Goal: Task Accomplishment & Management: Manage account settings

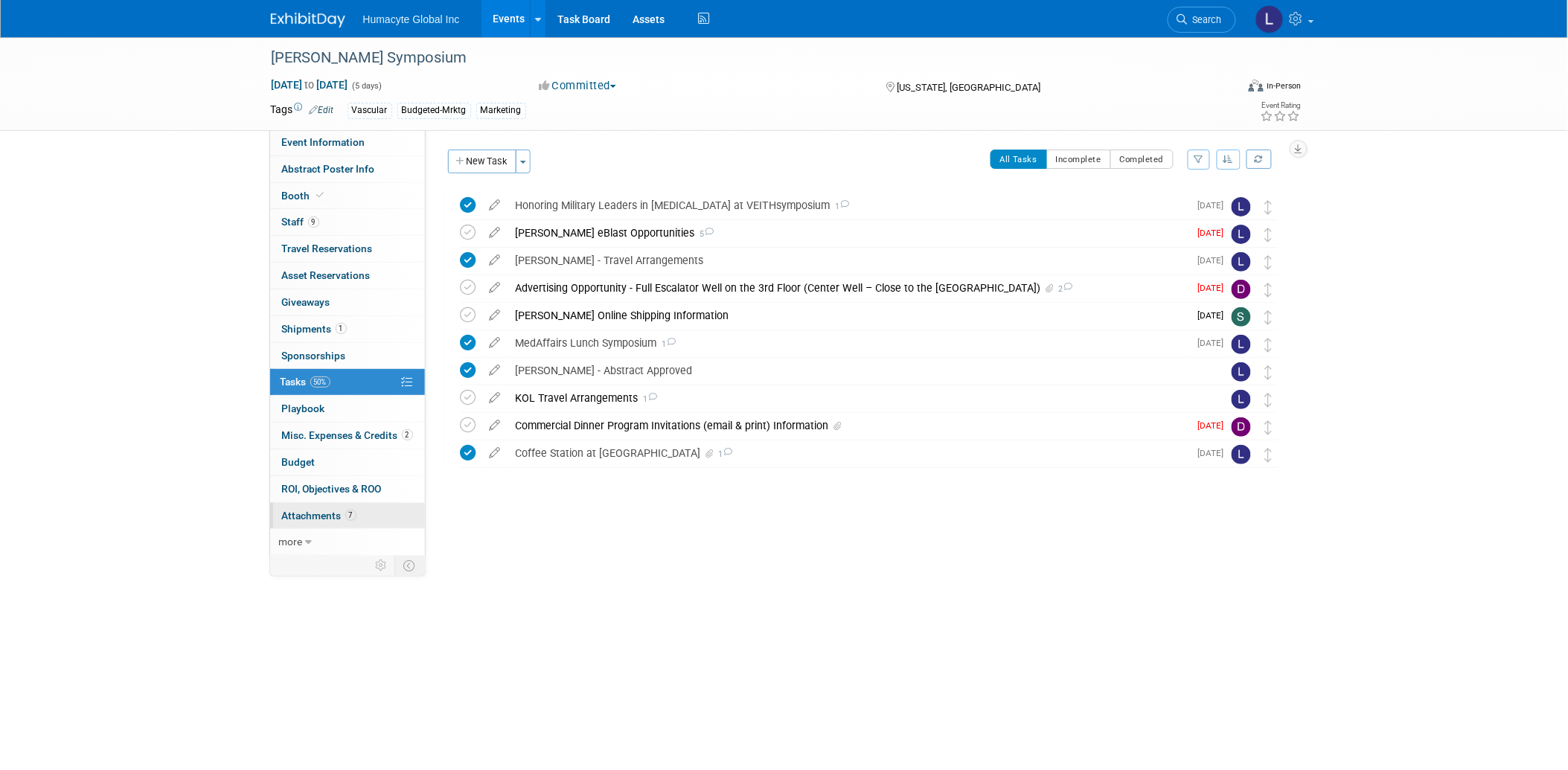
click at [300, 515] on span "Attachments 7" at bounding box center [319, 515] width 75 height 12
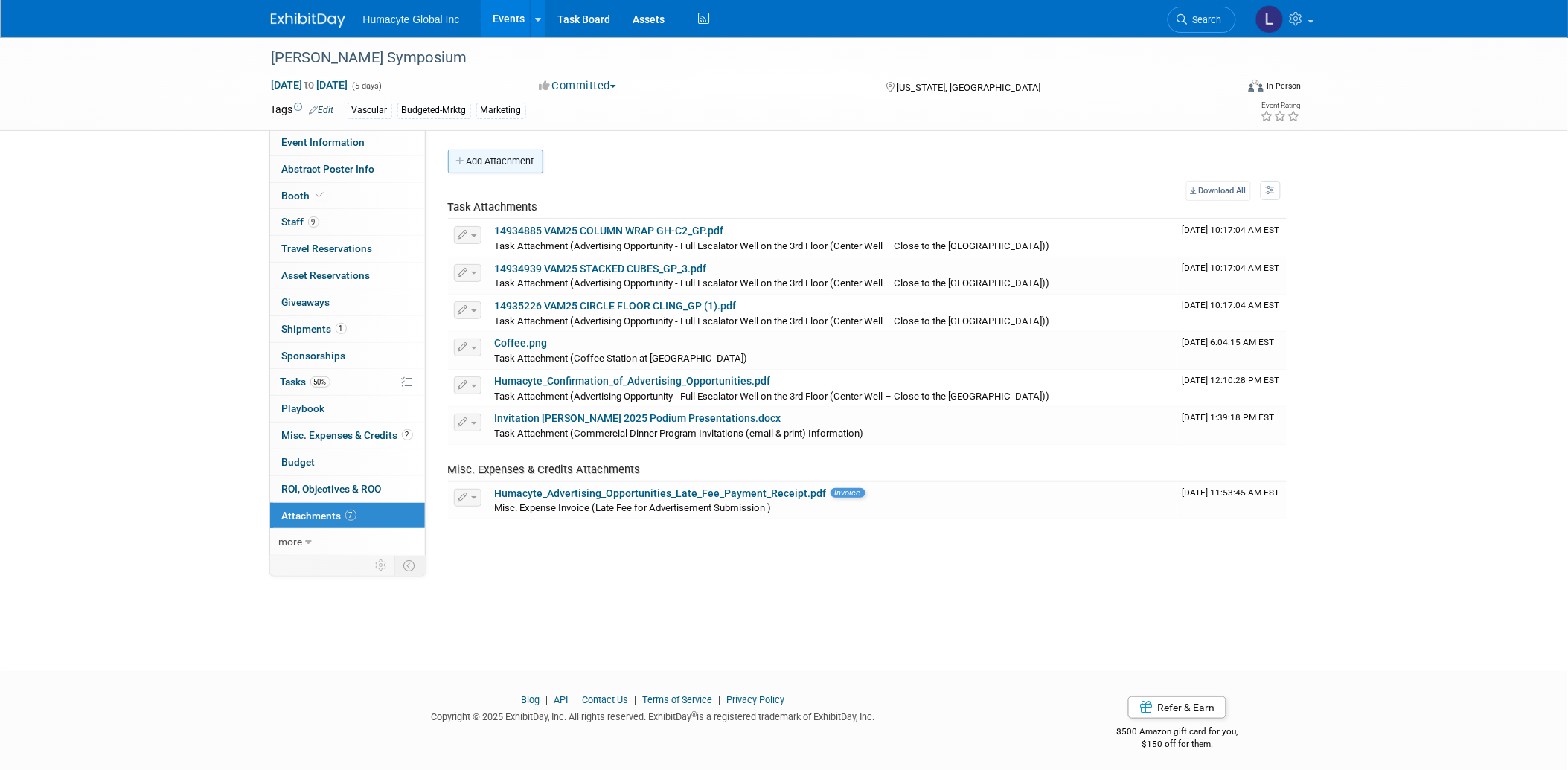
click at [508, 160] on button "Add Attachment" at bounding box center [495, 160] width 95 height 24
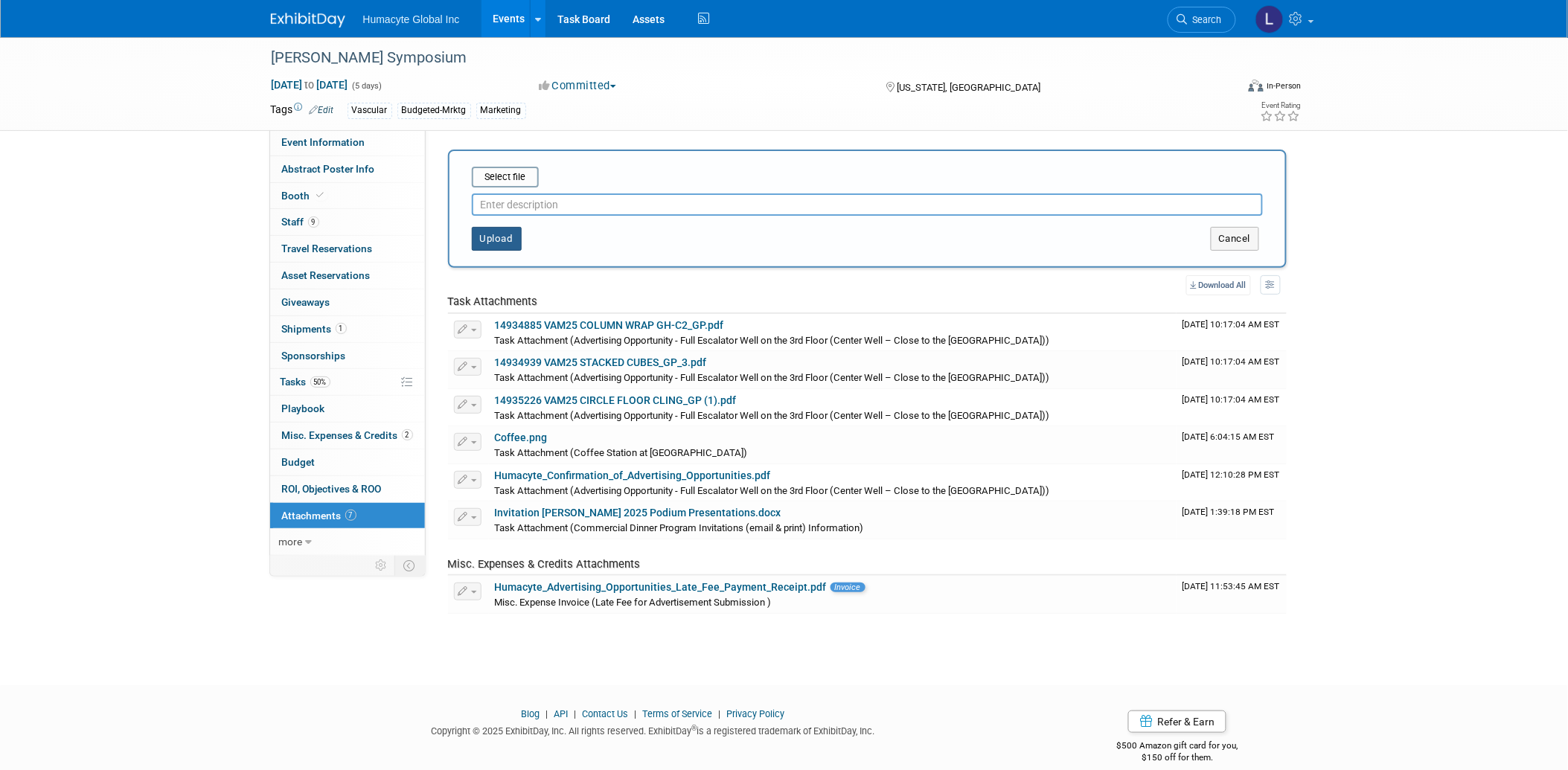
click at [487, 237] on button "Upload" at bounding box center [497, 238] width 50 height 24
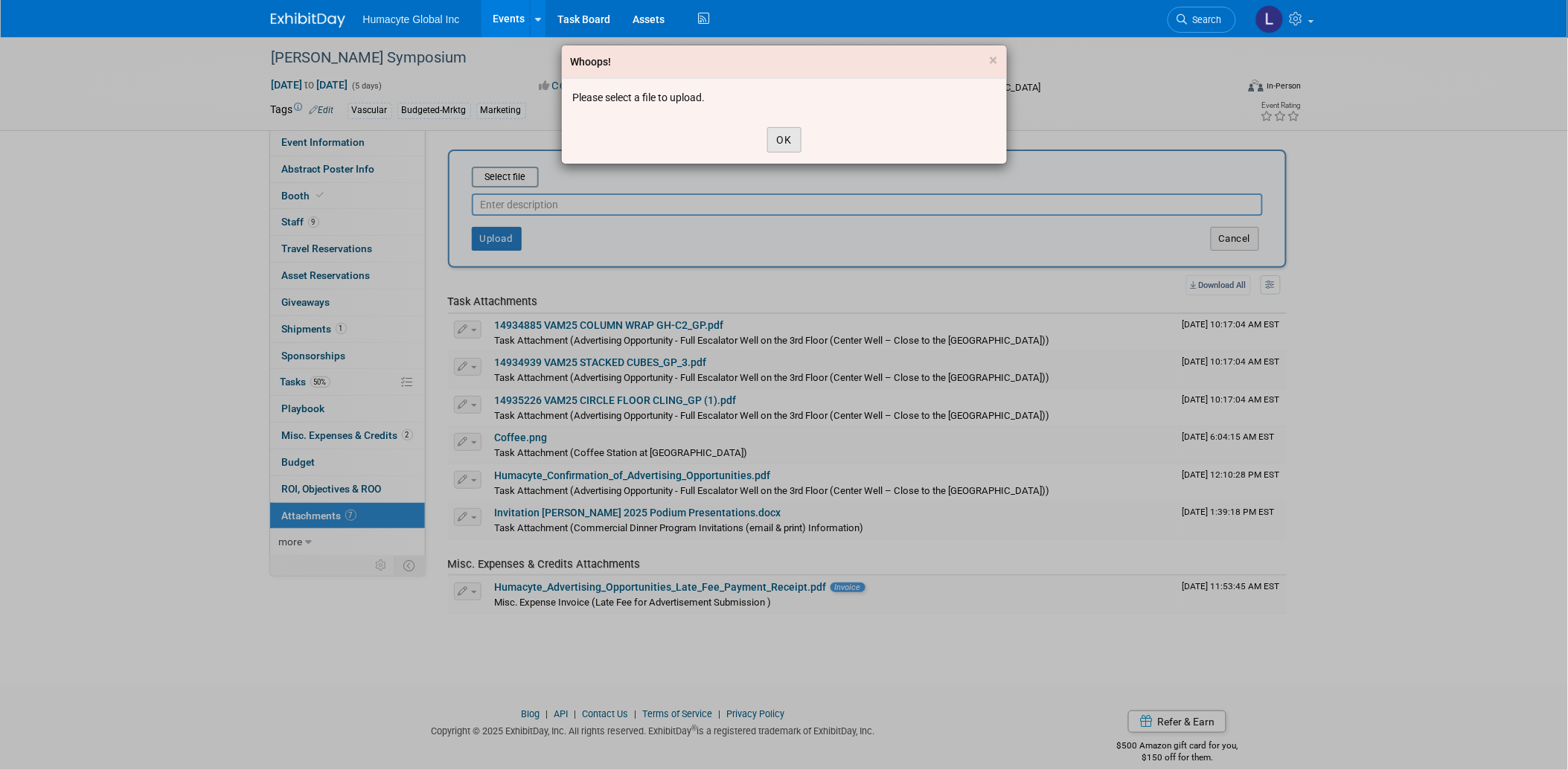
click at [784, 137] on button "OK" at bounding box center [784, 140] width 34 height 25
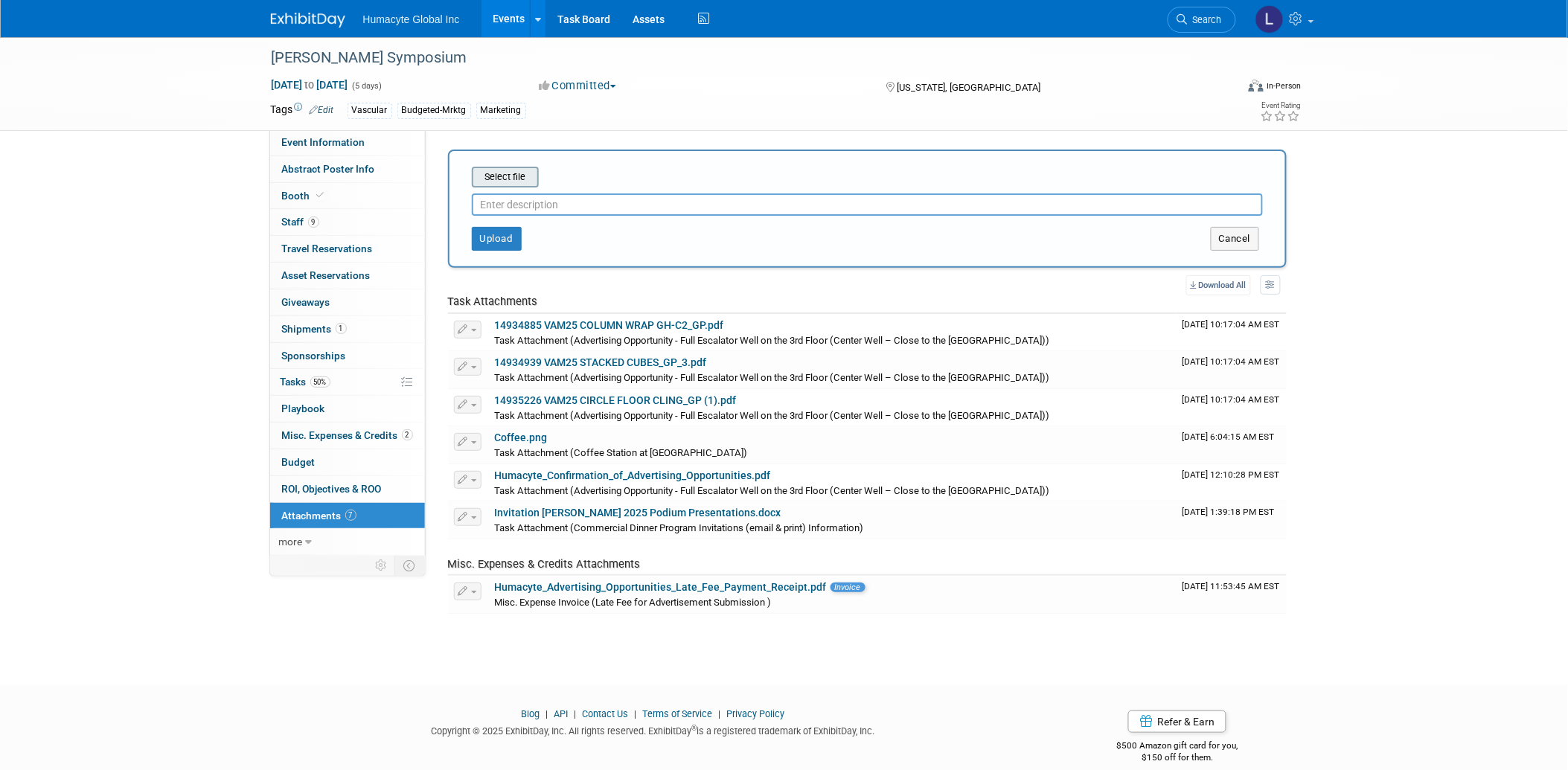
click at [494, 176] on input "file" at bounding box center [448, 176] width 177 height 18
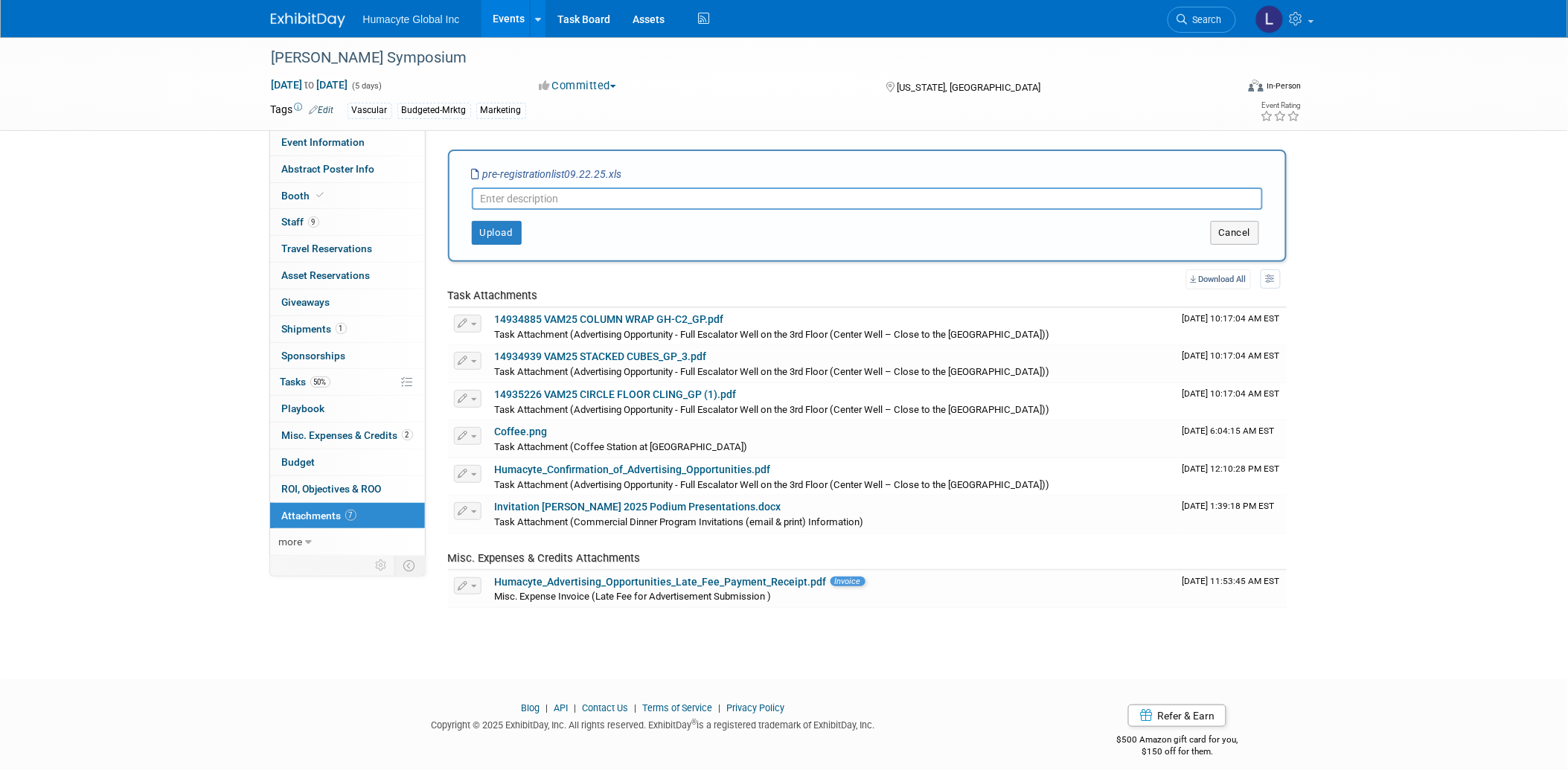
click at [506, 191] on input "text" at bounding box center [868, 199] width 791 height 23
type input "Pre-Registration List (#1)"
click at [493, 233] on button "Upload" at bounding box center [497, 232] width 50 height 24
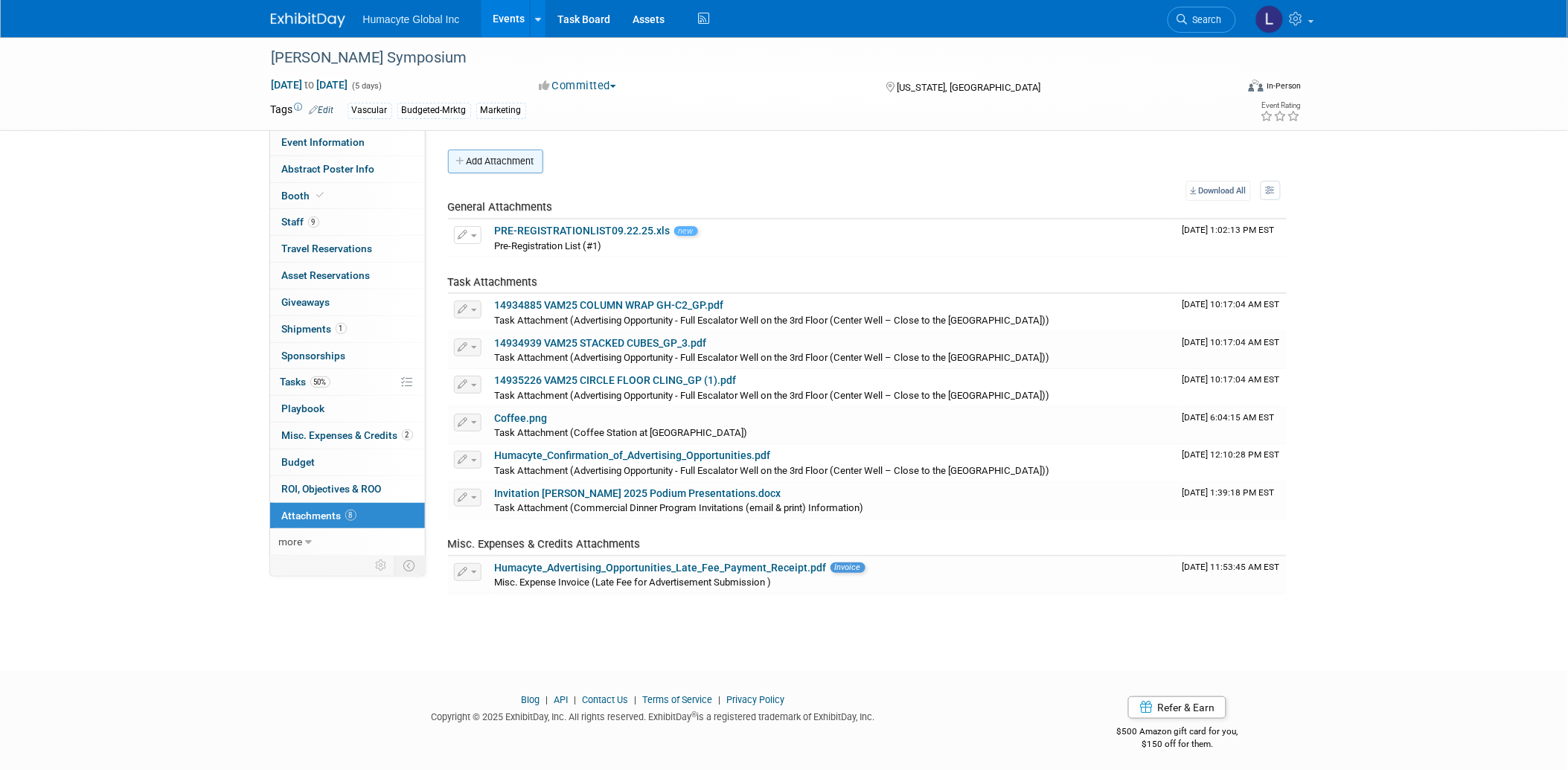
click at [504, 155] on button "Add Attachment" at bounding box center [495, 160] width 95 height 24
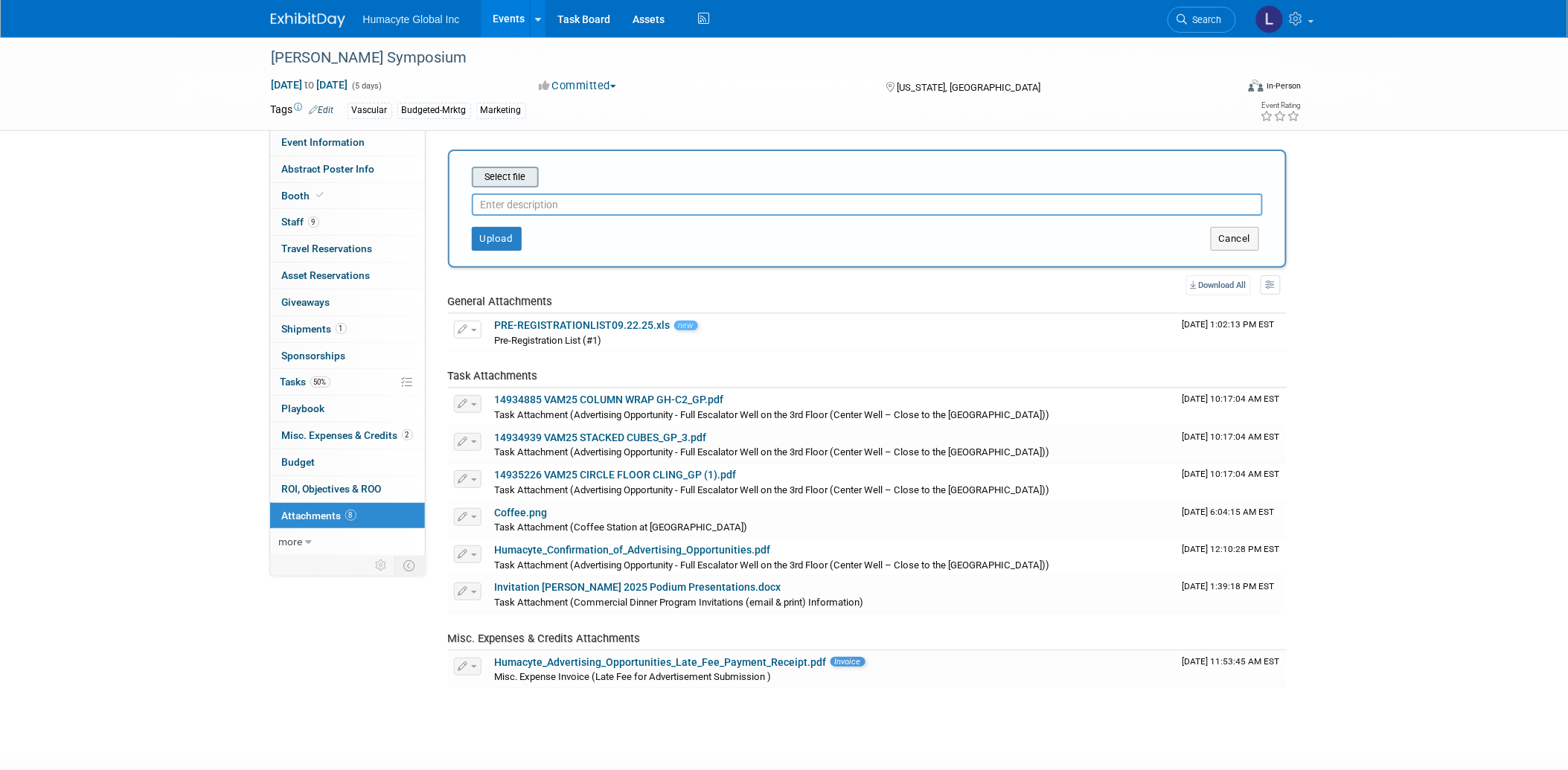
click at [499, 183] on input "file" at bounding box center [448, 176] width 177 height 18
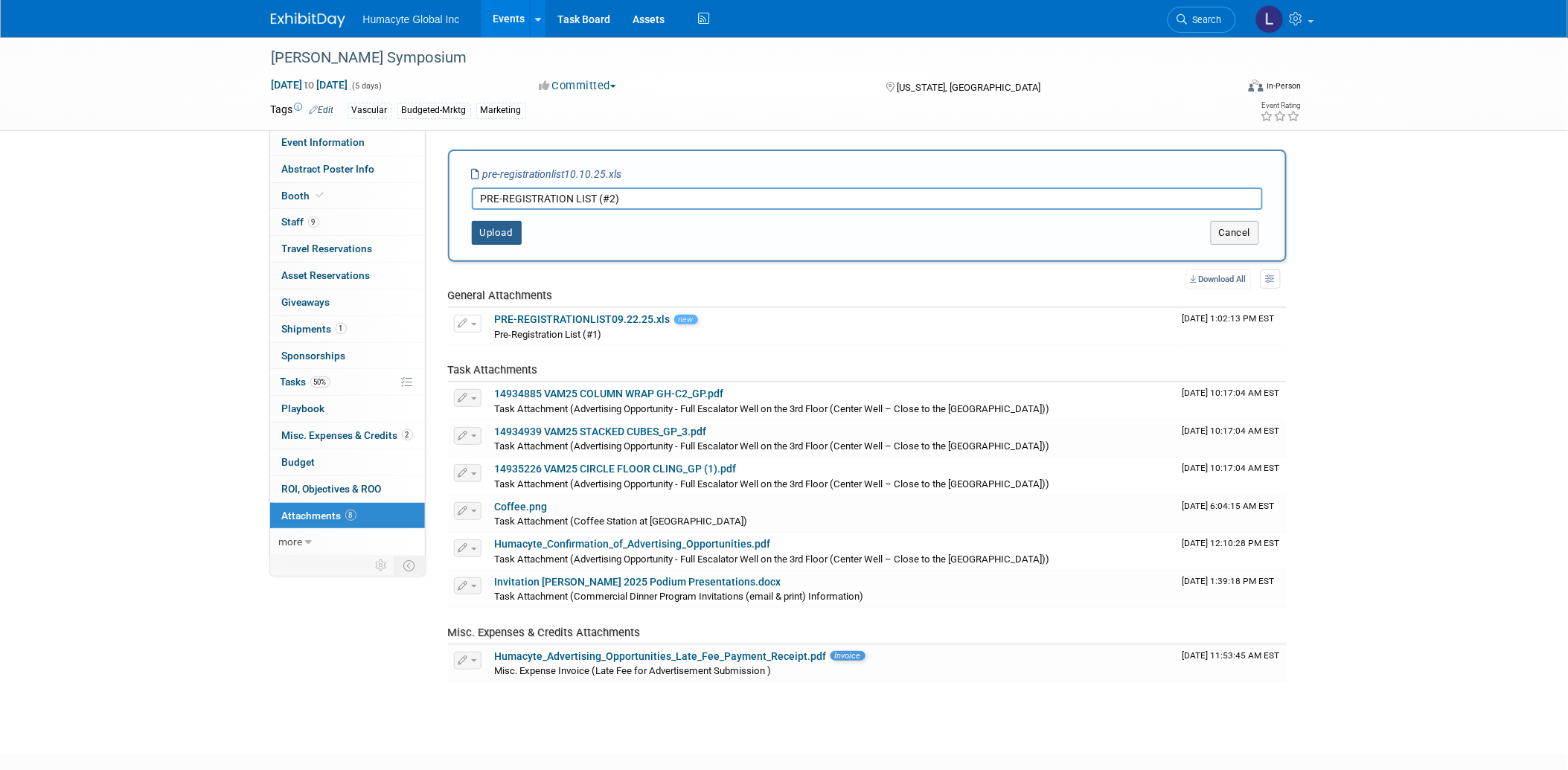
type input "PRE-REGISTRATION LIST (#2)"
click at [516, 239] on button "Upload" at bounding box center [497, 232] width 50 height 24
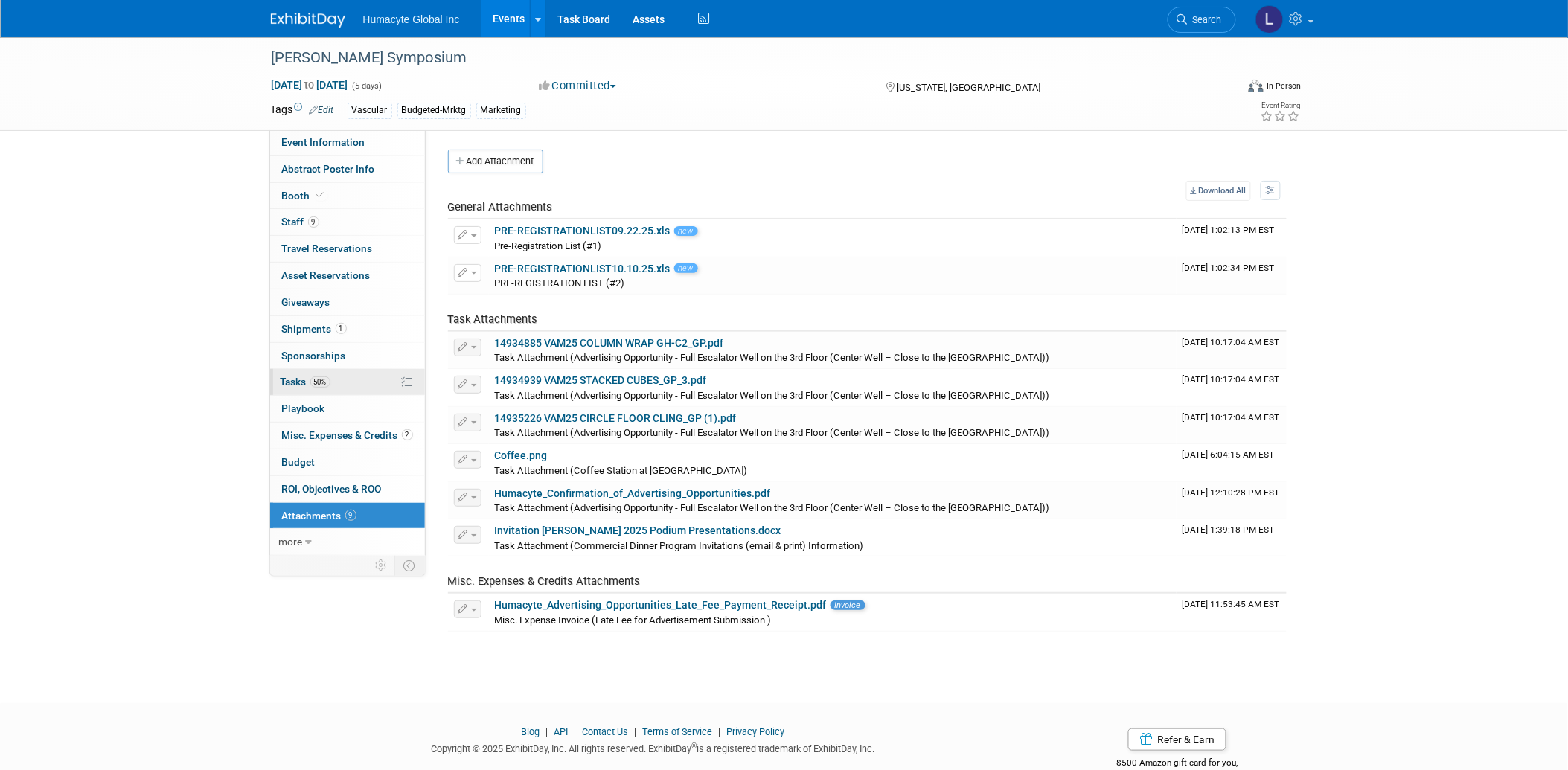
click at [300, 375] on link "50% Tasks 50%" at bounding box center [347, 382] width 155 height 26
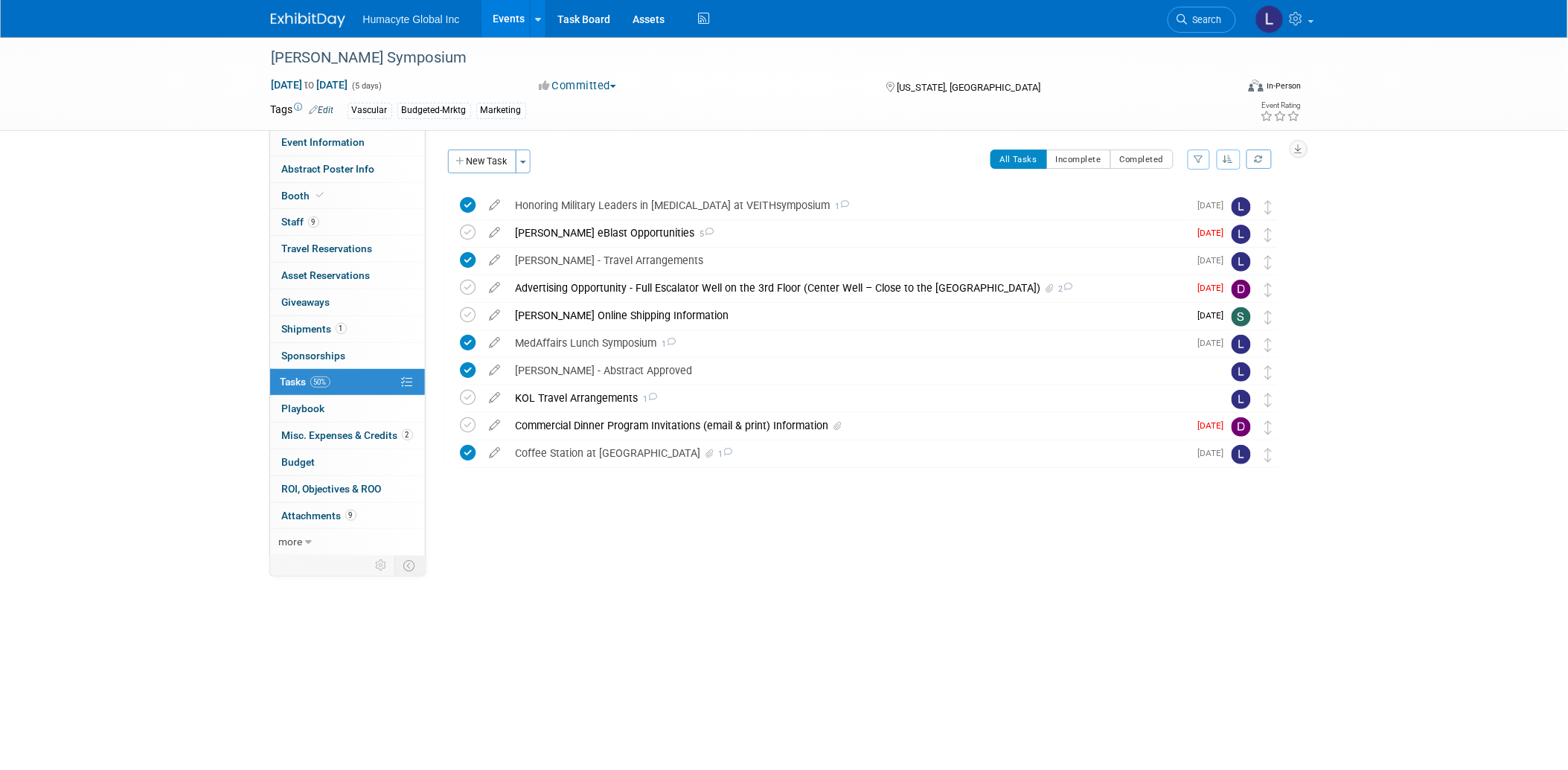
click at [504, 20] on link "Events" at bounding box center [509, 18] width 55 height 37
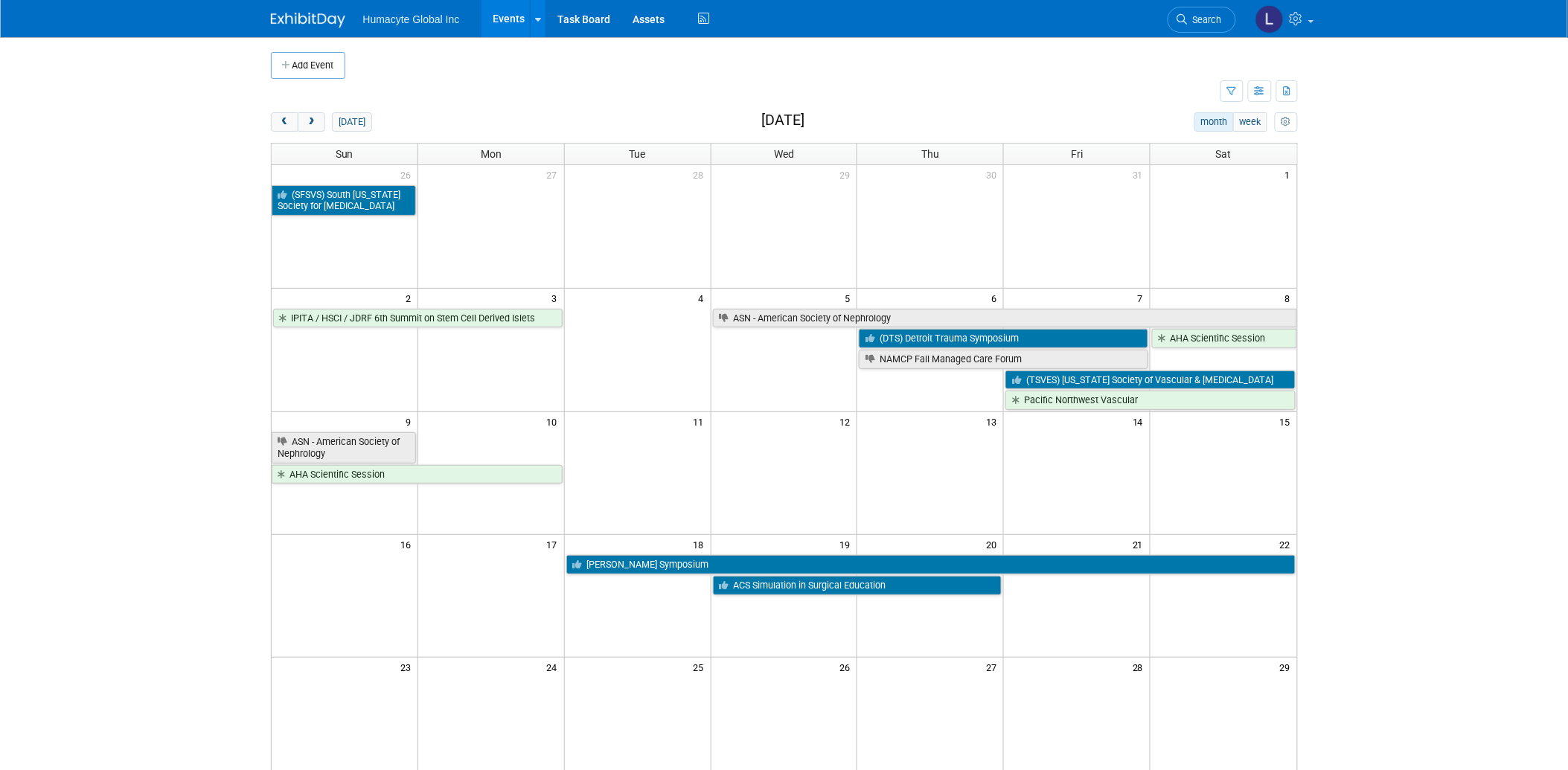
click at [1222, 118] on button "month" at bounding box center [1214, 122] width 40 height 19
click at [1234, 92] on icon "button" at bounding box center [1232, 92] width 9 height 9
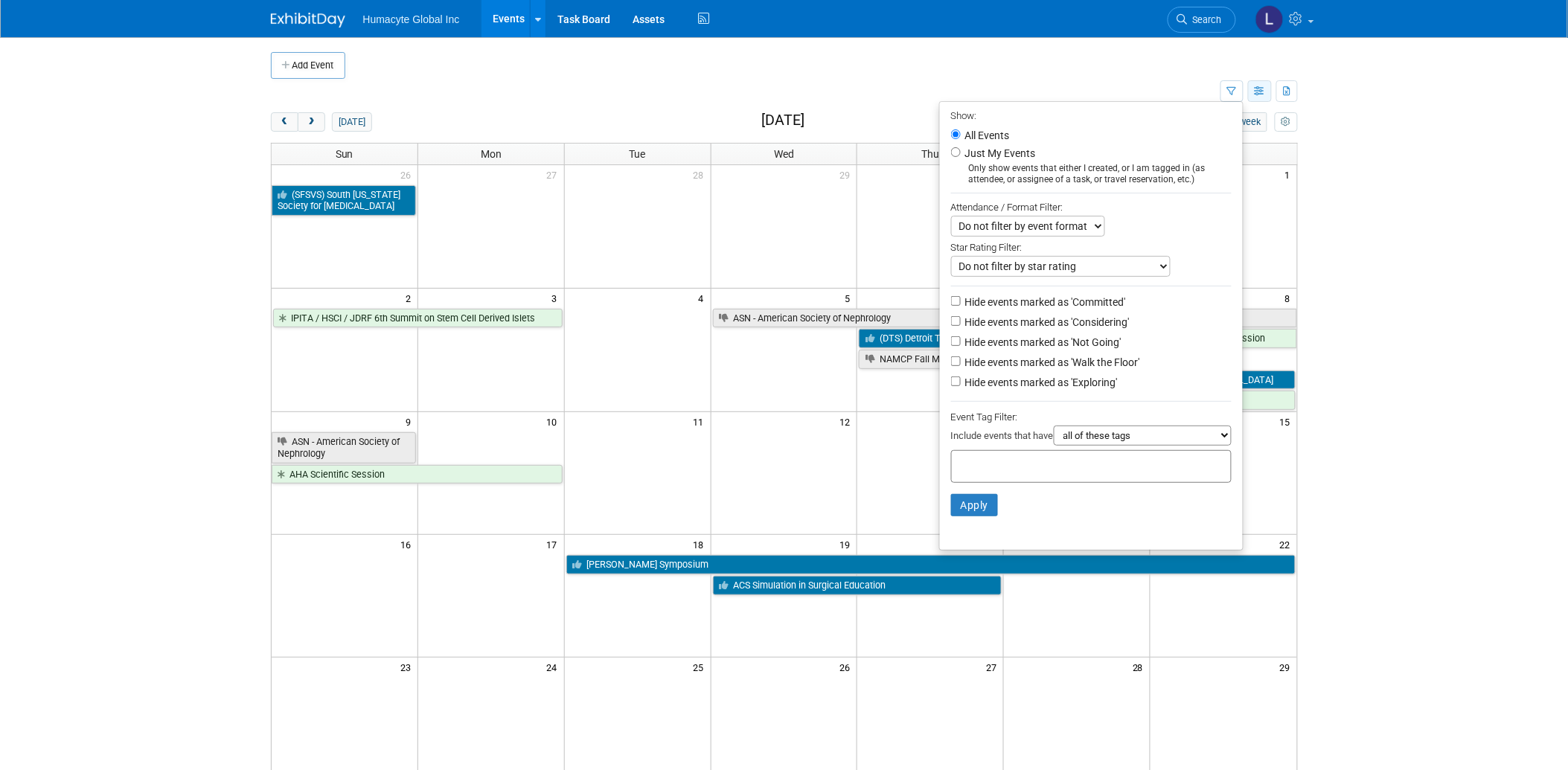
click at [1257, 94] on icon "button" at bounding box center [1260, 92] width 11 height 9
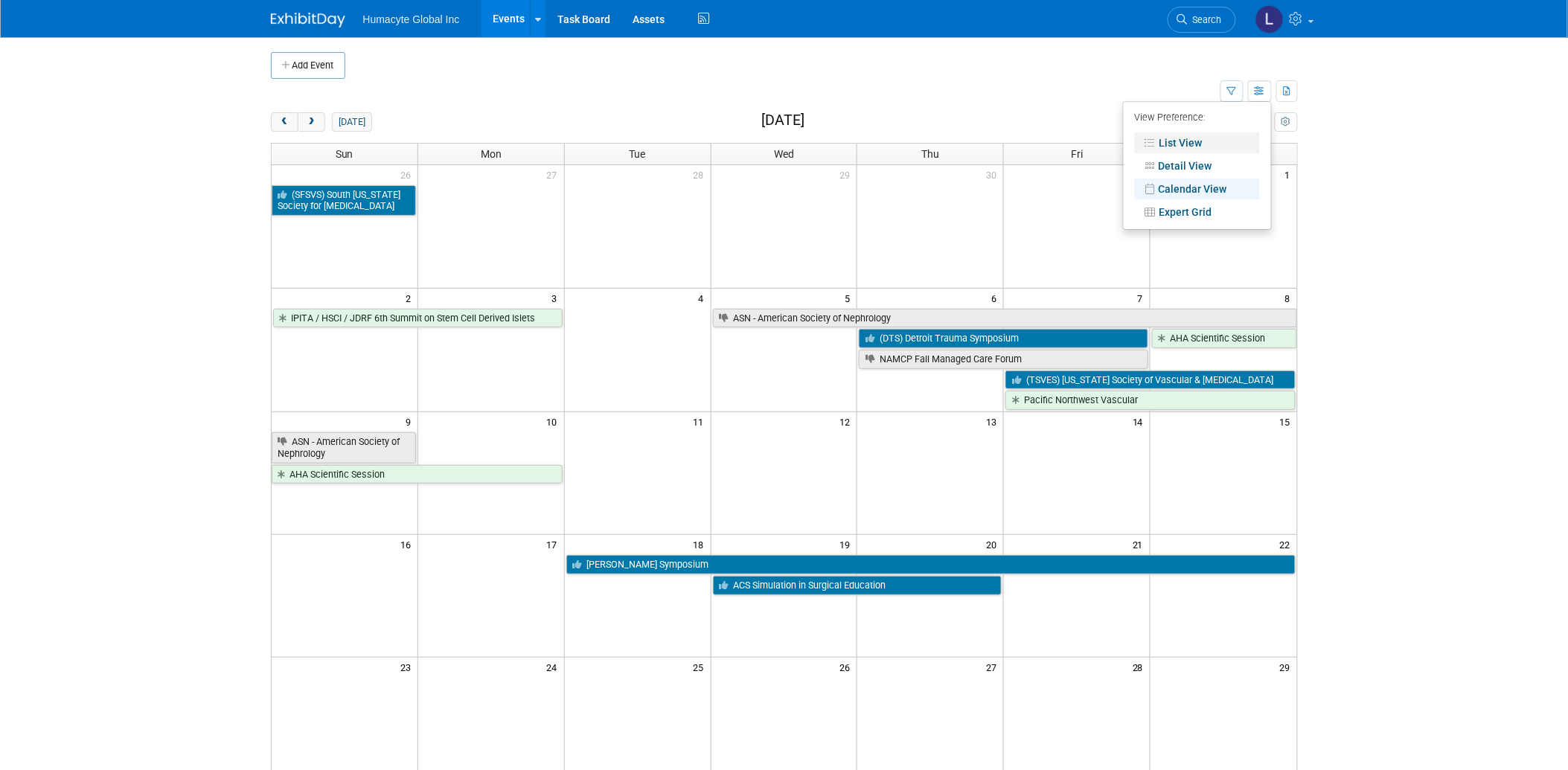
click at [1173, 142] on link "List View" at bounding box center [1197, 142] width 125 height 21
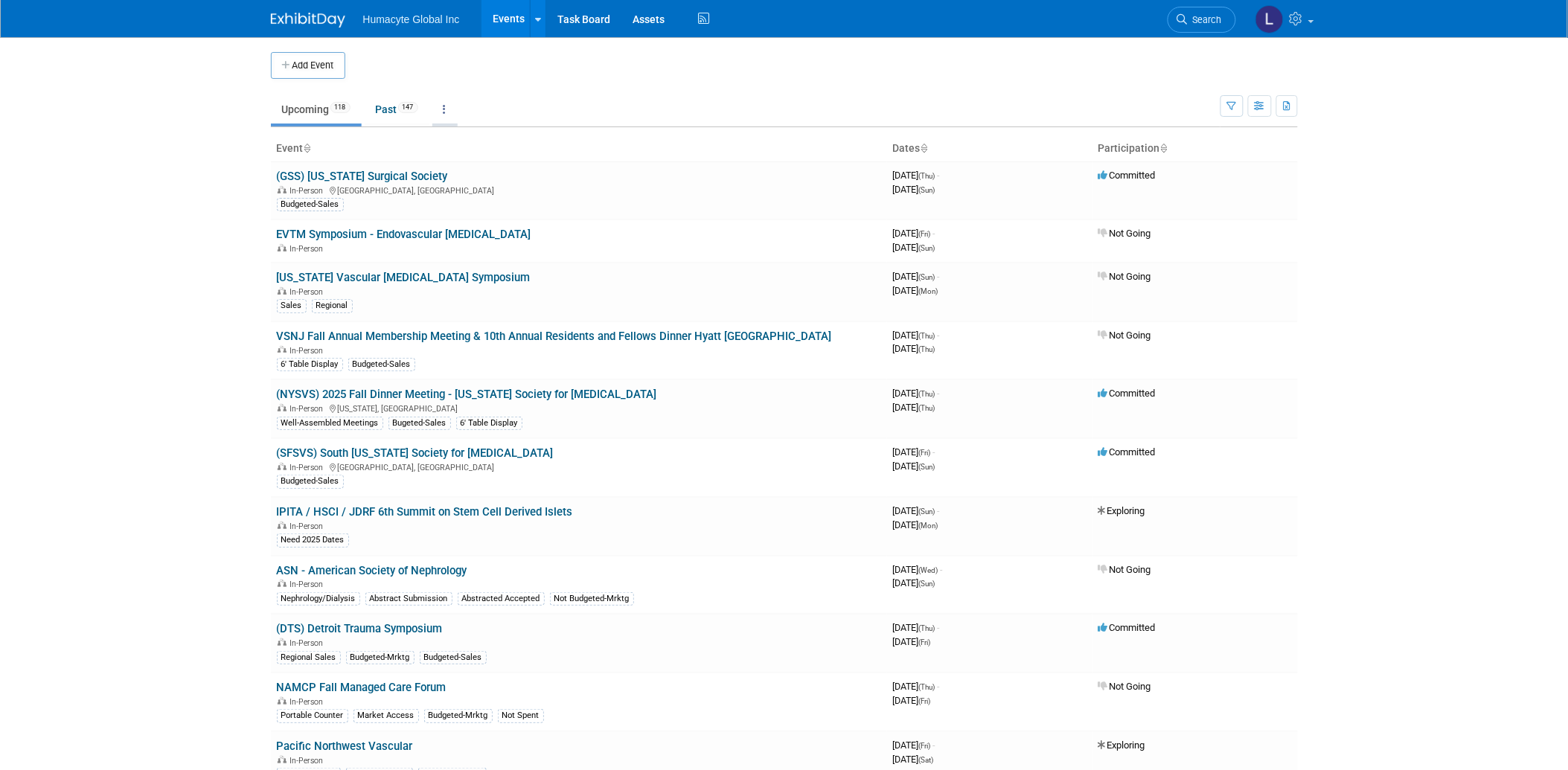
click at [441, 114] on link at bounding box center [445, 109] width 25 height 28
click at [480, 170] on link "Grouped Annually Events grouped by year" at bounding box center [491, 176] width 118 height 33
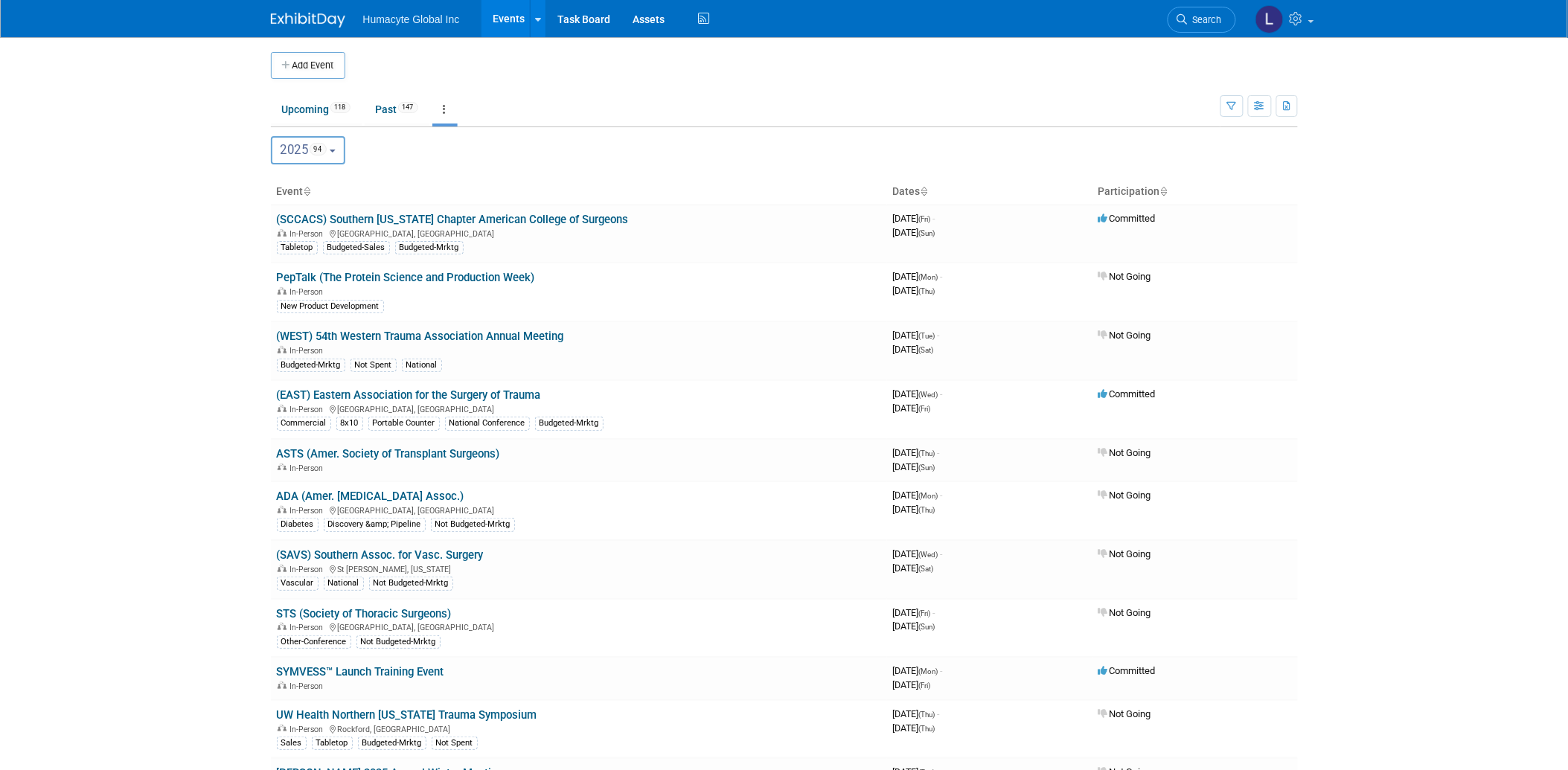
click at [299, 151] on span "2025 94" at bounding box center [303, 150] width 46 height 15
click at [314, 276] on label "2026 97" at bounding box center [311, 277] width 63 height 25
click at [283, 276] on input "2026 97" at bounding box center [278, 276] width 9 height 9
select select "2026"
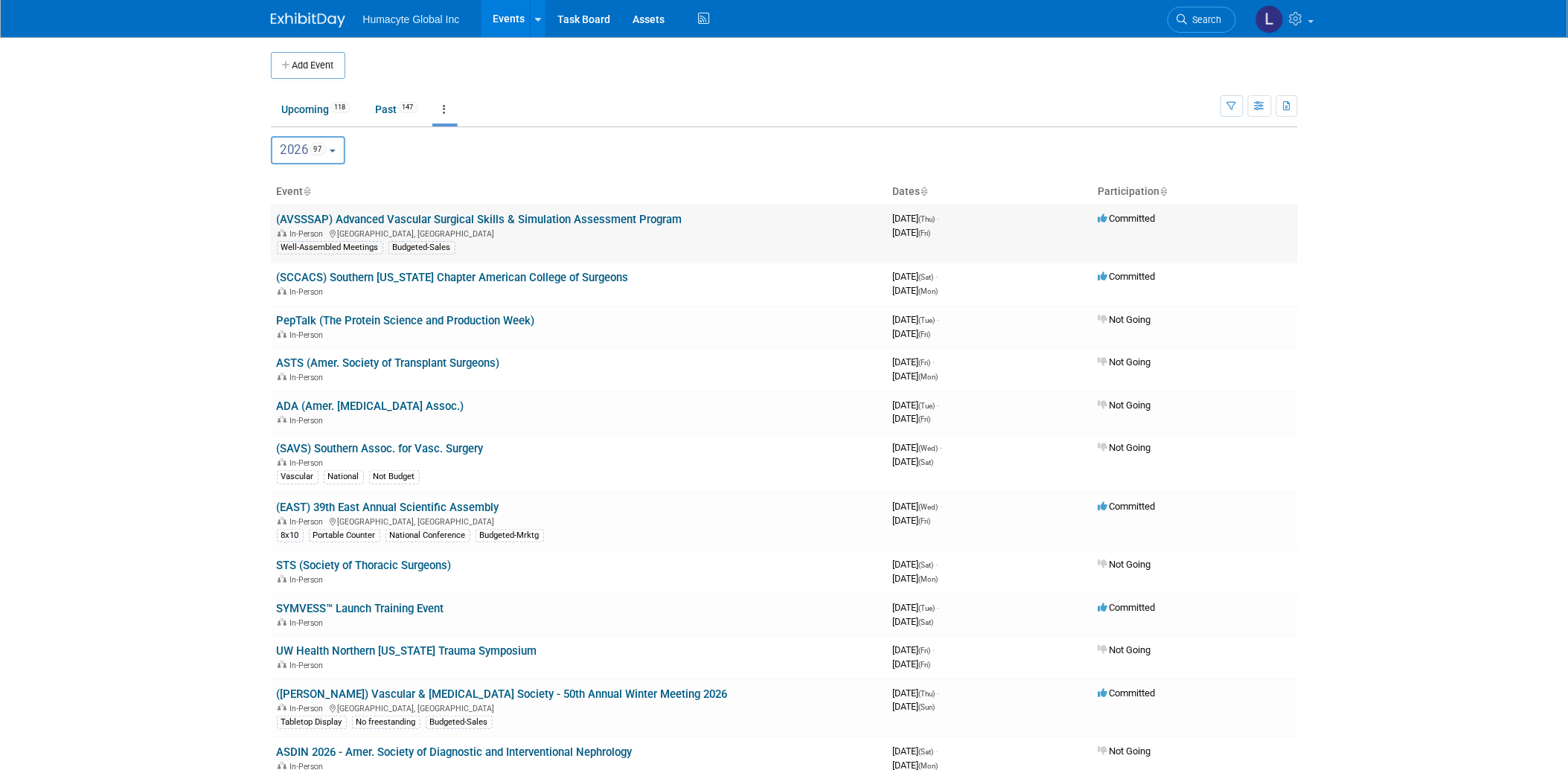
click at [367, 211] on td "(AVSSSAP) Advanced Vascular Surgical Skills & Simulation Assessment Program In-…" at bounding box center [579, 233] width 616 height 58
click at [378, 213] on link "(AVSSSAP) Advanced Vascular Surgical Skills & Simulation Assessment Program" at bounding box center [480, 219] width 406 height 13
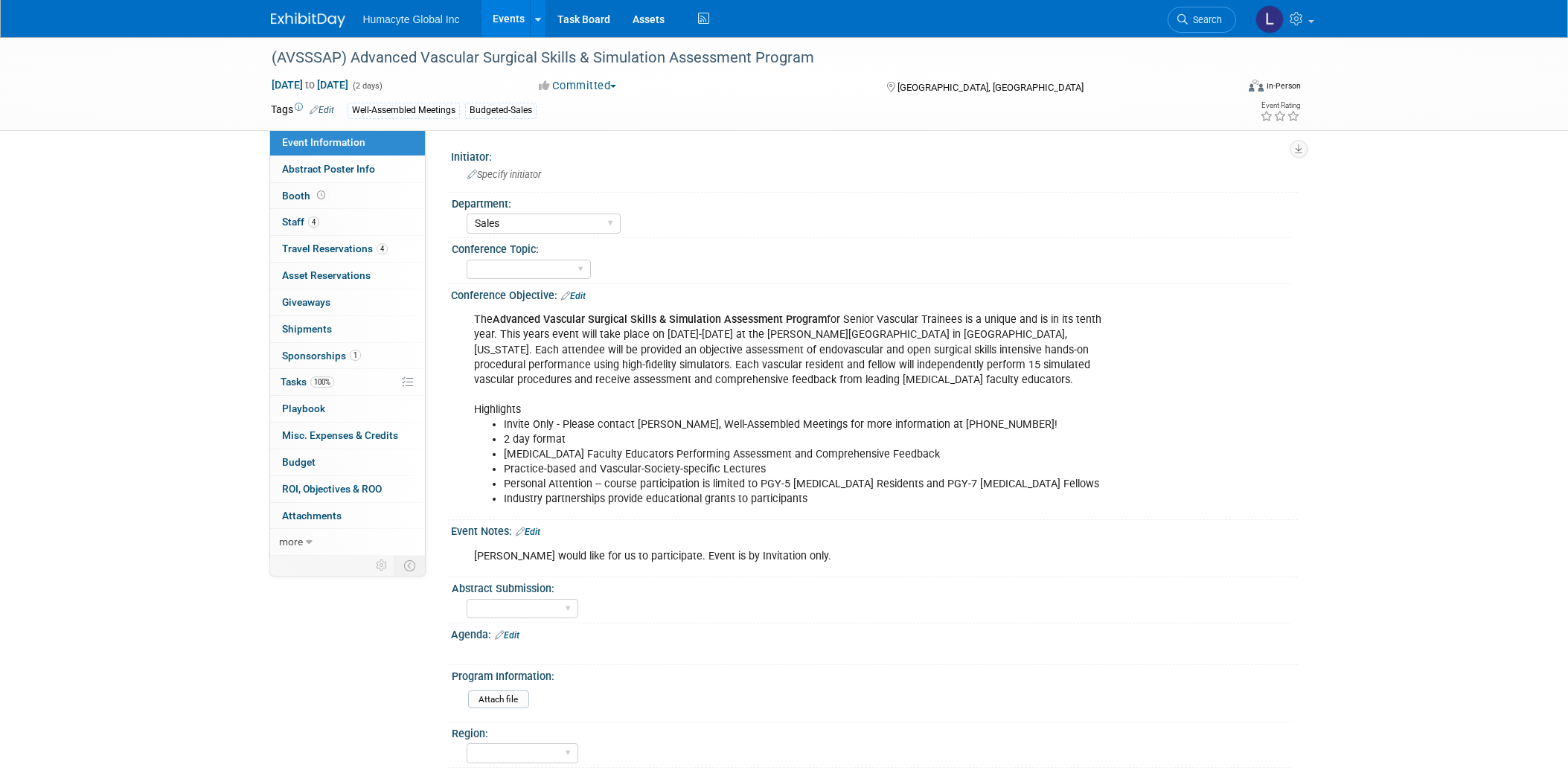
select select "Sales"
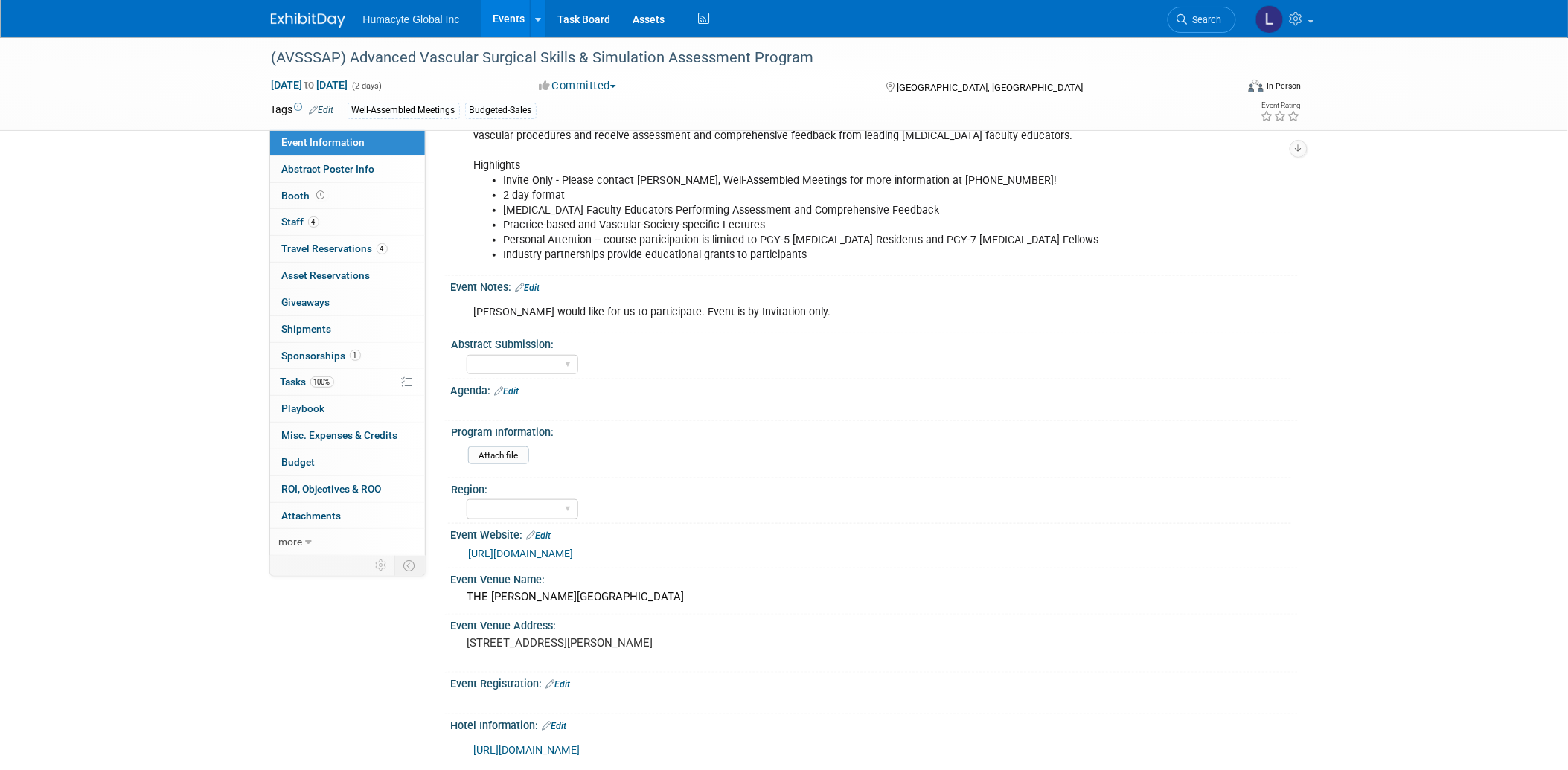
scroll to position [330, 0]
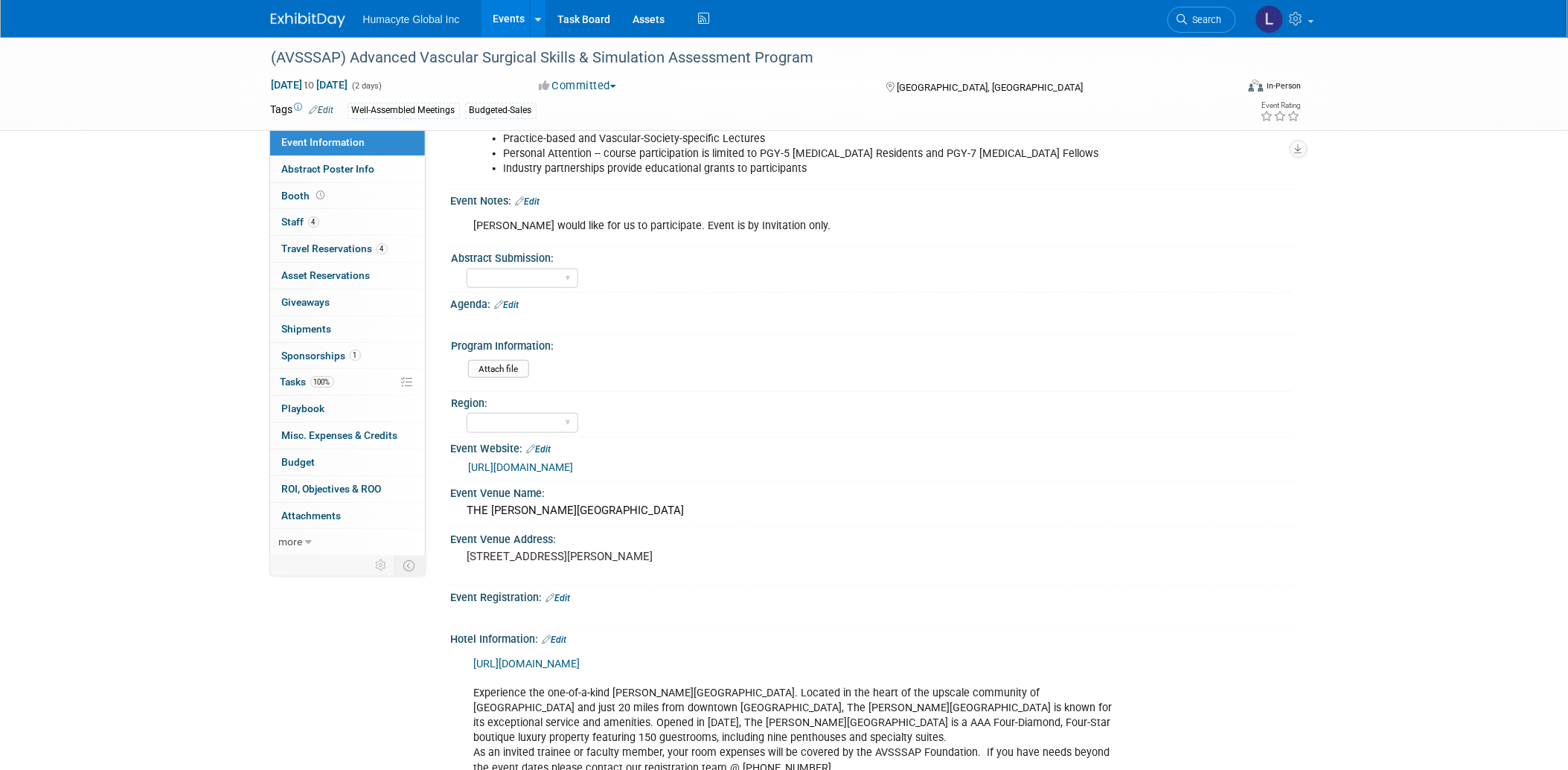
click at [514, 658] on link "https://avsssap.com/venue/" at bounding box center [527, 663] width 107 height 12
click at [284, 226] on span "Staff 4" at bounding box center [300, 222] width 37 height 12
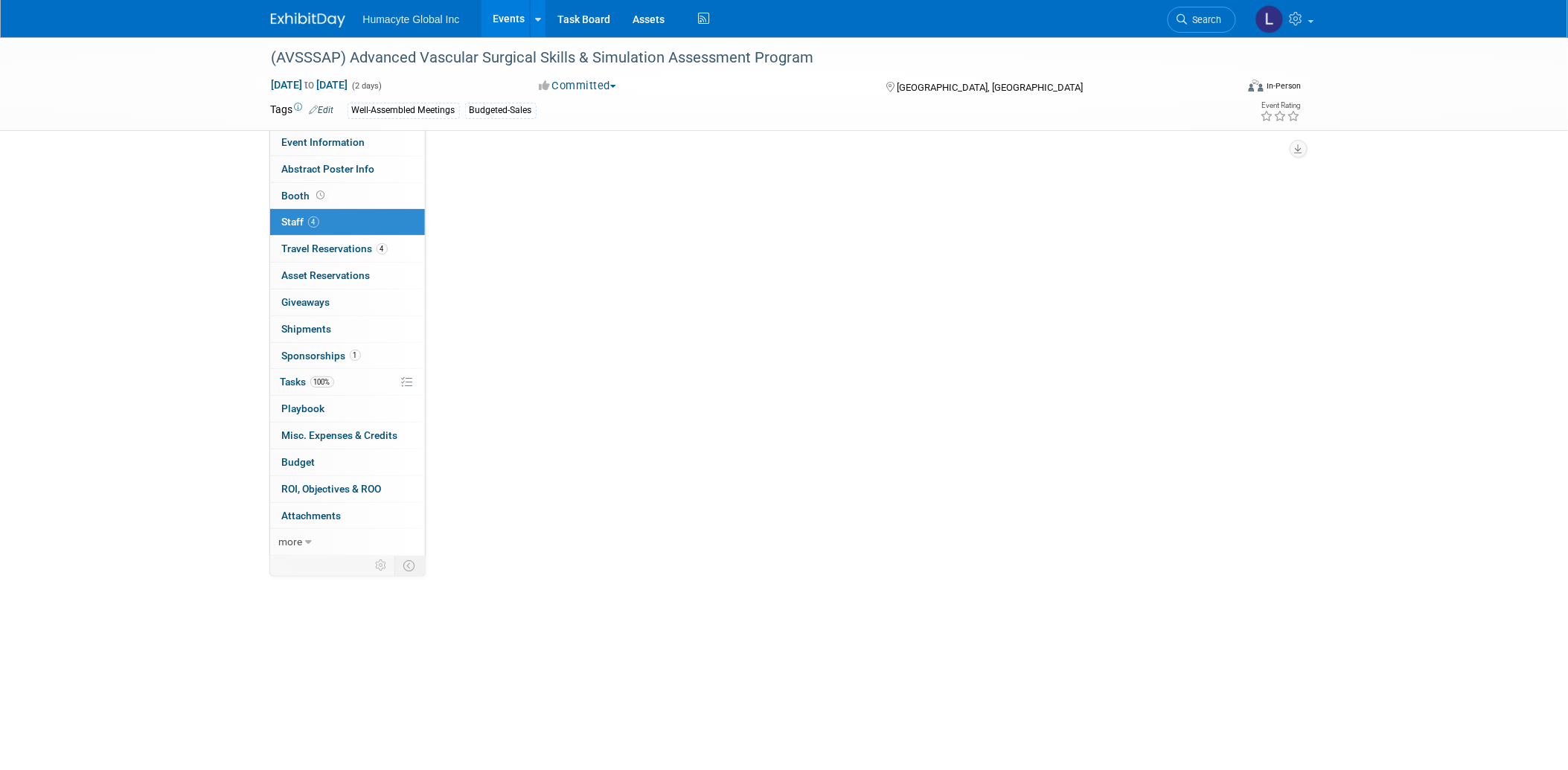
scroll to position [0, 0]
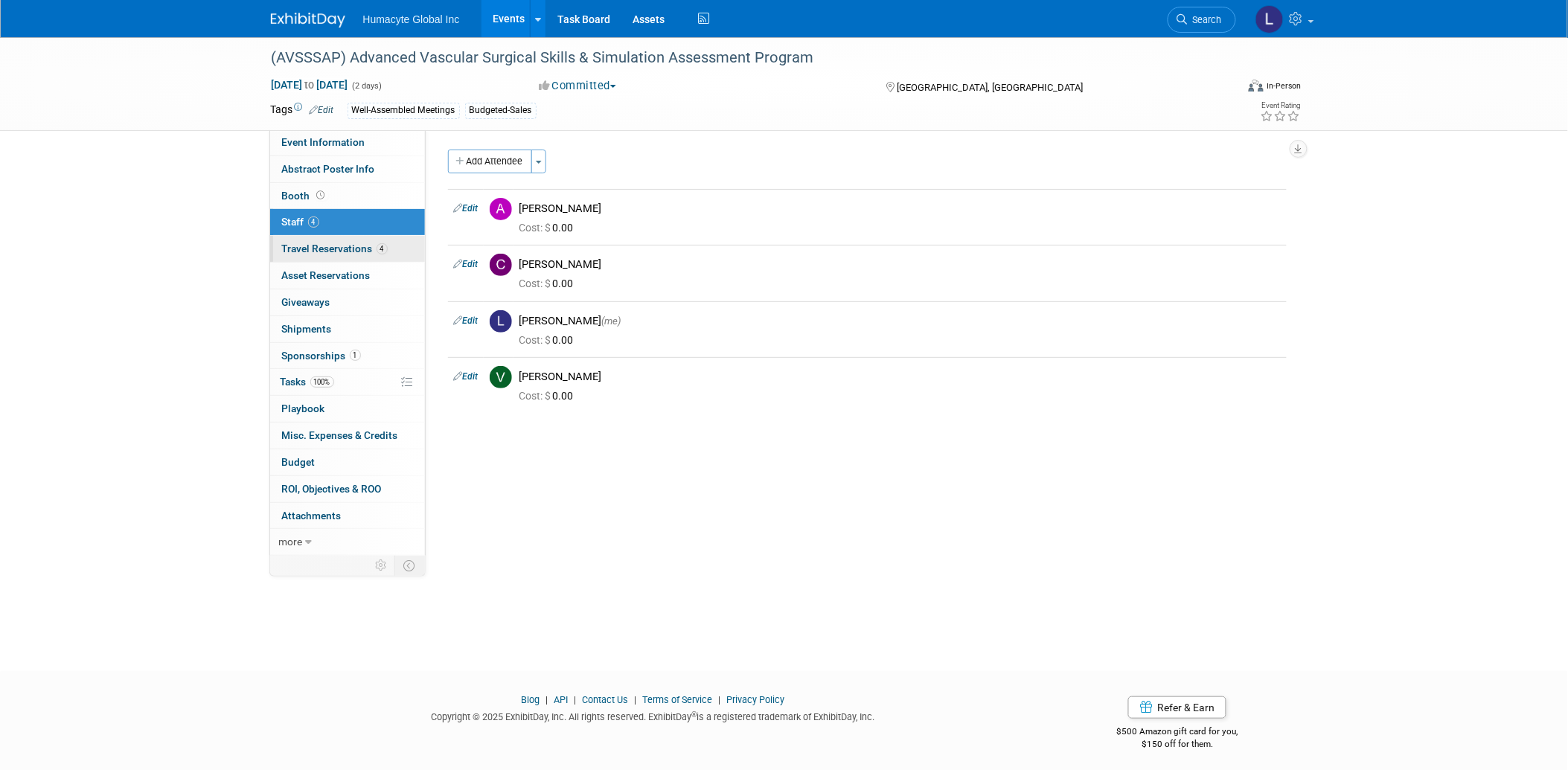
click at [321, 249] on span "Travel Reservations 4" at bounding box center [335, 248] width 106 height 12
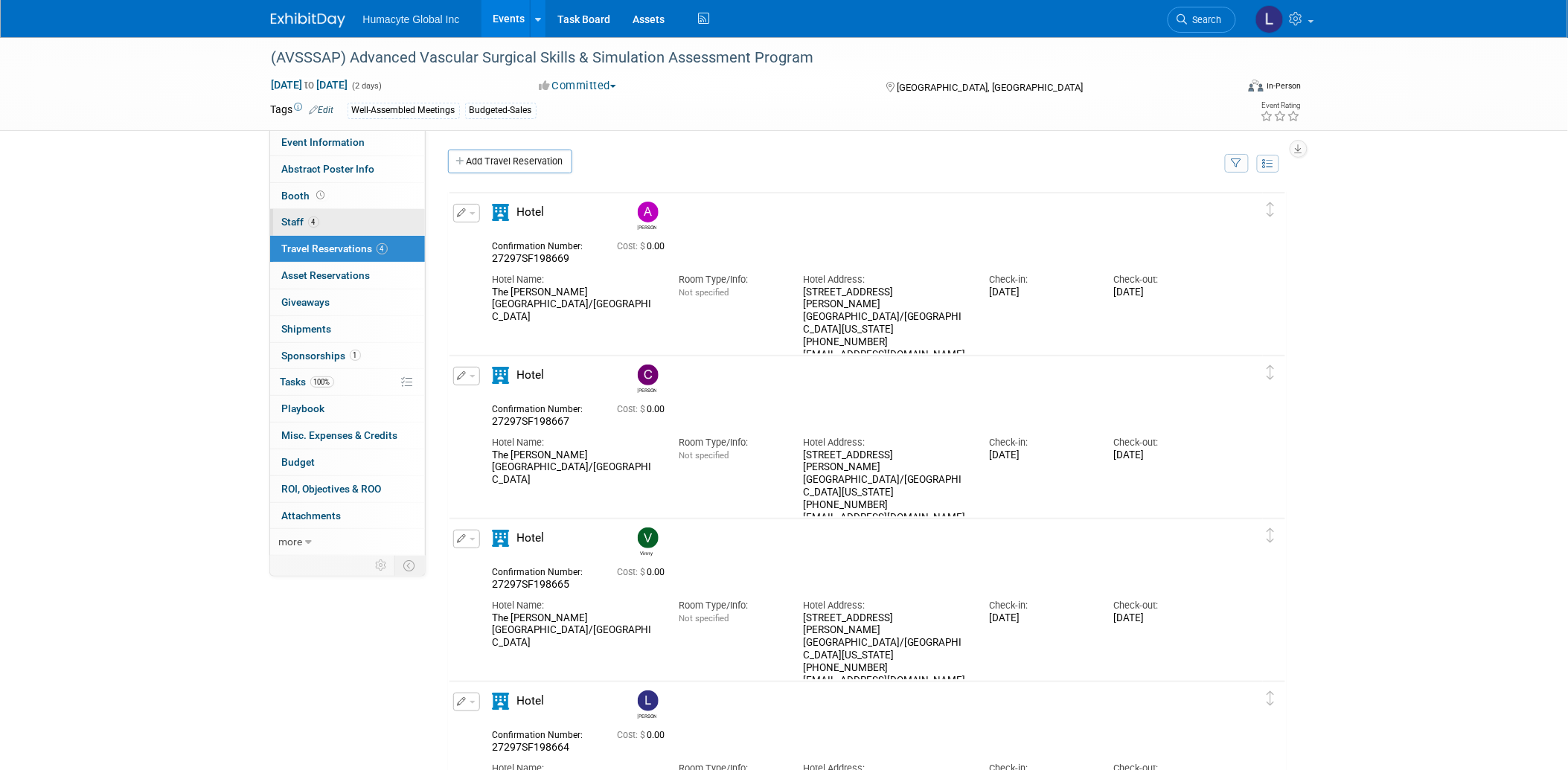
click at [297, 220] on span "Staff 4" at bounding box center [300, 222] width 37 height 12
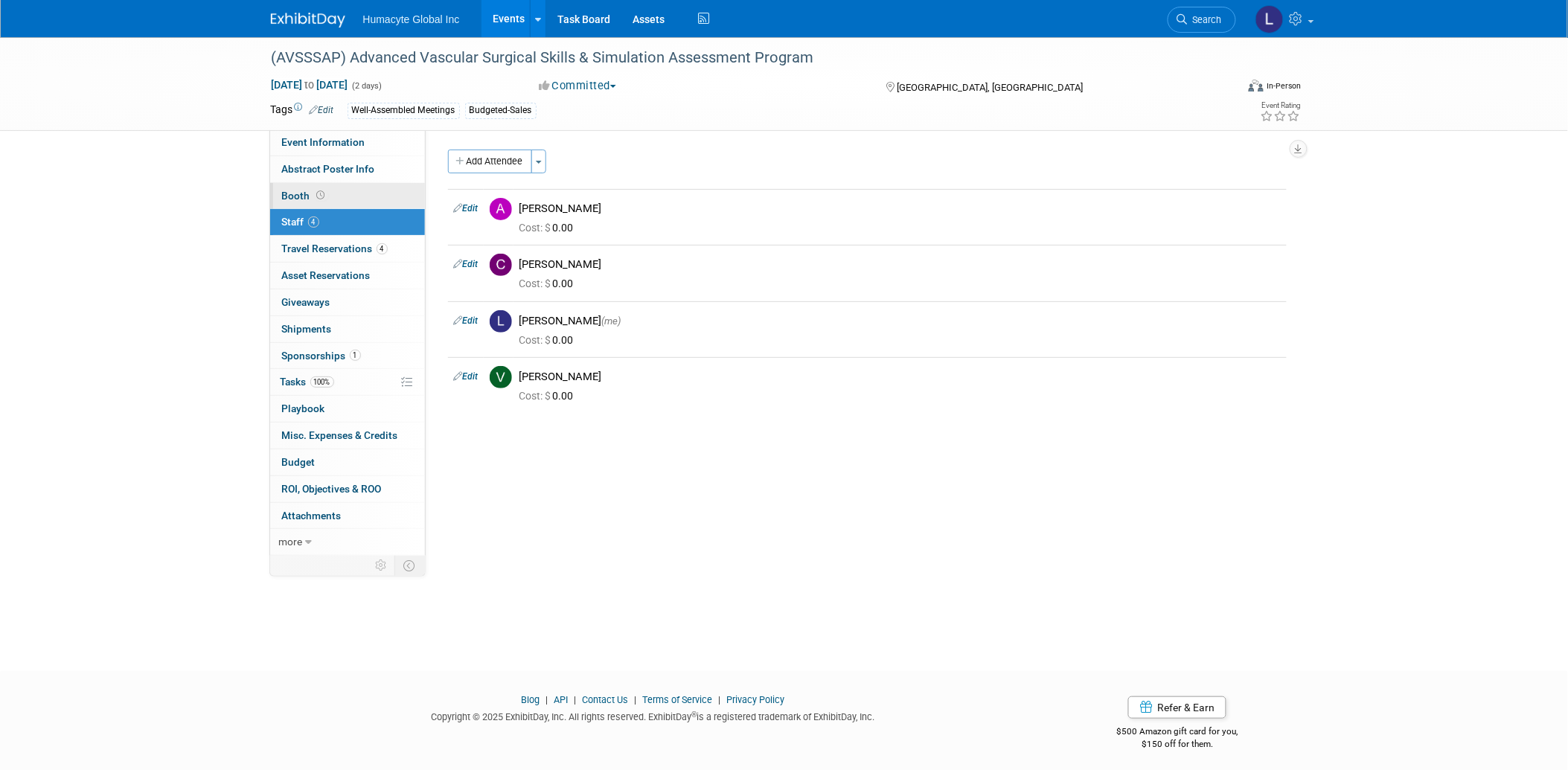
click at [299, 193] on span "Booth" at bounding box center [305, 195] width 46 height 12
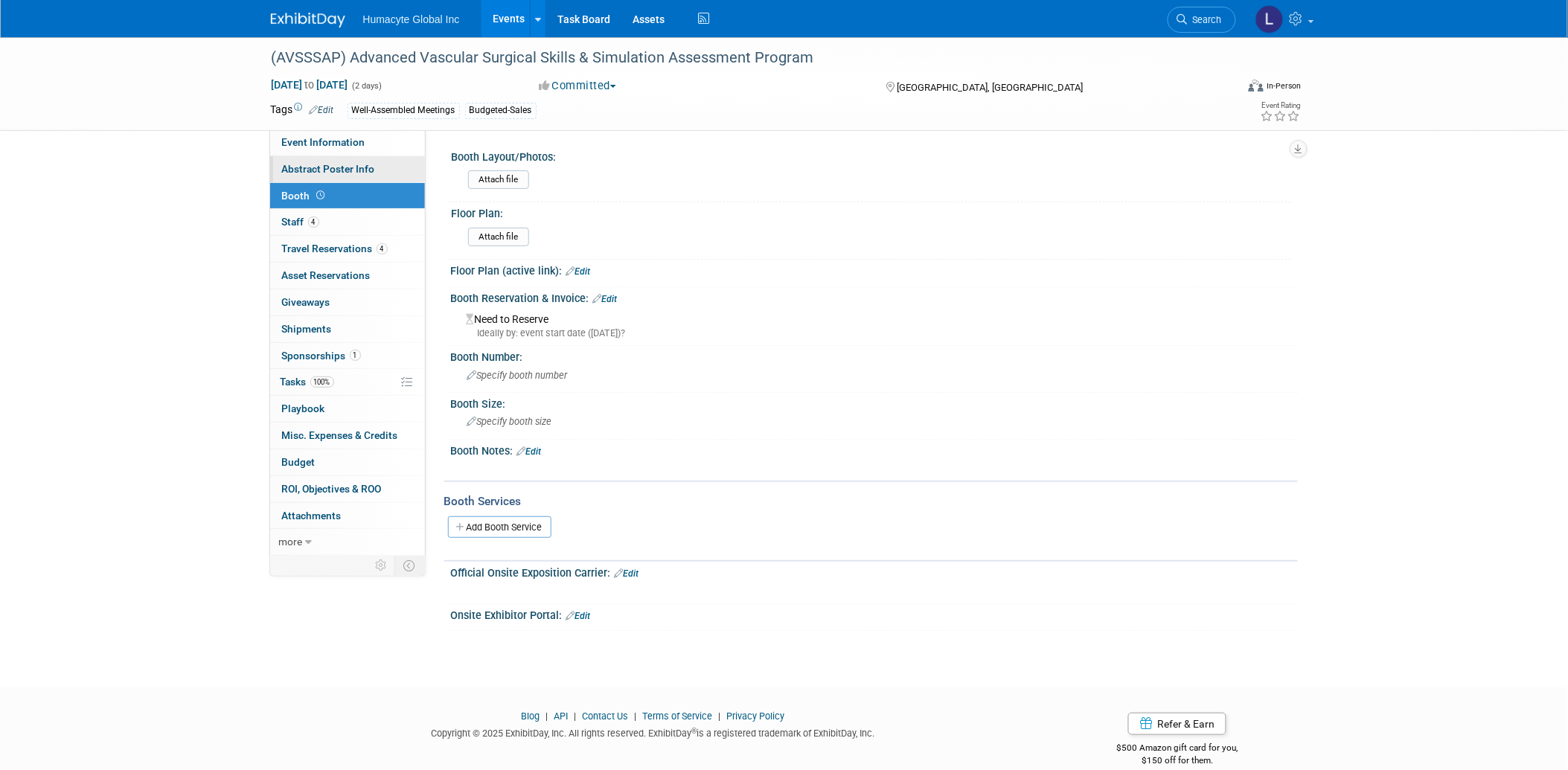
click at [301, 169] on span "Abstract Poster Info" at bounding box center [329, 169] width 93 height 12
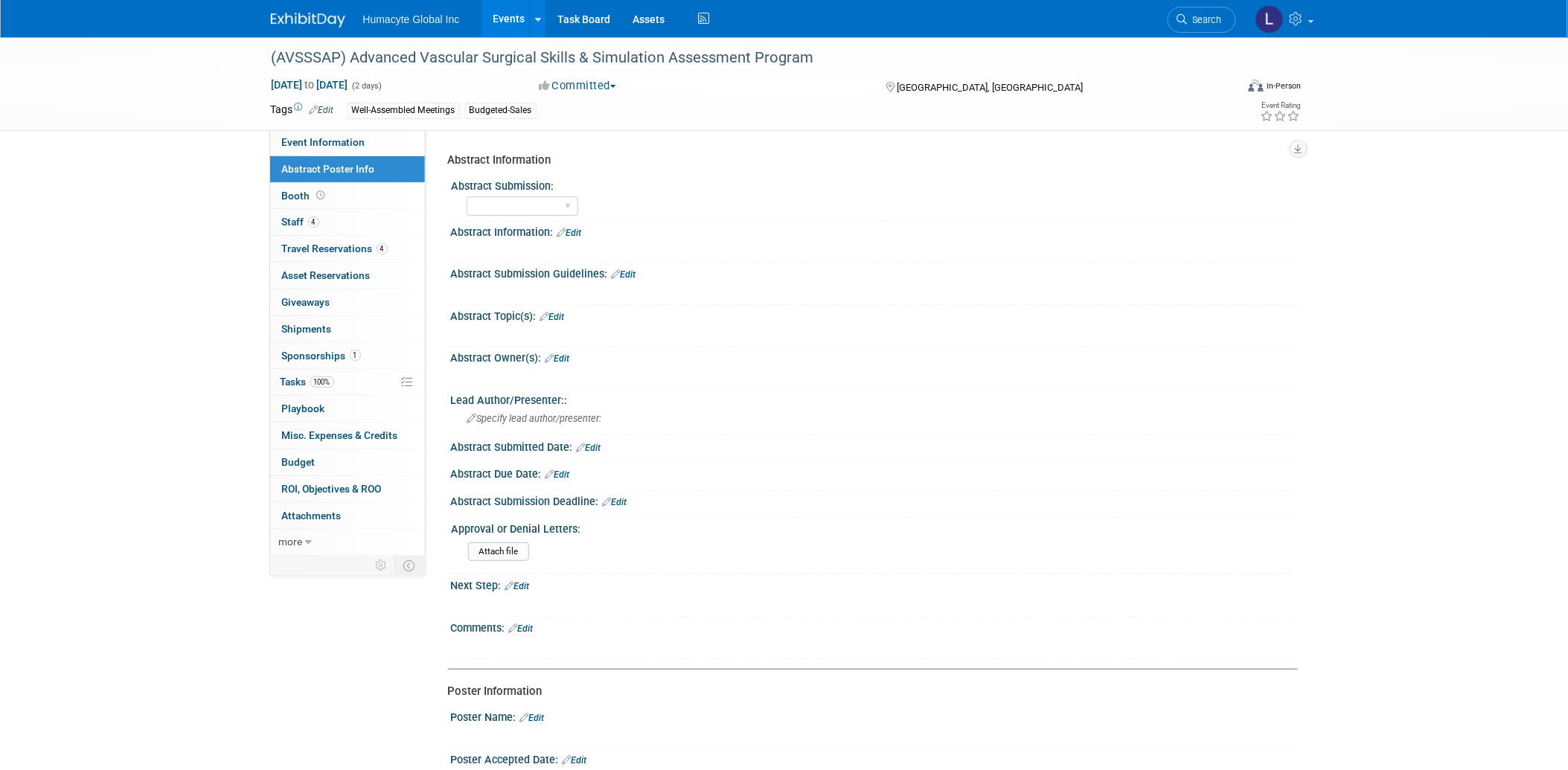
click at [586, 105] on div "Well-Assembled Meetings Budgeted-Sales" at bounding box center [736, 110] width 778 height 16
click at [606, 106] on div "Well-Assembled Meetings Budgeted-Sales" at bounding box center [736, 110] width 778 height 16
click at [326, 107] on link "Edit" at bounding box center [322, 109] width 25 height 10
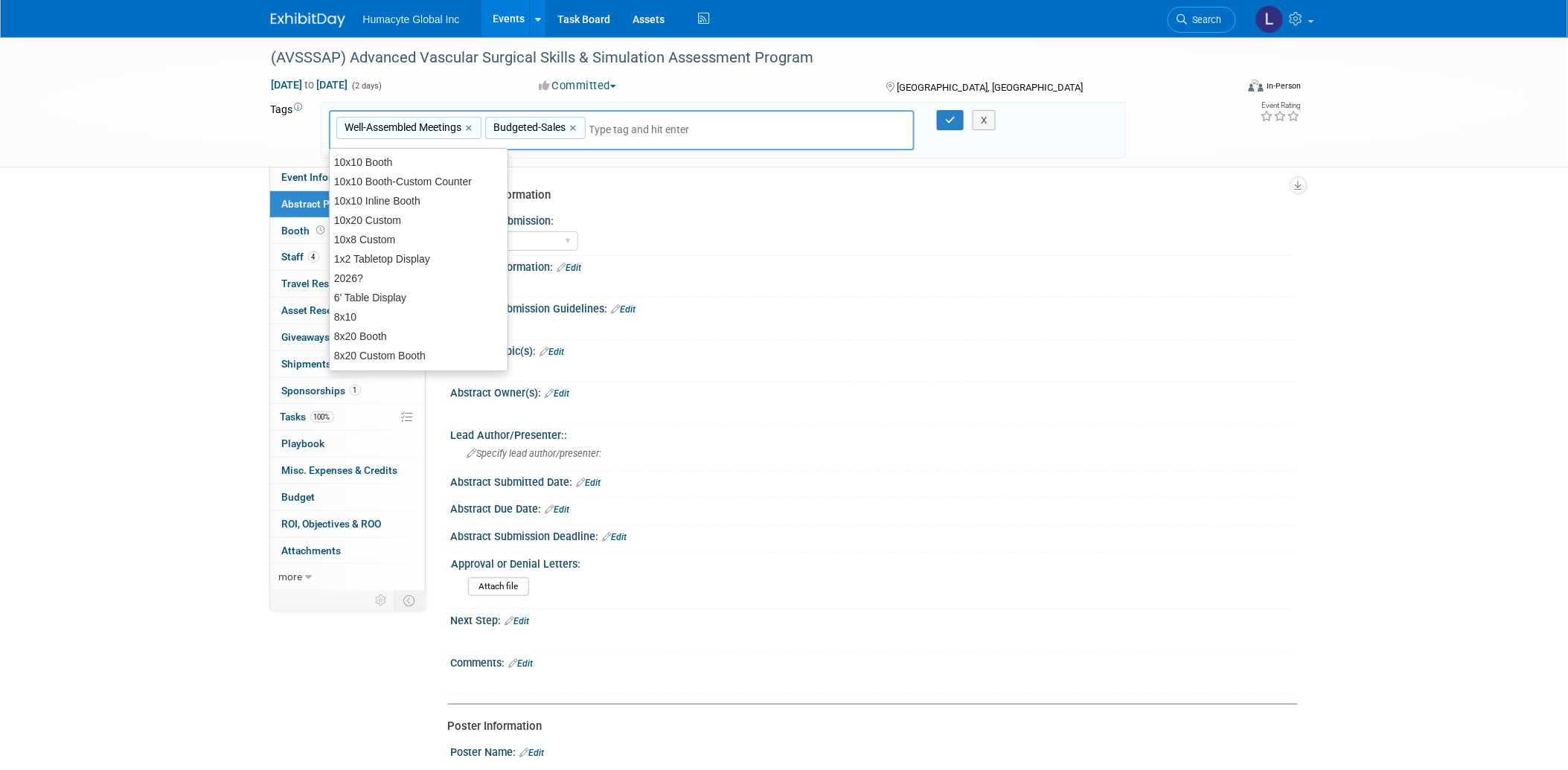
click at [743, 124] on div "Well-Assembled Meetings,Budgeted-Sales Well-Assembled Meetings × Budgeted-Sales…" at bounding box center [621, 130] width 586 height 41
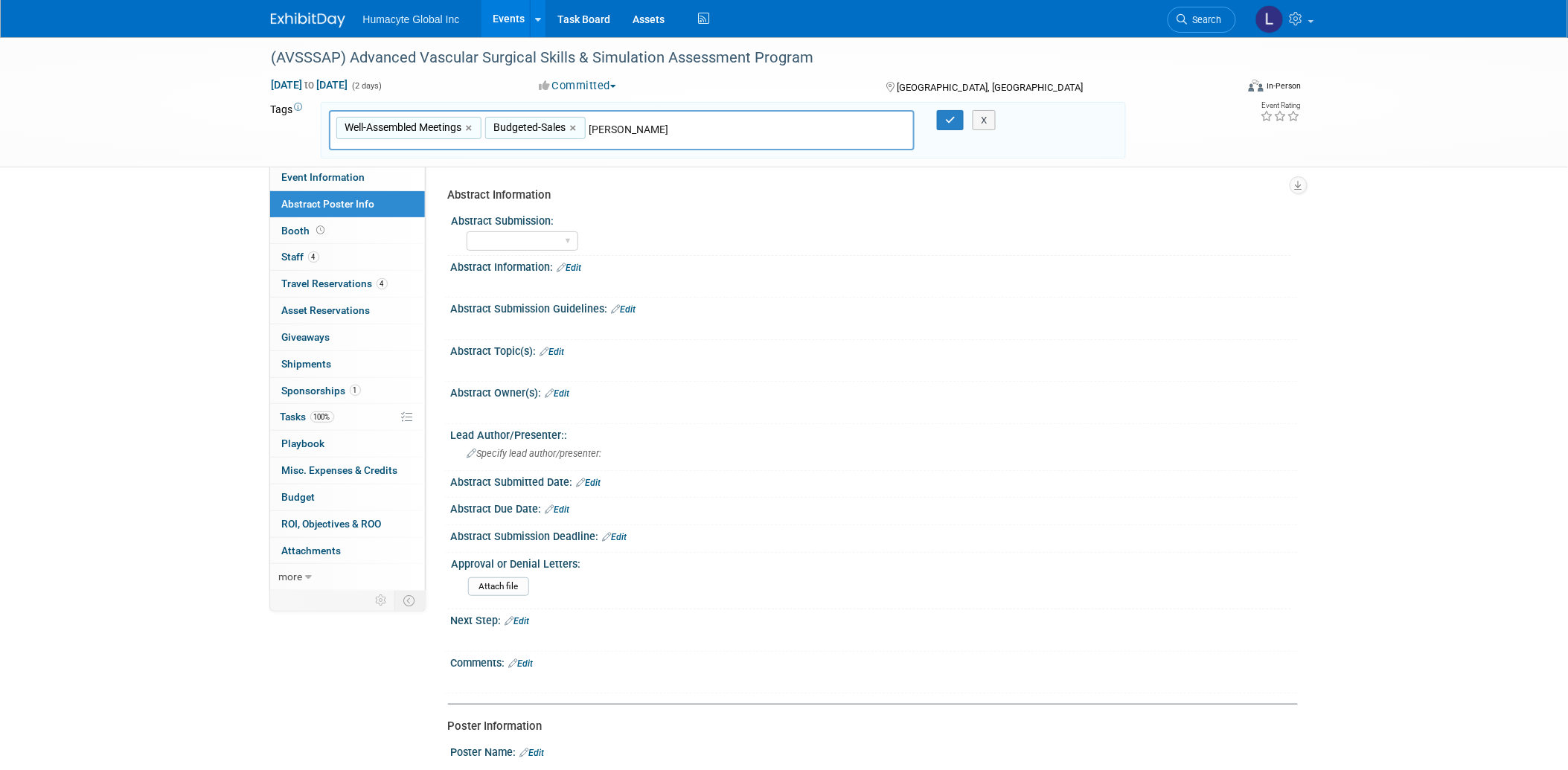
type input "[PERSON_NAME]"
type input "Well-Assembled Meetings, Budgeted-Sales, Dr. Mattos"
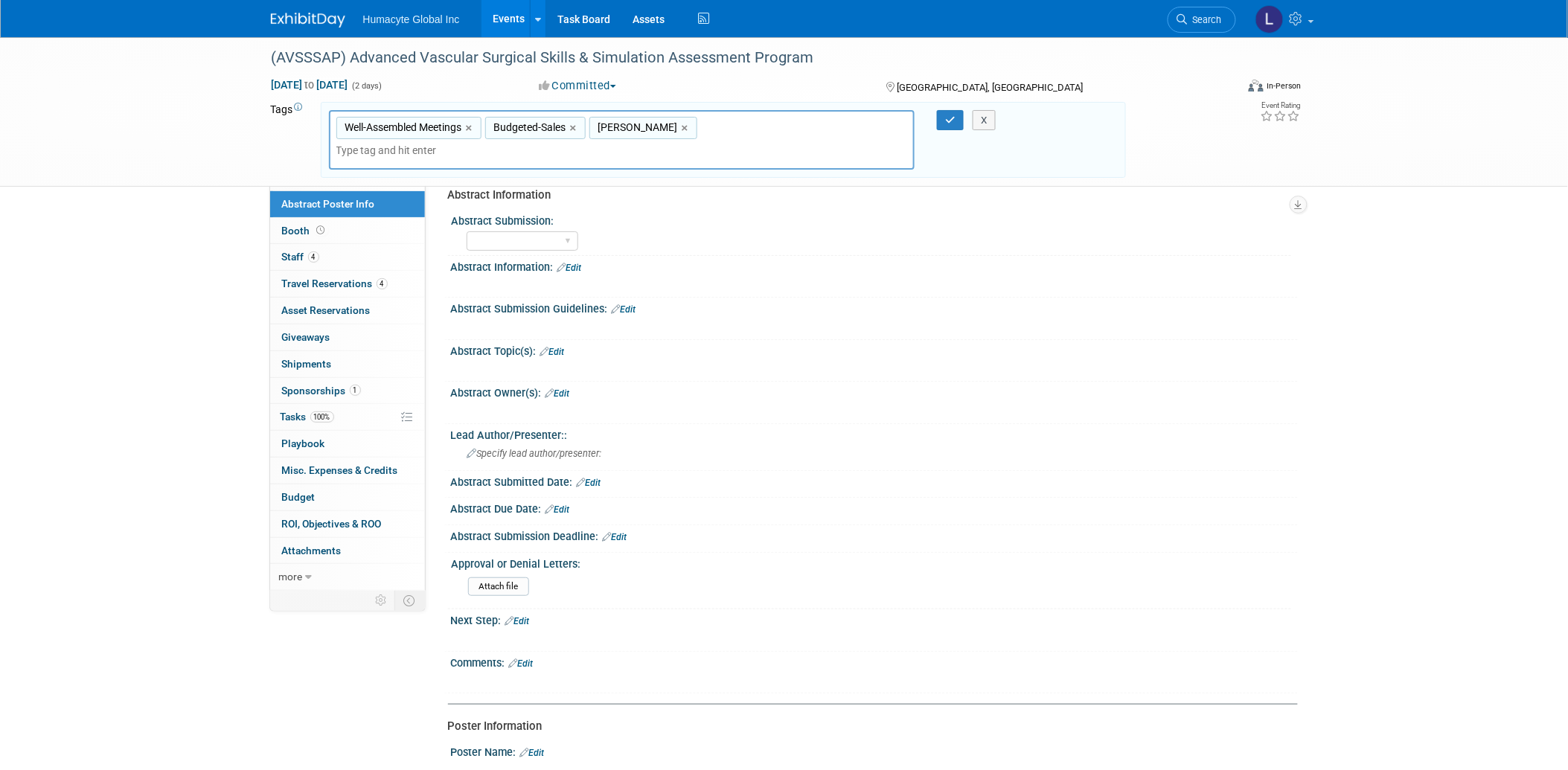
click at [957, 119] on div "X" at bounding box center [991, 121] width 68 height 21
click at [950, 119] on icon "button" at bounding box center [950, 120] width 10 height 9
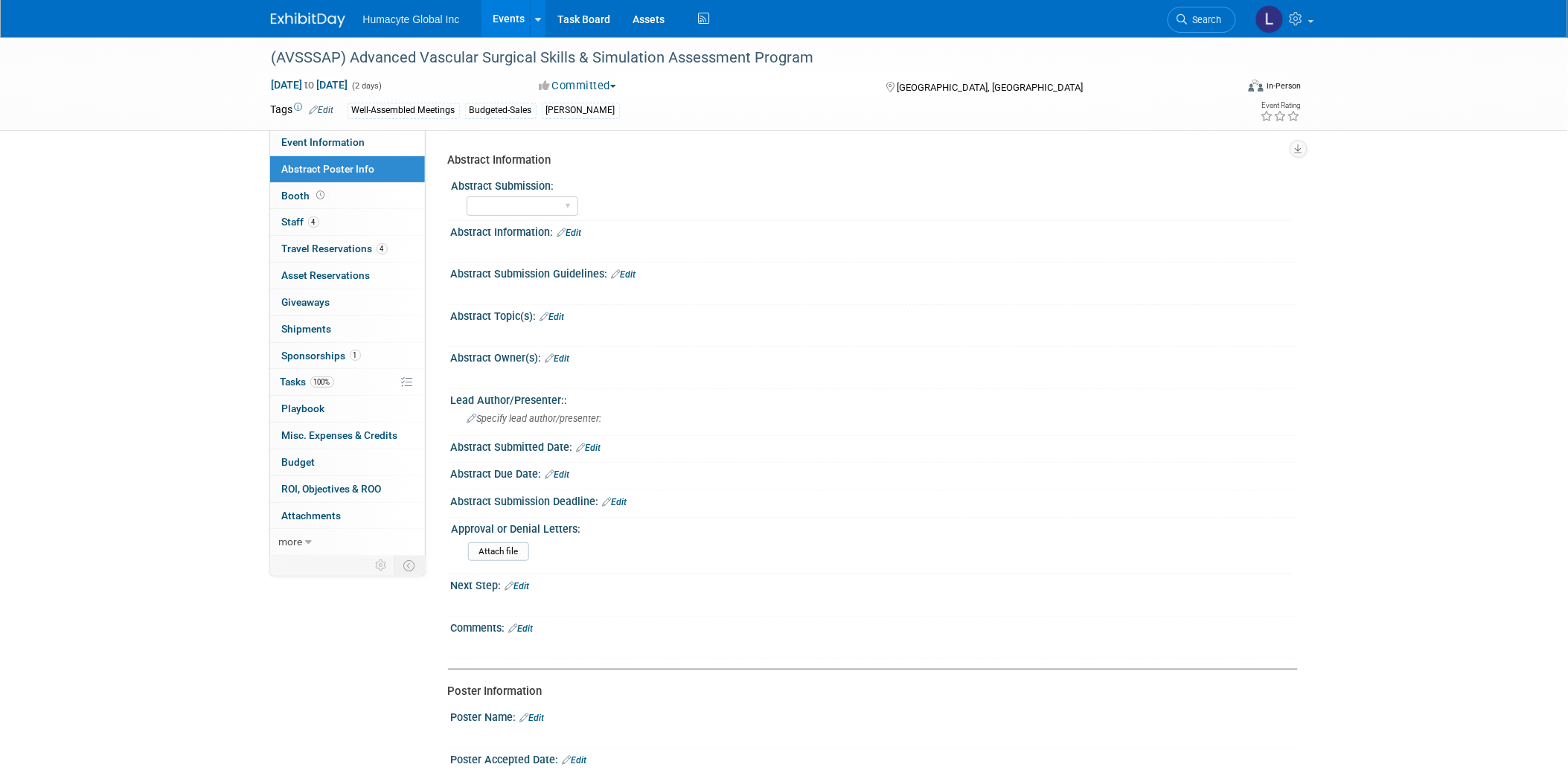
click at [55, 278] on div "(AVSSSAP) Advanced Vascular Surgical Skills & Simulation Assessment Program Jan…" at bounding box center [784, 537] width 1568 height 1001
click at [1217, 11] on link "Search" at bounding box center [1202, 20] width 69 height 26
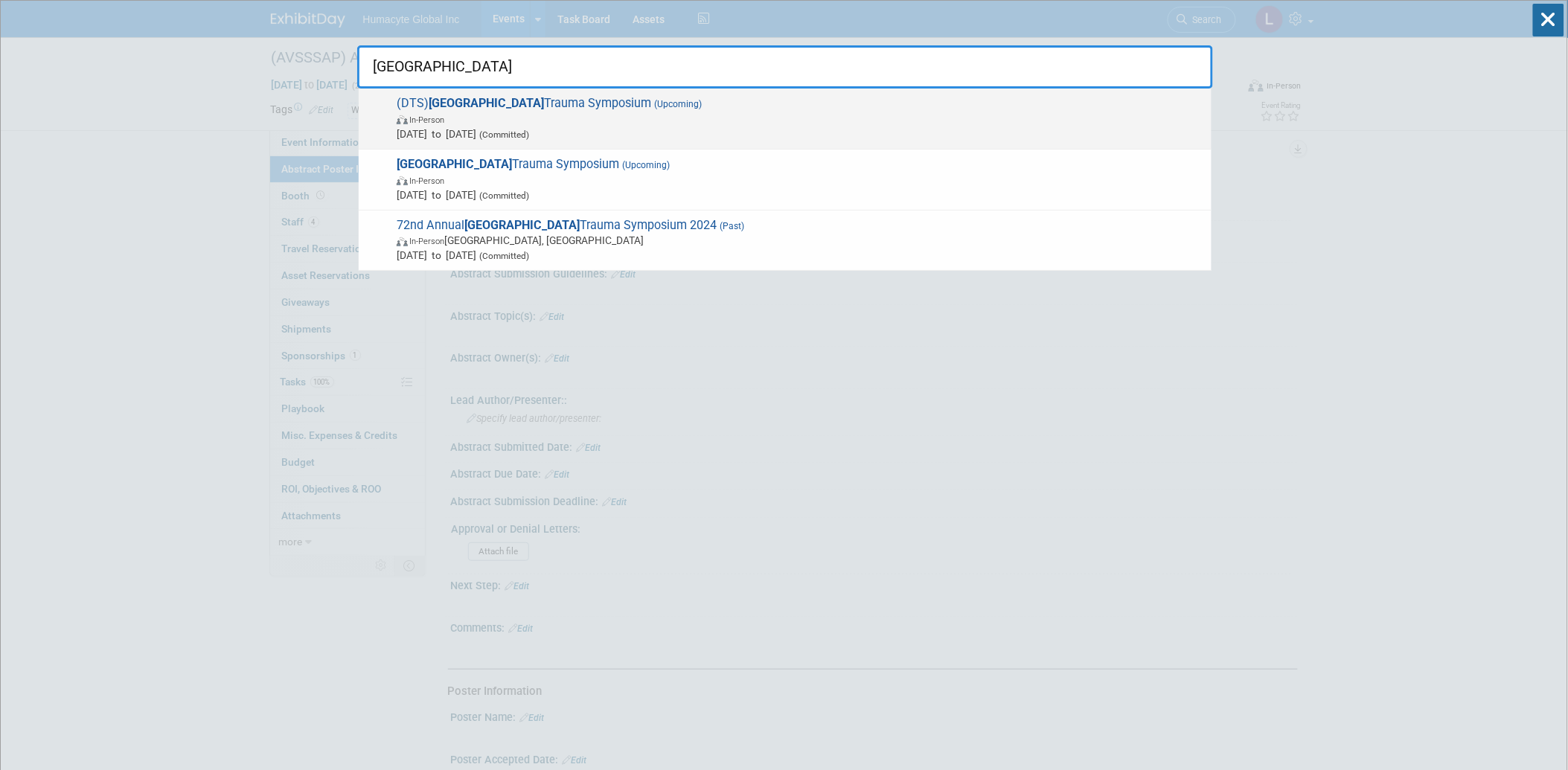
type input "detroit"
click at [464, 129] on span "Nov 6, 2025 to Nov 7, 2025 (Committed)" at bounding box center [800, 134] width 807 height 15
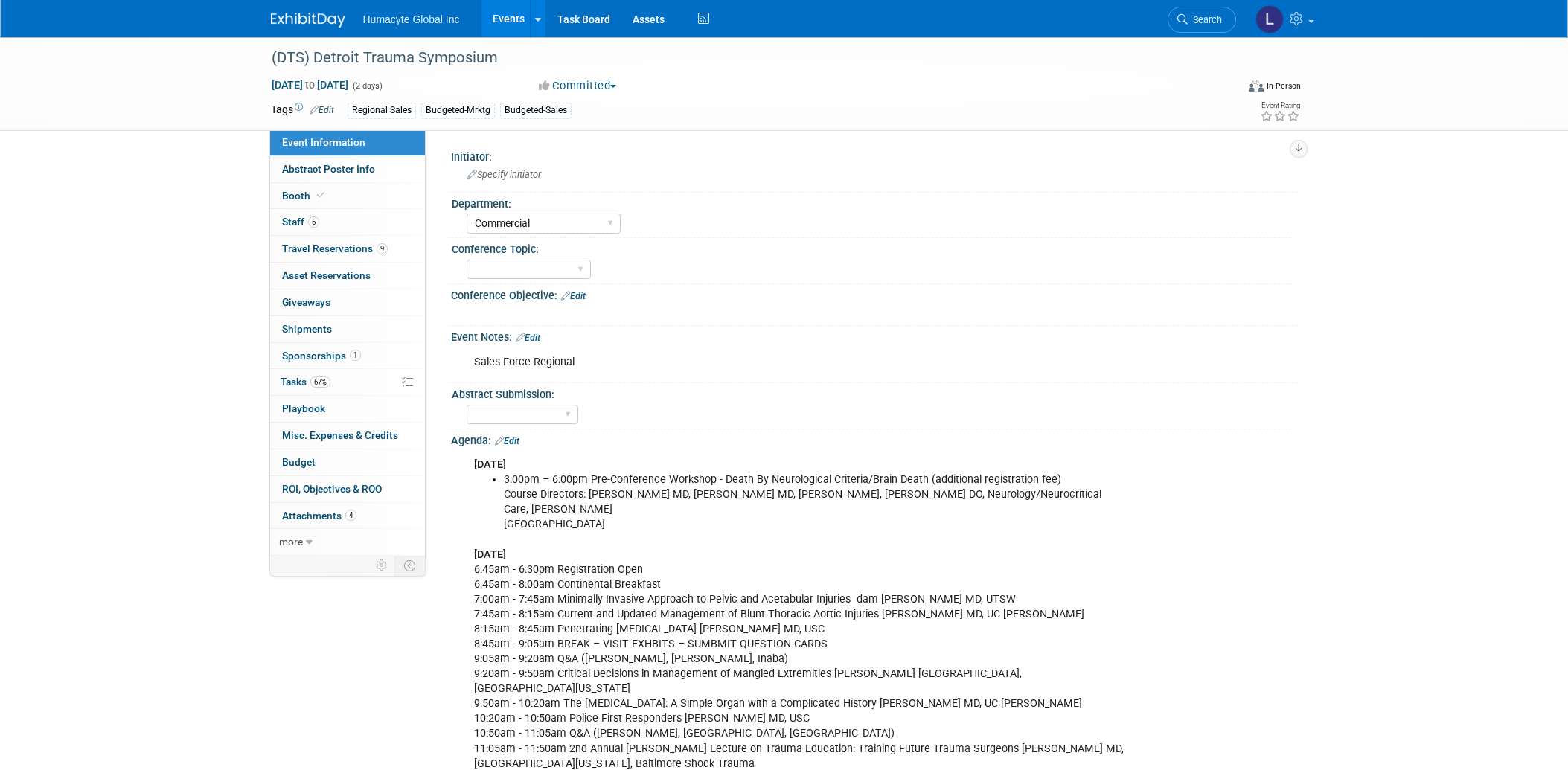
select select "Commercial"
click at [290, 226] on span "Staff 6" at bounding box center [300, 222] width 37 height 12
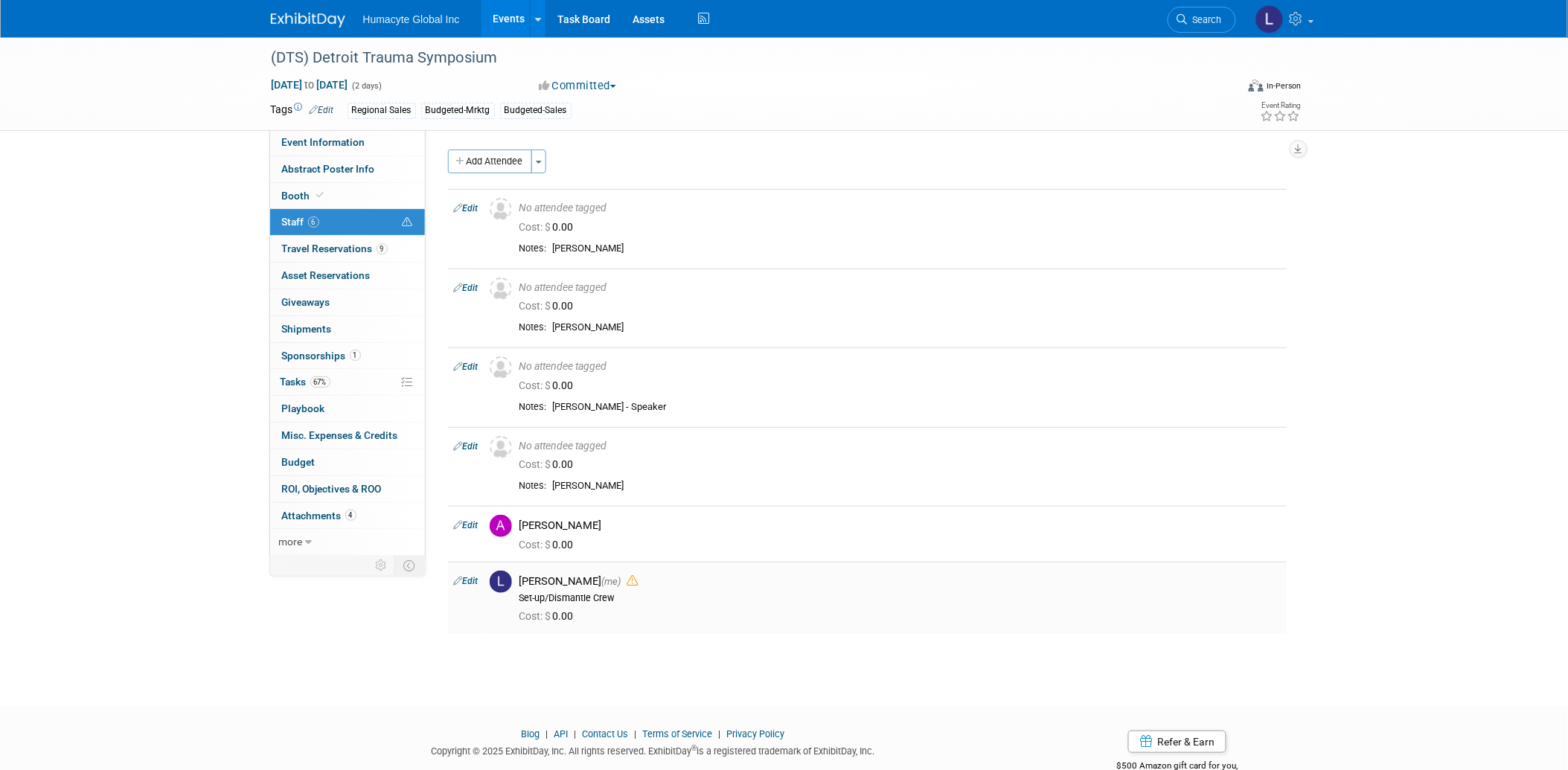
click at [464, 581] on link "Edit" at bounding box center [466, 580] width 25 height 10
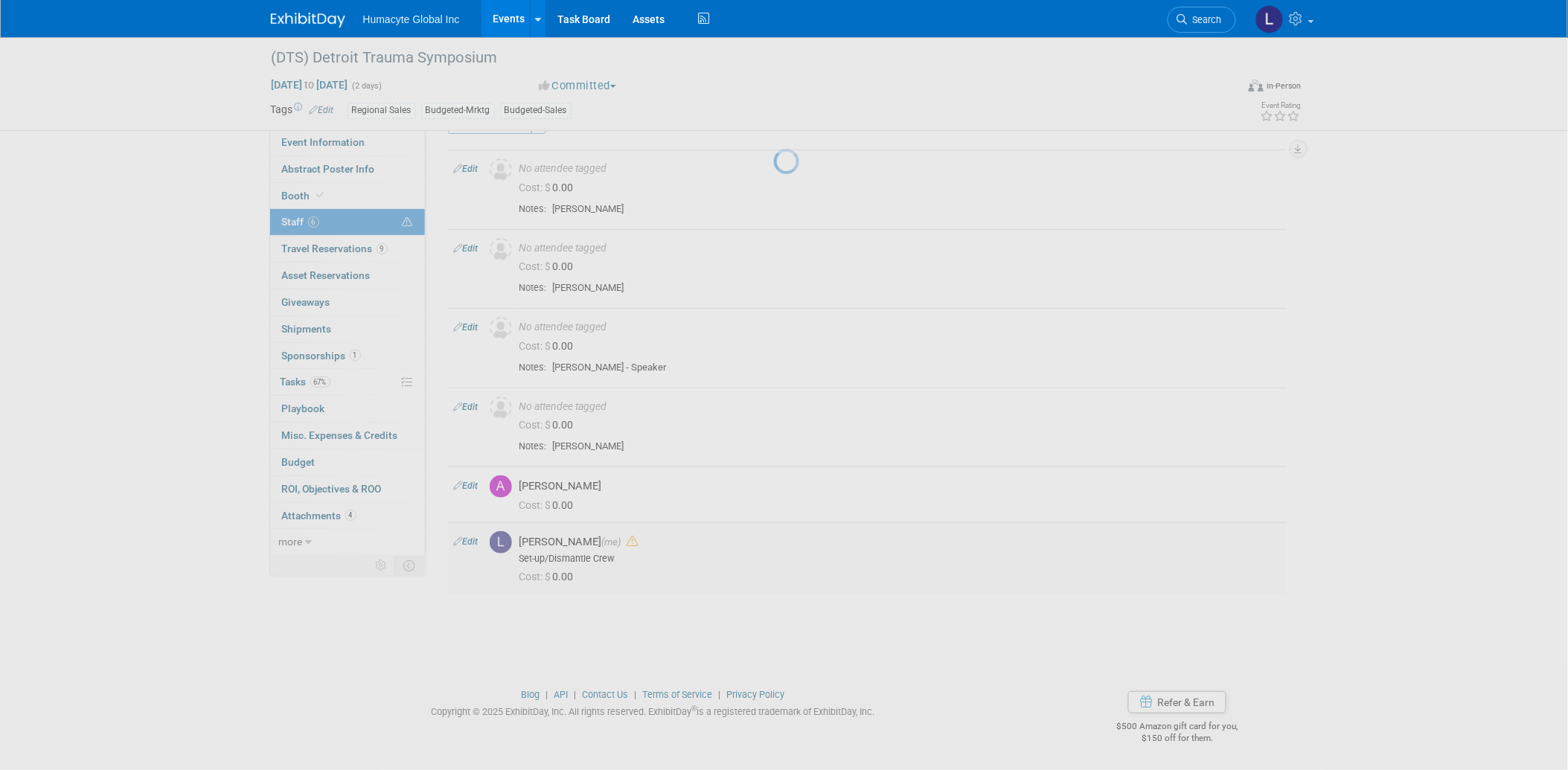
select select "37db9ad9-d629-4432-a702-64294516bf75"
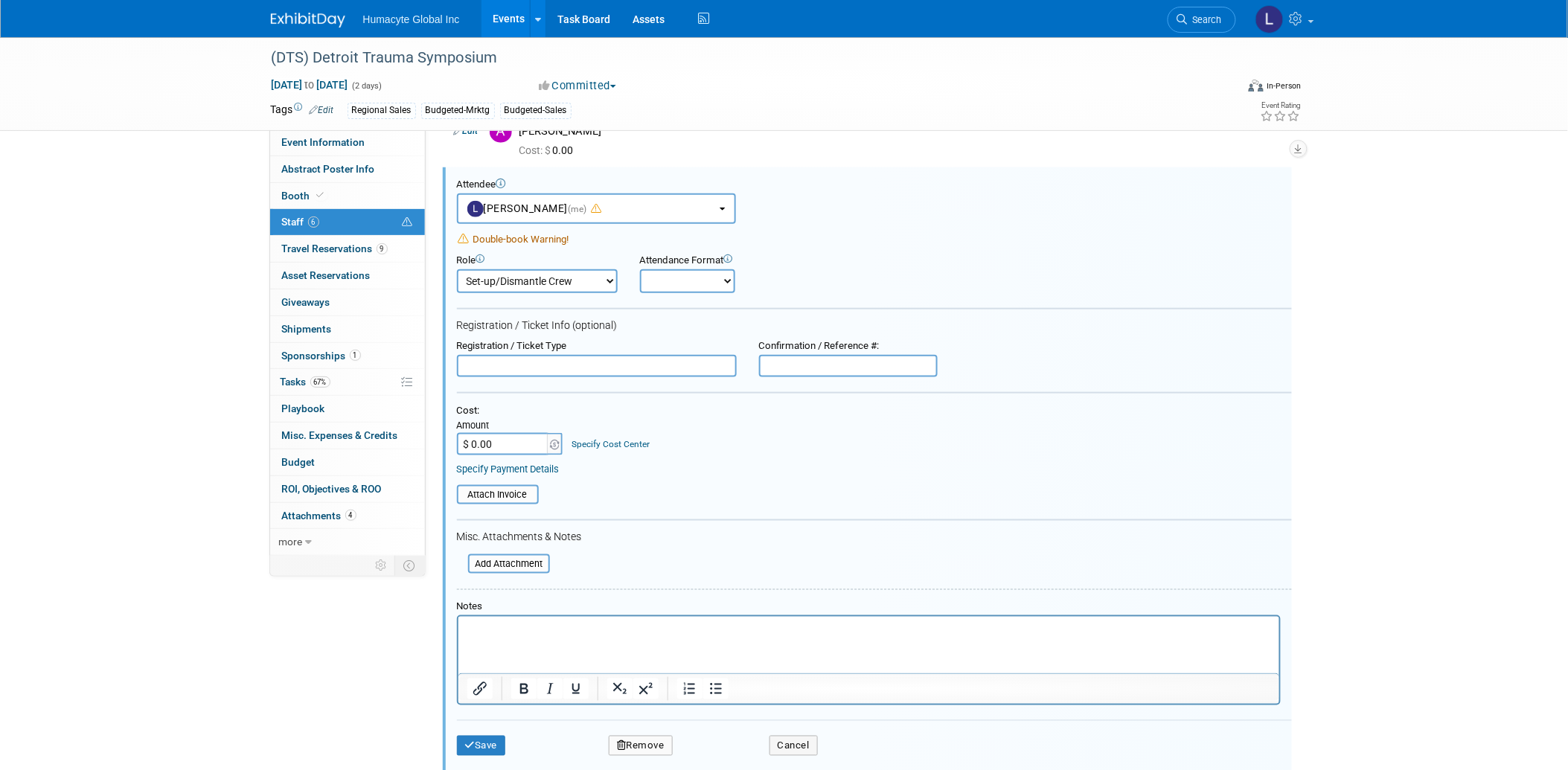
click at [645, 736] on button "Remove" at bounding box center [641, 746] width 64 height 21
click at [725, 751] on link "Yes" at bounding box center [722, 747] width 43 height 24
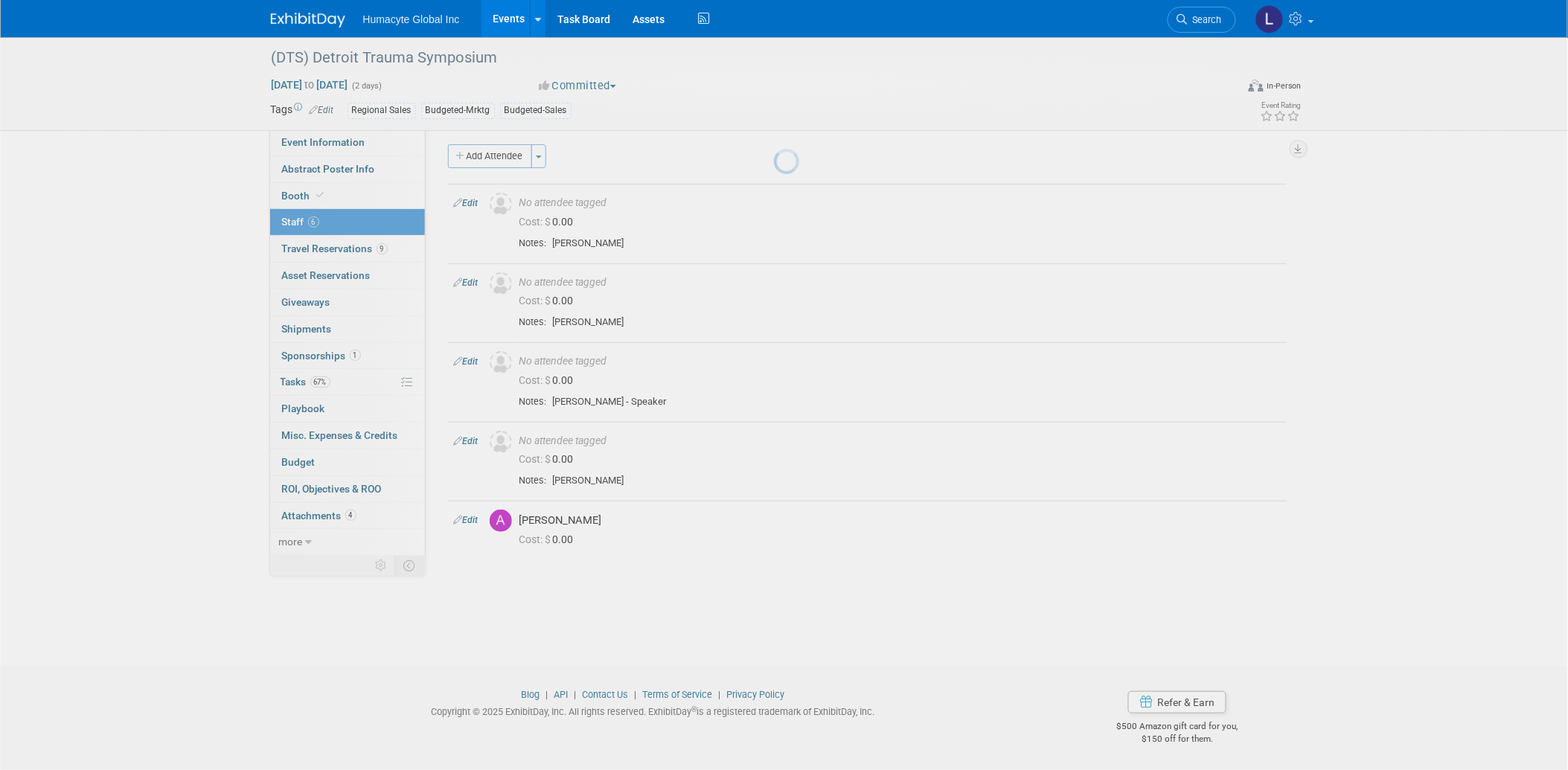
scroll to position [6, 0]
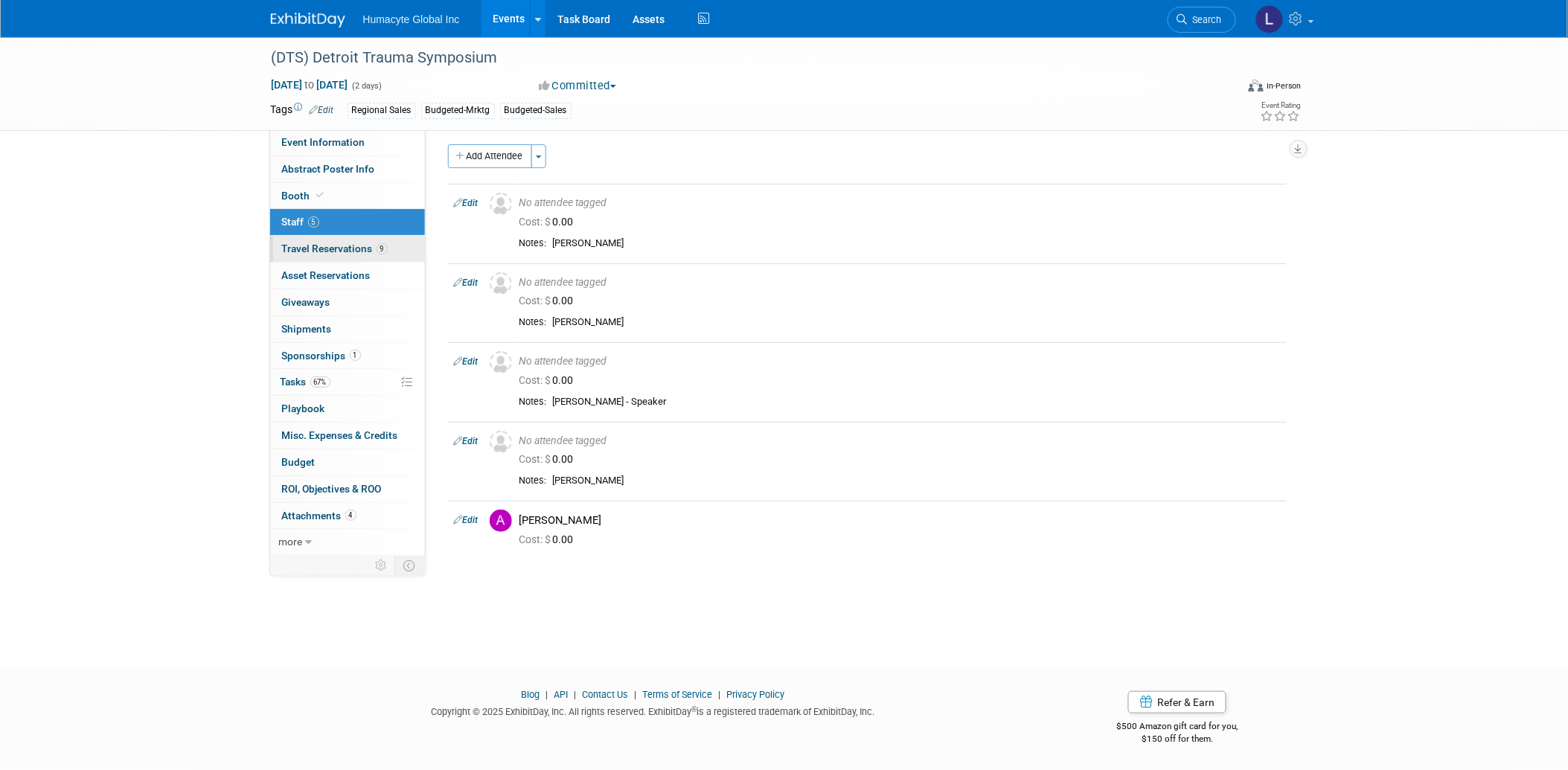
click at [304, 250] on span "Travel Reservations 9" at bounding box center [335, 248] width 106 height 12
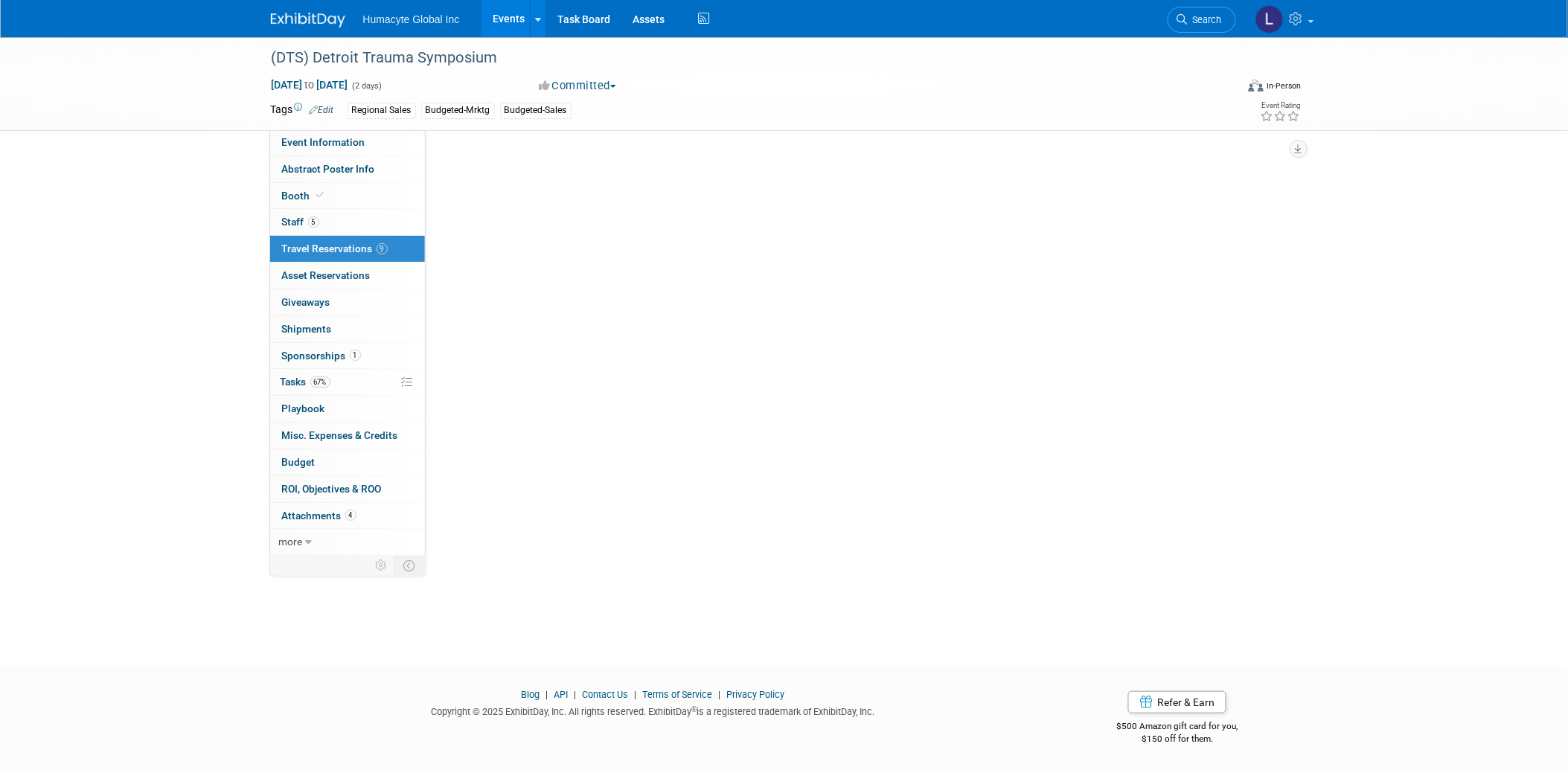
scroll to position [0, 0]
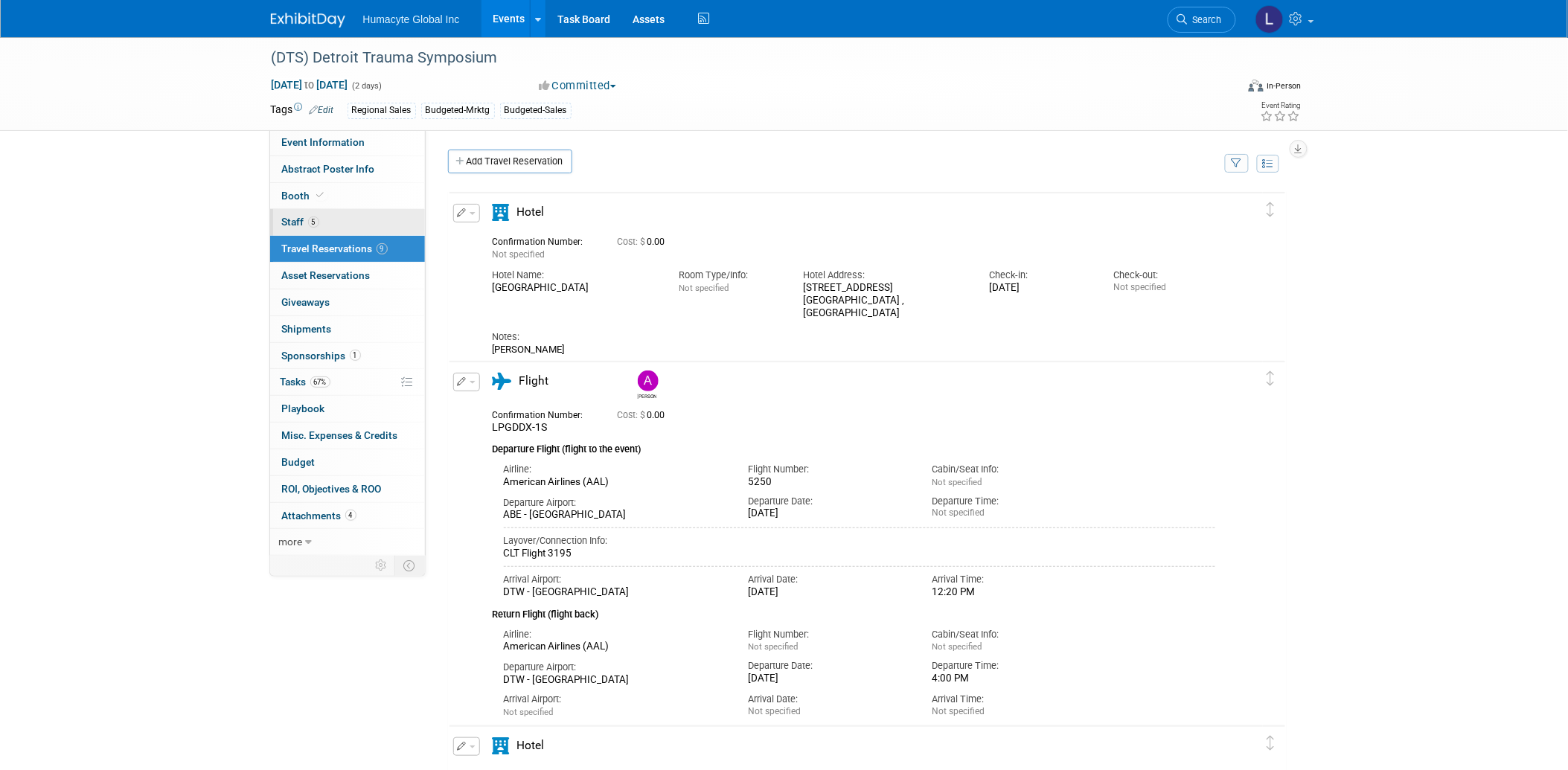
click at [297, 216] on span "Staff 5" at bounding box center [300, 222] width 37 height 12
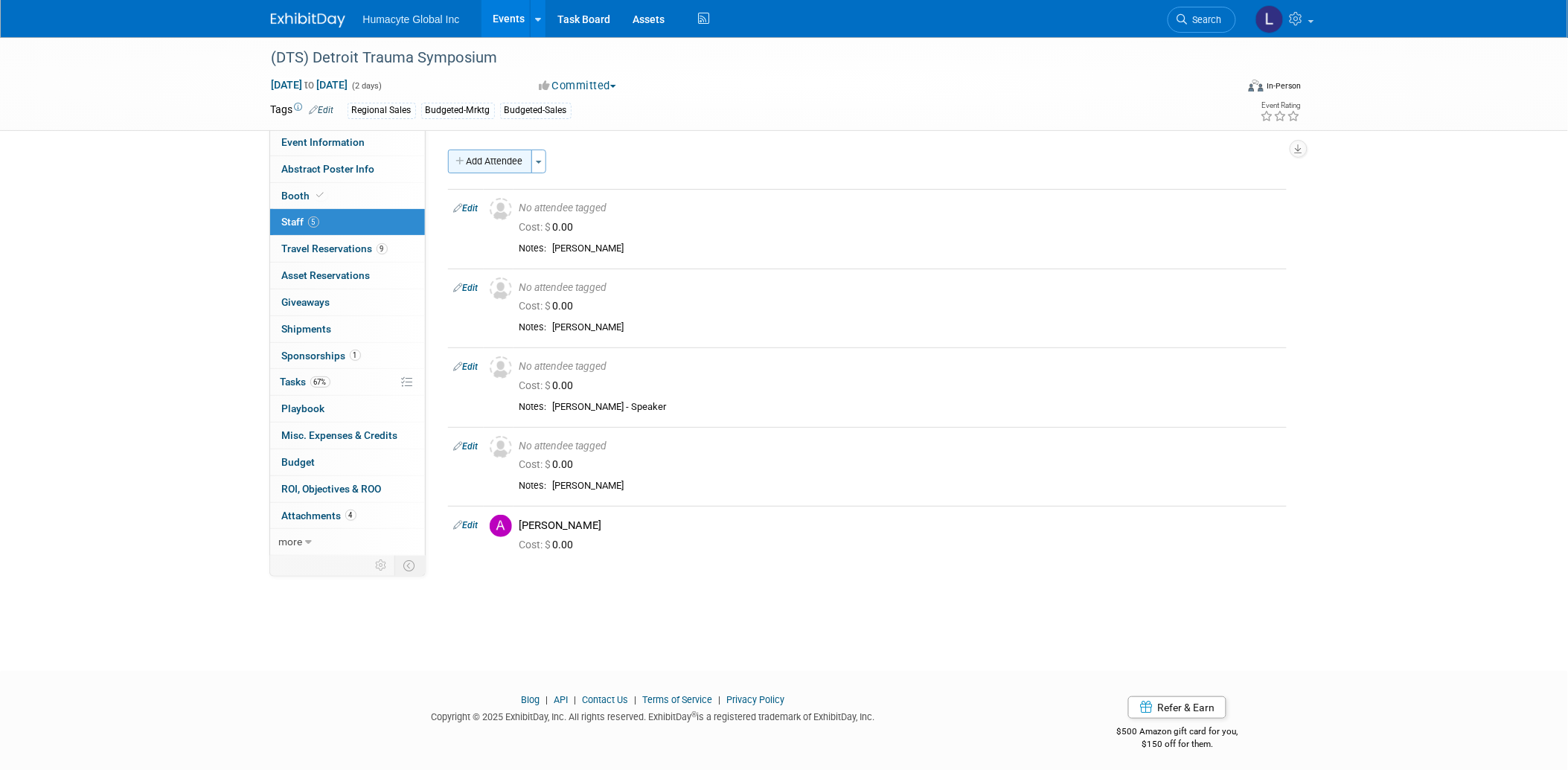
click at [478, 162] on button "Add Attendee" at bounding box center [489, 160] width 84 height 24
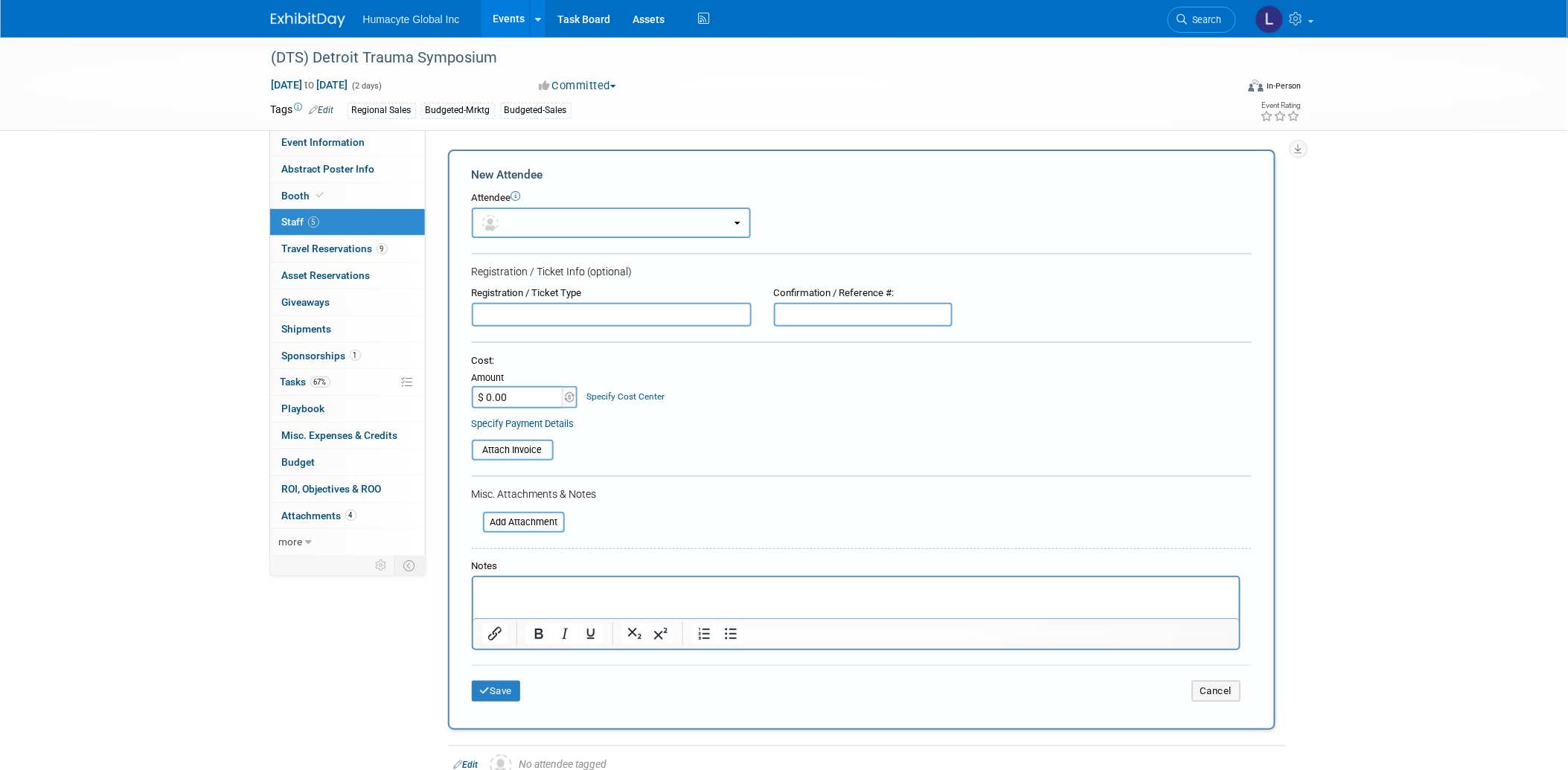
click at [541, 224] on button "button" at bounding box center [612, 223] width 279 height 30
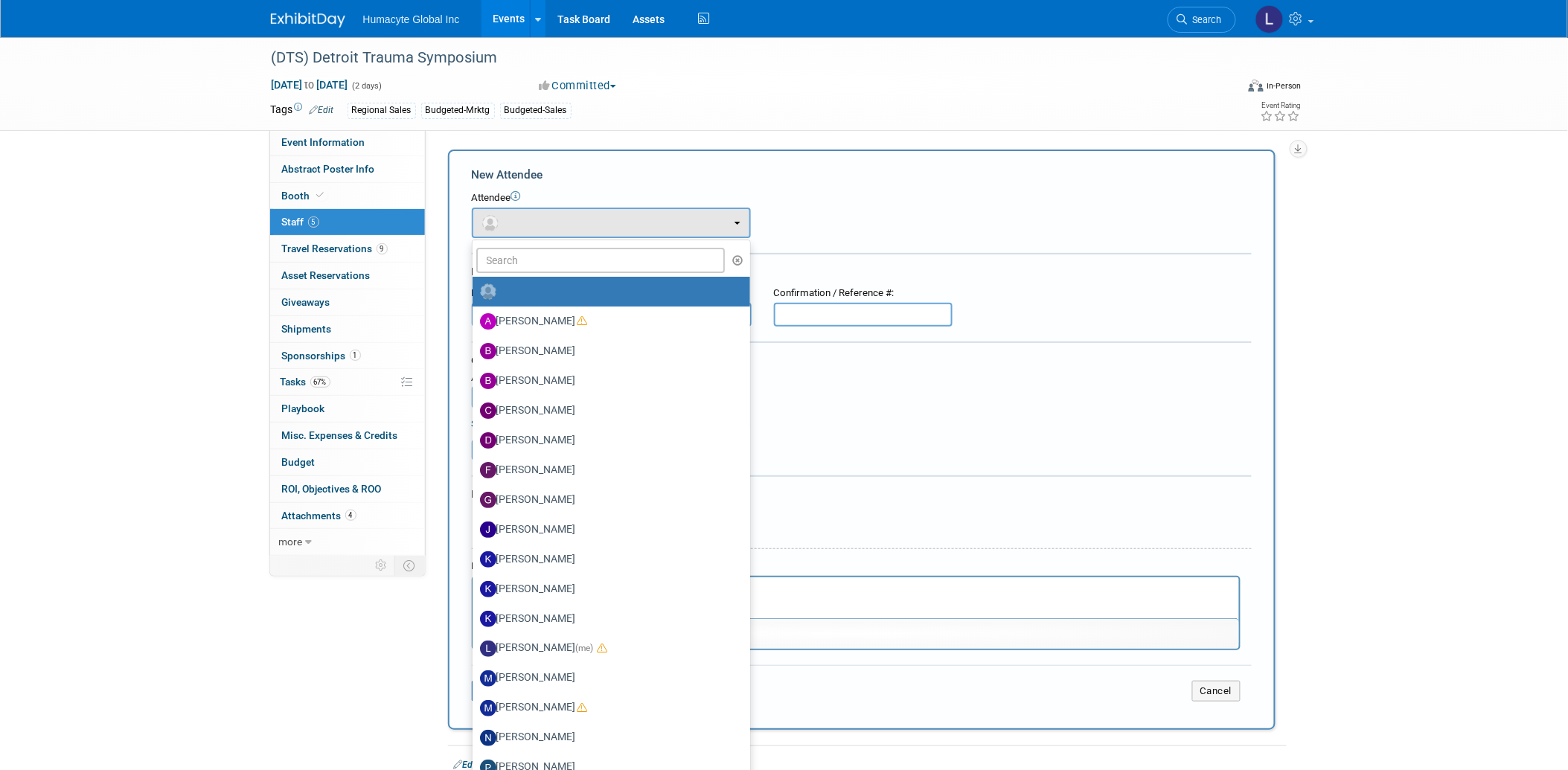
click at [1047, 463] on form "New Attendee Attendee <img src="https://www.exhibitday.com/Images/Unassigned-Us…" at bounding box center [862, 440] width 780 height 546
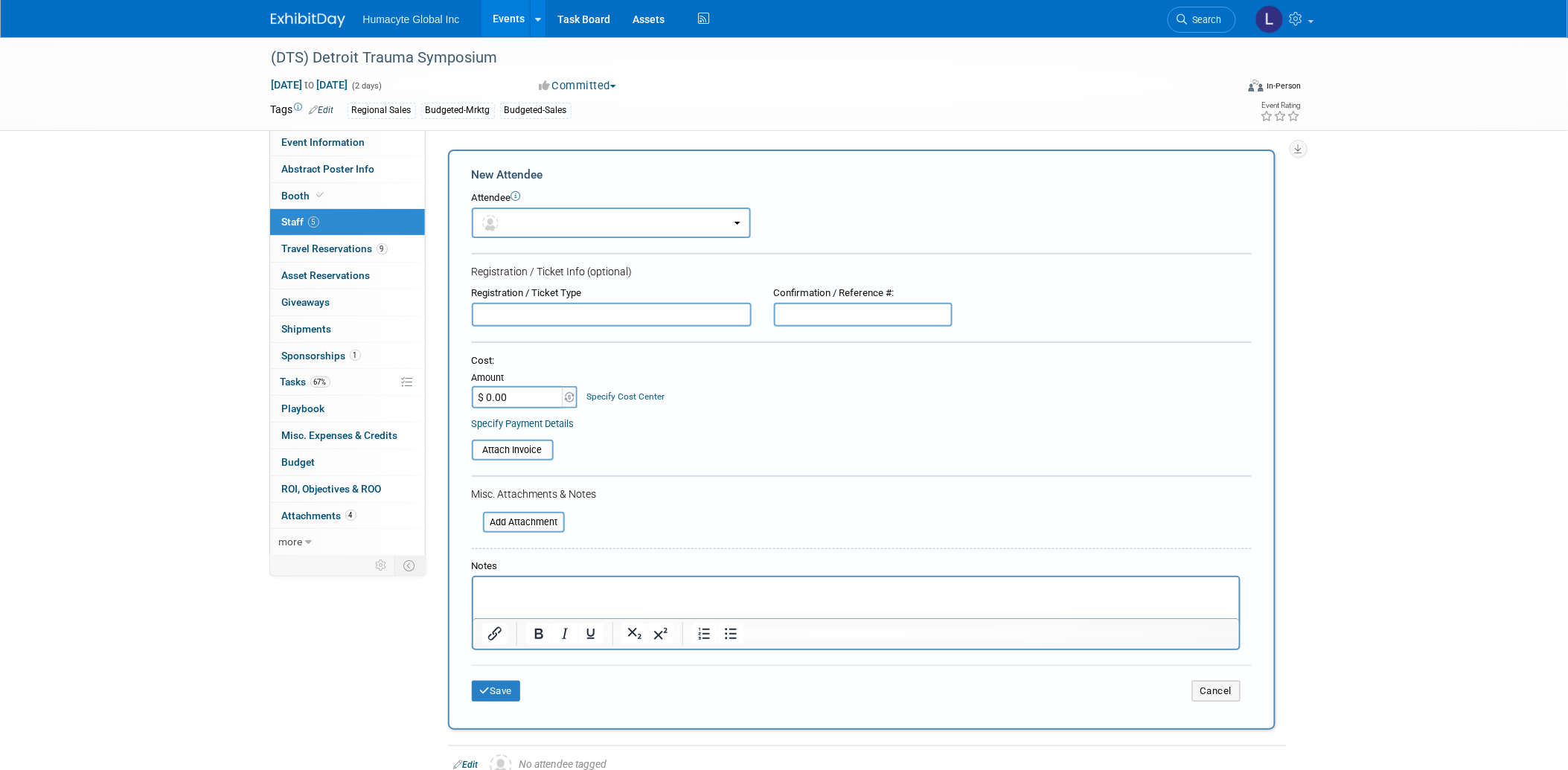
click at [613, 588] on p "Rich Text Area. Press ALT-0 for help." at bounding box center [855, 591] width 749 height 15
click at [508, 682] on button "Save" at bounding box center [497, 691] width 49 height 21
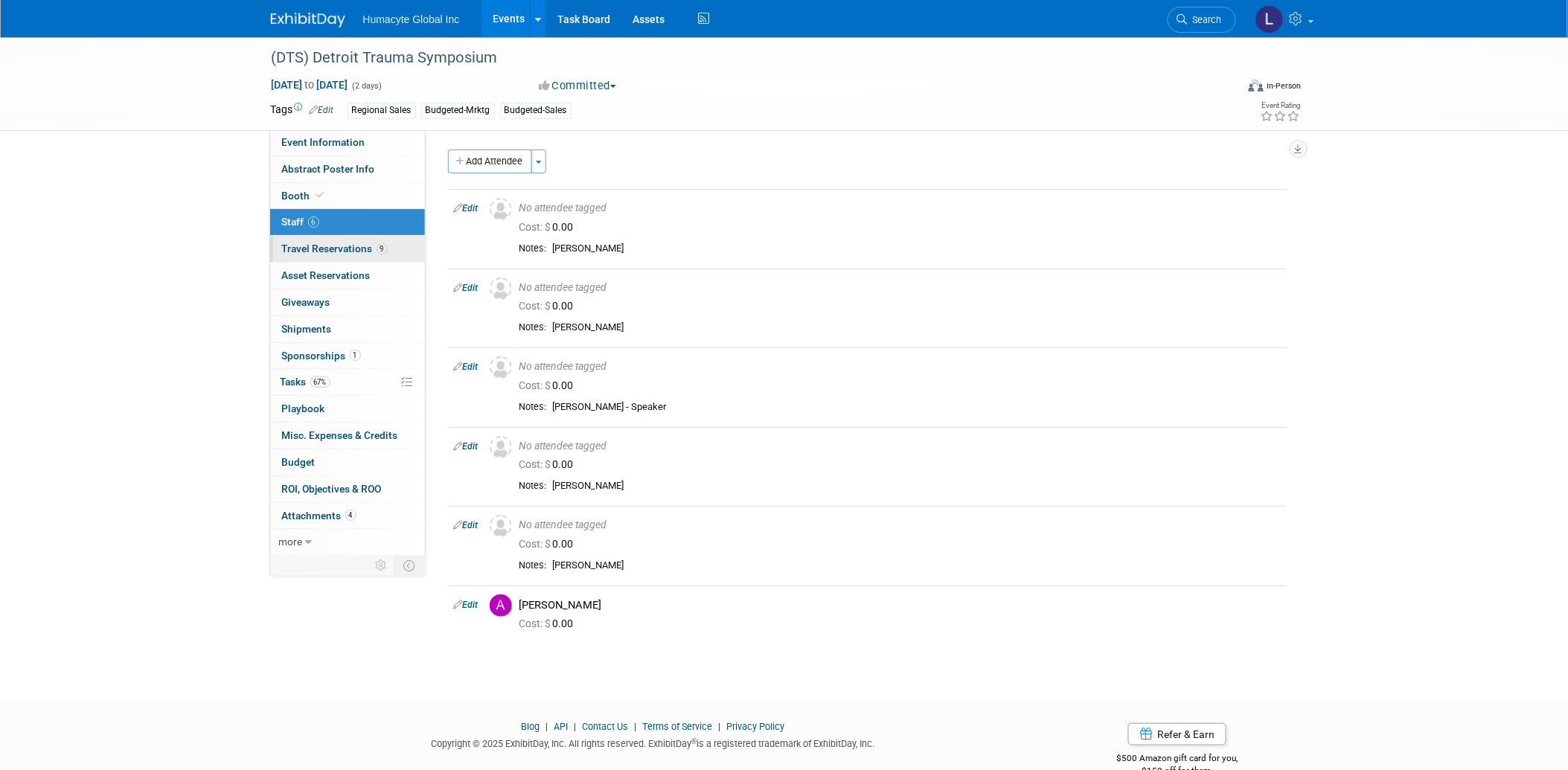
click at [293, 250] on span "Travel Reservations 9" at bounding box center [335, 248] width 106 height 12
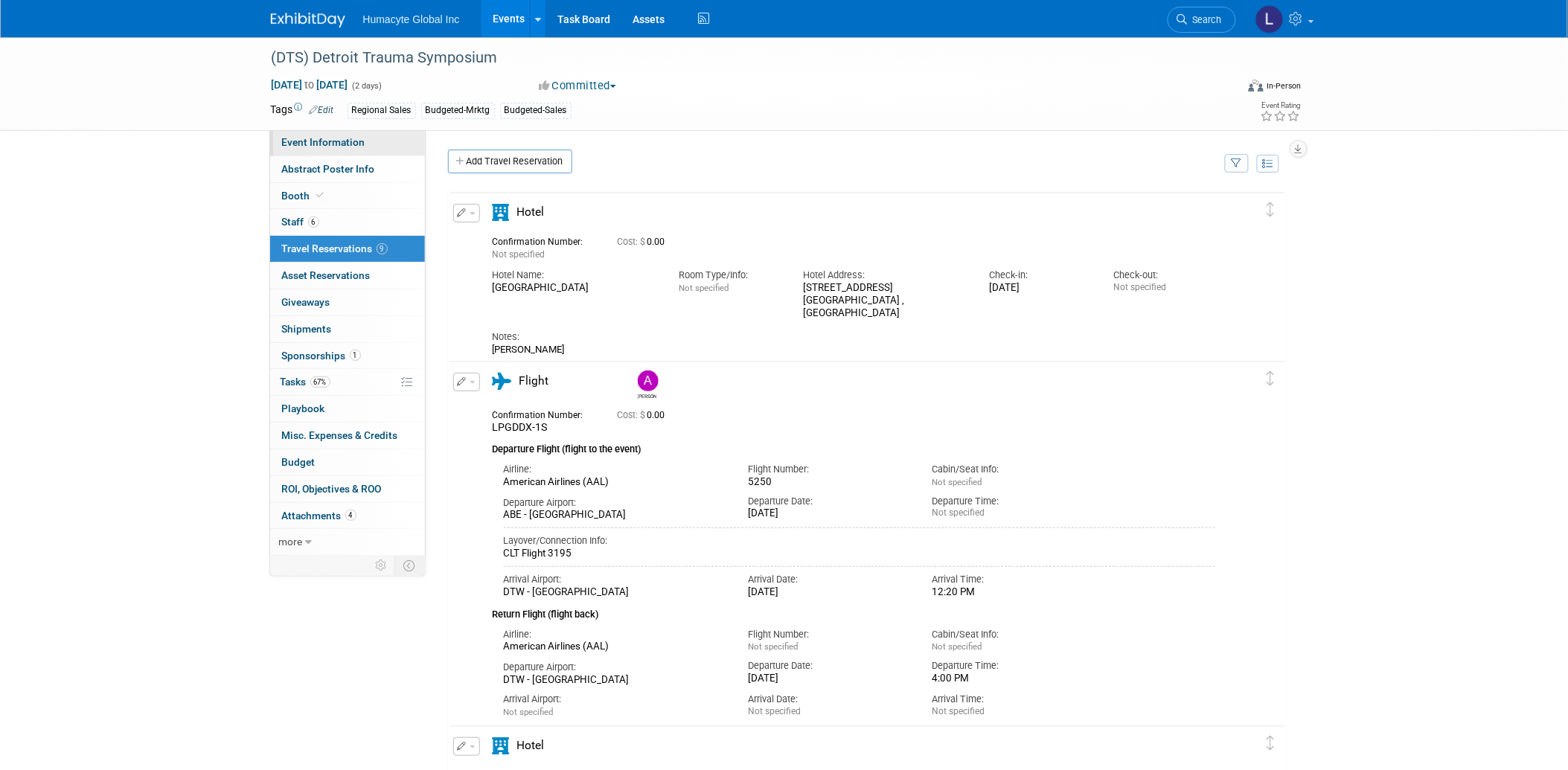
click at [296, 145] on span "Event Information" at bounding box center [324, 142] width 83 height 12
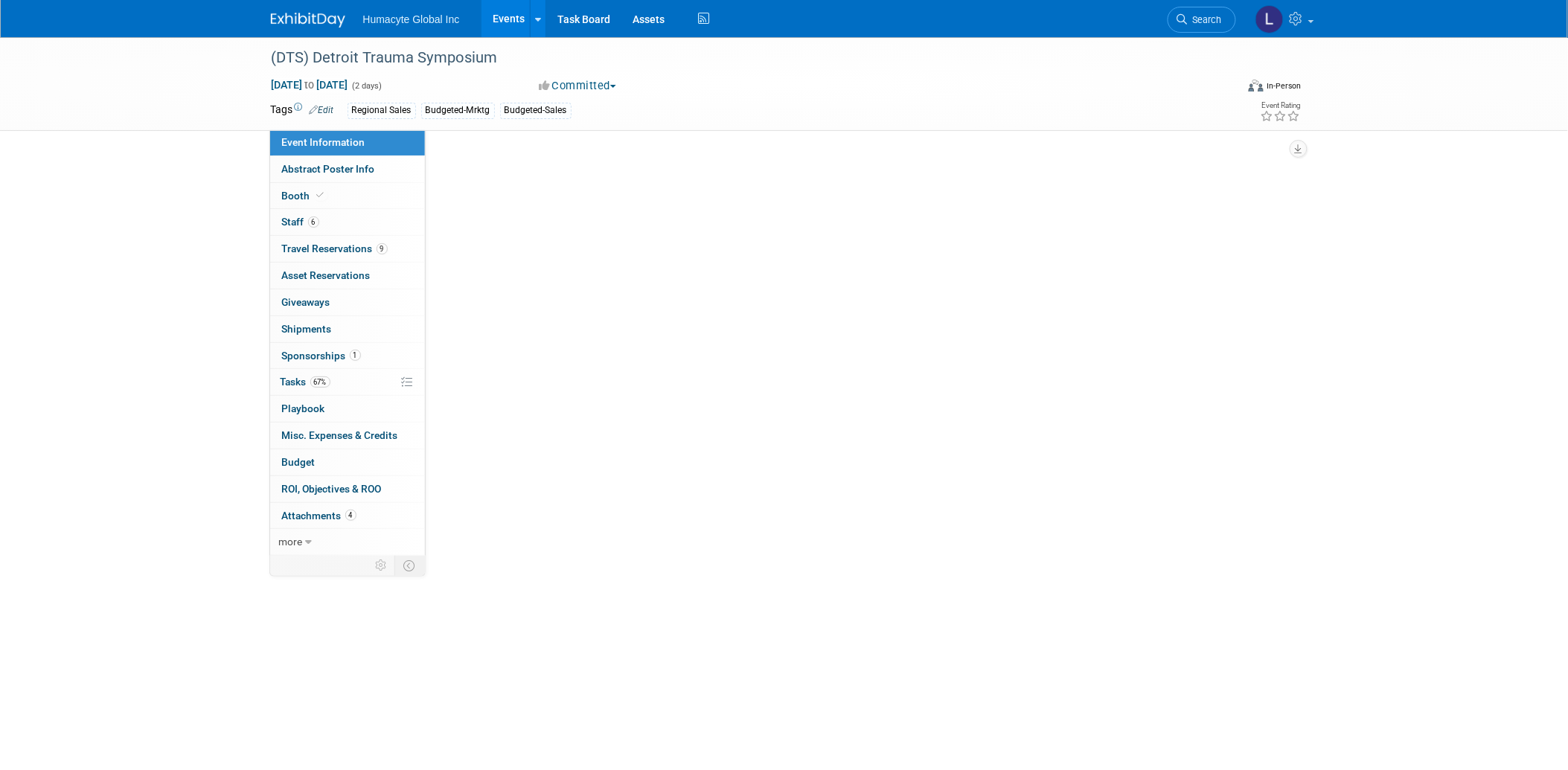
select select "Commercial"
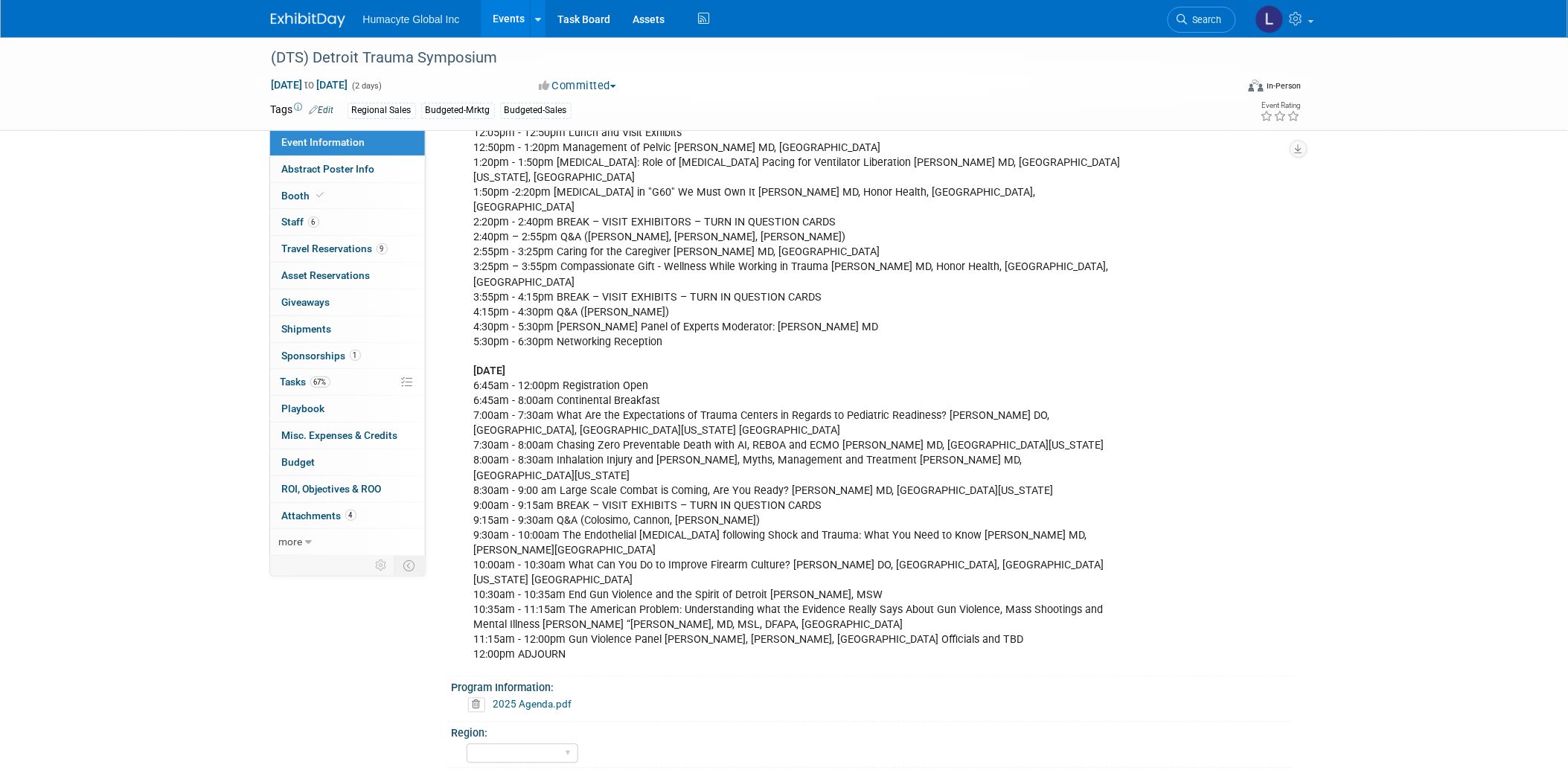
scroll to position [1074, 0]
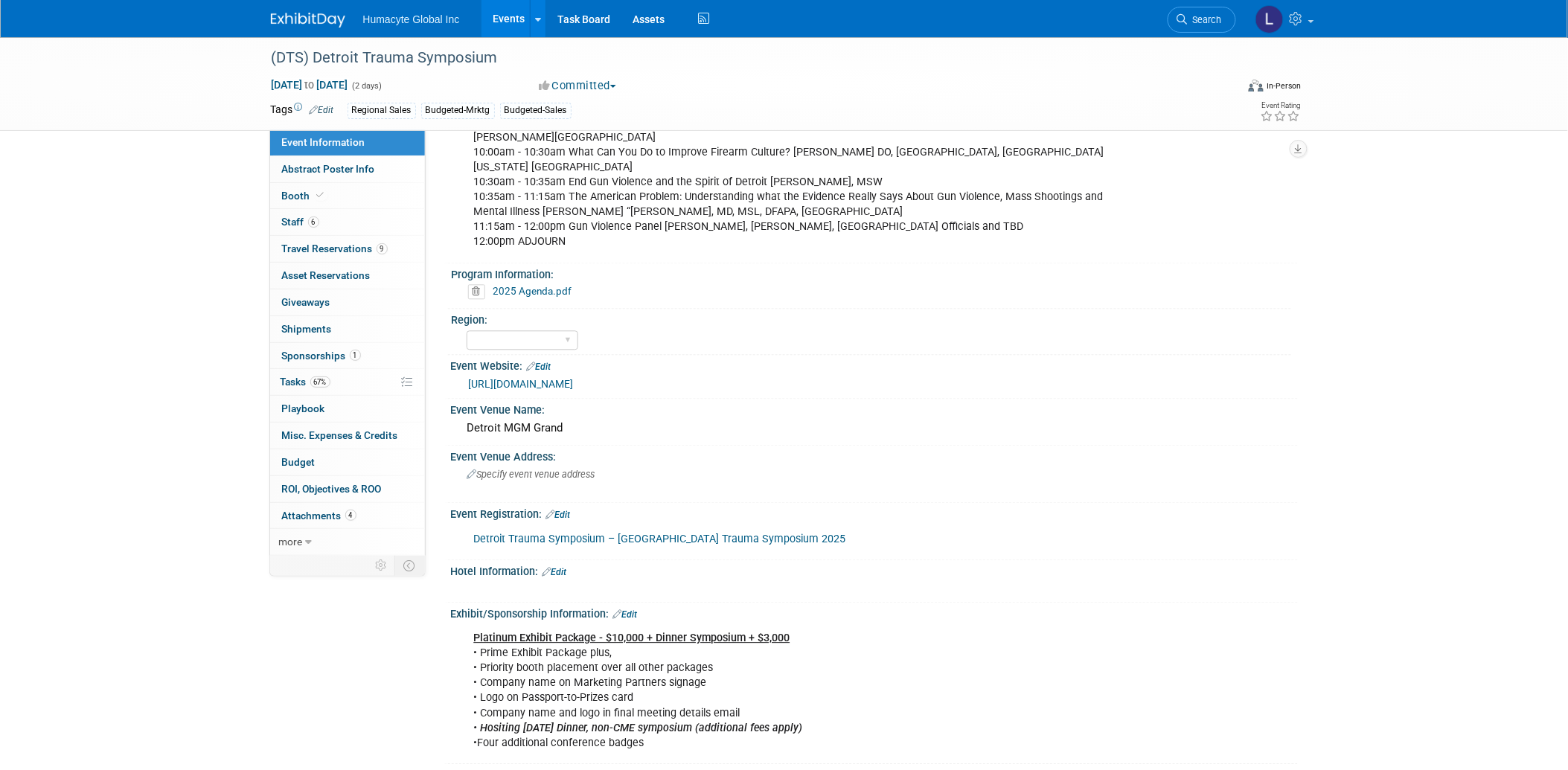
click at [537, 377] on link "https://detroittrauma.org/" at bounding box center [521, 383] width 105 height 12
click at [289, 251] on span "Travel Reservations 9" at bounding box center [335, 248] width 106 height 12
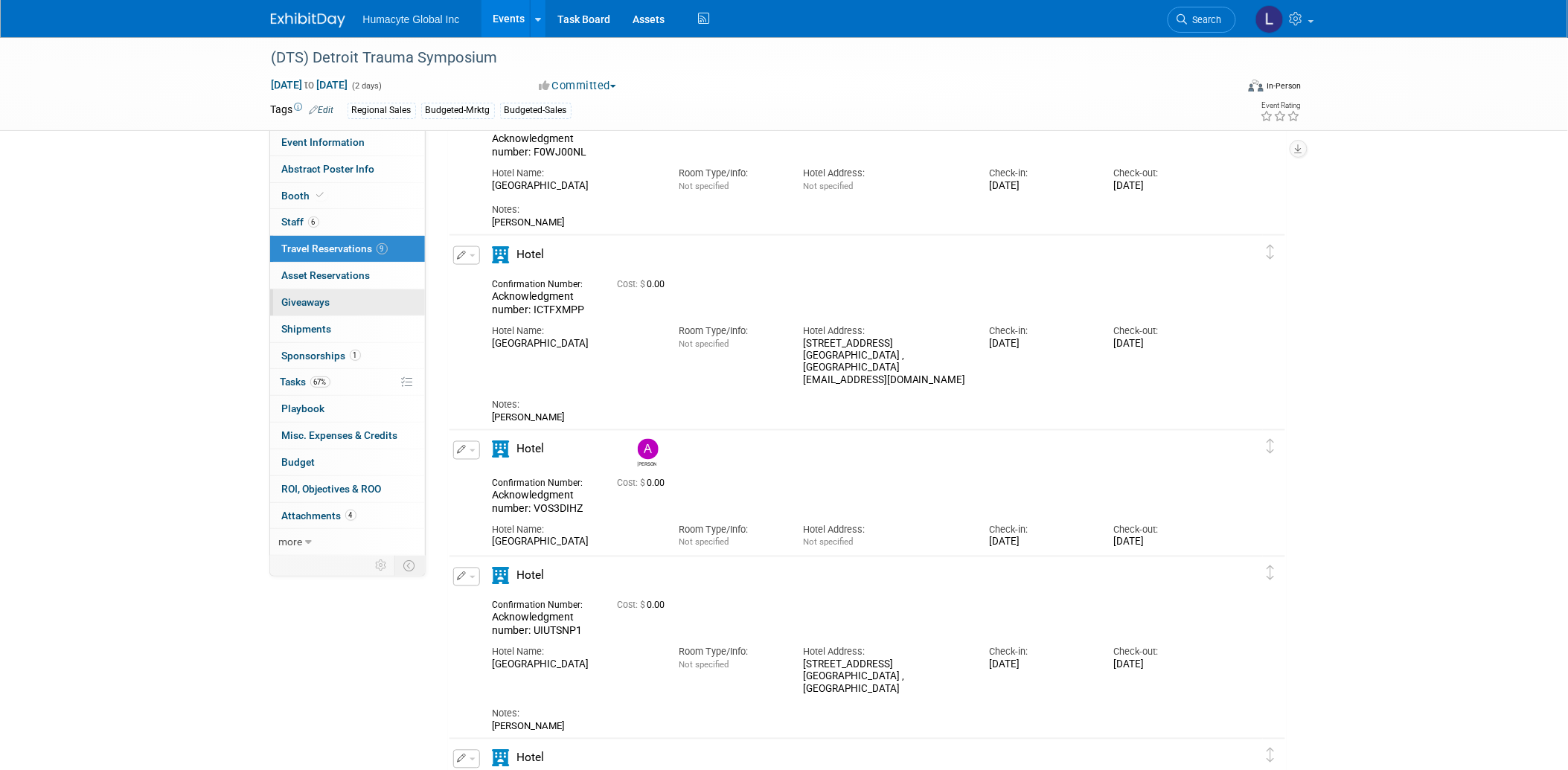
scroll to position [661, 0]
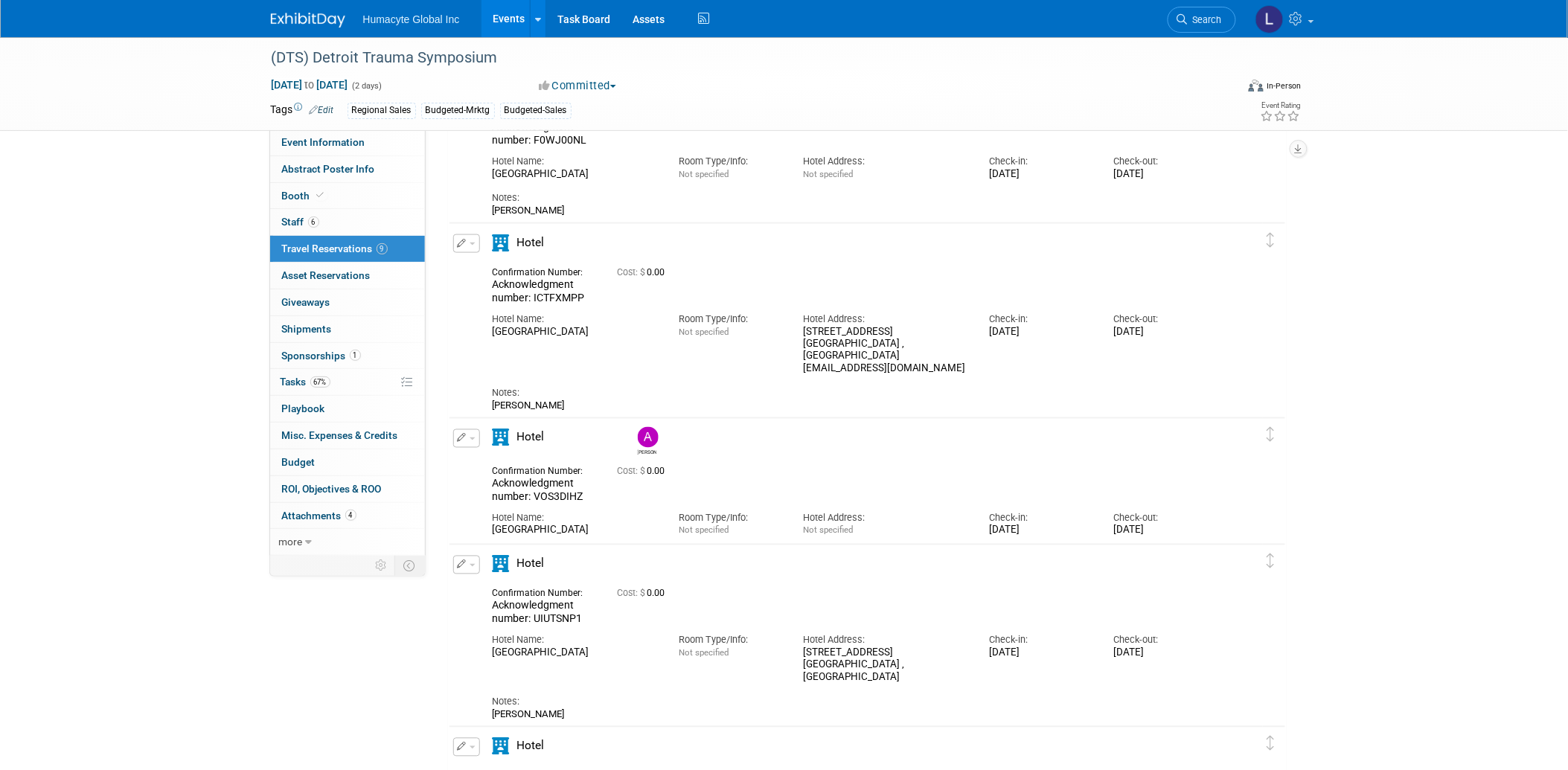
click at [465, 242] on button "button" at bounding box center [466, 243] width 26 height 19
click at [504, 261] on button "Edit Reservation" at bounding box center [516, 269] width 126 height 22
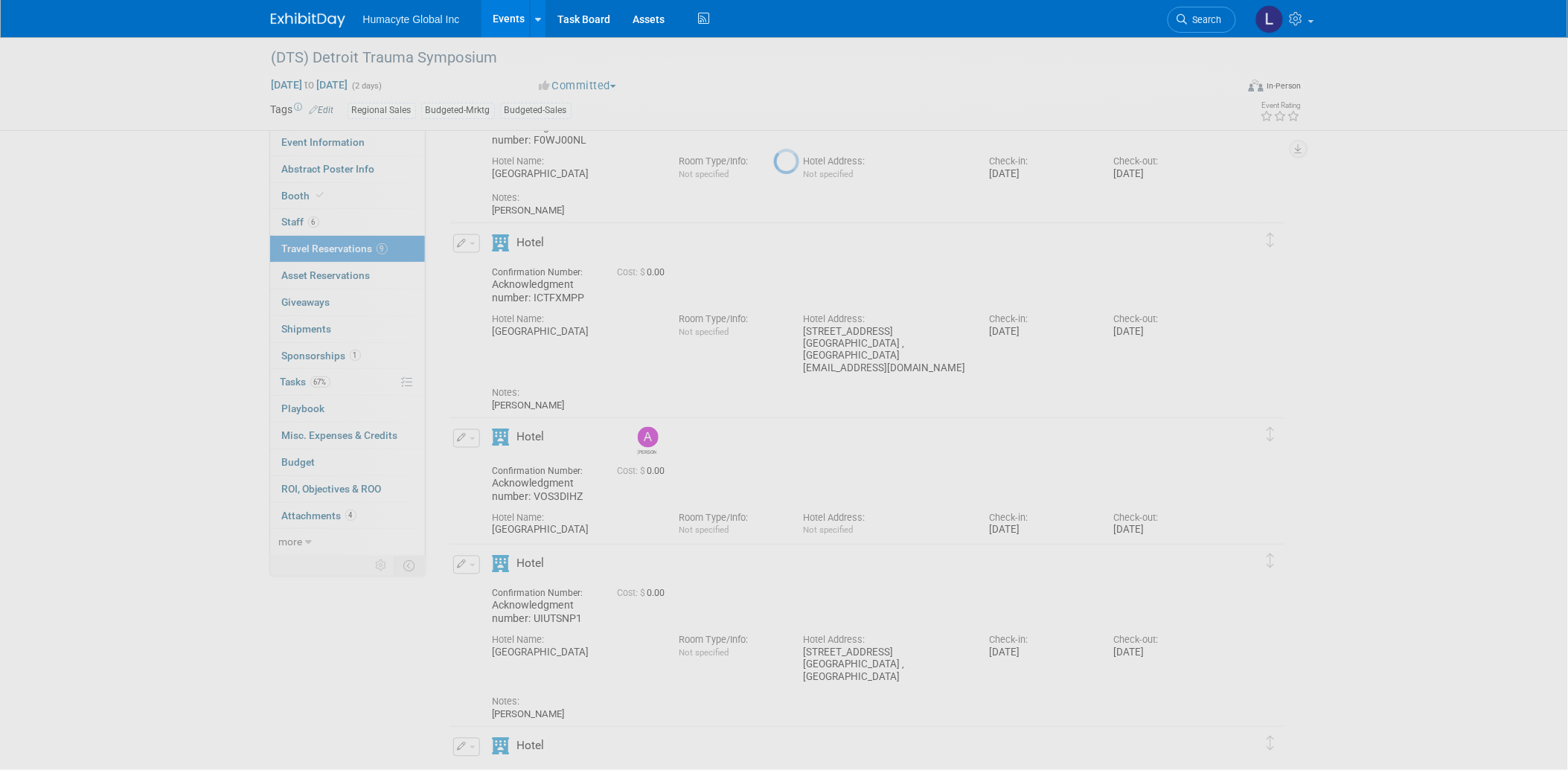
select select "72a3e88d-639c-4cd2-b964-96f62ce03683"
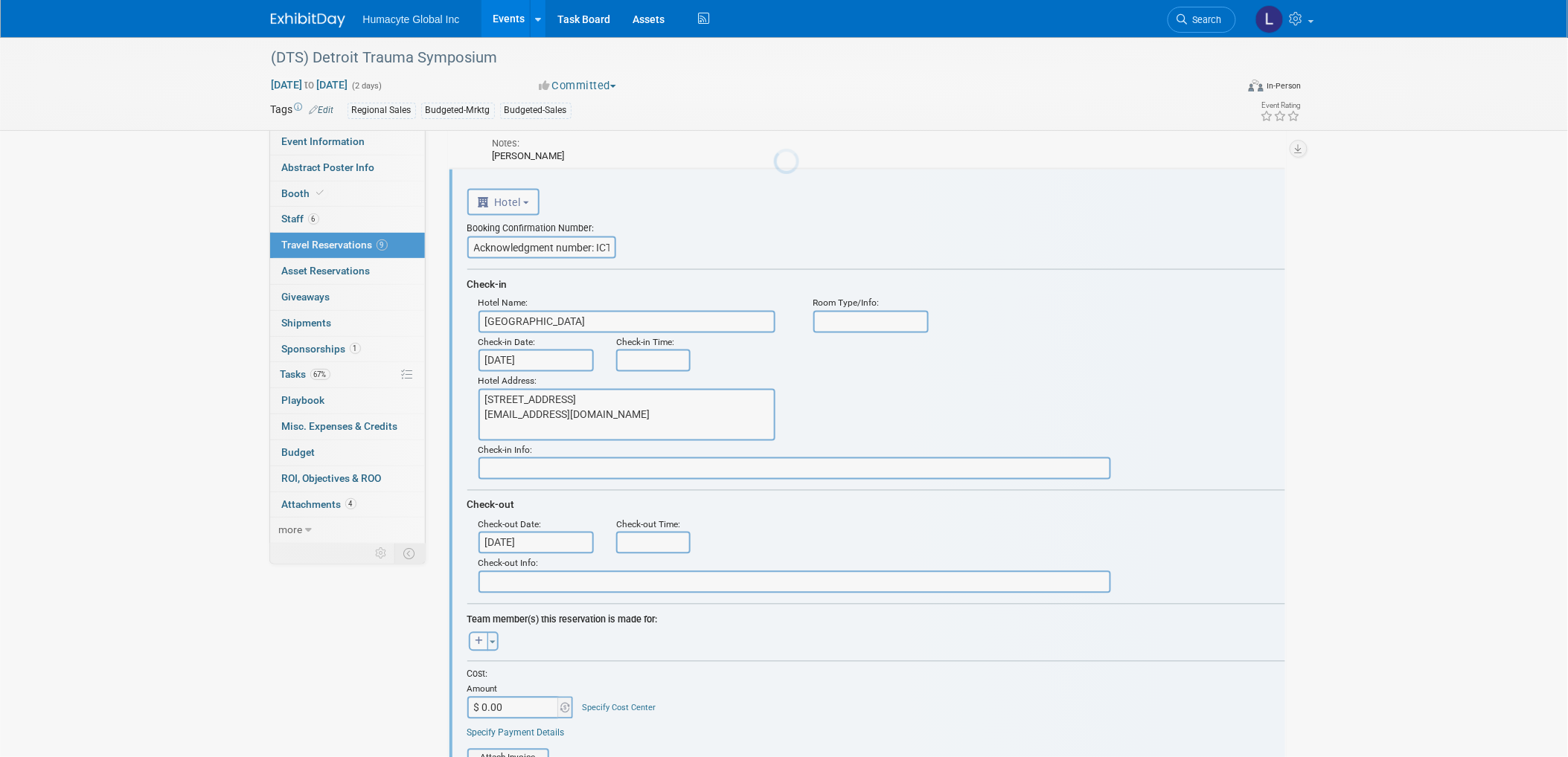
scroll to position [0, 0]
click at [475, 637] on icon "button" at bounding box center [479, 641] width 8 height 8
select select
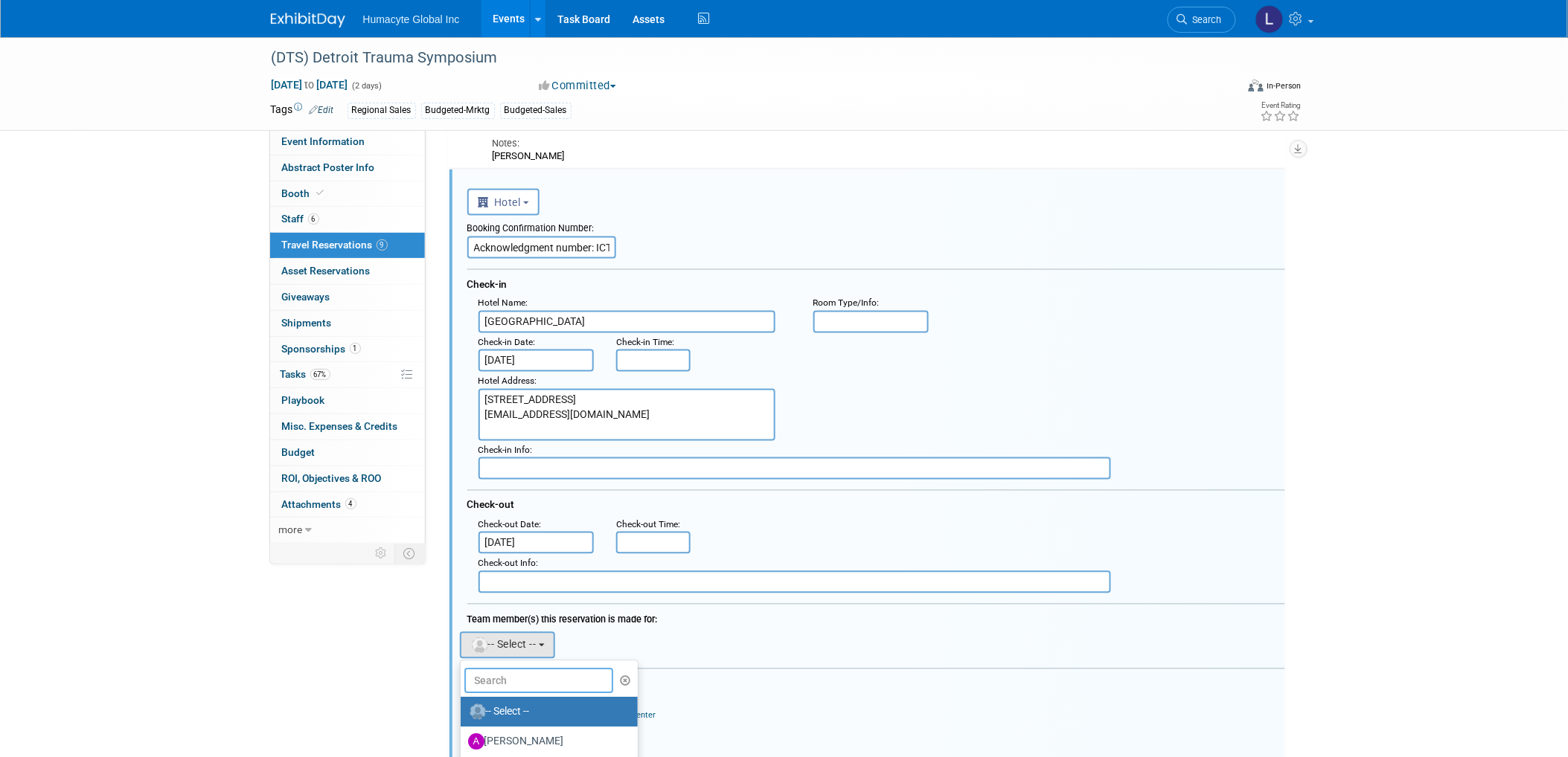
click at [490, 676] on input "text" at bounding box center [539, 681] width 149 height 25
type input "Carlo"
drag, startPoint x: 539, startPoint y: 673, endPoint x: 351, endPoint y: 602, distance: 201.0
click at [352, 602] on div "Event Information Event Info Abstract Poster Info Abstract Poster Info Booth Bo…" at bounding box center [784, 660] width 1049 height 2675
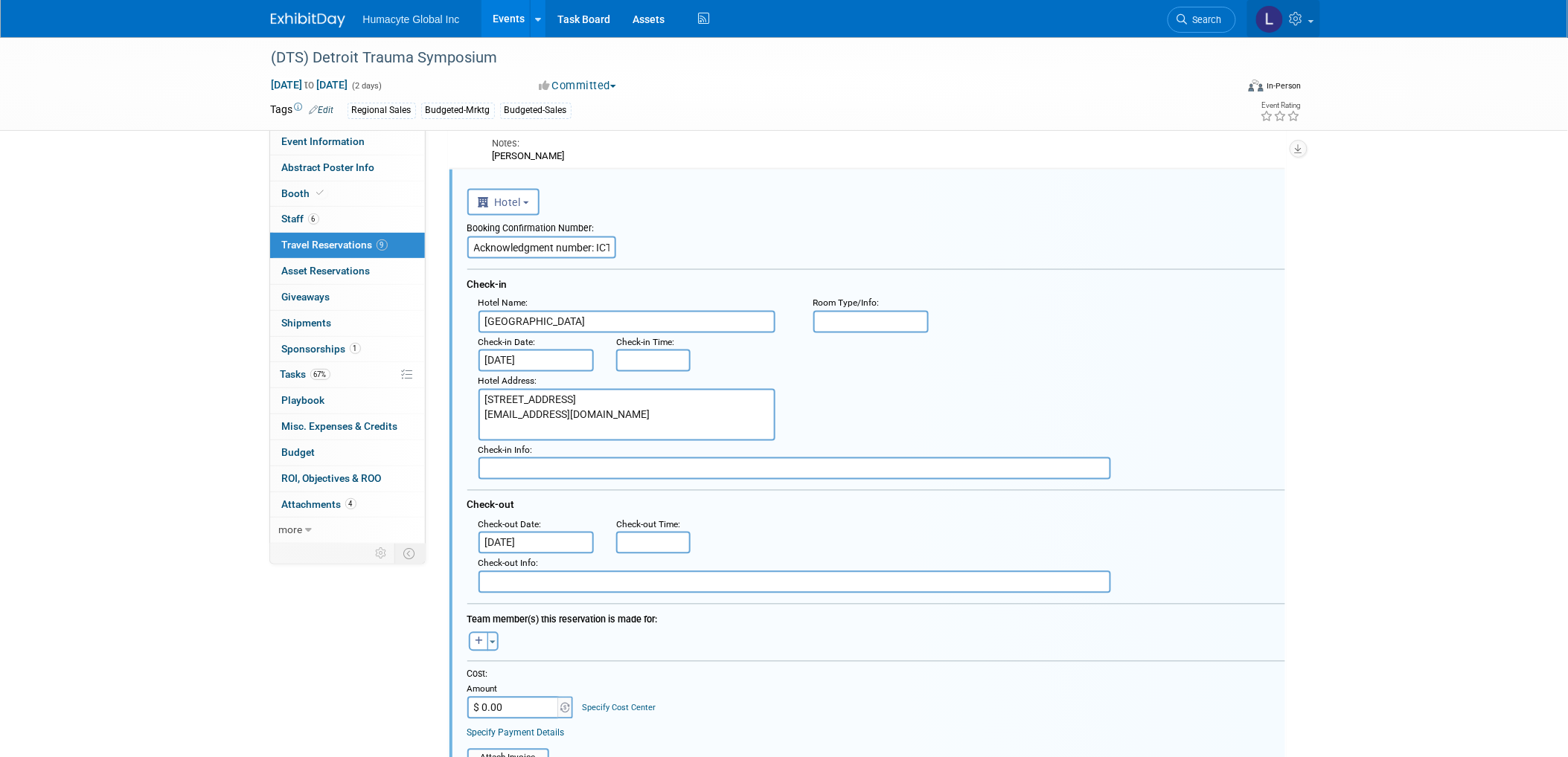
click at [1293, 19] on icon at bounding box center [1298, 19] width 17 height 13
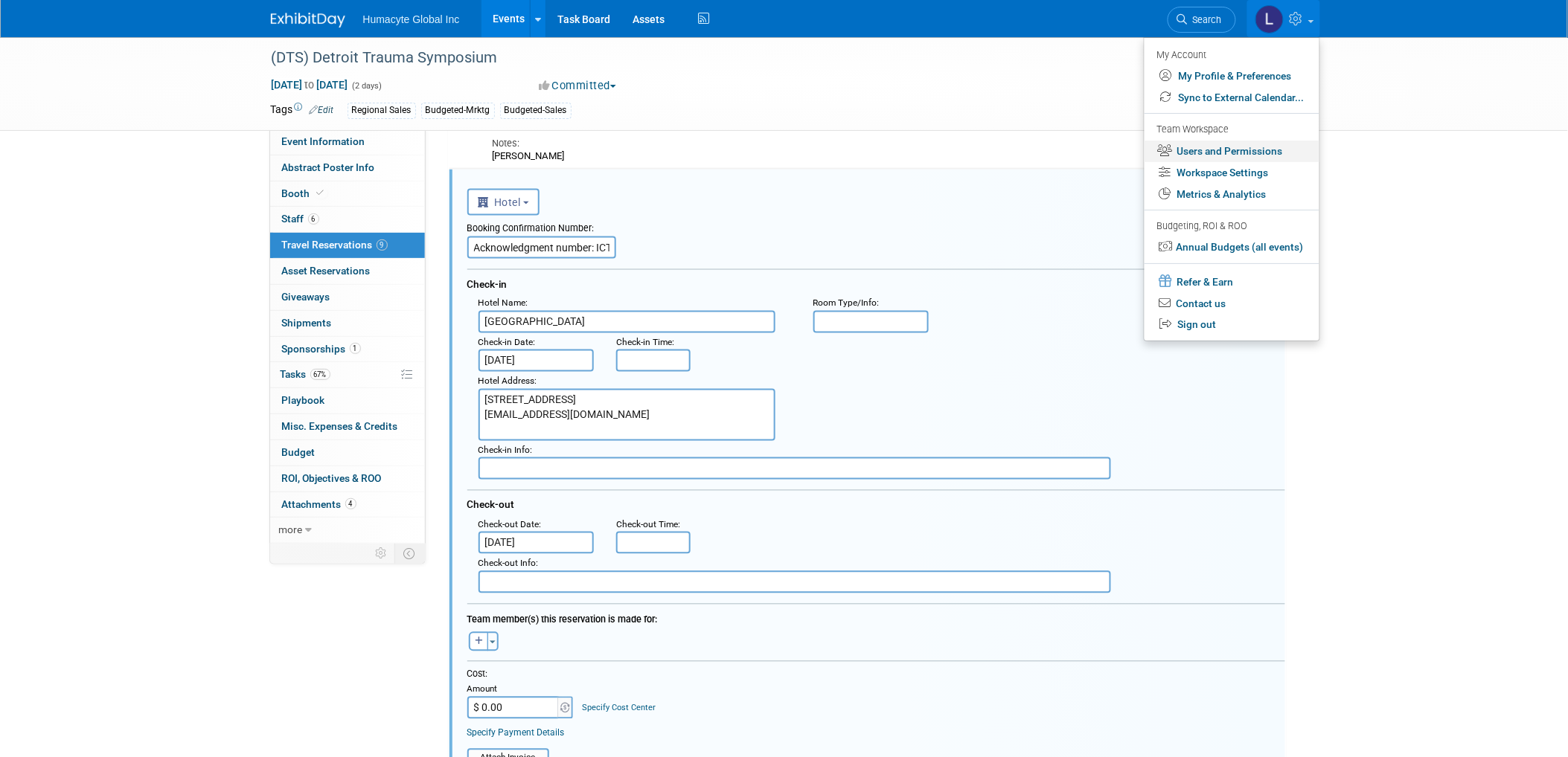
click at [1239, 145] on link "Users and Permissions" at bounding box center [1231, 151] width 175 height 22
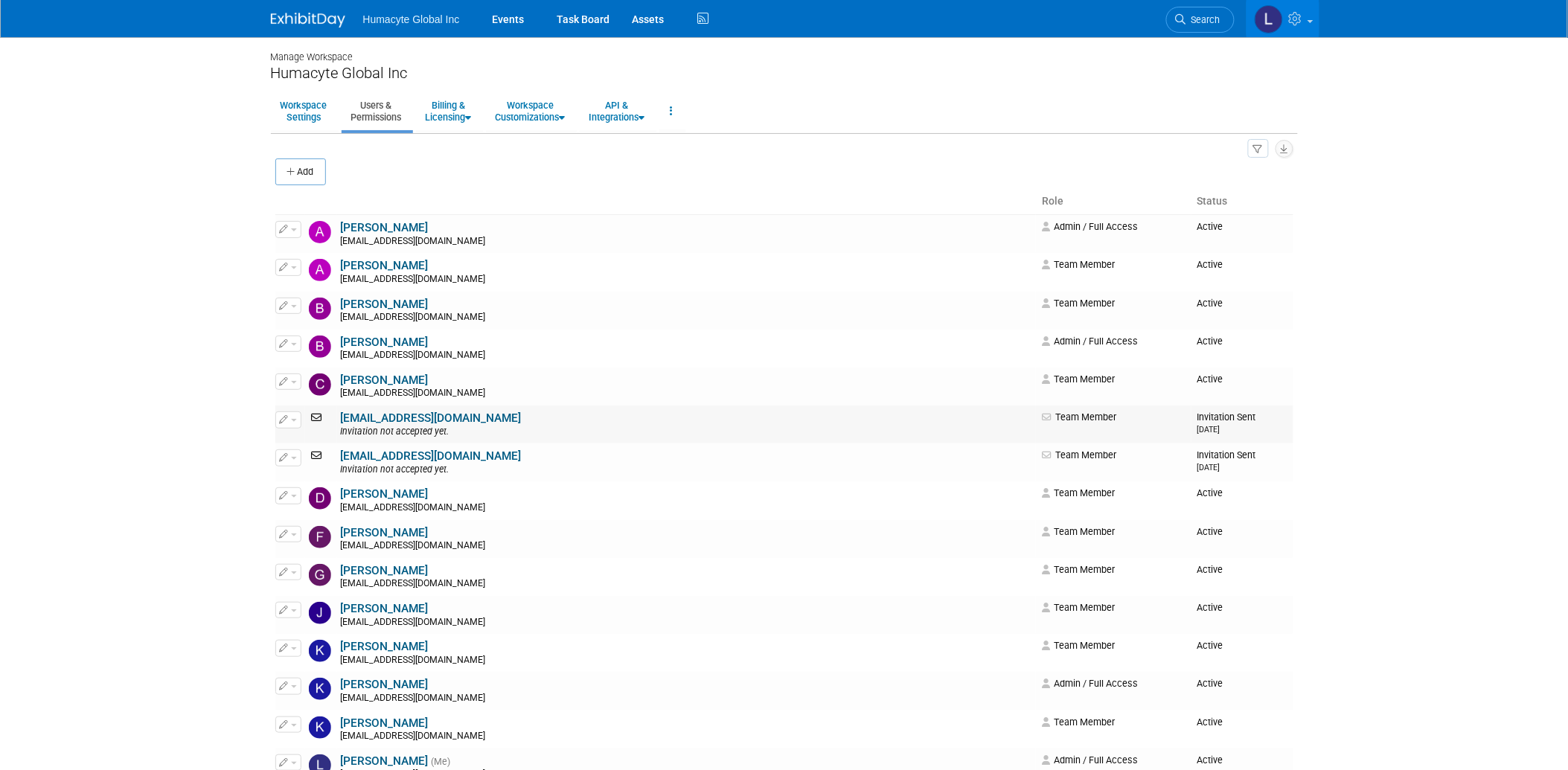
click at [393, 425] on link "[EMAIL_ADDRESS][DOMAIN_NAME]" at bounding box center [431, 418] width 181 height 13
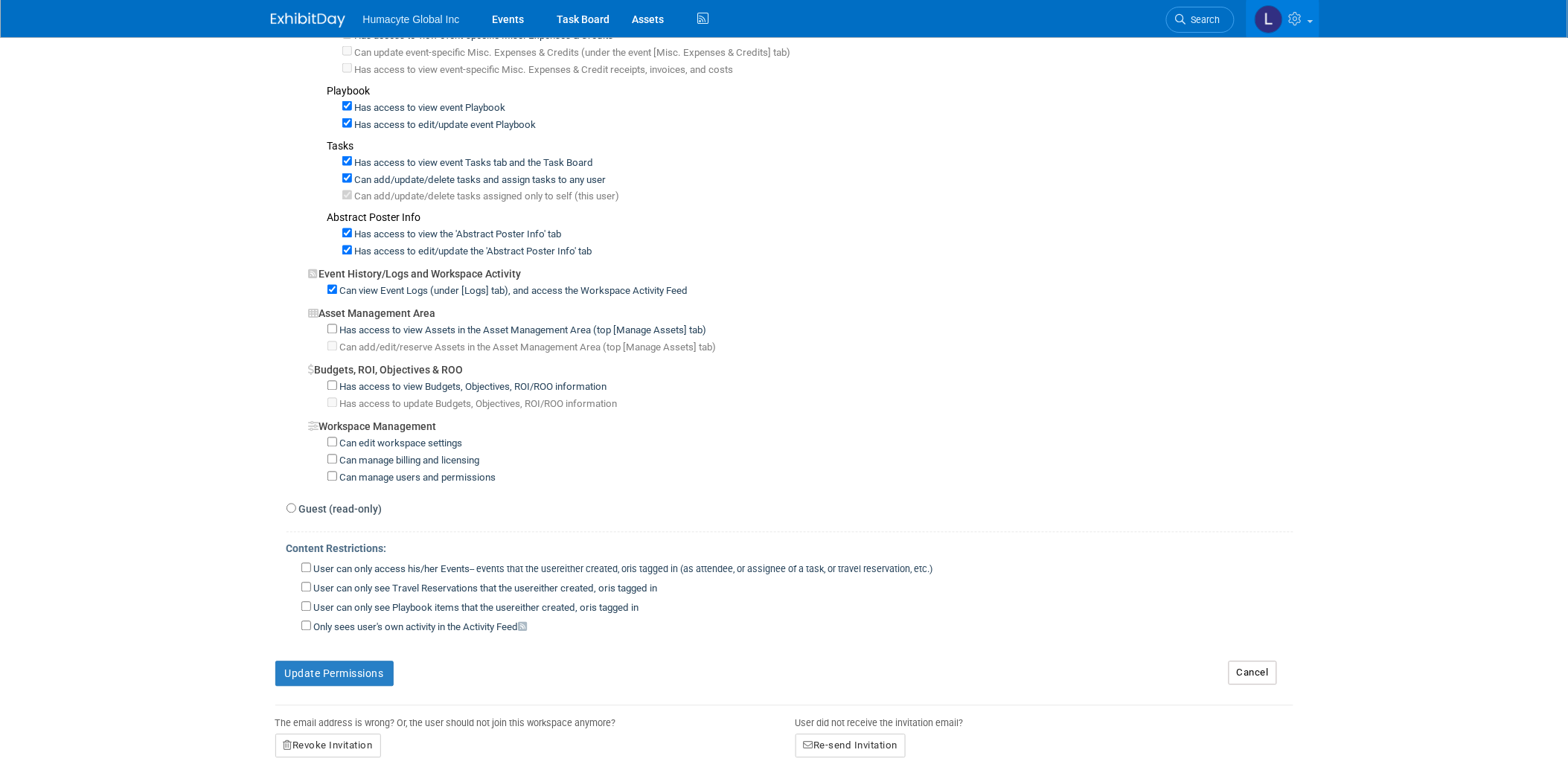
scroll to position [956, 0]
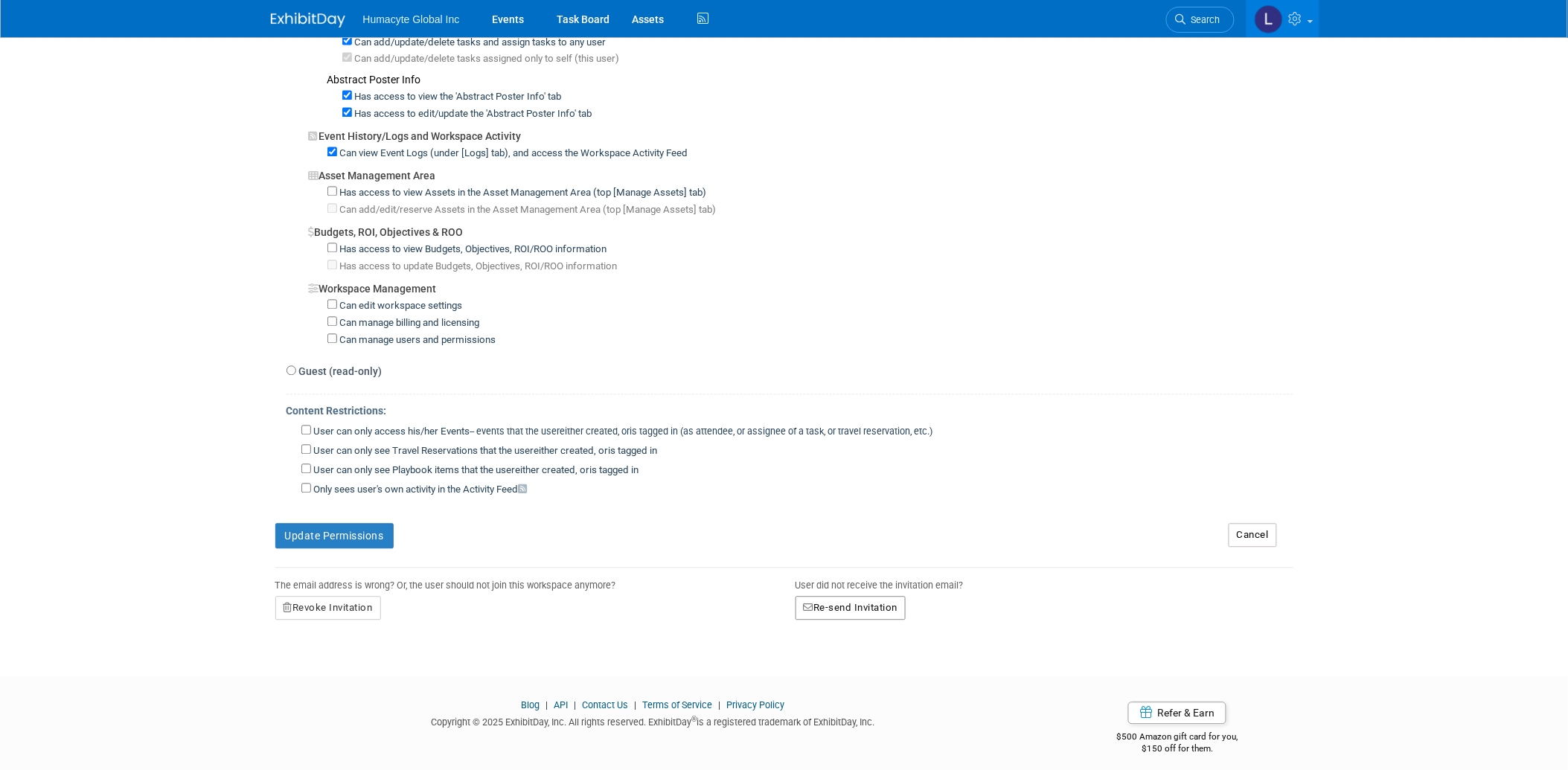
click at [820, 597] on button "Re-send Invitation" at bounding box center [851, 608] width 110 height 24
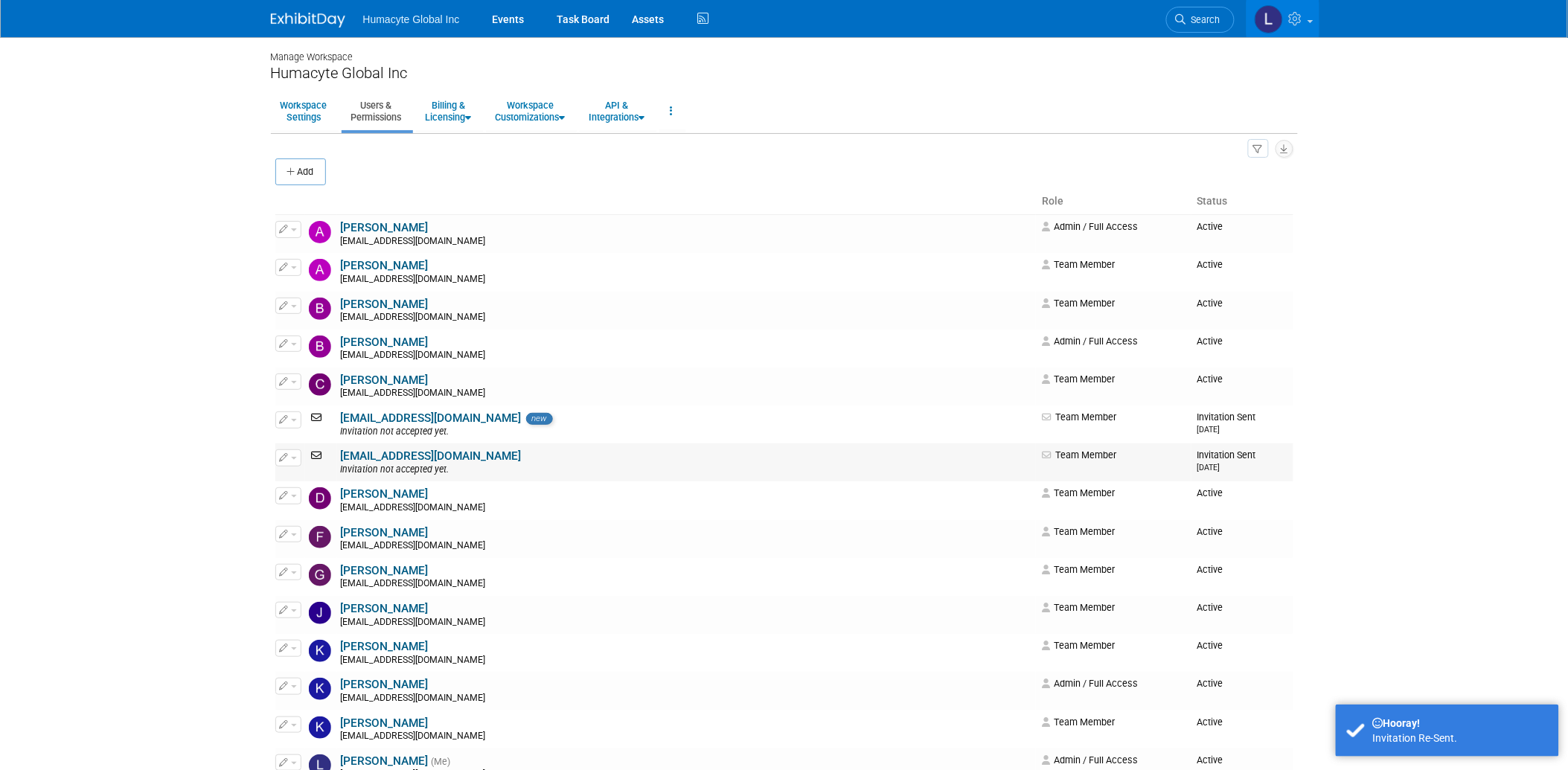
click at [407, 459] on link "[EMAIL_ADDRESS][DOMAIN_NAME]" at bounding box center [431, 456] width 181 height 13
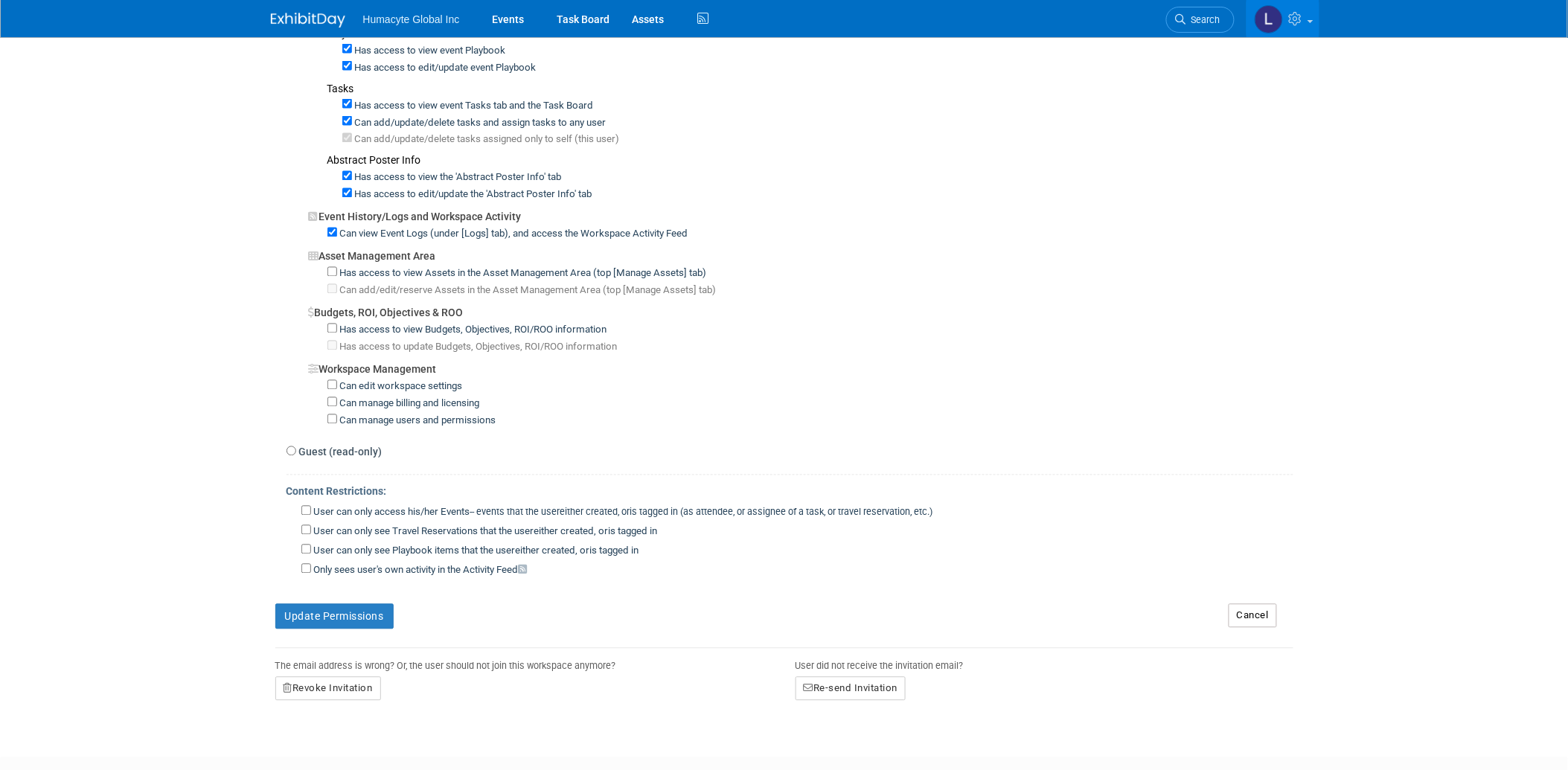
scroll to position [956, 0]
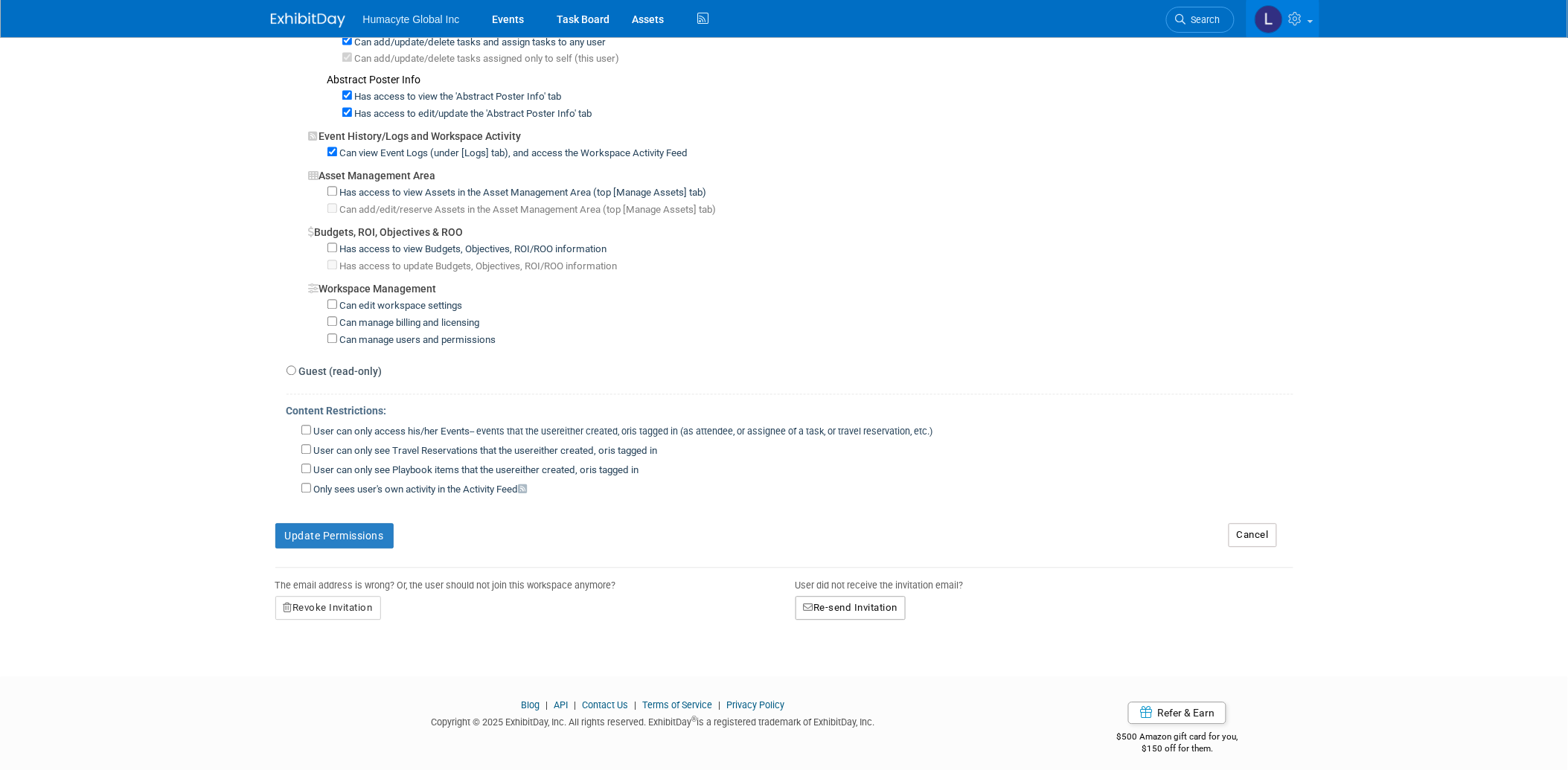
click at [835, 598] on button "Re-send Invitation" at bounding box center [851, 608] width 110 height 24
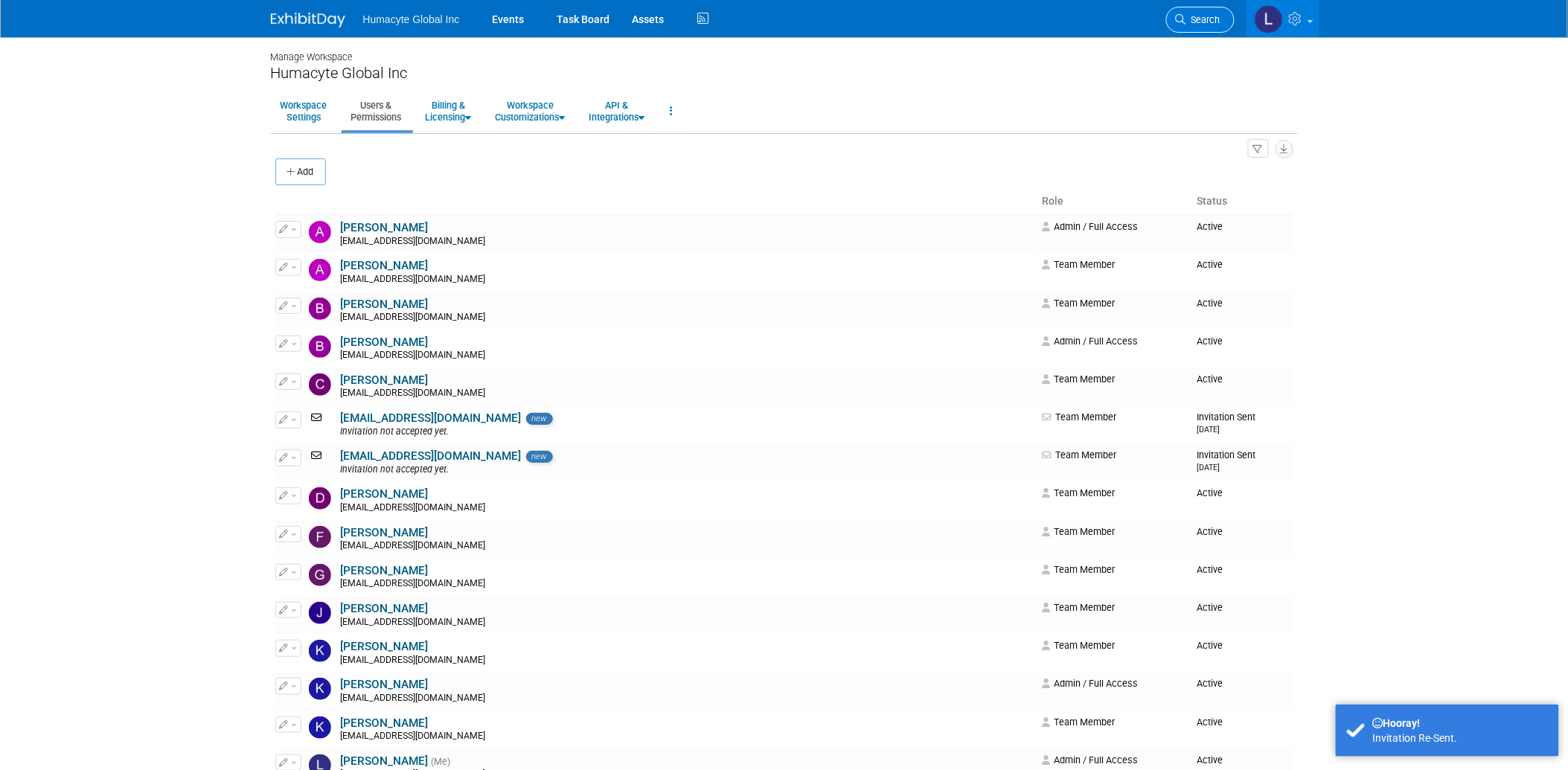
click at [1200, 25] on link "Search" at bounding box center [1200, 20] width 69 height 26
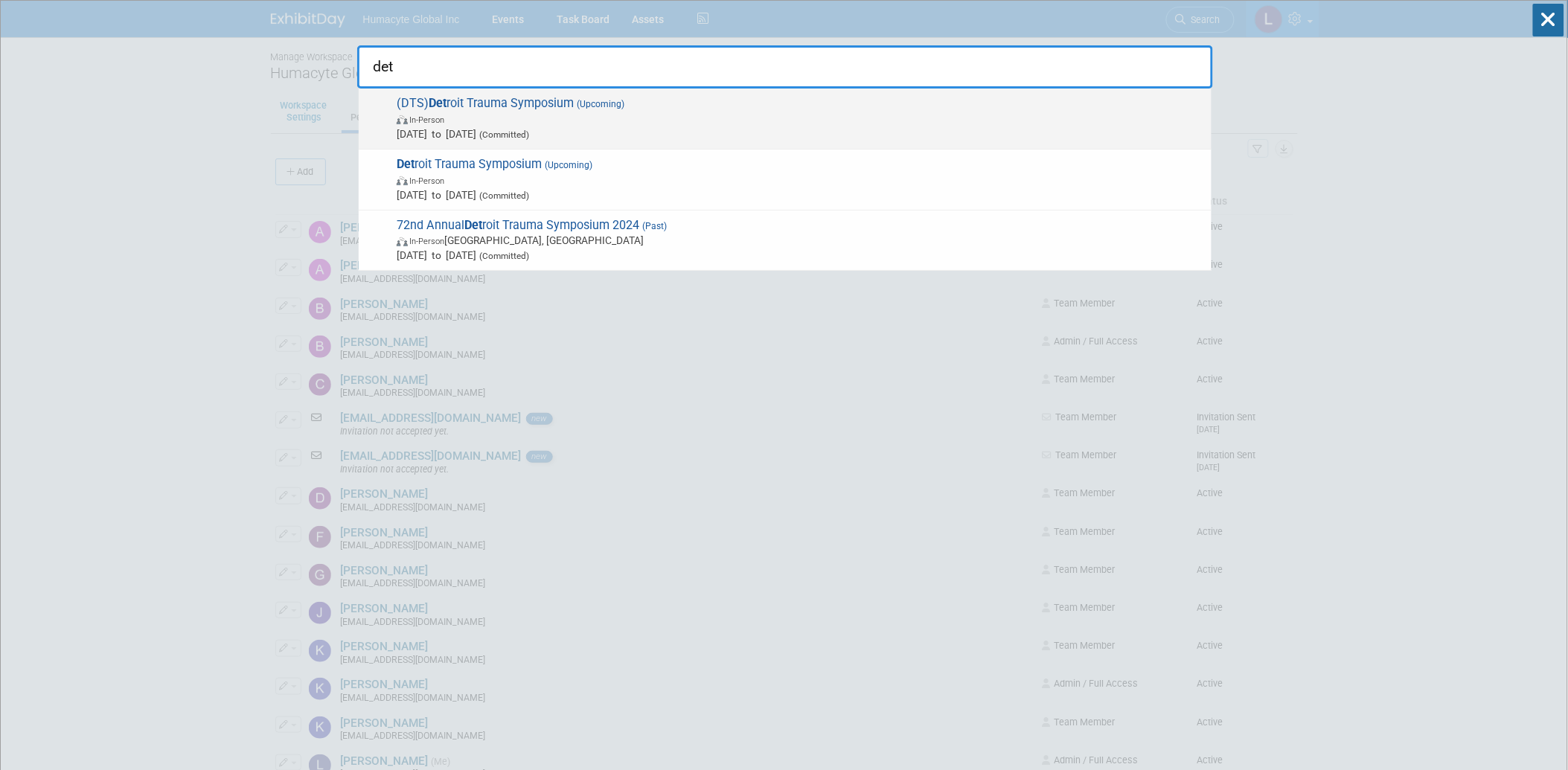
type input "det"
click at [490, 112] on span "In-Person" at bounding box center [800, 119] width 807 height 15
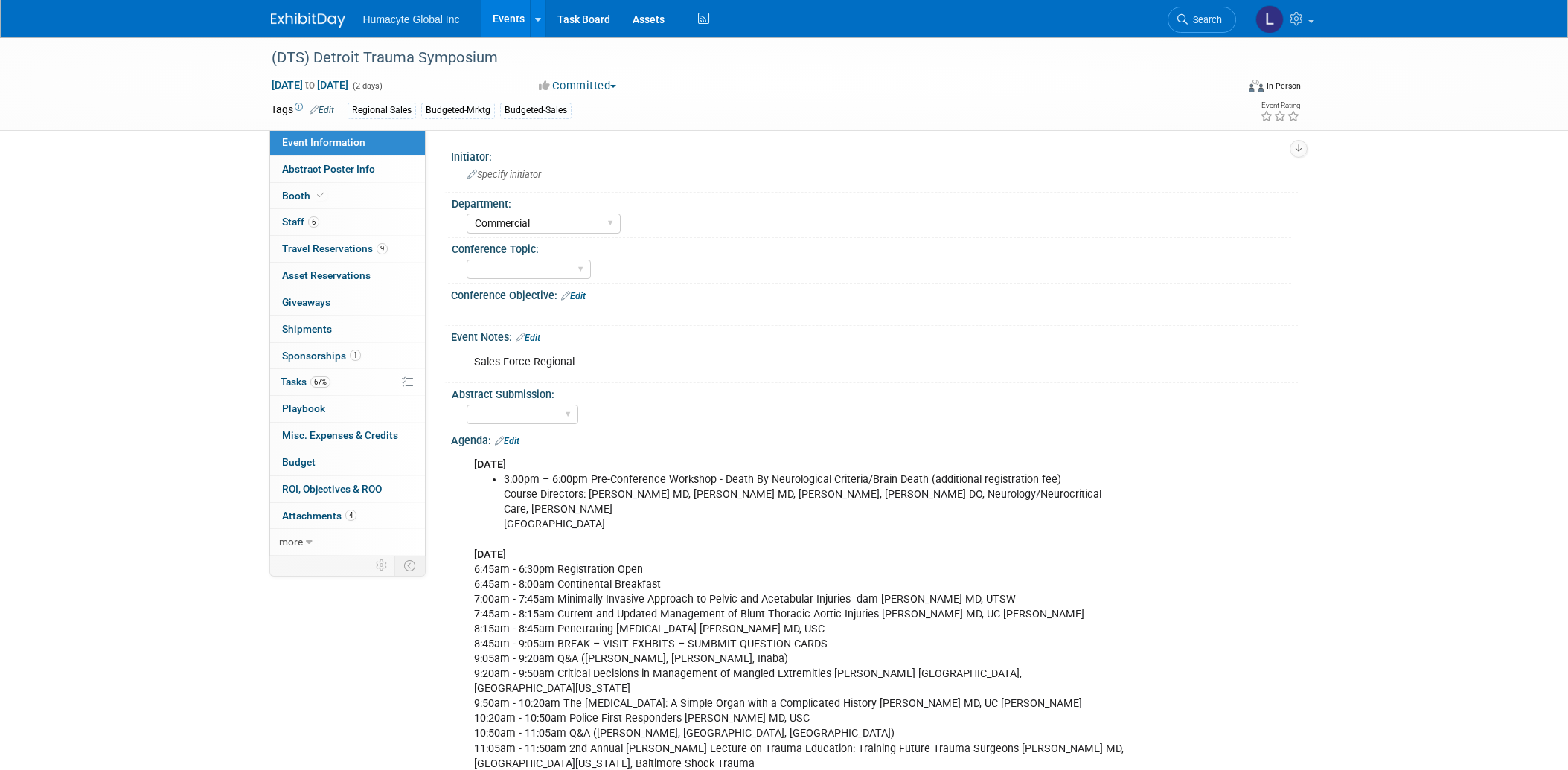
select select "Commercial"
click at [338, 237] on link "9 Travel Reservations 9" at bounding box center [347, 249] width 155 height 26
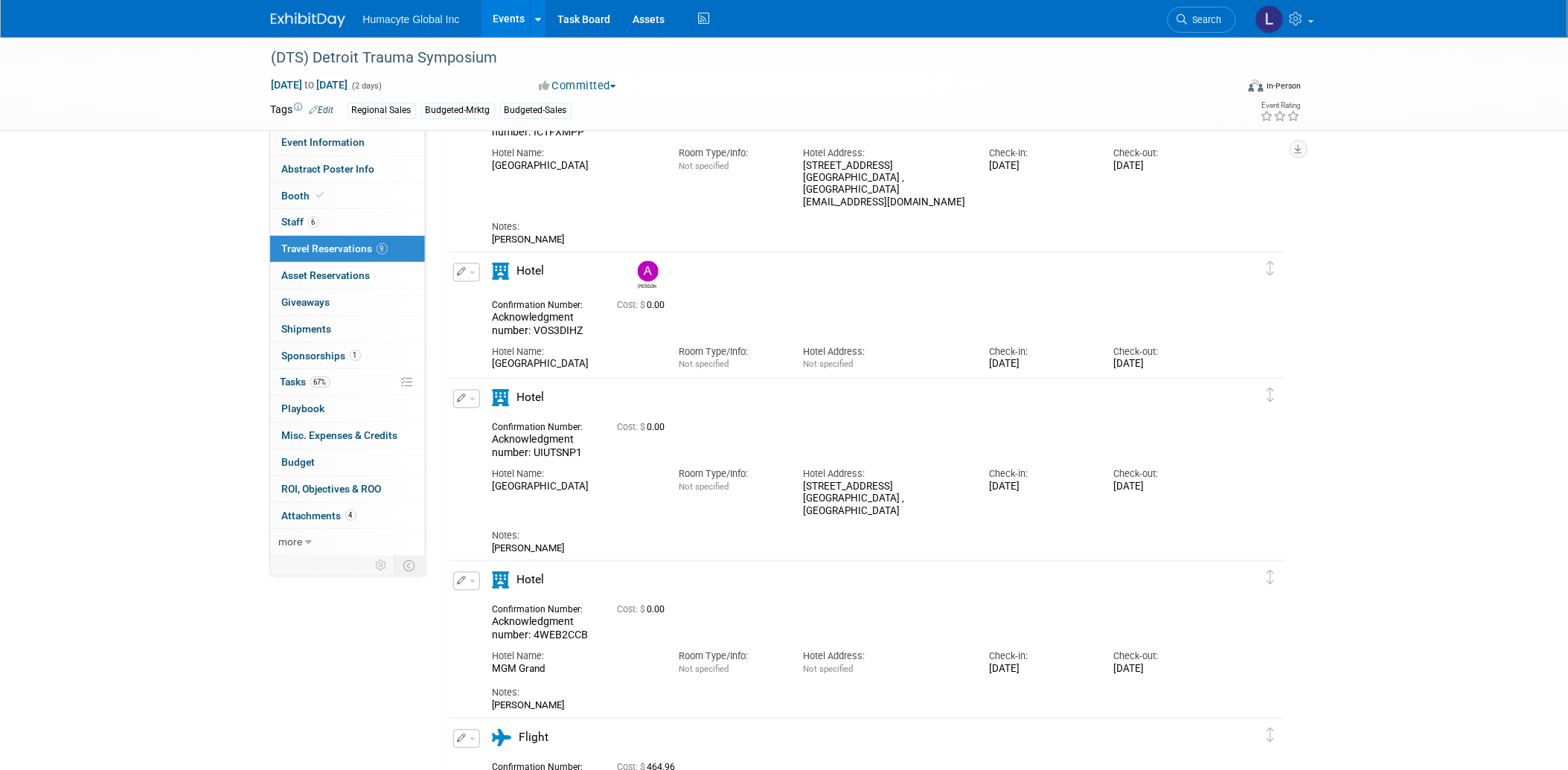
scroll to position [909, 0]
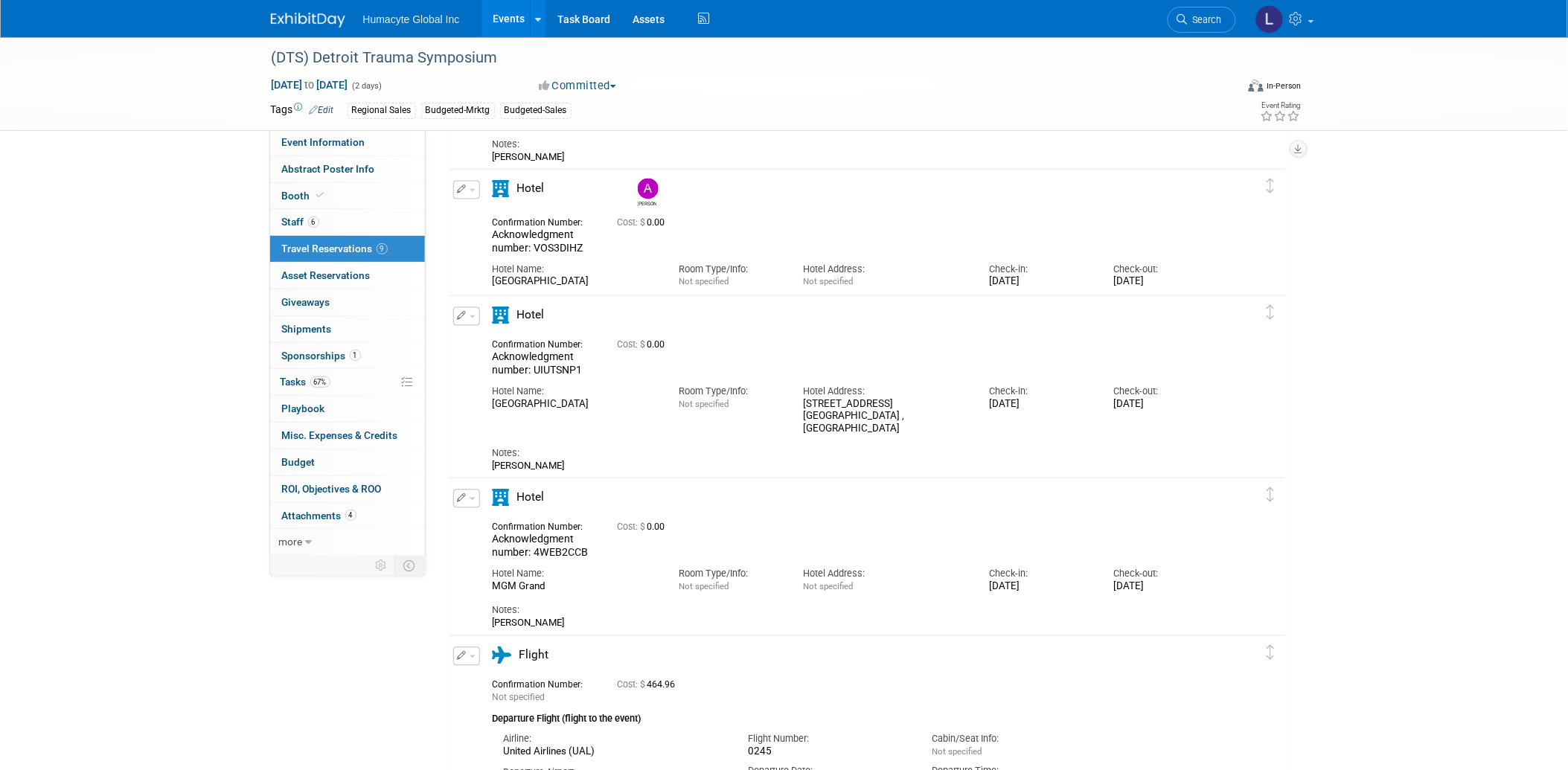
click at [459, 318] on icon "button" at bounding box center [463, 315] width 9 height 8
click at [481, 341] on button "Edit Reservation" at bounding box center [516, 343] width 126 height 22
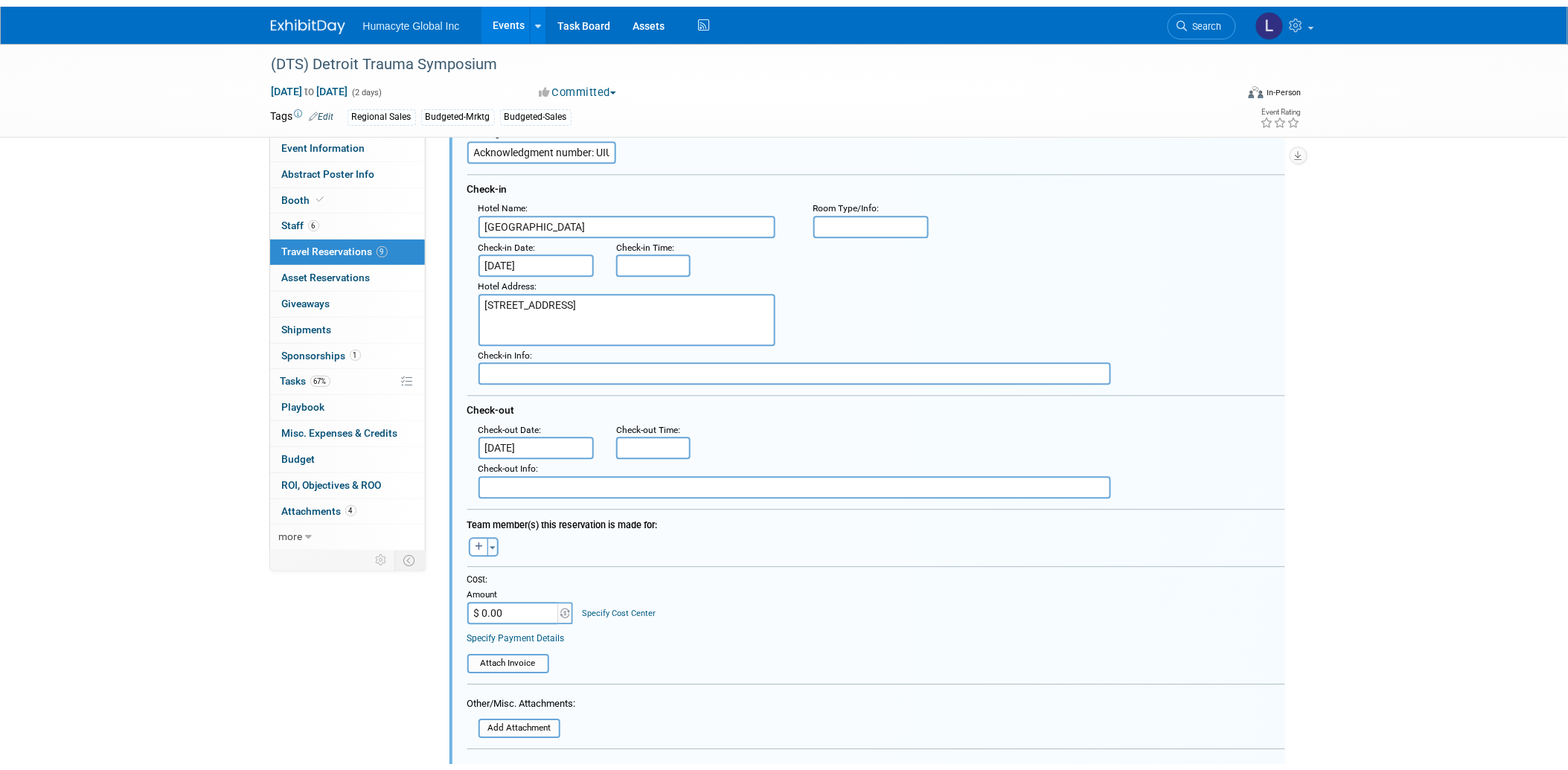
scroll to position [1283, 0]
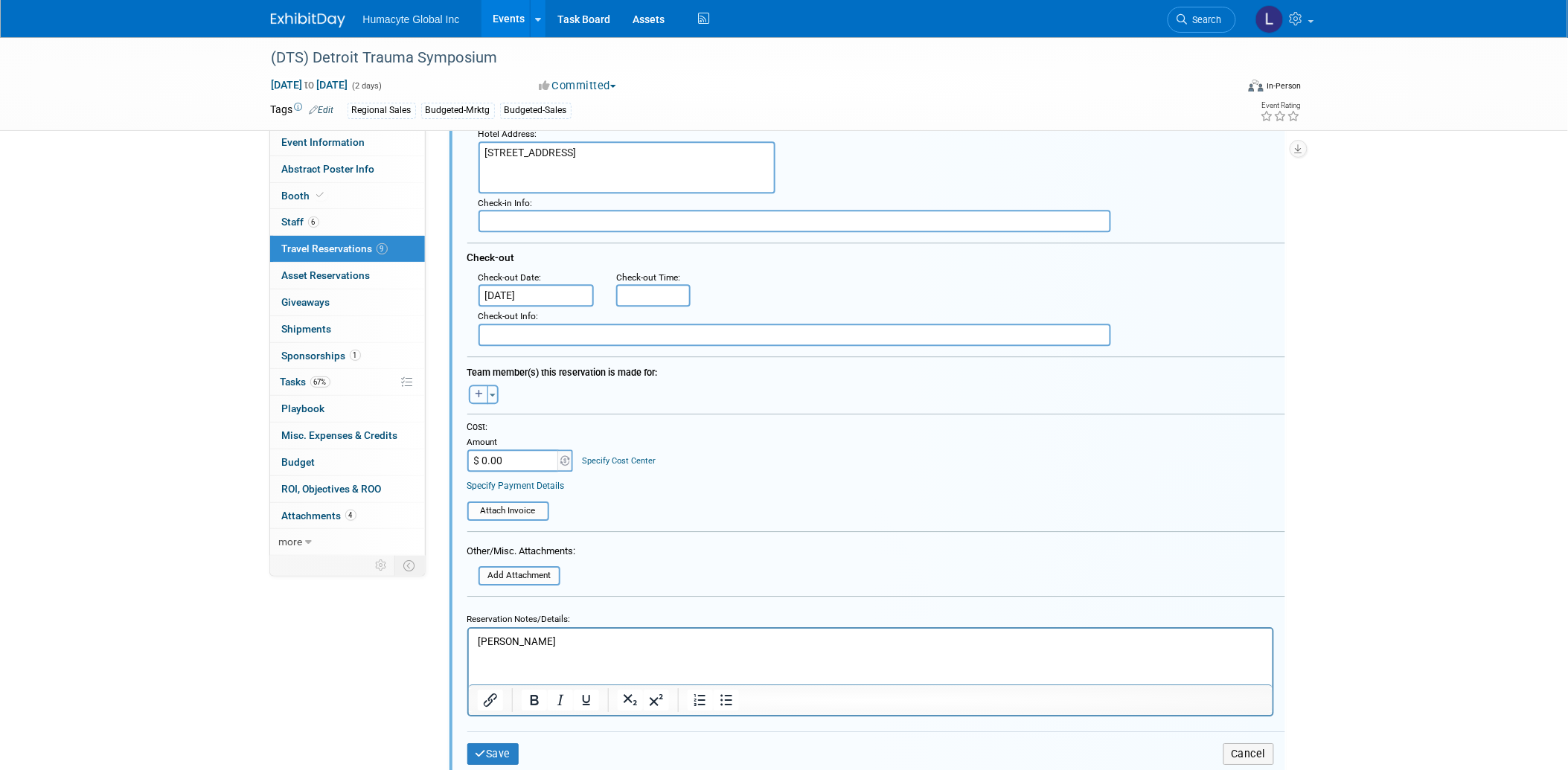
click at [480, 390] on icon "button" at bounding box center [479, 393] width 8 height 8
select select
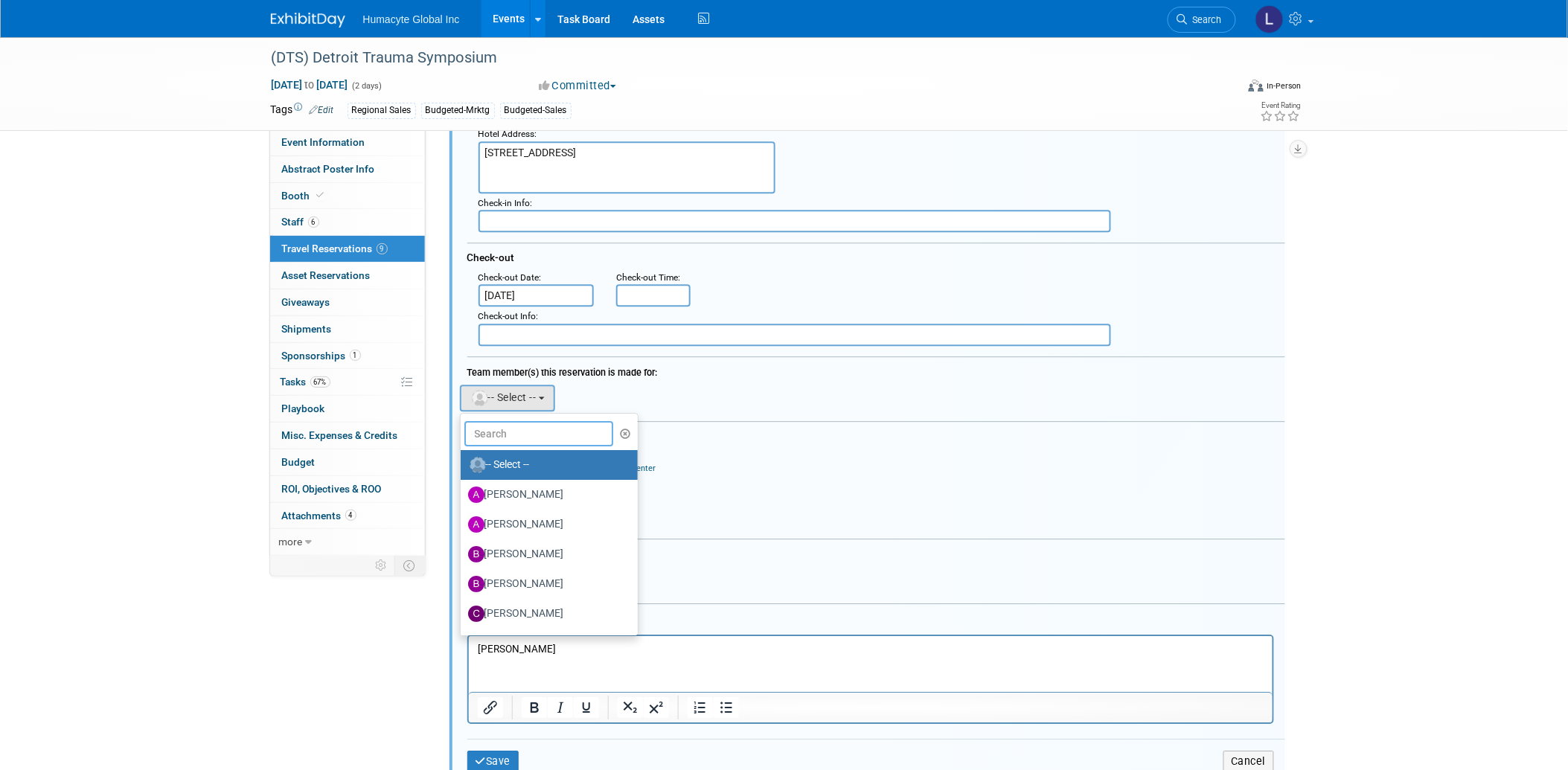
click at [497, 421] on input "text" at bounding box center [539, 433] width 149 height 25
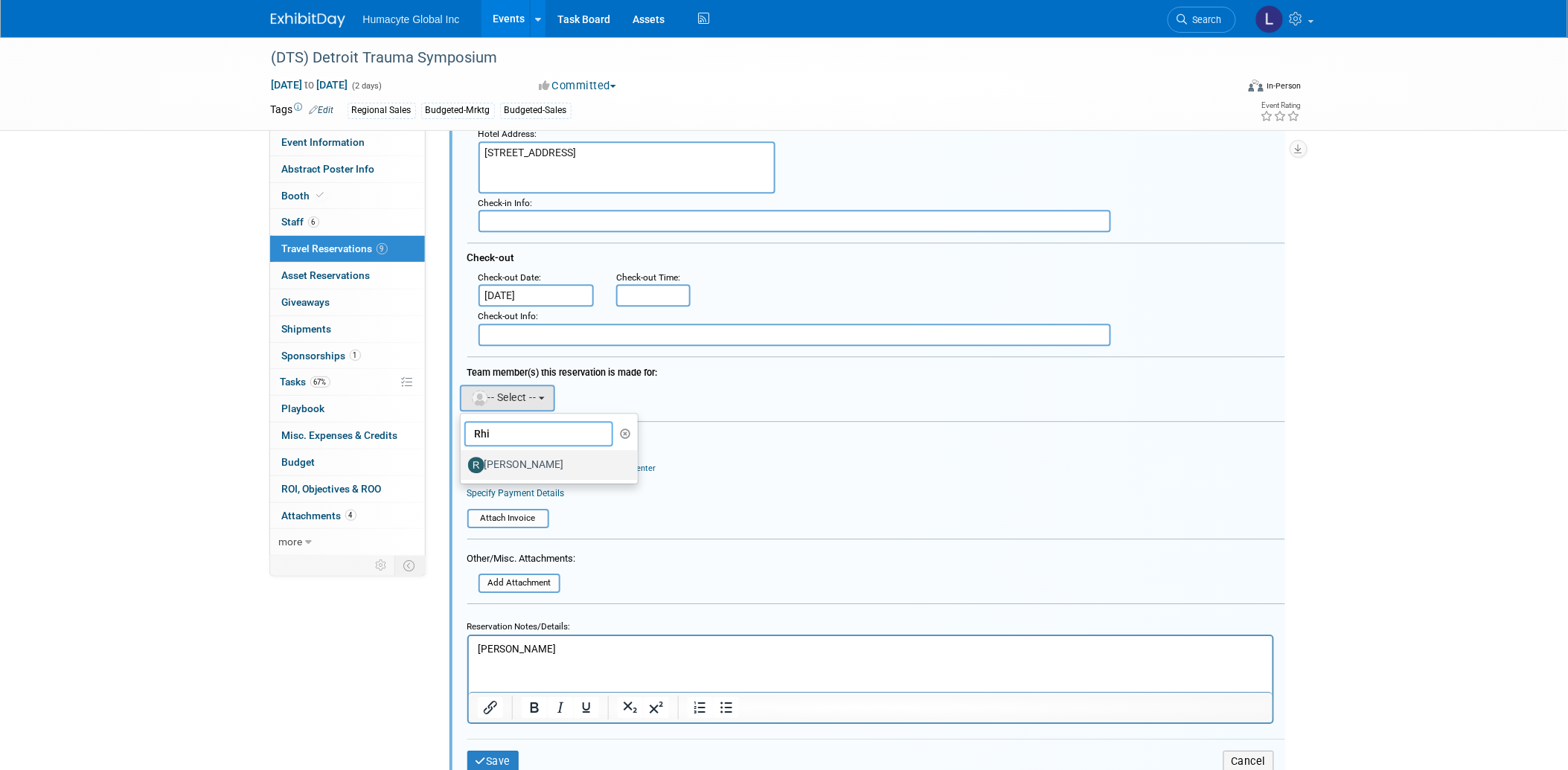
type input "Rhi"
click at [500, 453] on label "Rhianna Jobe" at bounding box center [546, 464] width 156 height 24
click at [463, 459] on input "Rhianna Jobe" at bounding box center [458, 463] width 9 height 9
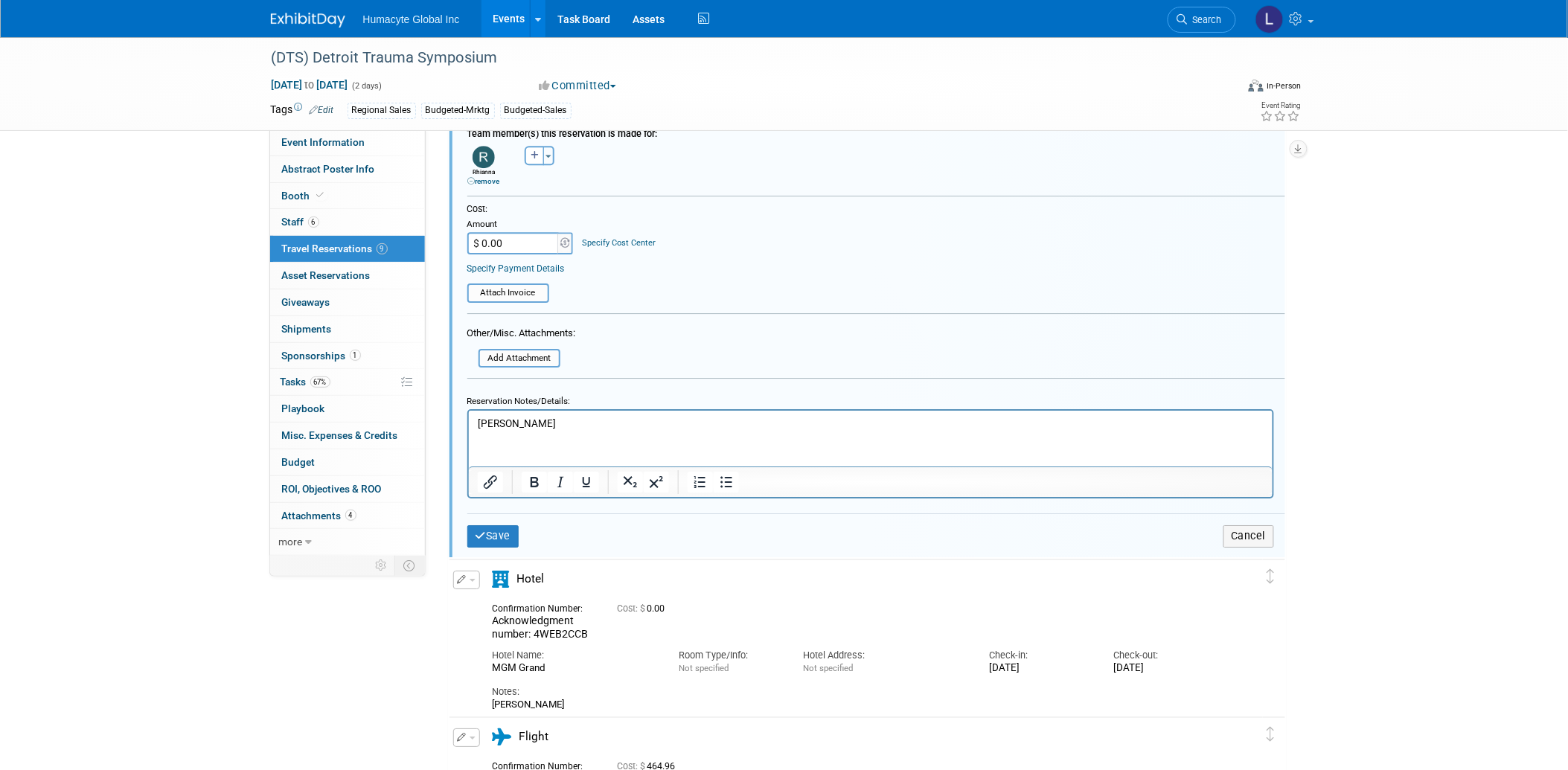
scroll to position [1532, 0]
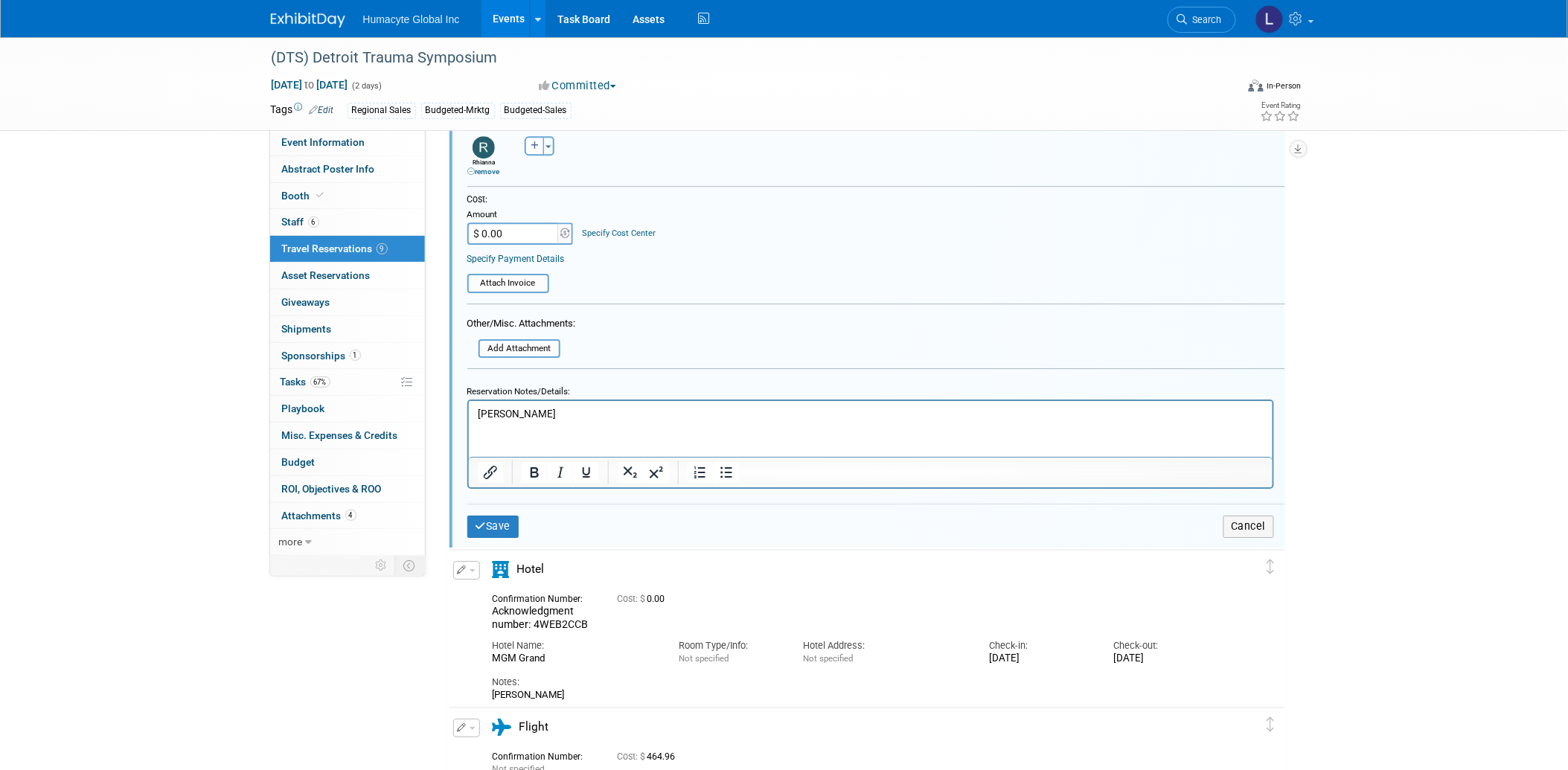
drag, startPoint x: 583, startPoint y: 678, endPoint x: 195, endPoint y: 312, distance: 533.4
click at [468, 401] on html "Rhianna Jobe" at bounding box center [869, 410] width 803 height 20
click at [487, 515] on button "Save" at bounding box center [493, 526] width 52 height 22
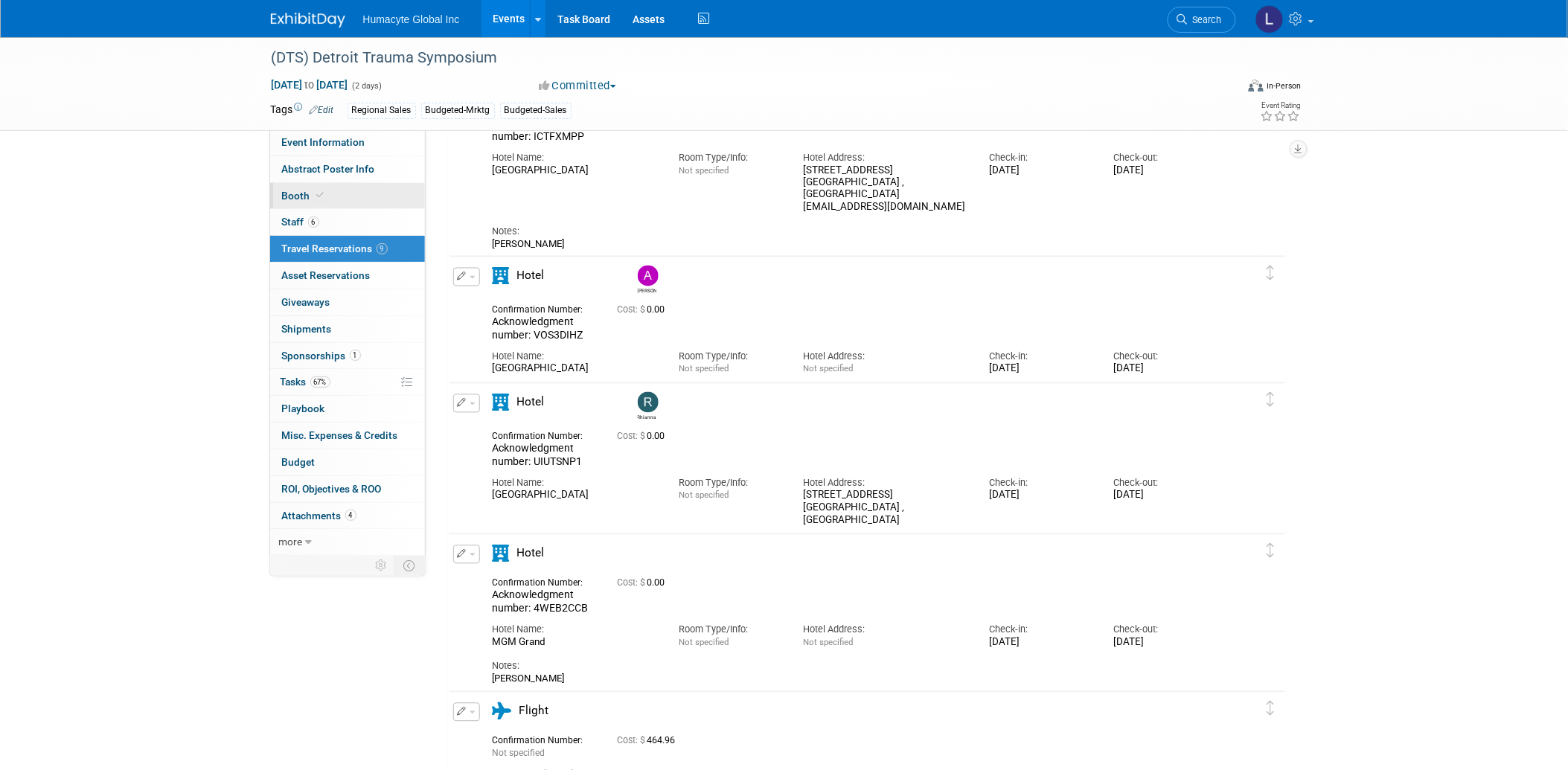
scroll to position [661, 0]
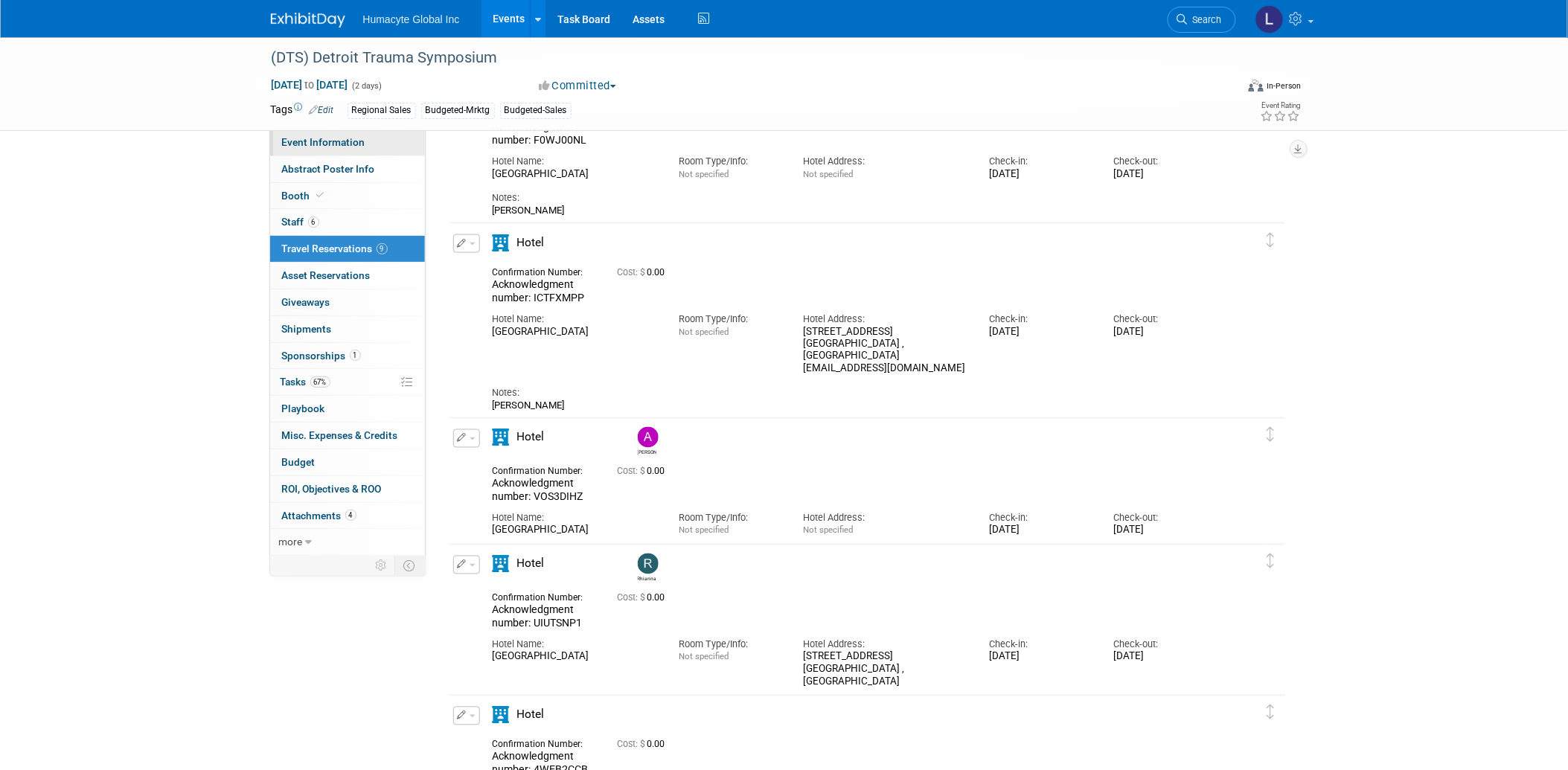
click at [317, 139] on span "Event Information" at bounding box center [324, 142] width 83 height 12
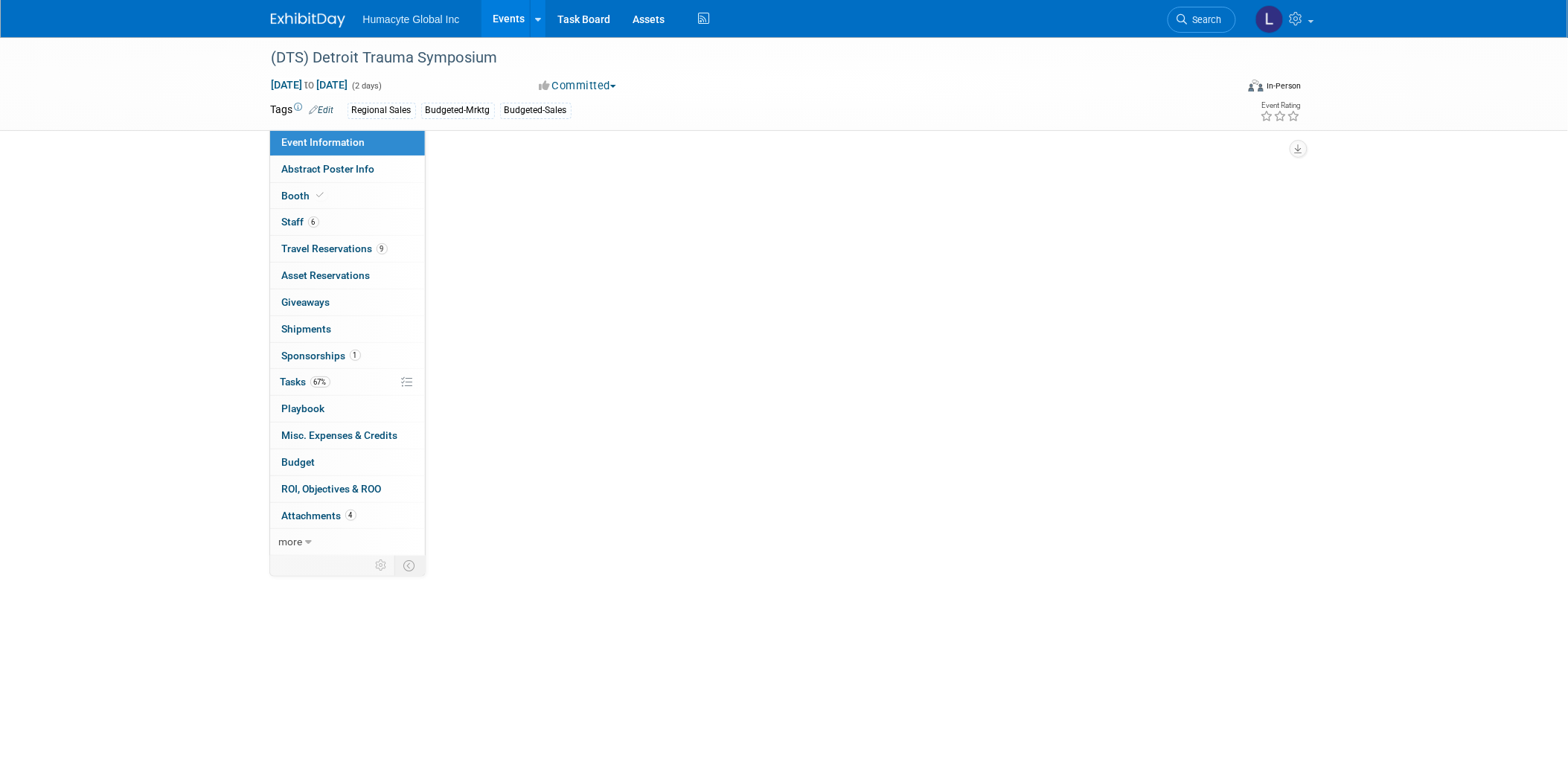
scroll to position [0, 0]
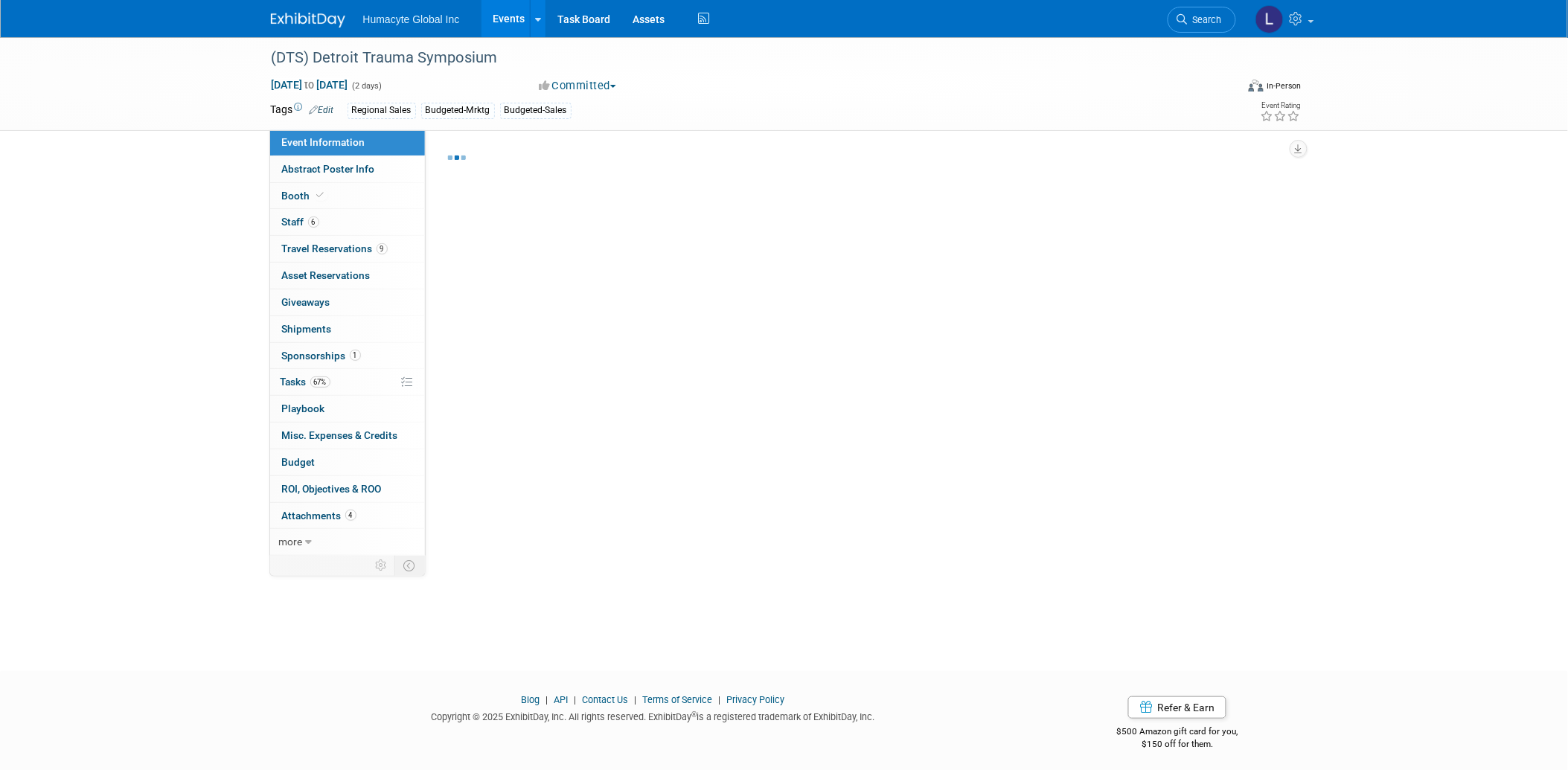
select select "Commercial"
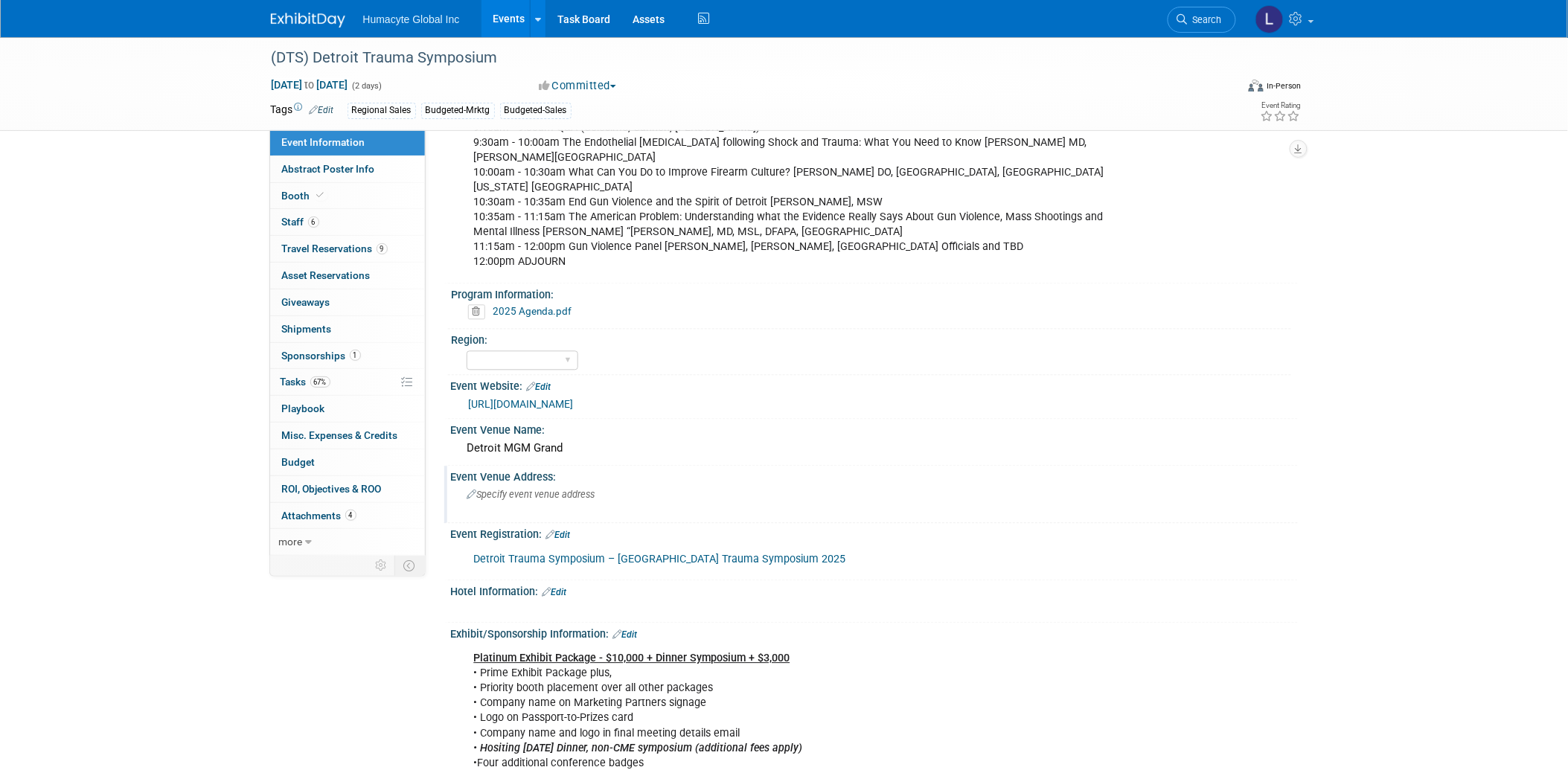
scroll to position [1157, 0]
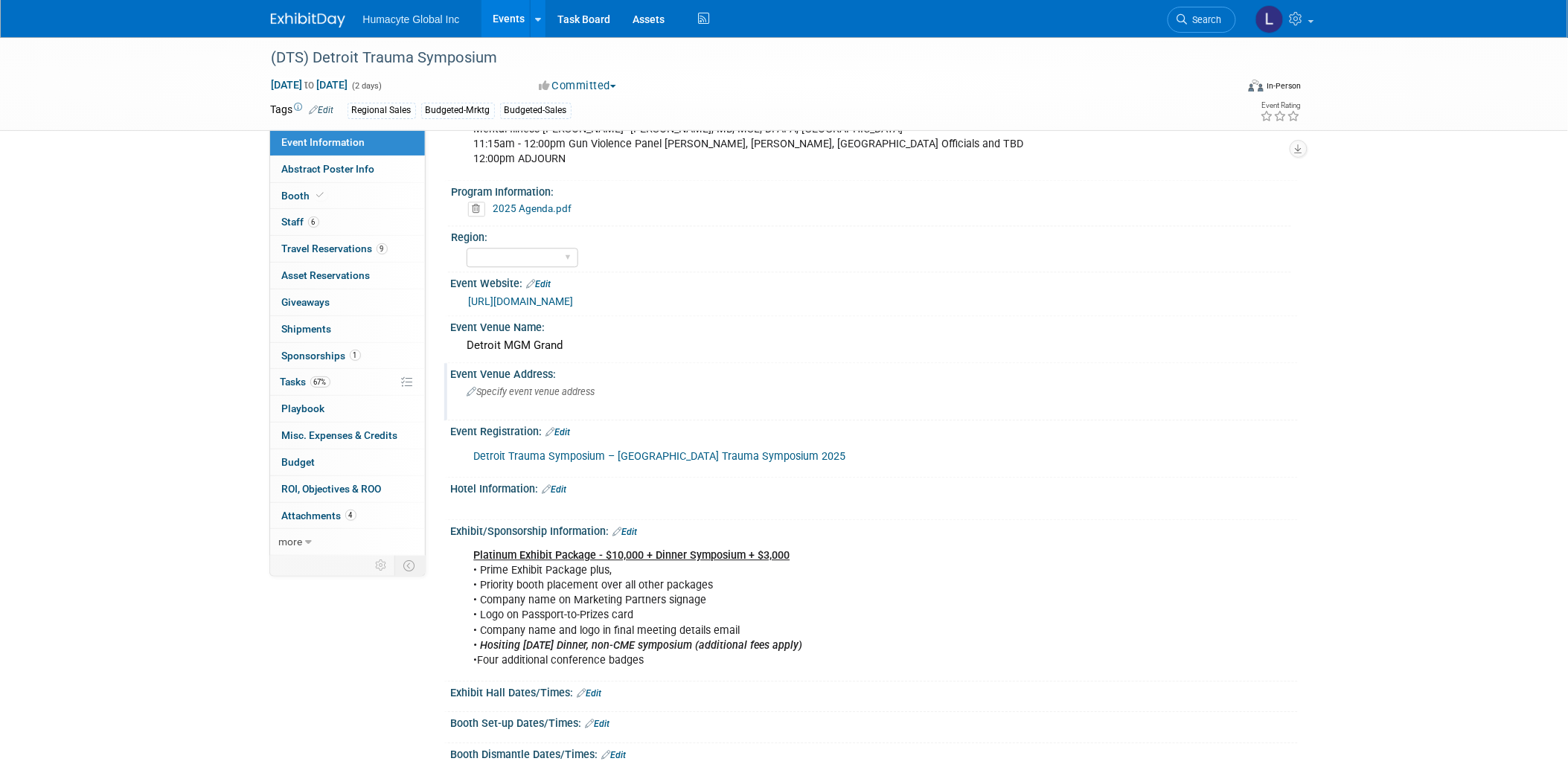
click at [543, 386] on span "Specify event venue address" at bounding box center [531, 392] width 128 height 11
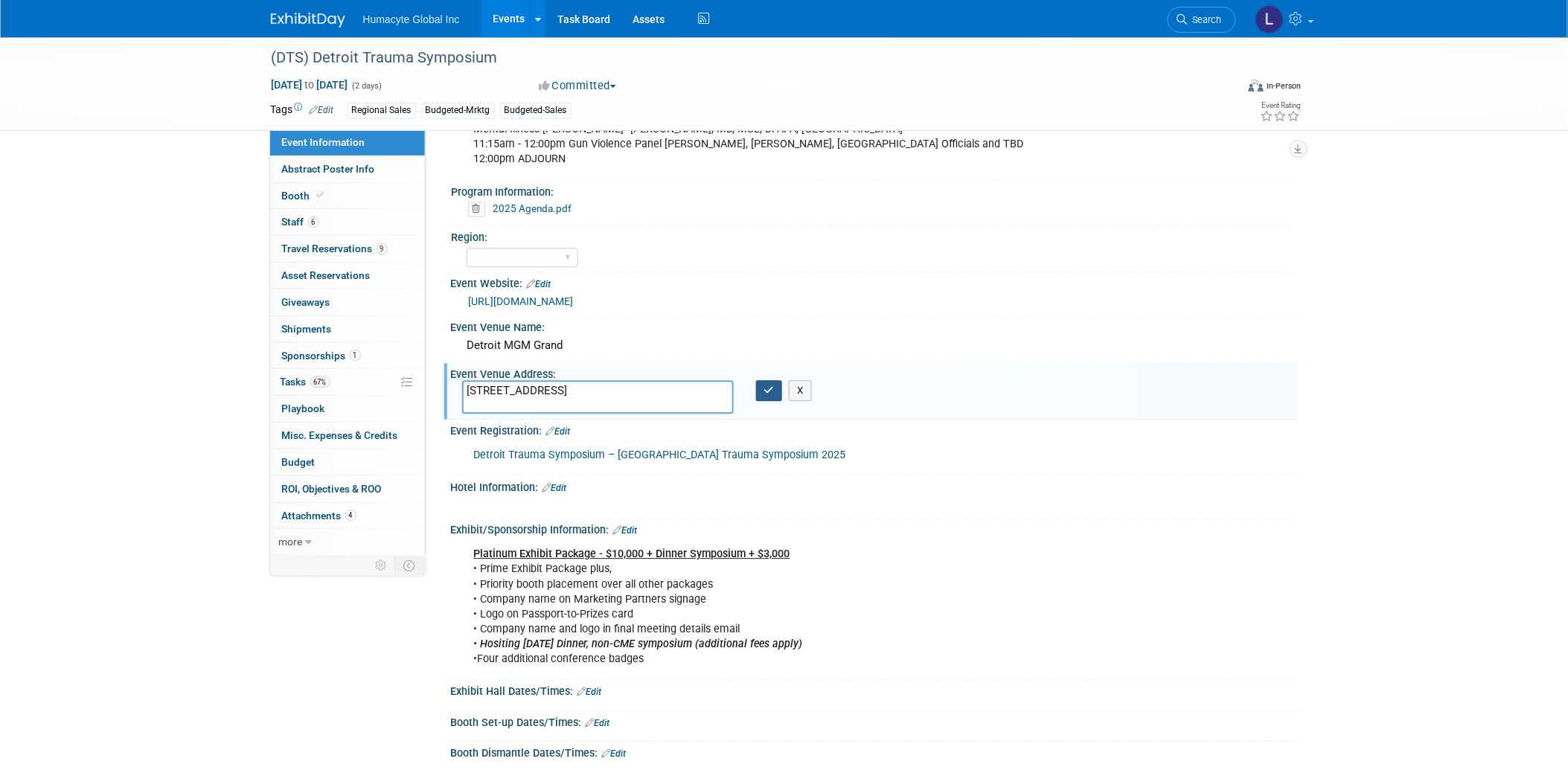
type textarea "1777 3rd Ave Detroit, MI 48226"
click at [764, 380] on button "button" at bounding box center [769, 391] width 26 height 21
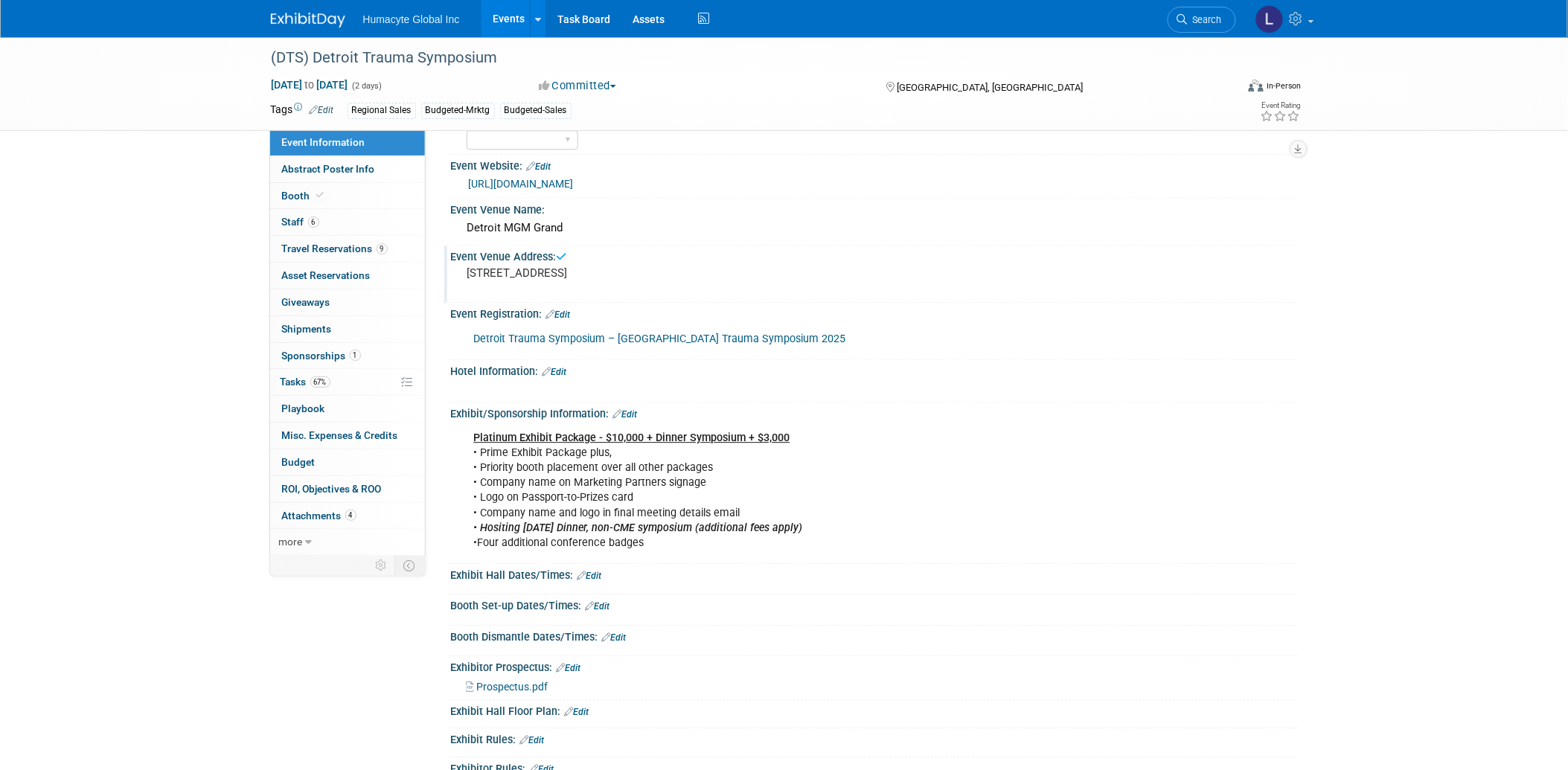
scroll to position [1322, 0]
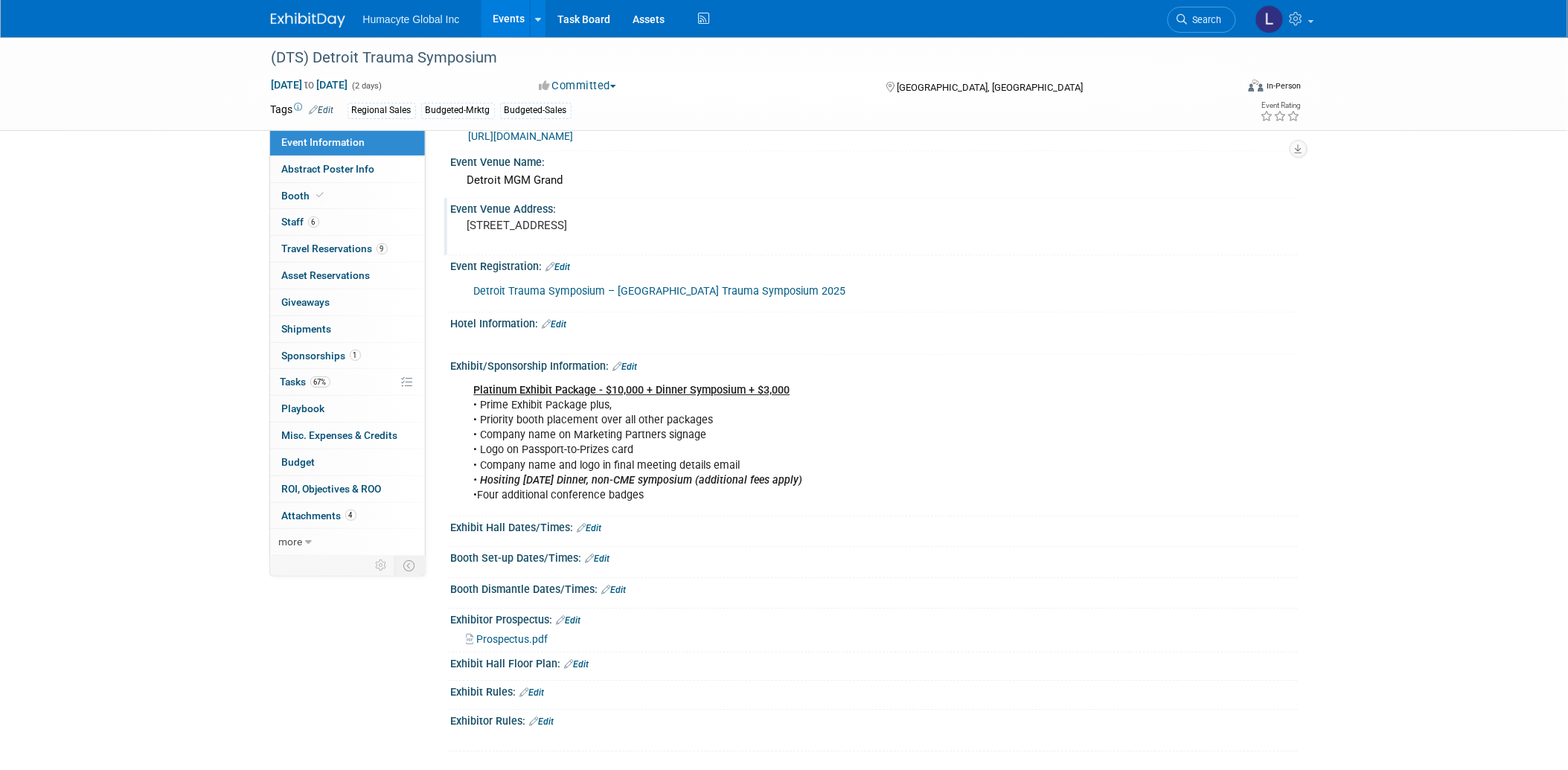
click at [584, 659] on link "Edit" at bounding box center [577, 663] width 25 height 10
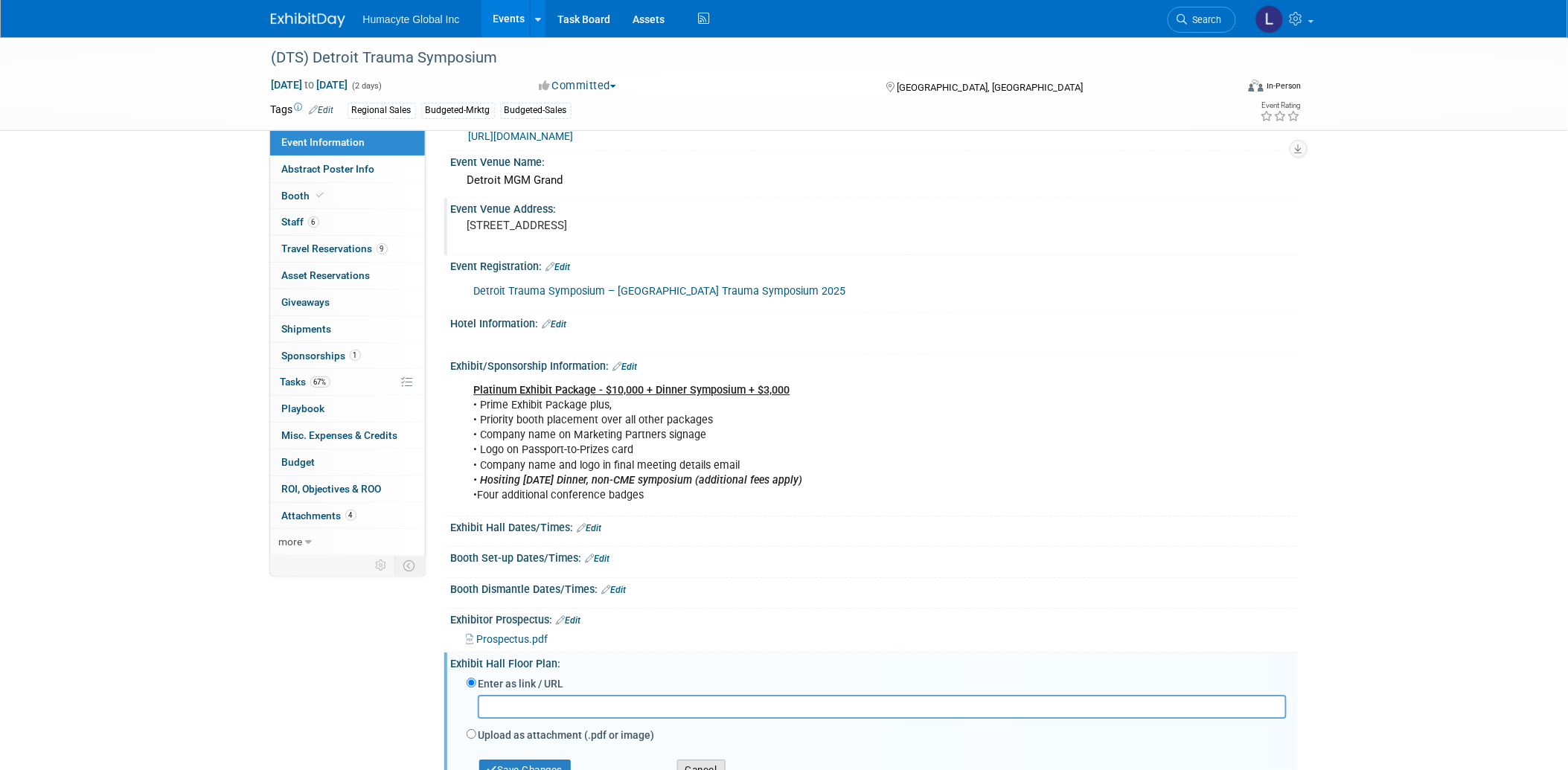
click at [697, 760] on button "Cancel" at bounding box center [700, 770] width 48 height 21
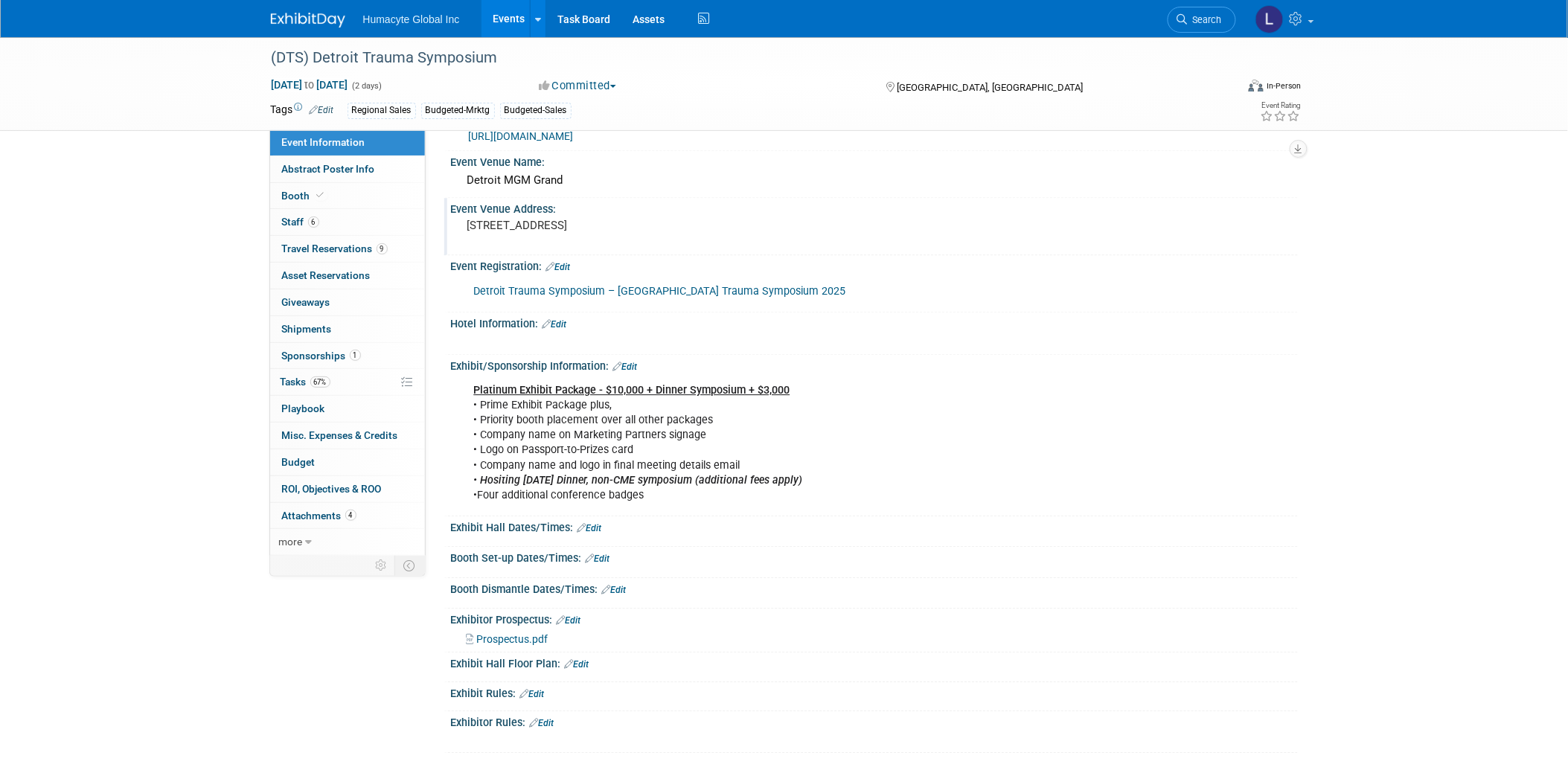
click at [585, 659] on link "Edit" at bounding box center [577, 663] width 25 height 10
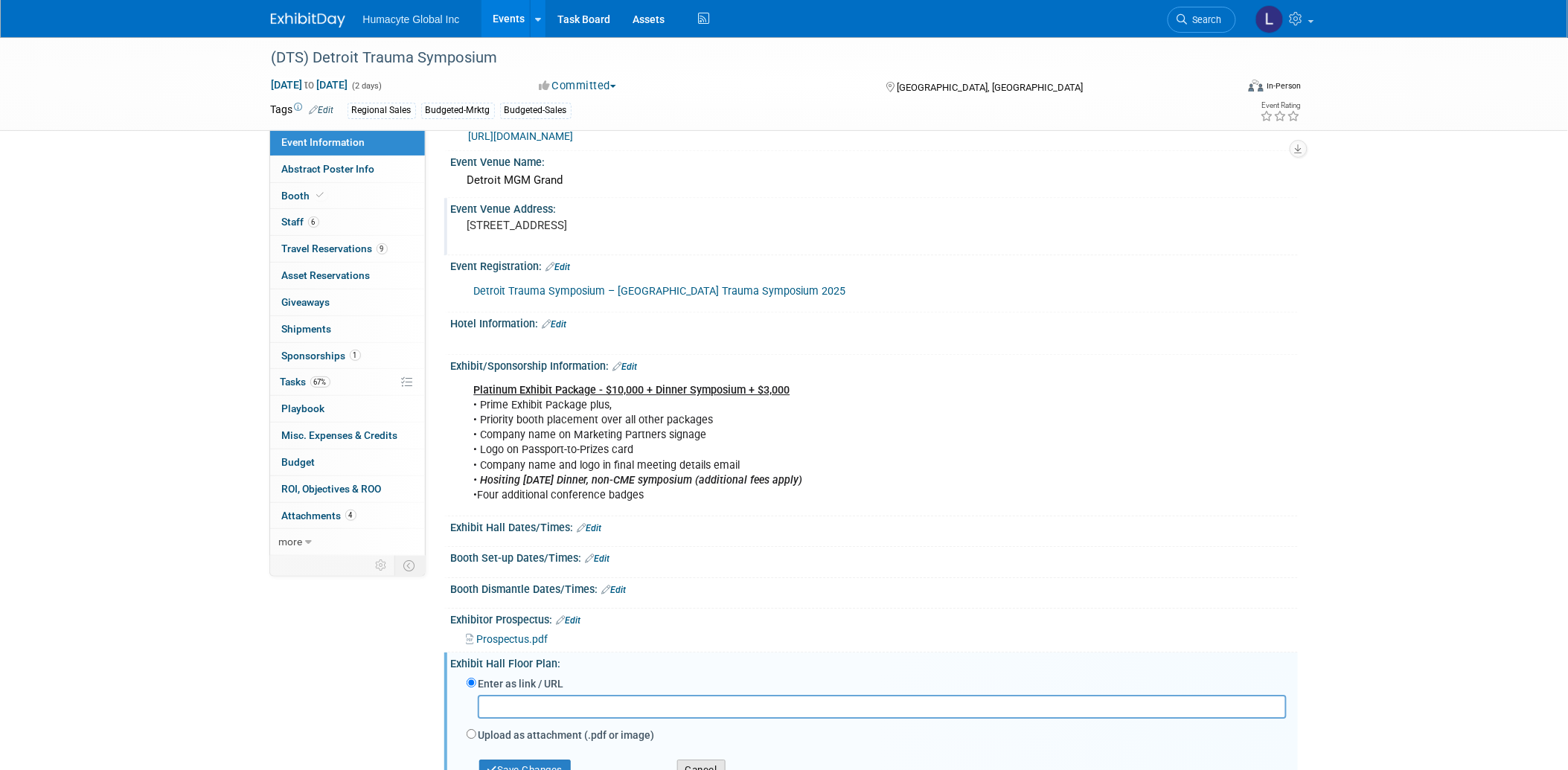
click at [702, 760] on button "Cancel" at bounding box center [700, 770] width 48 height 21
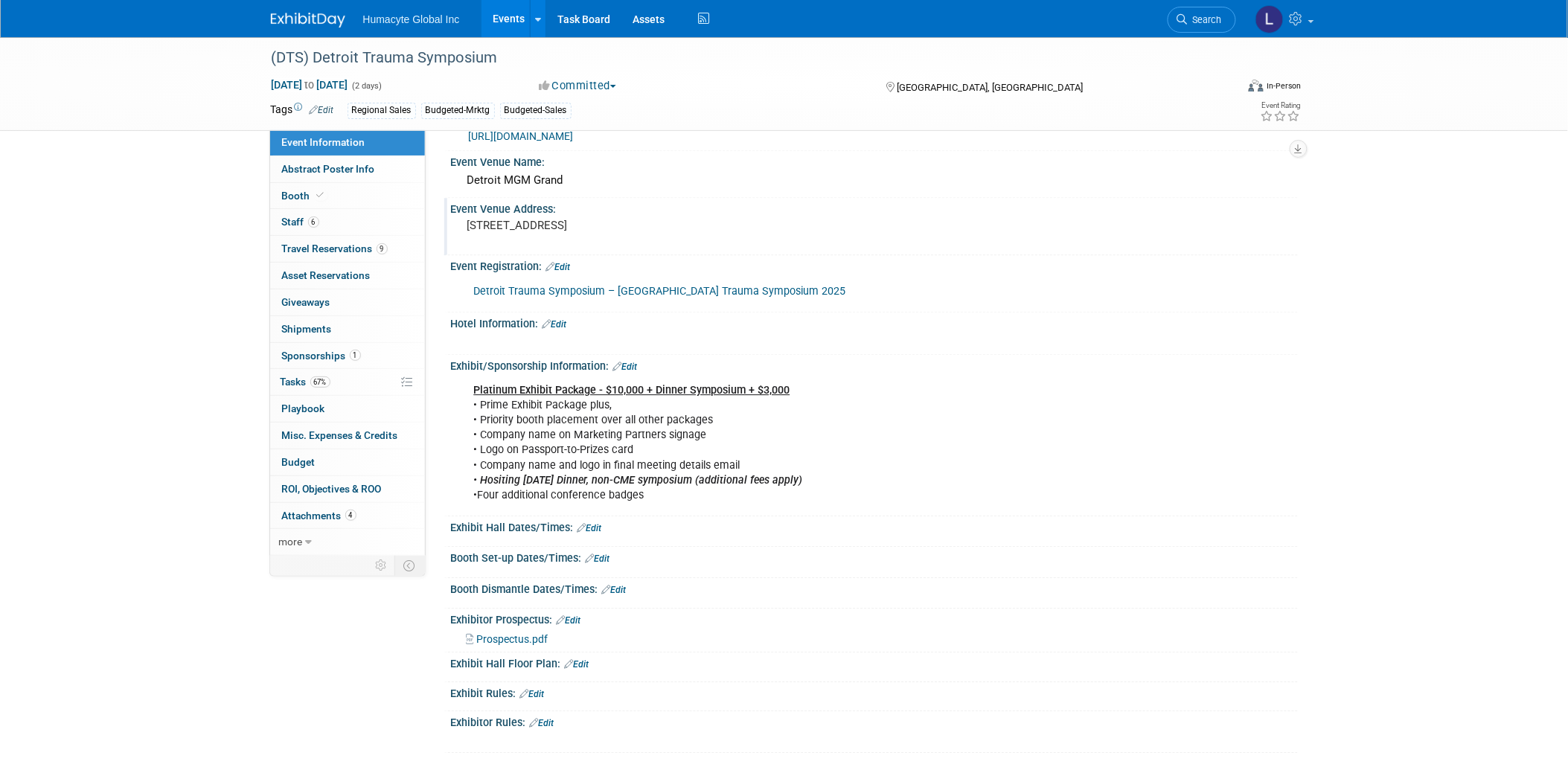
click at [631, 361] on link "Edit" at bounding box center [625, 366] width 25 height 10
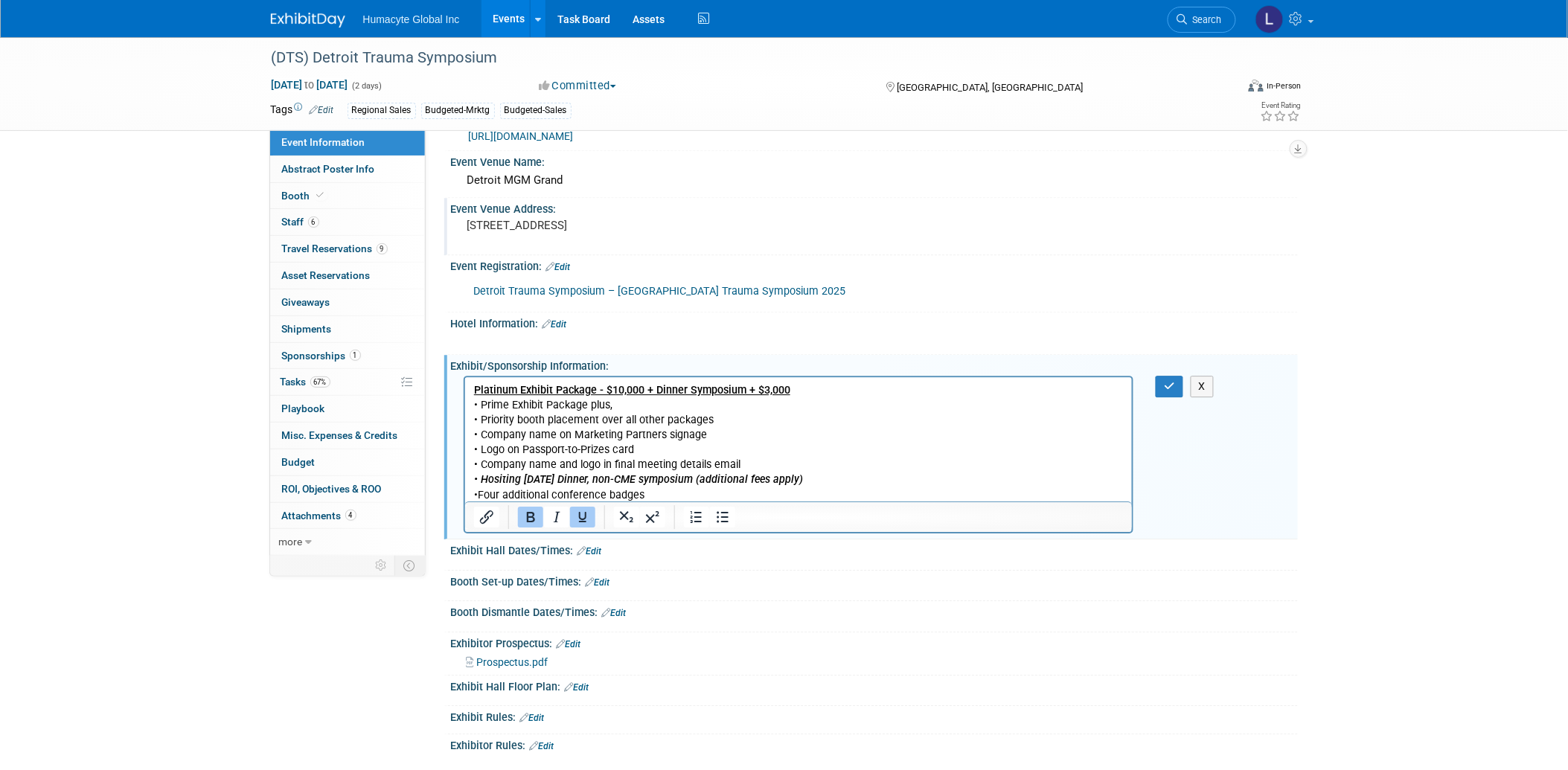
scroll to position [0, 0]
click at [1207, 376] on button "X" at bounding box center [1202, 386] width 24 height 22
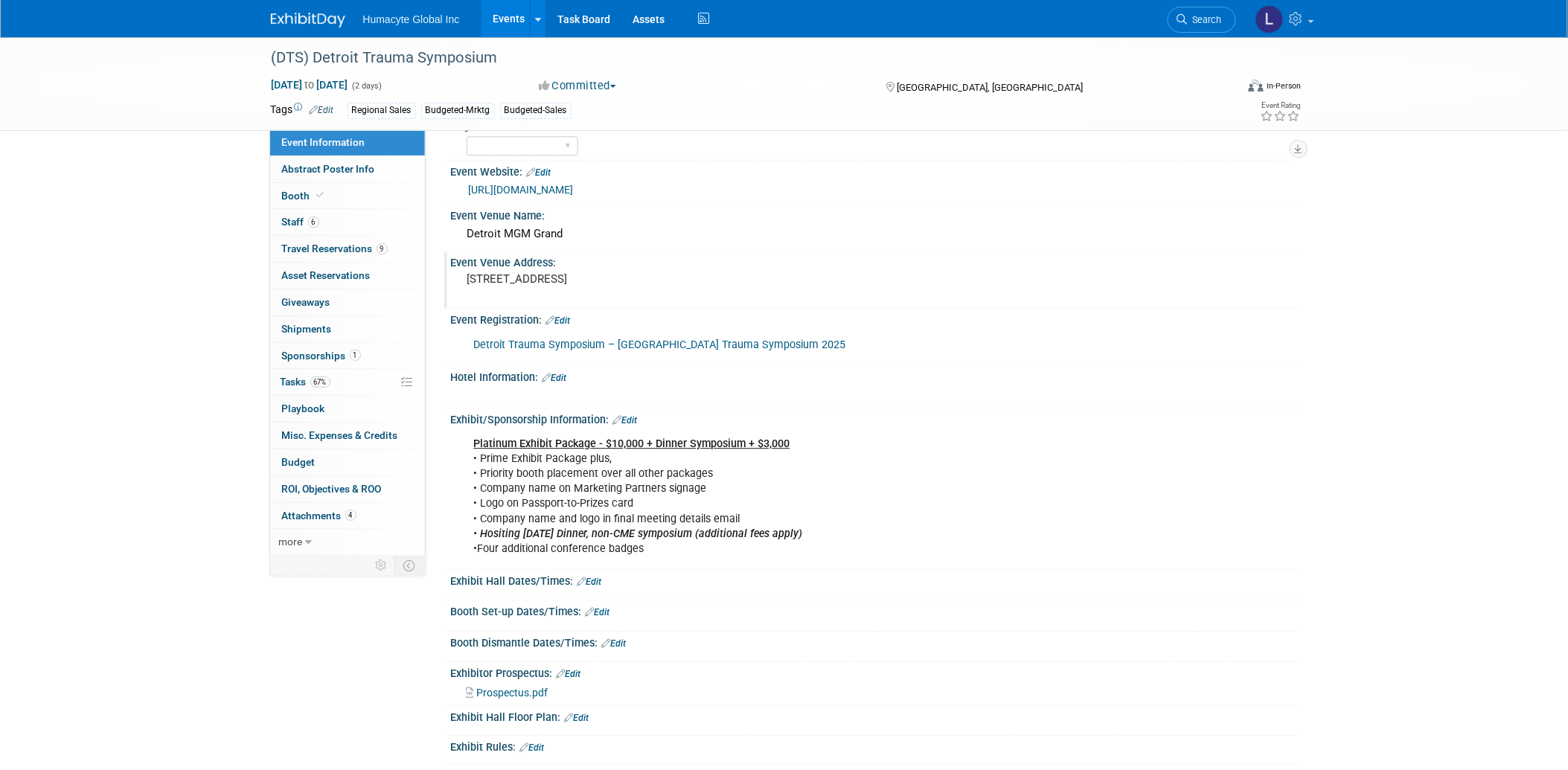
scroll to position [1239, 0]
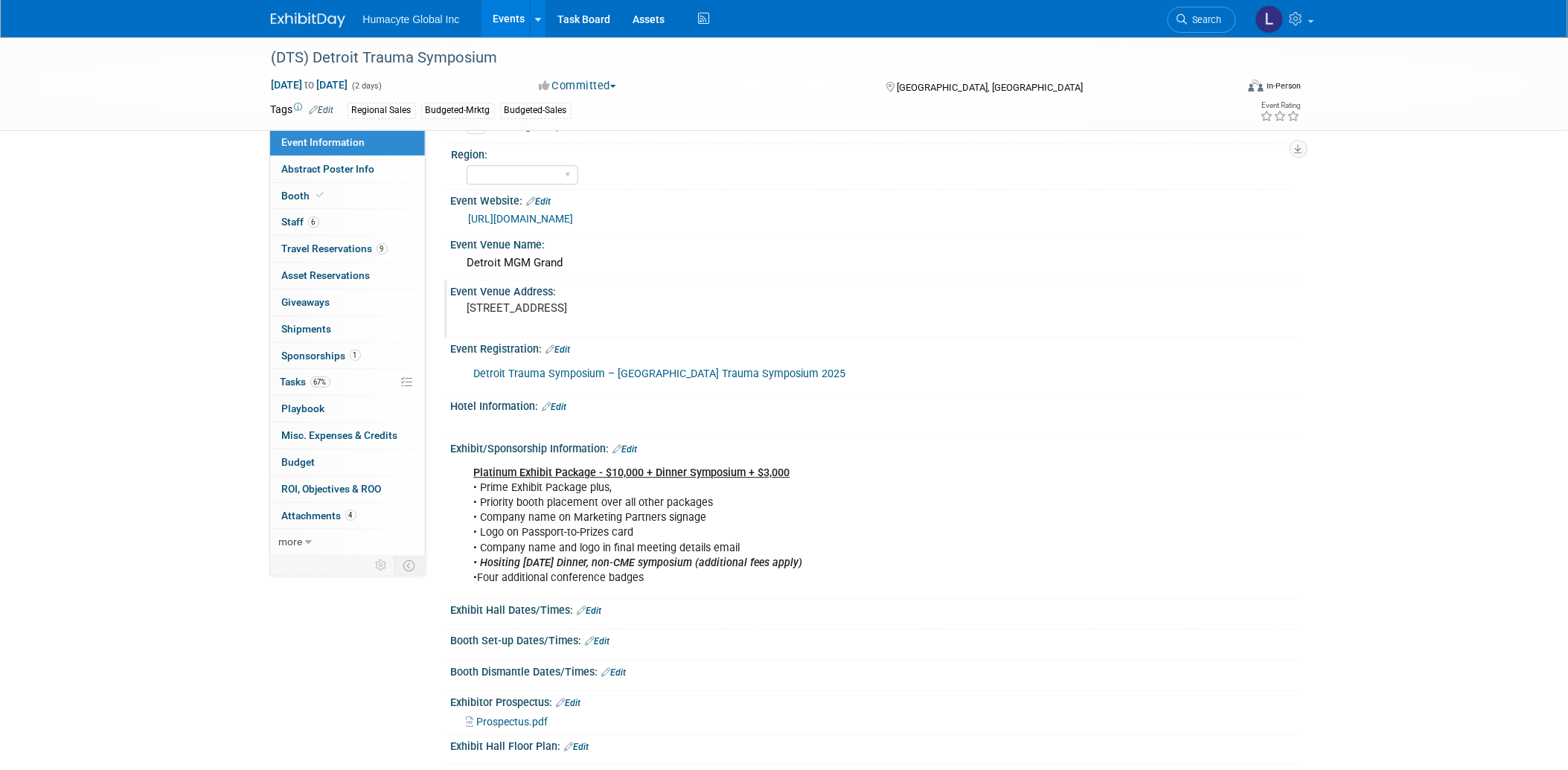
click at [547, 764] on div "Exhibit Rules: Edit" at bounding box center [874, 774] width 847 height 19
click at [539, 769] on link "Edit" at bounding box center [532, 776] width 25 height 10
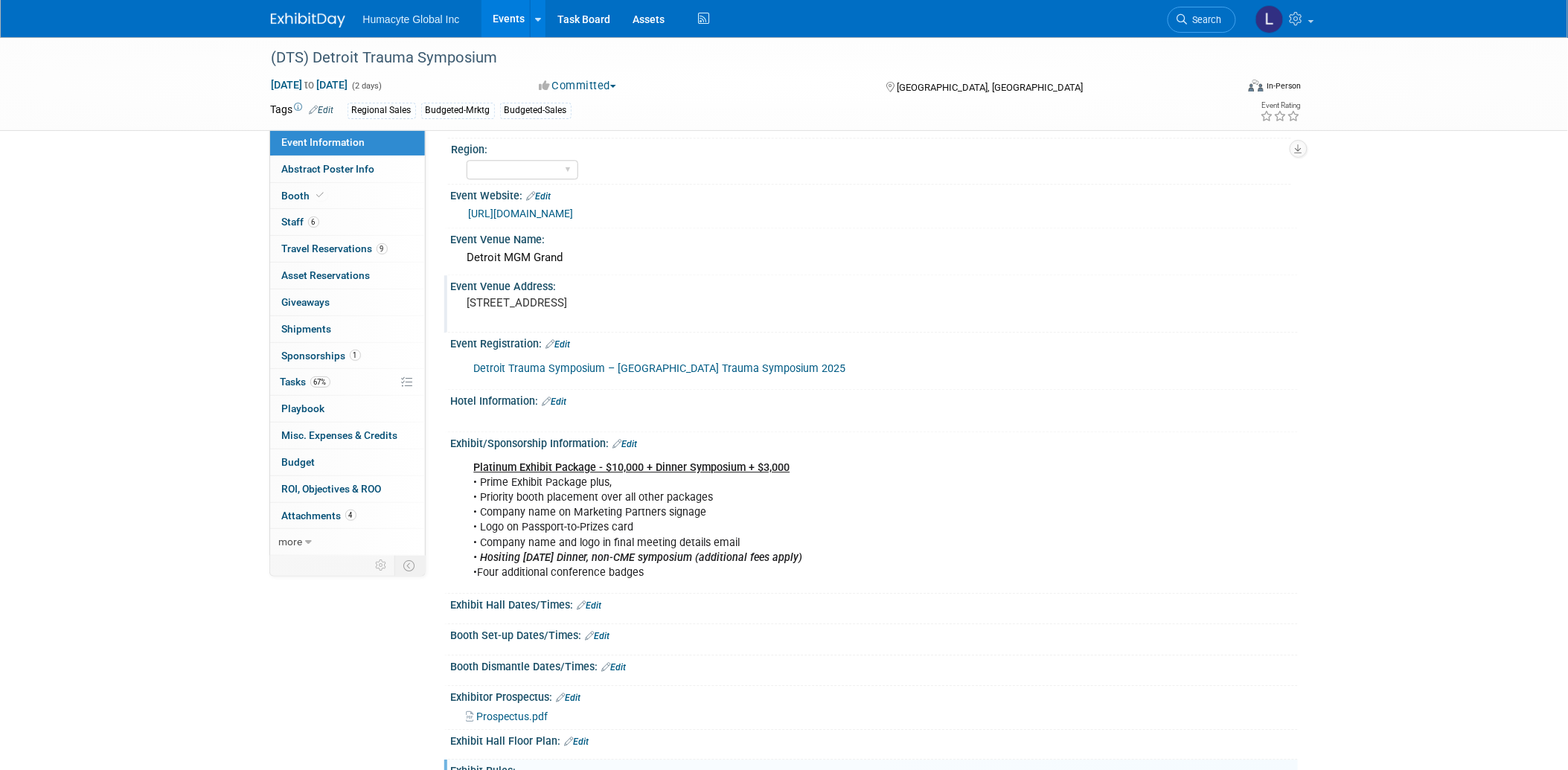
scroll to position [1404, 0]
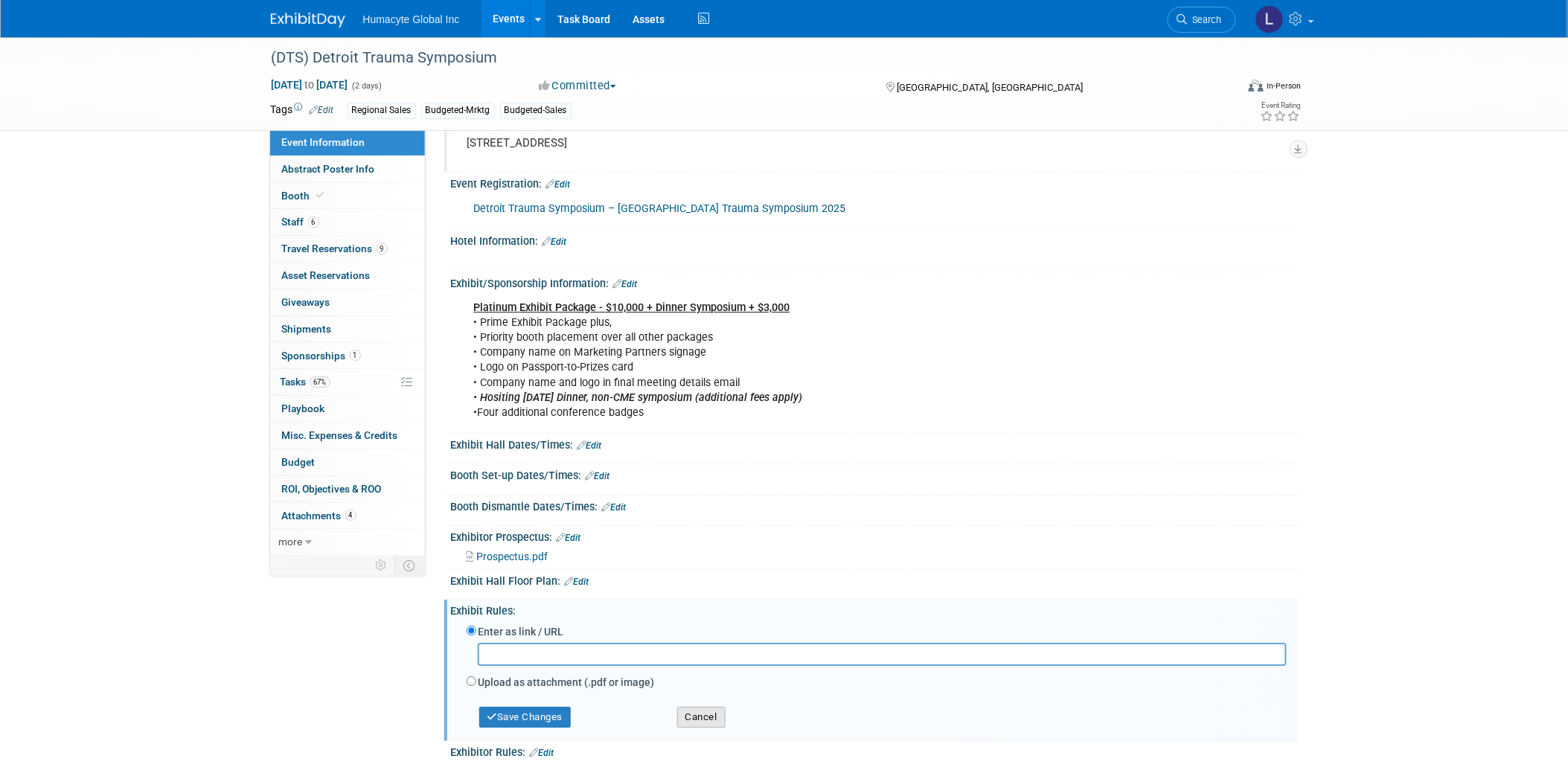
click at [715, 707] on button "Cancel" at bounding box center [700, 717] width 48 height 21
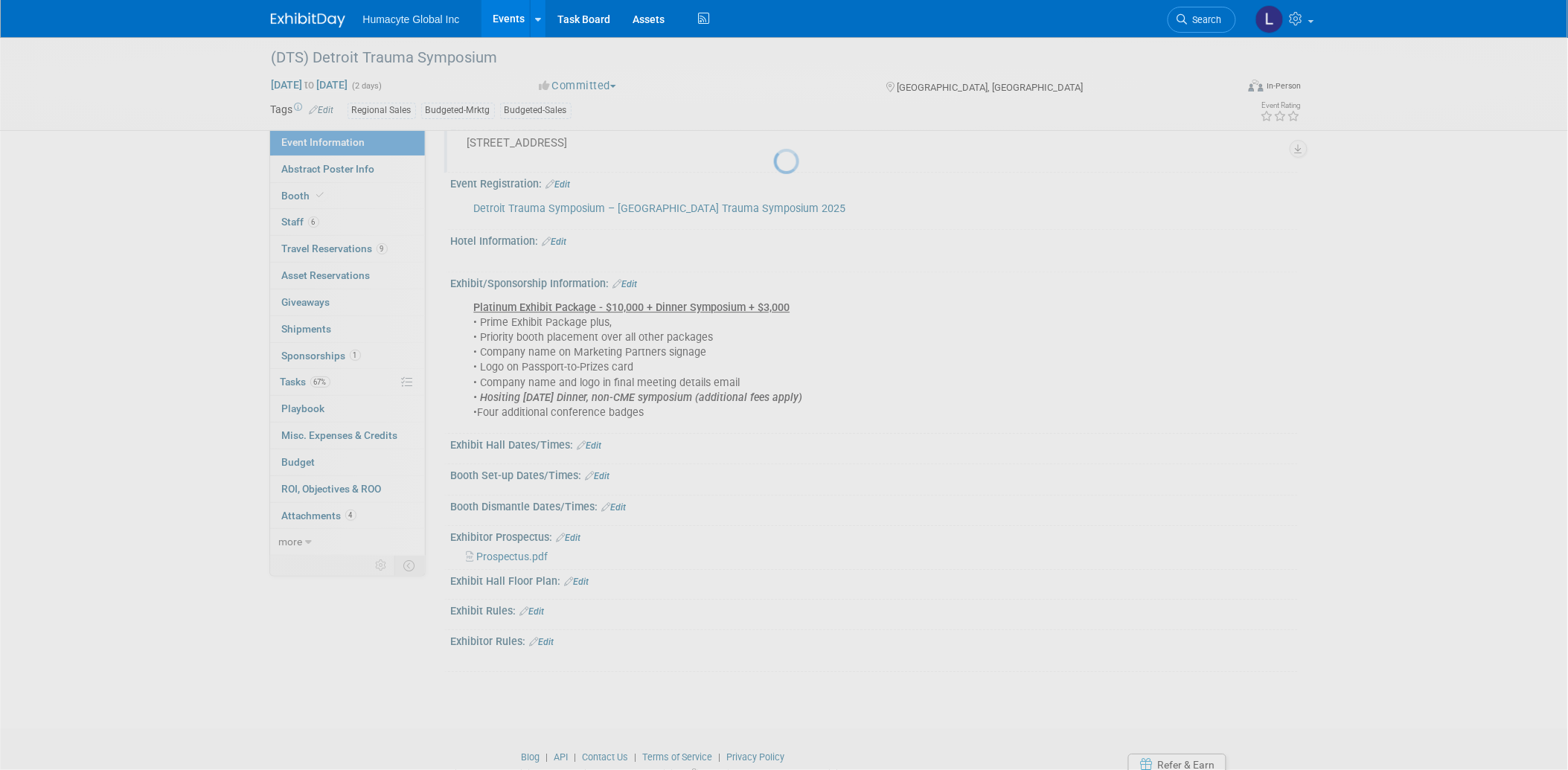
scroll to position [1385, 0]
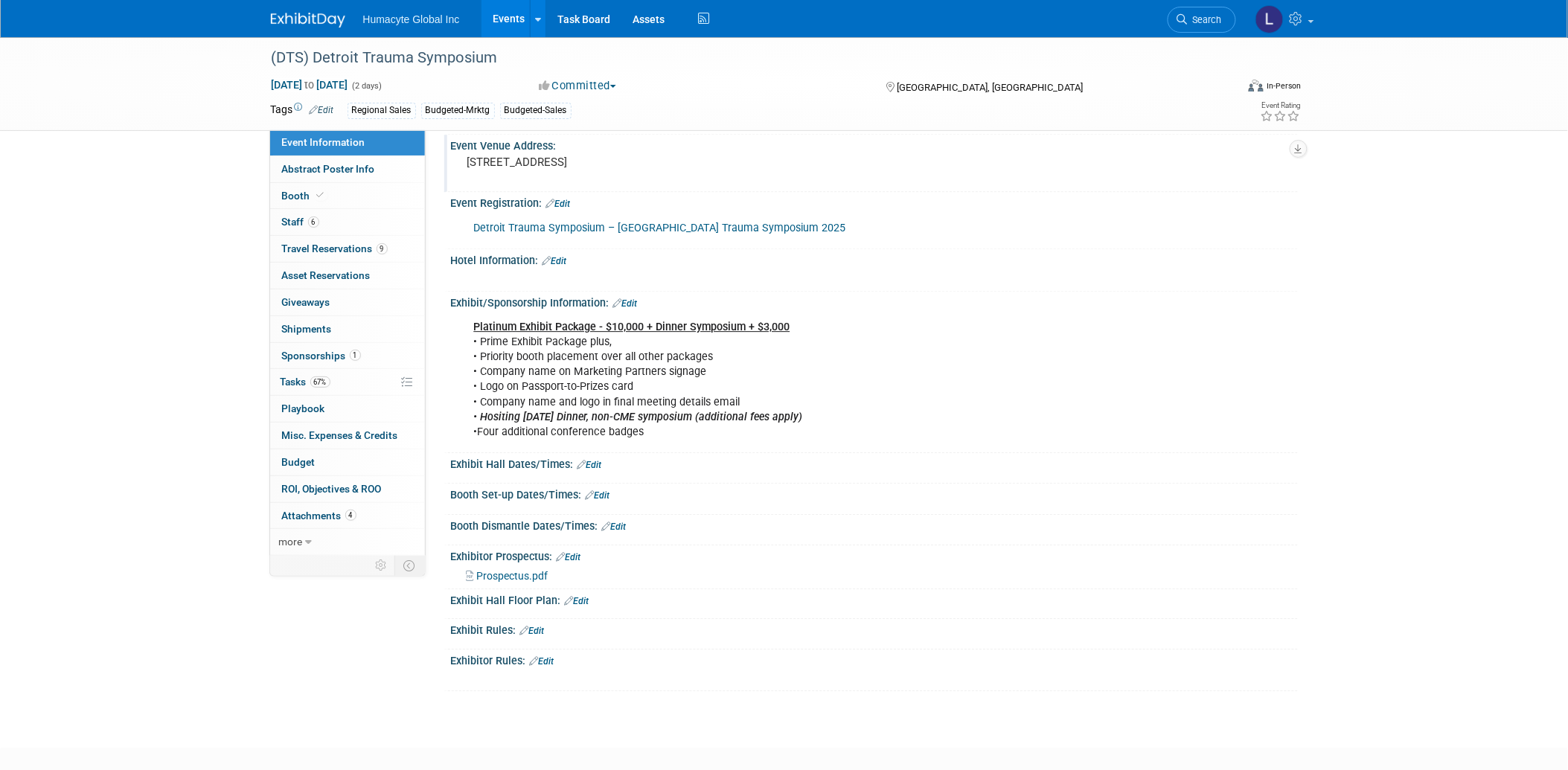
click at [542, 649] on div "Exhibitor Rules: Edit" at bounding box center [874, 659] width 847 height 19
click at [545, 656] on link "Edit" at bounding box center [542, 661] width 25 height 10
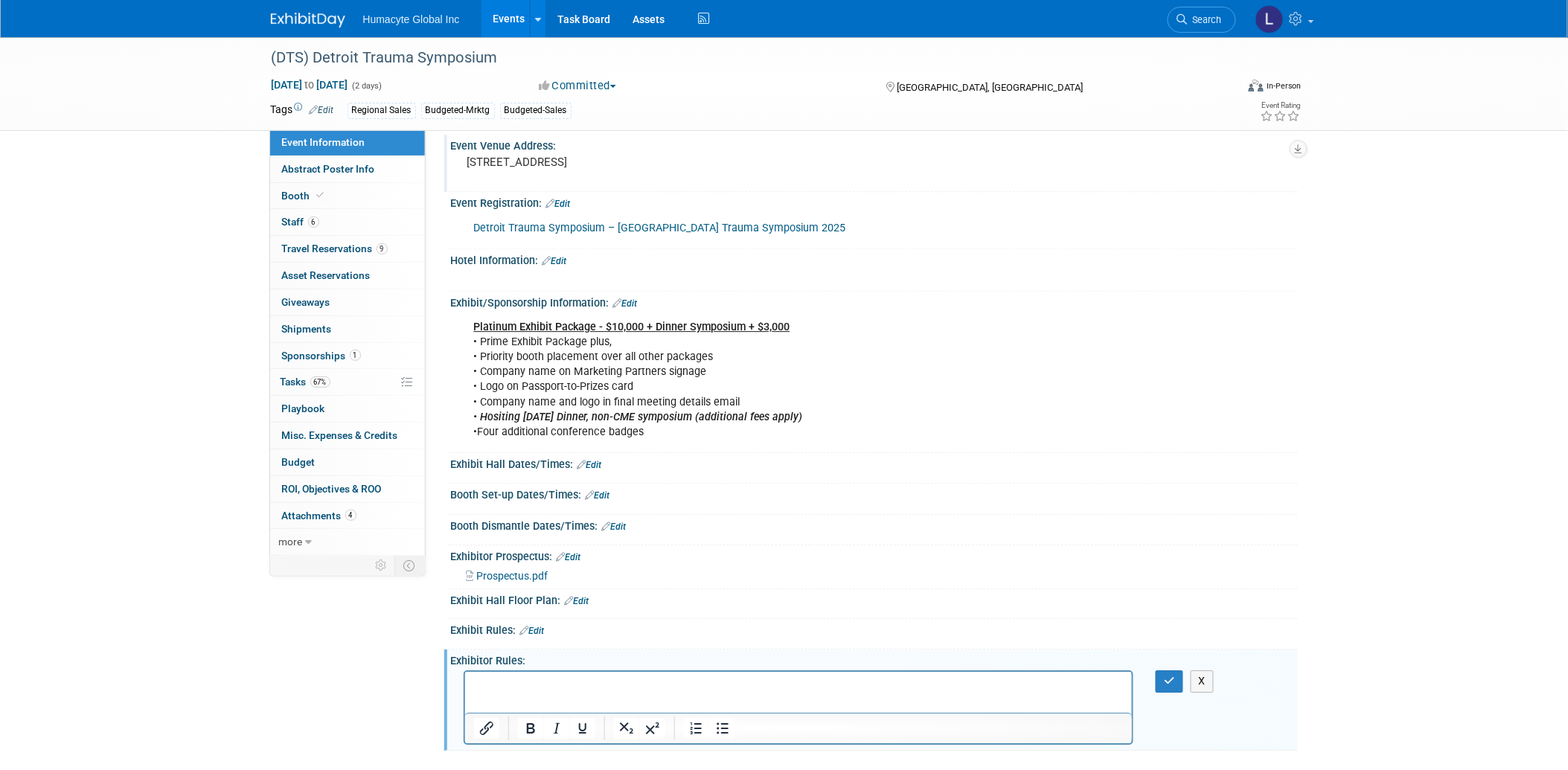
scroll to position [0, 0]
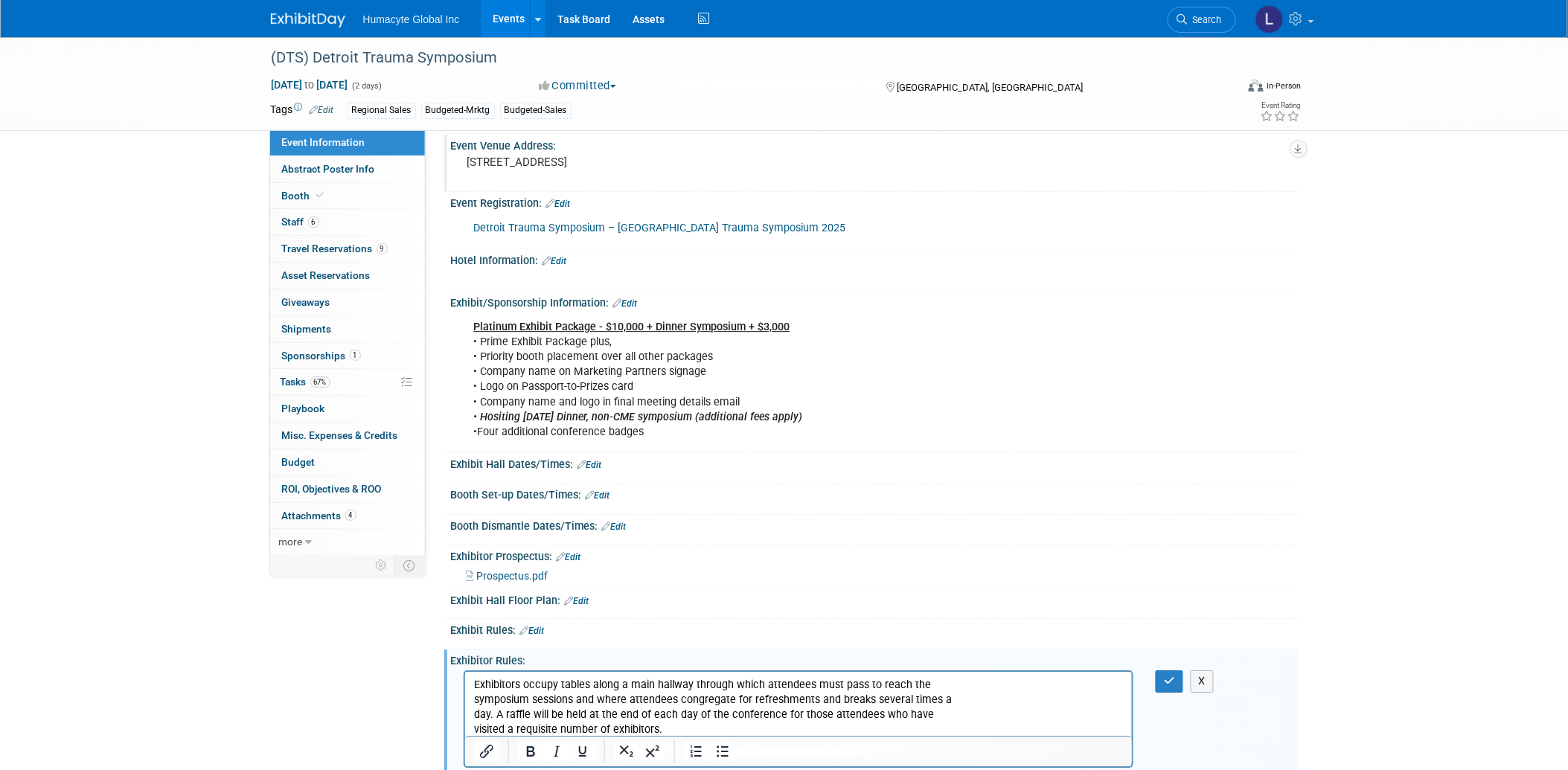
click at [473, 686] on p "Exhibitors occupy tables along a main hallway through which attendees must pass…" at bounding box center [798, 707] width 650 height 59
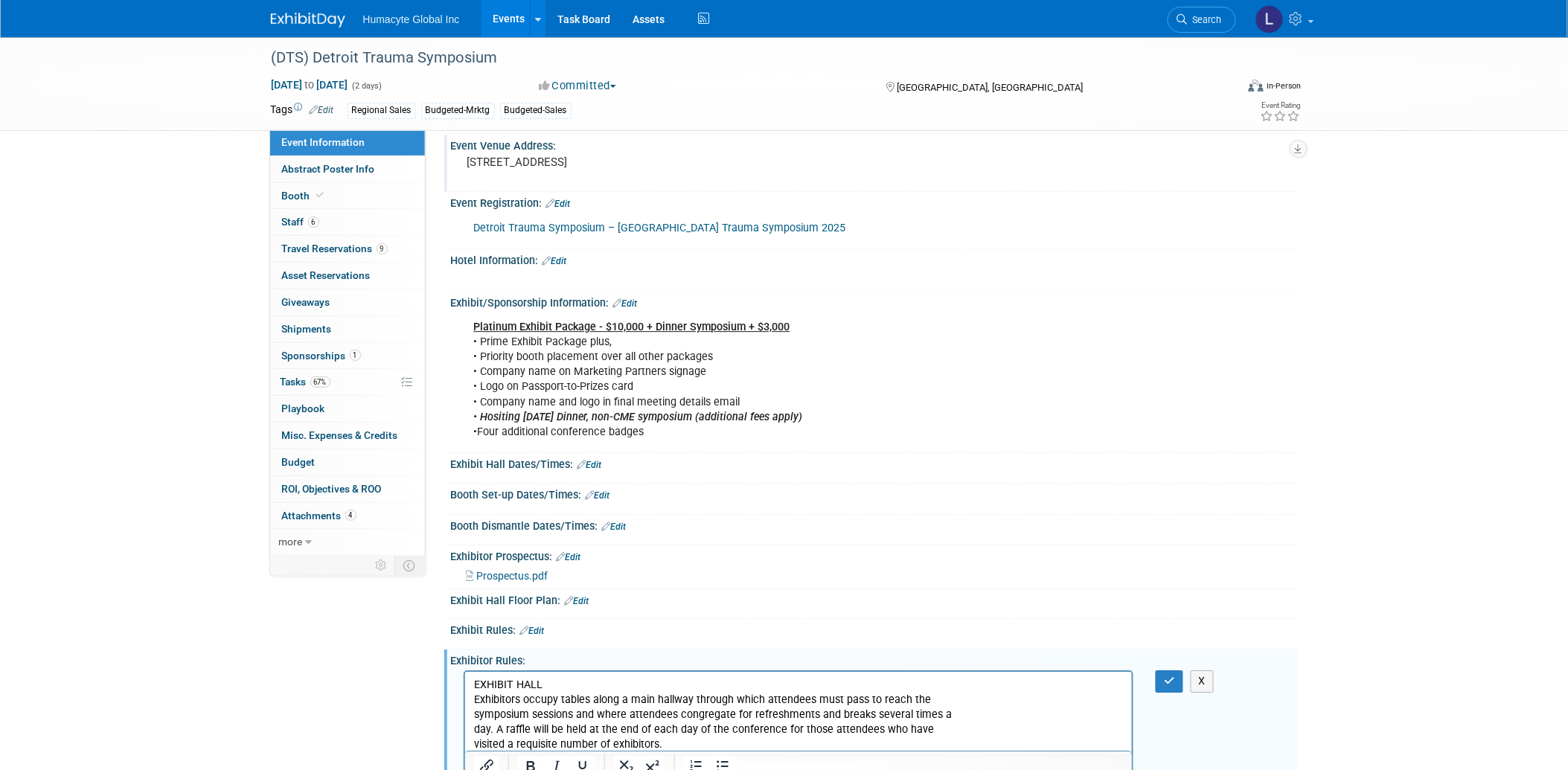
drag, startPoint x: 553, startPoint y: 678, endPoint x: 800, endPoint y: 1283, distance: 653.5
click at [464, 694] on html "EXHIBIT HALL Exhibitors occupy tables along a main hallway through which attend…" at bounding box center [798, 711] width 667 height 80
click at [574, 649] on div "Exhibitor Rules: Edit" at bounding box center [874, 659] width 847 height 19
click at [498, 682] on p "EXHIBIT HALL" at bounding box center [798, 685] width 650 height 15
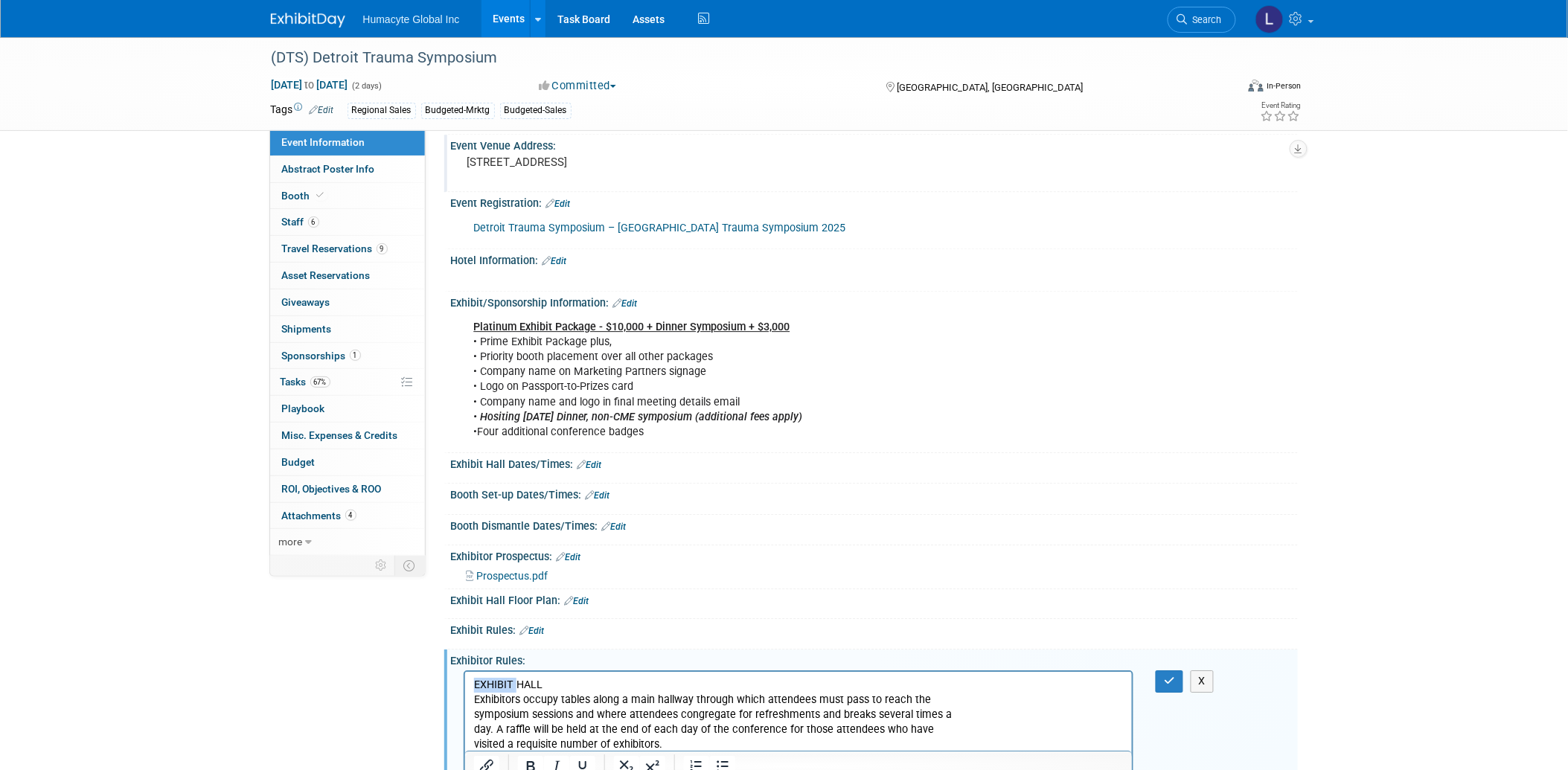
click at [498, 682] on p "EXHIBIT HALL" at bounding box center [798, 685] width 650 height 15
click at [539, 702] on p "Exhibitors occupy tables along a main hallway through which attendees must pass…" at bounding box center [798, 722] width 650 height 59
click at [1172, 676] on icon "button" at bounding box center [1170, 680] width 11 height 10
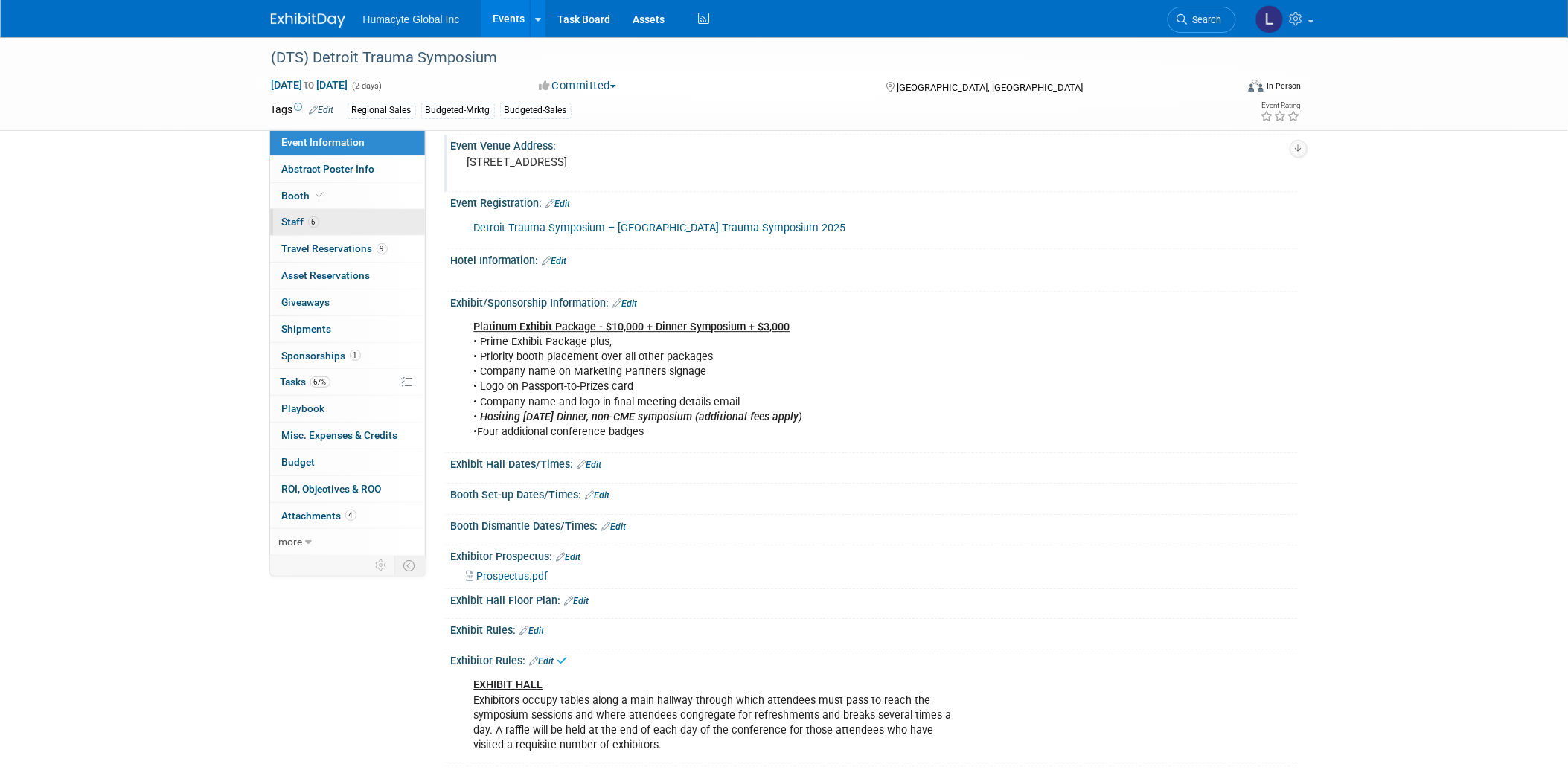
click at [290, 220] on span "Staff 6" at bounding box center [300, 222] width 37 height 12
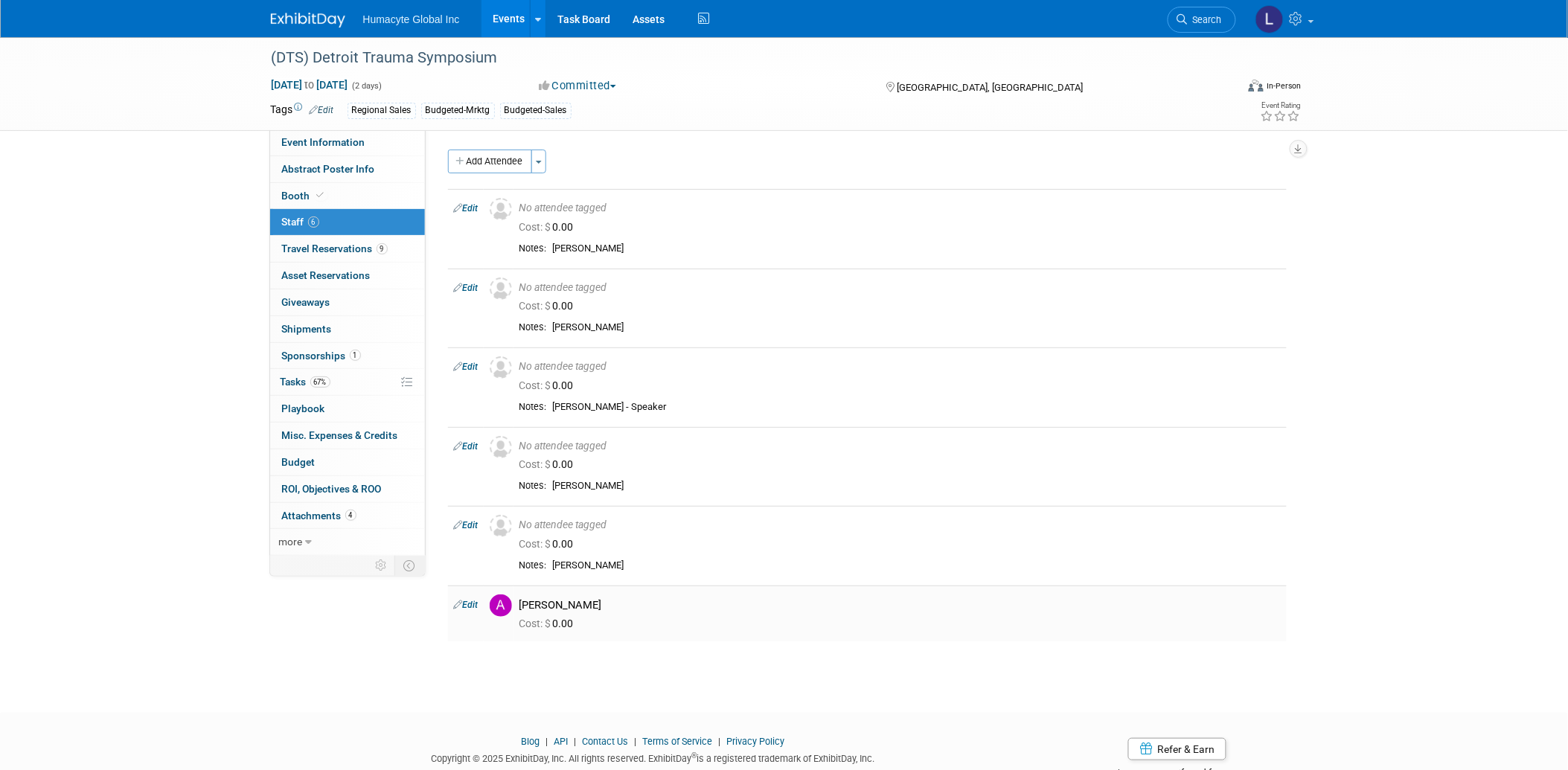
click at [462, 599] on icon at bounding box center [458, 604] width 8 height 16
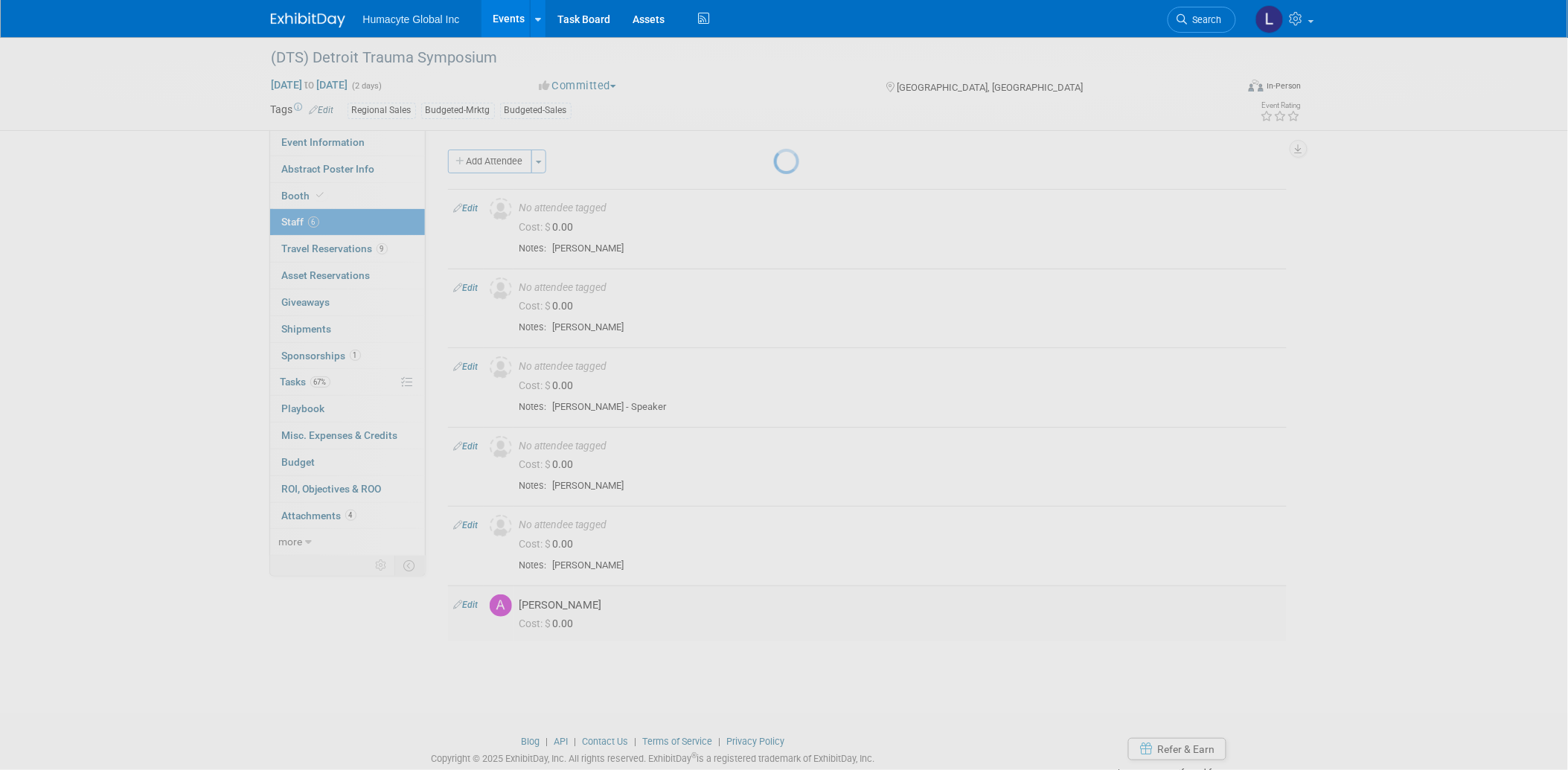
select select "32496a97-0b70-4248-9380-580a718ec7dd"
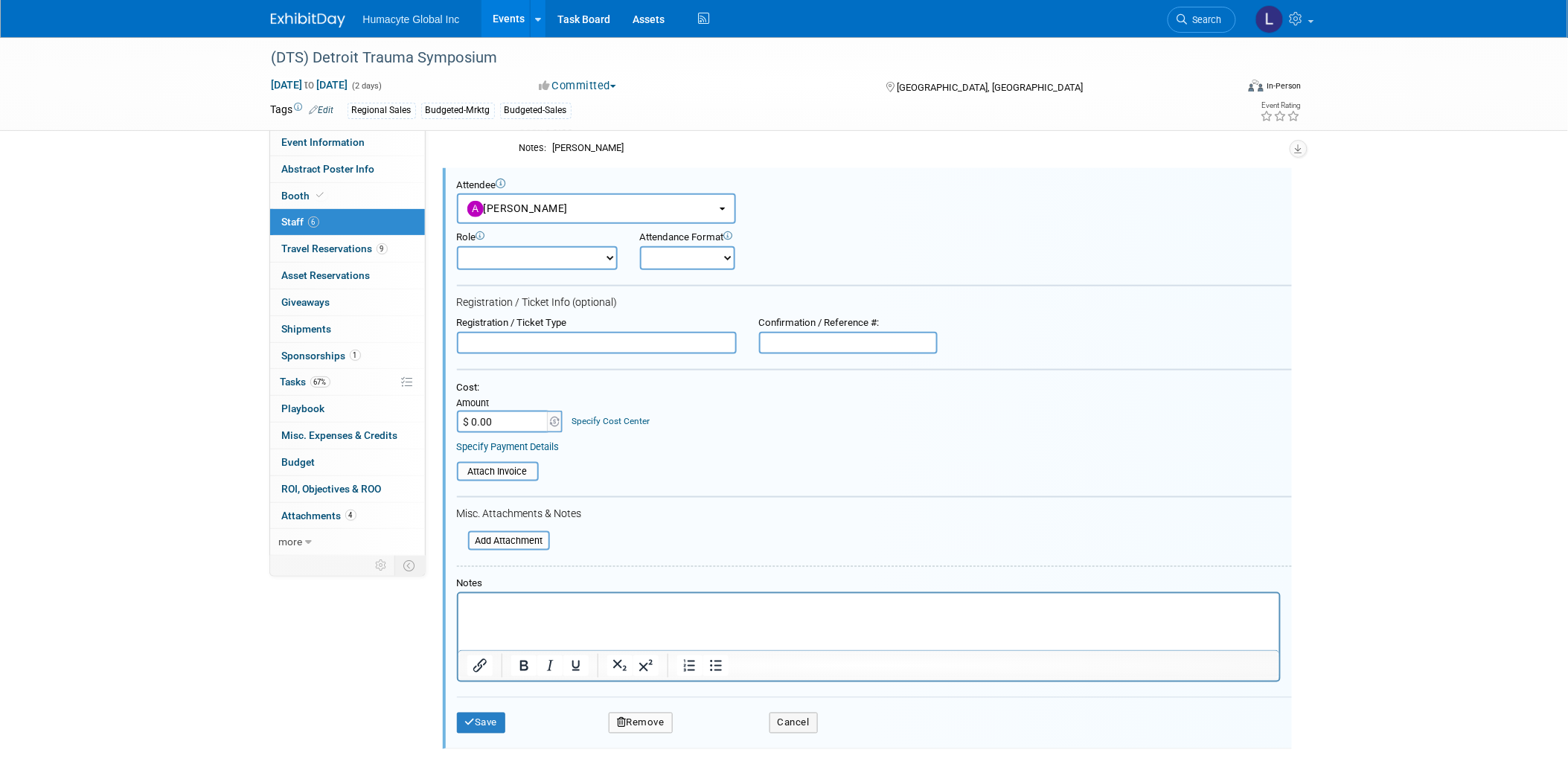
click at [498, 411] on input "$ 0.00" at bounding box center [503, 422] width 93 height 23
type input "$ 100.00"
click at [462, 726] on div "Save Remove Cancel" at bounding box center [874, 721] width 835 height 47
click at [471, 717] on button "Save" at bounding box center [481, 723] width 49 height 21
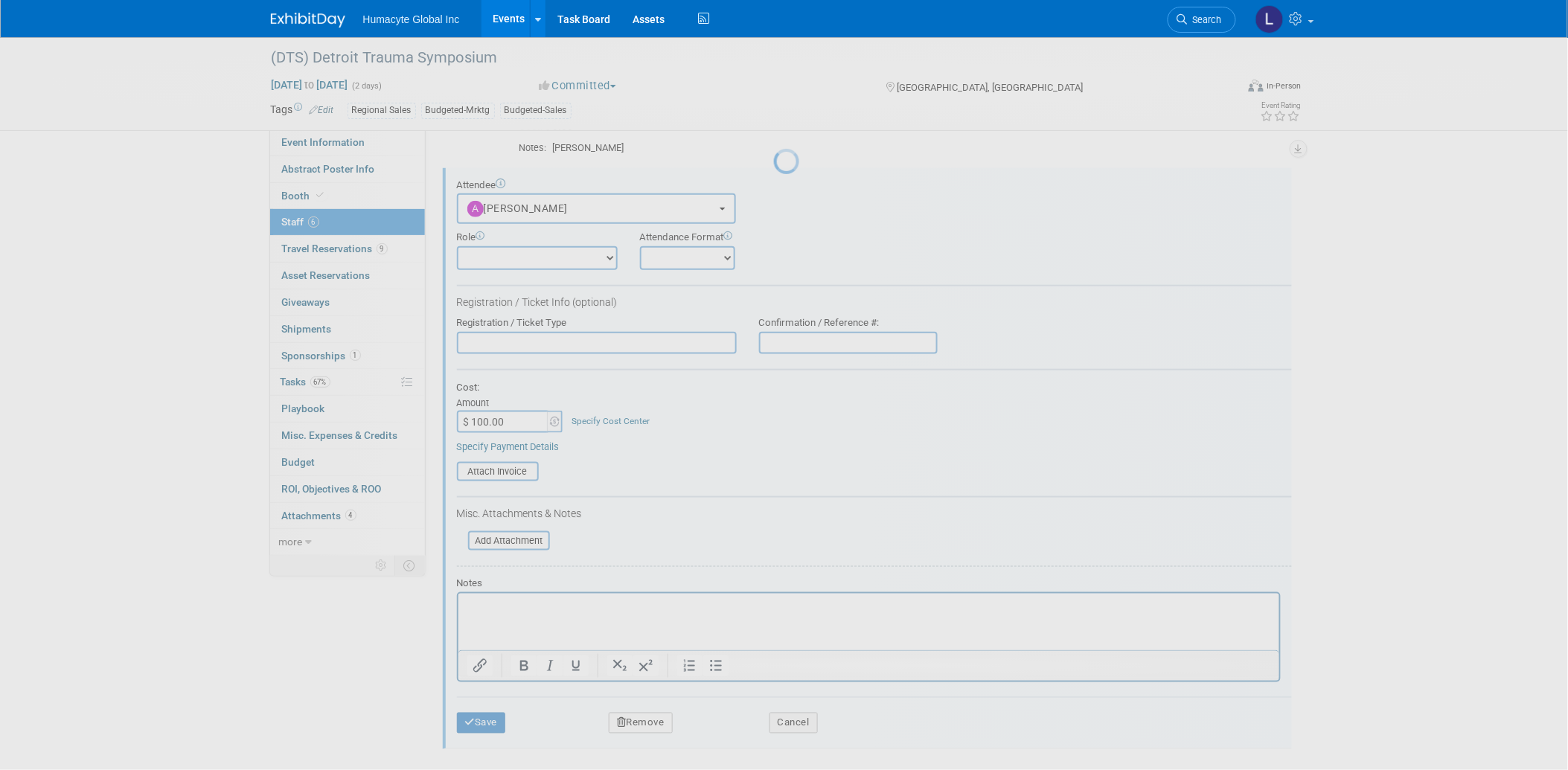
scroll to position [79, 0]
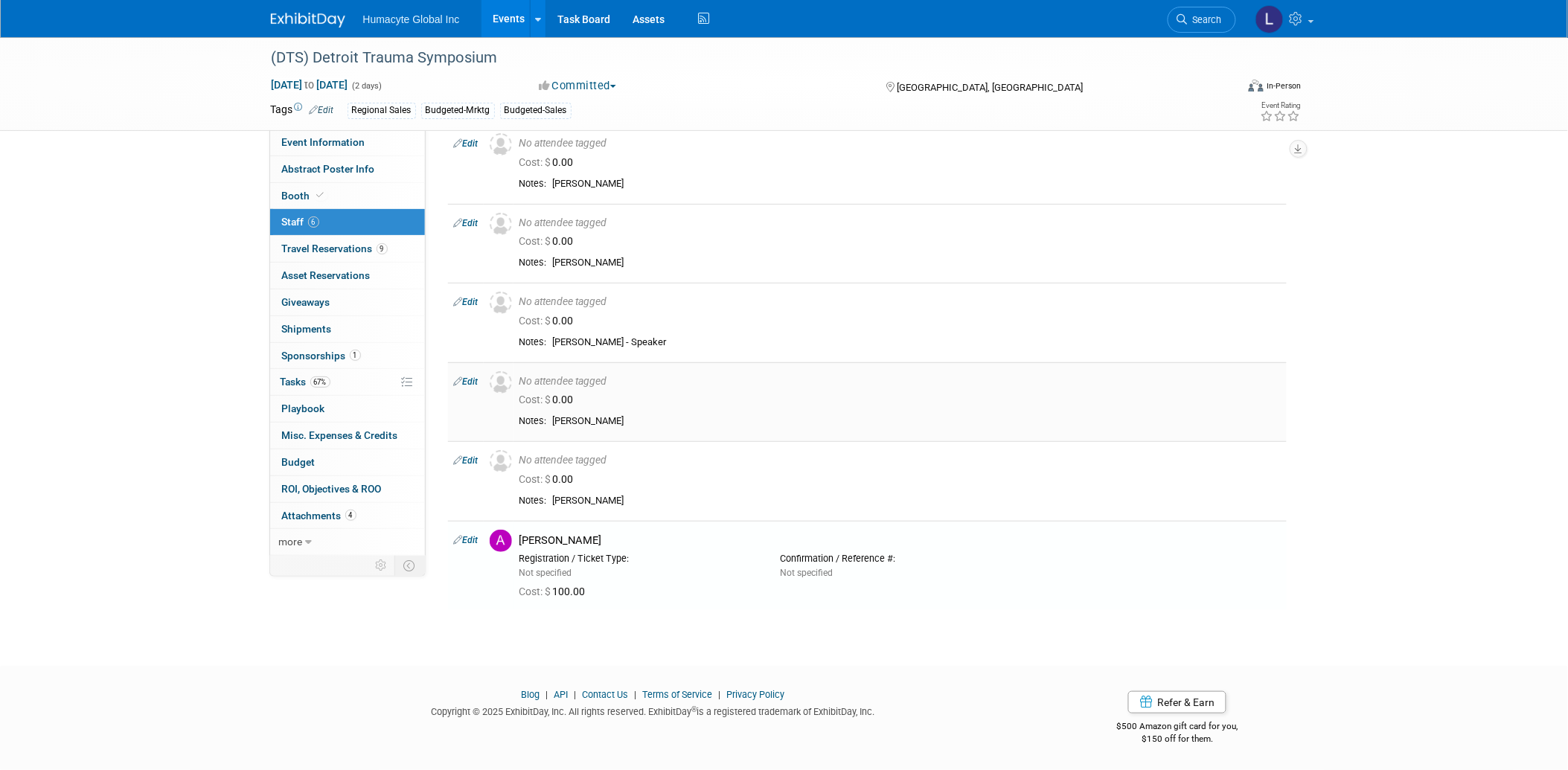
click at [465, 377] on link "Edit" at bounding box center [466, 381] width 25 height 10
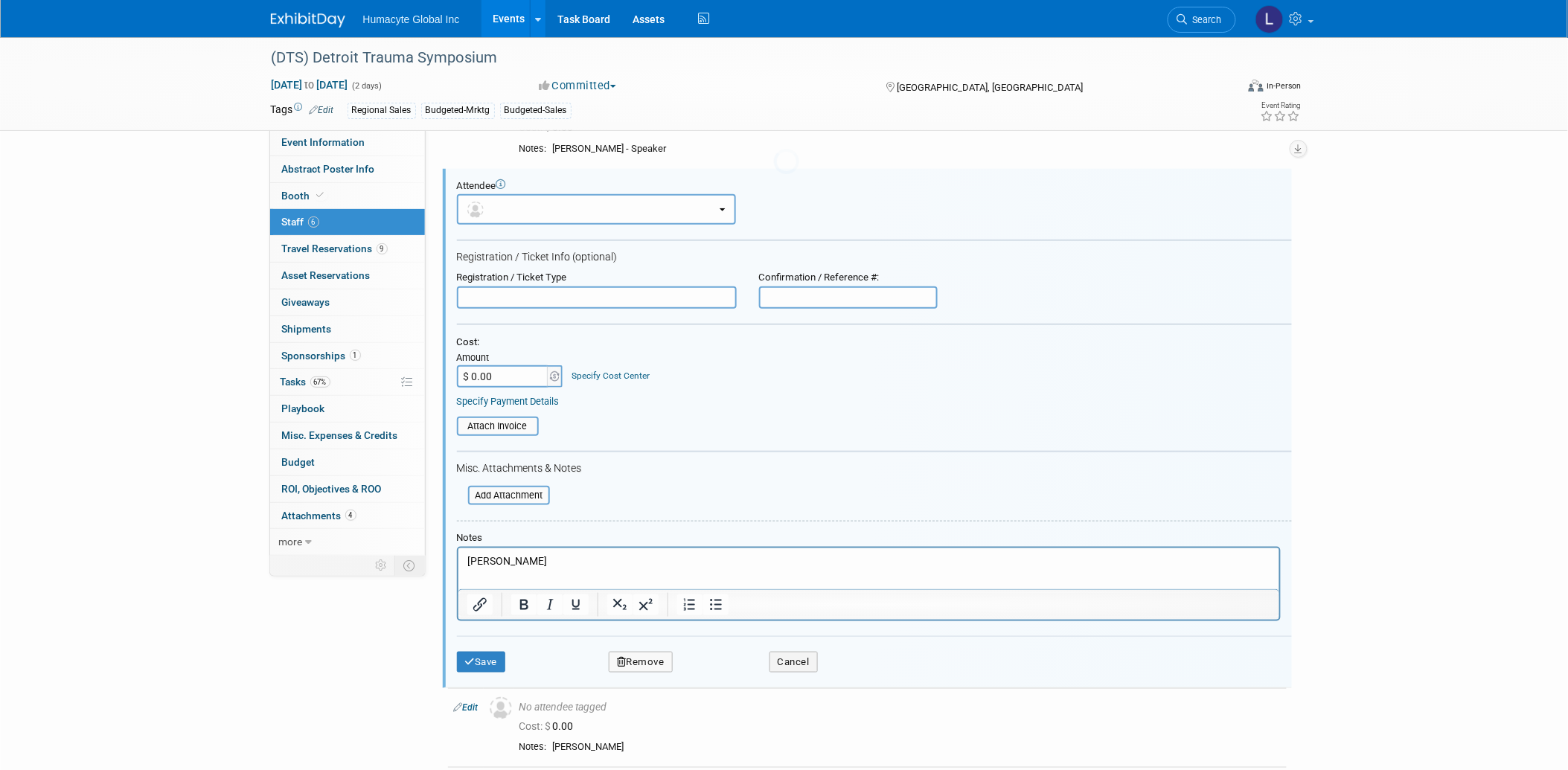
scroll to position [0, 0]
click at [500, 373] on input "$ 0.00" at bounding box center [503, 377] width 93 height 23
type input "$ 100.00"
click at [582, 371] on link "Specify Cost Center" at bounding box center [610, 376] width 78 height 10
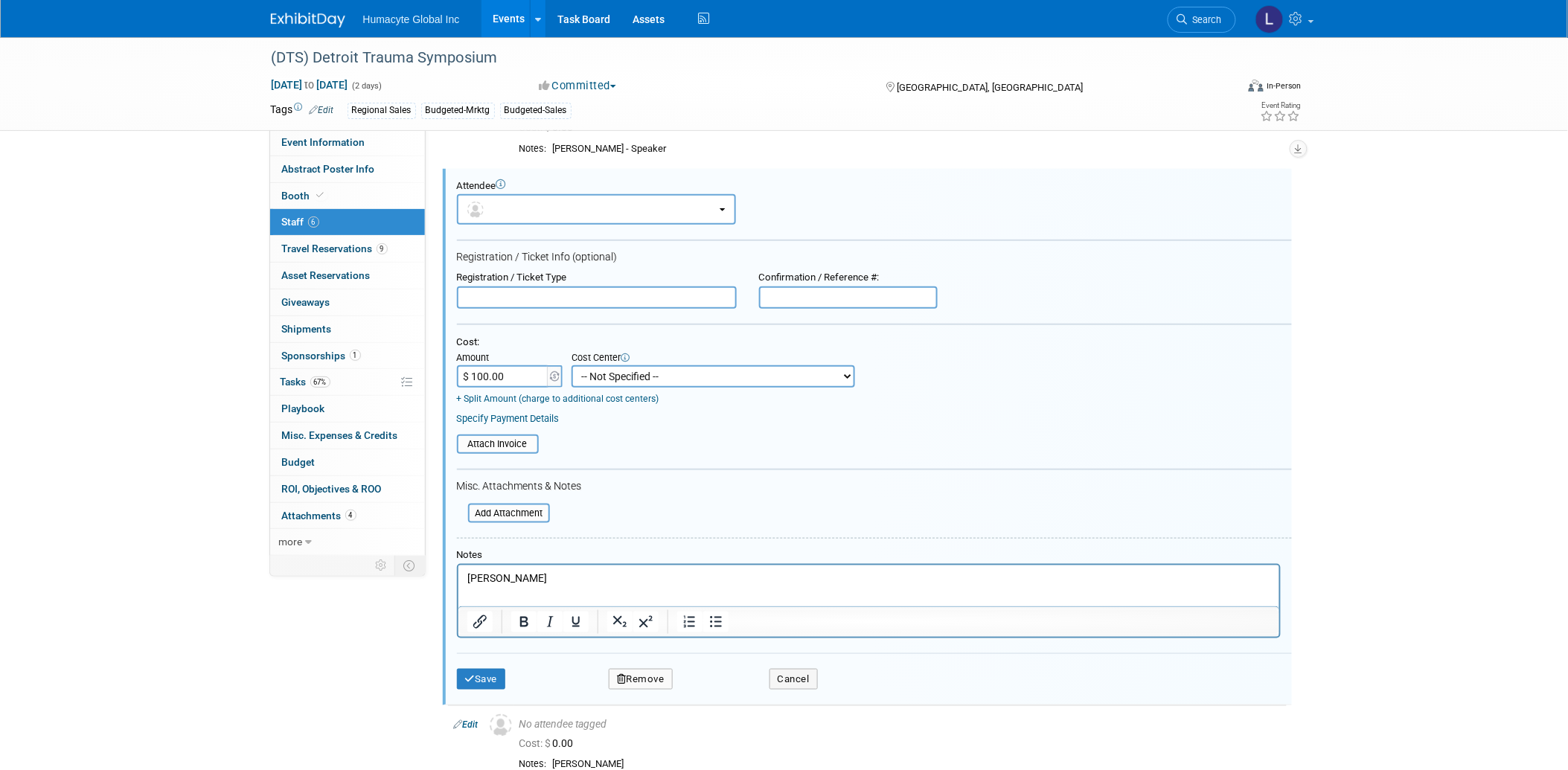
click at [590, 370] on select "-- Not Specified -- Dept 10 - Clinical Dept 11 - Clinical Ops Dept 12 - Medical…" at bounding box center [713, 377] width 283 height 23
click at [571, 365] on select "-- Not Specified -- Dept 10 - Clinical Dept 11 - Clinical Ops Dept 12 - Medical…" at bounding box center [713, 377] width 283 height 23
click at [678, 379] on select "-- Not Specified -- Dept 10 - Clinical Dept 11 - Clinical Ops Dept 12 - Medical…" at bounding box center [713, 377] width 283 height 23
select select "18966166"
click at [571, 365] on select "-- Not Specified -- Dept 10 - Clinical Dept 11 - Clinical Ops Dept 12 - Medical…" at bounding box center [713, 377] width 283 height 23
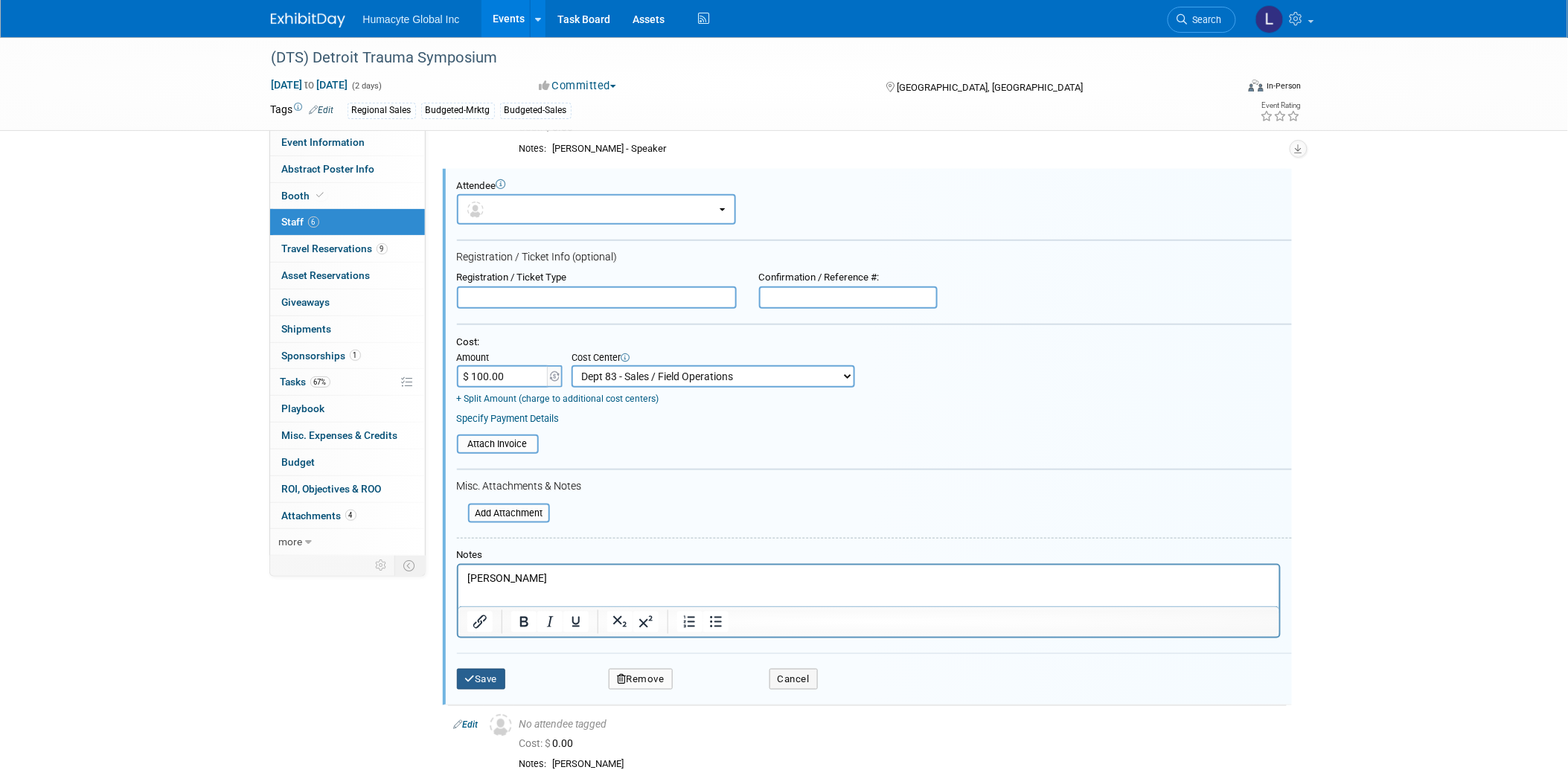
click at [479, 669] on button "Save" at bounding box center [481, 679] width 49 height 21
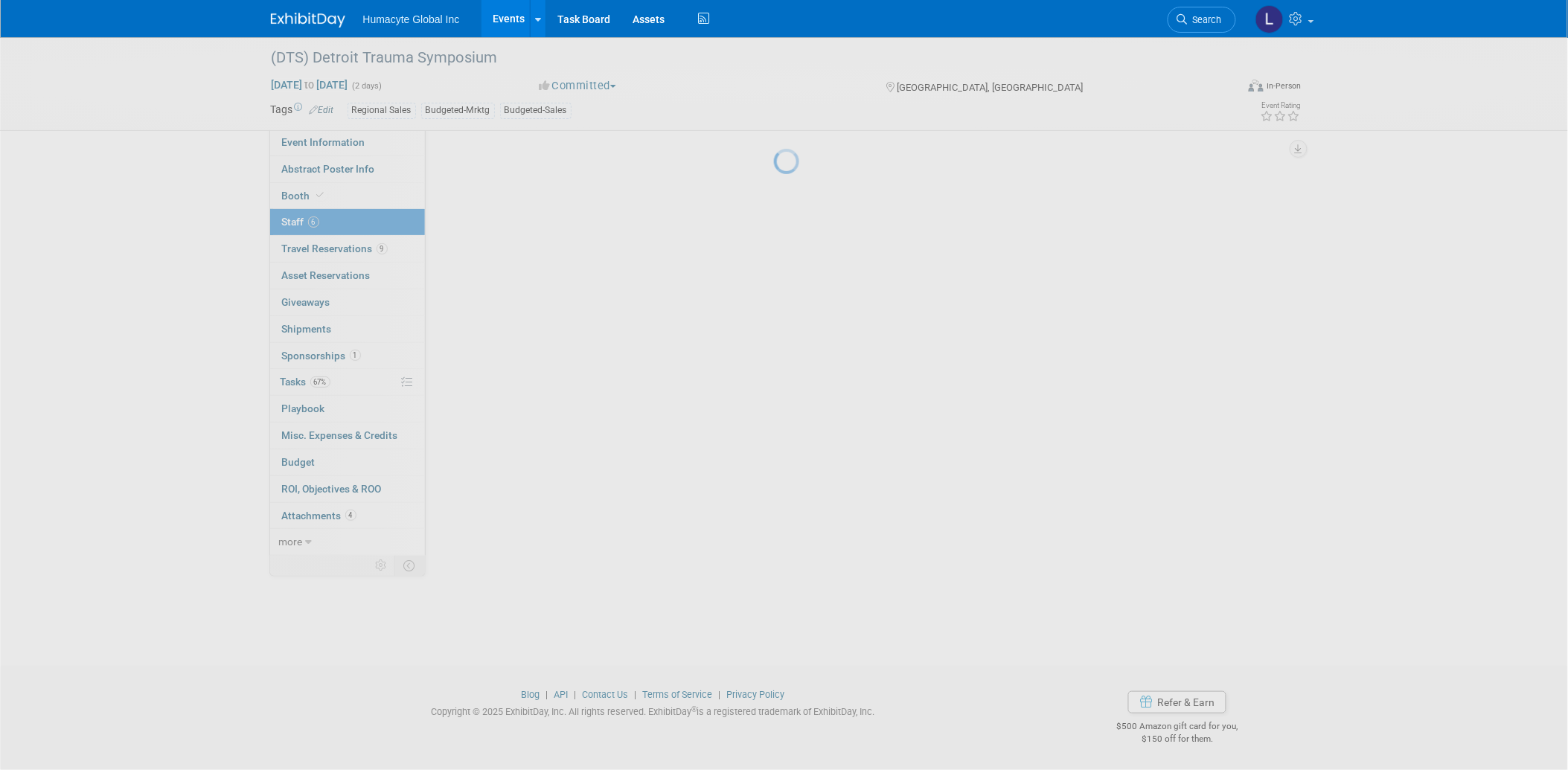
scroll to position [111, 0]
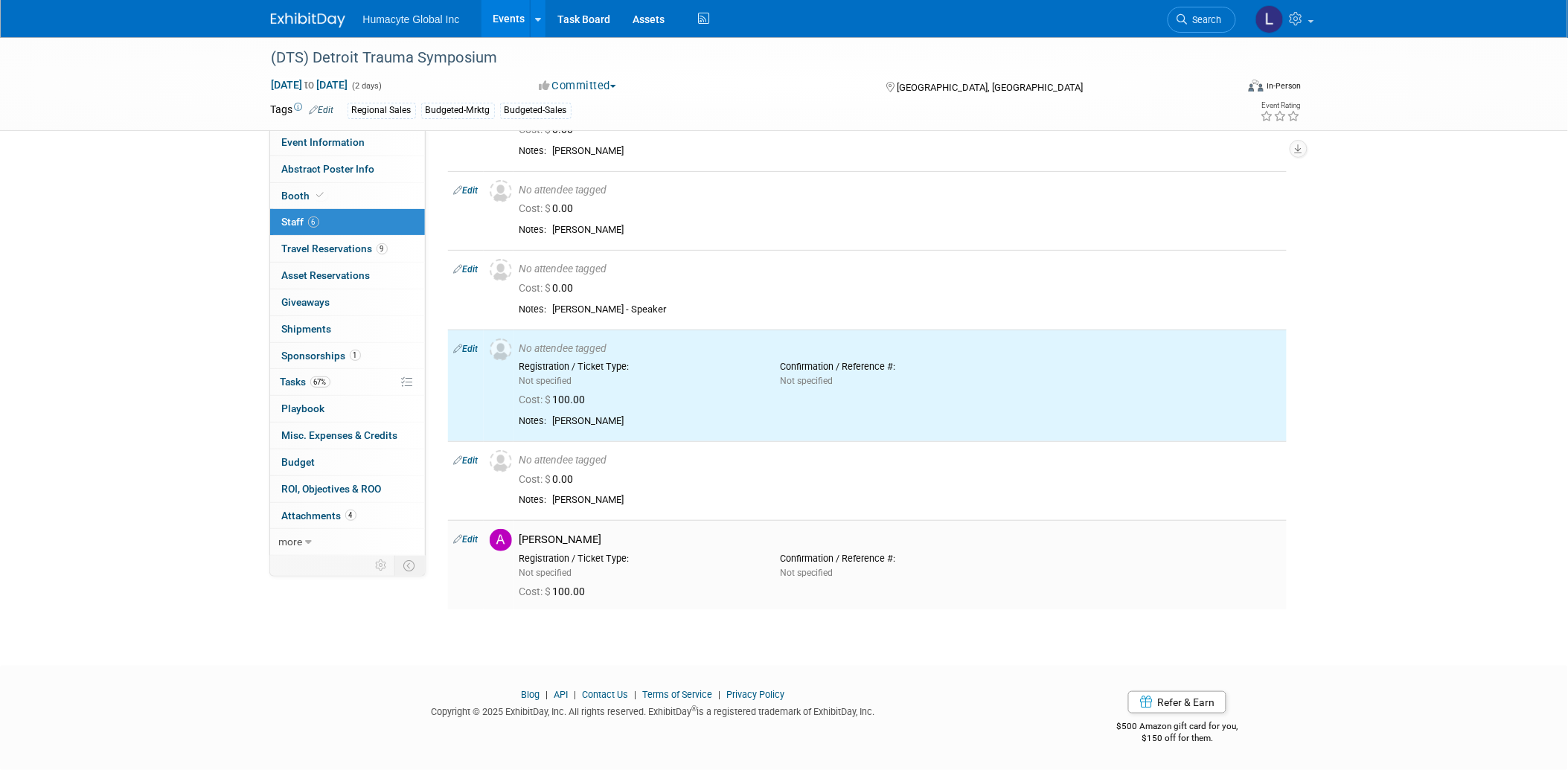
click at [471, 534] on link "Edit" at bounding box center [466, 539] width 25 height 10
select select "32496a97-0b70-4248-9380-580a718ec7dd"
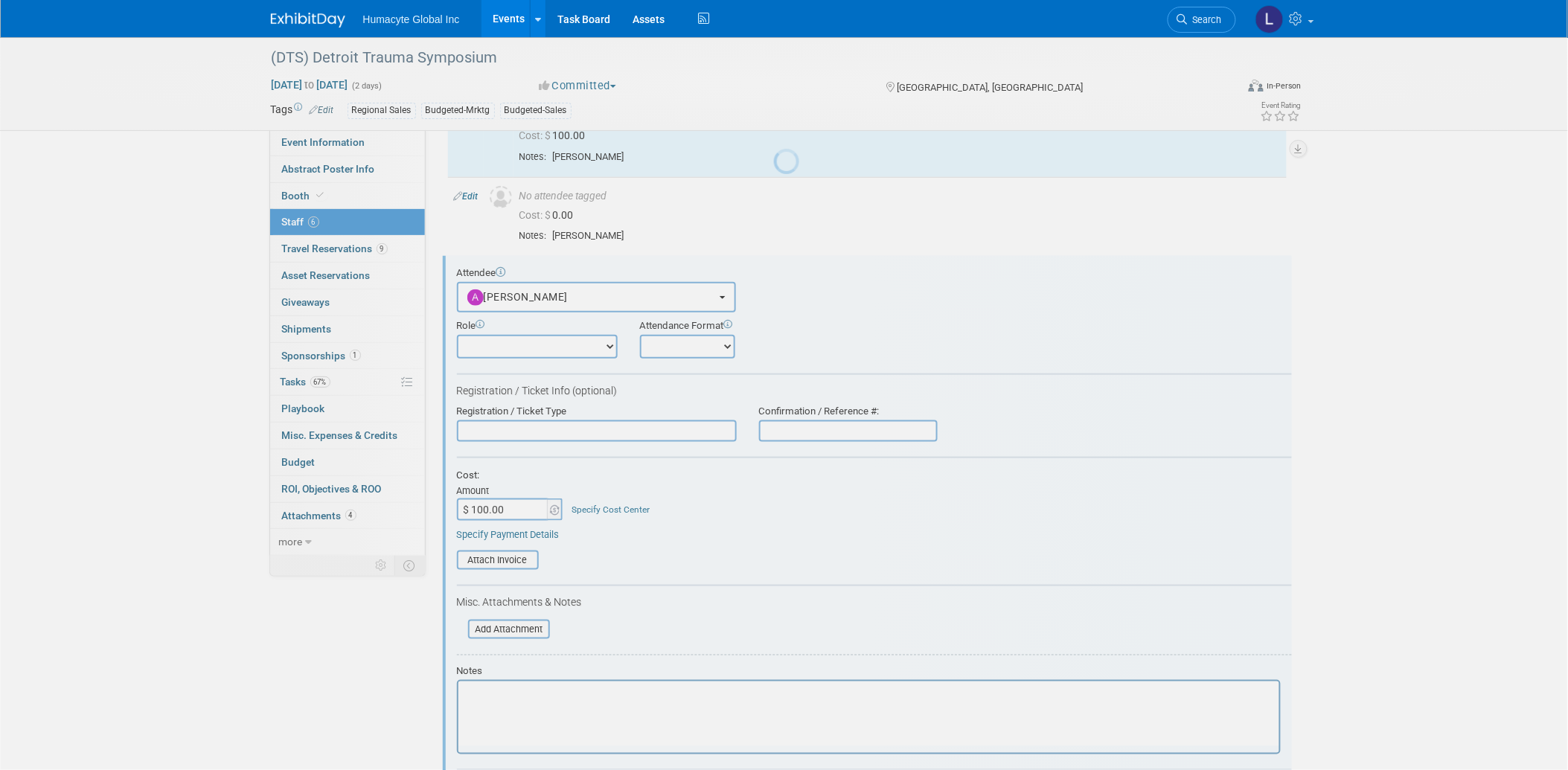
scroll to position [0, 0]
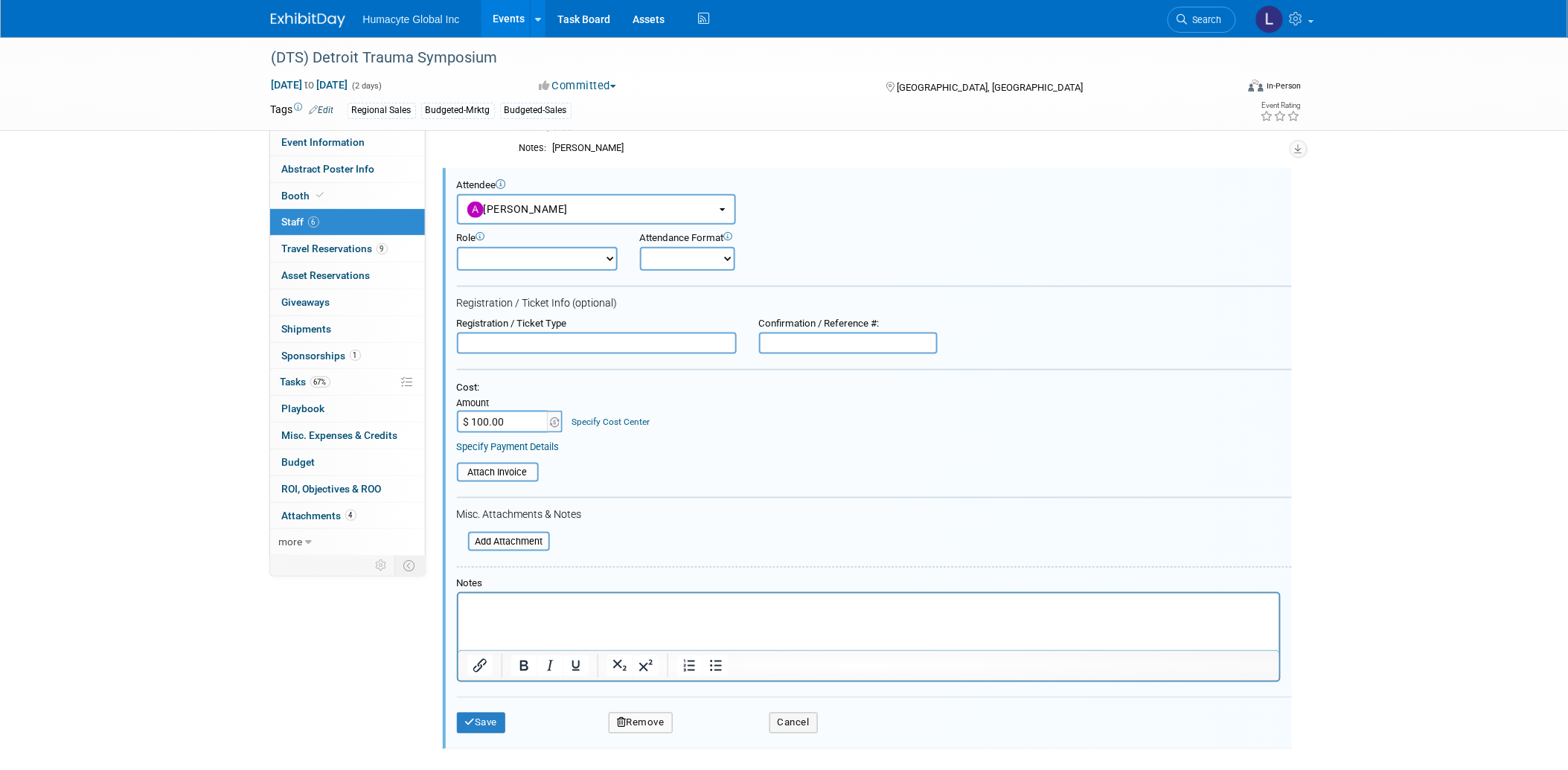
click at [622, 416] on link "Specify Cost Center" at bounding box center [610, 421] width 78 height 10
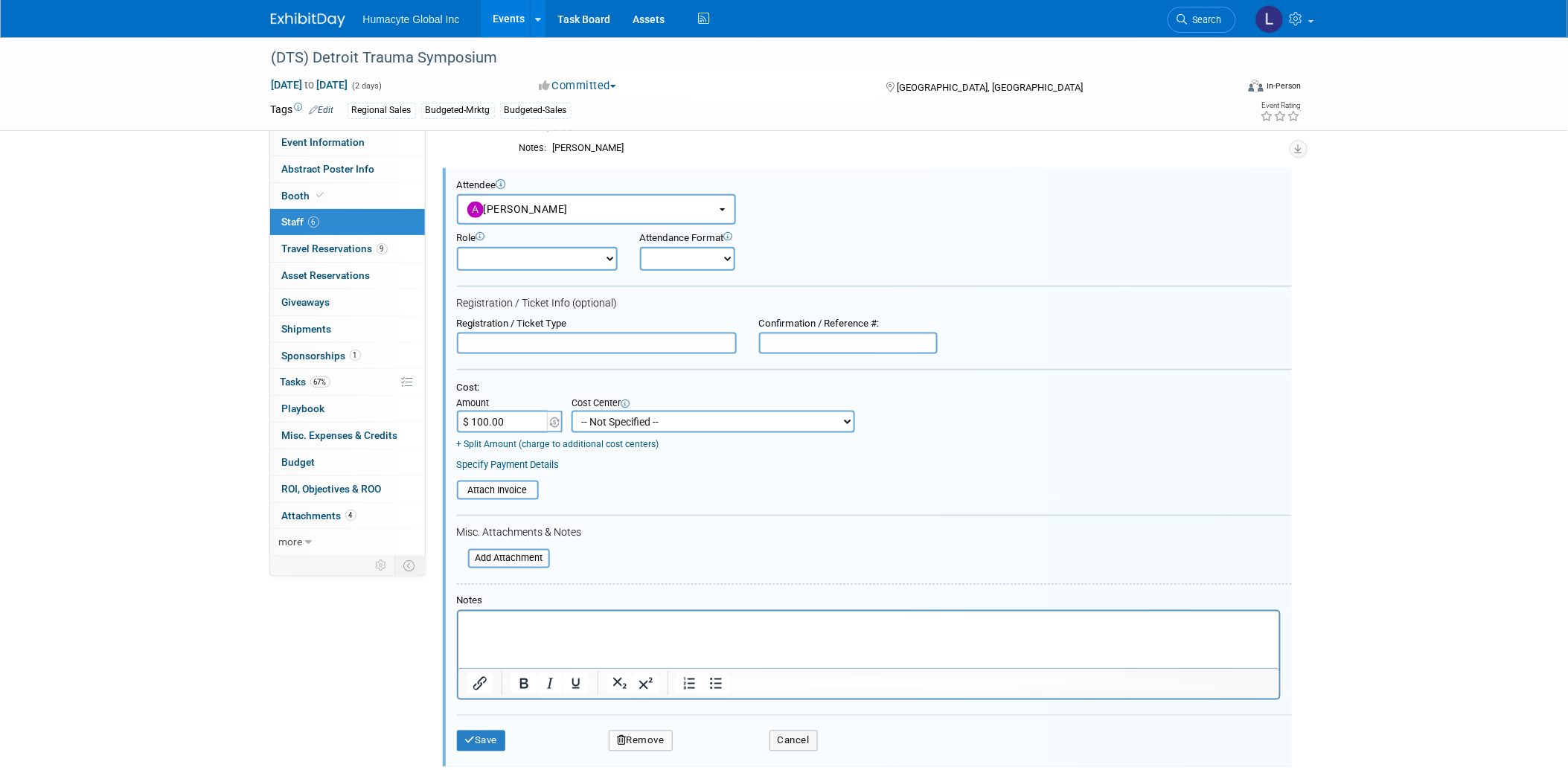
click at [623, 410] on select "-- Not Specified -- Dept 10 - Clinical Dept 11 - Clinical Ops Dept 12 - Medical…" at bounding box center [713, 422] width 283 height 23
select select "18966166"
click at [571, 410] on select "-- Not Specified -- Dept 10 - Clinical Dept 11 - Clinical Ops Dept 12 - Medical…" at bounding box center [713, 422] width 283 height 23
click at [488, 734] on button "Save" at bounding box center [481, 741] width 49 height 21
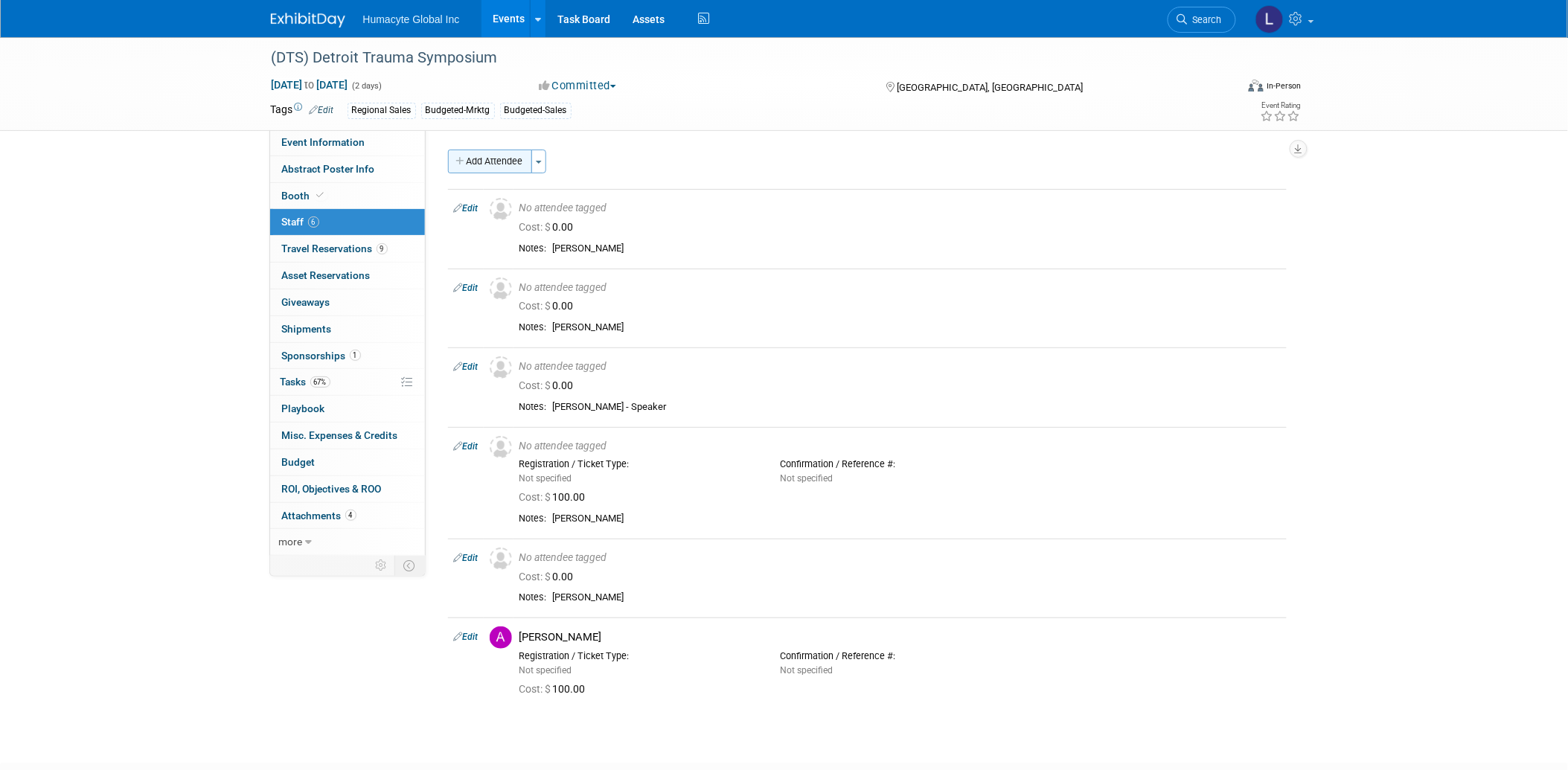
click at [475, 163] on button "Add Attendee" at bounding box center [489, 160] width 84 height 24
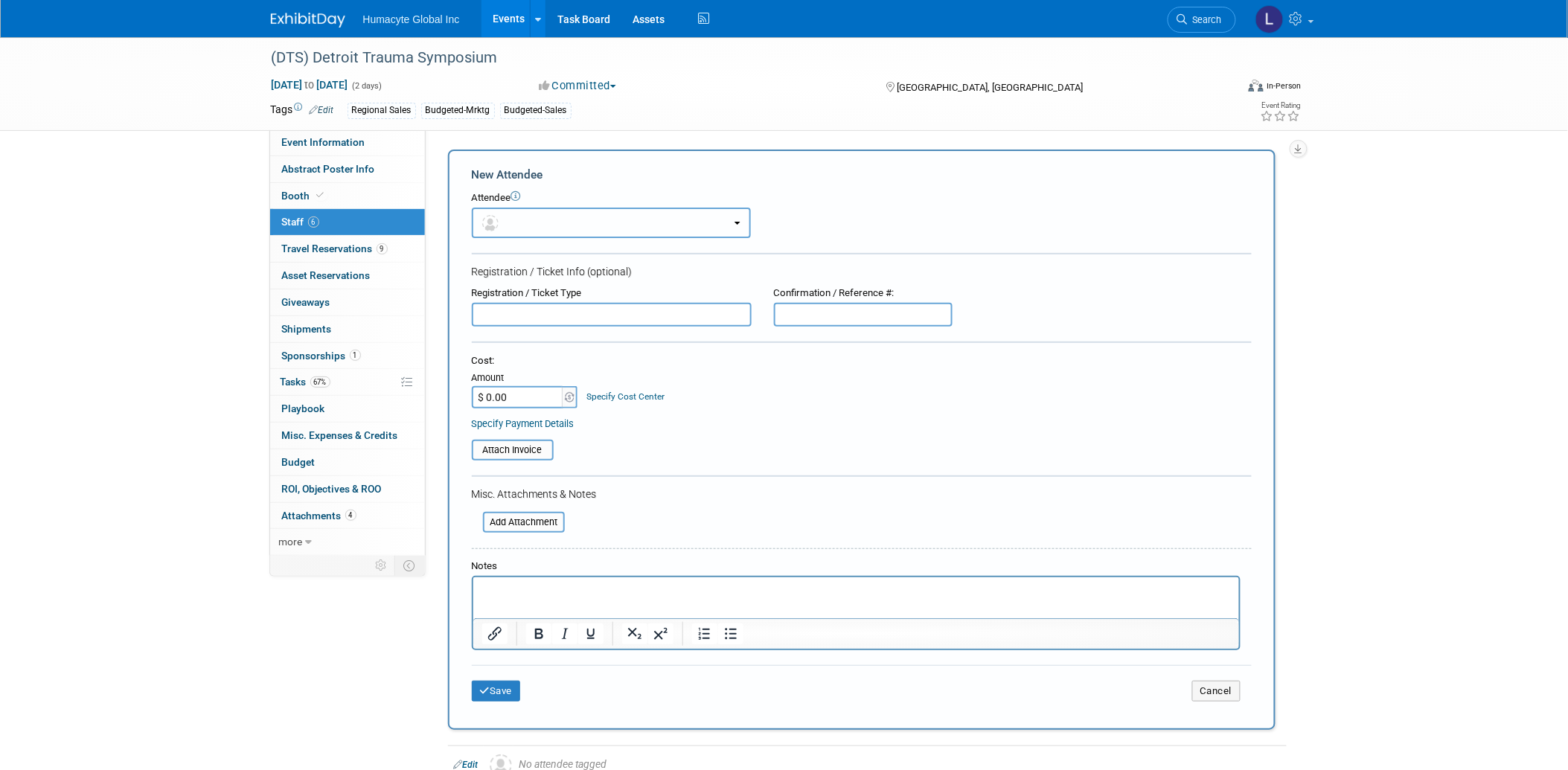
click at [522, 223] on button "button" at bounding box center [612, 223] width 279 height 30
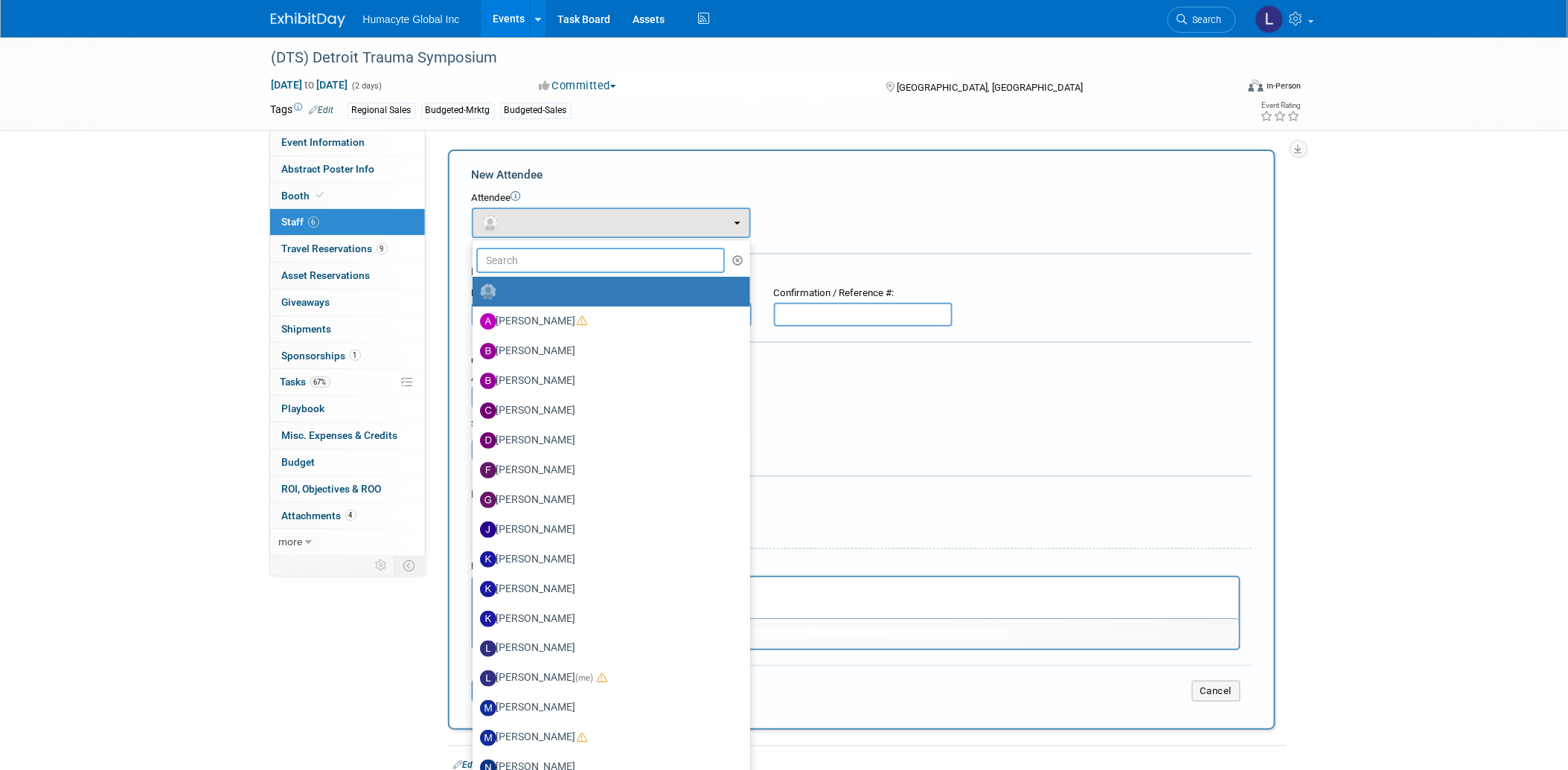
click at [532, 263] on input "text" at bounding box center [600, 259] width 249 height 25
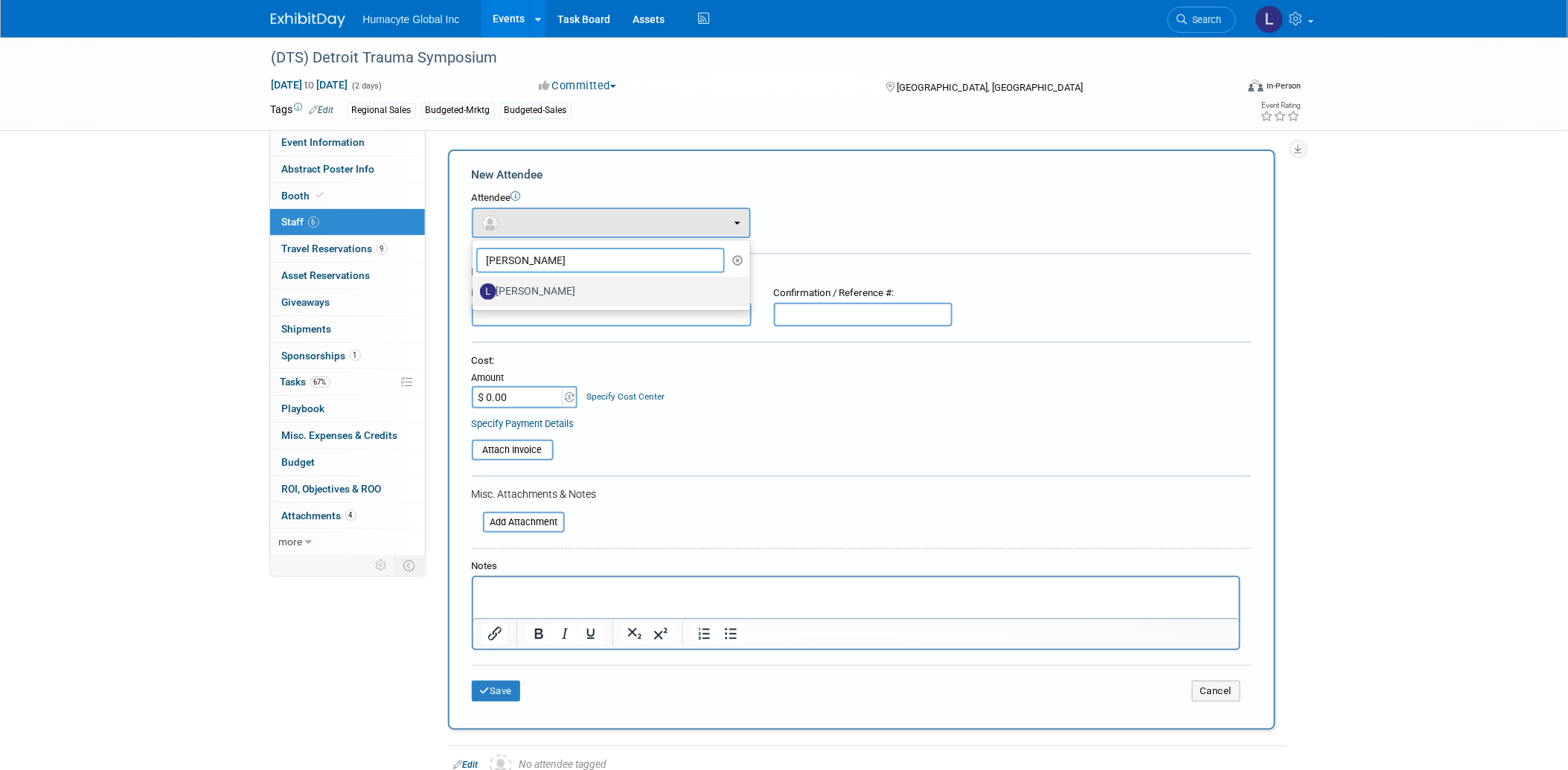
type input "lau"
click at [548, 291] on label "[PERSON_NAME]" at bounding box center [607, 291] width 255 height 24
click at [475, 291] on input "[PERSON_NAME]" at bounding box center [470, 290] width 9 height 9
select select "3ad5c3cd-09c5-46e1-b2e4-04dd488c4078"
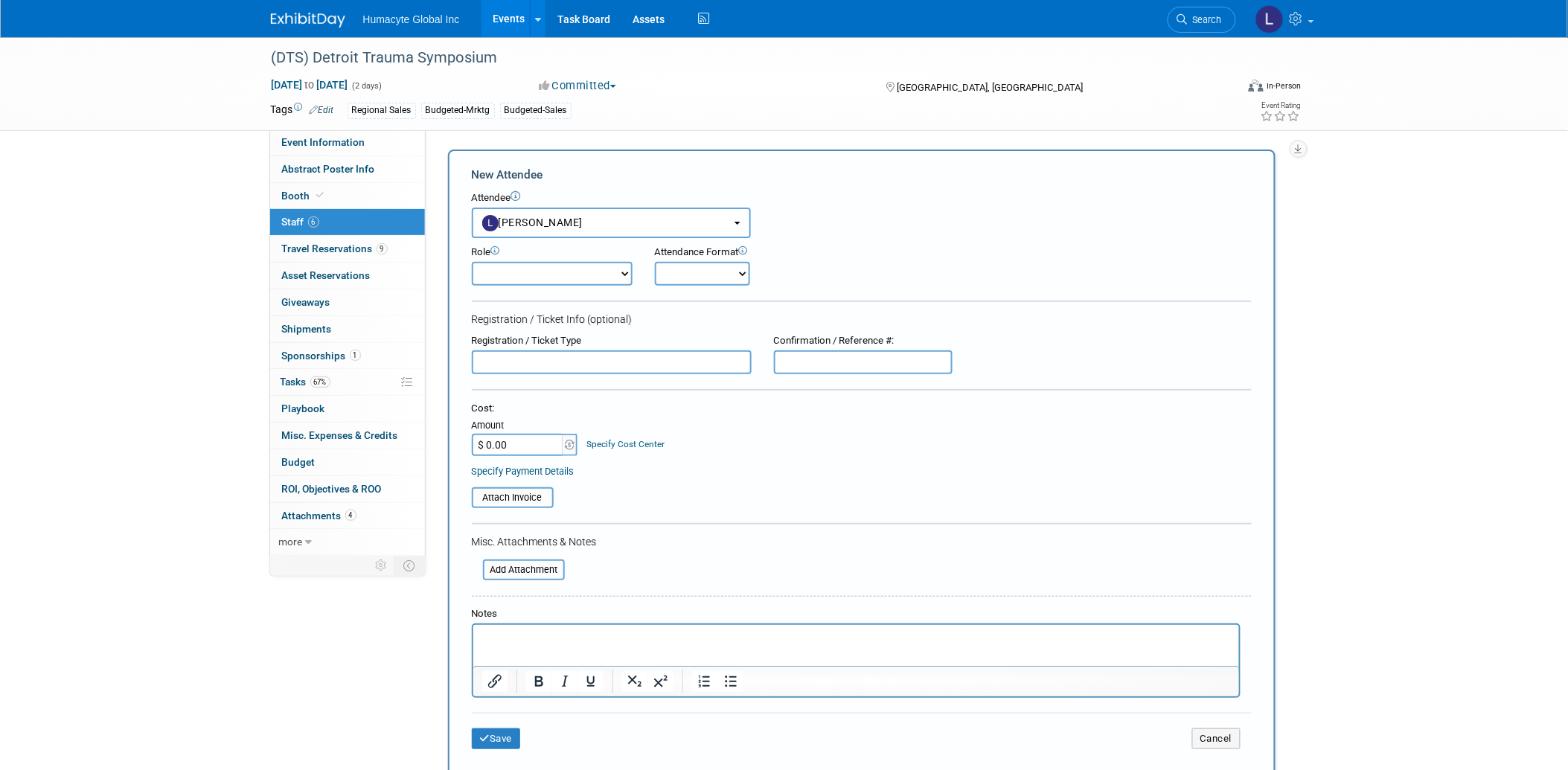
click at [512, 274] on select "Booth Staff Demonstrator Host Planner Presenter Sales Representative Set-up/Dis…" at bounding box center [552, 273] width 160 height 24
click at [695, 320] on div "Registration / Ticket Info (optional)" at bounding box center [862, 319] width 780 height 15
click at [511, 434] on input "$ 0.00" at bounding box center [518, 445] width 93 height 23
type input "$ 100.00"
drag, startPoint x: 585, startPoint y: 430, endPoint x: 597, endPoint y: 440, distance: 15.6
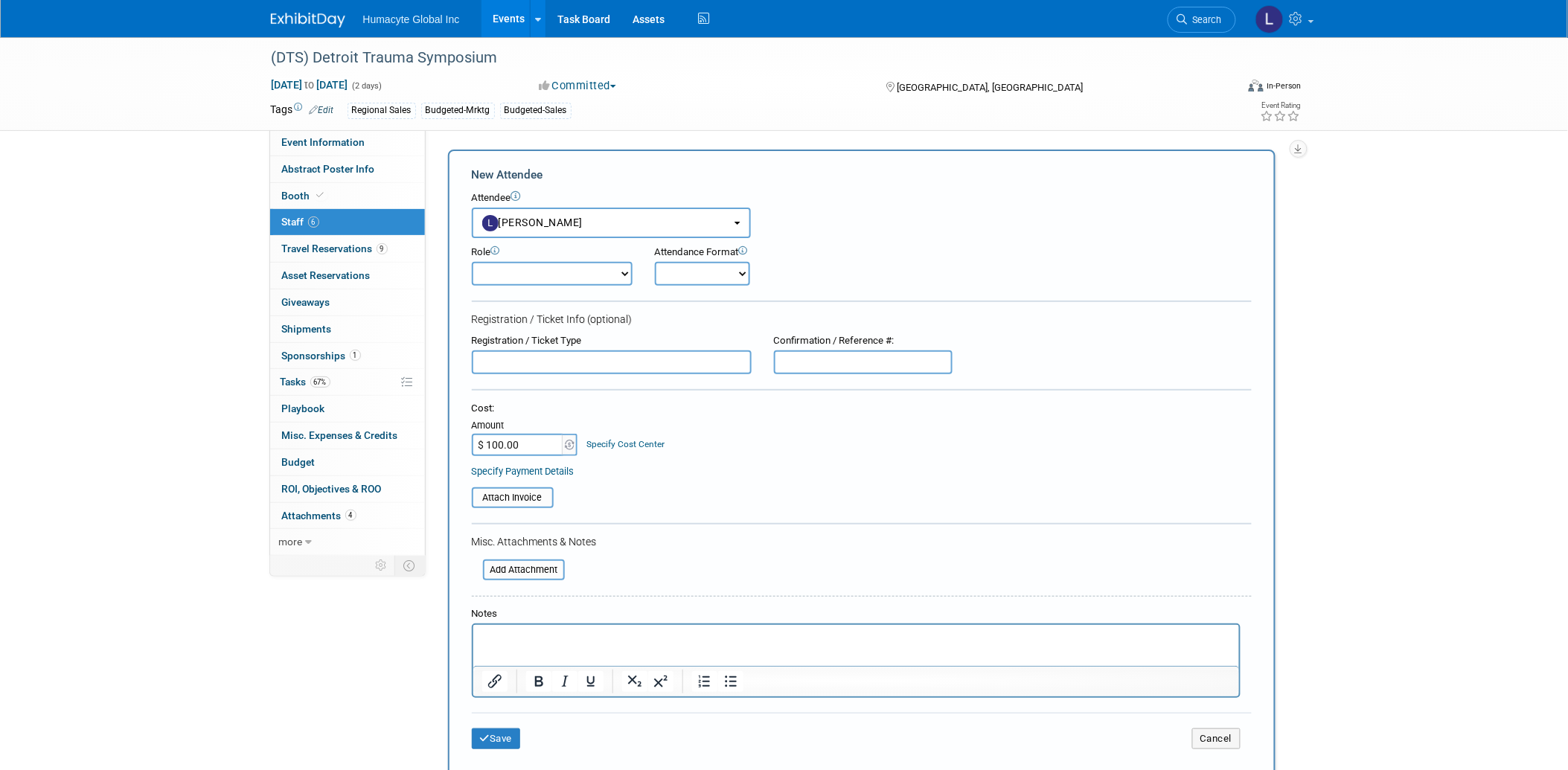
click at [586, 430] on div "Specify Cost Center" at bounding box center [625, 436] width 78 height 27
click at [600, 441] on link "Specify Cost Center" at bounding box center [625, 444] width 78 height 10
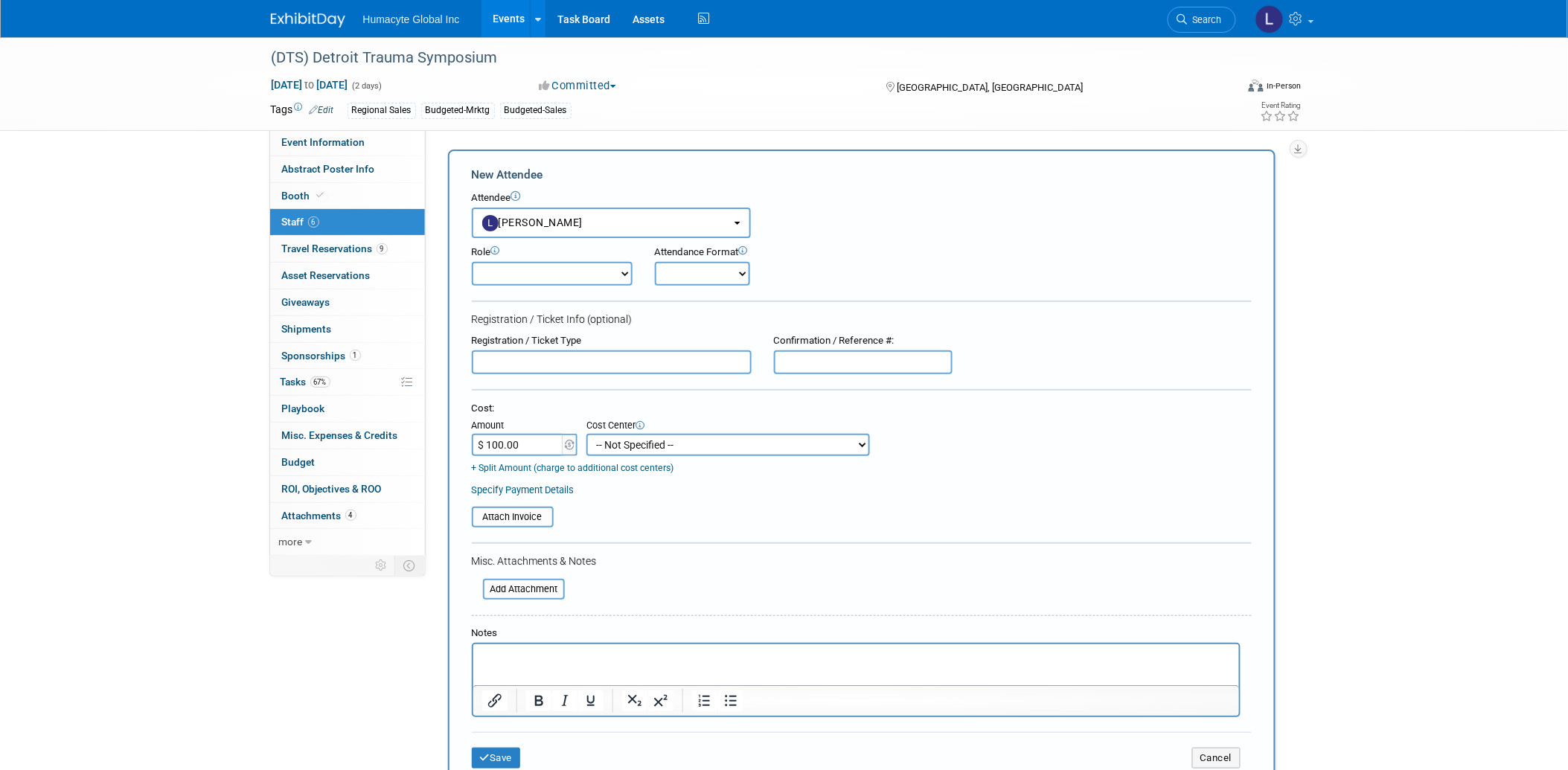
click at [634, 434] on select "-- Not Specified -- Dept 10 - Clinical Dept 11 - Clinical Ops Dept 12 - Medical…" at bounding box center [728, 445] width 283 height 23
select select "18966166"
click at [586, 434] on select "-- Not Specified -- Dept 10 - Clinical Dept 11 - Clinical Ops Dept 12 - Medical…" at bounding box center [728, 445] width 283 height 23
click at [484, 753] on icon "submit" at bounding box center [484, 758] width 10 height 9
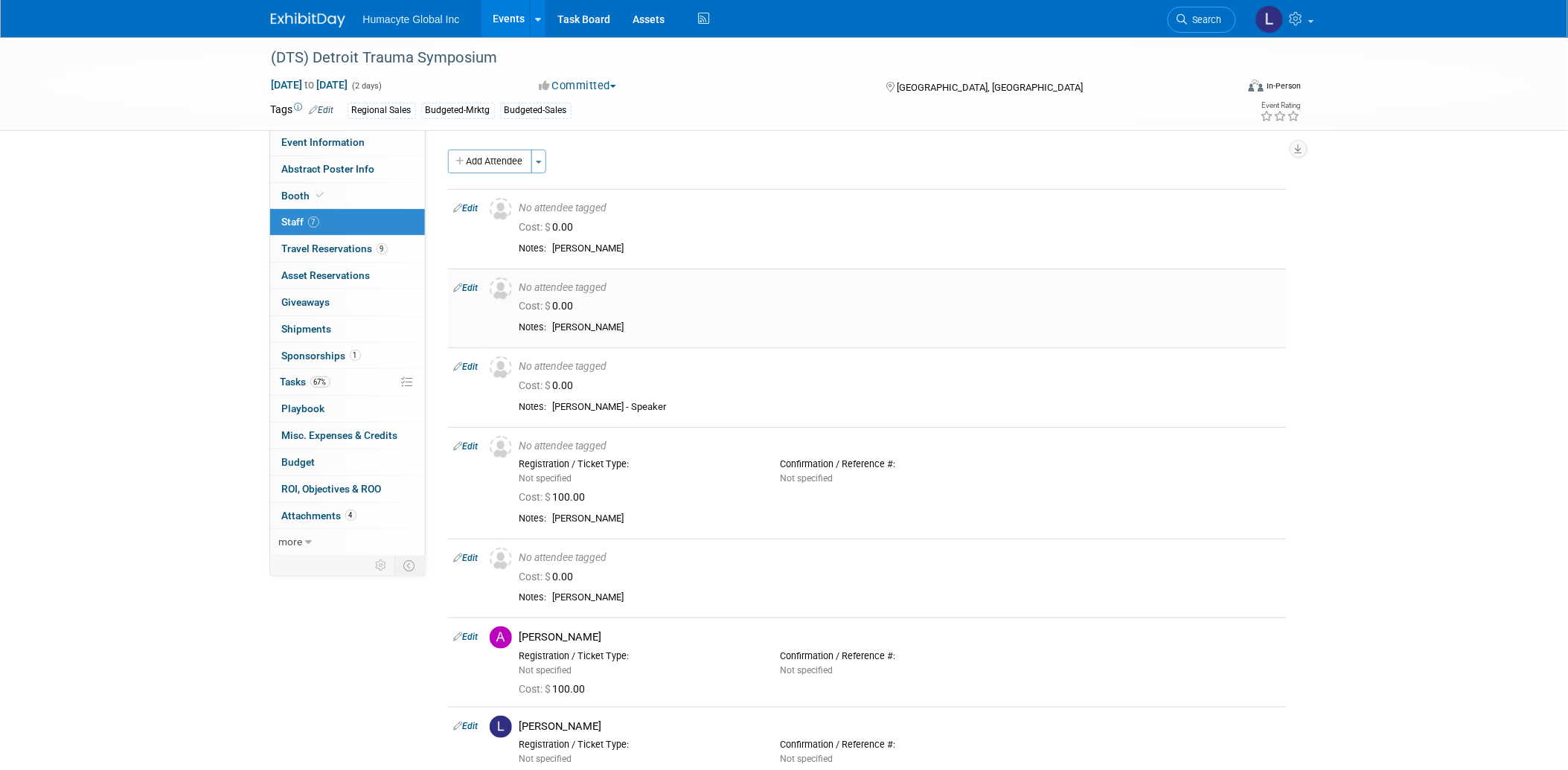
click at [466, 285] on link "Edit" at bounding box center [466, 288] width 25 height 10
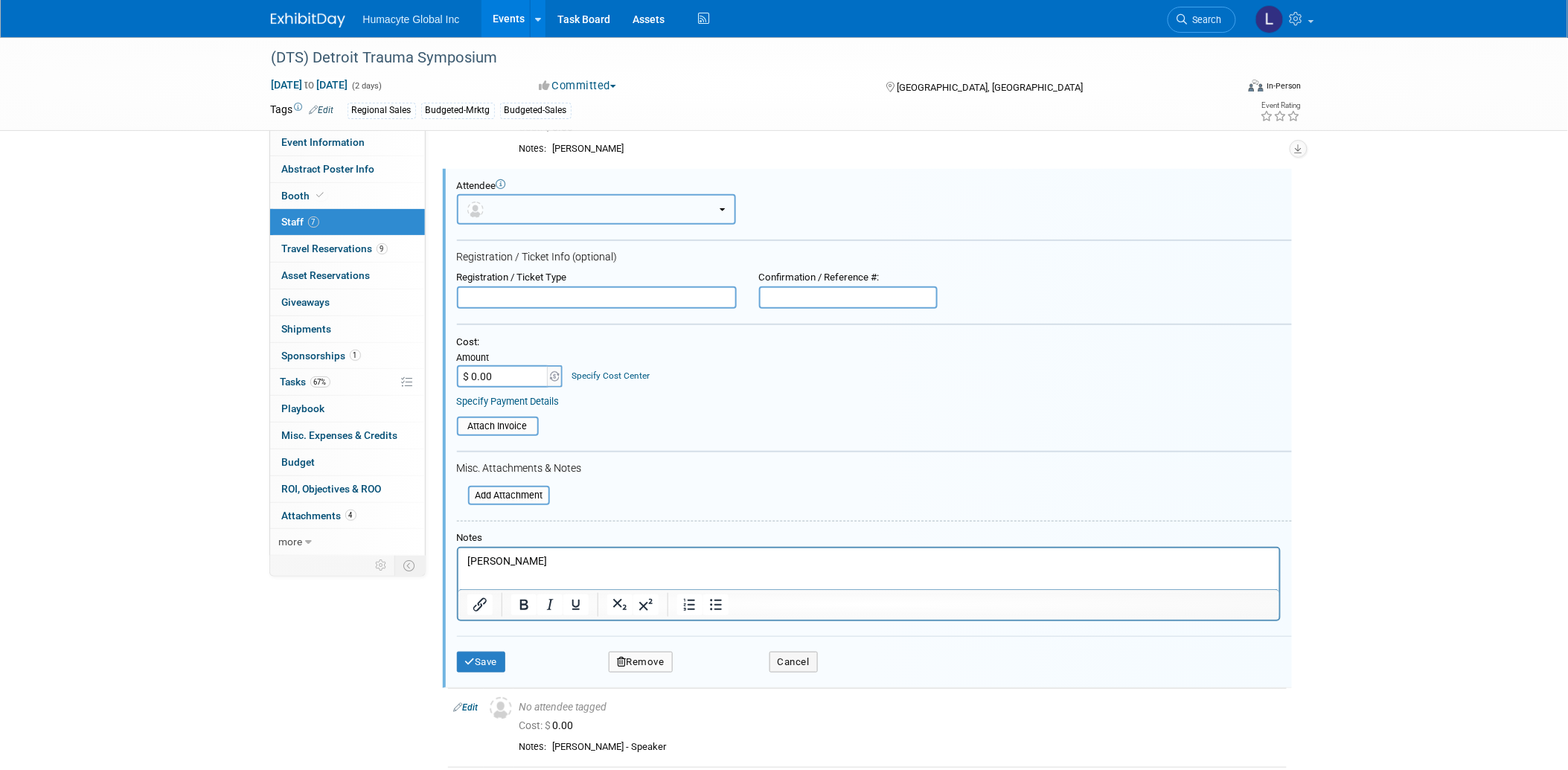
click at [497, 205] on button "button" at bounding box center [597, 209] width 279 height 30
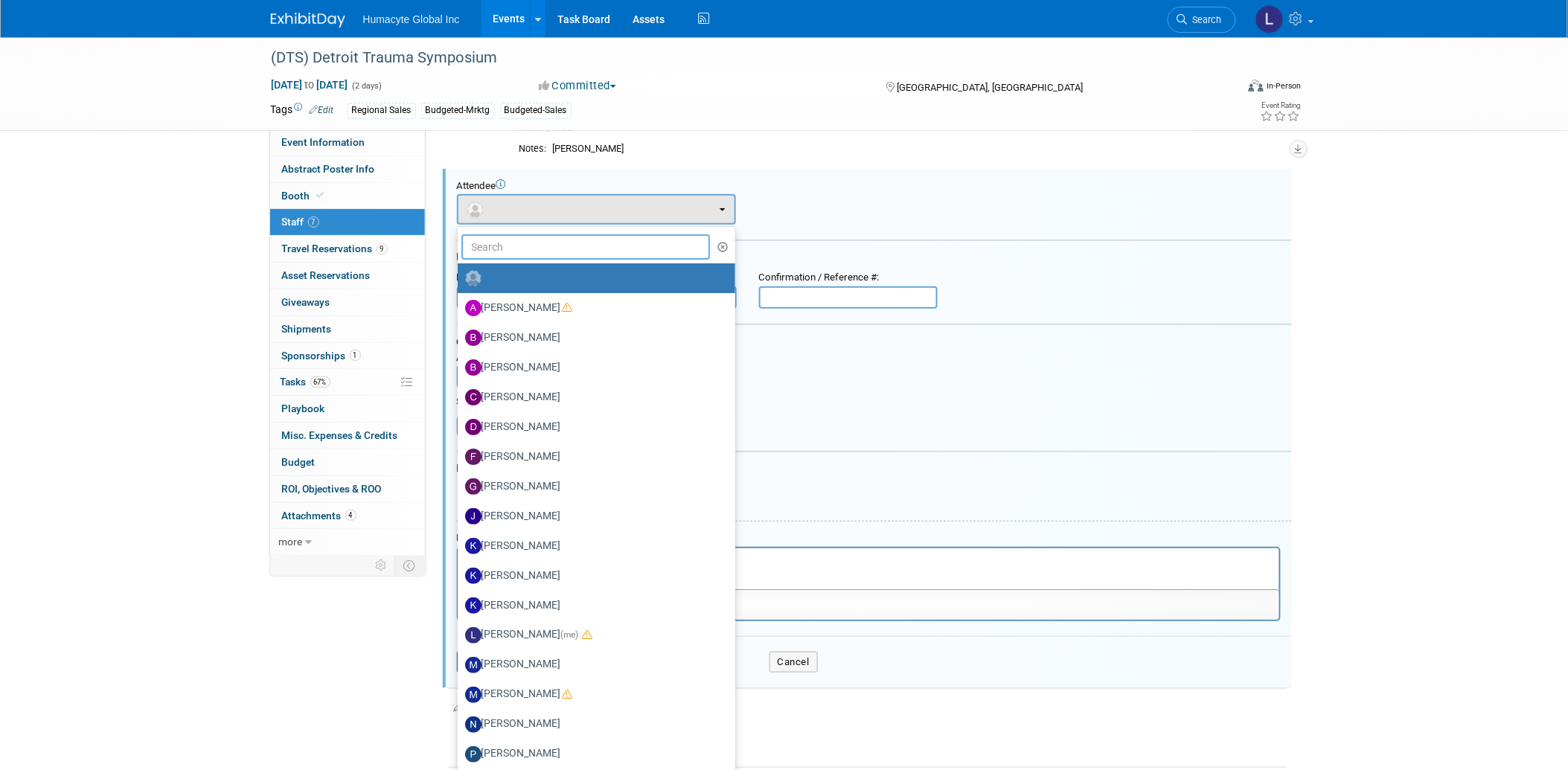
click at [496, 243] on input "text" at bounding box center [586, 246] width 249 height 25
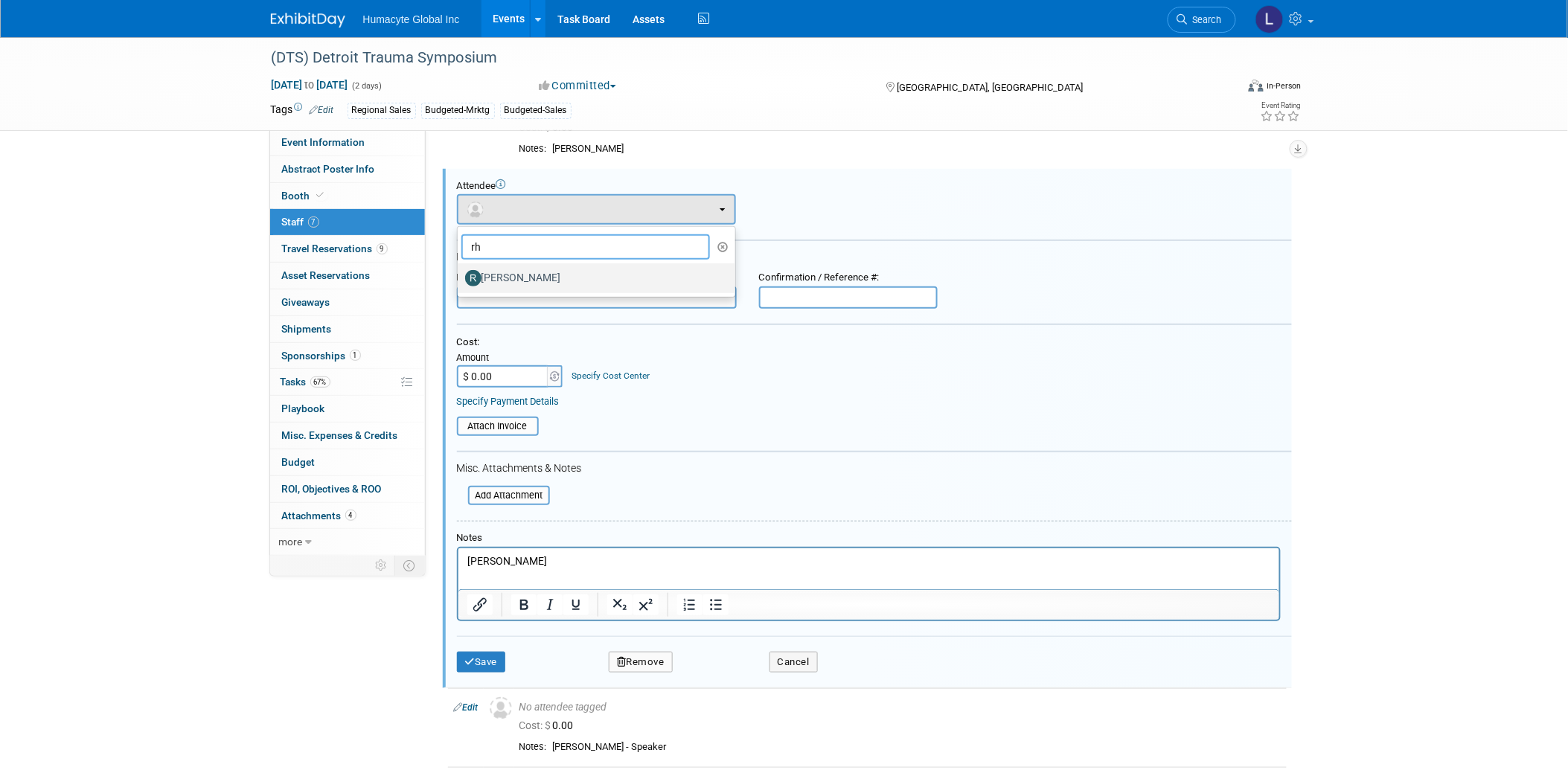
type input "rh"
click at [531, 276] on label "[PERSON_NAME]" at bounding box center [593, 277] width 255 height 24
click at [460, 276] on input "[PERSON_NAME]" at bounding box center [455, 276] width 9 height 9
select select "62636530-b3f2-4681-b591-1701583167a5"
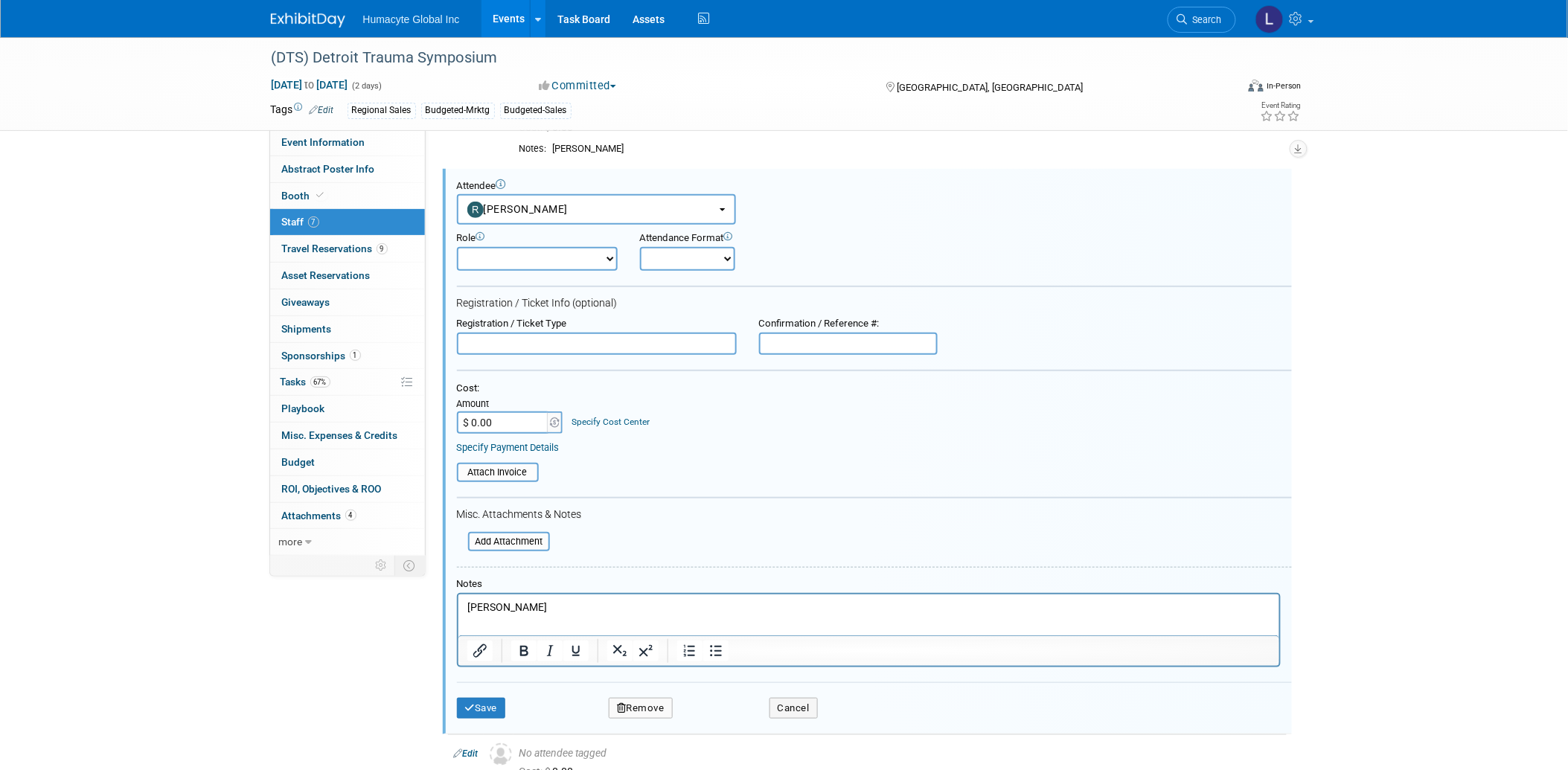
click at [496, 417] on input "$ 0.00" at bounding box center [503, 423] width 93 height 23
click at [476, 697] on button "Save" at bounding box center [481, 708] width 49 height 21
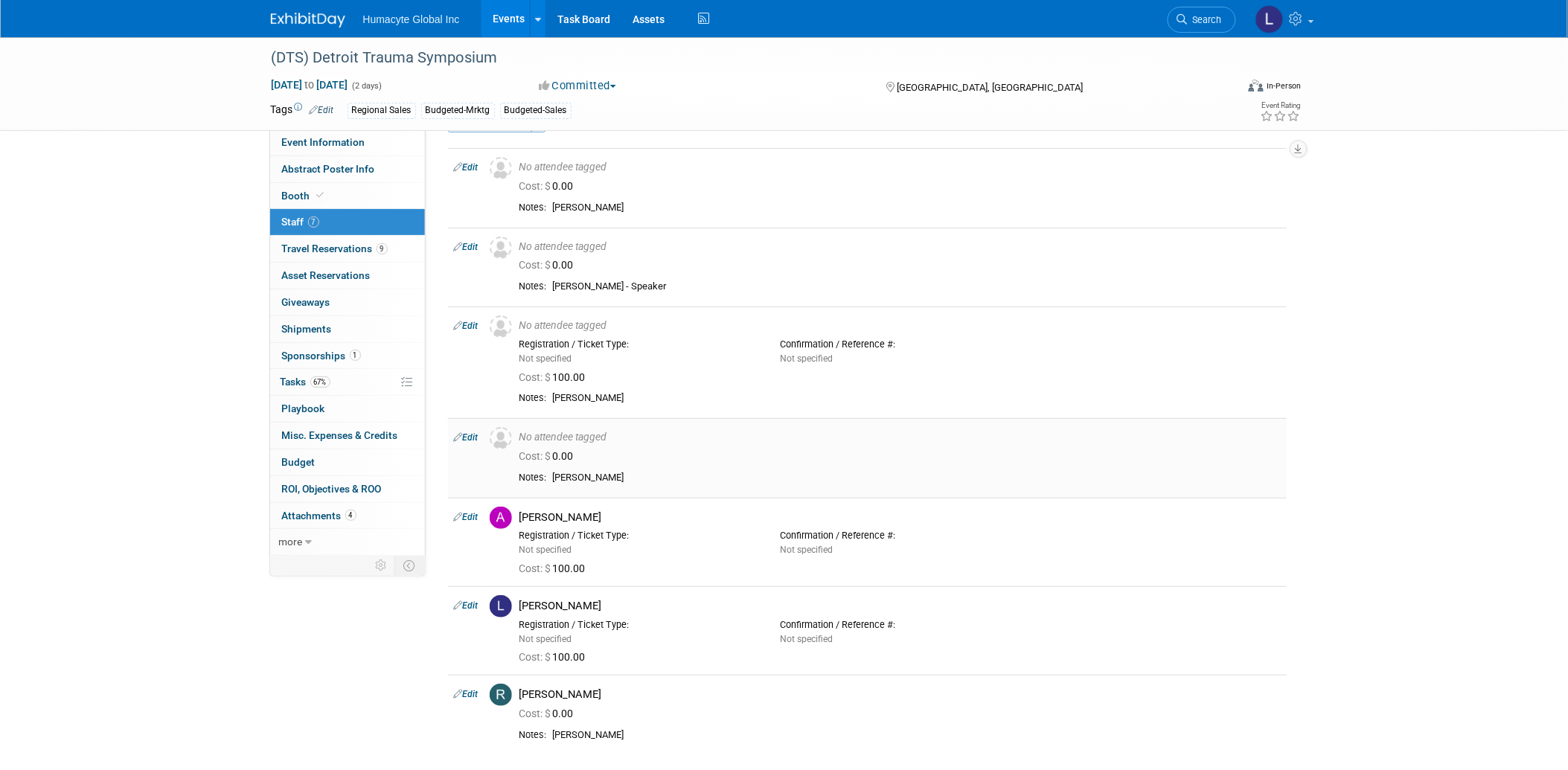
scroll to position [82, 0]
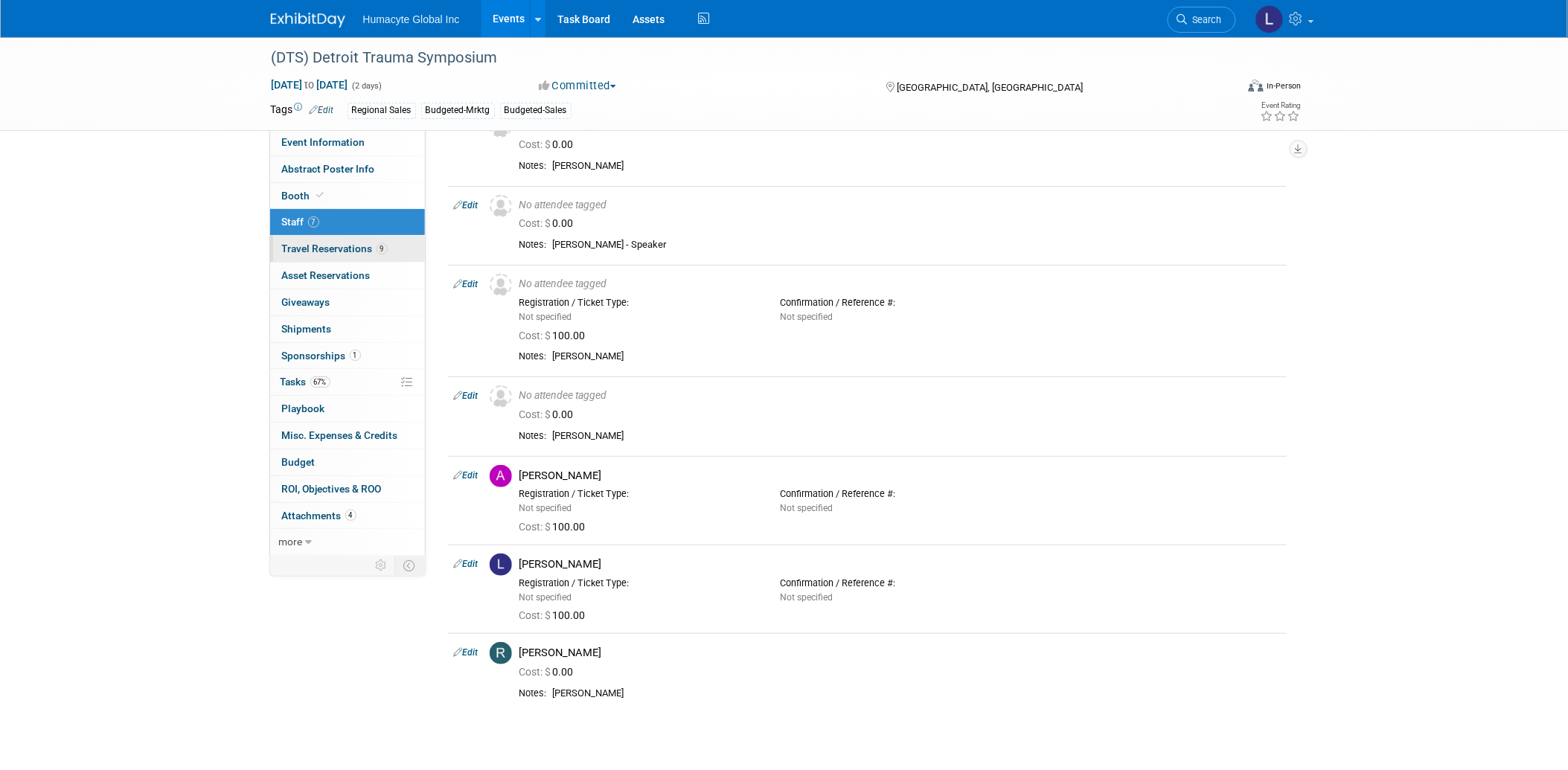
click at [313, 247] on span "Travel Reservations 9" at bounding box center [335, 248] width 106 height 12
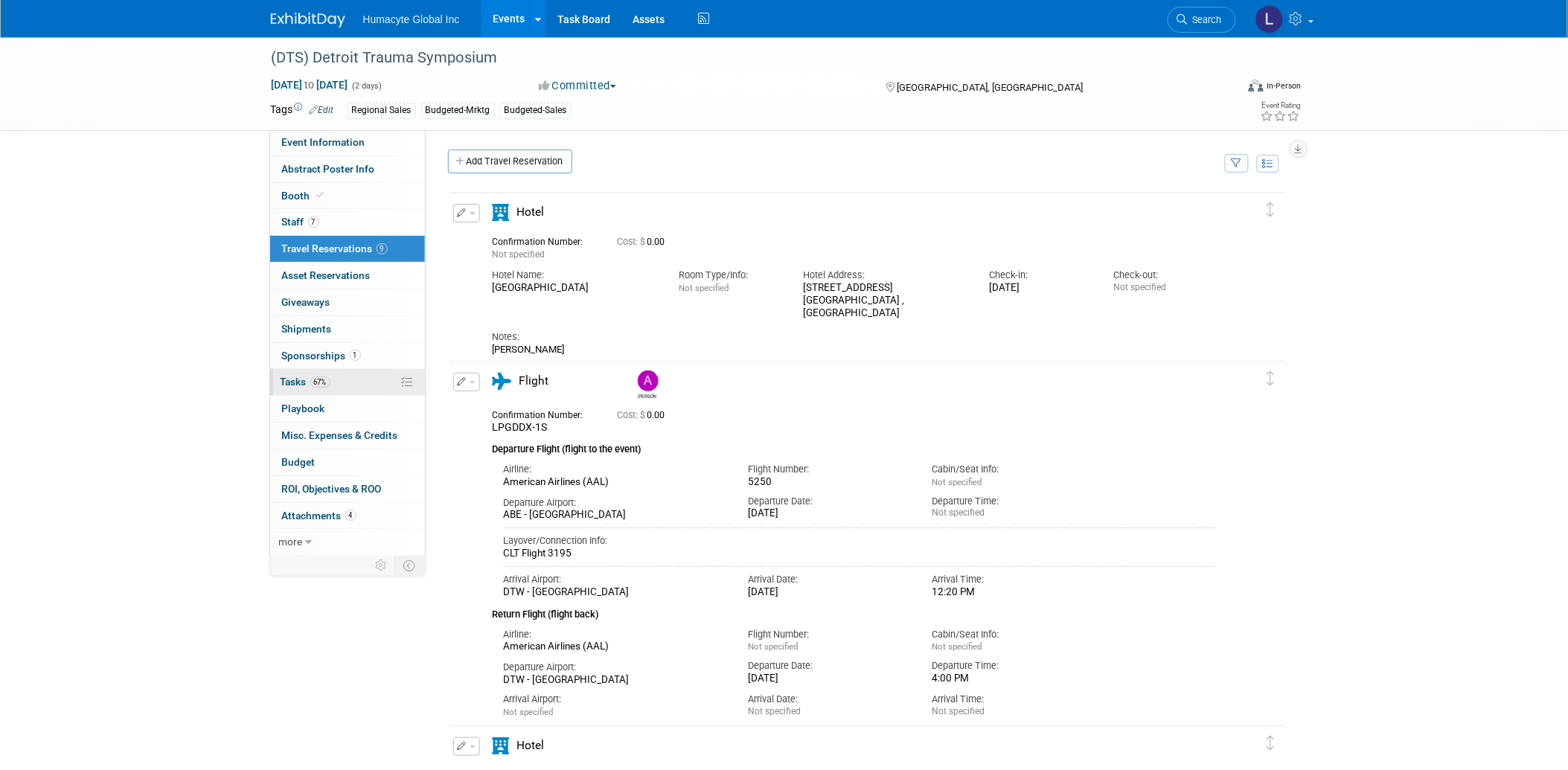
click at [296, 381] on span "Tasks 67%" at bounding box center [305, 381] width 50 height 12
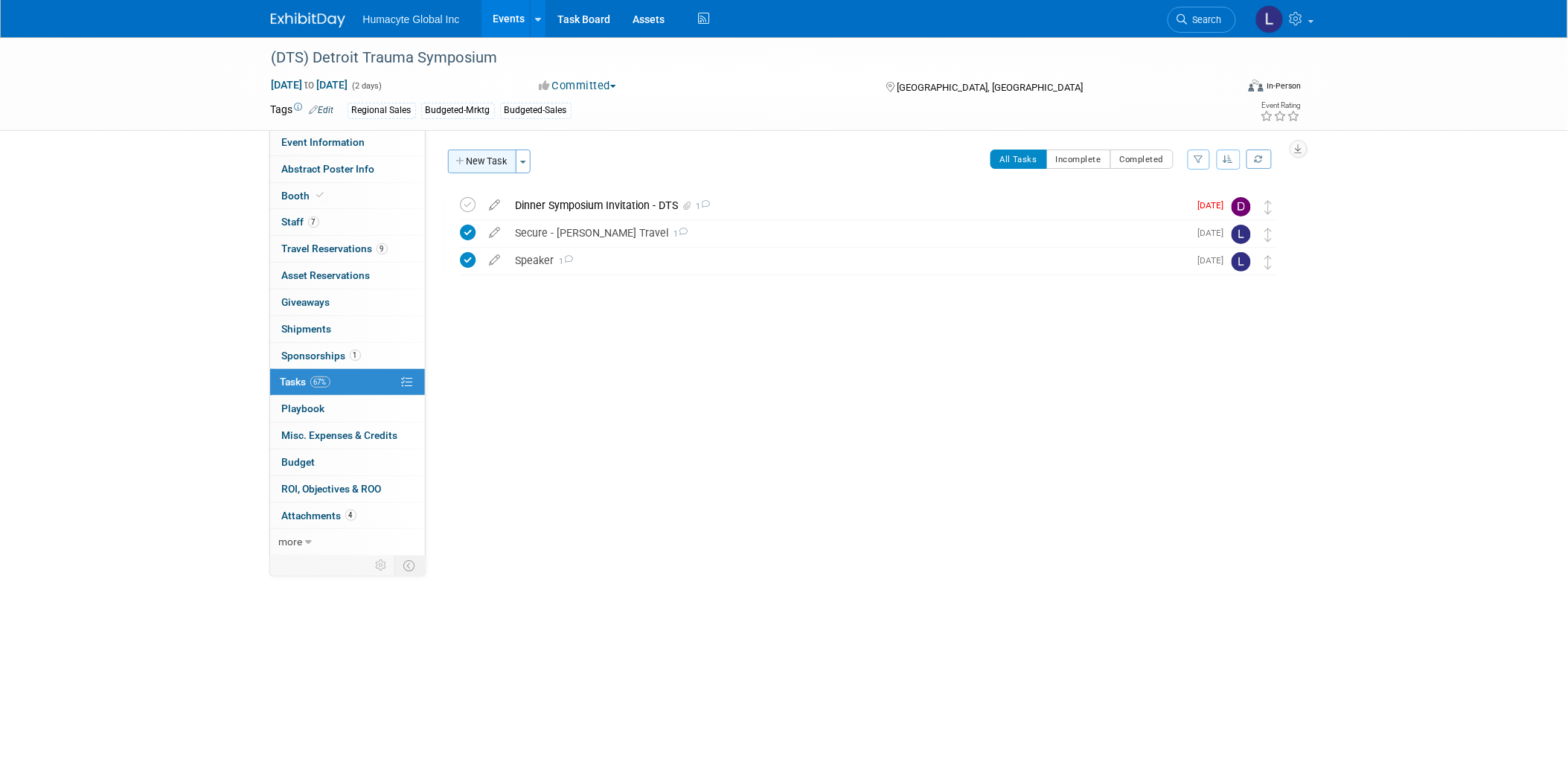
click at [474, 164] on button "New Task" at bounding box center [481, 160] width 69 height 24
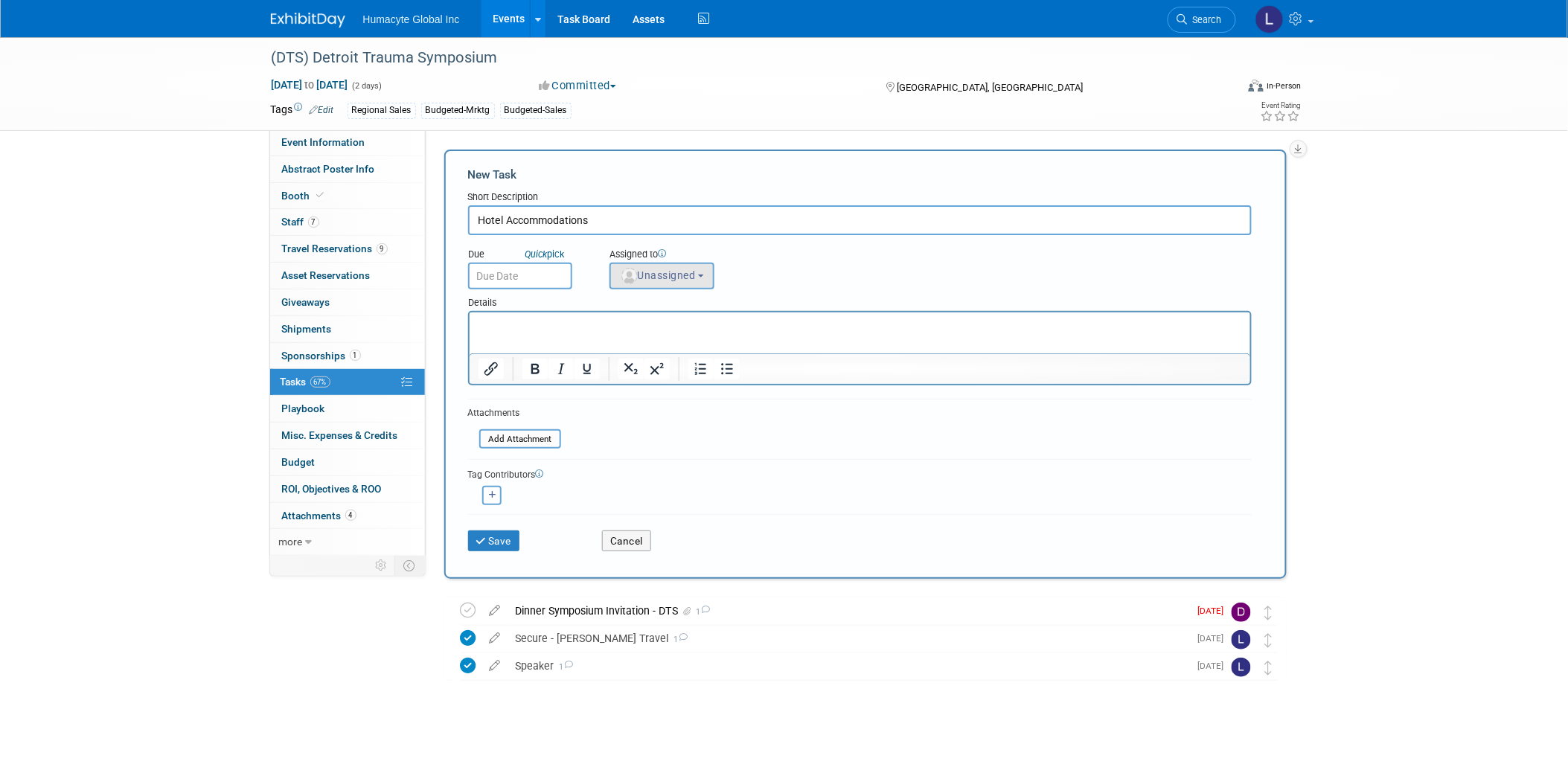
type input "Hotel Accommodations"
click at [672, 262] on button "Unassigned" at bounding box center [663, 276] width 106 height 26
click at [658, 310] on input "text" at bounding box center [688, 311] width 149 height 25
type input "K"
type input "[PERSON_NAME]"
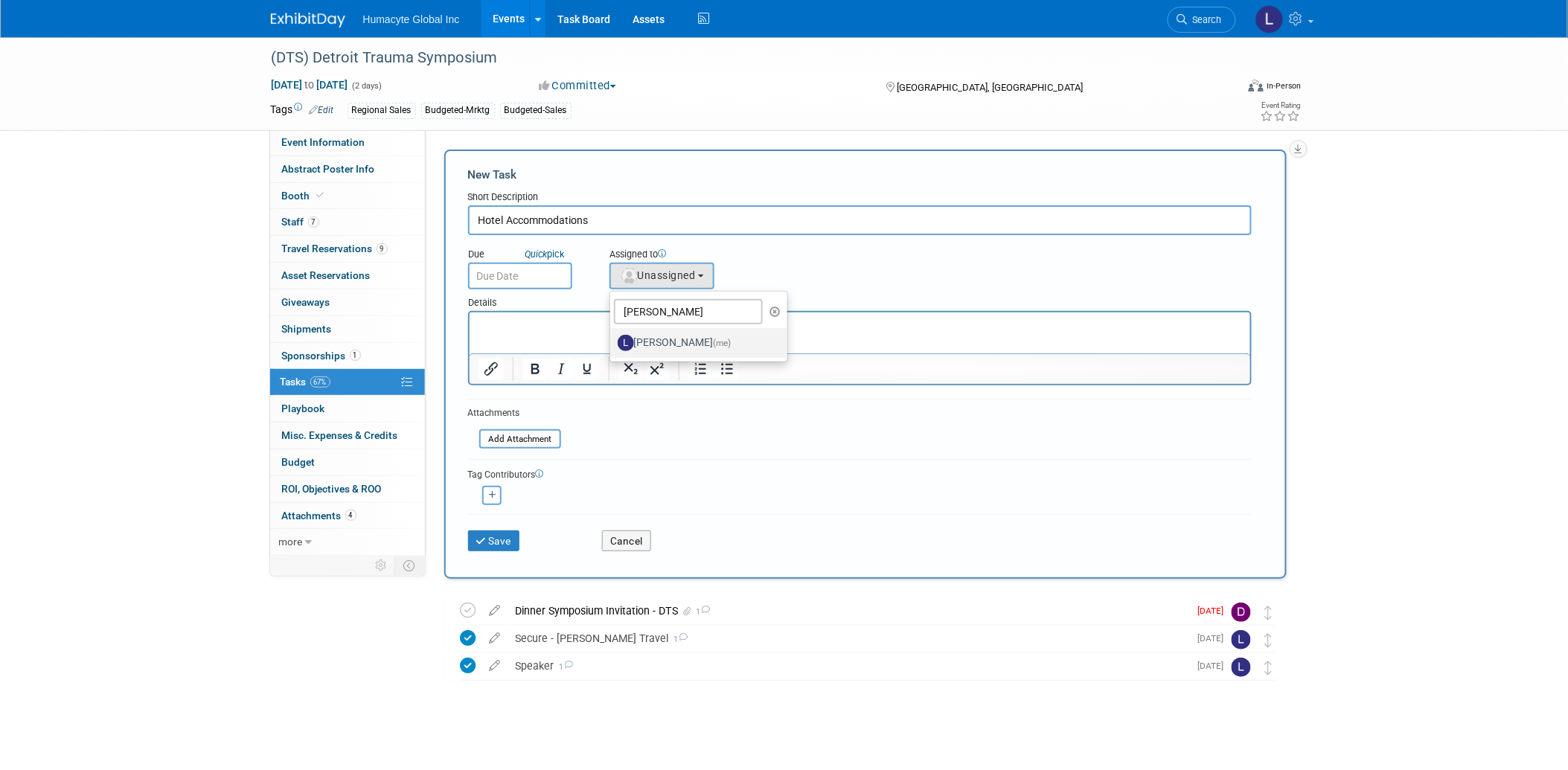
click at [714, 340] on span "(me)" at bounding box center [722, 343] width 18 height 10
click at [613, 340] on input "Linda Hamilton (me)" at bounding box center [607, 341] width 9 height 9
select select "37db9ad9-d629-4432-a702-64294516bf75"
click at [611, 214] on input "Hotel Accommodations" at bounding box center [860, 221] width 784 height 30
type input "Hotel Accommodations for Attendees"
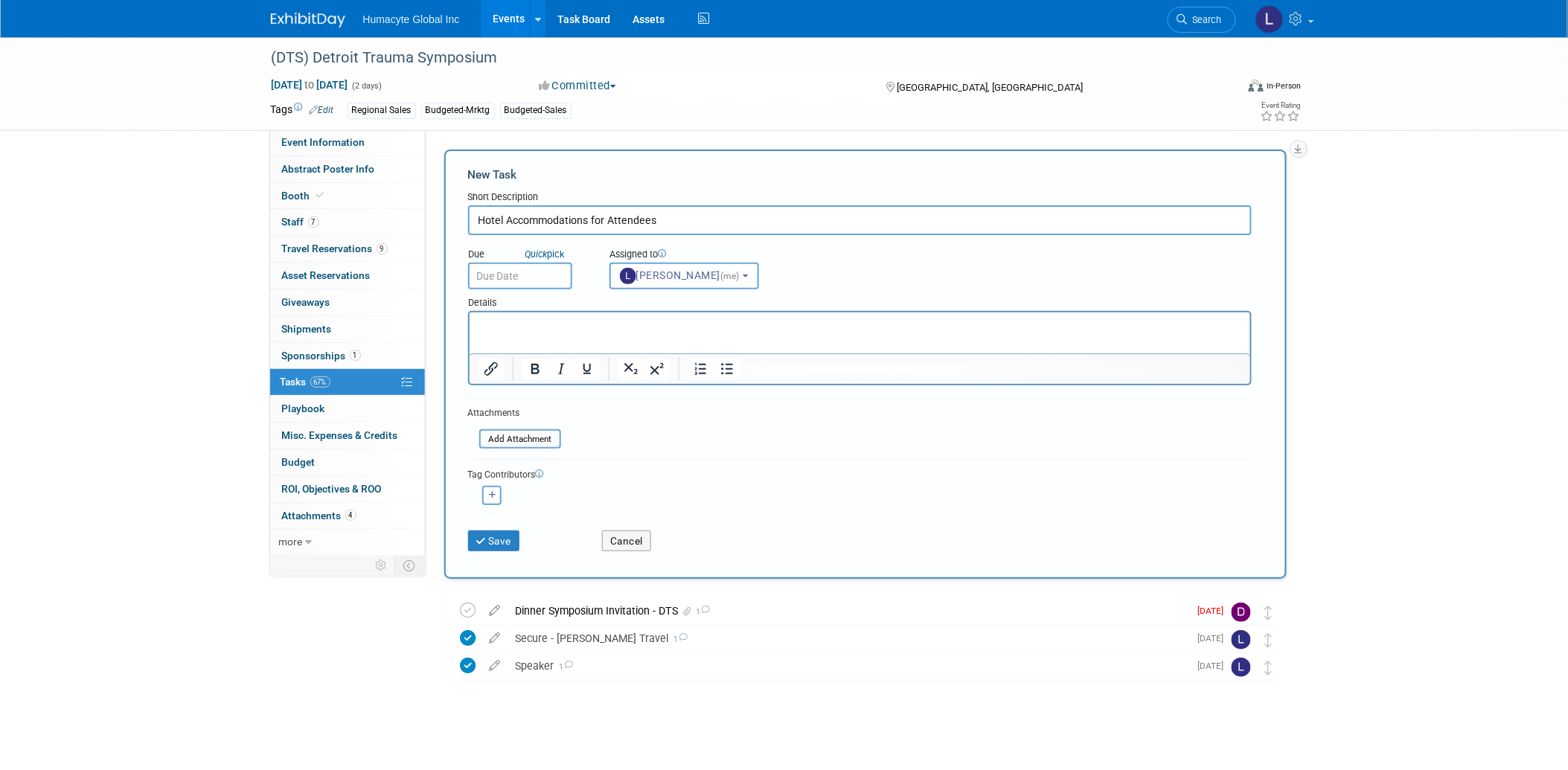
click at [480, 551] on div "Save Cancel" at bounding box center [860, 538] width 784 height 47
click at [480, 538] on icon "submit" at bounding box center [481, 541] width 12 height 10
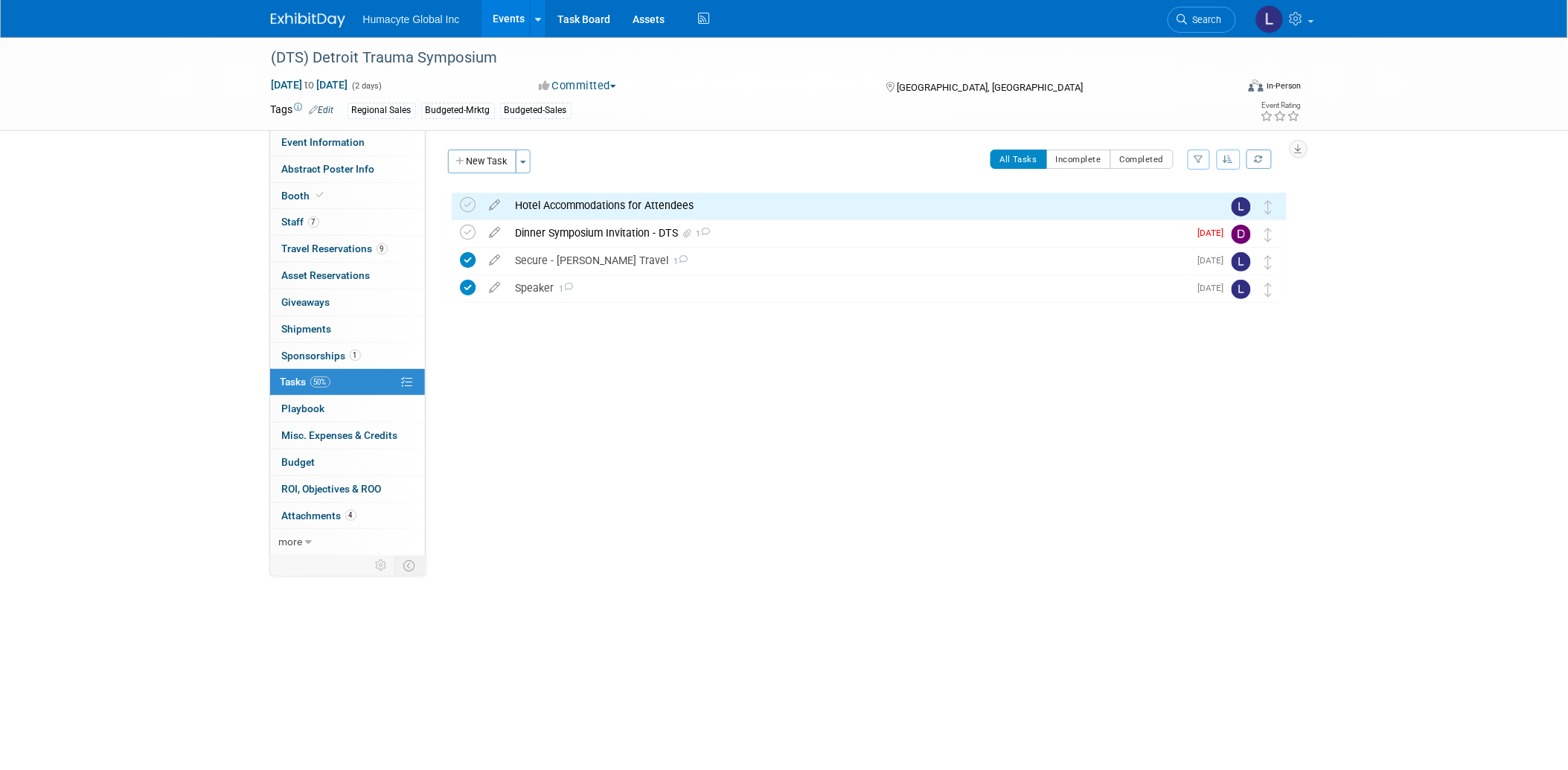
click at [508, 16] on link "Events" at bounding box center [509, 18] width 55 height 37
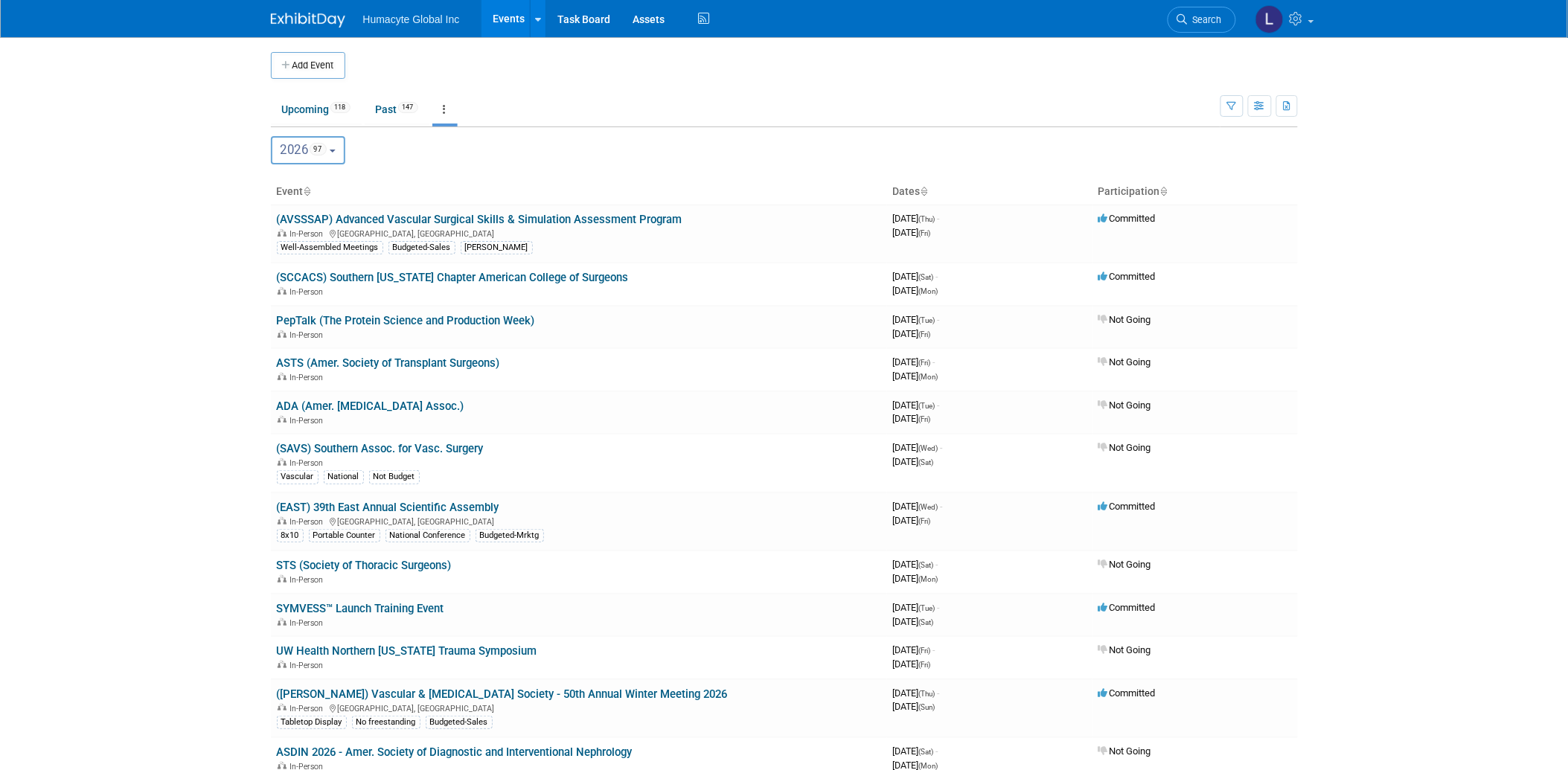
click at [295, 145] on span "2026 97" at bounding box center [303, 150] width 46 height 15
click at [288, 247] on label "2025 94" at bounding box center [311, 246] width 63 height 25
click at [283, 247] on input "2025 94" at bounding box center [278, 245] width 9 height 9
select select "2025"
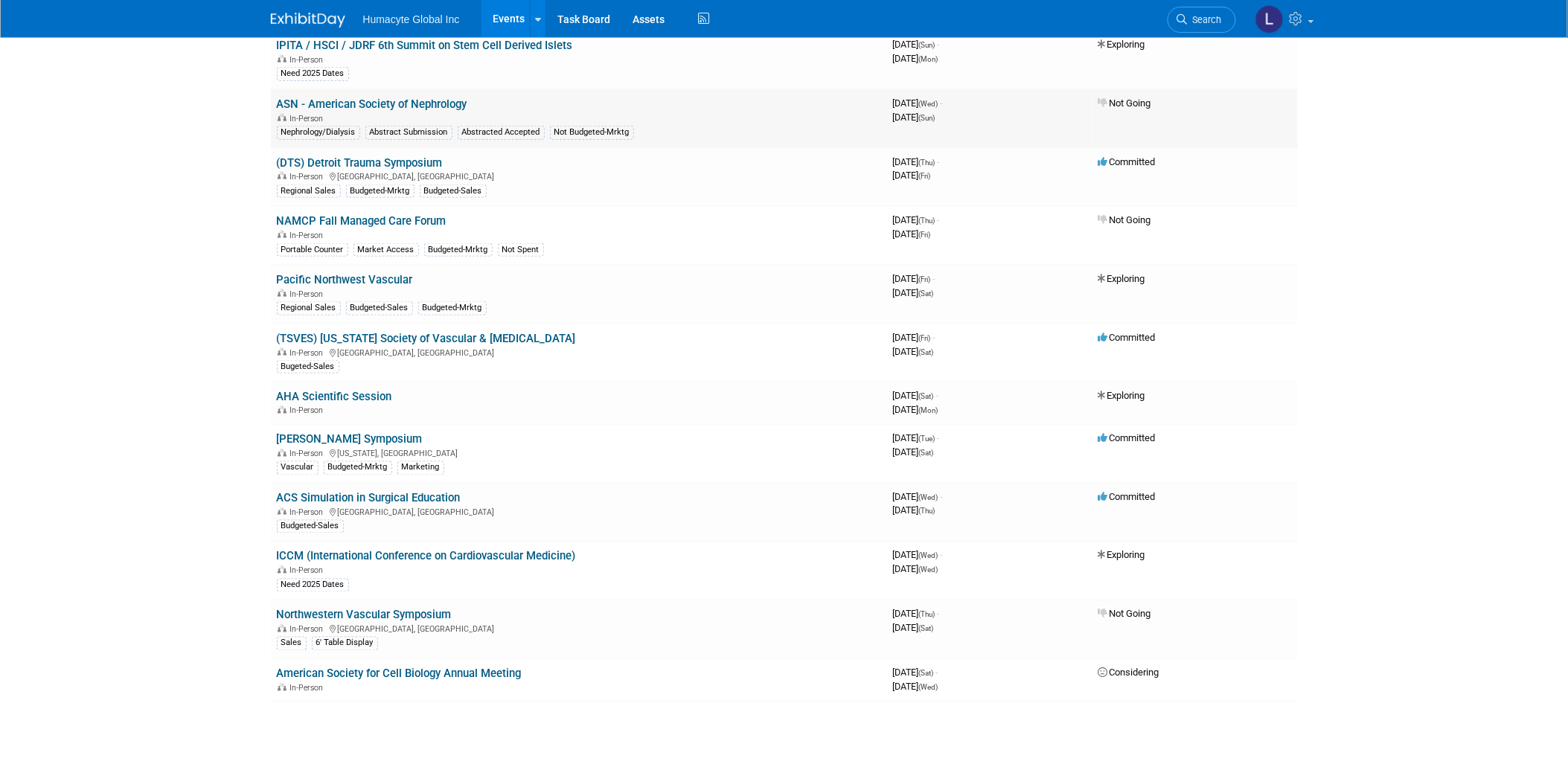
scroll to position [4597, 0]
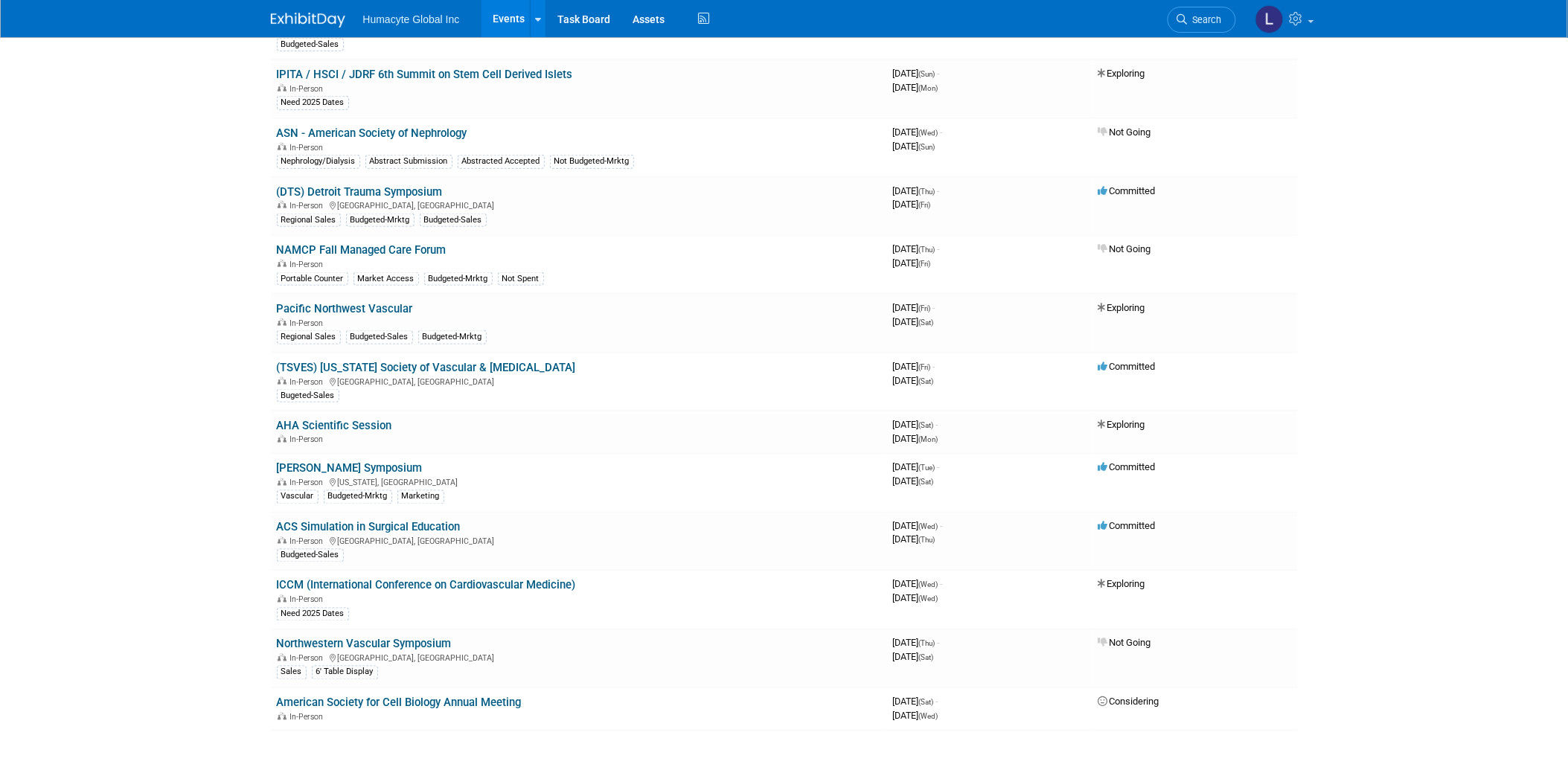
click at [343, 185] on link "(DTS) Detroit Trauma Symposium" at bounding box center [360, 192] width 166 height 13
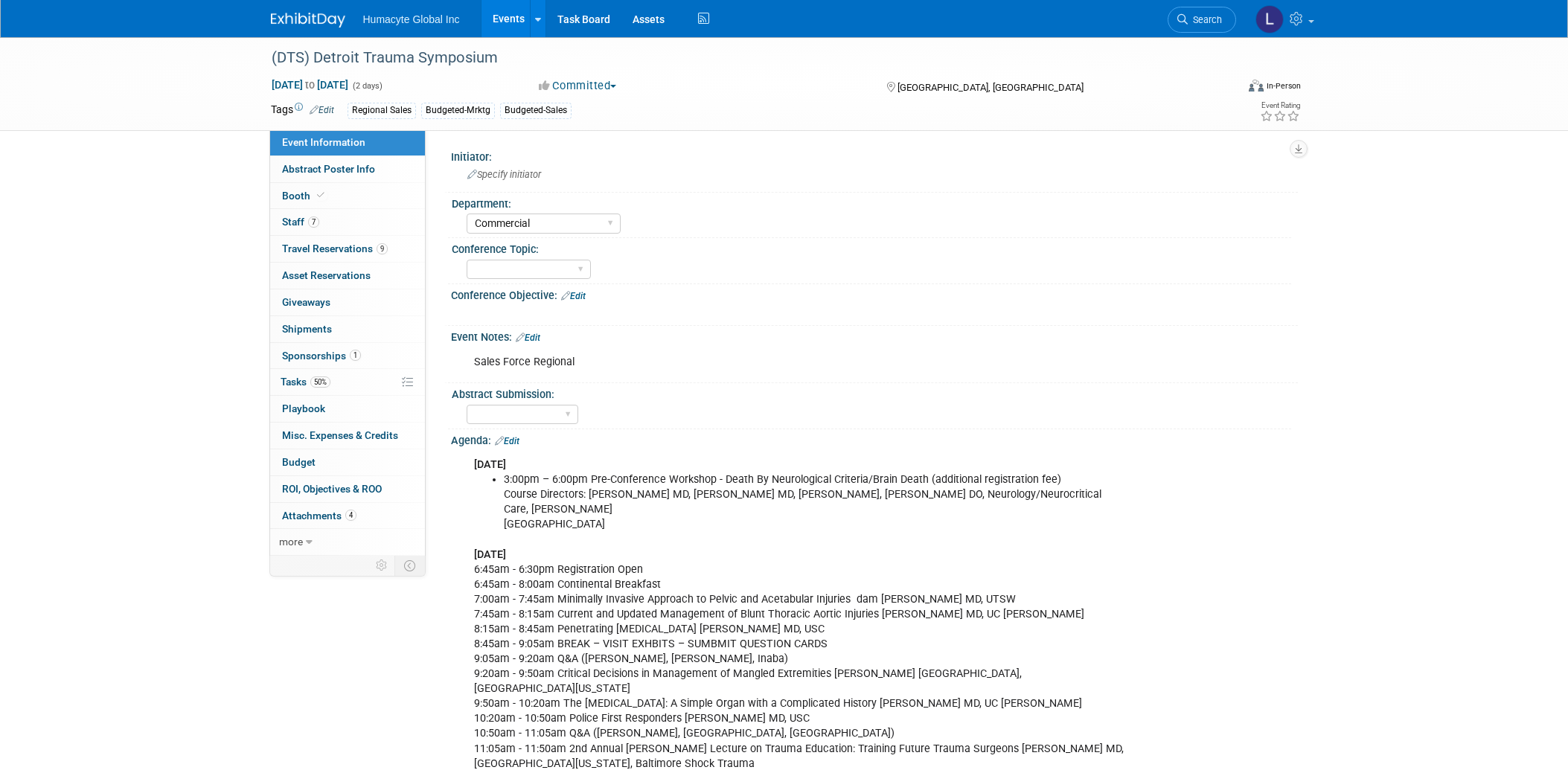
select select "Commercial"
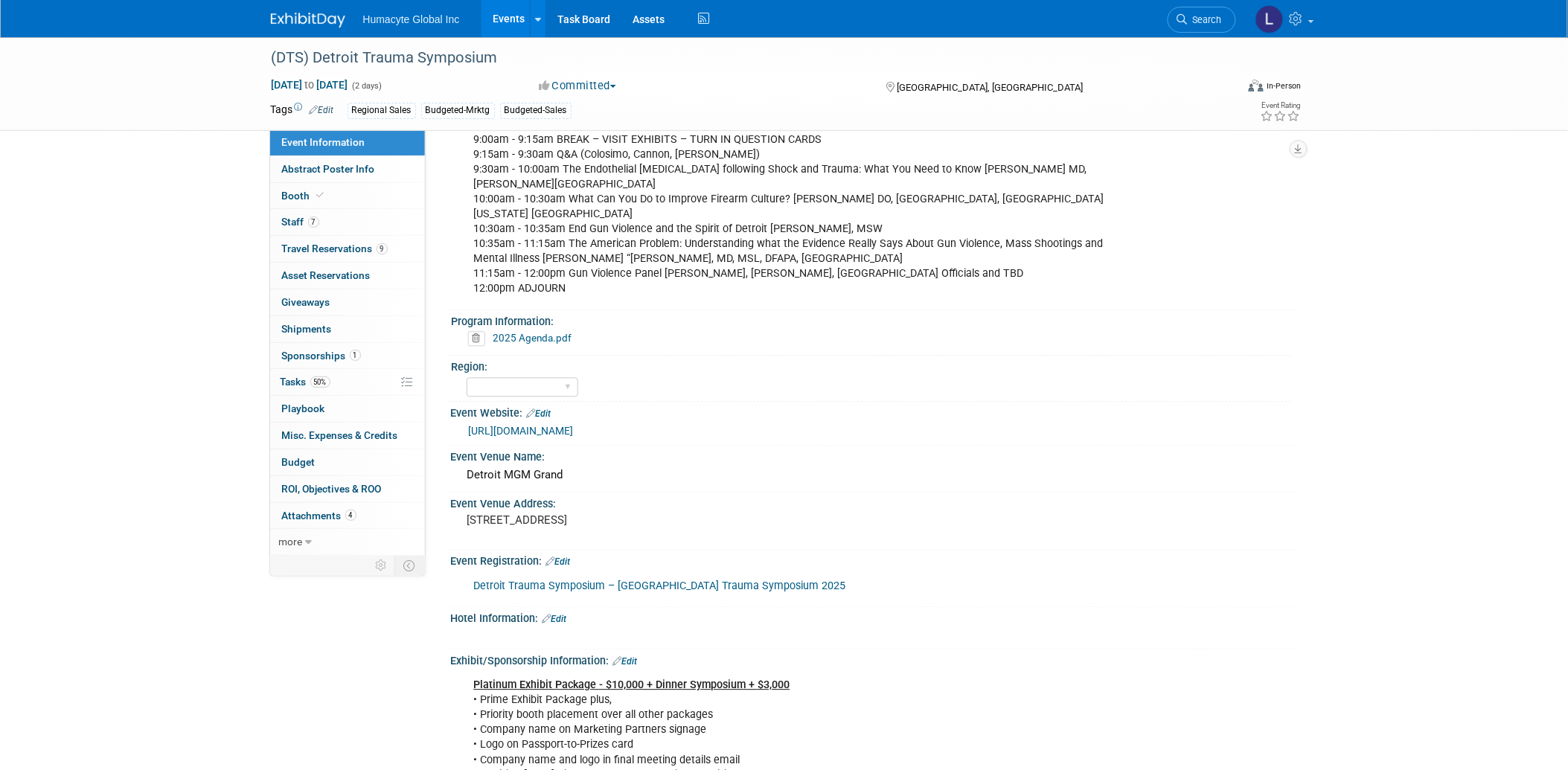
scroll to position [1157, 0]
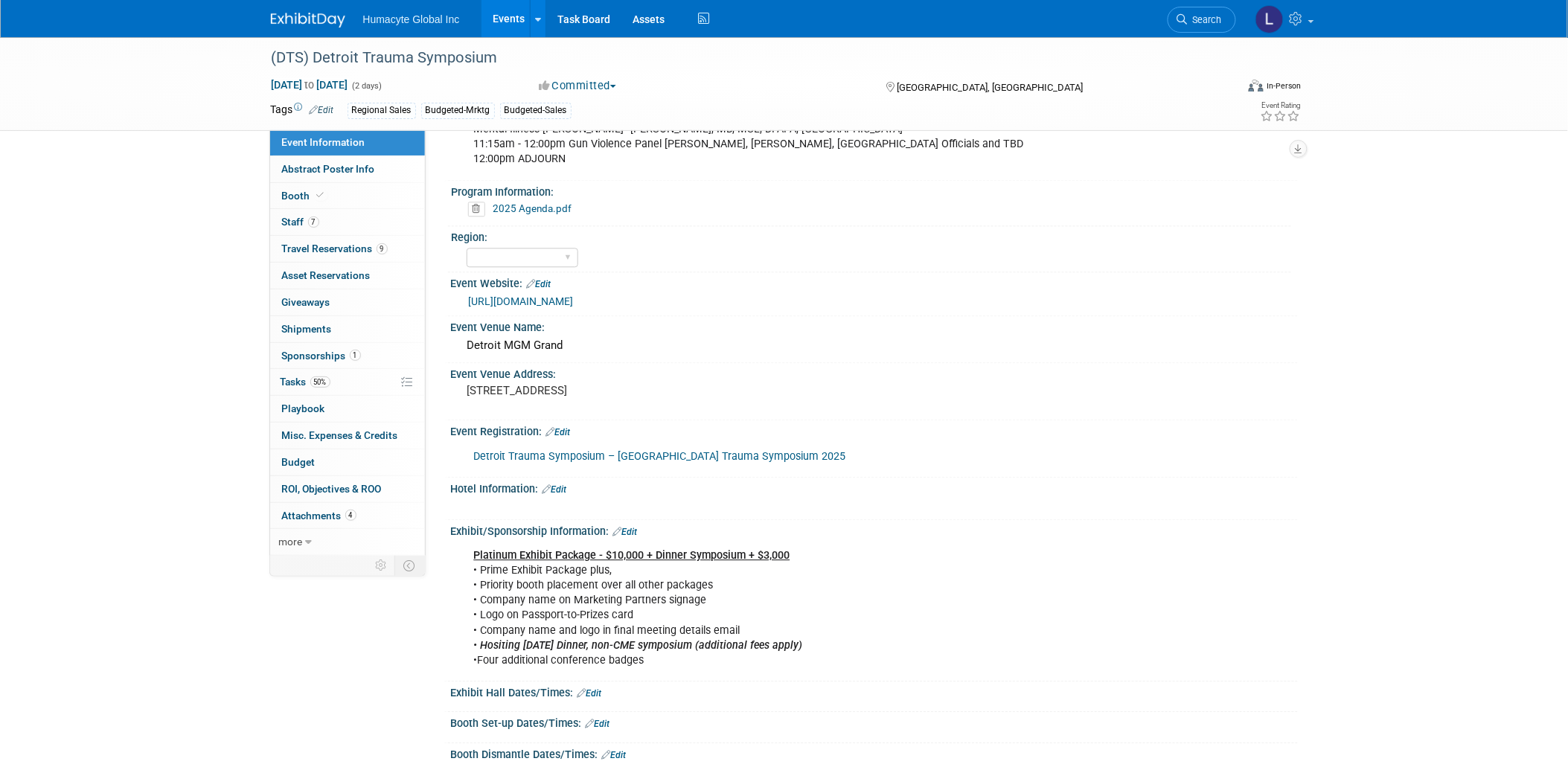
click at [329, 112] on link "Edit" at bounding box center [322, 109] width 25 height 10
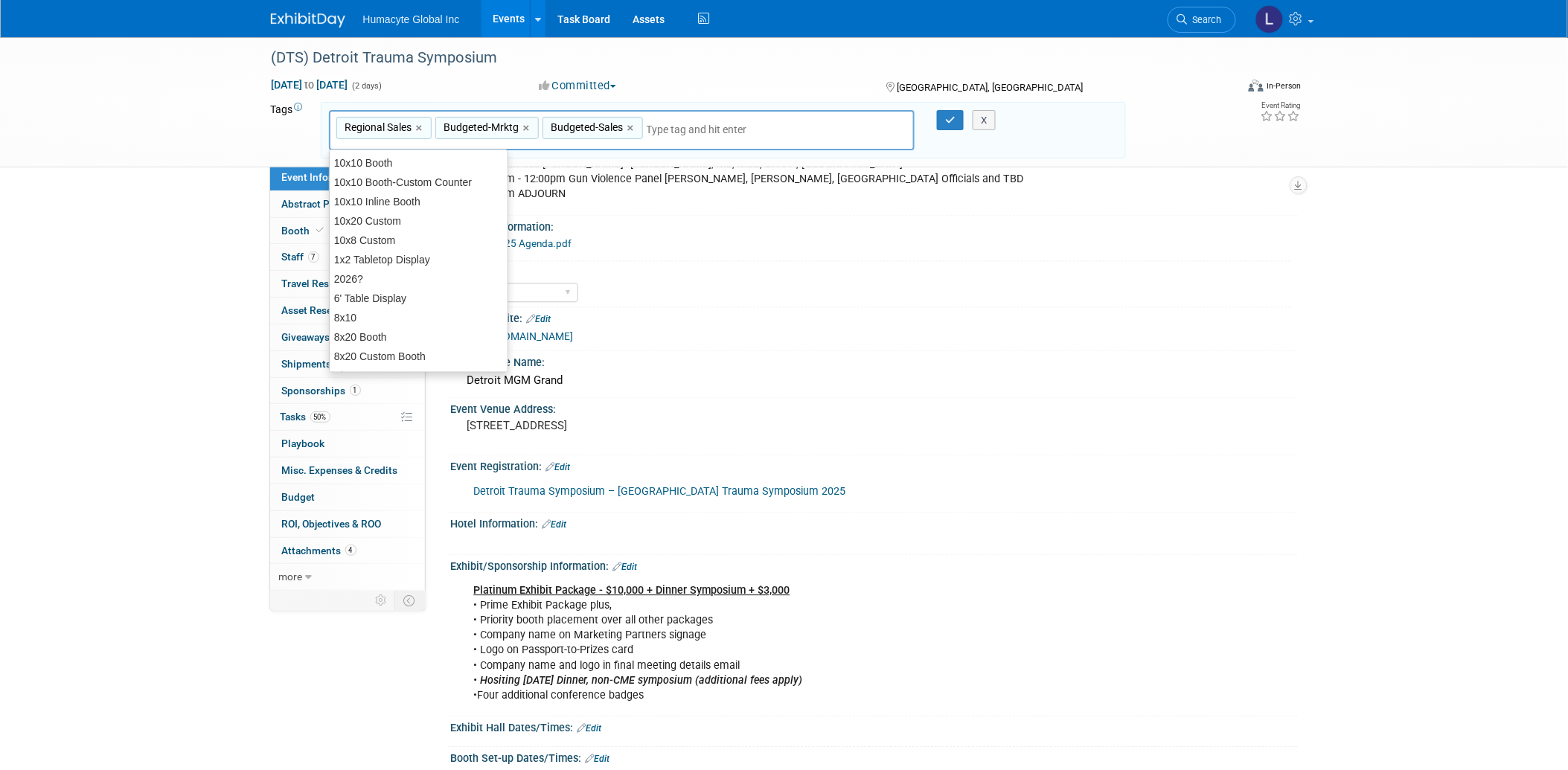
click at [755, 110] on div "Regional Sales,Budgeted-Mrktg,Budgeted-Sales Regional Sales × Budgeted-Mrktg × …" at bounding box center [621, 130] width 586 height 41
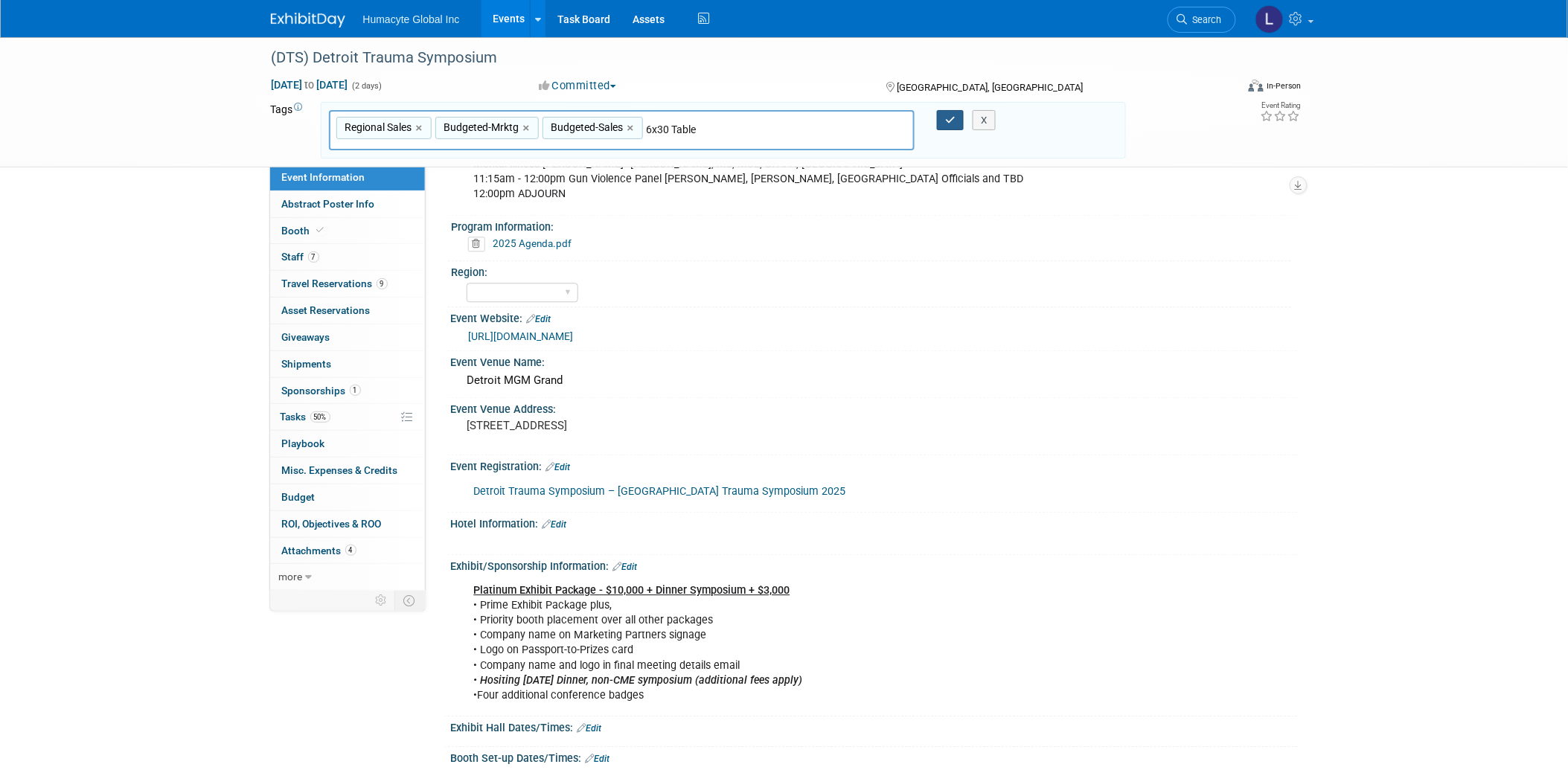
type input "6x30 Table"
click at [948, 115] on icon "button" at bounding box center [950, 120] width 10 height 9
type input "Regional Sales,Budgeted-Mrktg,Budgeted-Sales,6x30 Table"
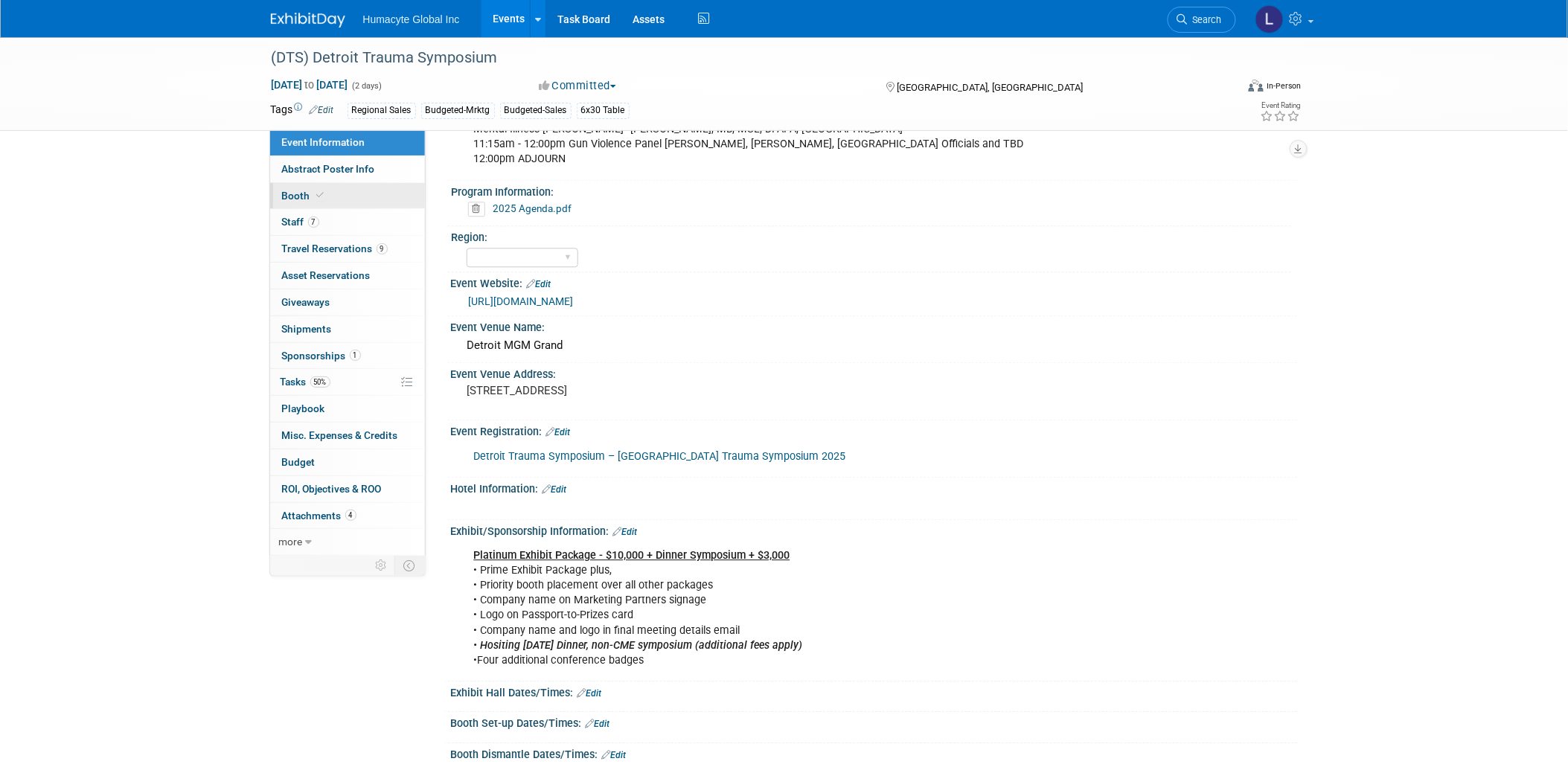
click at [295, 192] on span "Booth" at bounding box center [305, 195] width 45 height 12
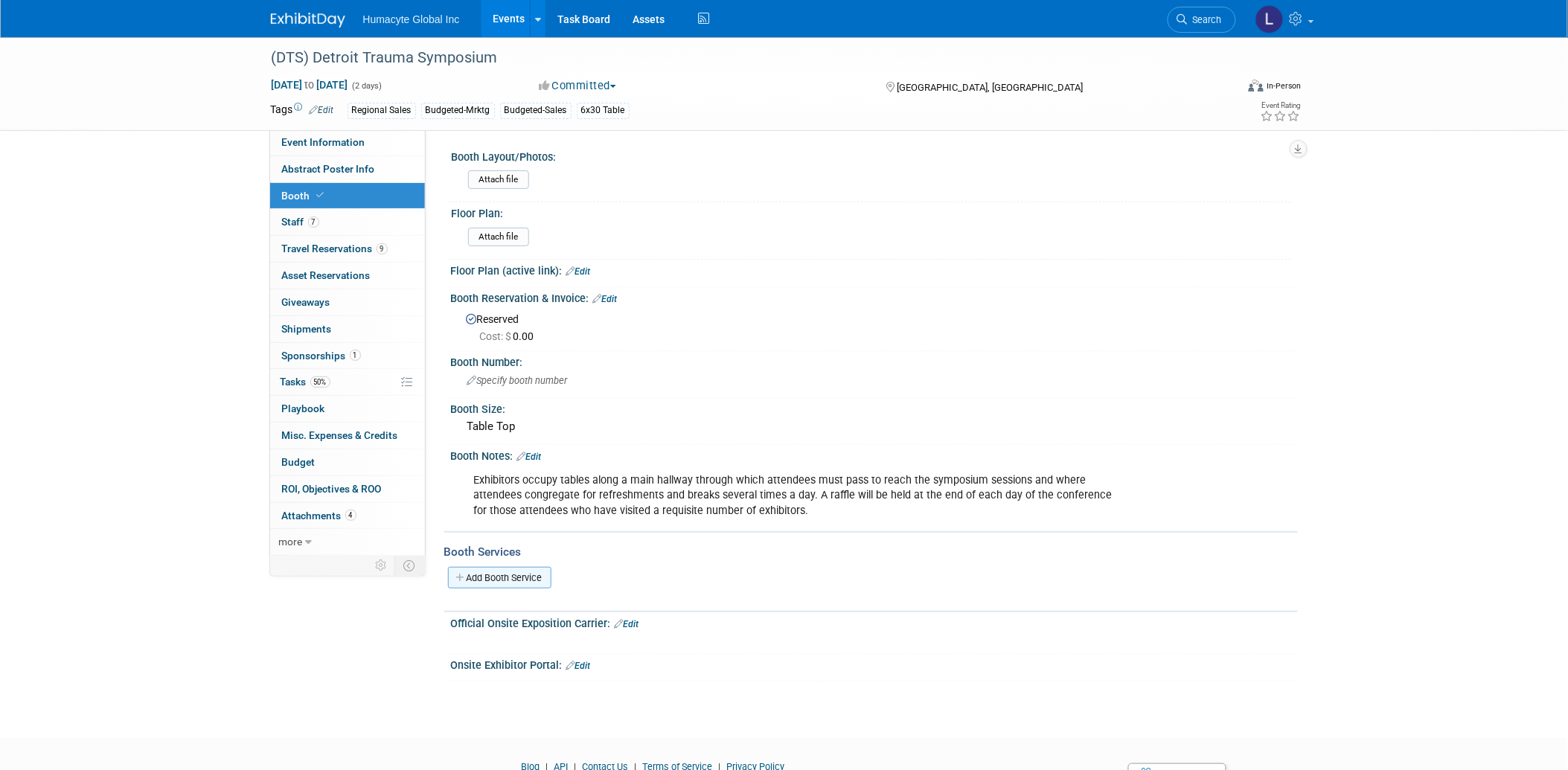
click at [506, 571] on link "Add Booth Service" at bounding box center [499, 578] width 104 height 22
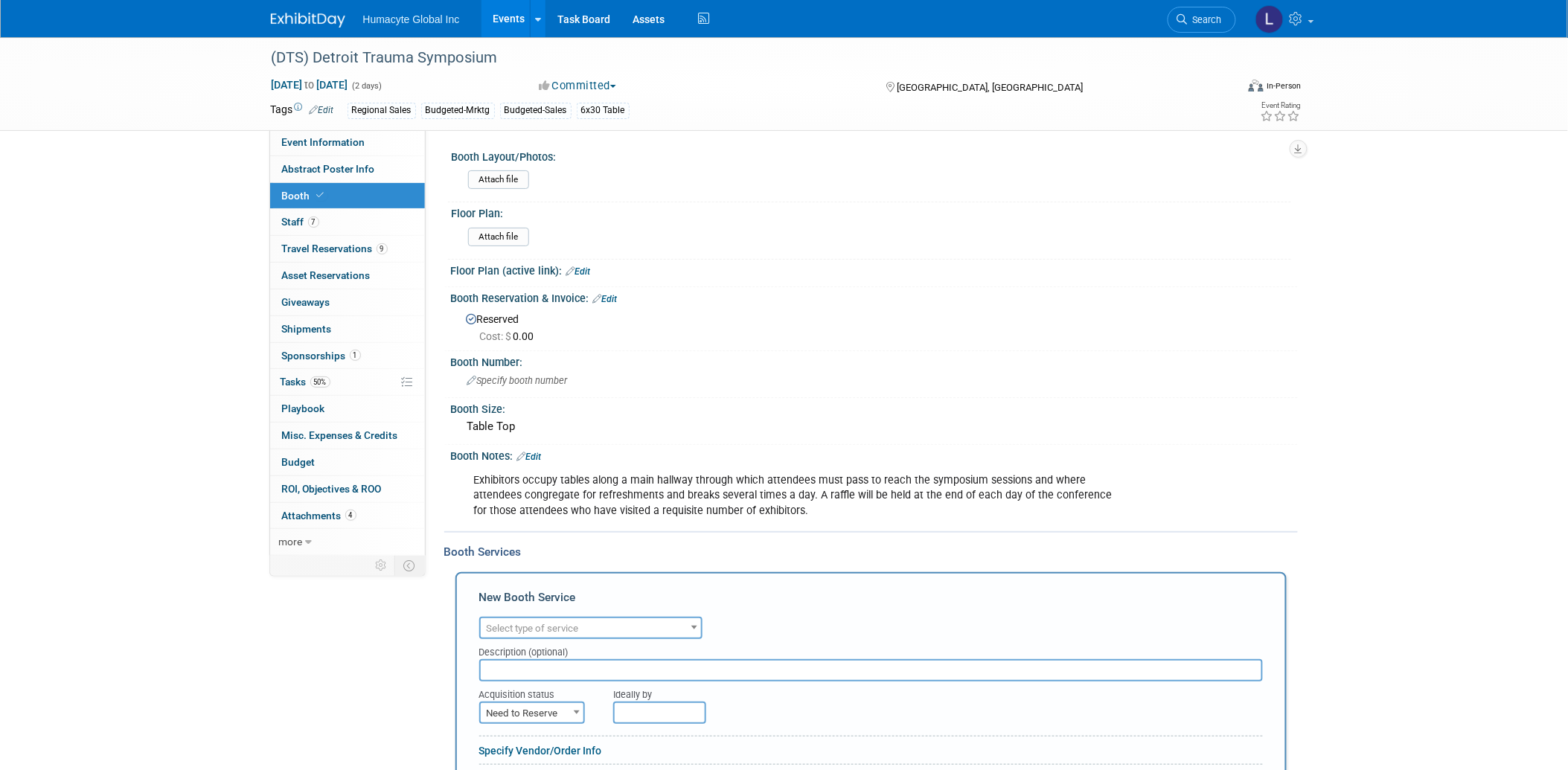
click at [544, 623] on span "Select type of service" at bounding box center [532, 628] width 93 height 11
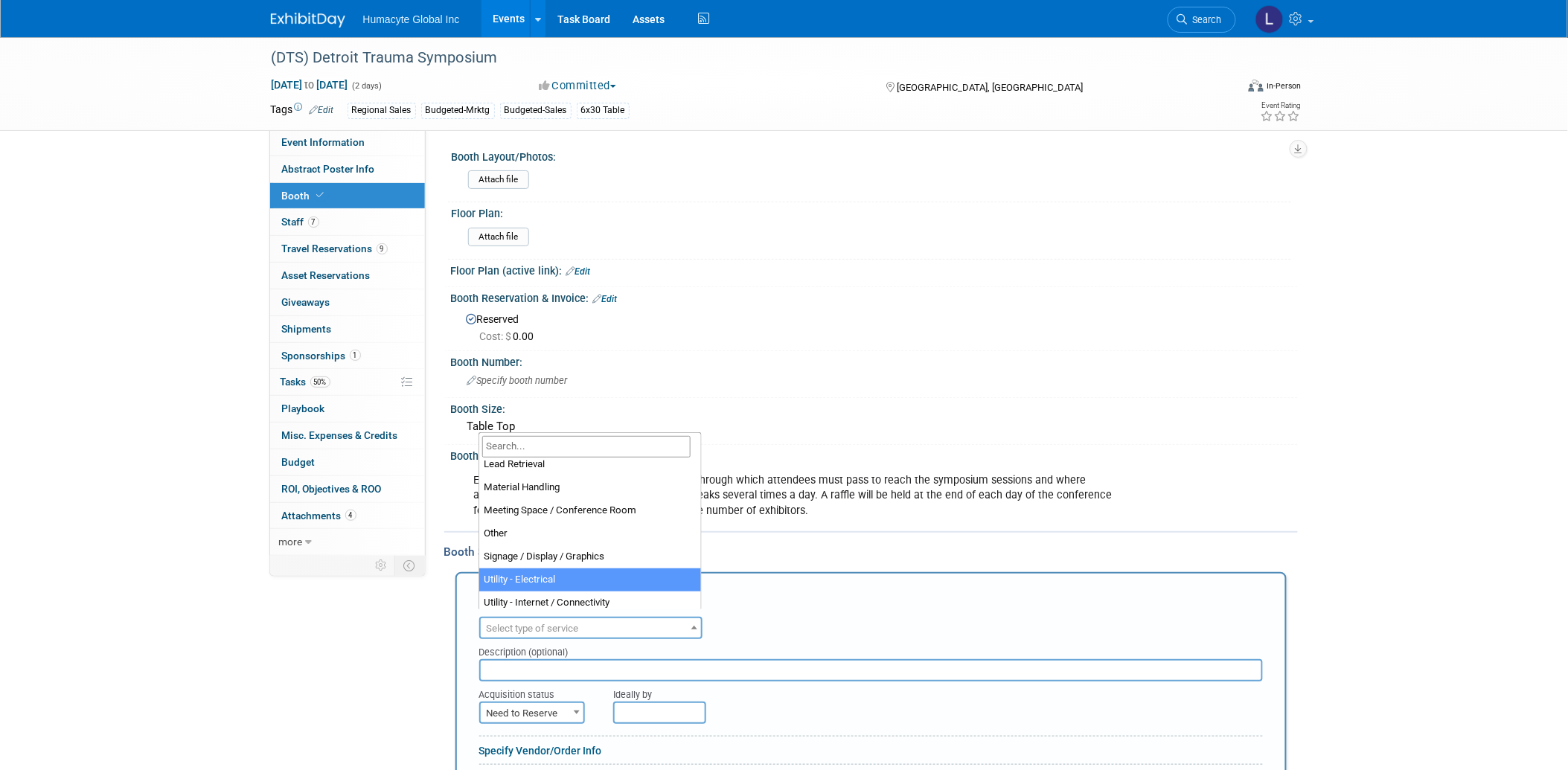
select select "8"
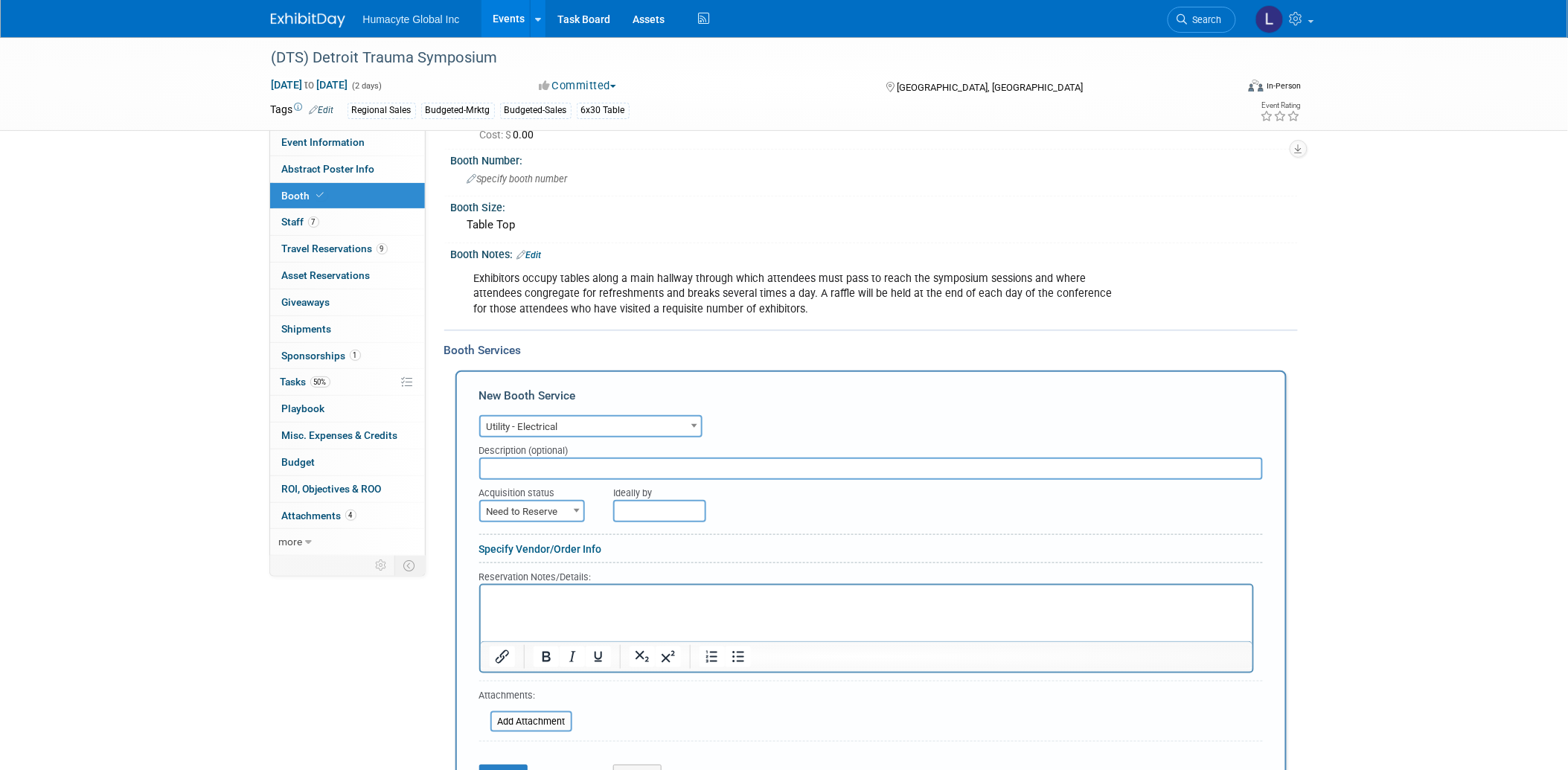
scroll to position [247, 0]
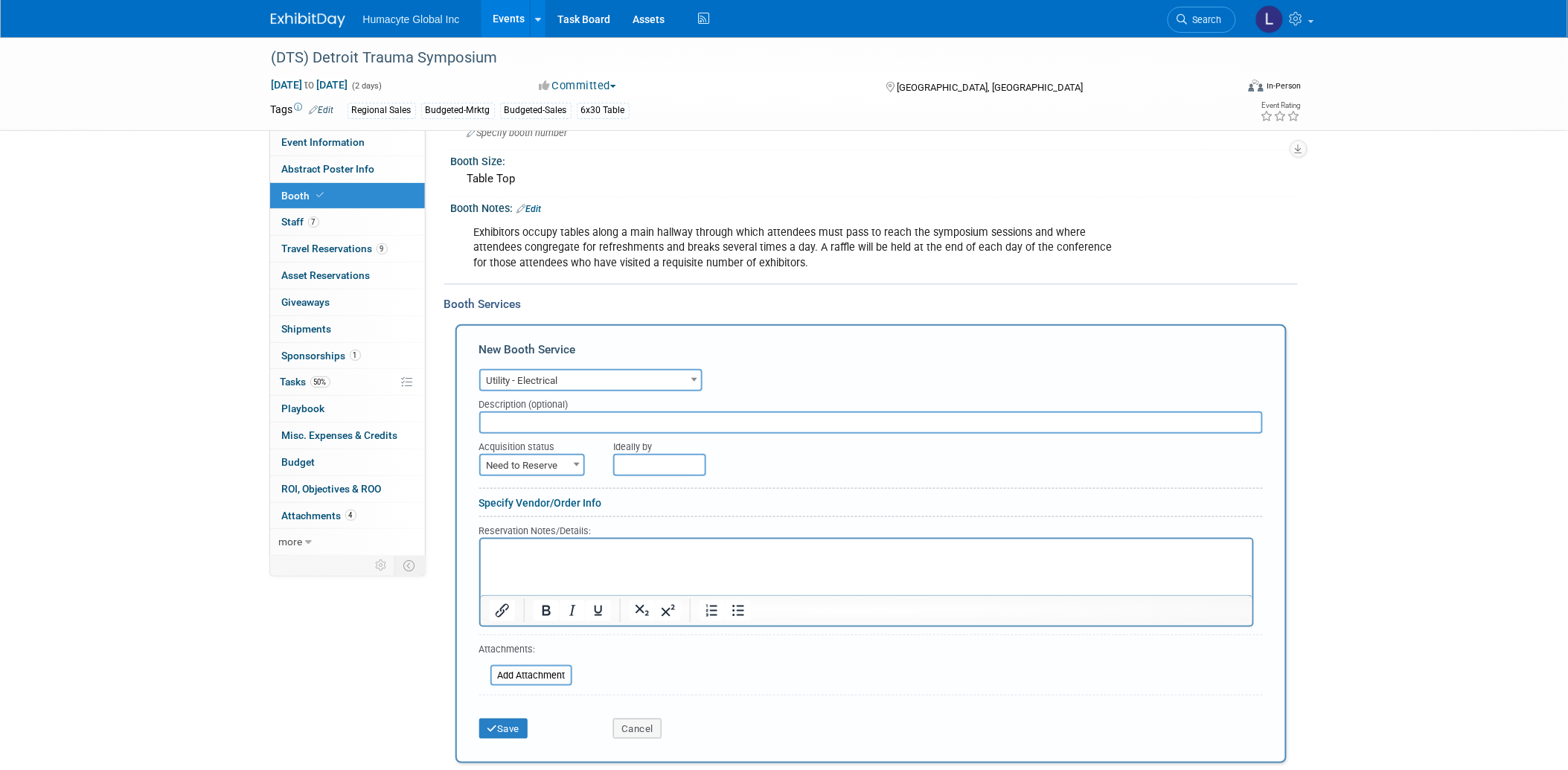
drag, startPoint x: 504, startPoint y: 501, endPoint x: 499, endPoint y: 525, distance: 24.5
click at [504, 501] on form "Audio / Video Carpet / Flooring Catering / Food / Beverage Floral / Decorative …" at bounding box center [871, 556] width 784 height 381
click at [494, 559] on html at bounding box center [865, 548] width 771 height 20
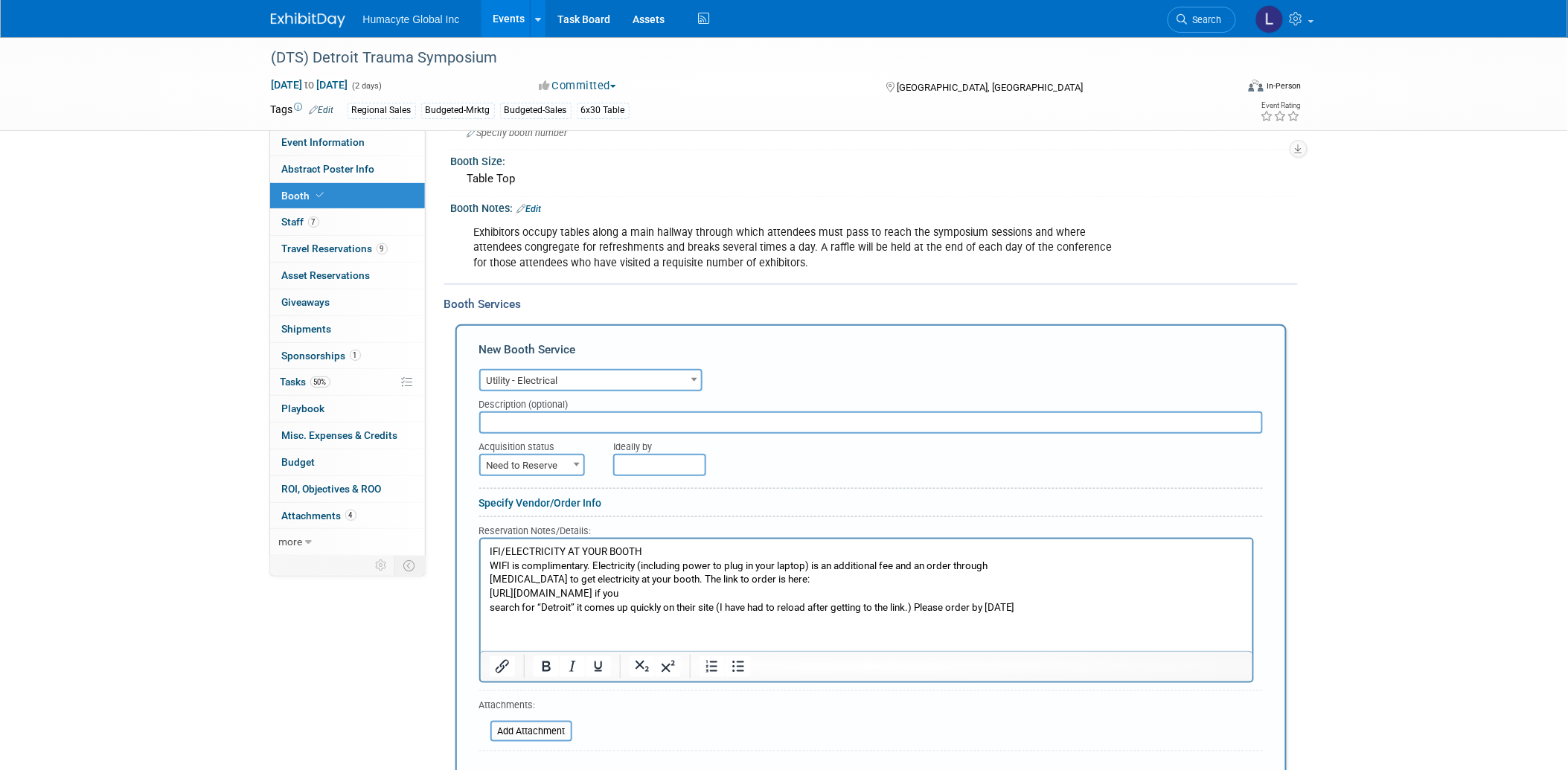
drag, startPoint x: 982, startPoint y: 597, endPoint x: 462, endPoint y: 596, distance: 520.0
click at [480, 596] on html "IFI/ELECTRICITY AT YOUR BOOTH WIFI is complimentary. Electricity (including pow…" at bounding box center [865, 577] width 771 height 75
copy p "https://eventnow.encoreglobal.com/myevents/result/index/show_id/d4d9a9fc-4a99-f…"
click at [495, 658] on icon "Insert/edit link" at bounding box center [501, 666] width 18 height 18
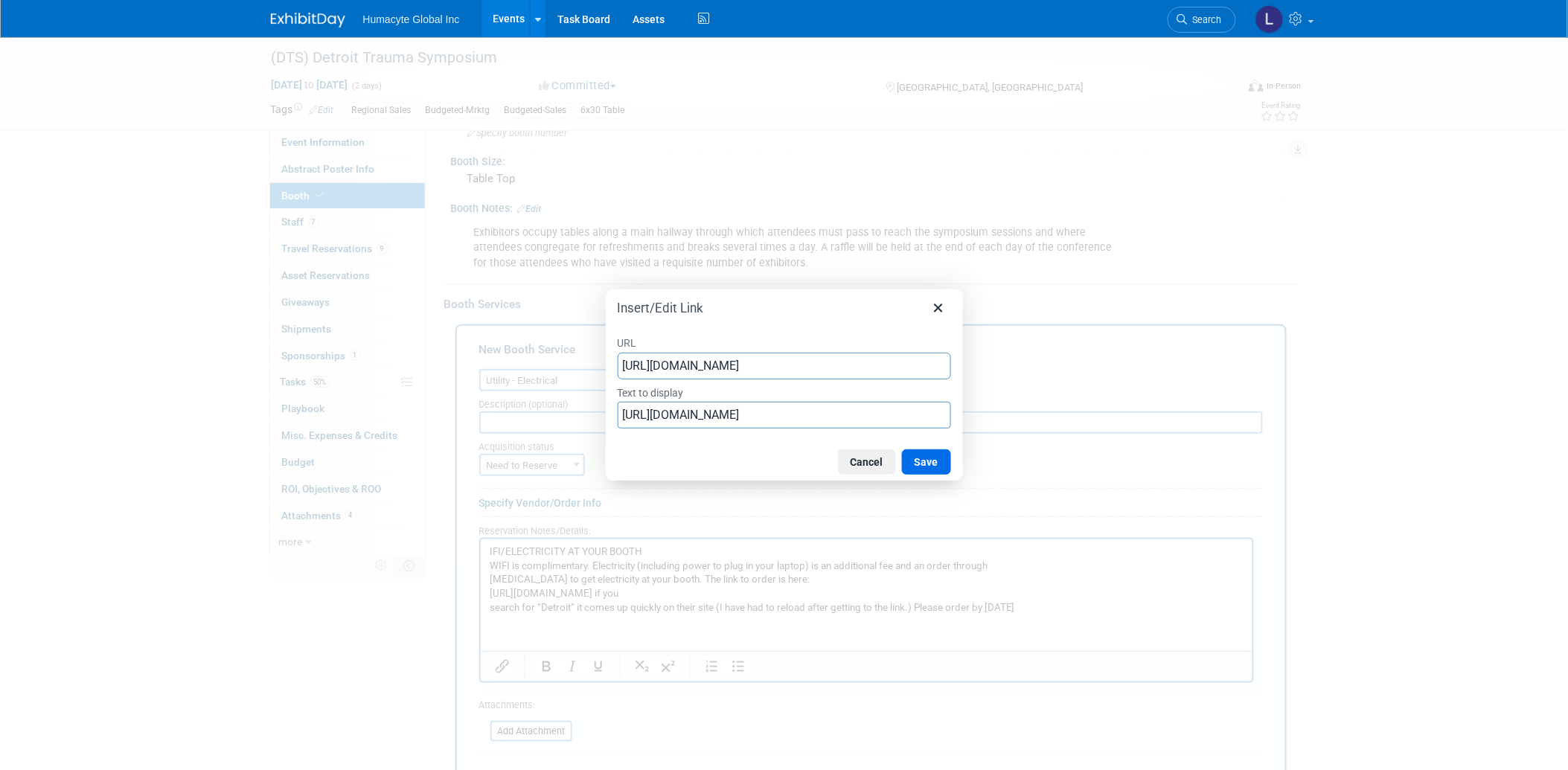
scroll to position [0, 265]
type input "https://eventnow.encoreglobal.com/myevents/result/index/show_id/d4d9a9fc-4a99-f…"
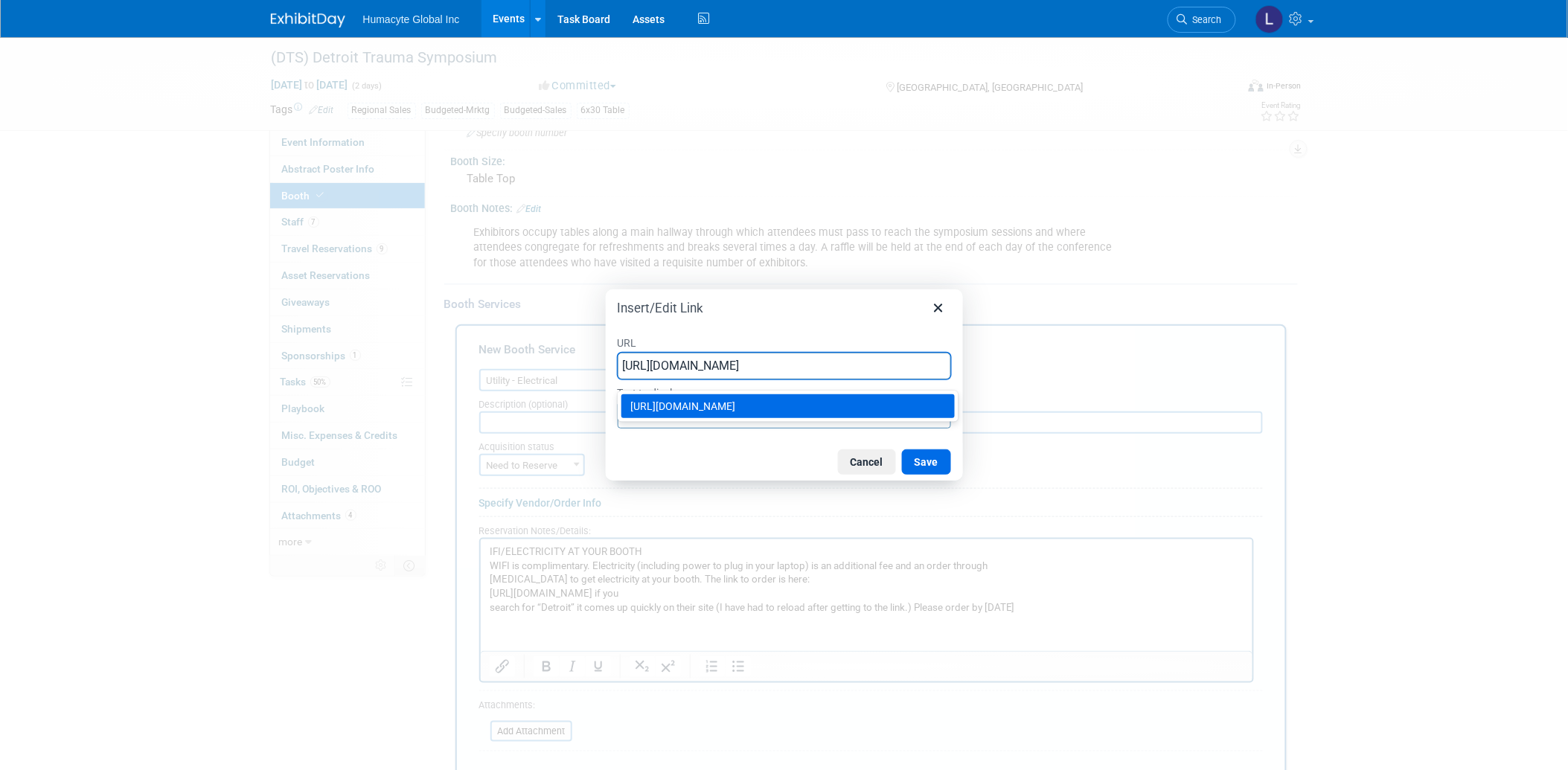
click at [1146, 495] on div at bounding box center [784, 385] width 1568 height 770
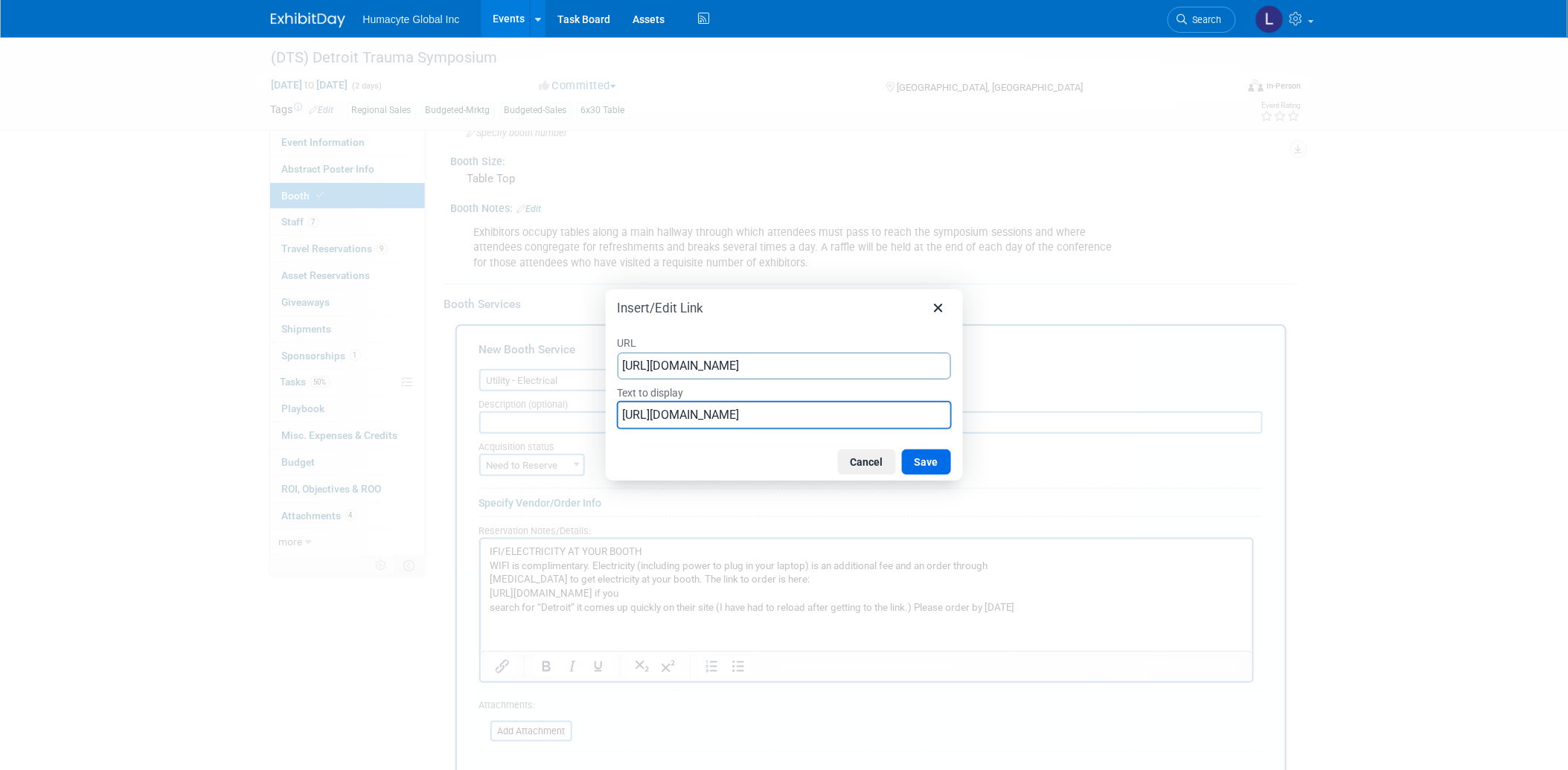
click at [707, 418] on input "https://eventnow.encoreglobal.com/myevents/result/index/show_id/d4d9a9fc-4a99-f…" at bounding box center [784, 415] width 333 height 26
type input "Order Electricity"
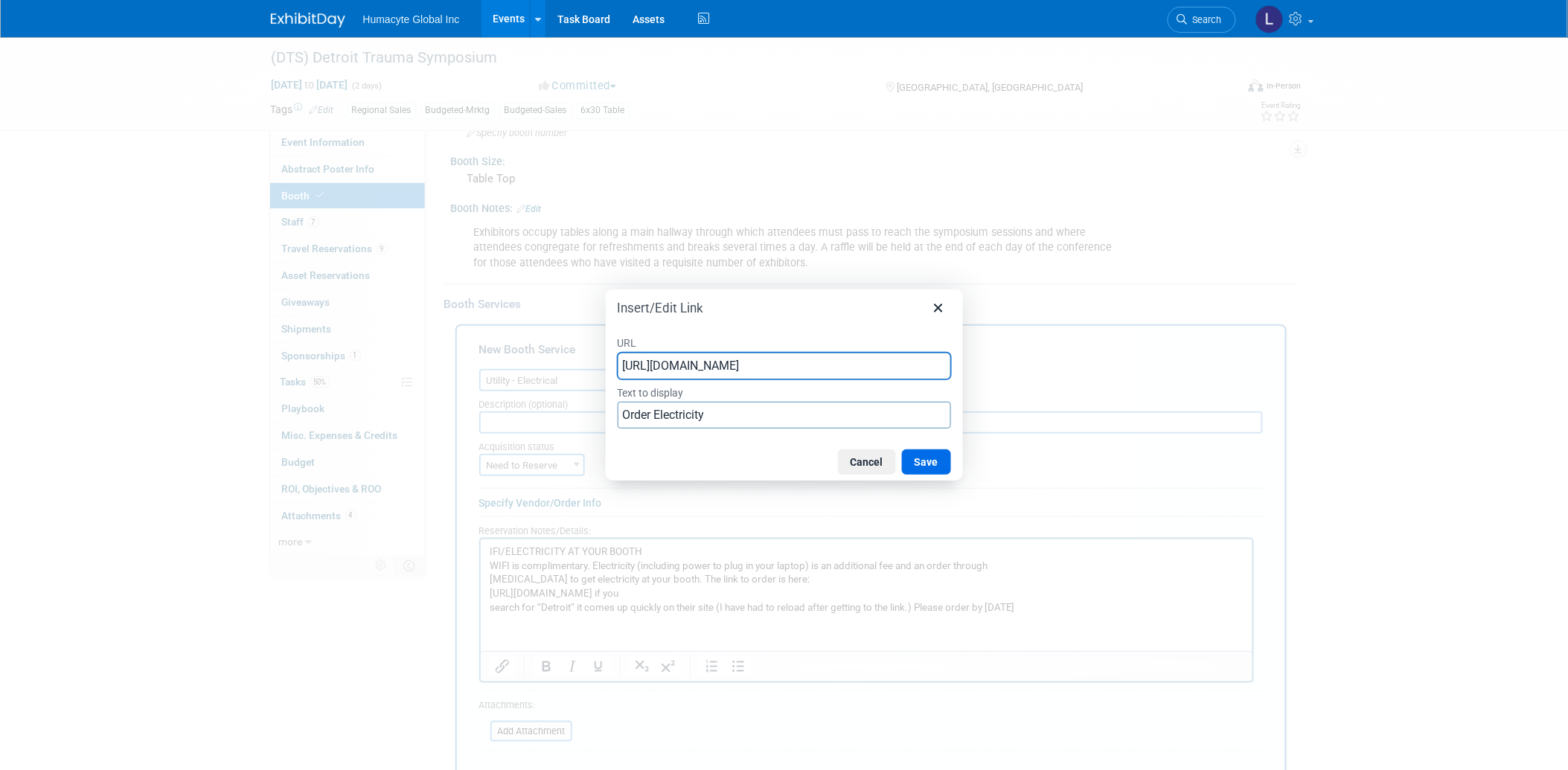
click at [958, 436] on div "URL https://eventnow.encoreglobal.com/myevents/result/index/show_id/d4d9a9fc-4a…" at bounding box center [784, 381] width 357 height 122
click at [927, 457] on button "Save" at bounding box center [926, 461] width 49 height 25
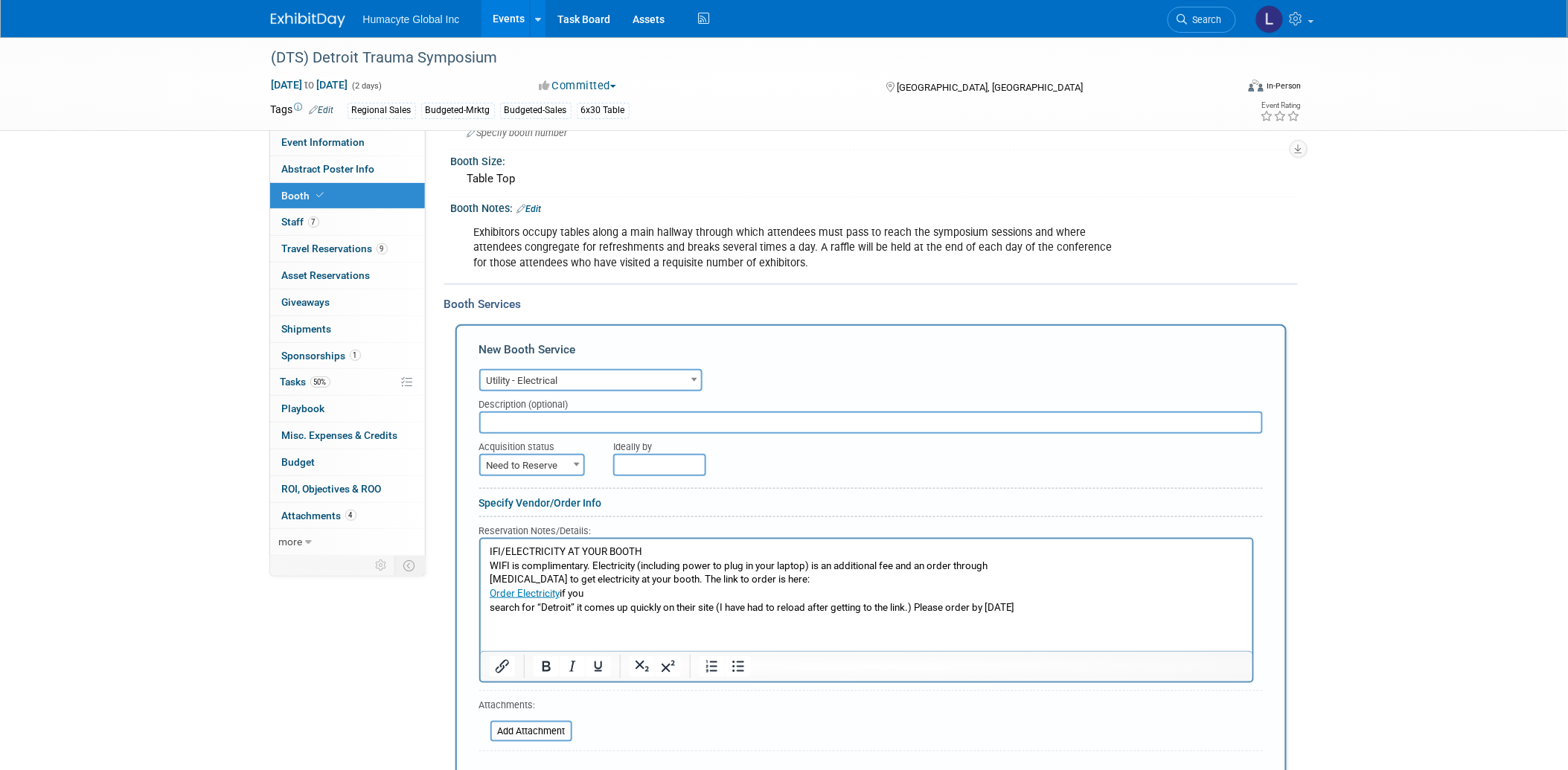
click at [571, 614] on html "IFI/ELECTRICITY AT YOUR BOOTH WIFI is complimentary. Electricity (including pow…" at bounding box center [865, 577] width 771 height 75
click at [1094, 590] on p "IFI/ELECTRICITY AT YOUR BOOTH WIFI is complimentary. Electricity (including pow…" at bounding box center [866, 579] width 754 height 70
click at [535, 455] on span "Need to Reserve" at bounding box center [531, 465] width 103 height 21
select select "2"
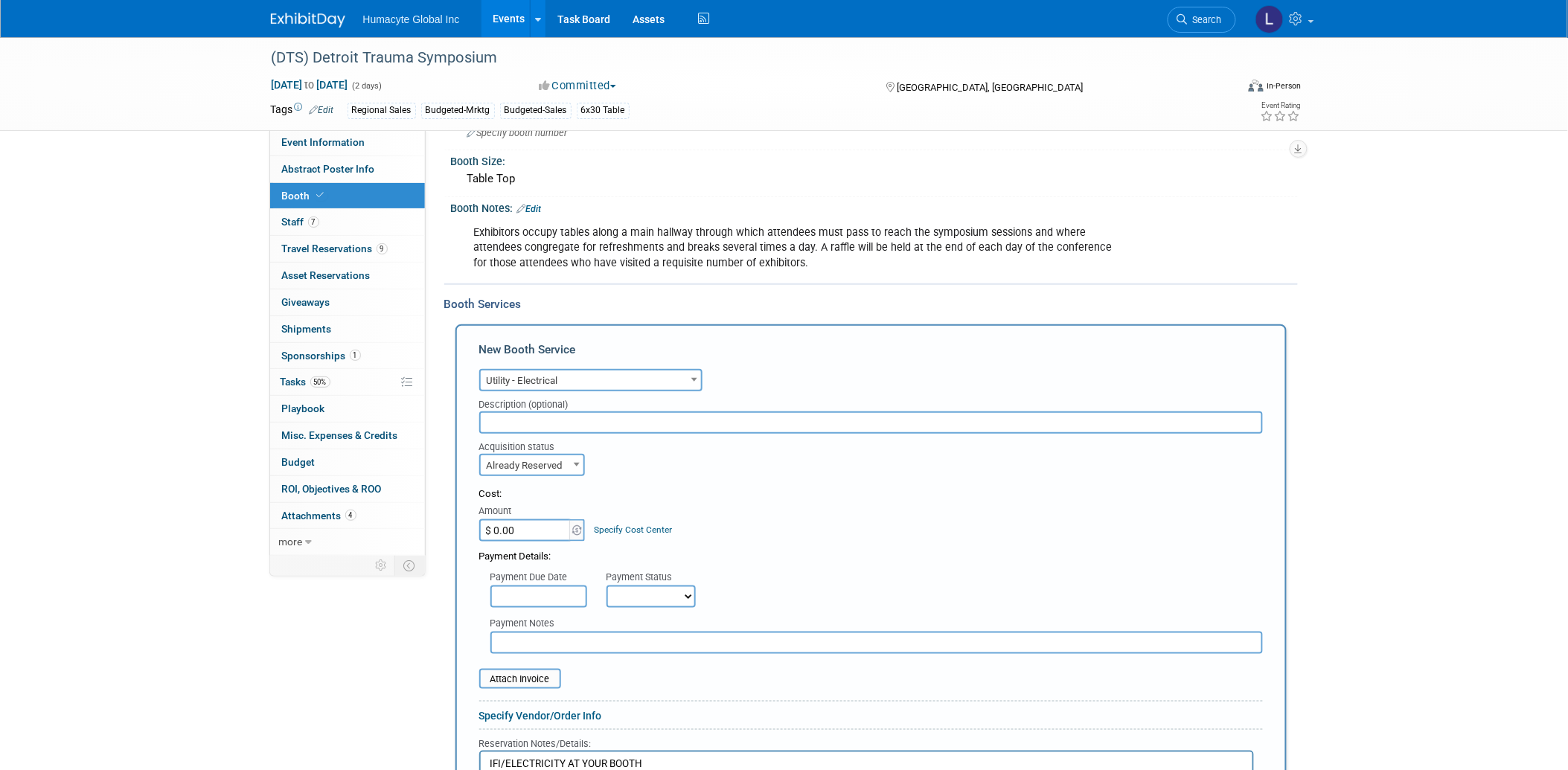
click at [535, 411] on input "text" at bounding box center [871, 423] width 784 height 23
type input "5 Amp Single Phase"
click at [508, 526] on input "$ 0.00" at bounding box center [526, 530] width 93 height 23
type input "$ 522.44"
click at [885, 459] on div "Acquisition status Need to Reserve Already Reserved Already Reserved Ideally by" at bounding box center [871, 455] width 806 height 42
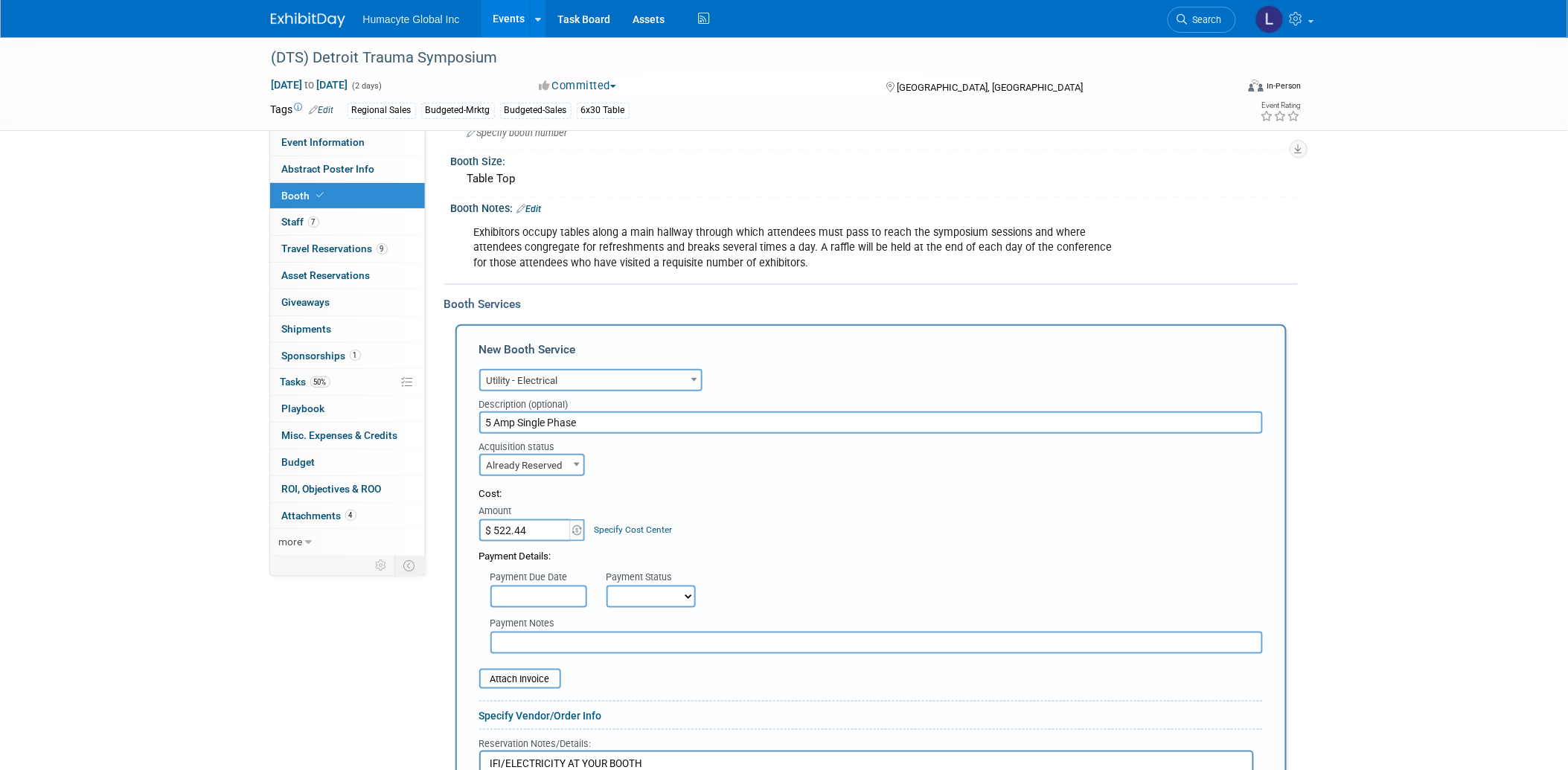
click at [649, 525] on link "Specify Cost Center" at bounding box center [632, 529] width 78 height 10
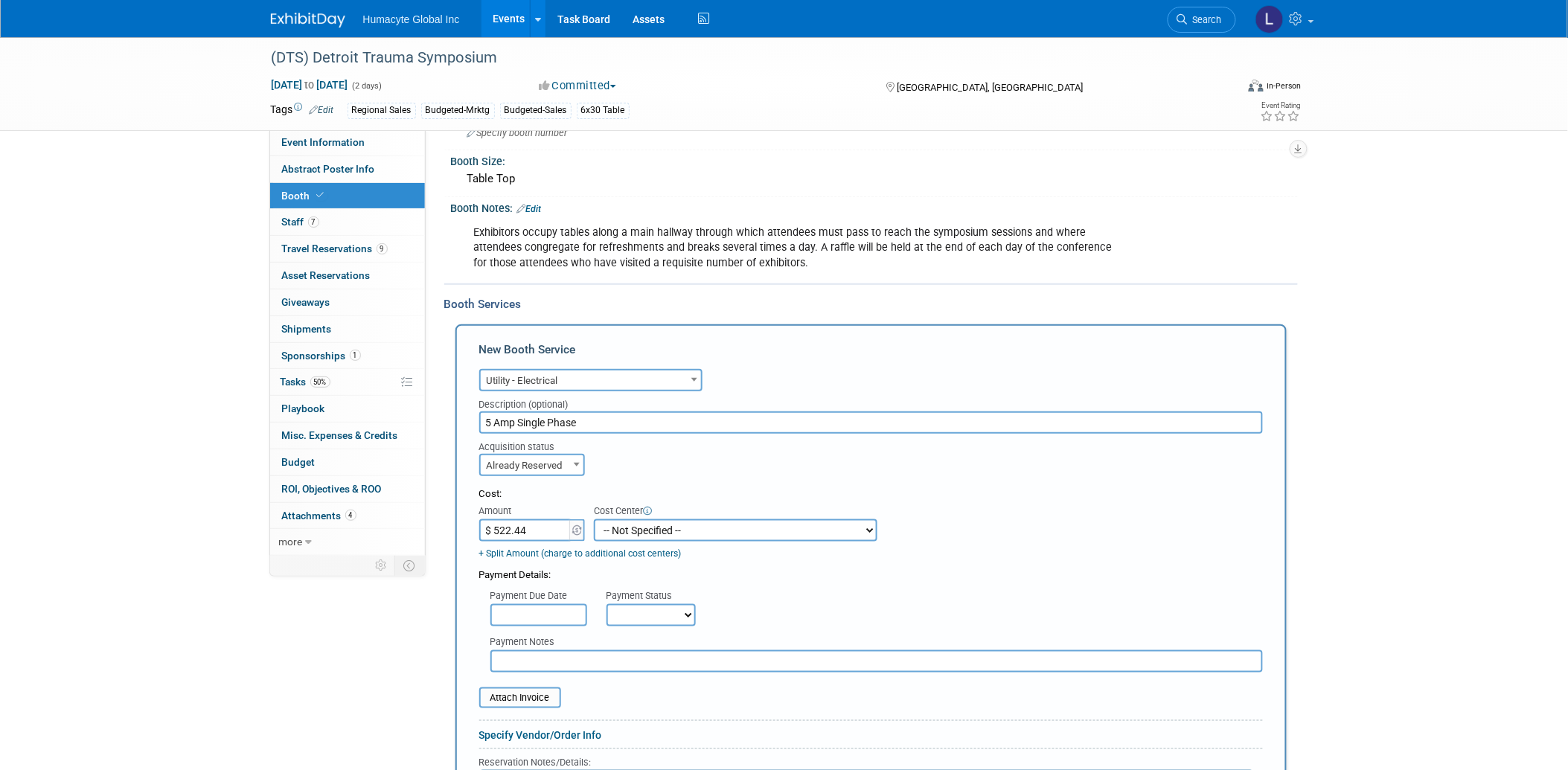
click at [649, 519] on select "-- Not Specified -- Dept 10 - Clinical Dept 11 - Clinical Ops Dept 12 - Medical…" at bounding box center [735, 530] width 283 height 23
select select "18966166"
click at [594, 519] on select "-- Not Specified -- Dept 10 - Clinical Dept 11 - Clinical Ops Dept 12 - Medical…" at bounding box center [735, 530] width 283 height 23
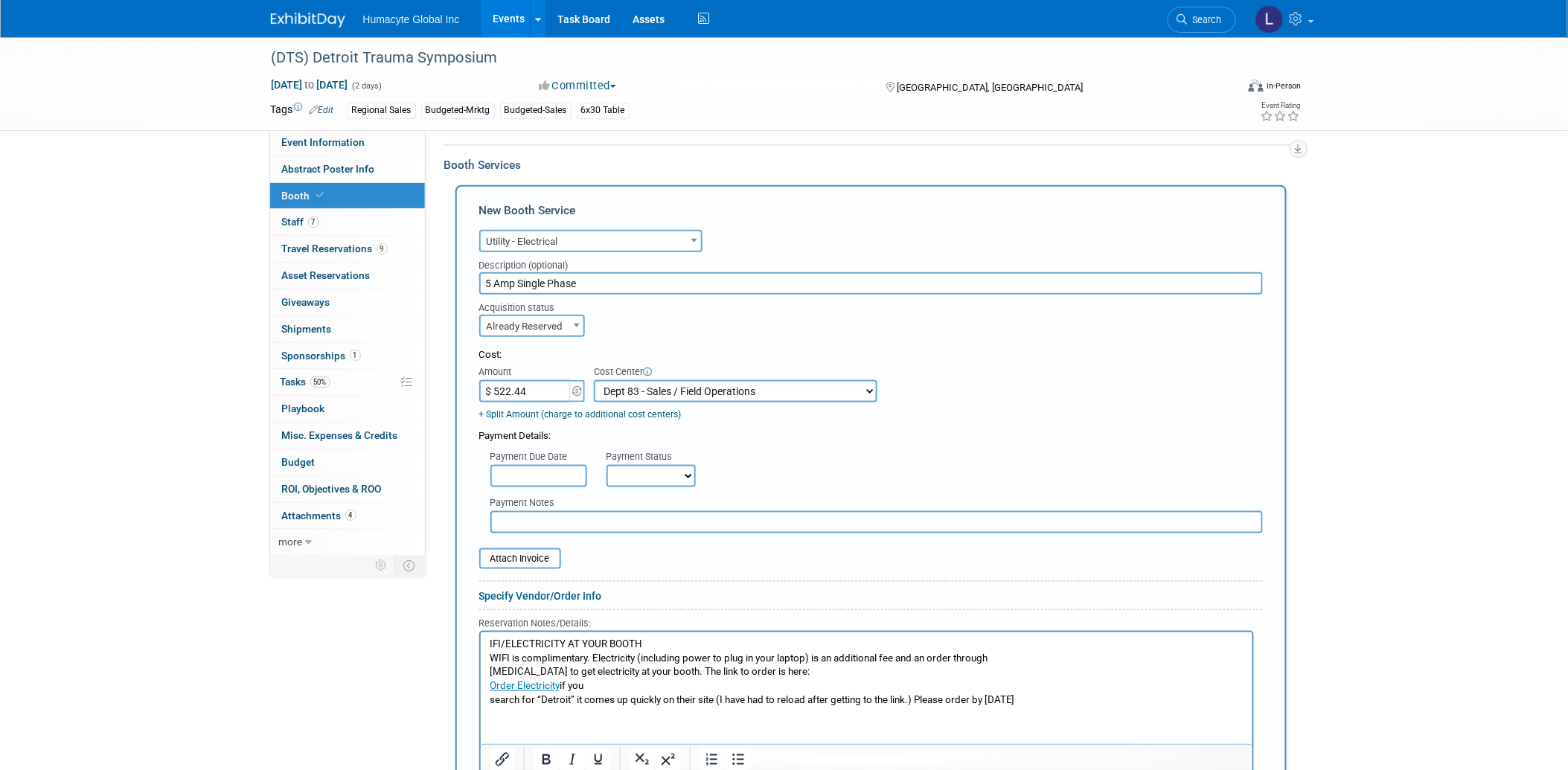
scroll to position [412, 0]
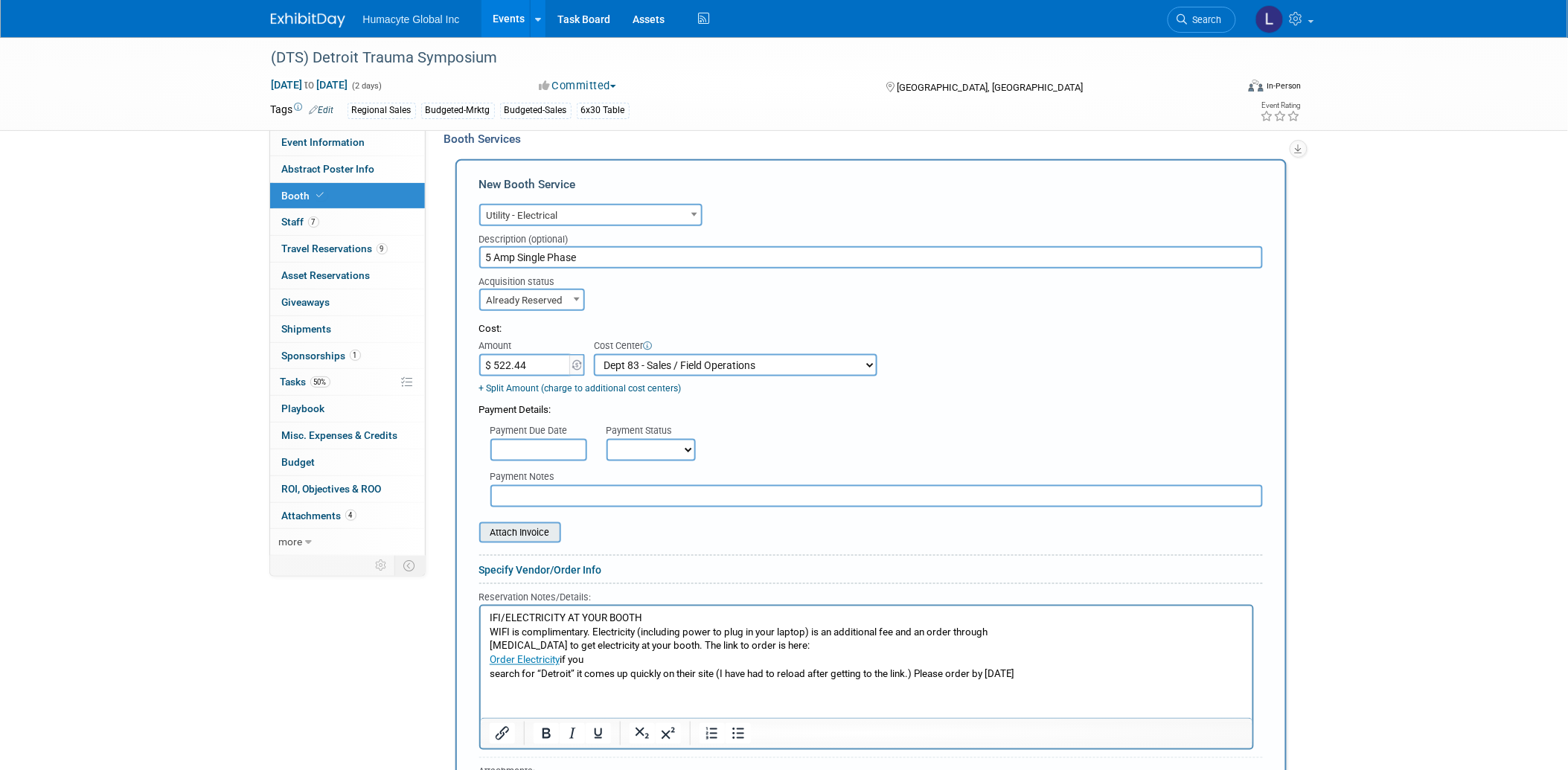
click at [511, 525] on input "file" at bounding box center [471, 532] width 177 height 18
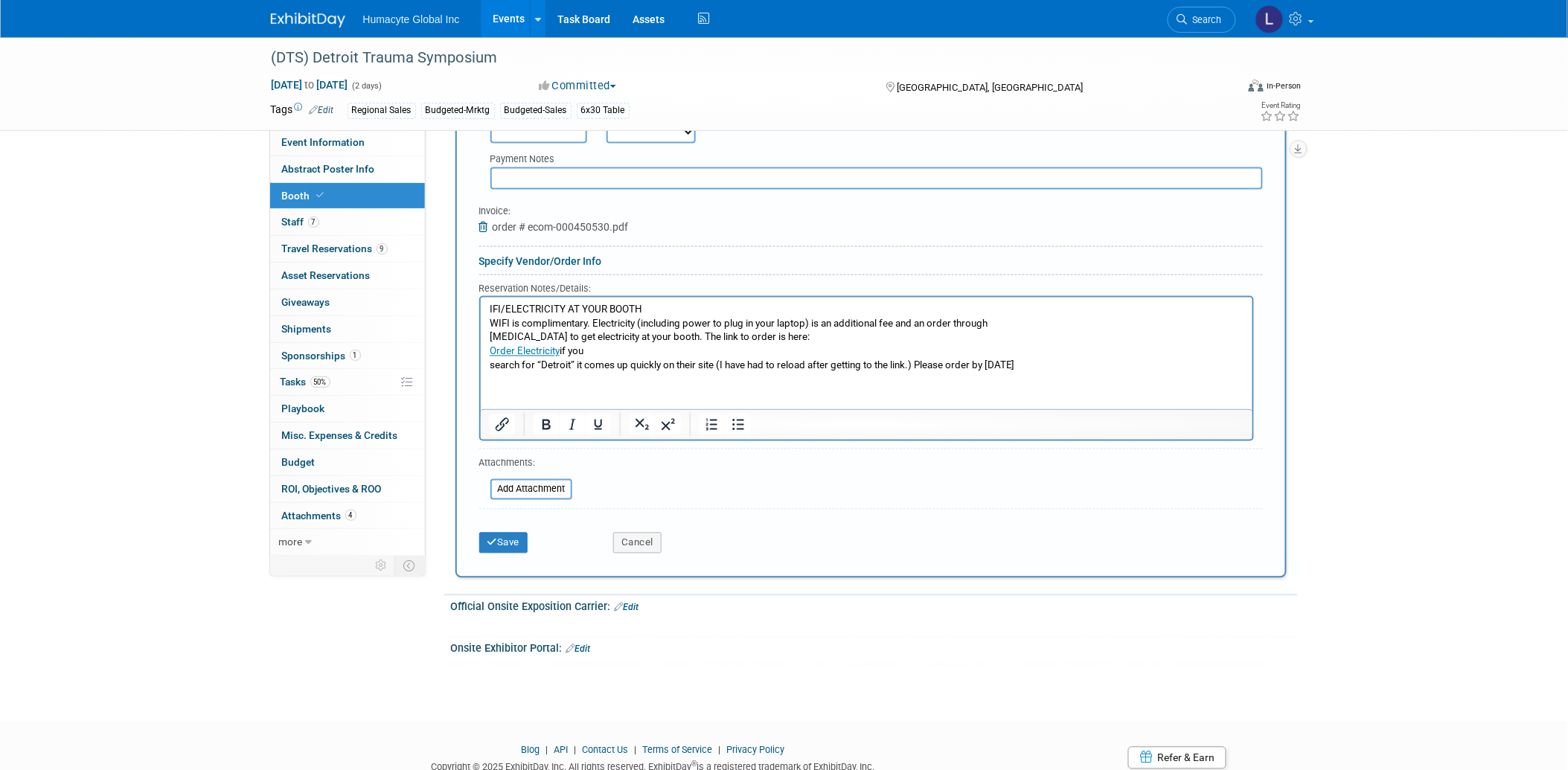
scroll to position [744, 0]
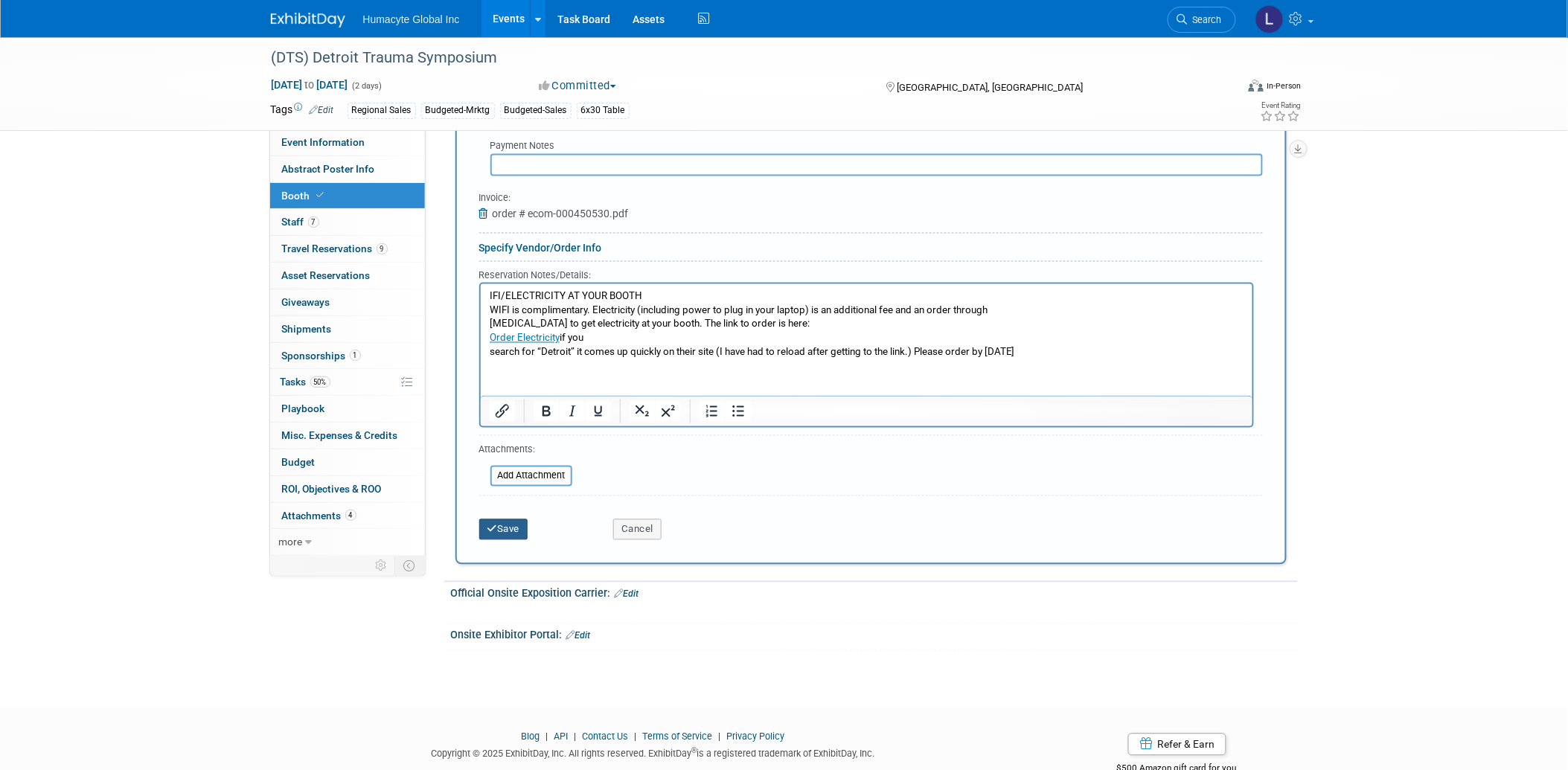
click at [481, 522] on button "Save" at bounding box center [504, 529] width 49 height 21
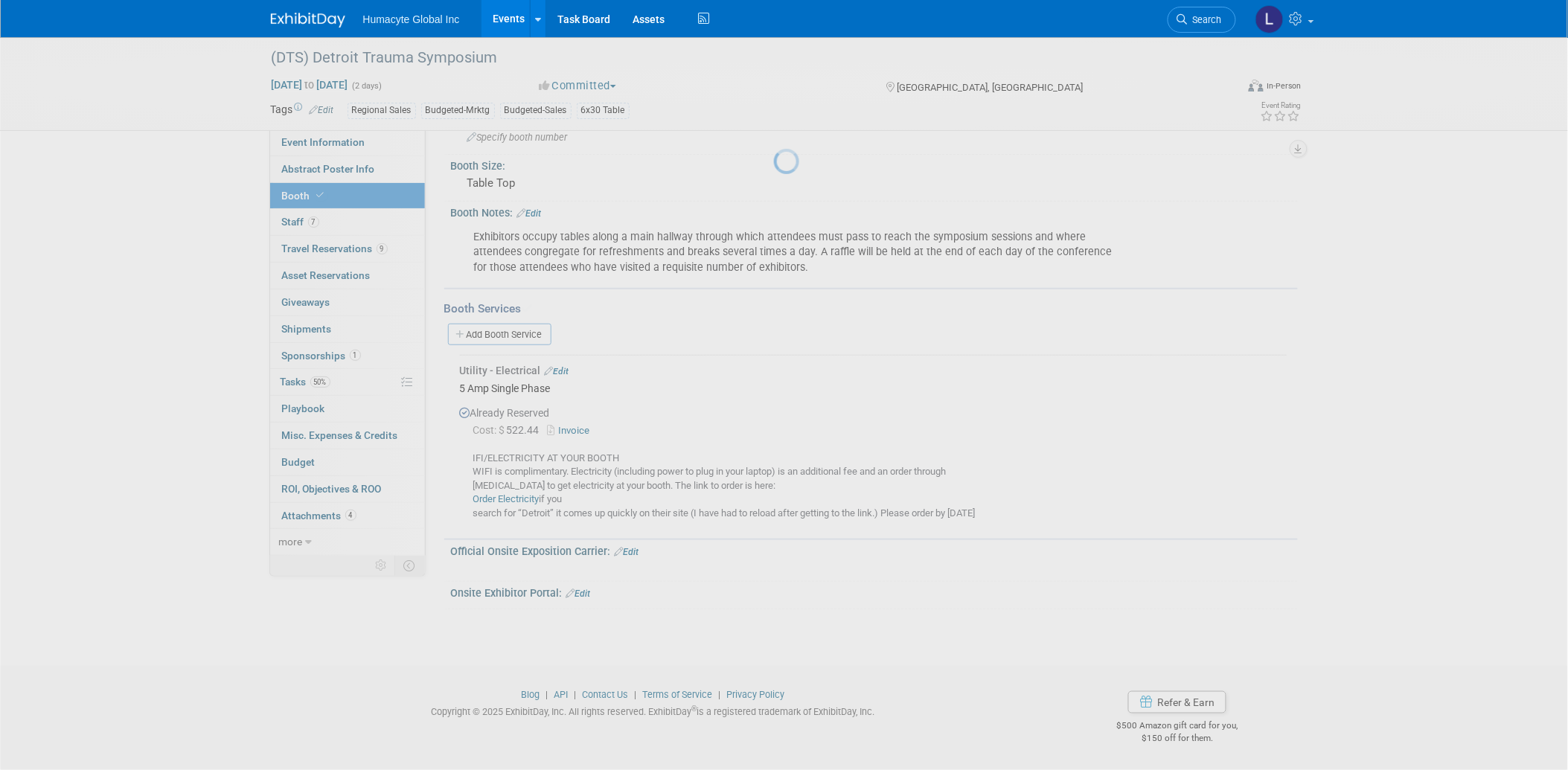
scroll to position [234, 0]
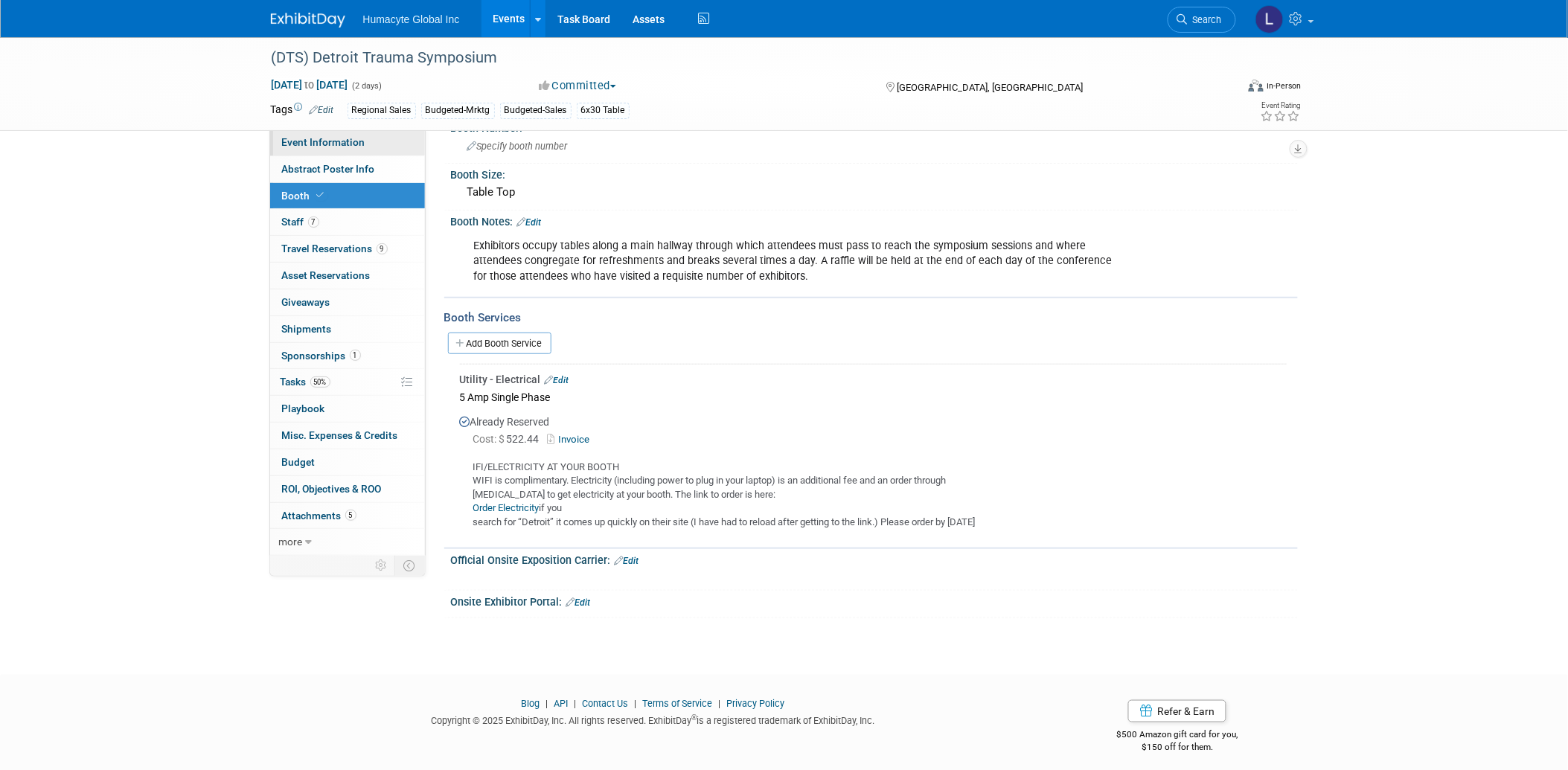
click at [306, 135] on link "Event Information" at bounding box center [347, 142] width 155 height 26
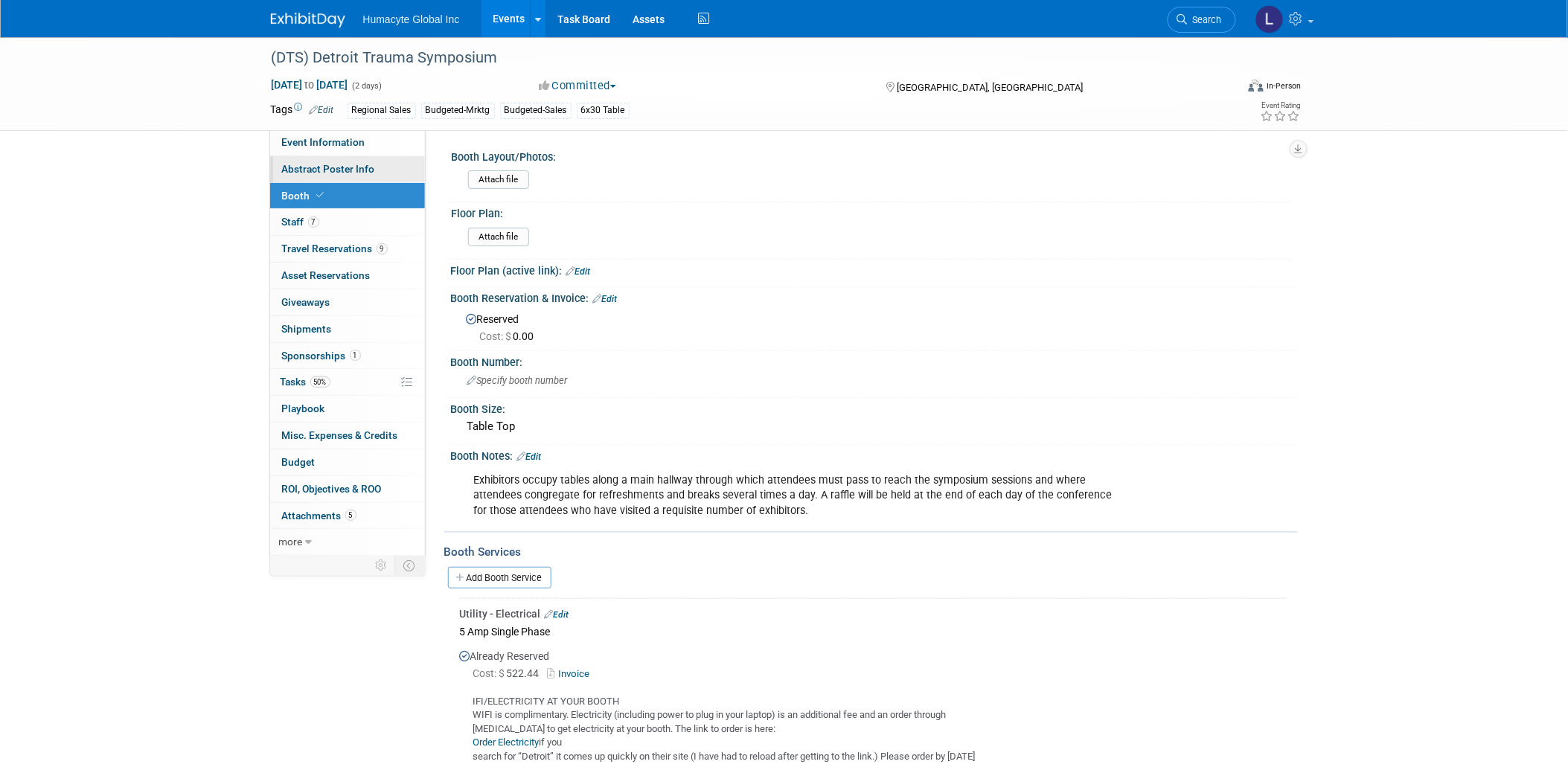
select select "Commercial"
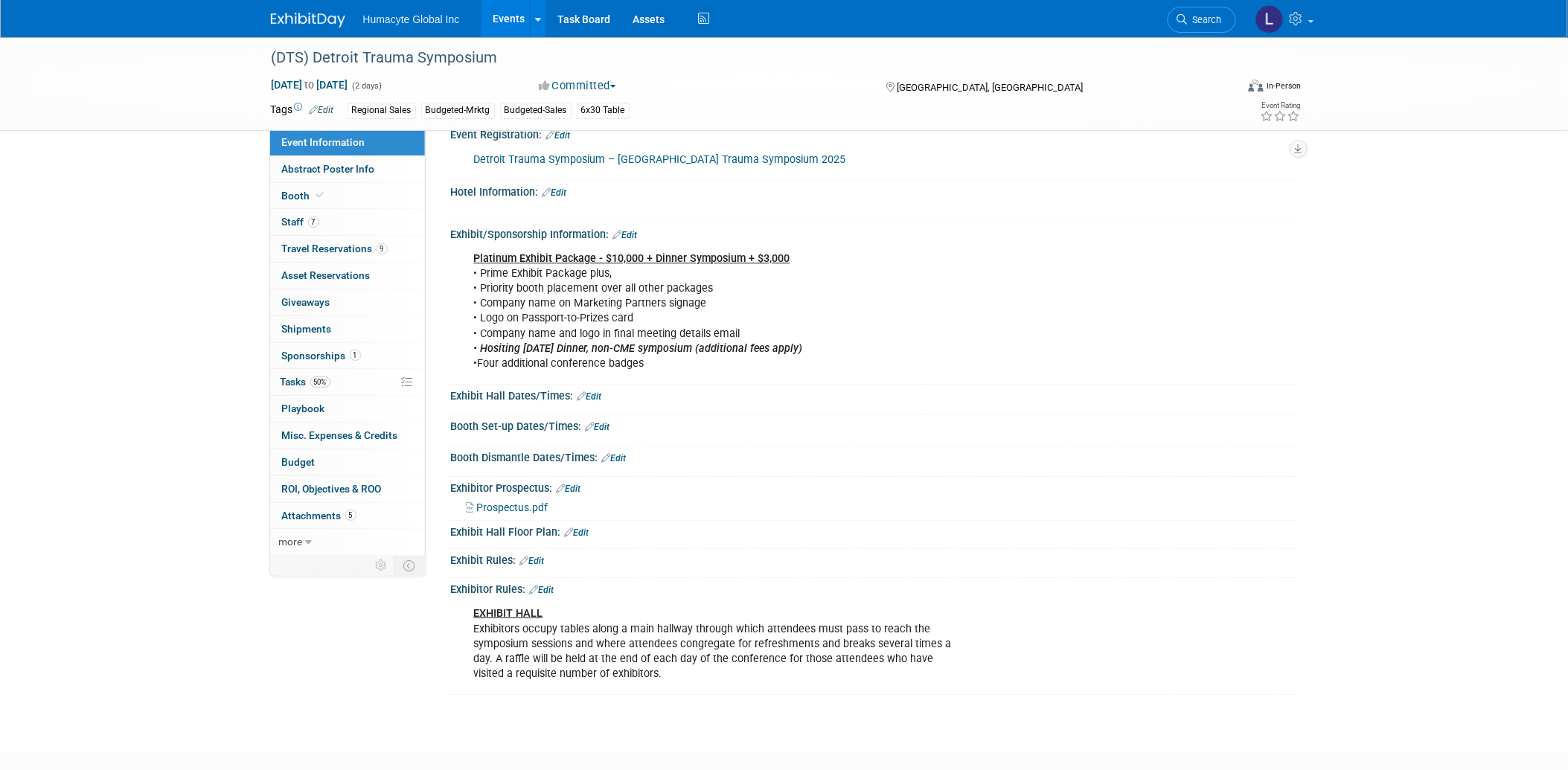
scroll to position [1456, 0]
click at [596, 388] on link "Edit" at bounding box center [590, 393] width 25 height 10
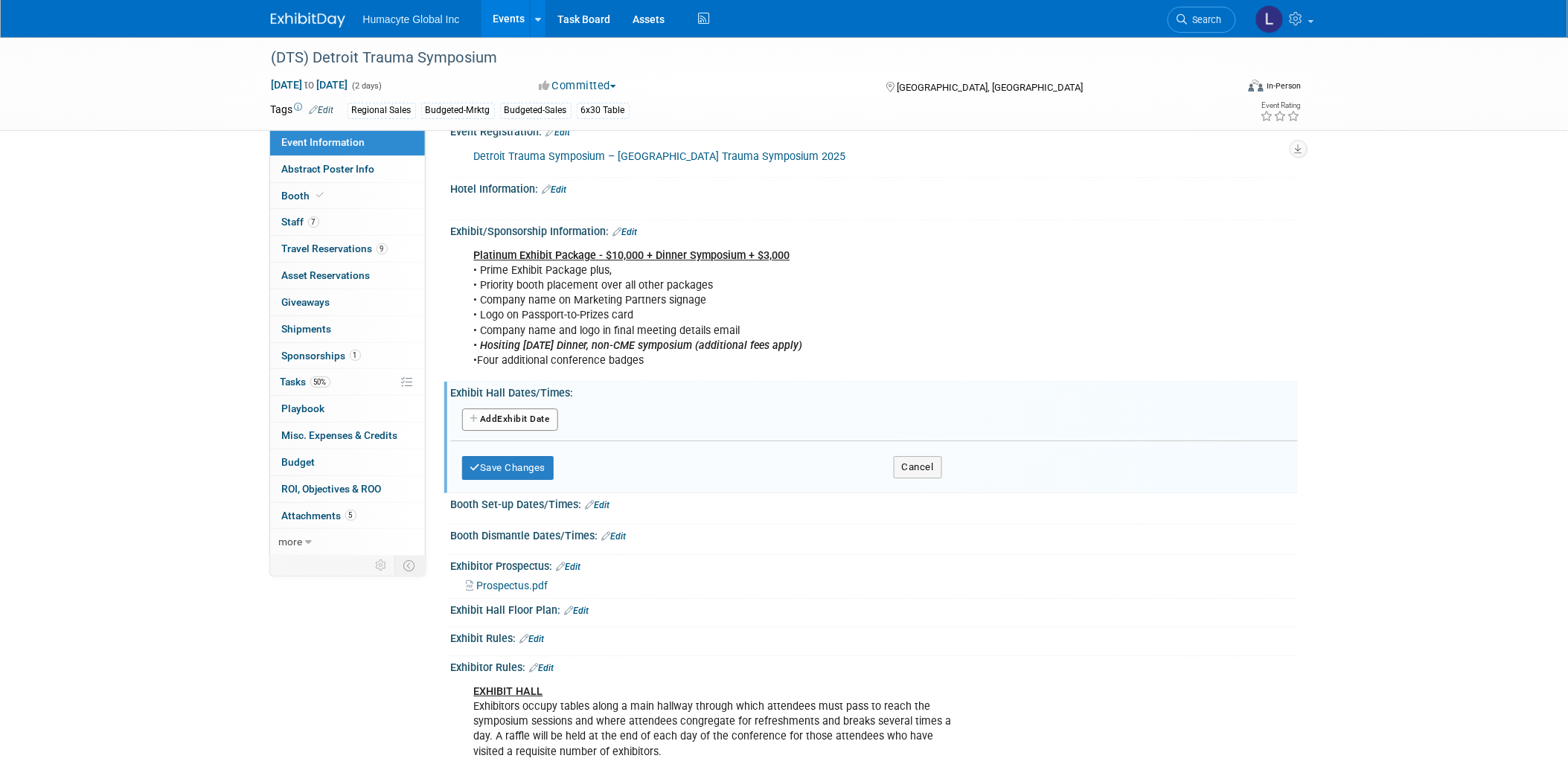
click at [602, 500] on link "Edit" at bounding box center [598, 505] width 25 height 10
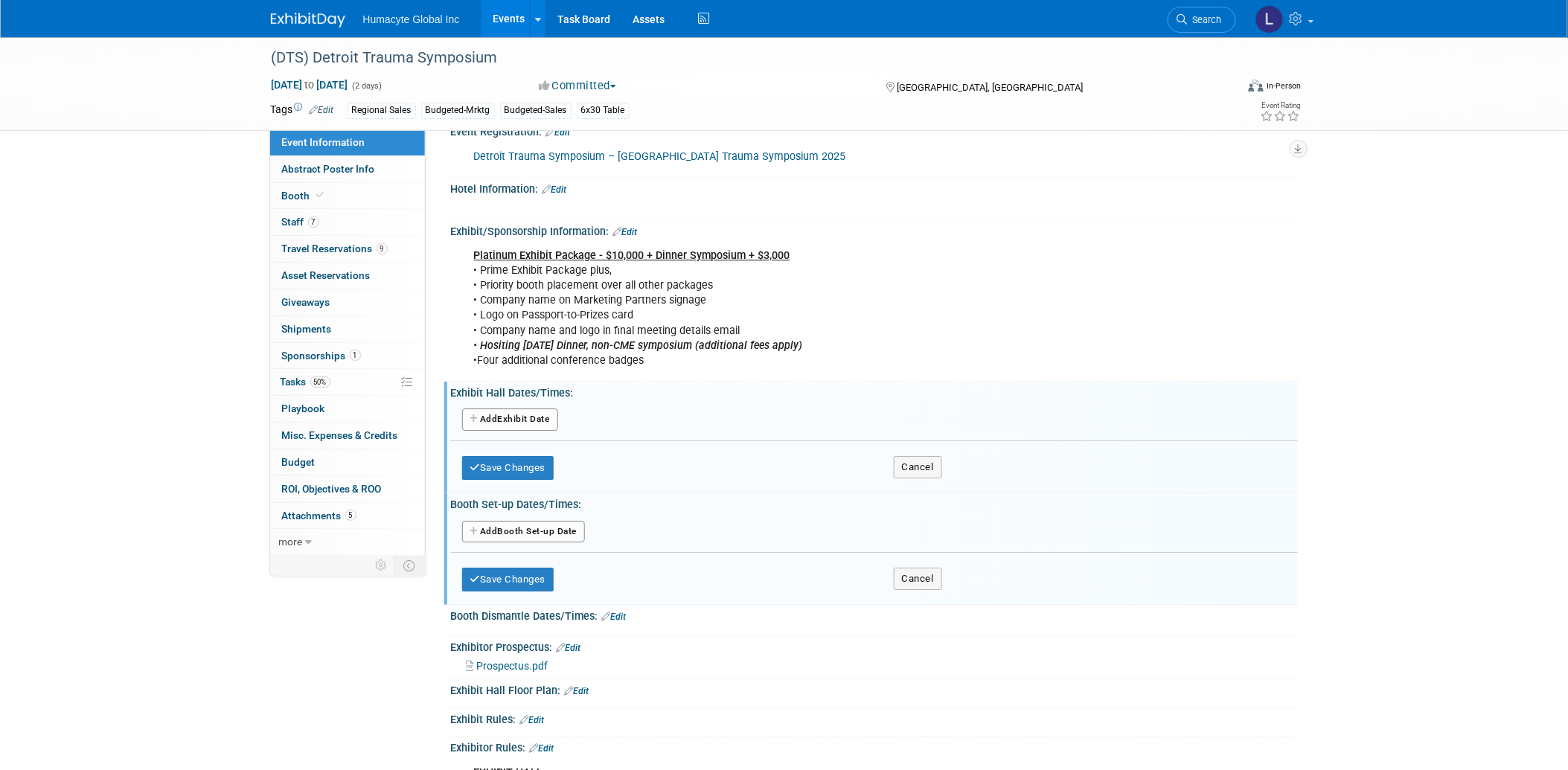
click at [484, 521] on button "Add Another Booth Set-up Date" at bounding box center [523, 532] width 124 height 23
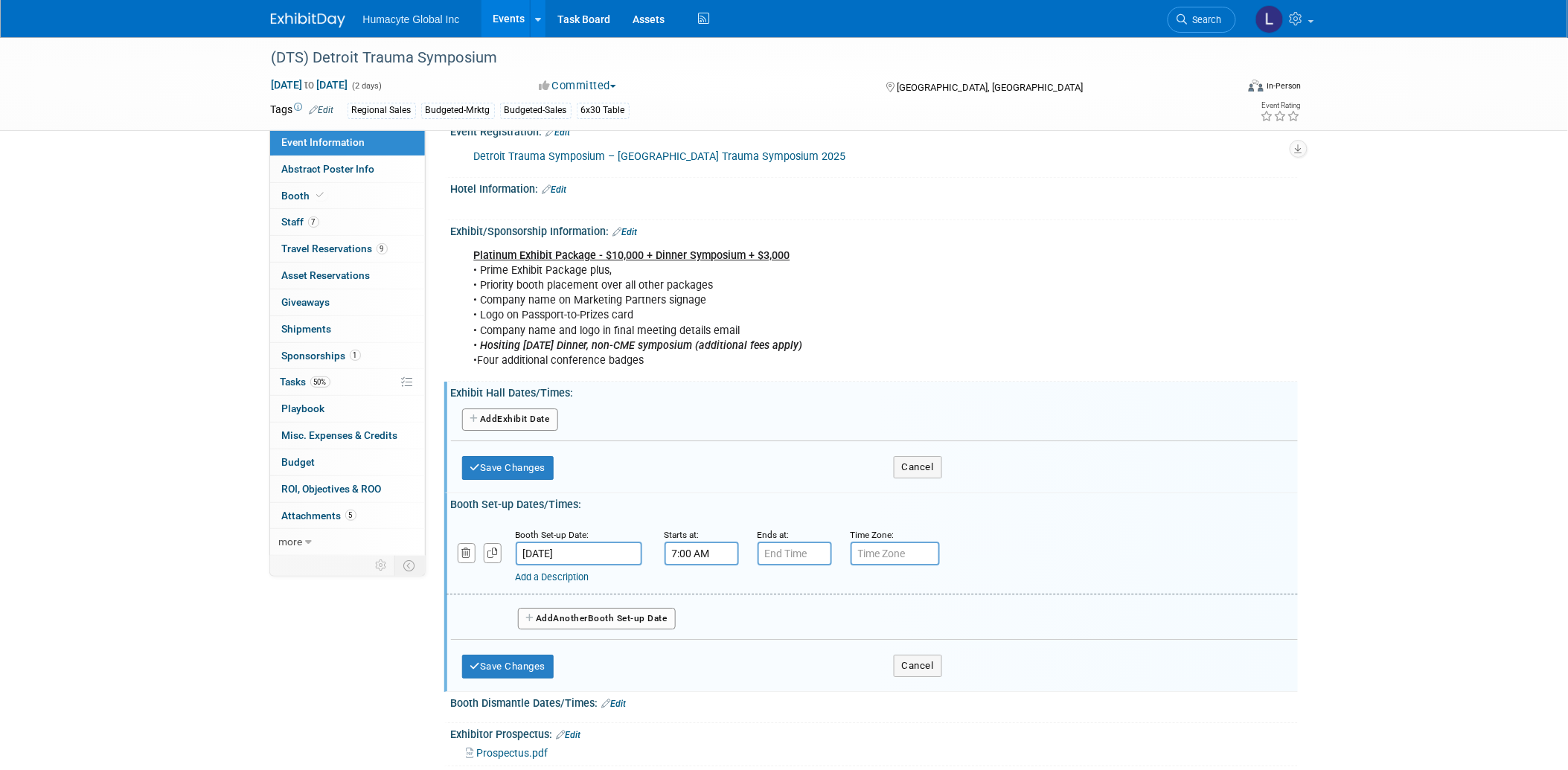
click at [708, 542] on input "7:00 AM" at bounding box center [701, 553] width 75 height 24
click at [698, 607] on span "07" at bounding box center [699, 620] width 28 height 26
click at [832, 569] on td "03" at bounding box center [835, 589] width 47 height 41
type input "3:00 AM"
type input "7:00 PM"
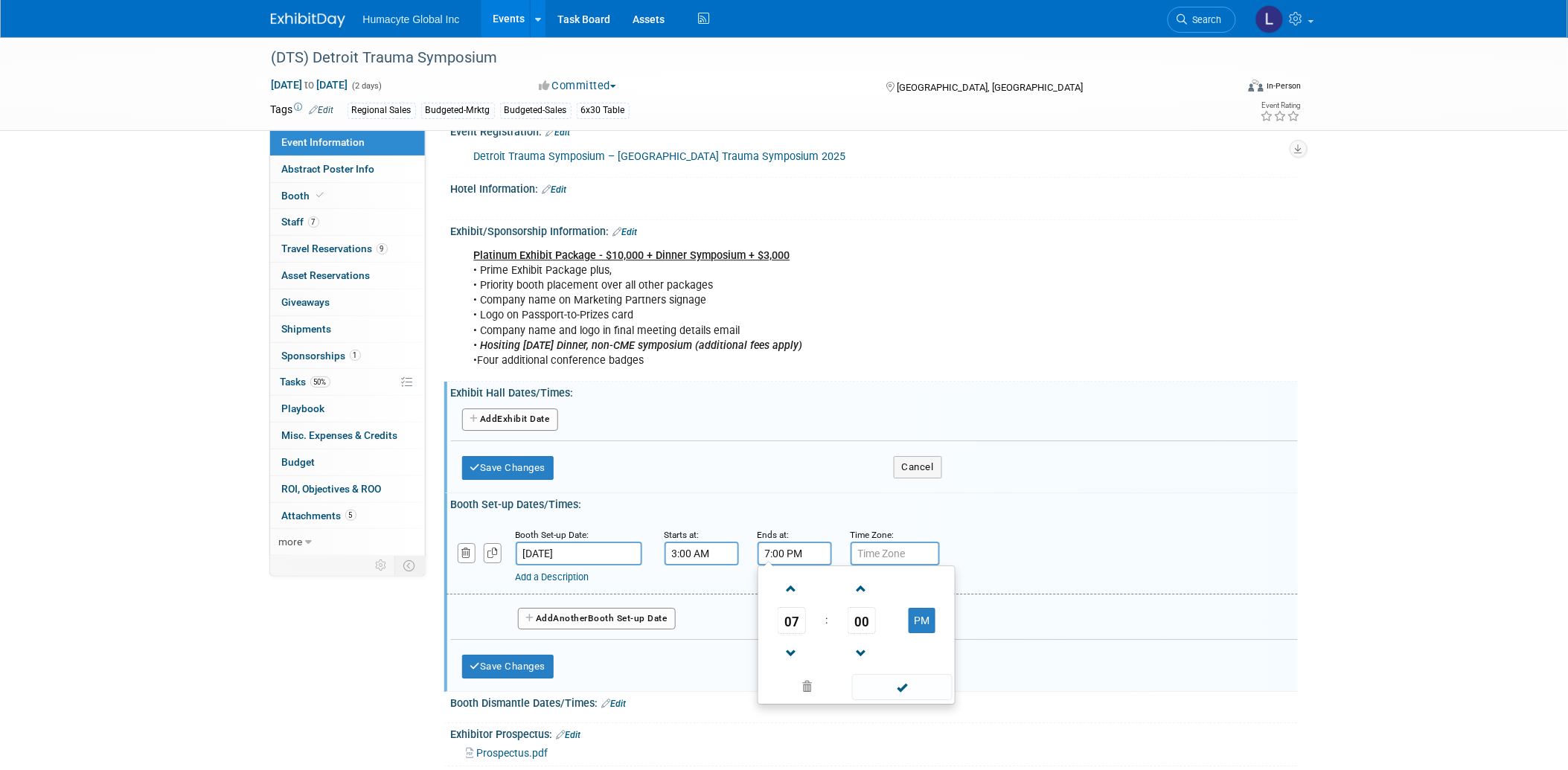
click at [796, 542] on input "7:00 PM" at bounding box center [794, 553] width 75 height 24
click at [1013, 527] on div "Add a Description Description:" at bounding box center [871, 555] width 873 height 58
click at [583, 542] on input "[DATE]" at bounding box center [579, 553] width 126 height 24
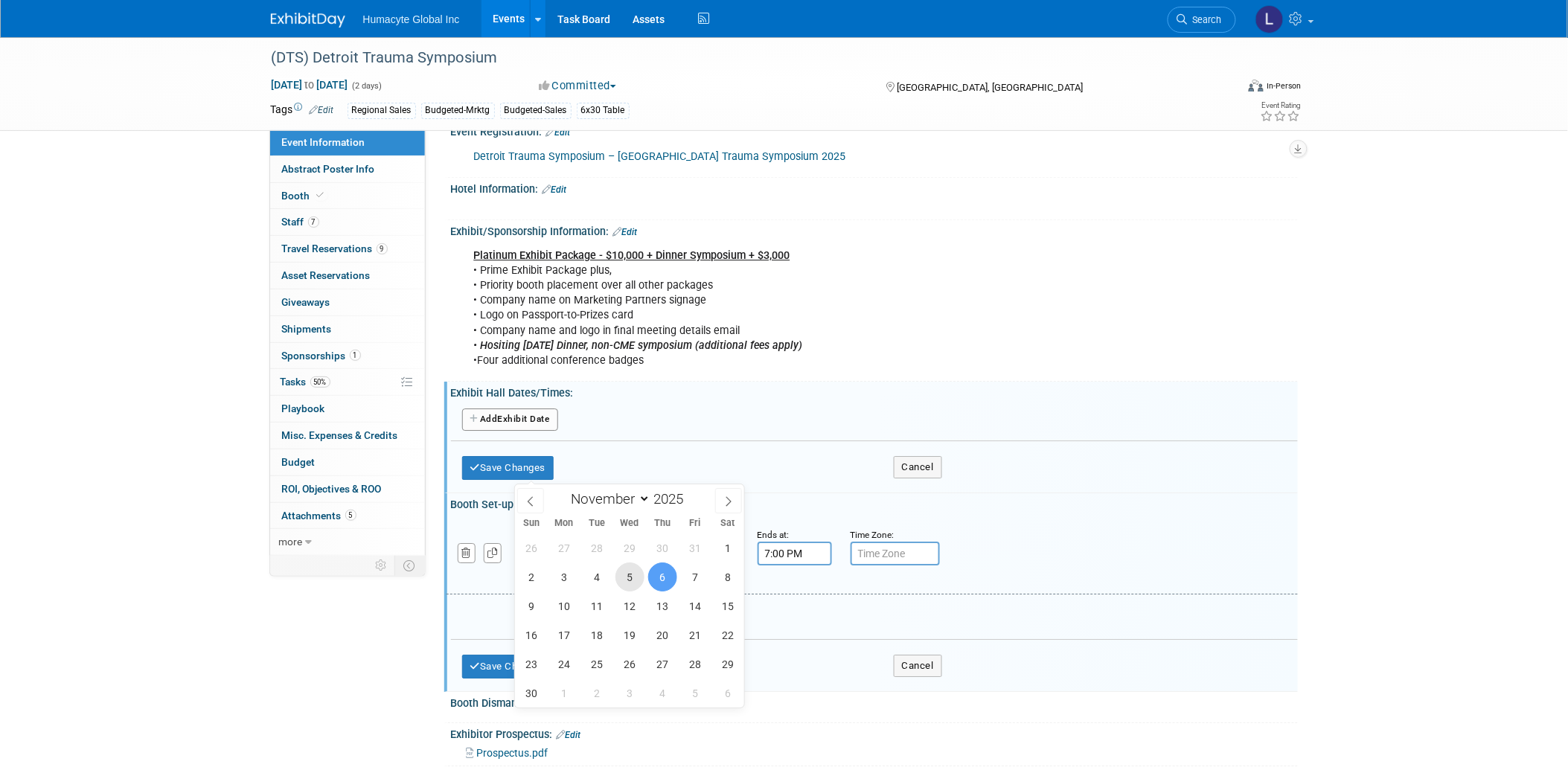
click at [626, 578] on span "5" at bounding box center [630, 577] width 29 height 29
type input "Nov 5, 2025"
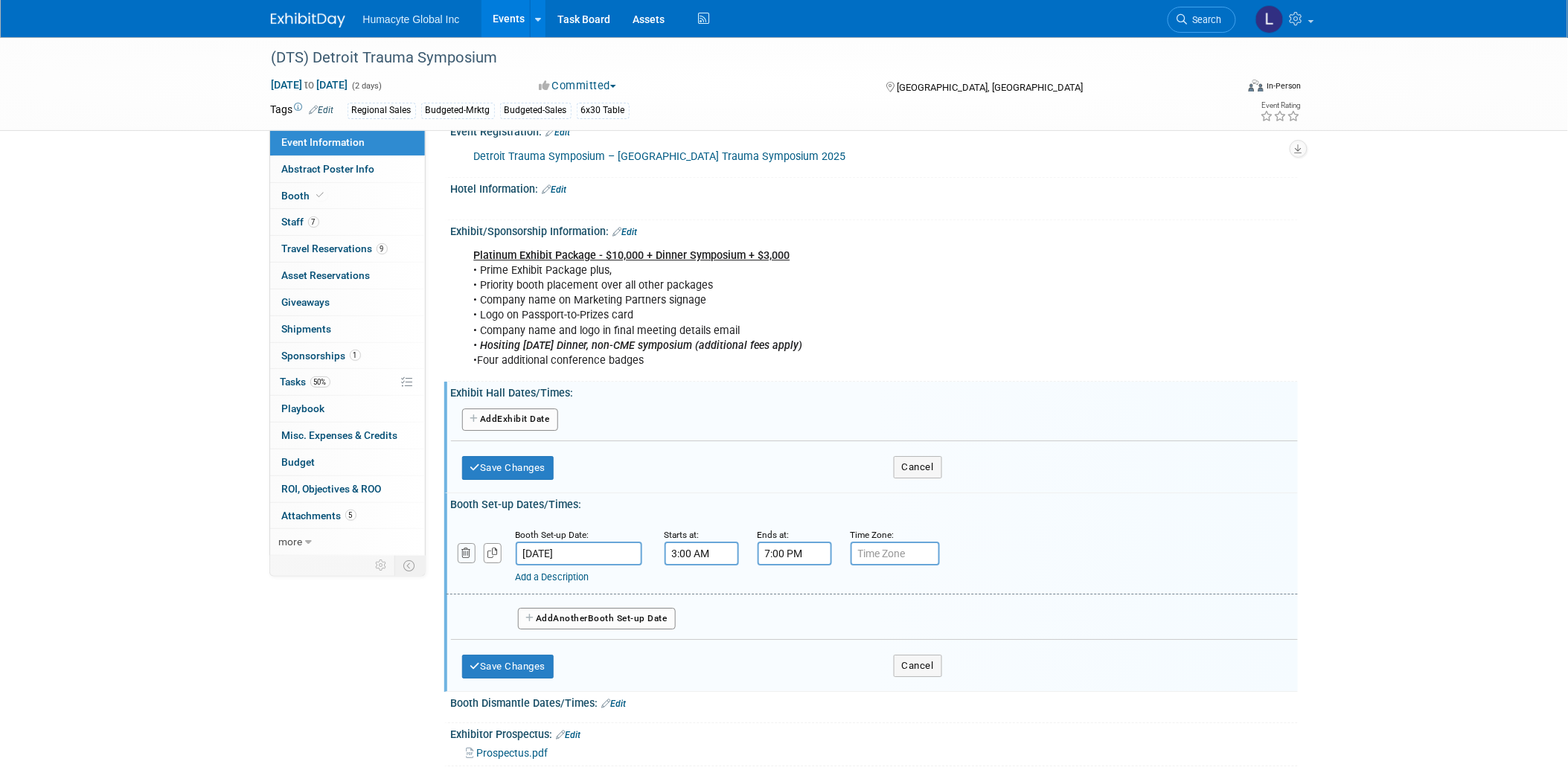
drag, startPoint x: 469, startPoint y: 471, endPoint x: 589, endPoint y: 517, distance: 128.5
click at [571, 524] on div "Booth Set-up Date: Nov 5, 2025 Starts at: 3:00 AM Ends at: 7:00 PM Time Zone: A…" at bounding box center [873, 577] width 824 height 126
click at [602, 608] on button "Add Another Booth Set-up Date" at bounding box center [597, 619] width 158 height 23
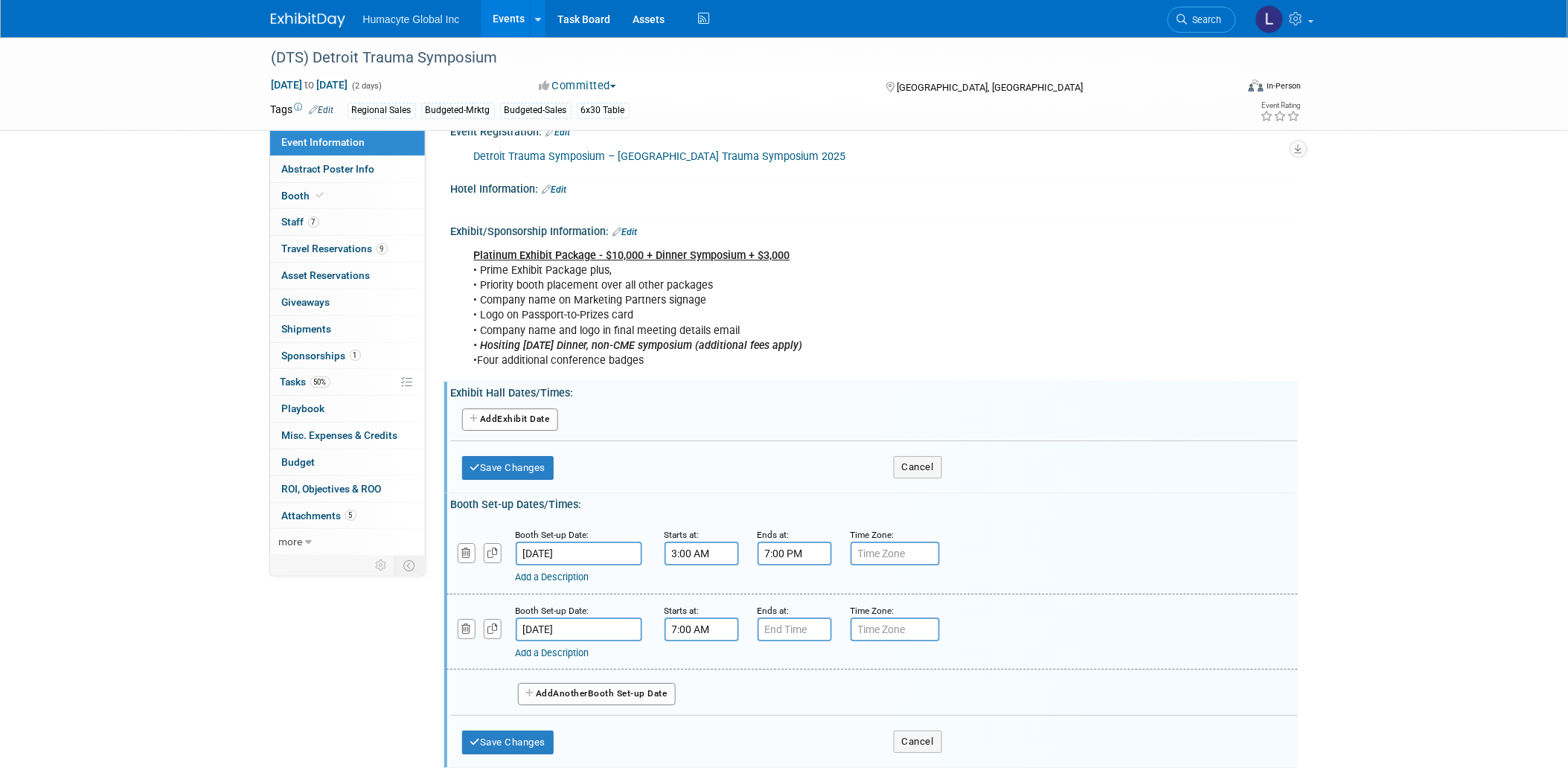
click at [692, 617] on input "7:00 AM" at bounding box center [701, 628] width 75 height 24
click at [702, 683] on span "07" at bounding box center [699, 696] width 28 height 26
click at [780, 685] on td "06" at bounding box center [787, 705] width 47 height 41
type input "6:00 AM"
click at [786, 606] on small "Ends at:" at bounding box center [773, 611] width 32 height 10
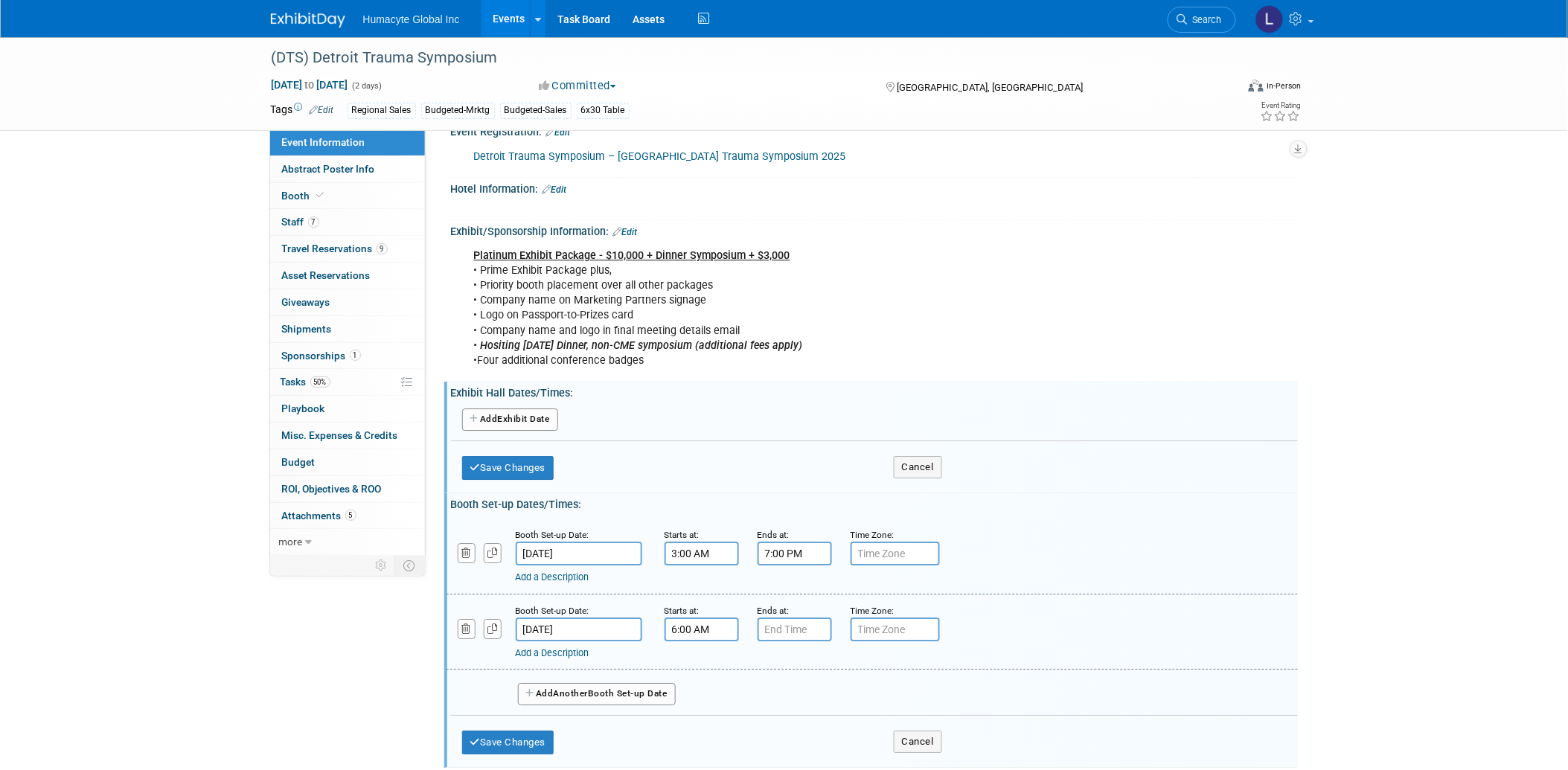
click at [786, 602] on div "Ends at:" at bounding box center [792, 610] width 71 height 15
click at [785, 617] on input "7:00 PM" at bounding box center [794, 628] width 75 height 24
click at [937, 683] on td "PM" at bounding box center [922, 696] width 59 height 26
click at [920, 683] on button "PM" at bounding box center [921, 695] width 26 height 25
type input "7:00 AM"
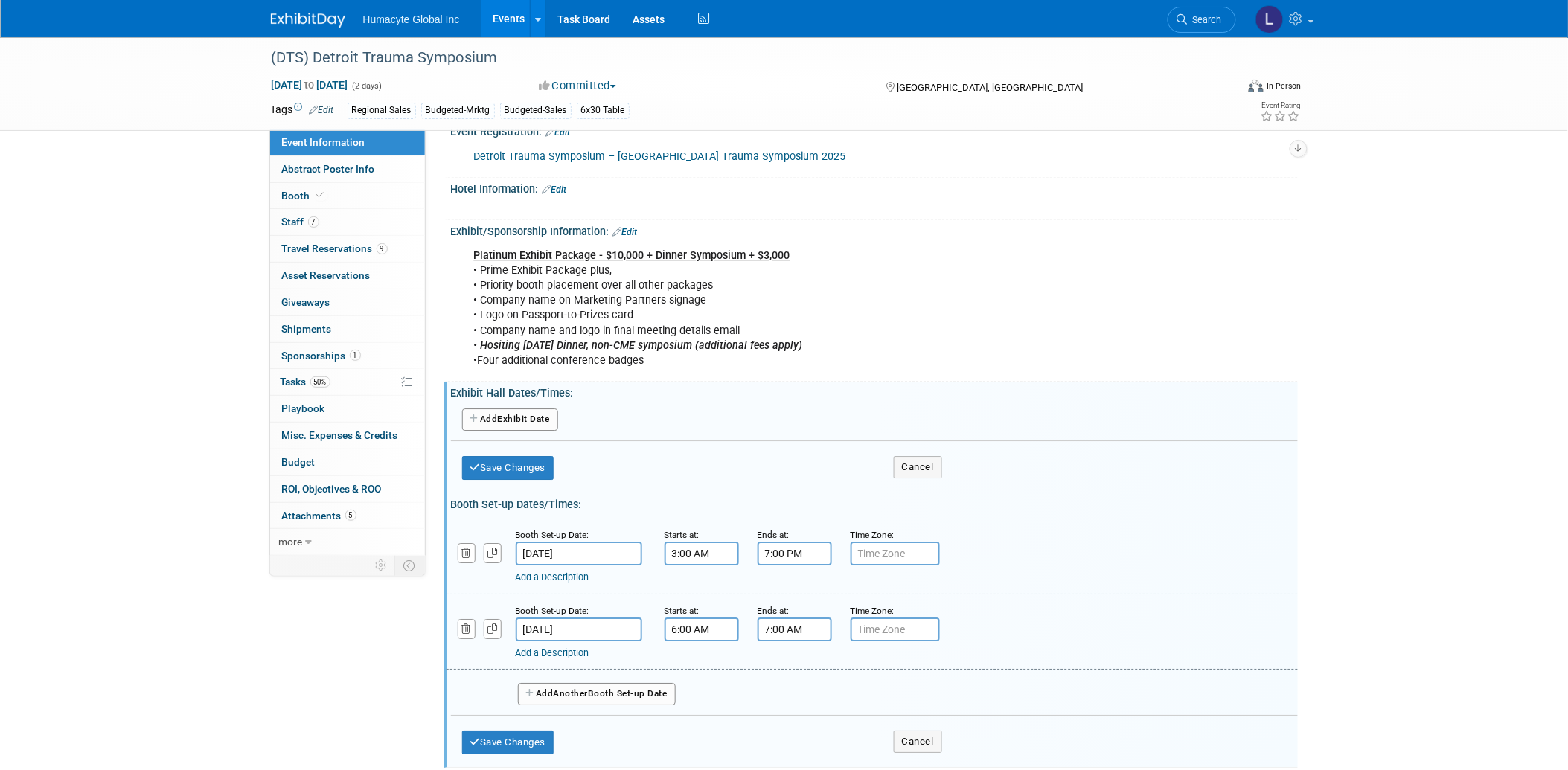
click at [1067, 669] on div "Add Another Booth Set-up Date" at bounding box center [874, 689] width 847 height 40
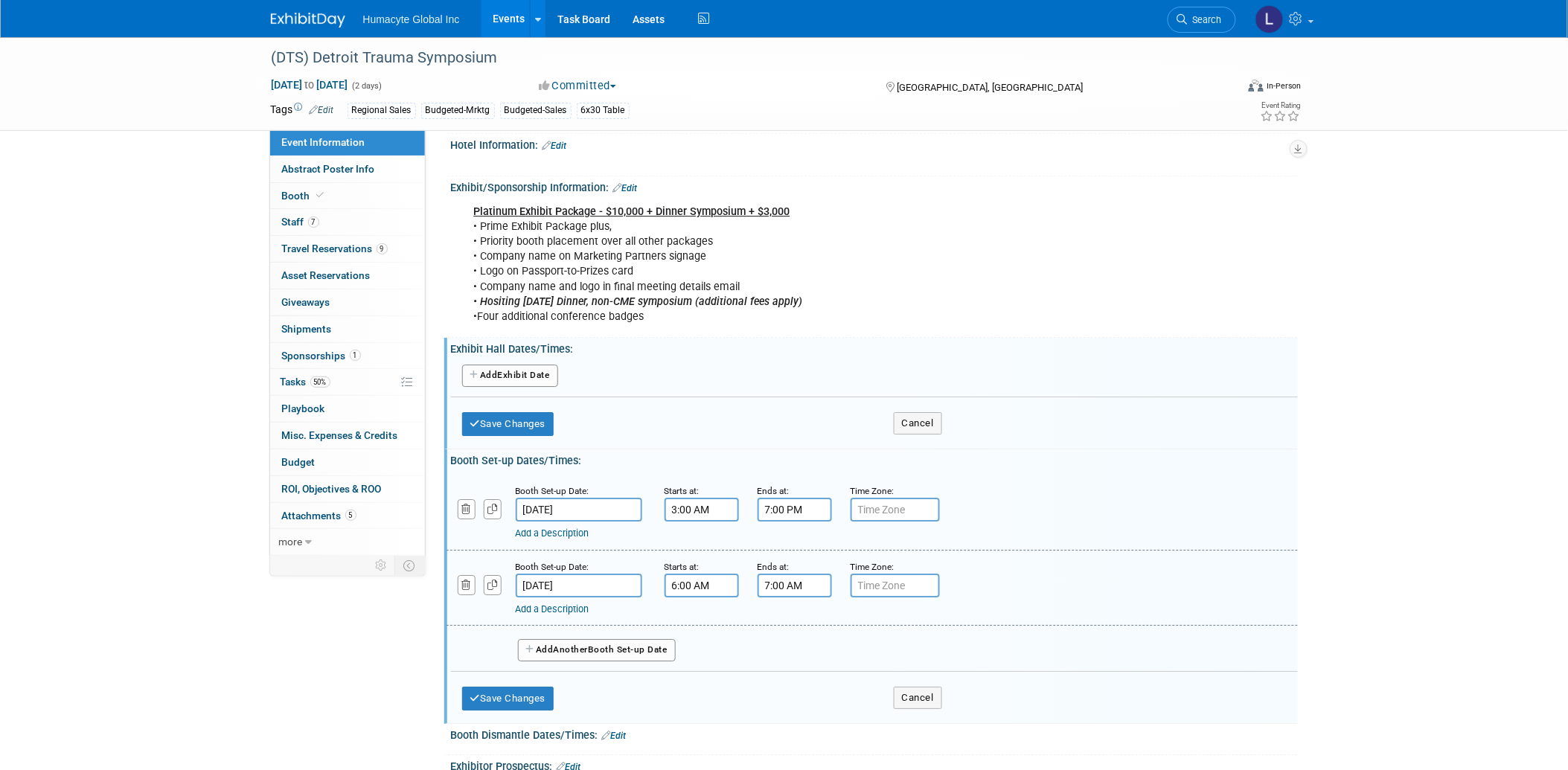
scroll to position [1540, 0]
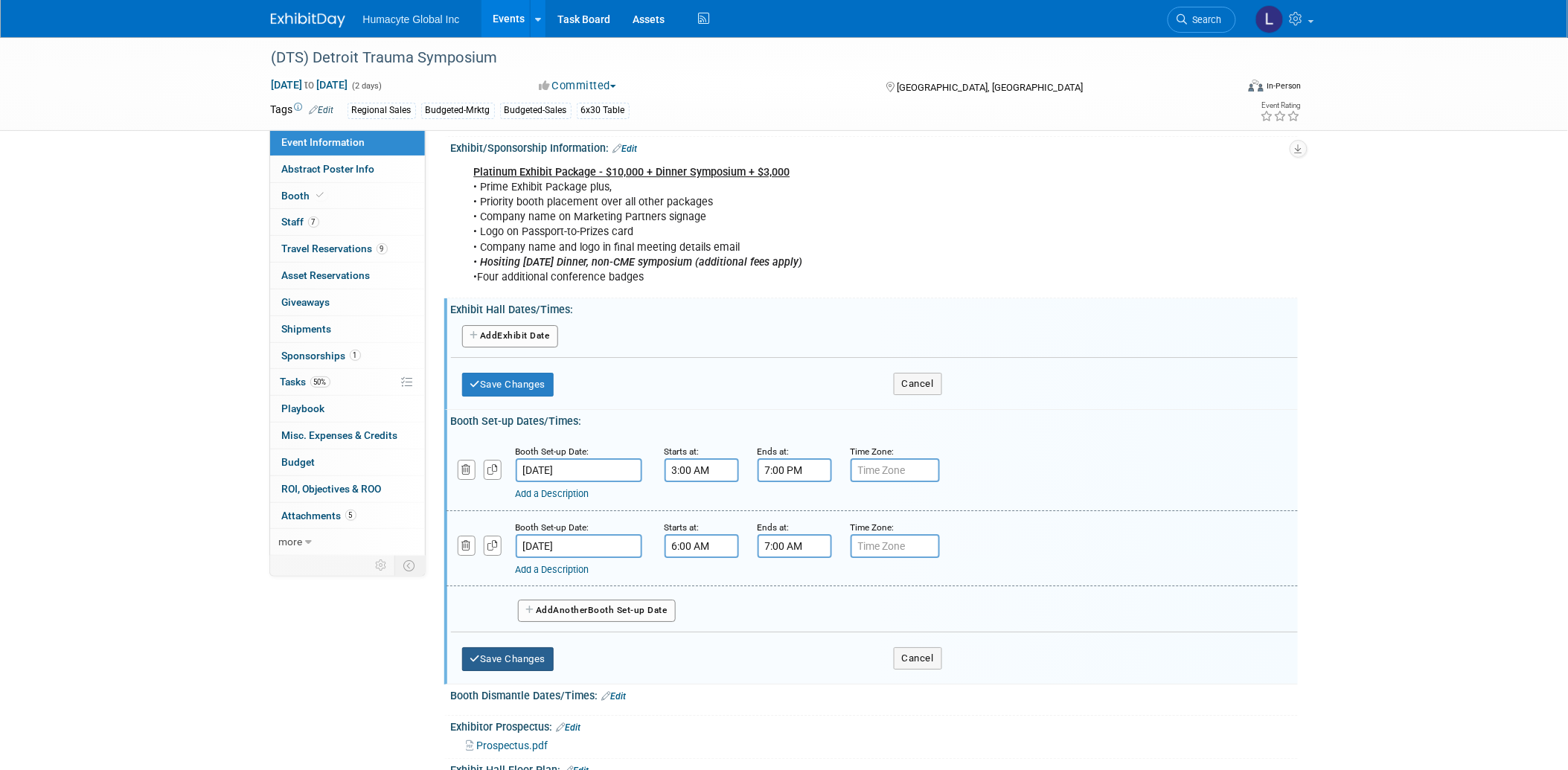
click at [498, 647] on button "Save Changes" at bounding box center [508, 659] width 93 height 24
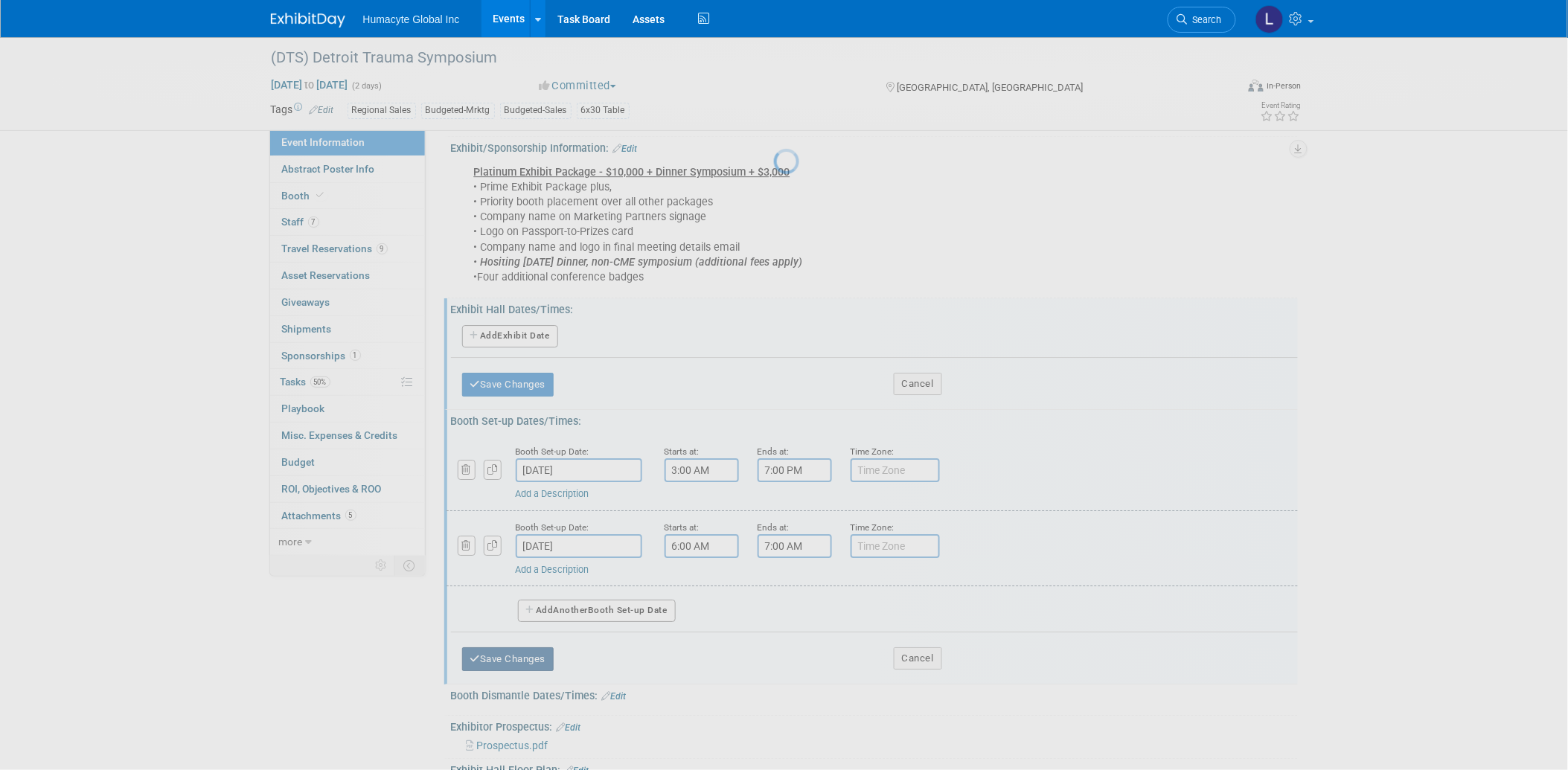
scroll to position [1534, 0]
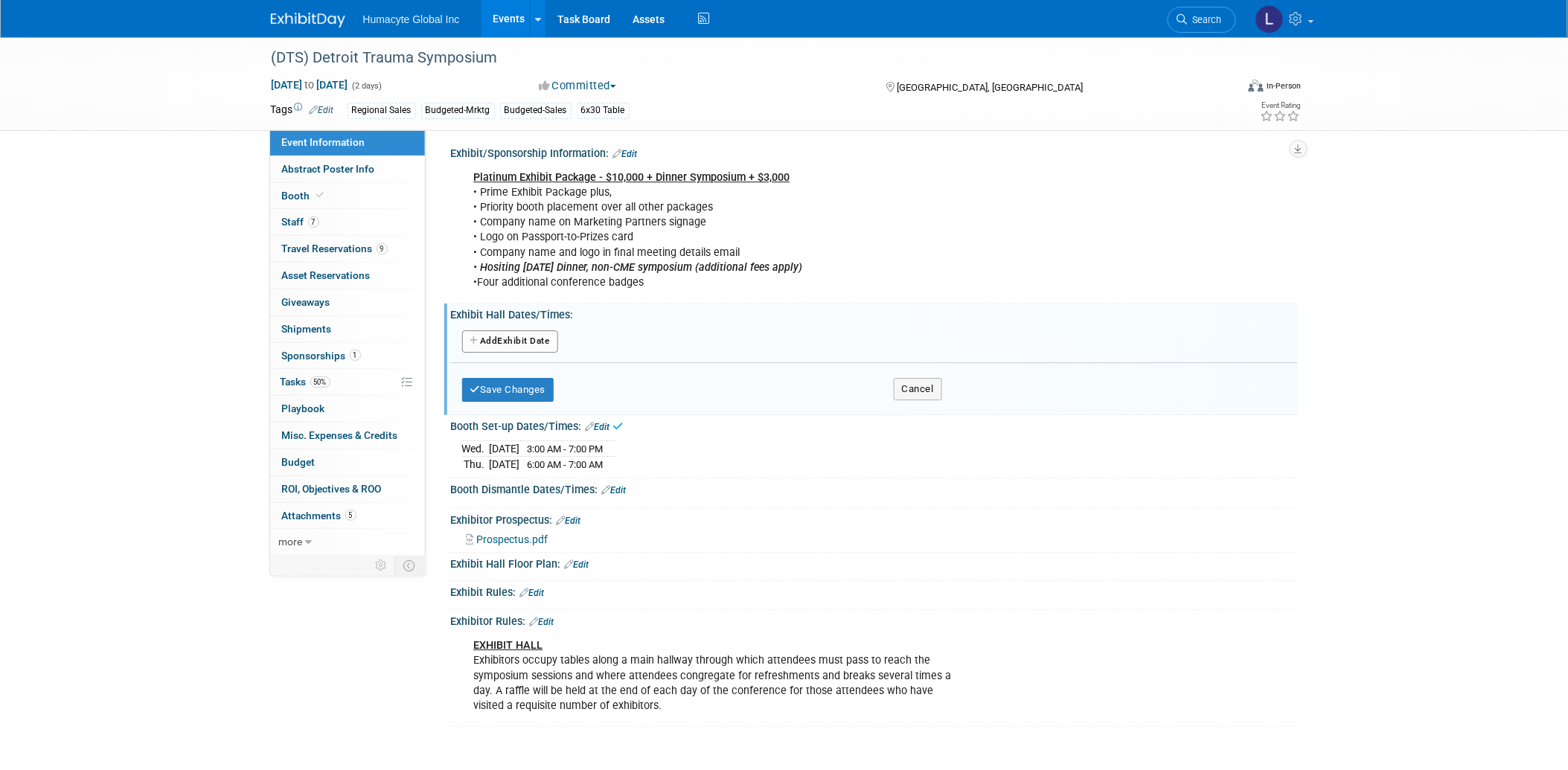
click at [619, 485] on link "Edit" at bounding box center [615, 490] width 25 height 10
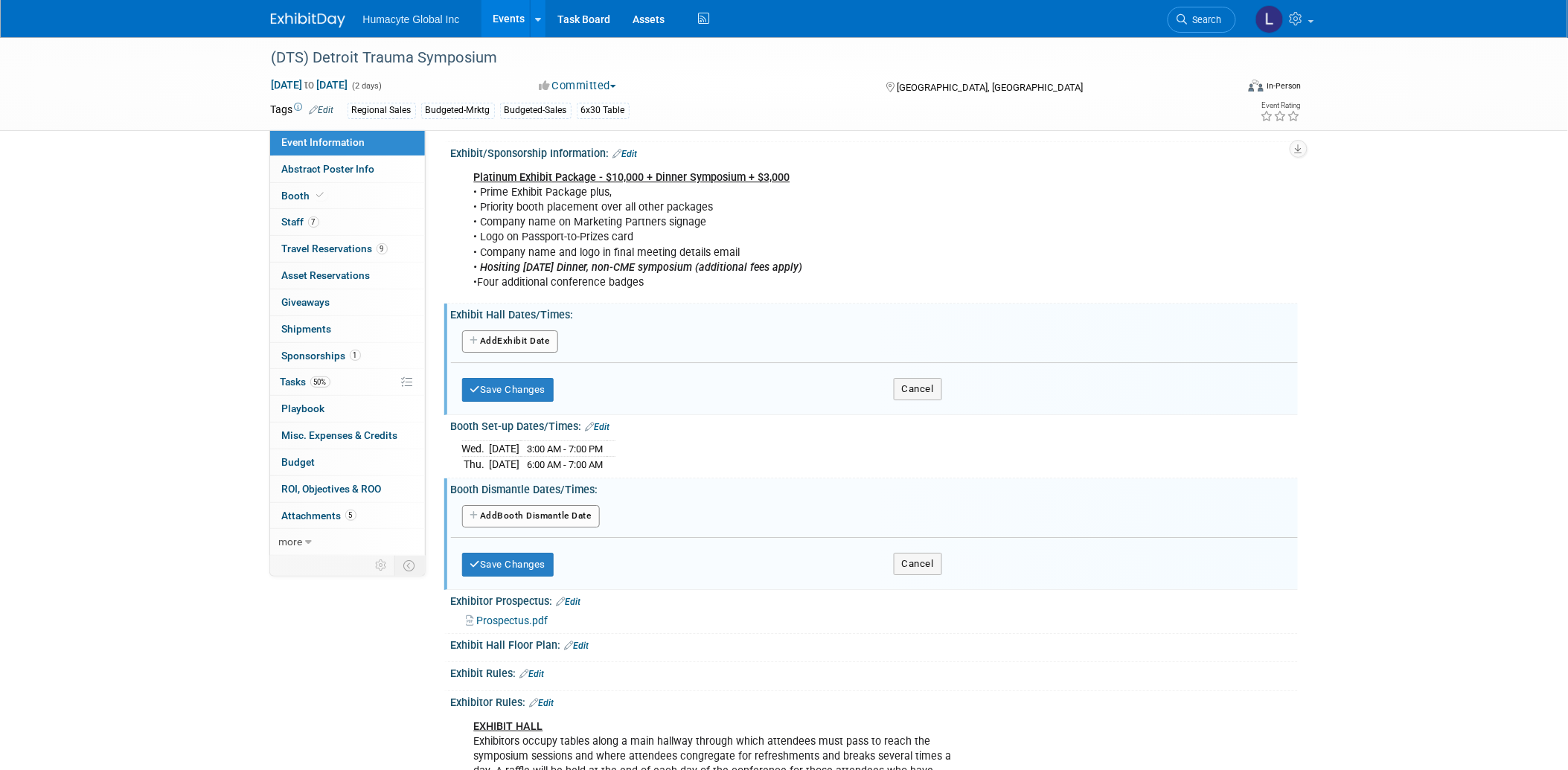
click at [509, 505] on button "Add Another Booth Dismantle Date" at bounding box center [531, 516] width 138 height 23
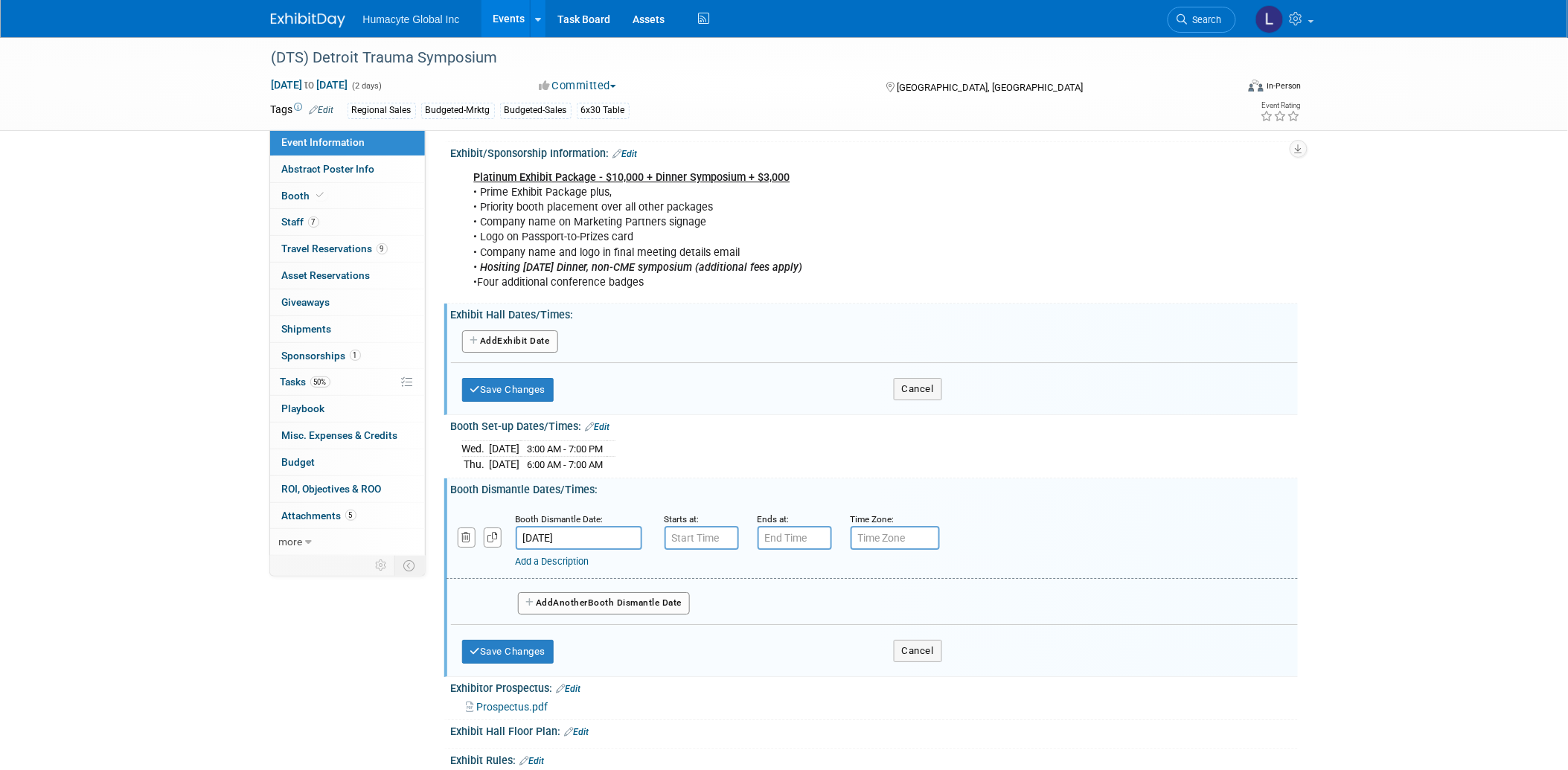
click at [582, 526] on input "[DATE]" at bounding box center [579, 537] width 126 height 24
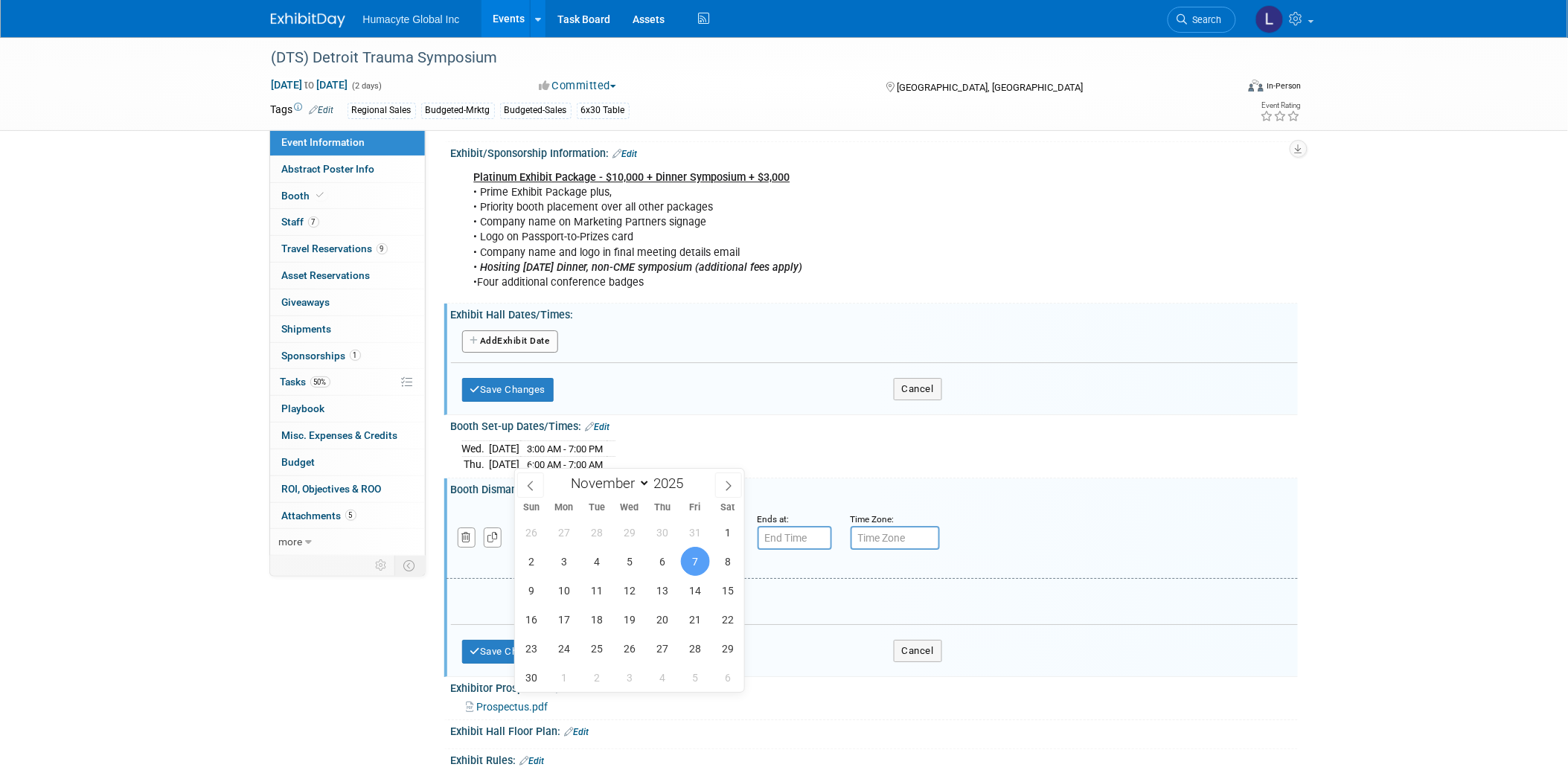
click at [694, 560] on span "7" at bounding box center [695, 561] width 29 height 29
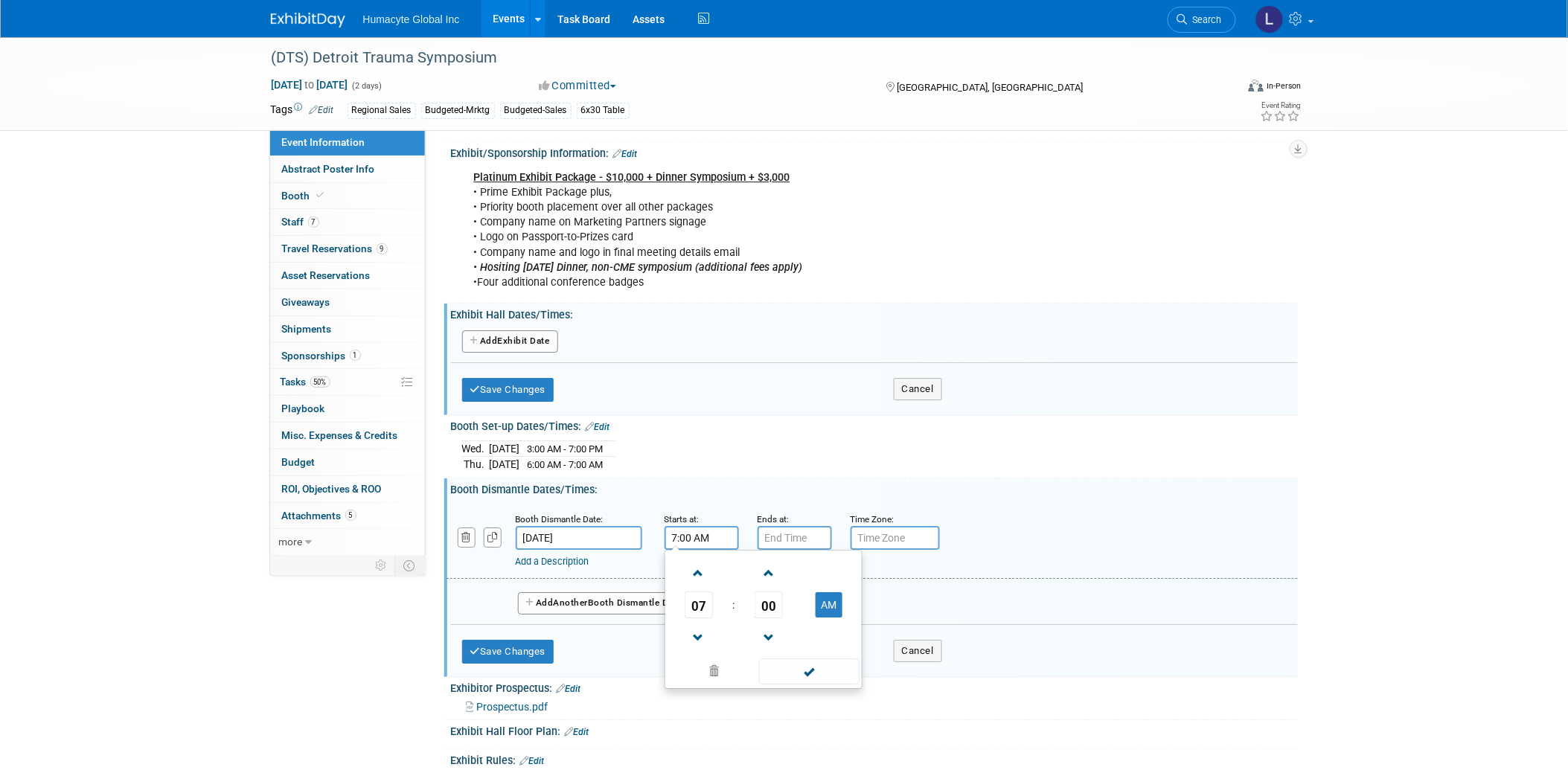
click at [709, 526] on input "7:00 AM" at bounding box center [701, 537] width 75 height 24
click at [709, 592] on span "07" at bounding box center [699, 605] width 28 height 26
click at [794, 634] on td "10" at bounding box center [787, 654] width 47 height 41
type input "10:00 AM"
click at [919, 578] on div "Add Another Booth Dismantle Date" at bounding box center [874, 598] width 847 height 40
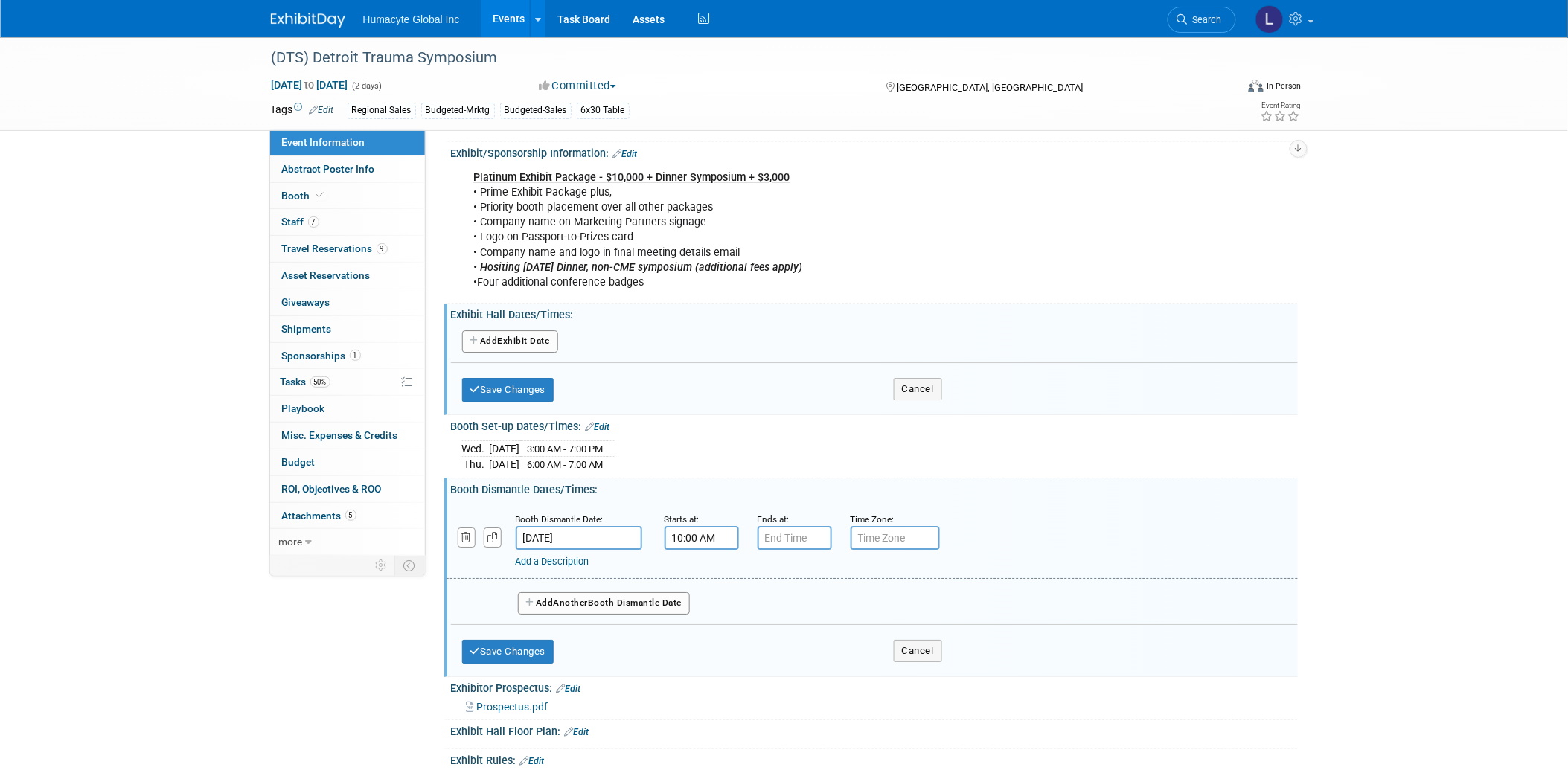
click at [589, 556] on link "Add a Description" at bounding box center [552, 561] width 74 height 11
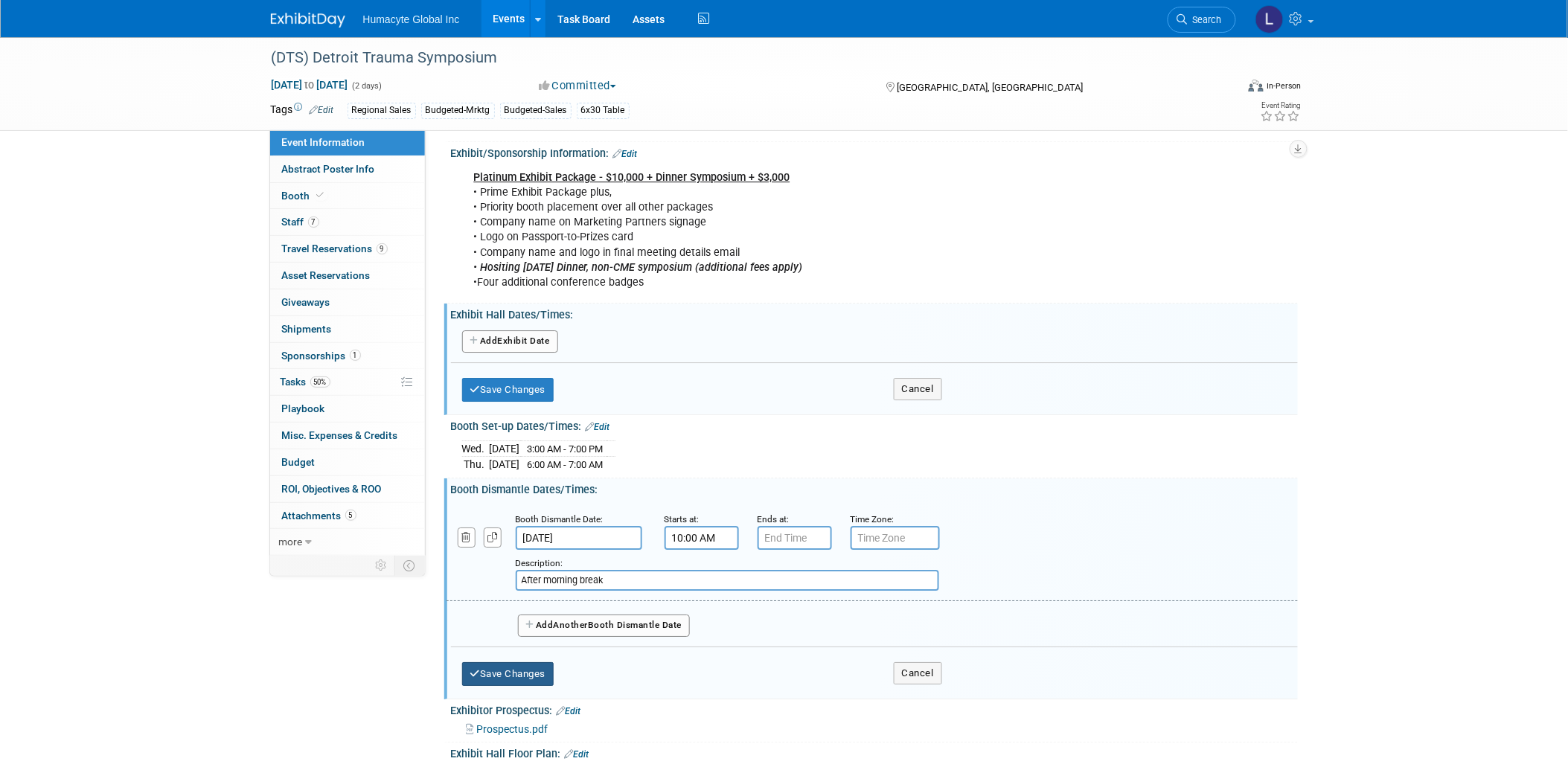
type input "After morning break"
click at [494, 661] on button "Save Changes" at bounding box center [508, 673] width 93 height 24
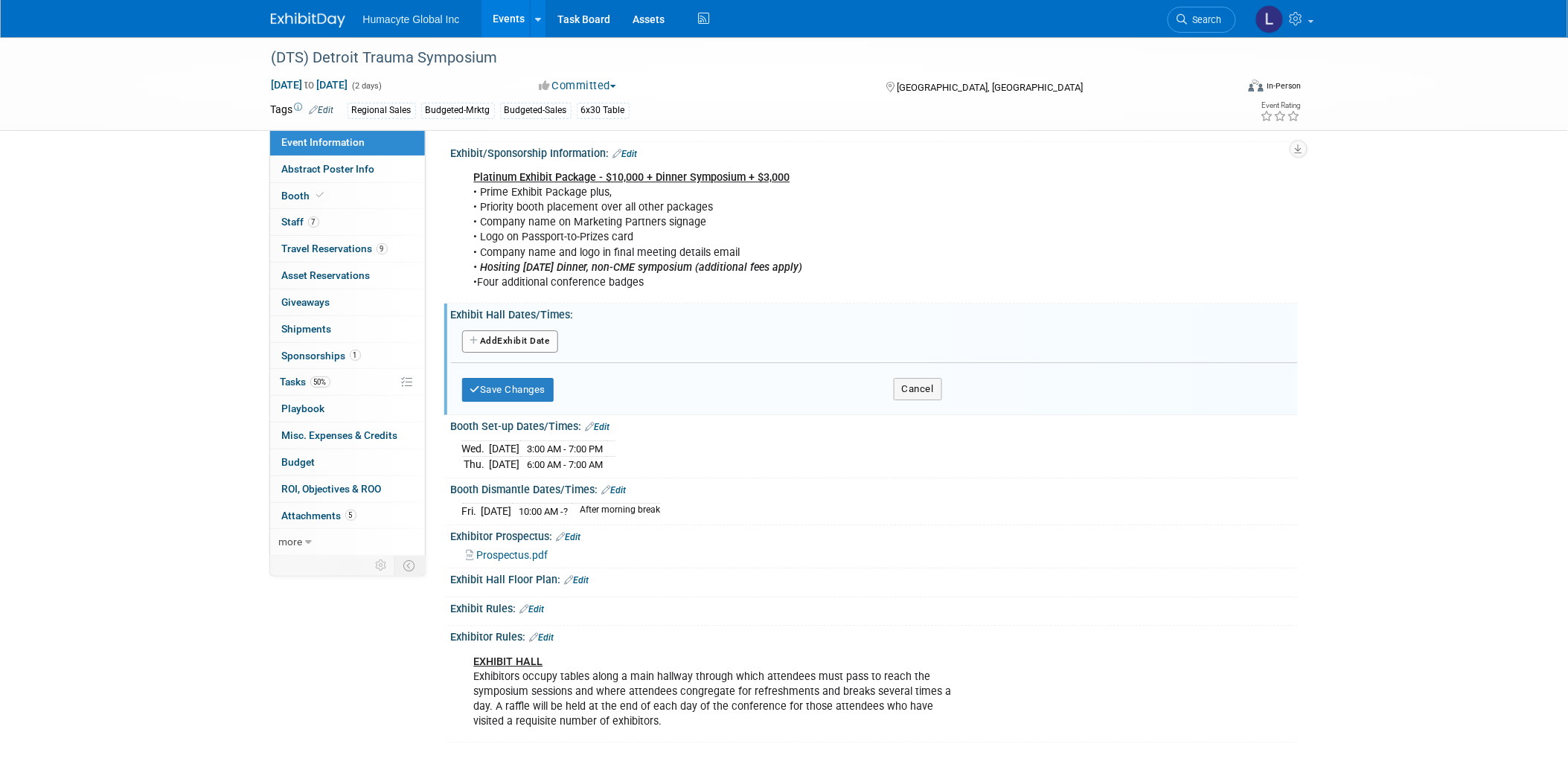
click at [499, 330] on button "Add Another Exhibit Date" at bounding box center [510, 342] width 96 height 23
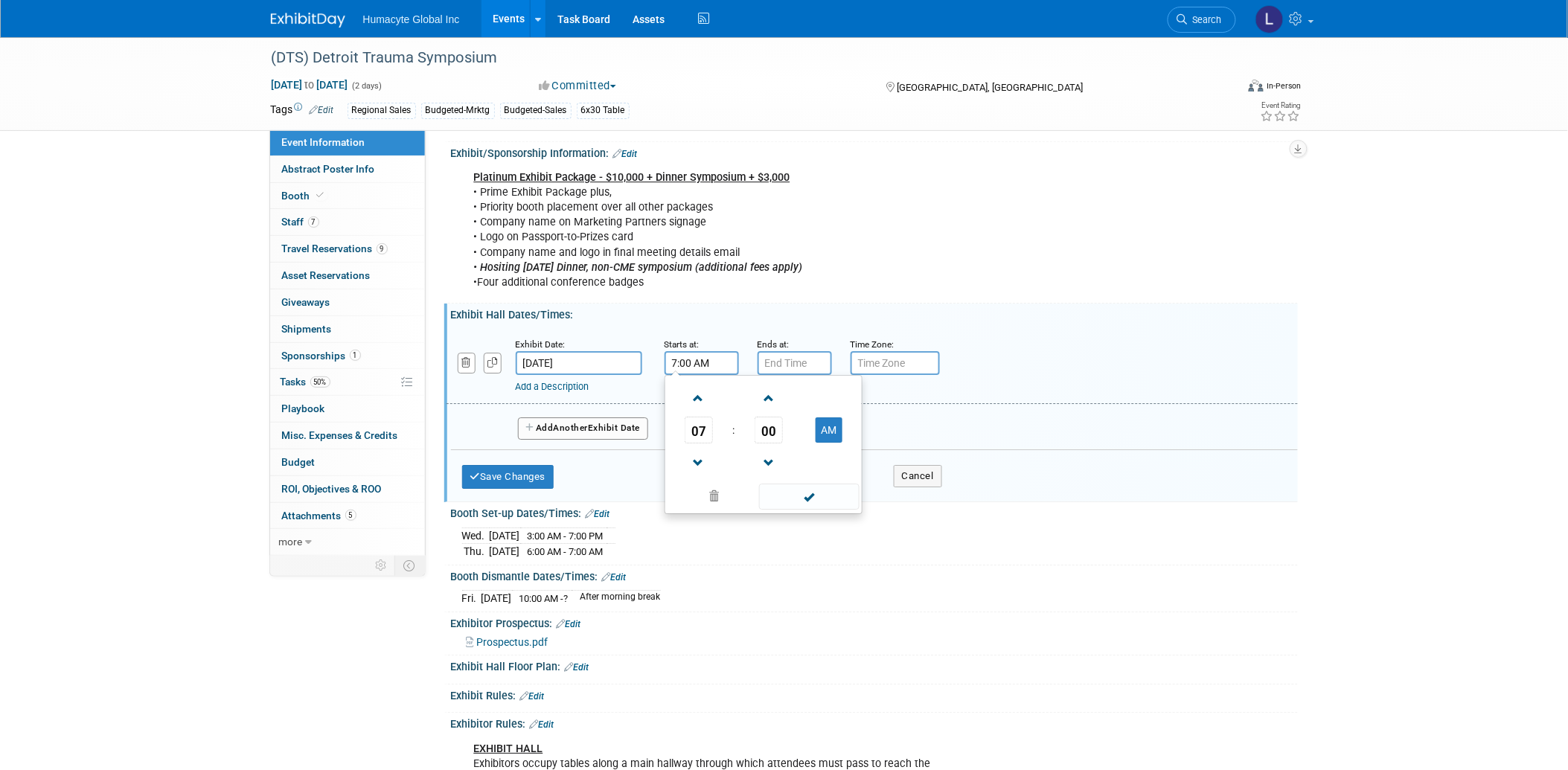
click at [717, 351] on input "7:00 AM" at bounding box center [701, 362] width 75 height 24
click at [700, 416] on span "07" at bounding box center [699, 429] width 28 height 26
click at [792, 419] on td "06" at bounding box center [787, 439] width 47 height 41
type input "6:00 AM"
click at [779, 351] on input "7:00 PM" at bounding box center [794, 362] width 75 height 24
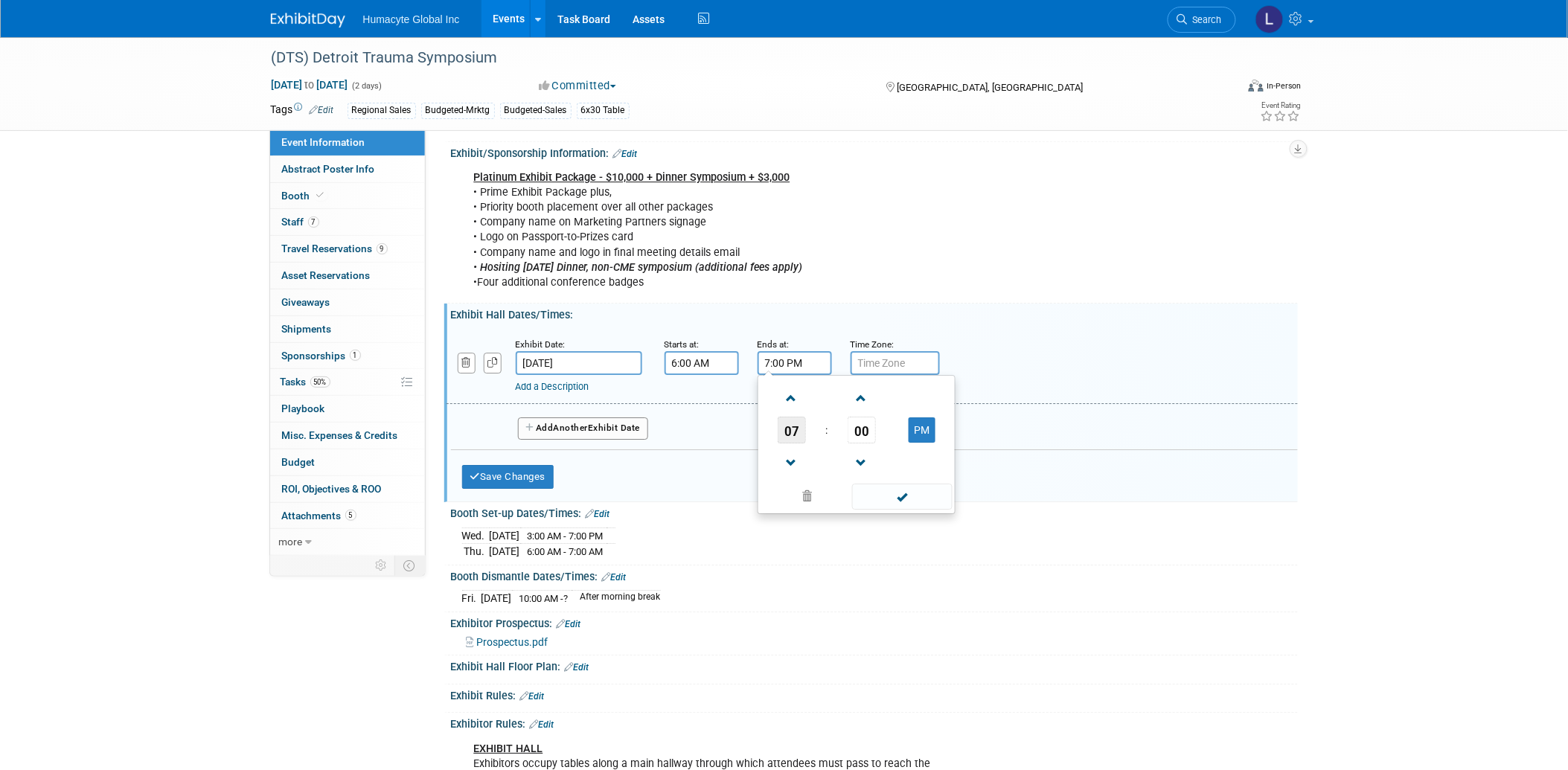
click at [791, 416] on span "07" at bounding box center [792, 429] width 28 height 26
click at [876, 419] on td "06" at bounding box center [880, 439] width 47 height 41
click at [865, 416] on span "00" at bounding box center [862, 429] width 28 height 26
click at [870, 419] on td "30" at bounding box center [880, 439] width 47 height 41
type input "6:30 PM"
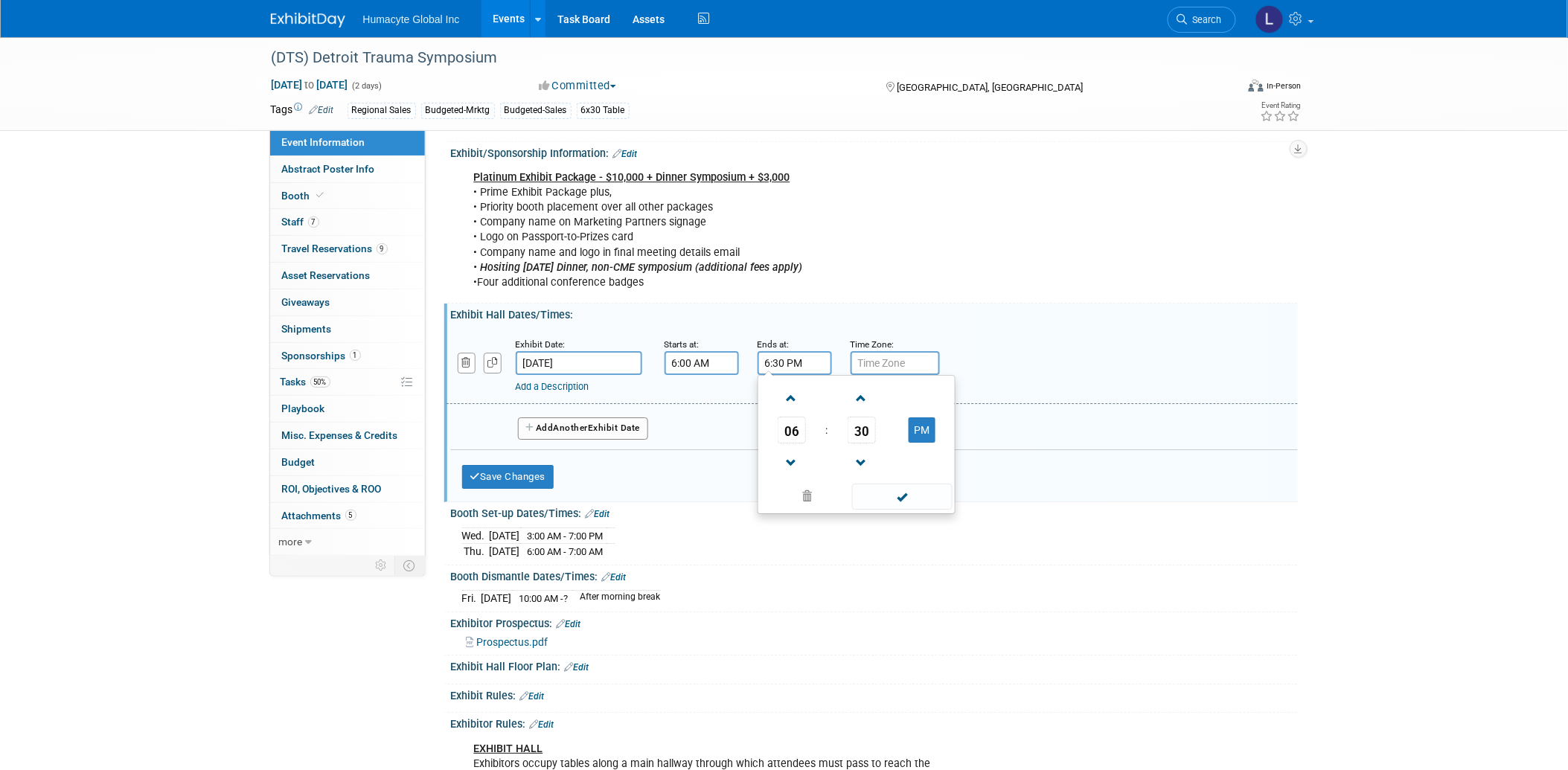
click at [1080, 336] on div "Add a Description Description:" at bounding box center [871, 364] width 873 height 58
click at [606, 417] on button "Add Another Exhibit Date" at bounding box center [583, 428] width 131 height 23
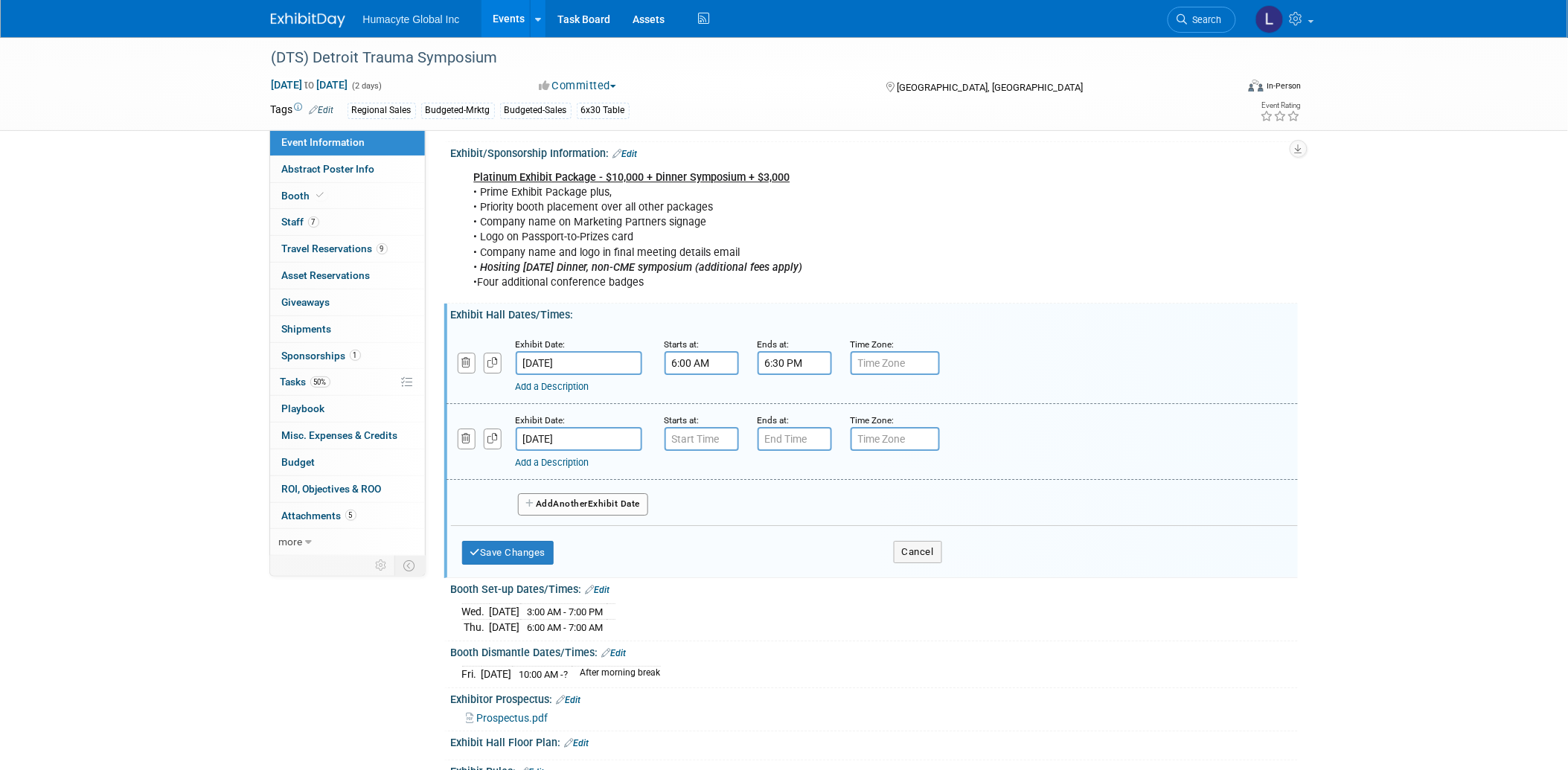
type input "7:00 AM"
click at [683, 427] on input "7:00 AM" at bounding box center [701, 438] width 75 height 24
click at [801, 427] on input "text" at bounding box center [794, 438] width 75 height 24
click at [778, 493] on span "07" at bounding box center [792, 506] width 28 height 26
click at [829, 535] on td "09" at bounding box center [833, 555] width 47 height 41
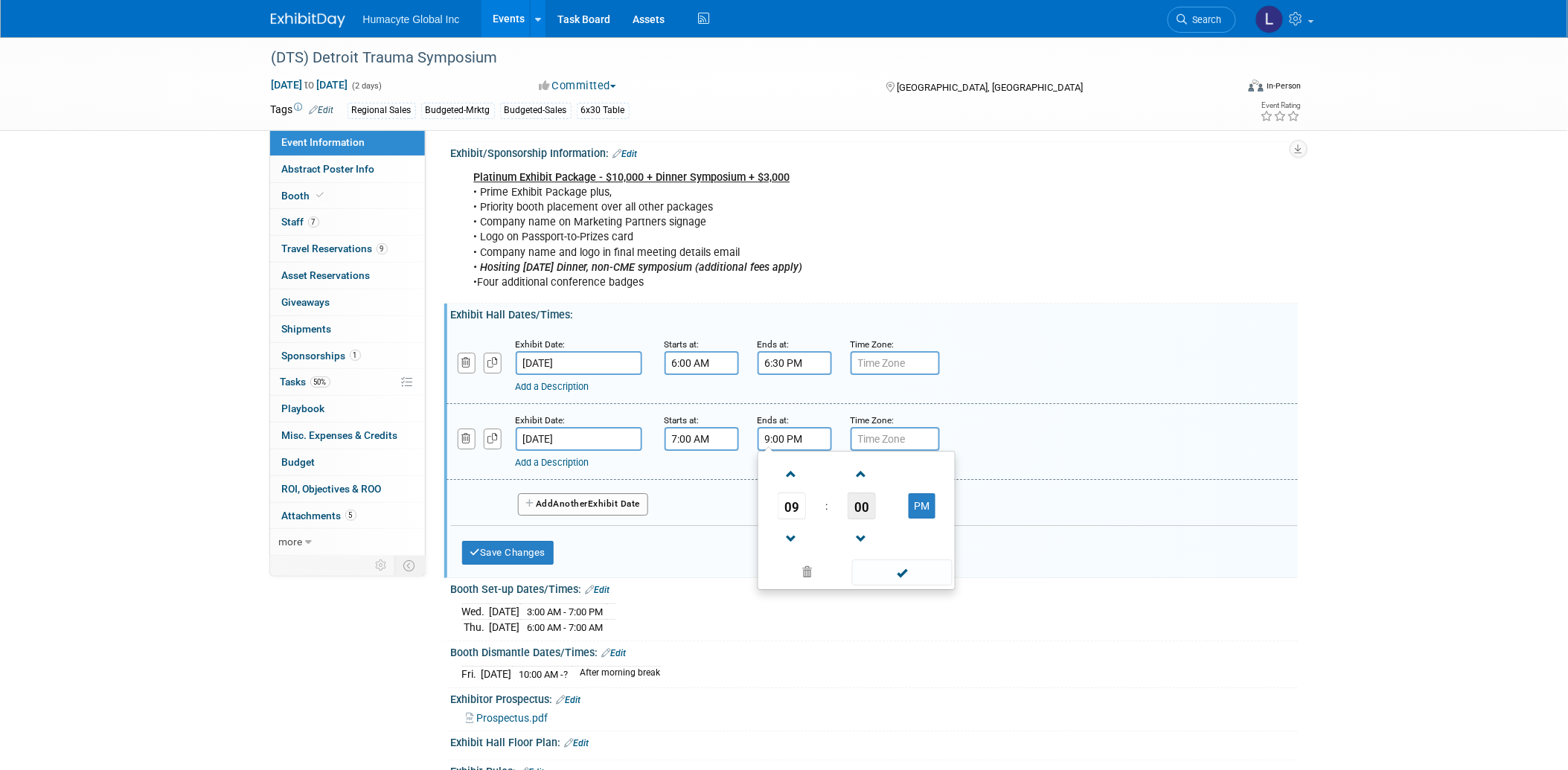
click at [869, 493] on span "00" at bounding box center [862, 506] width 28 height 26
click at [931, 455] on td "15" at bounding box center [928, 475] width 47 height 41
click at [920, 494] on button "PM" at bounding box center [921, 506] width 26 height 25
type input "9:15 AM"
click at [821, 709] on div "Prospectus.pdf" at bounding box center [876, 716] width 820 height 16
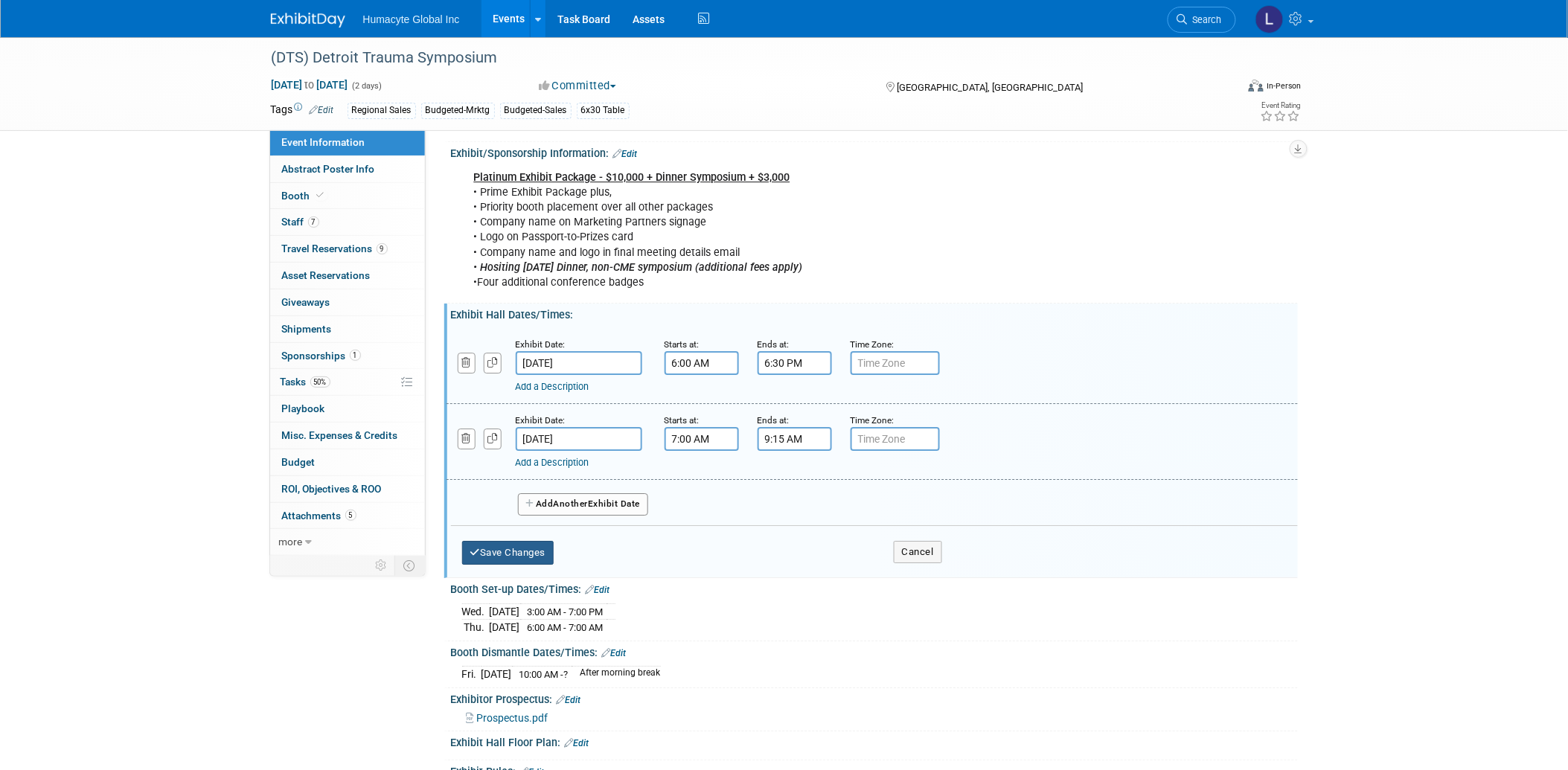
click at [487, 541] on button "Save Changes" at bounding box center [508, 552] width 93 height 24
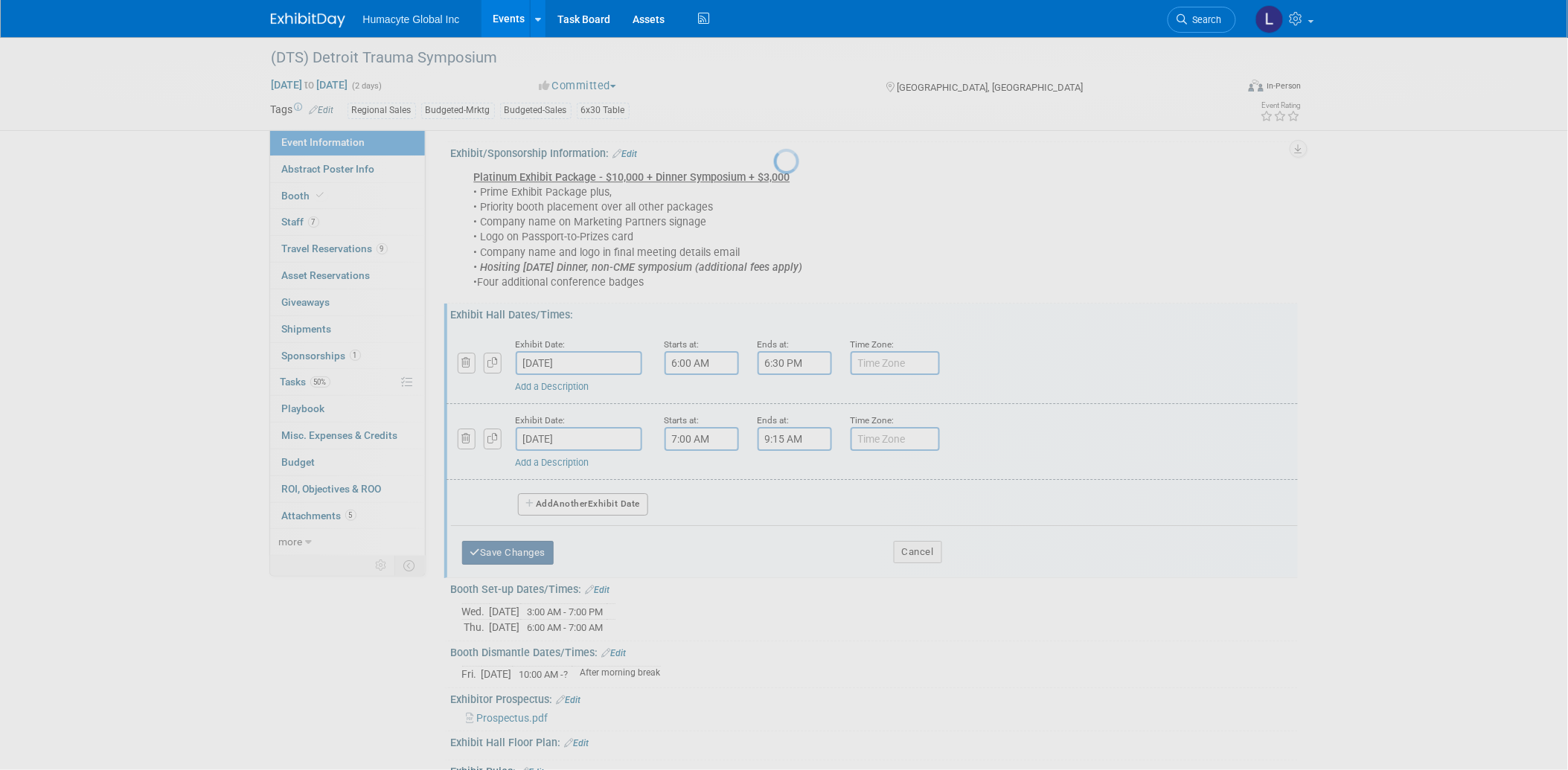
scroll to position [1500, 0]
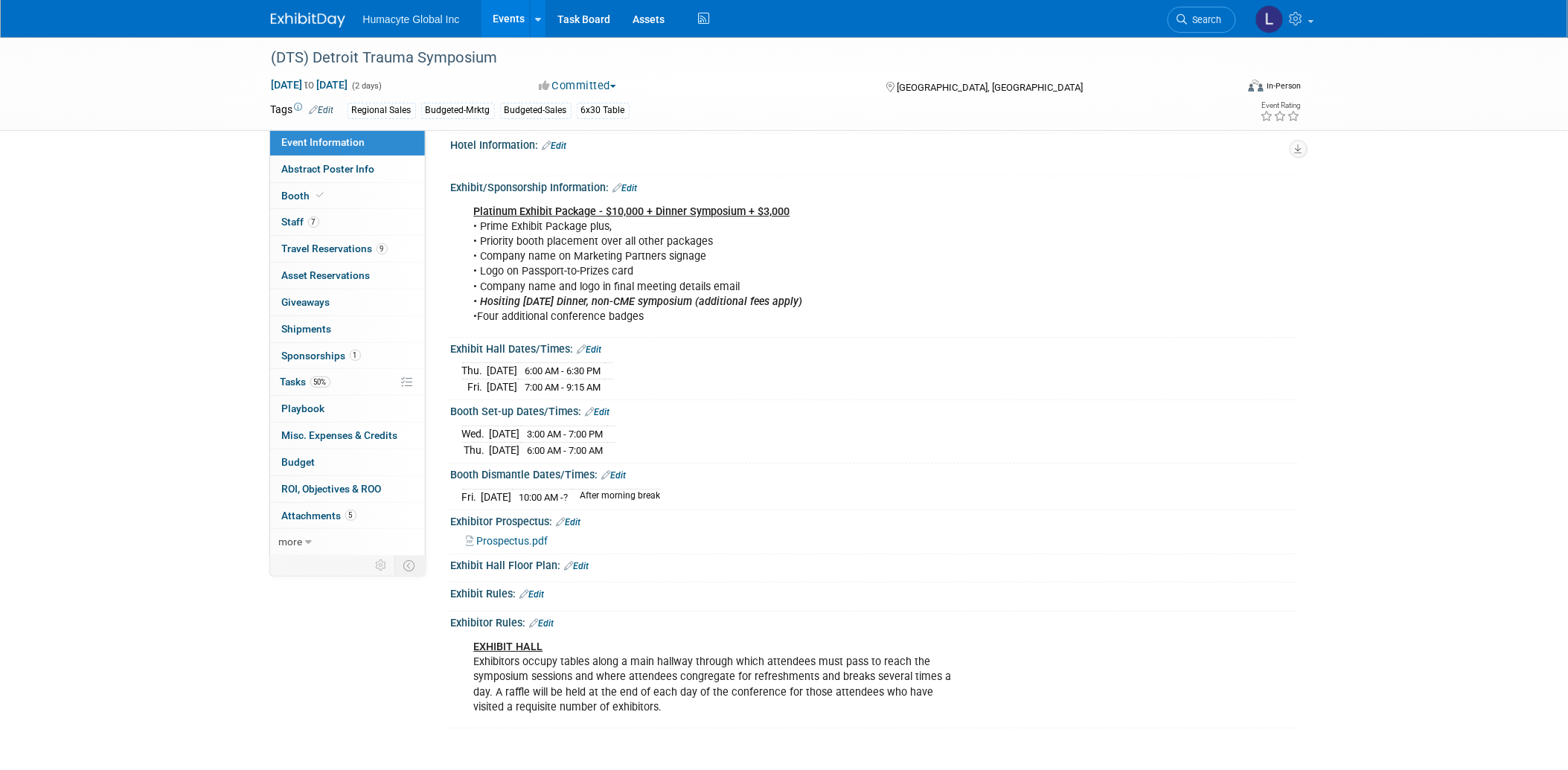
click at [597, 344] on link "Edit" at bounding box center [590, 349] width 25 height 10
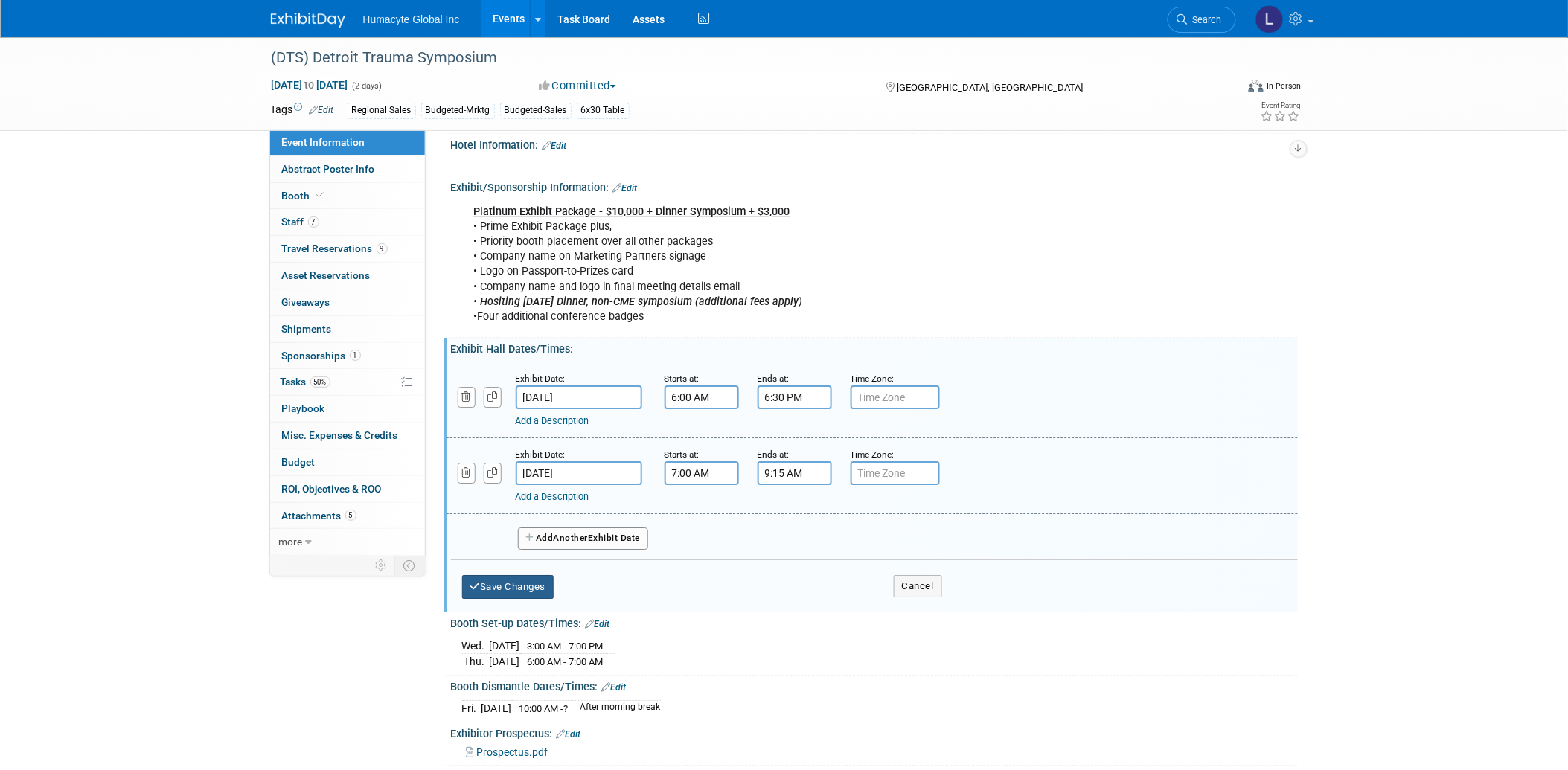
click at [481, 575] on button "Save Changes" at bounding box center [508, 586] width 93 height 24
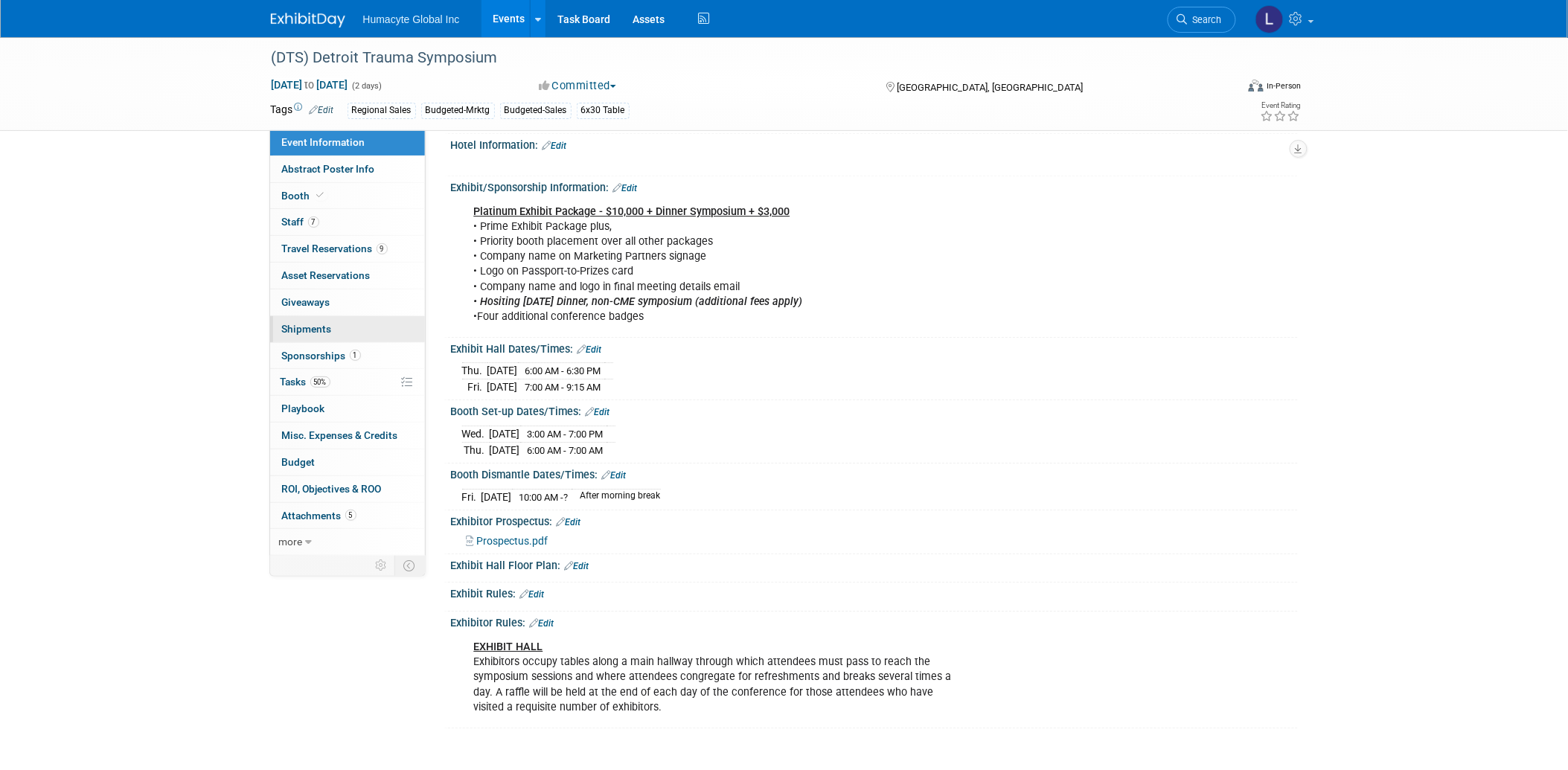
click at [314, 328] on span "Shipments 0" at bounding box center [307, 328] width 50 height 12
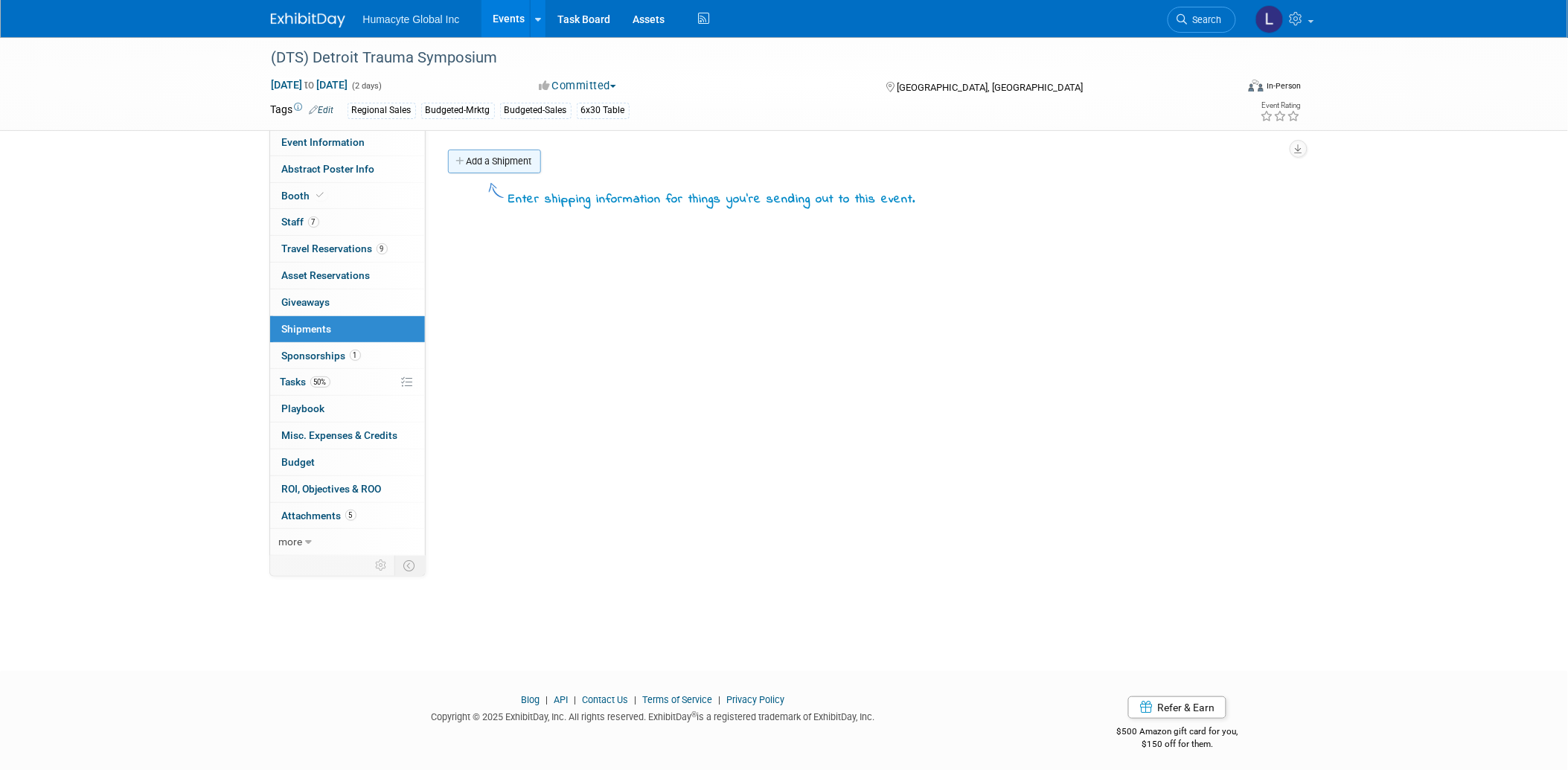
click at [478, 161] on link "Add a Shipment" at bounding box center [494, 160] width 93 height 24
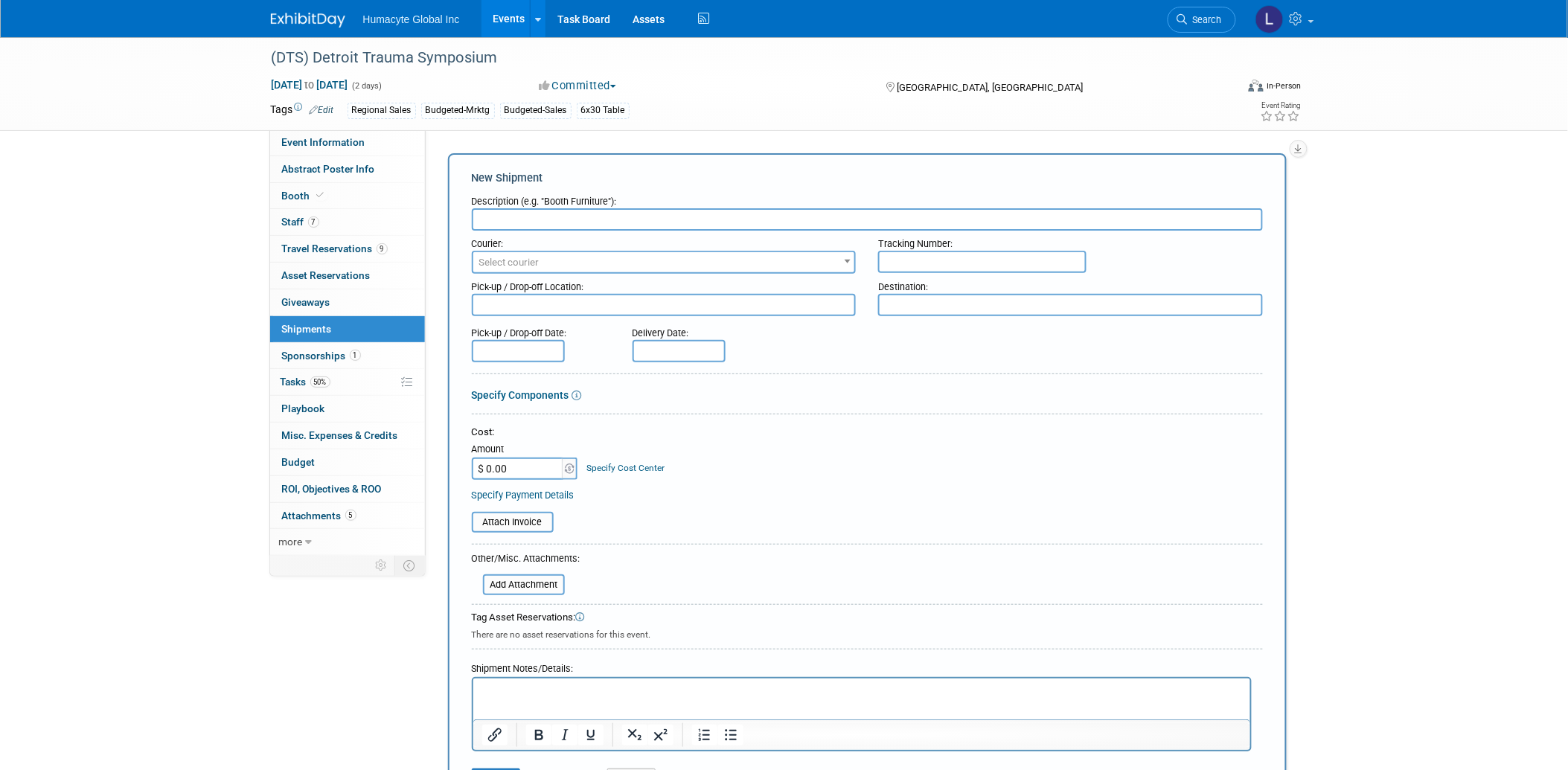
click at [562, 217] on input "text" at bounding box center [868, 220] width 791 height 23
type input "Tabletop Asset"
click at [575, 690] on p "Rich Text Area. Press ALT-0 for help." at bounding box center [861, 691] width 760 height 15
click at [557, 688] on p "Rich Text Area. Press ALT-0 for help." at bounding box center [861, 691] width 760 height 15
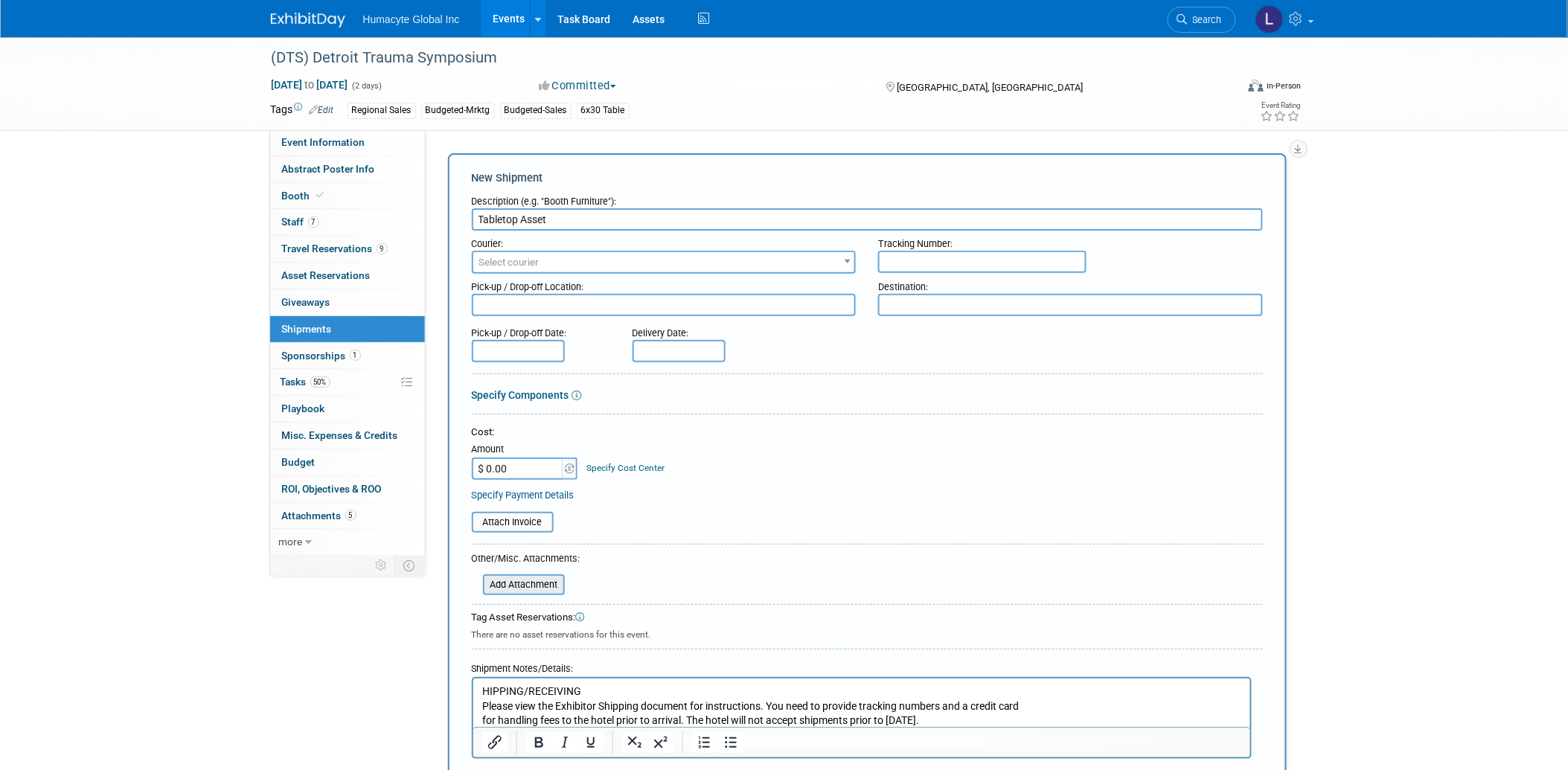
click at [532, 583] on input "file" at bounding box center [475, 584] width 177 height 18
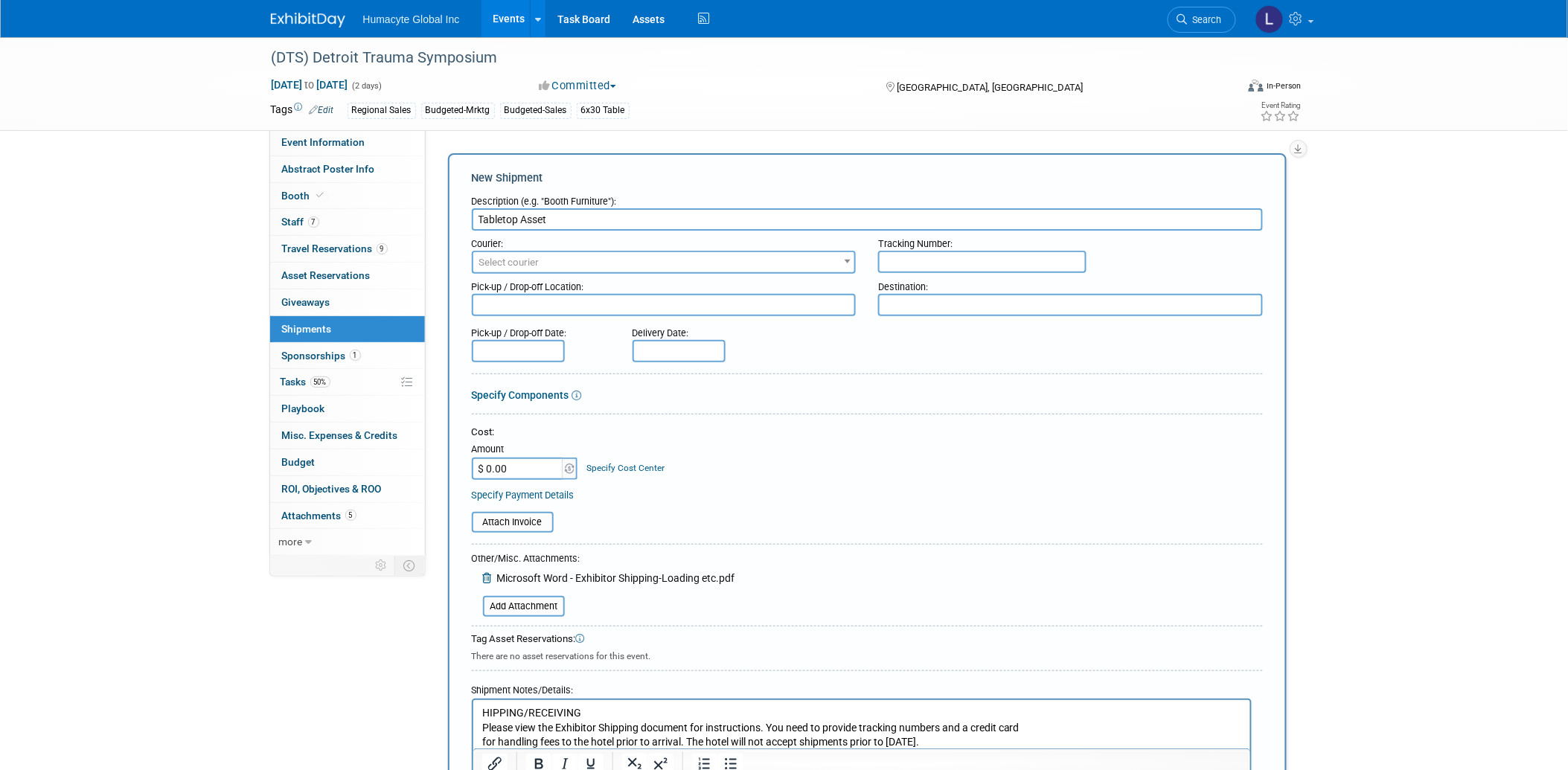
click at [754, 479] on div "Cost: Amount $ 0.00 Specify Cost Center Cost Center -- Not Specified -- Dept 10…" at bounding box center [868, 463] width 791 height 75
click at [1379, 403] on div "(DTS) Detroit Trauma Symposium Nov 6, 2025 to Nov 7, 2025 (2 days) Nov 6, 2025 …" at bounding box center [784, 457] width 1568 height 841
click at [93, 431] on div "(DTS) Detroit Trauma Symposium Nov 6, 2025 to Nov 7, 2025 (2 days) Nov 6, 2025 …" at bounding box center [784, 457] width 1568 height 841
click at [479, 714] on html "HIPPING/RECEIVING Please view the Exhibitor Shipping document for instructions.…" at bounding box center [860, 724] width 777 height 50
click at [740, 544] on form "Description (e.g. "Booth Furniture"): Tabletop Asset Courier: 007EX 17 Post Ser…" at bounding box center [868, 506] width 791 height 637
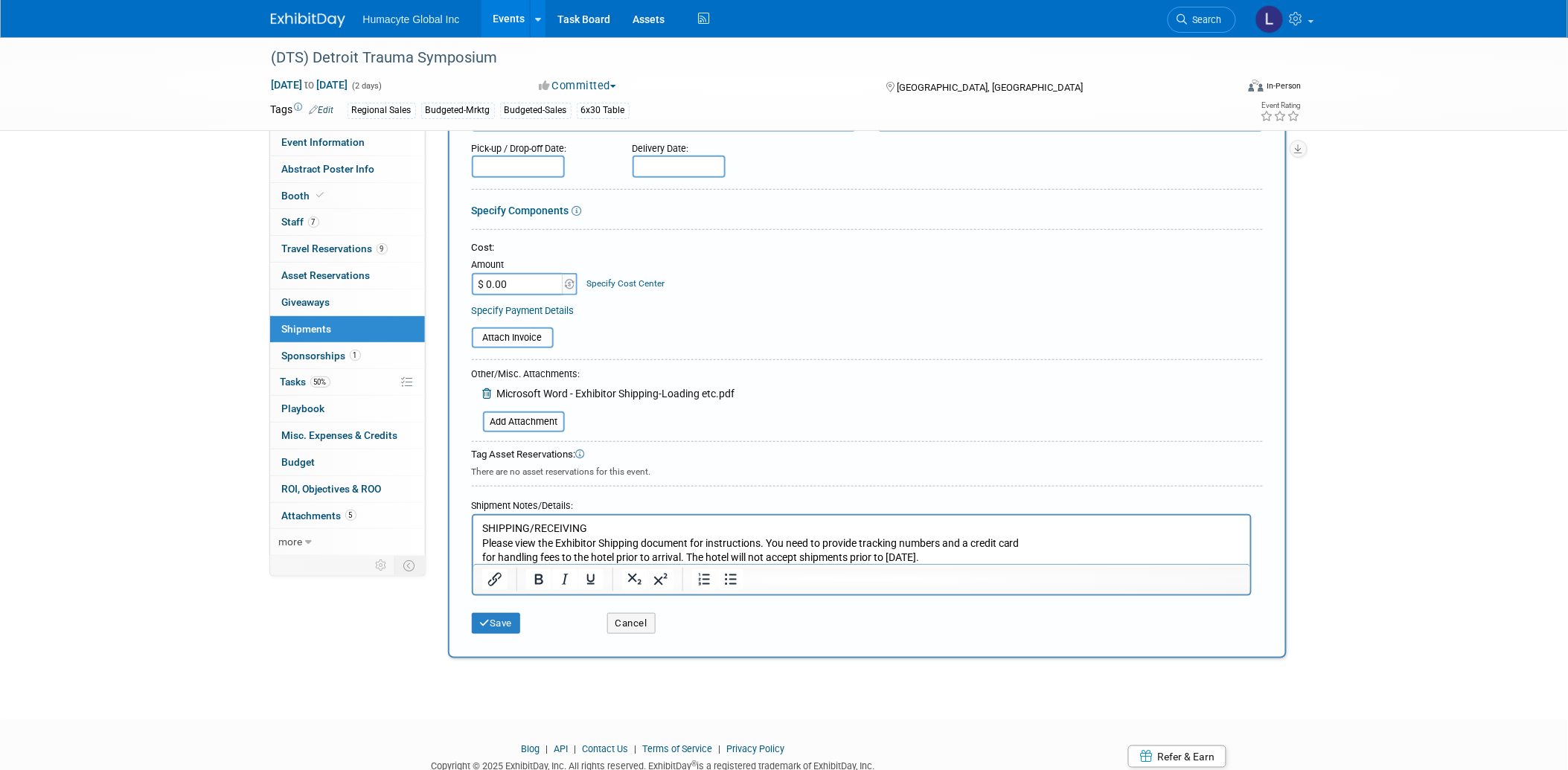
scroll to position [230, 0]
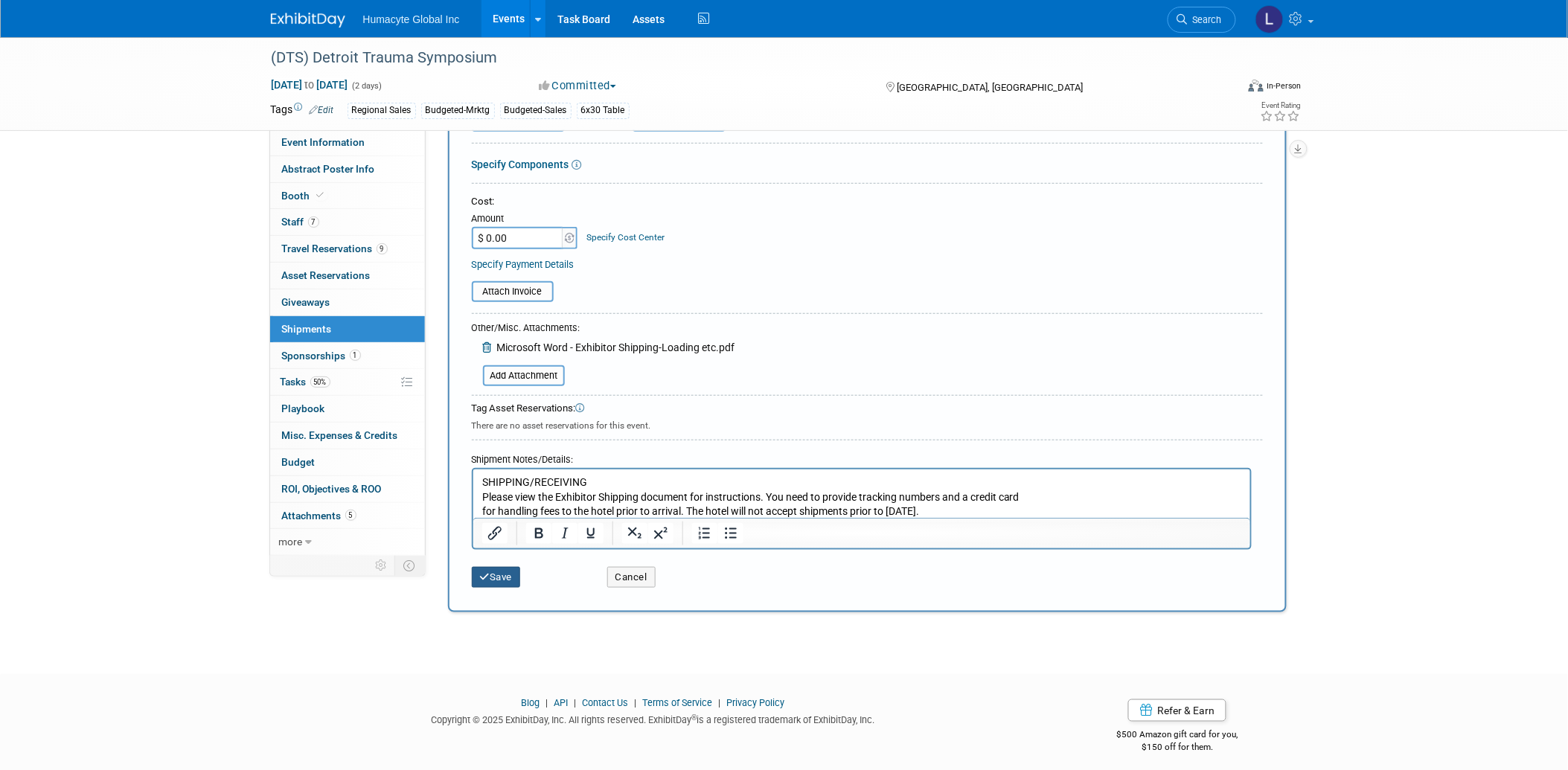
click at [504, 567] on button "Save" at bounding box center [497, 578] width 49 height 21
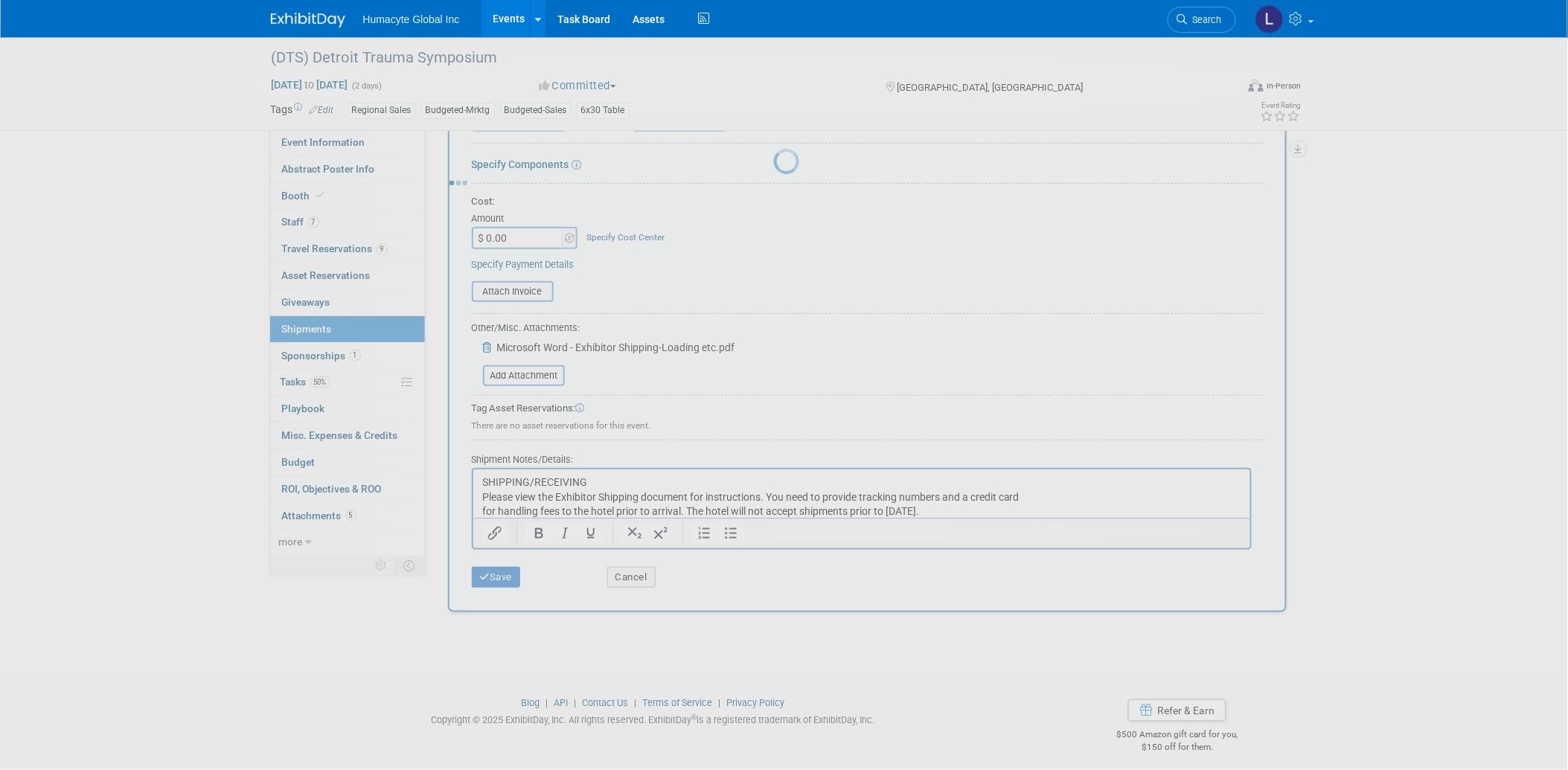
scroll to position [6, 0]
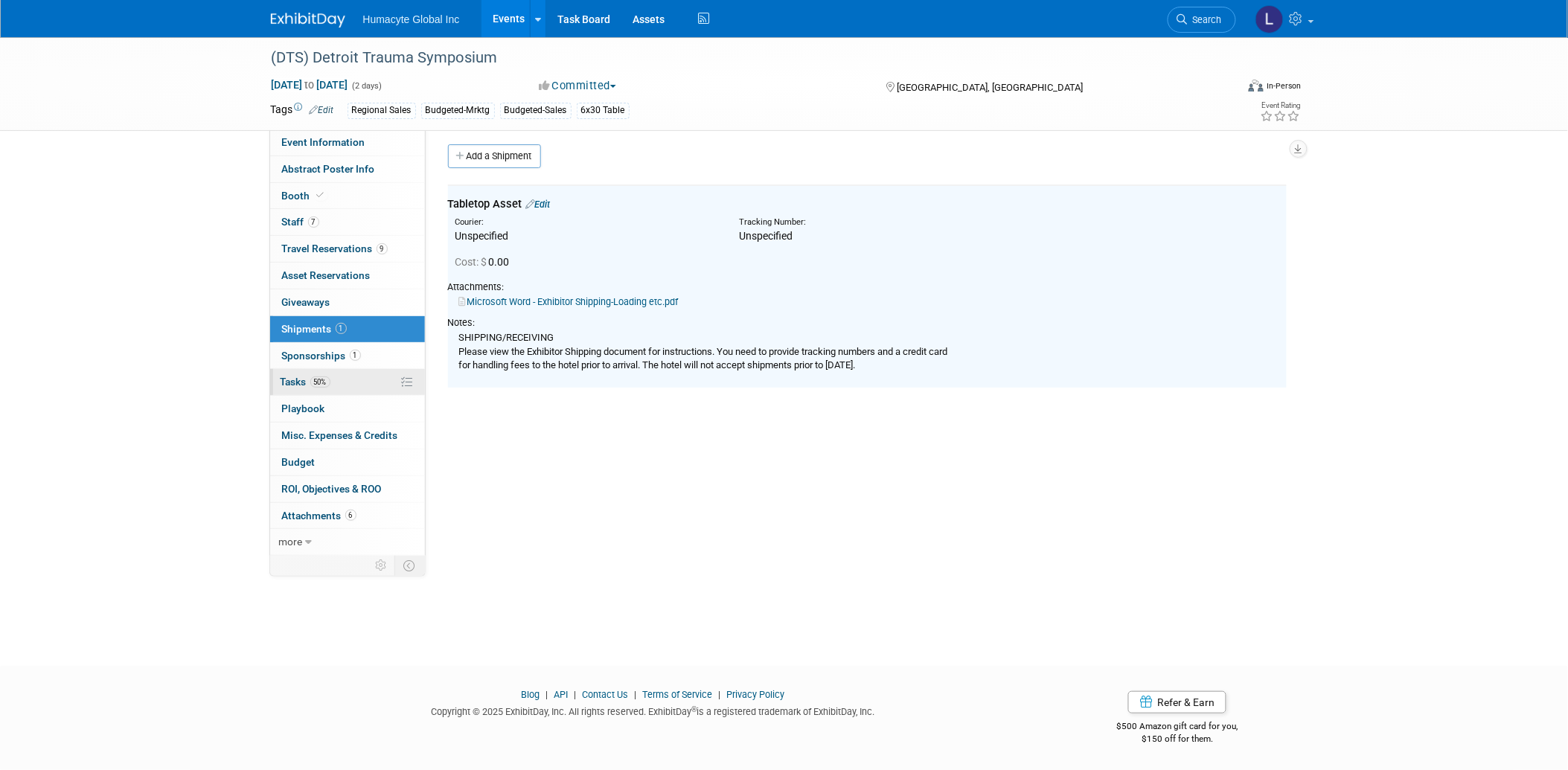
click at [295, 387] on span "Tasks 50%" at bounding box center [305, 381] width 50 height 12
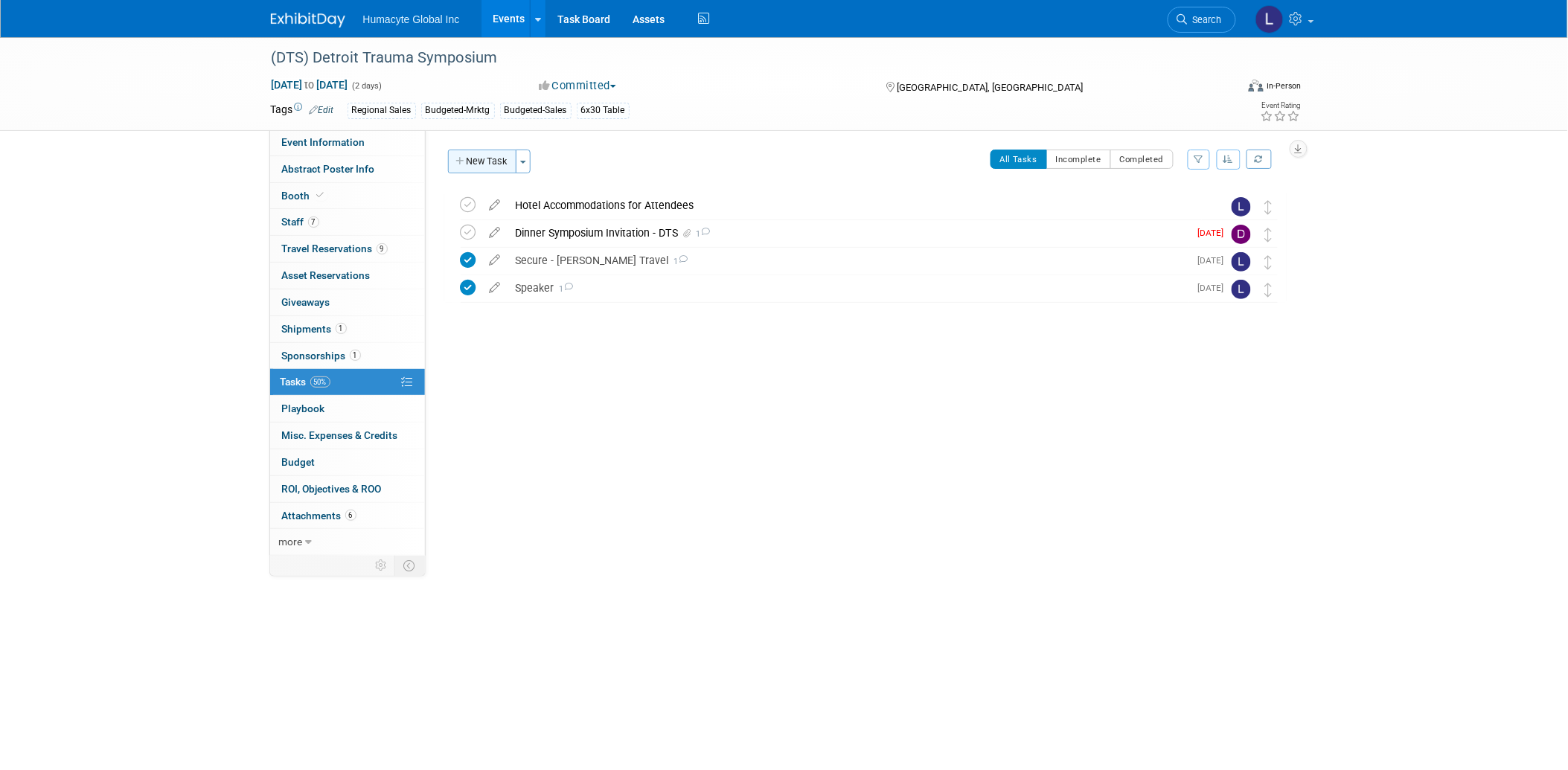
click at [473, 161] on button "New Task" at bounding box center [481, 160] width 69 height 24
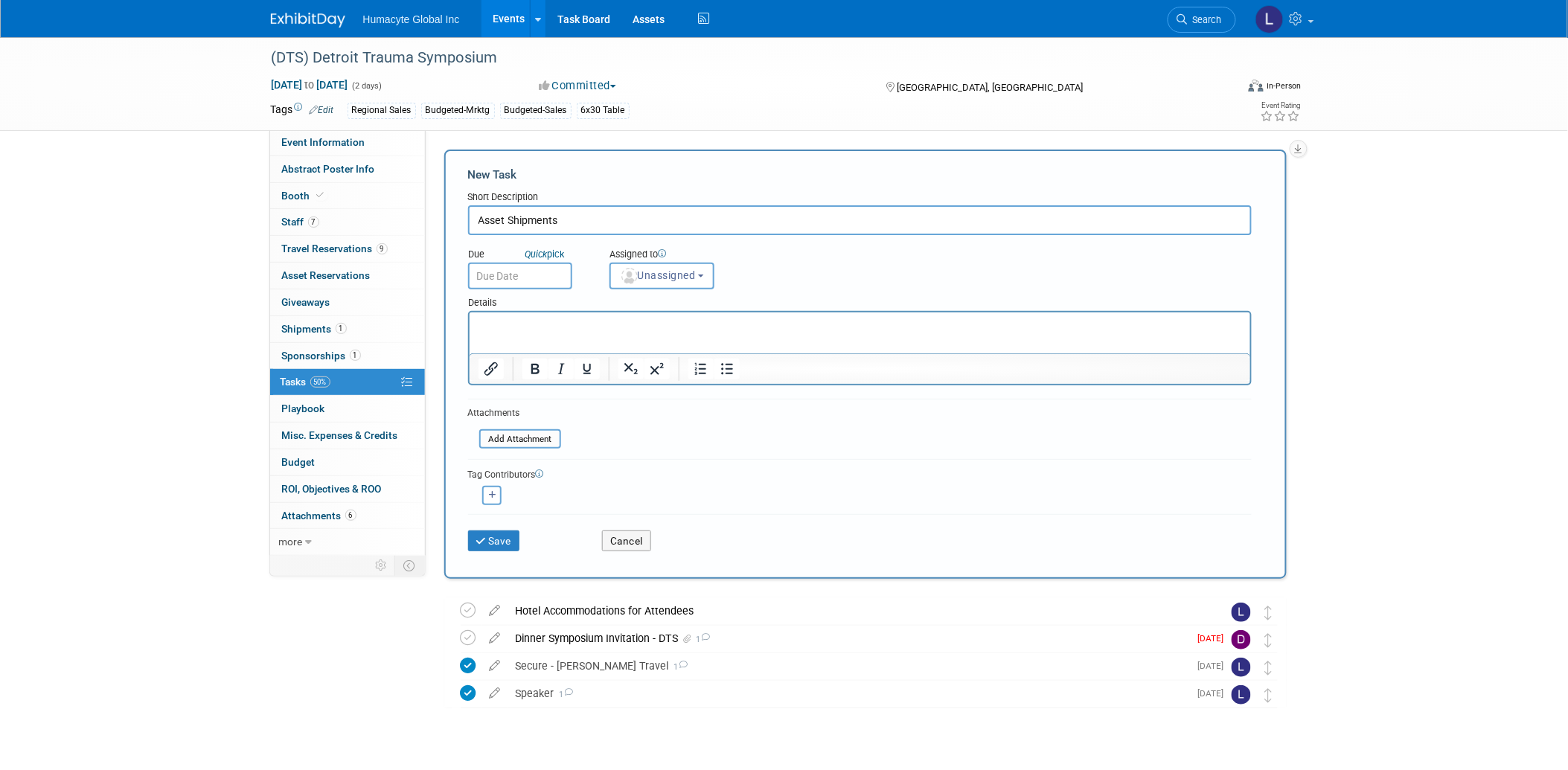
type input "Asset Shipments"
click at [553, 284] on input "text" at bounding box center [520, 276] width 104 height 26
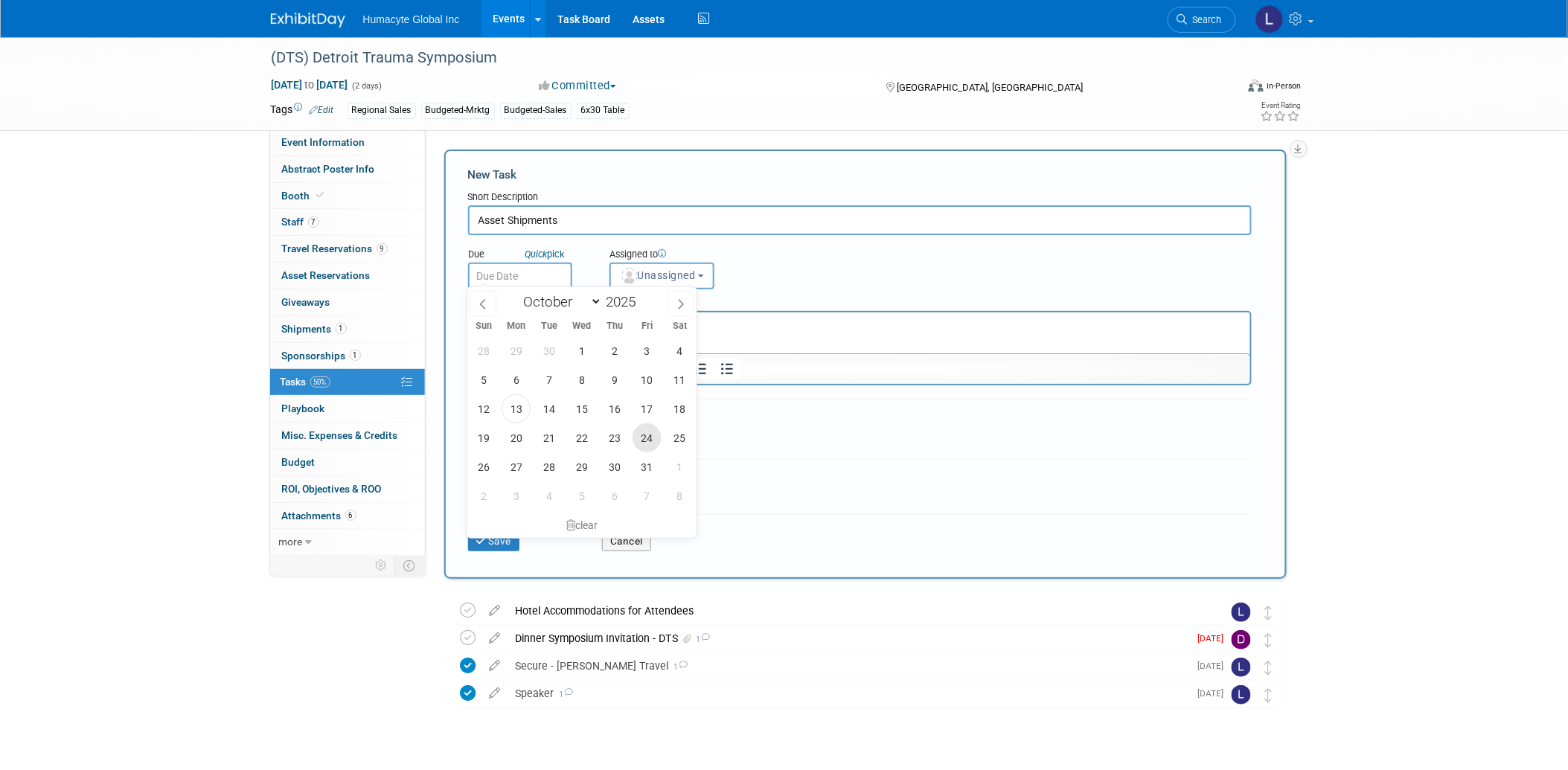
click at [648, 441] on span "24" at bounding box center [647, 437] width 29 height 29
type input "Oct 24, 2025"
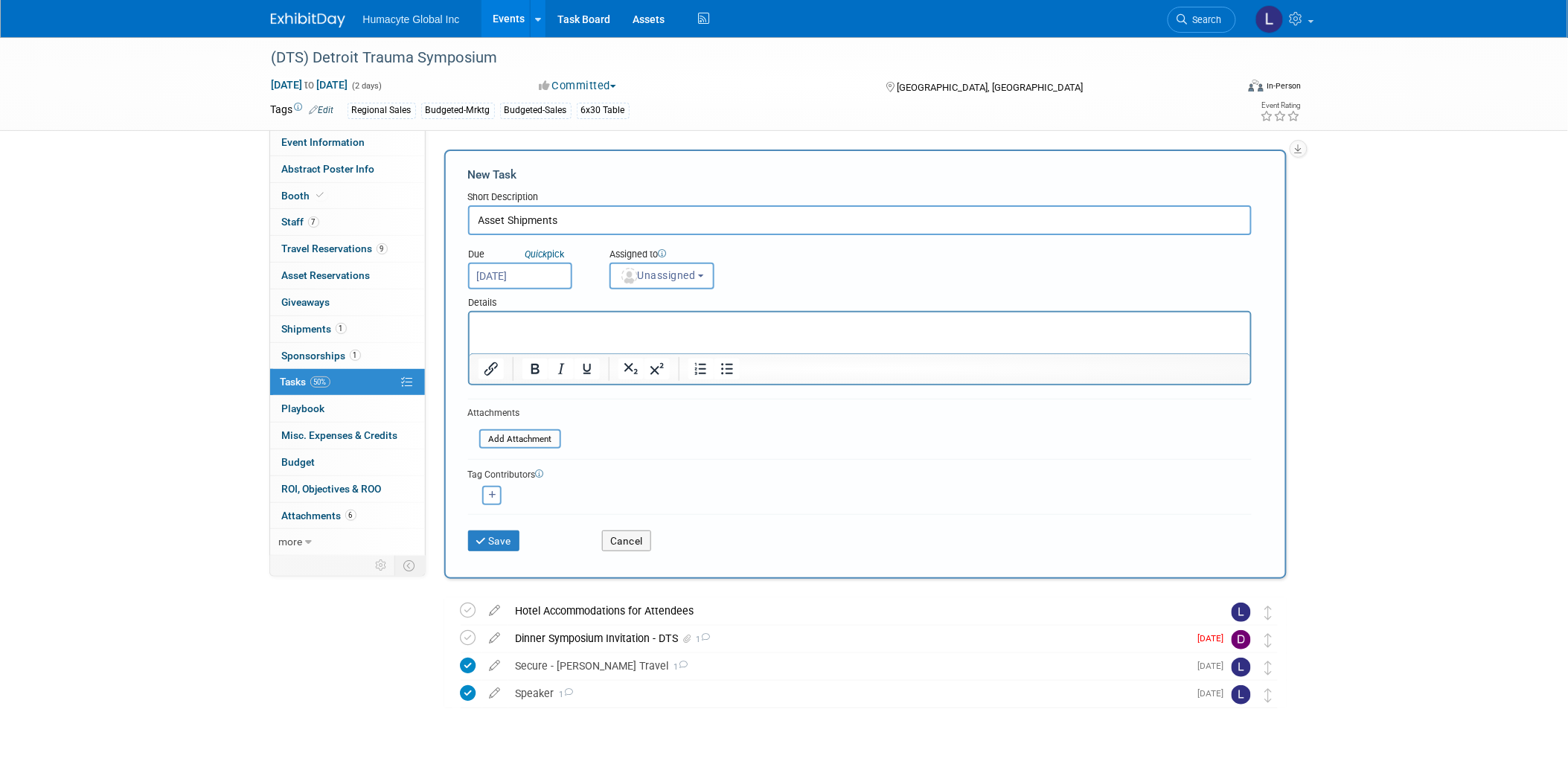
click at [594, 225] on input "Asset Shipments" at bounding box center [860, 221] width 784 height 30
type input "A"
type input "Create Asset Shipment Order from P&O"
click at [640, 273] on span "Unassigned" at bounding box center [658, 275] width 76 height 12
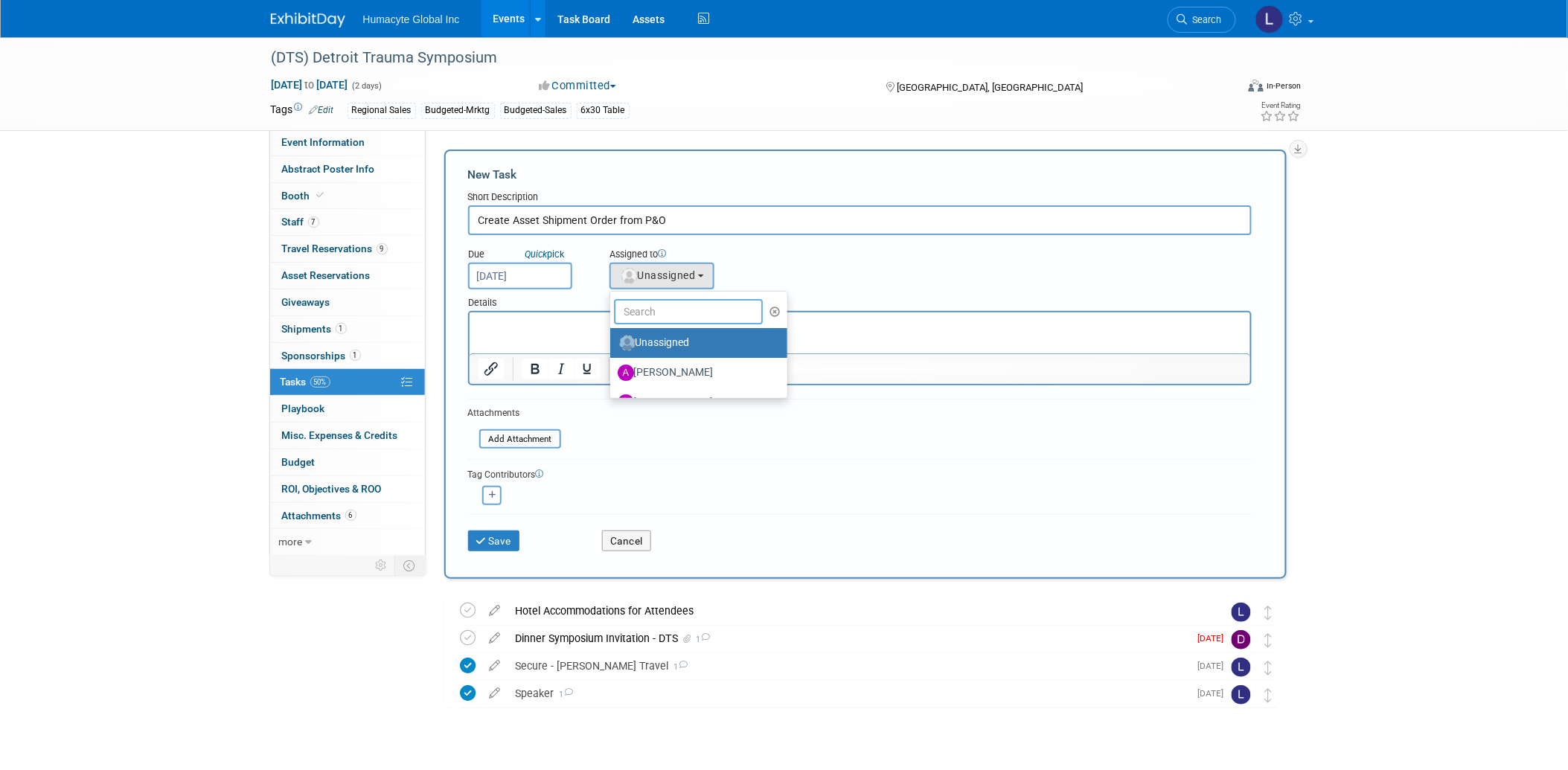
click at [653, 308] on input "text" at bounding box center [688, 311] width 149 height 25
type input "[PERSON_NAME]"
click at [684, 335] on label "Linda Hamilton (me)" at bounding box center [695, 343] width 156 height 24
click at [613, 336] on input "Linda Hamilton (me)" at bounding box center [607, 341] width 9 height 9
select select "37db9ad9-d629-4432-a702-64294516bf75"
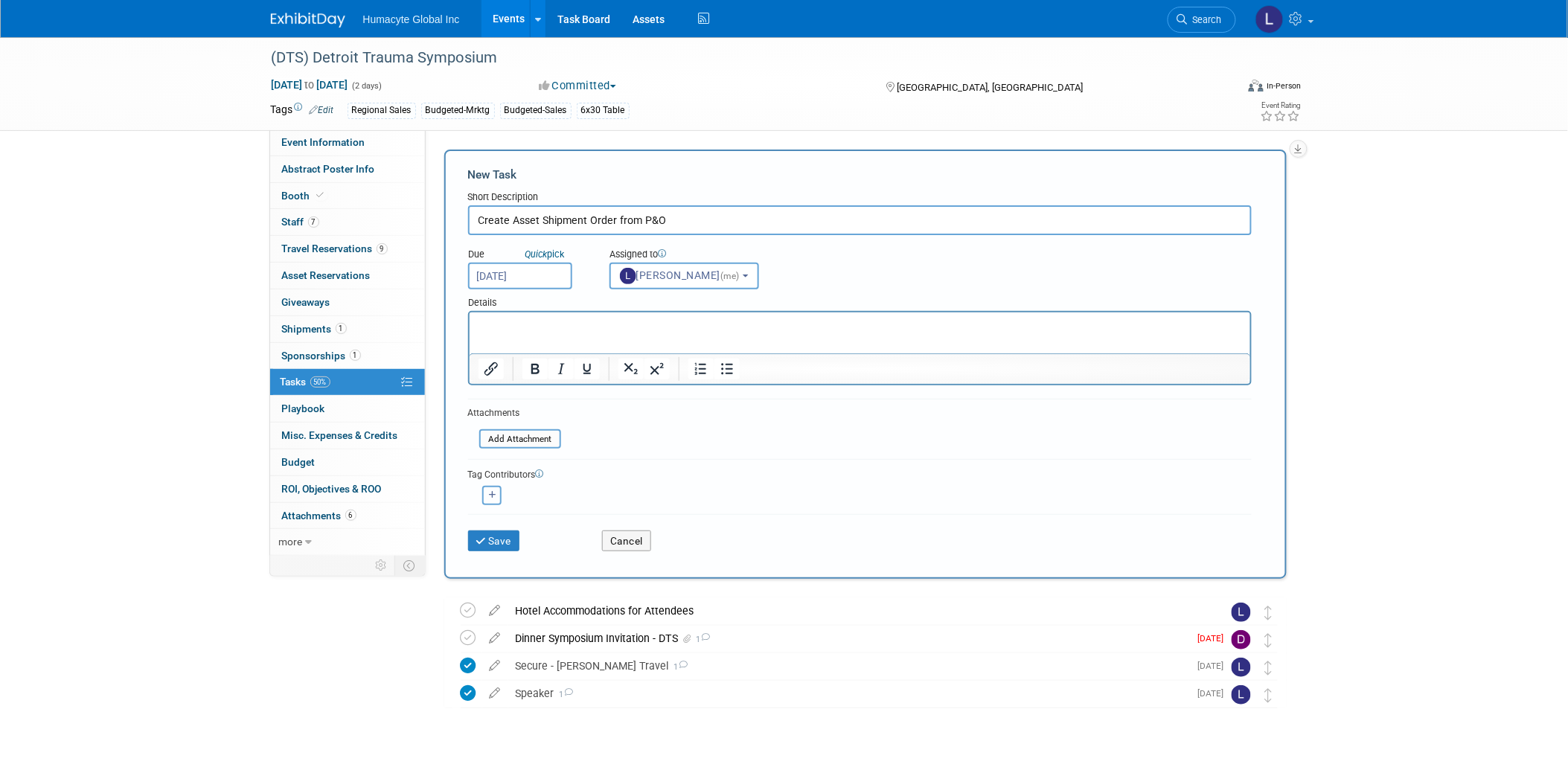
click at [489, 491] on icon "button" at bounding box center [493, 494] width 8 height 8
select select
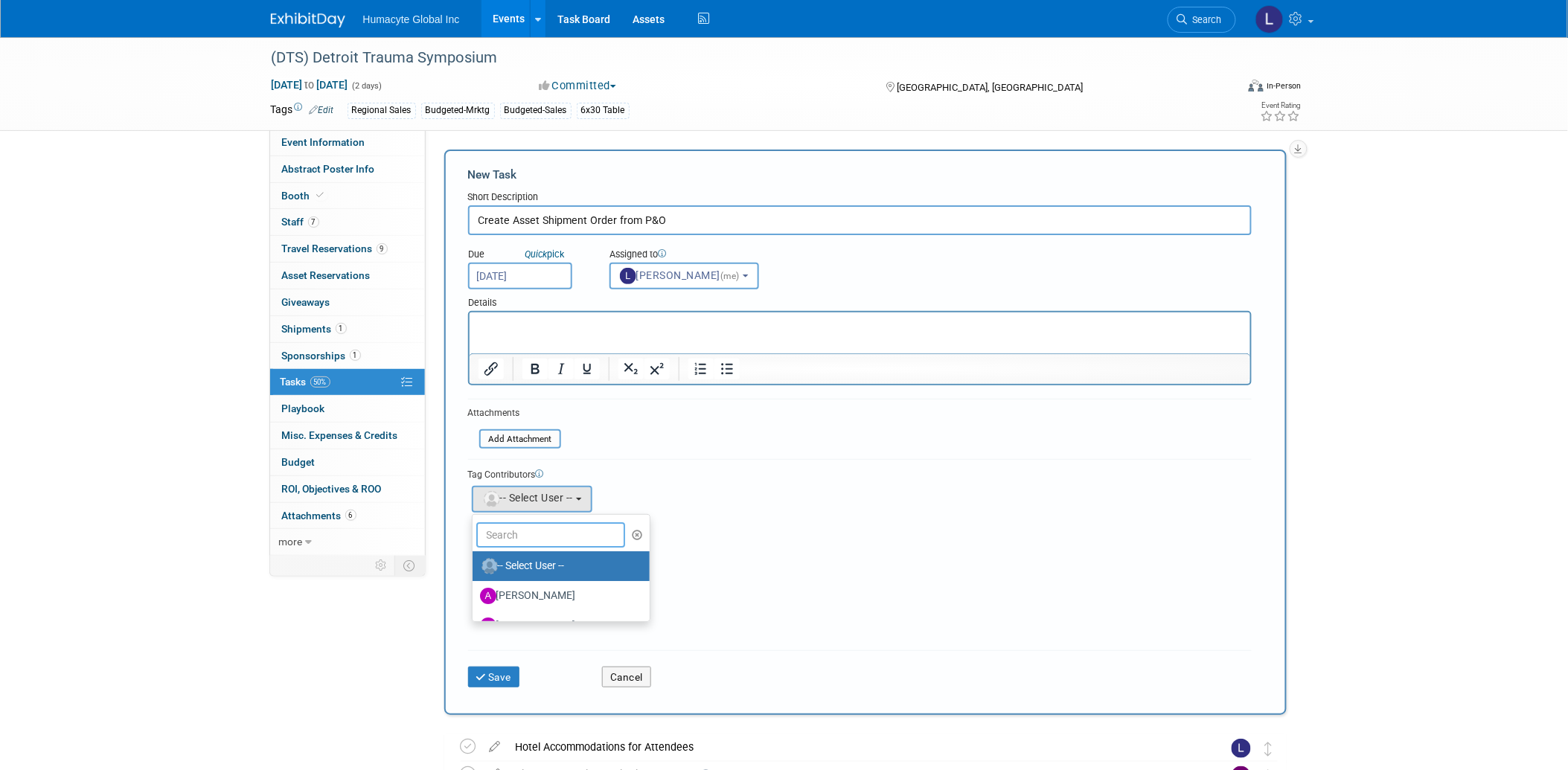
click at [500, 522] on input "text" at bounding box center [550, 534] width 149 height 25
type input "Gina"
click at [564, 567] on label "[PERSON_NAME]" at bounding box center [557, 565] width 156 height 24
click at [475, 567] on input "[PERSON_NAME]" at bounding box center [470, 564] width 9 height 9
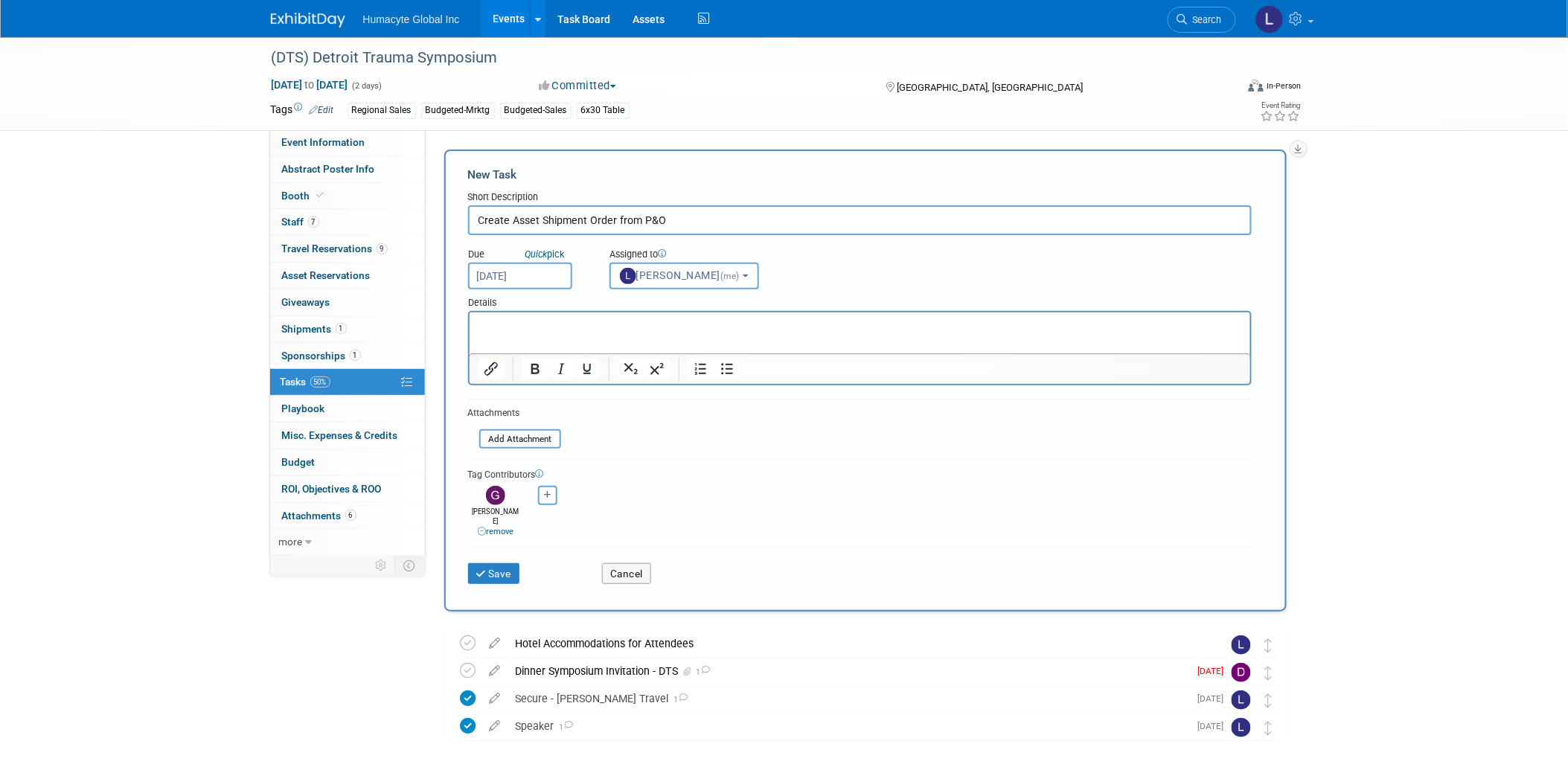
click at [554, 332] on html at bounding box center [859, 322] width 781 height 21
click at [525, 430] on input "file" at bounding box center [471, 439] width 177 height 17
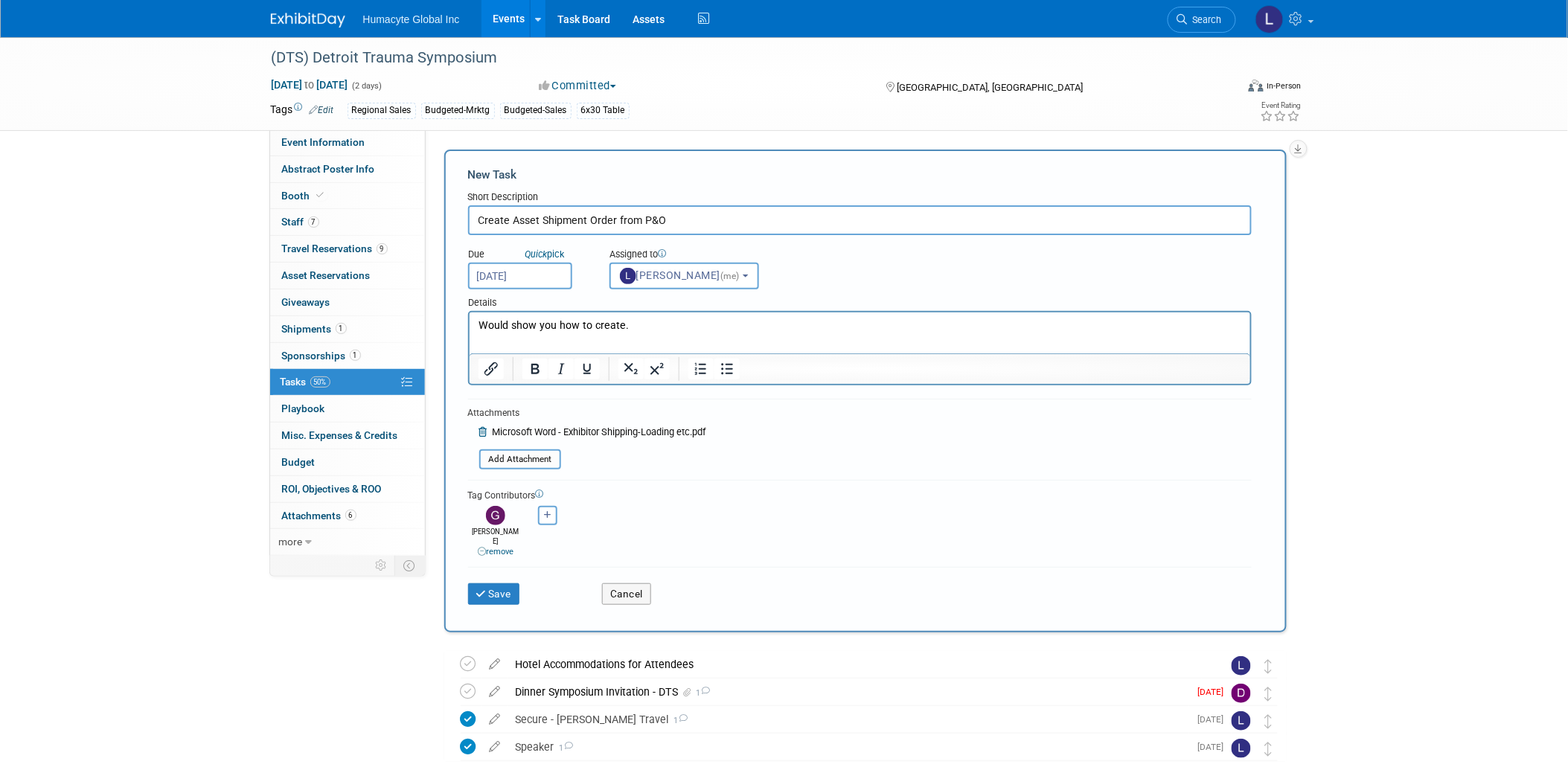
click at [690, 513] on div "Adrian remove Anthony remove" at bounding box center [860, 529] width 784 height 56
click at [492, 583] on button "Save" at bounding box center [494, 594] width 52 height 21
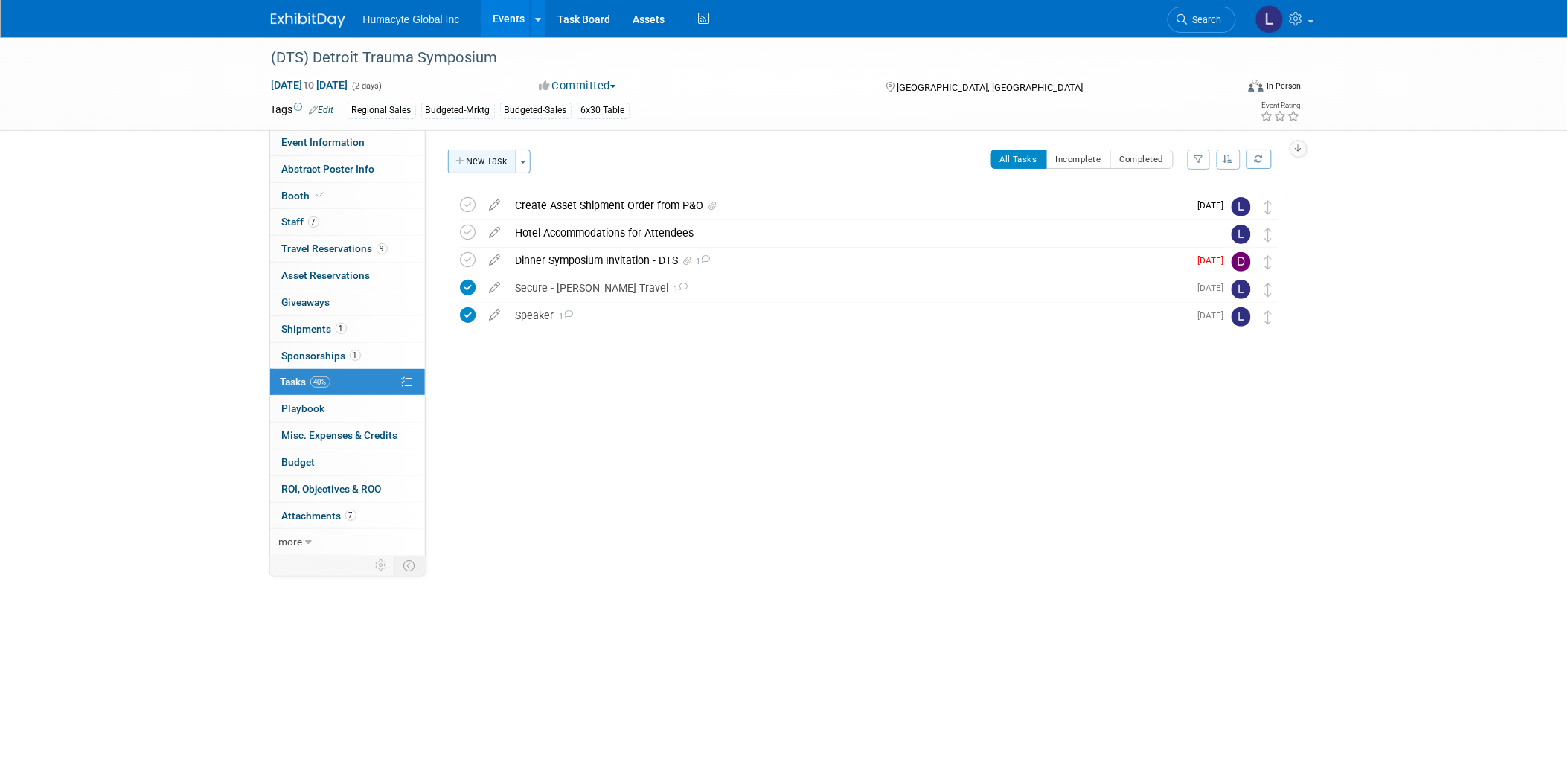
click at [498, 154] on button "New Task" at bounding box center [481, 160] width 69 height 24
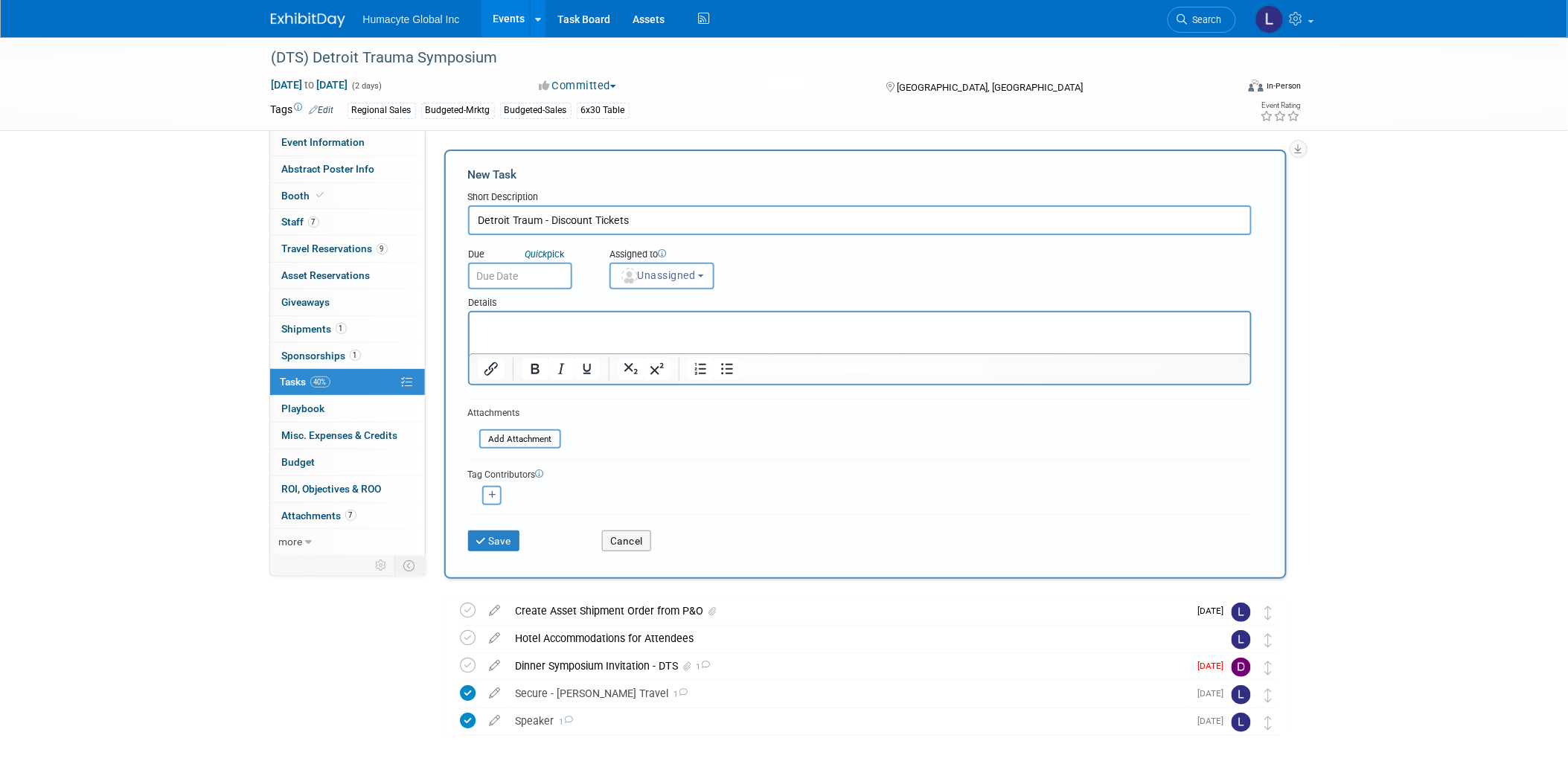
type input "Detroit Traum - Discount Tickets"
click at [501, 325] on p "Rich Text Area. Press ALT-0 for help." at bounding box center [859, 326] width 764 height 15
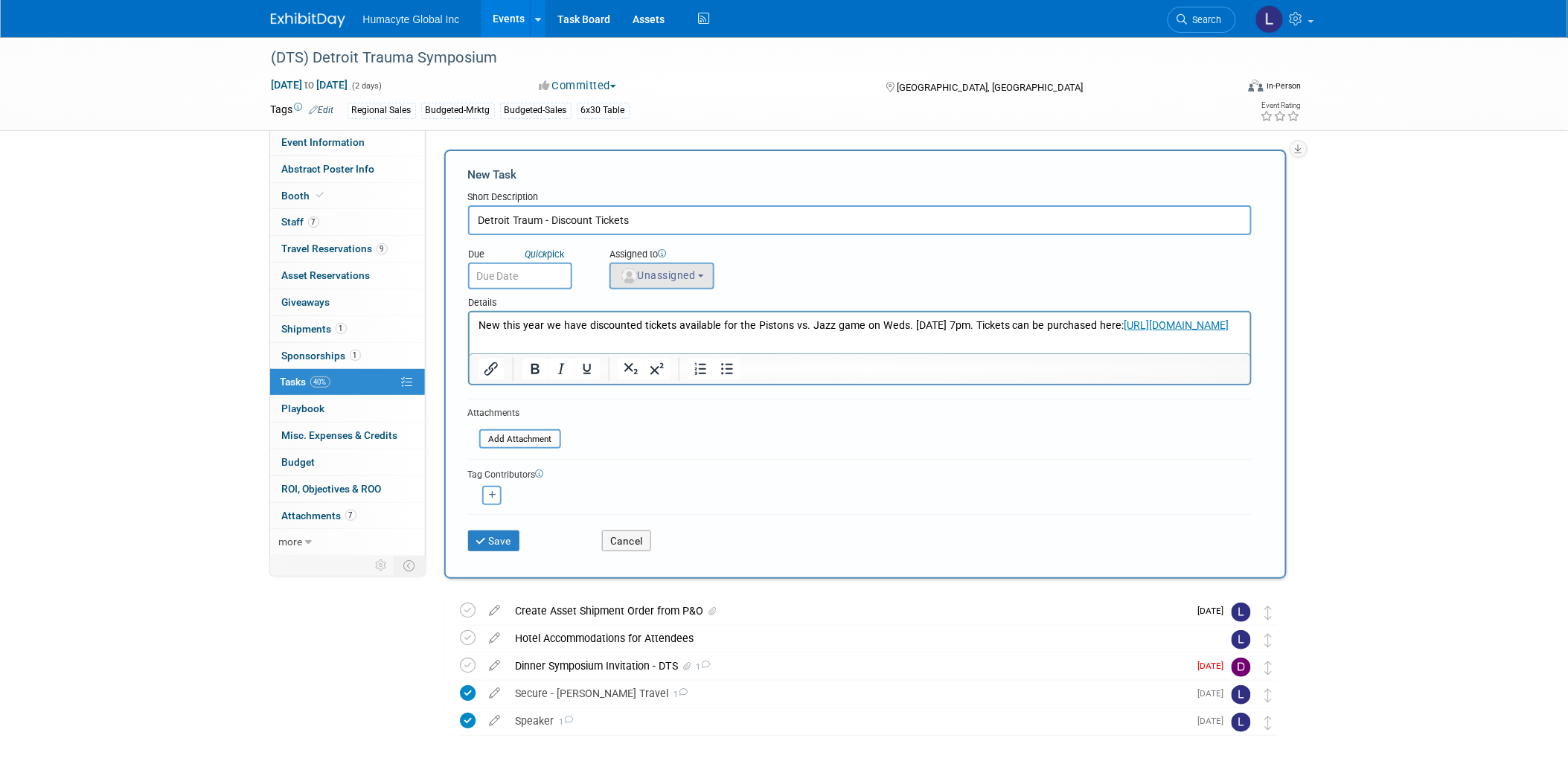
click at [644, 276] on span "Unassigned" at bounding box center [658, 275] width 76 height 12
click at [649, 272] on span "Unassigned" at bounding box center [658, 275] width 76 height 12
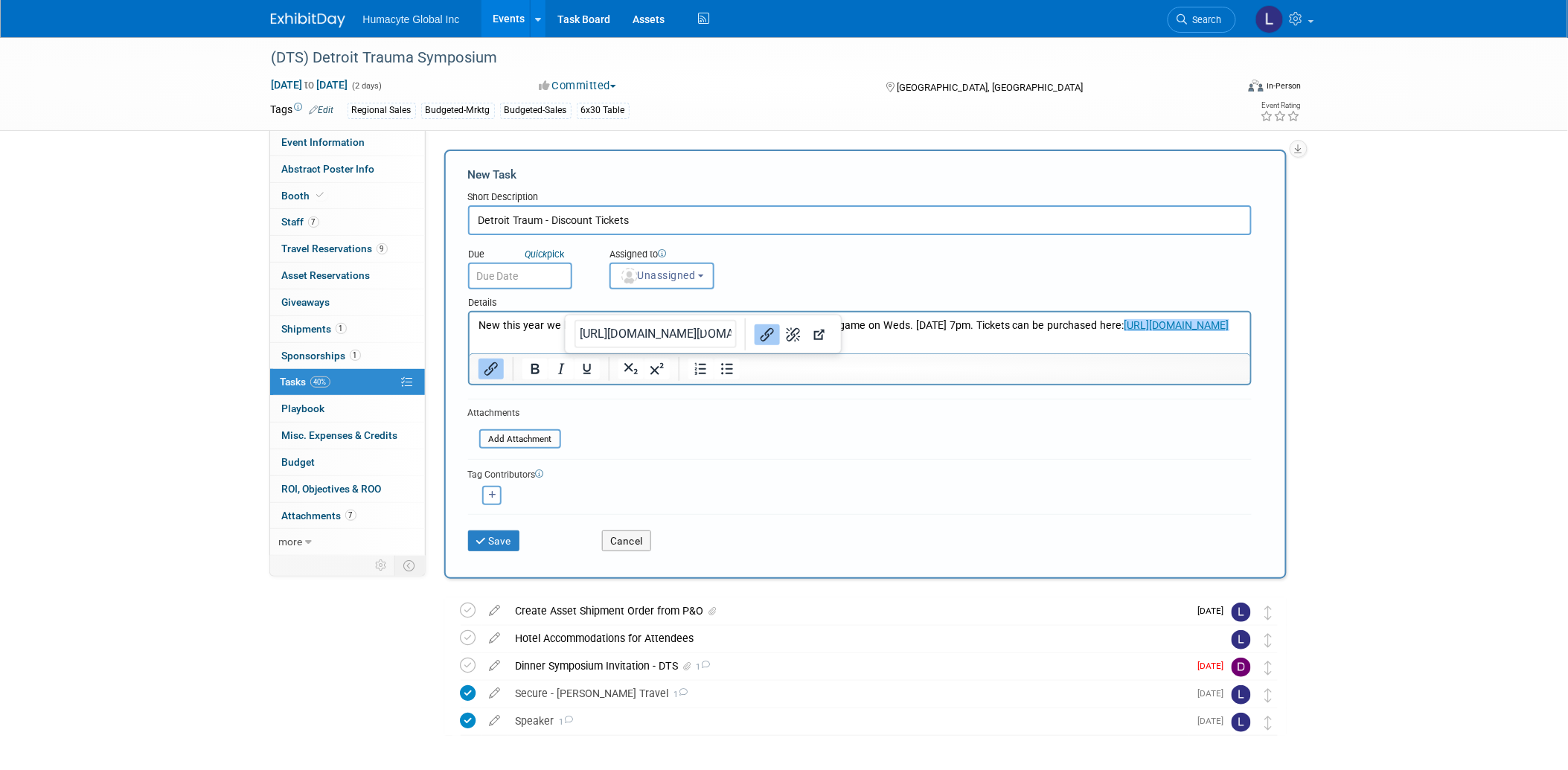
drag, startPoint x: 738, startPoint y: 337, endPoint x: 342, endPoint y: 350, distance: 396.2
click at [469, 332] on html "New this year we have discounted tickets available for the Pistons vs. Jazz gam…" at bounding box center [859, 322] width 781 height 21
drag, startPoint x: 1002, startPoint y: 422, endPoint x: 955, endPoint y: 376, distance: 65.8
click at [1003, 422] on form "New Task Short Description Detroit Traum - Discount Tickets Due Quick pick Unas…" at bounding box center [866, 364] width 795 height 395
click at [849, 332] on p "New this year we have discounted tickets available for the Pistons vs. Jazz gam…" at bounding box center [859, 326] width 764 height 15
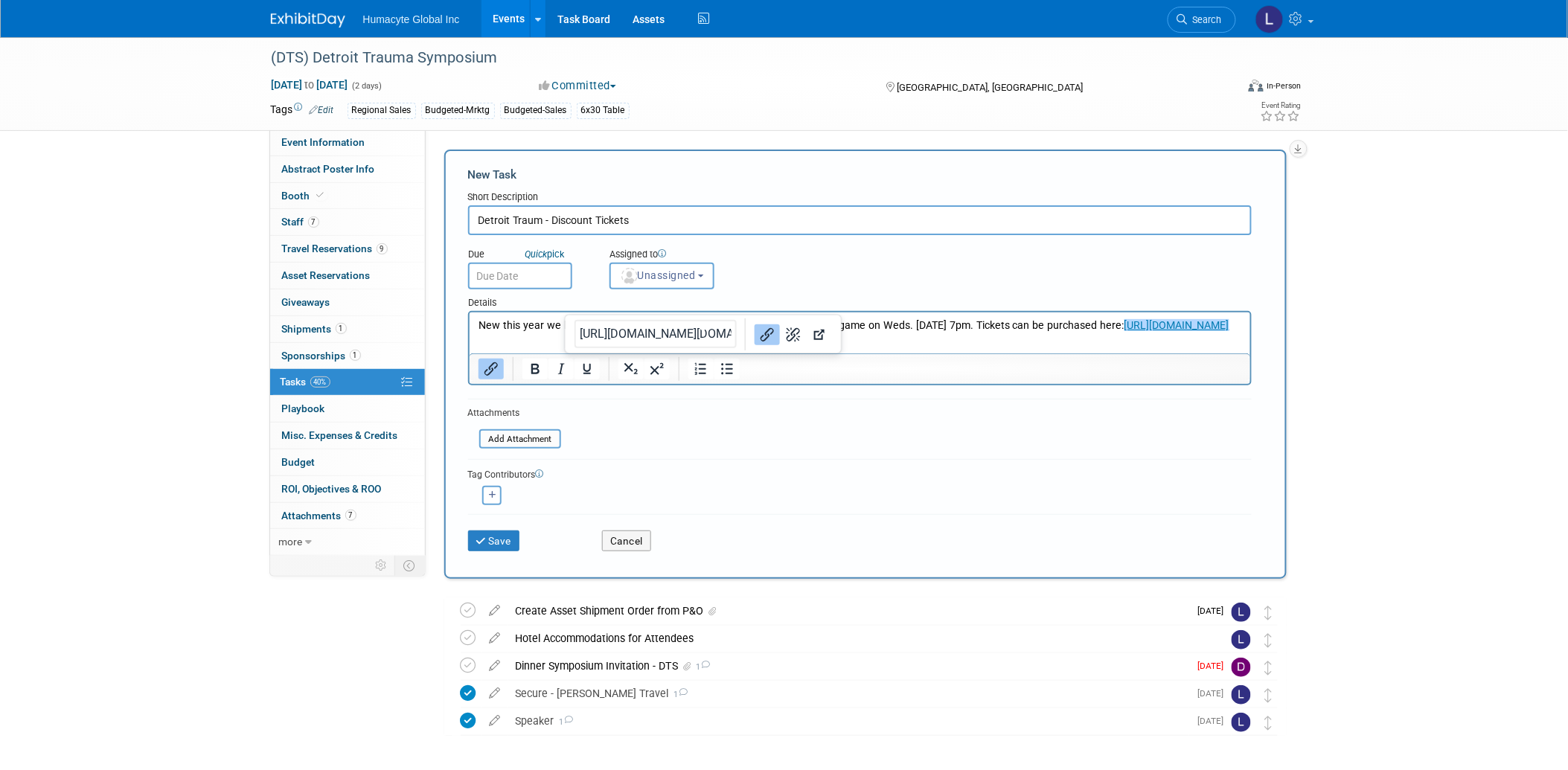
click at [1132, 261] on div "Due Quick pick Assigned to <img src="https://www.exhibitday.com/Images/Unassign…" at bounding box center [860, 262] width 806 height 55
click at [479, 332] on p "New this year we have discounted tickets available for the Pistons vs. Jazz gam…" at bounding box center [859, 326] width 764 height 15
drag, startPoint x: 479, startPoint y: 326, endPoint x: 764, endPoint y: 347, distance: 285.8
click at [764, 332] on html "New this year we have discounted tickets available for the Pistons vs. Jazz gam…" at bounding box center [859, 322] width 781 height 21
copy p "New this year we have discounted tickets available for the Pistons vs. Jazz gam…"
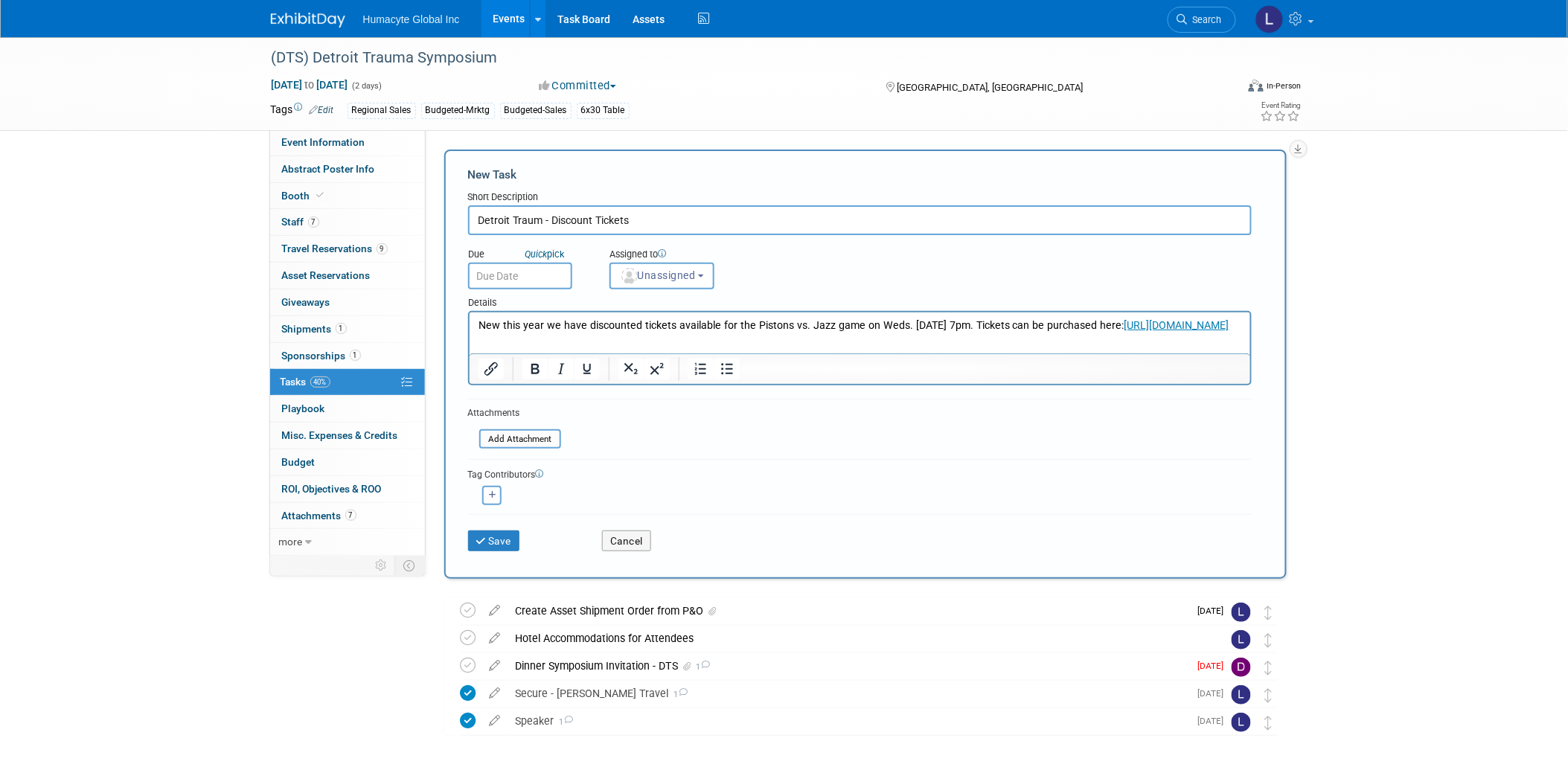
click at [796, 379] on div at bounding box center [859, 368] width 781 height 30
click at [632, 532] on button "Cancel" at bounding box center [627, 541] width 49 height 21
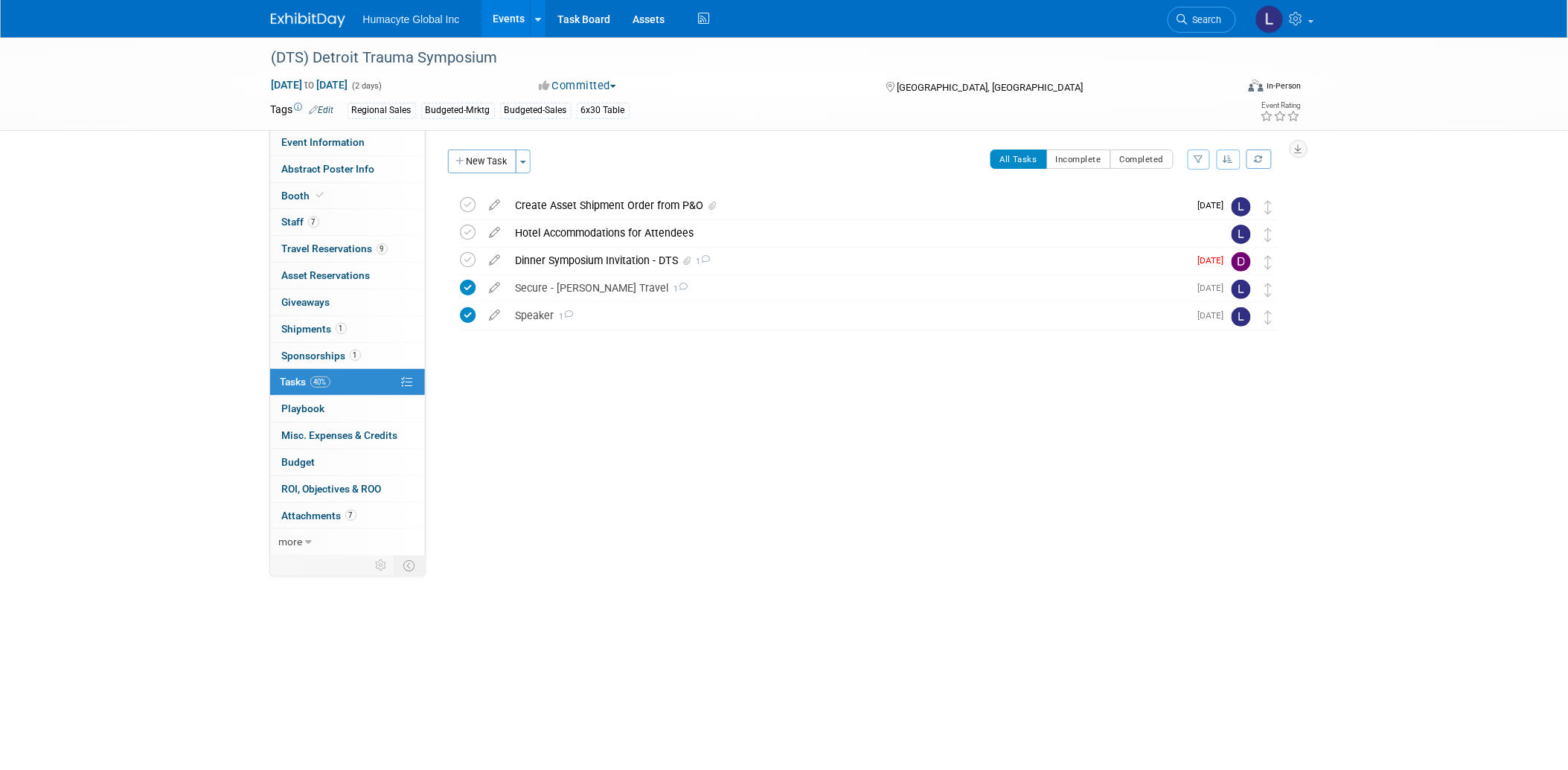
click at [747, 720] on body "Humacyte Global Inc Events Add Event Bulk Upload Events Shareable Event Boards …" at bounding box center [784, 385] width 1568 height 770
click at [485, 165] on button "New Task" at bounding box center [481, 160] width 69 height 24
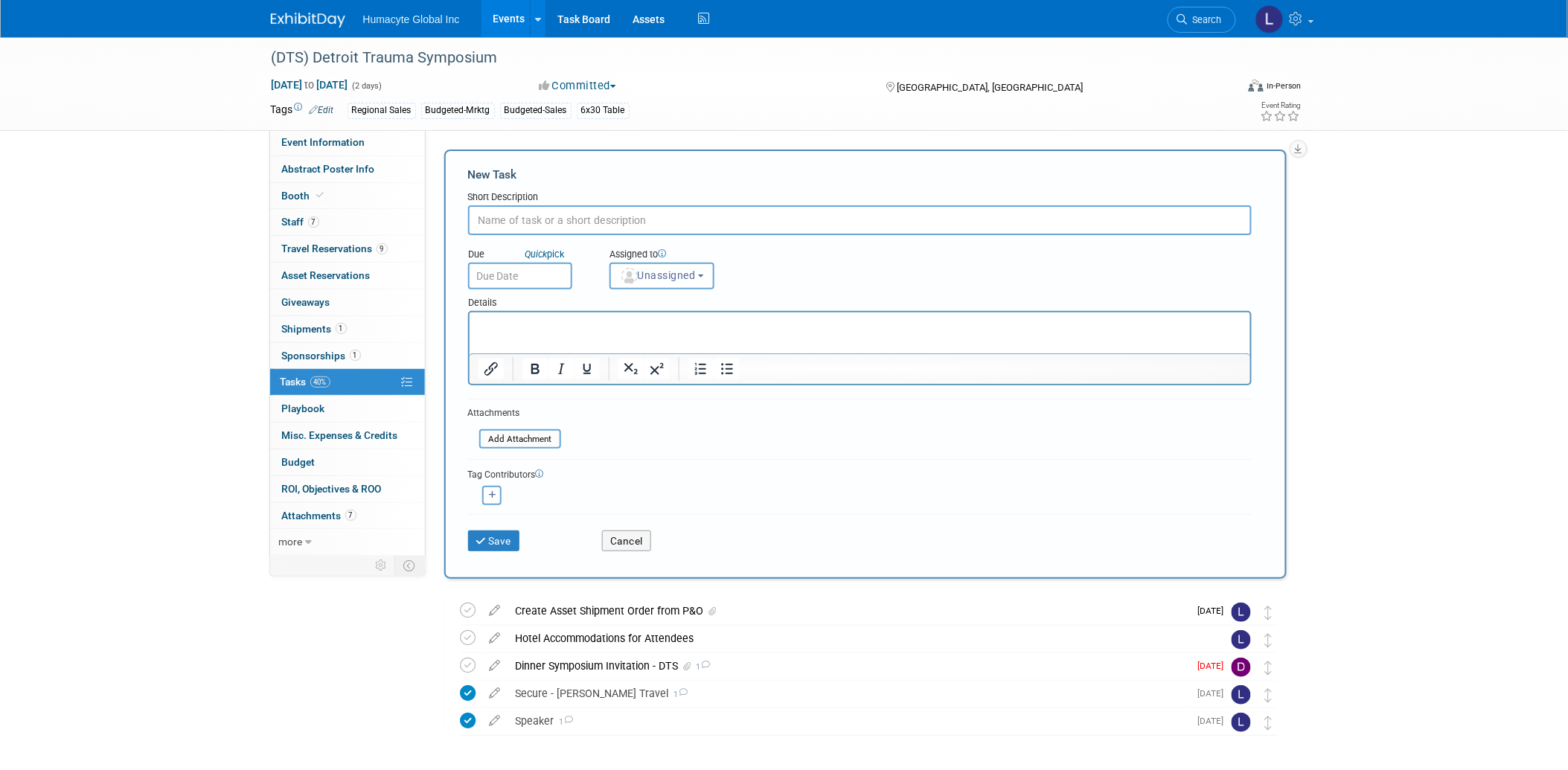
click at [497, 212] on input "text" at bounding box center [860, 221] width 784 height 30
type input "Meeting Agenda"
click at [515, 318] on p "Rich Text Area. Press ALT-0 for help." at bounding box center [859, 326] width 764 height 15
click at [512, 280] on body "Humacyte Global Inc Events Add Event Bulk Upload Events Shareable Event Boards …" at bounding box center [784, 385] width 1568 height 770
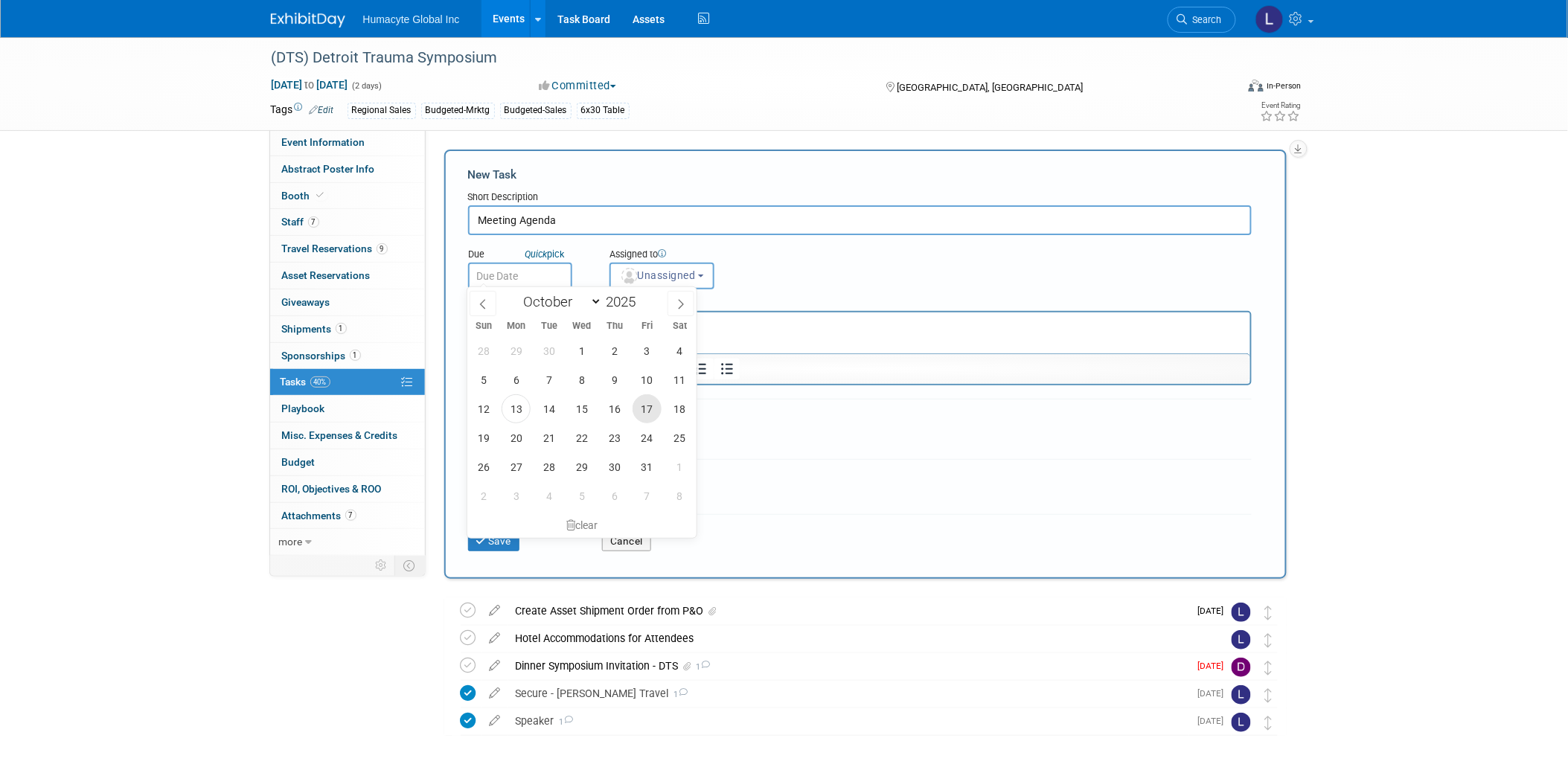
click at [651, 411] on span "17" at bounding box center [647, 409] width 29 height 29
type input "Oct 17, 2025"
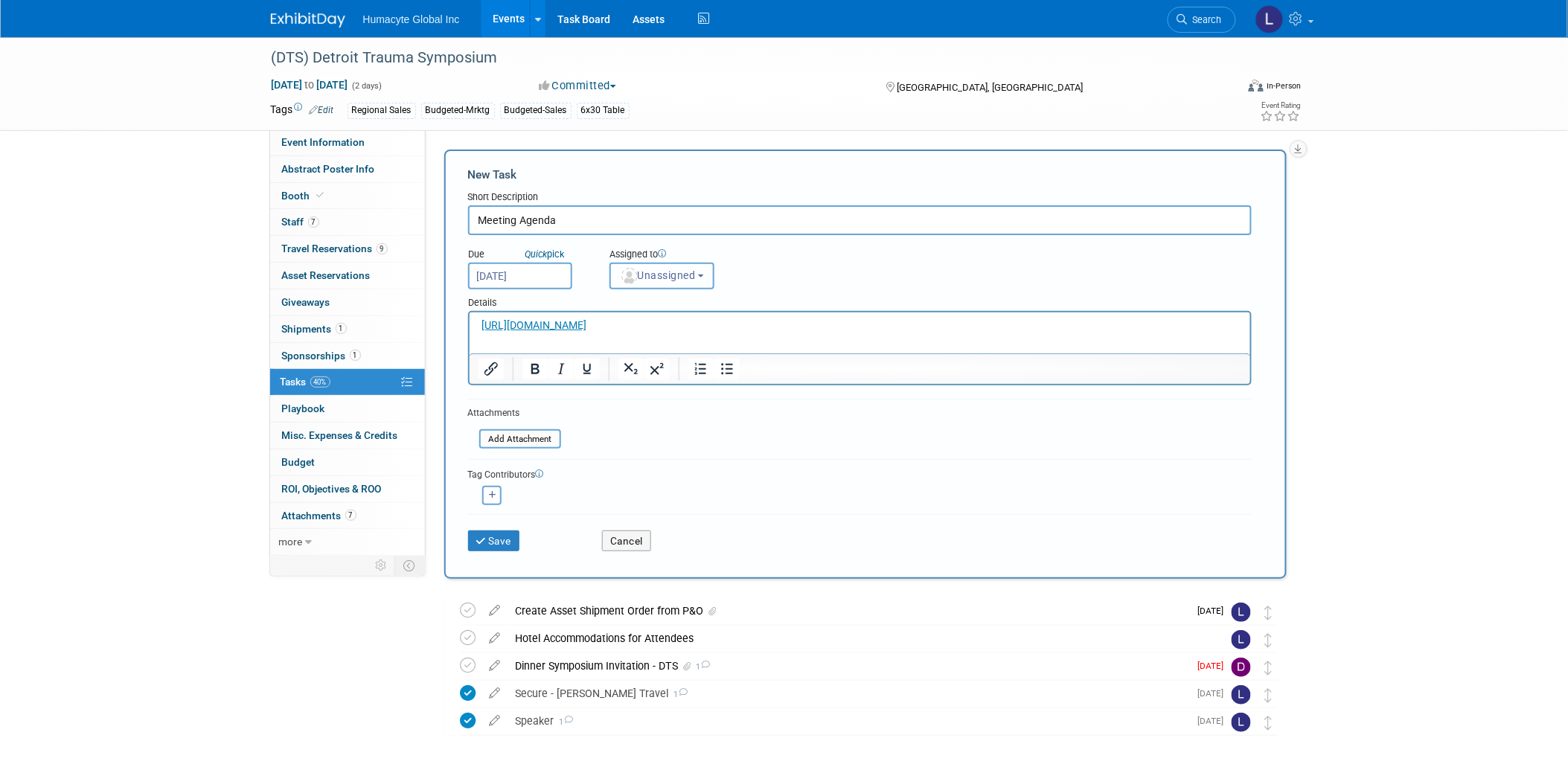
click at [676, 272] on span "Unassigned" at bounding box center [658, 275] width 76 height 12
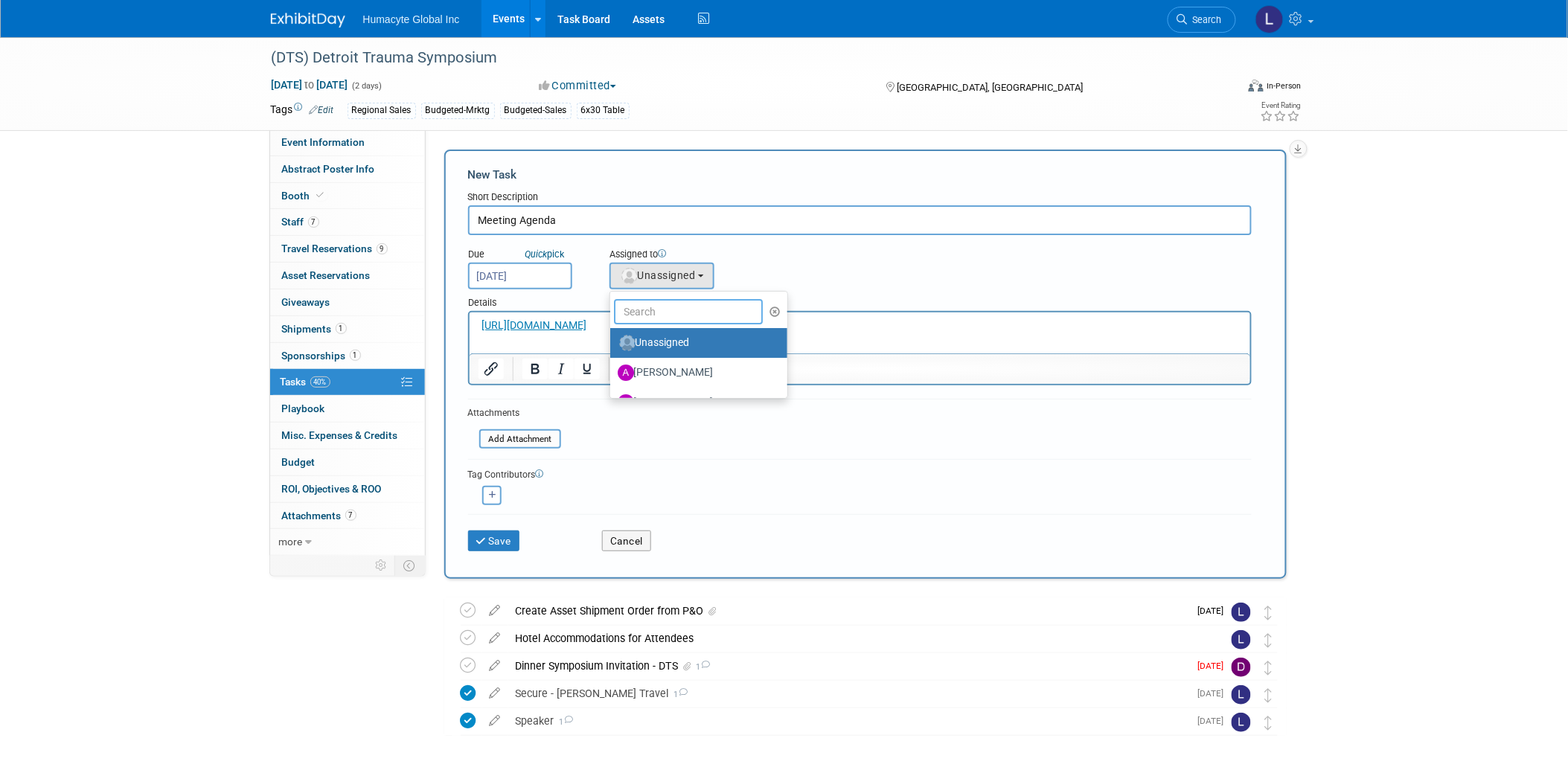
click at [676, 310] on input "text" at bounding box center [688, 311] width 149 height 25
type input "[PERSON_NAME]"
click at [660, 337] on label "Linda Hamilton (me)" at bounding box center [695, 343] width 156 height 24
click at [613, 337] on input "Linda Hamilton (me)" at bounding box center [607, 341] width 9 height 9
select select "37db9ad9-d629-4432-a702-64294516bf75"
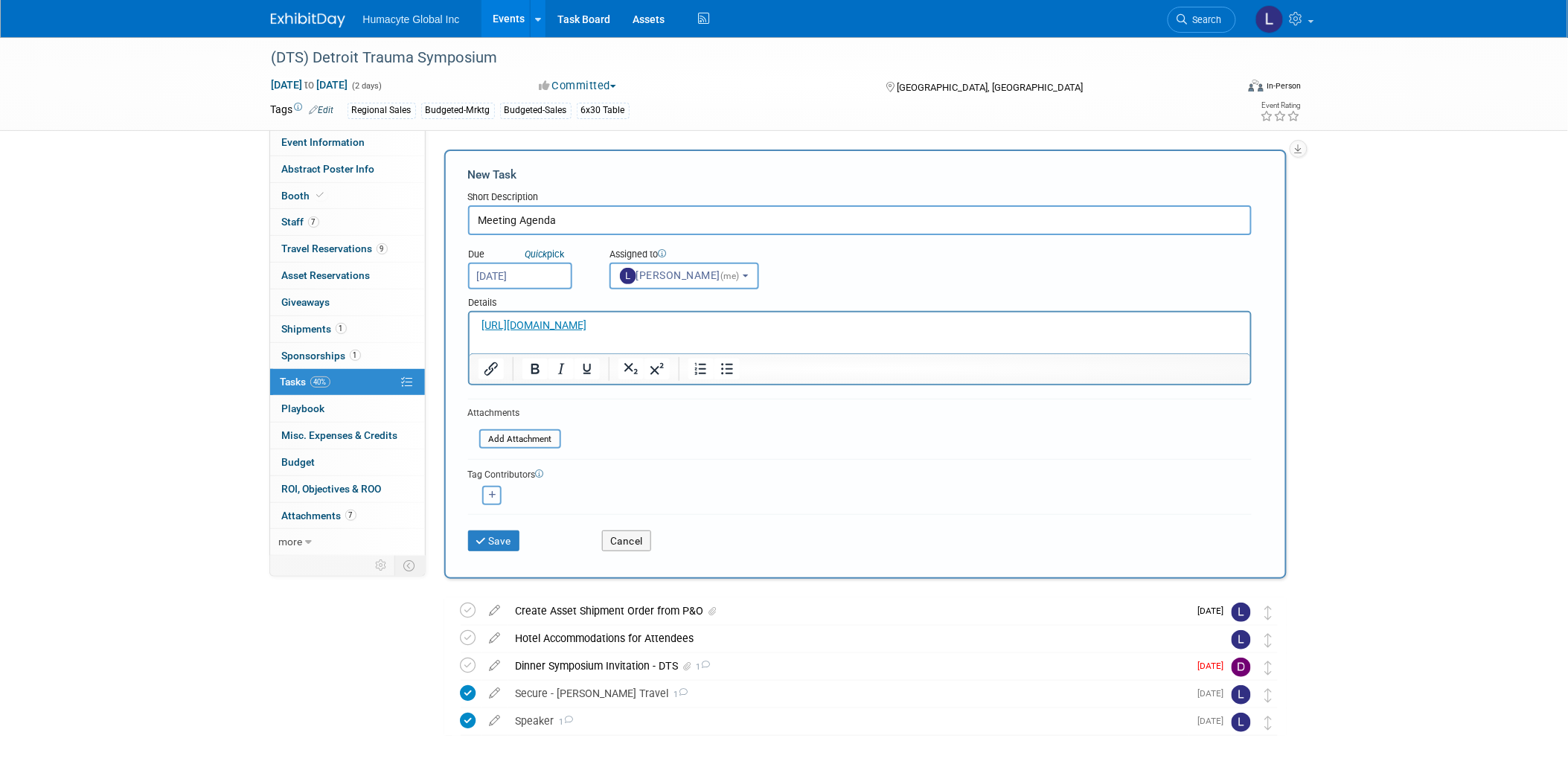
click at [489, 491] on icon "button" at bounding box center [493, 494] width 8 height 8
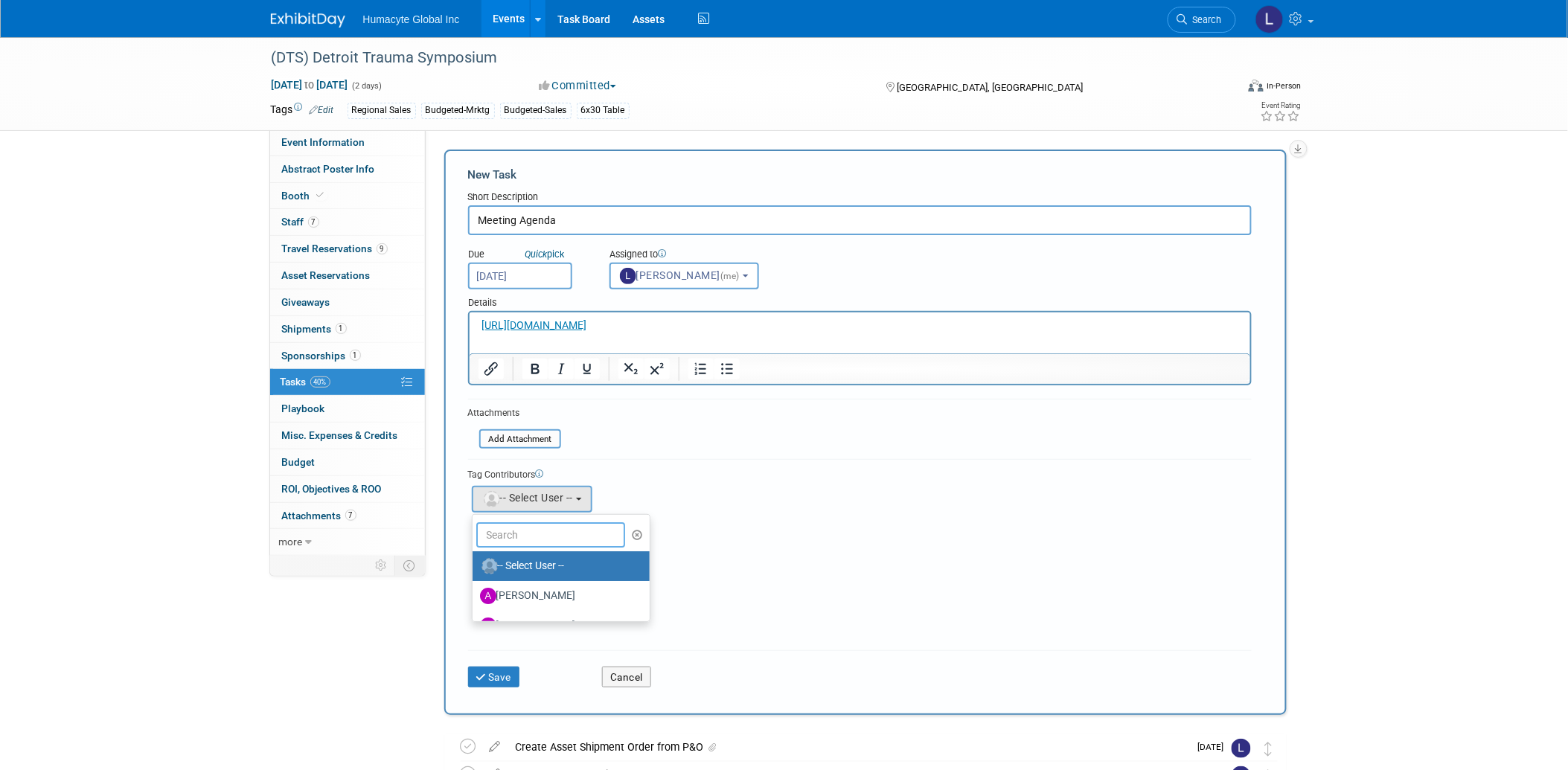
click at [541, 526] on input "text" at bounding box center [550, 534] width 149 height 25
type input "Rhia"
click at [548, 554] on label "[PERSON_NAME]" at bounding box center [557, 565] width 156 height 24
click at [475, 560] on input "[PERSON_NAME]" at bounding box center [470, 564] width 9 height 9
select select "62636530-b3f2-4681-b591-1701583167a5"
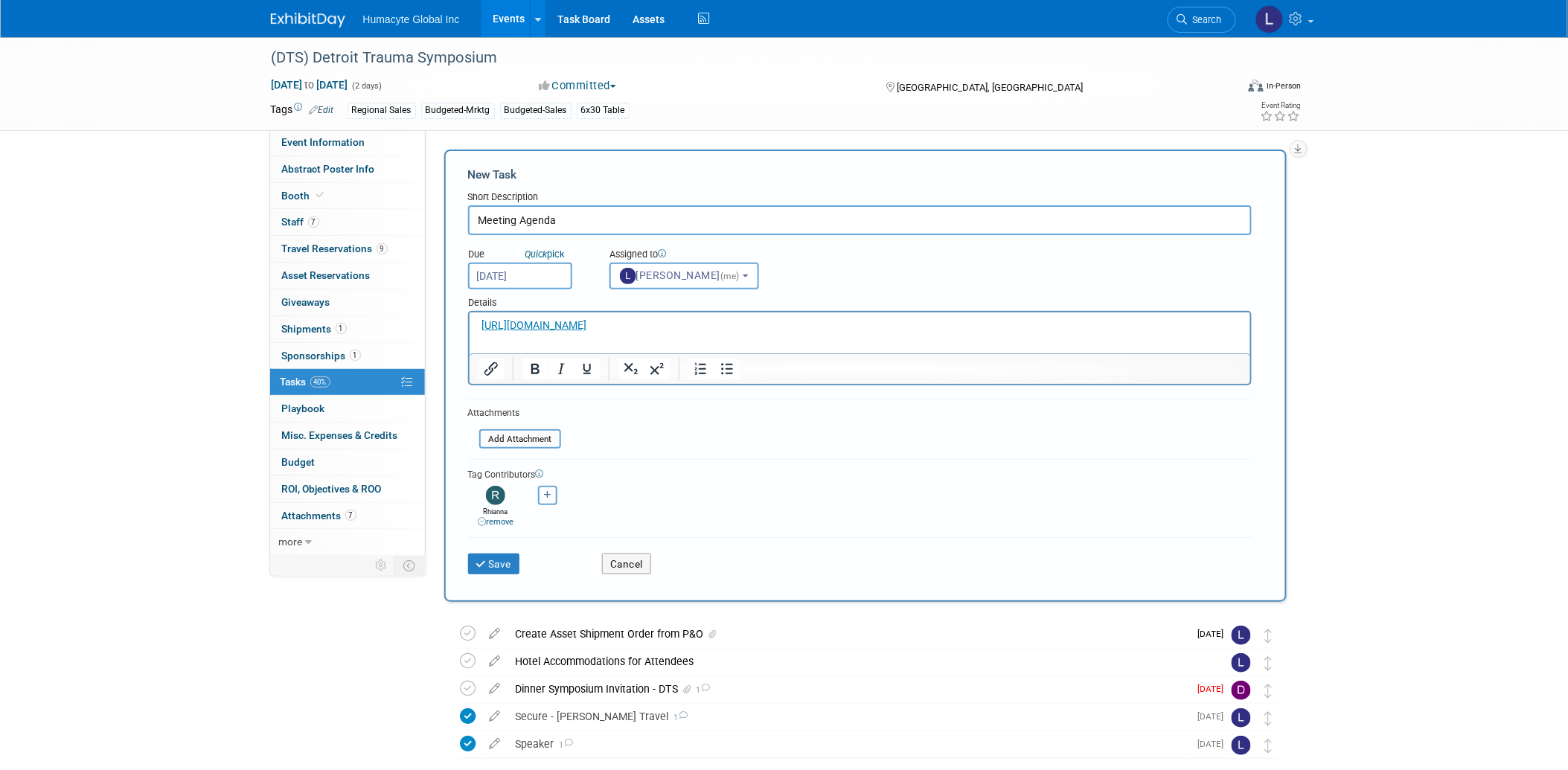
click at [548, 491] on icon "button" at bounding box center [548, 494] width 8 height 8
select select
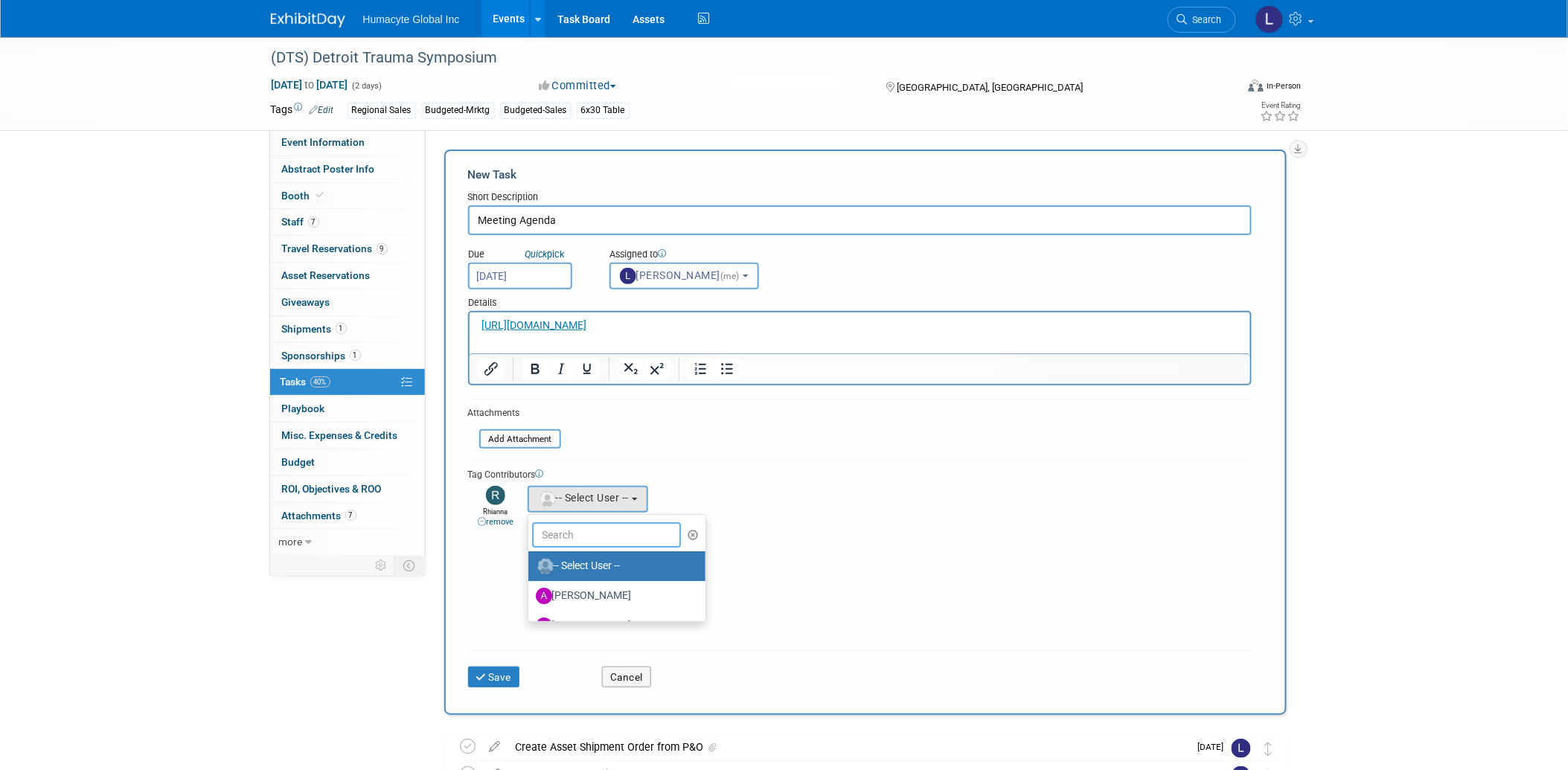
click at [615, 528] on input "text" at bounding box center [607, 534] width 149 height 25
type input "Antho"
click at [623, 569] on label "[PERSON_NAME]" at bounding box center [613, 565] width 156 height 24
click at [531, 569] on input "[PERSON_NAME]" at bounding box center [526, 564] width 9 height 9
select select "32496a97-0b70-4248-9380-580a718ec7dd"
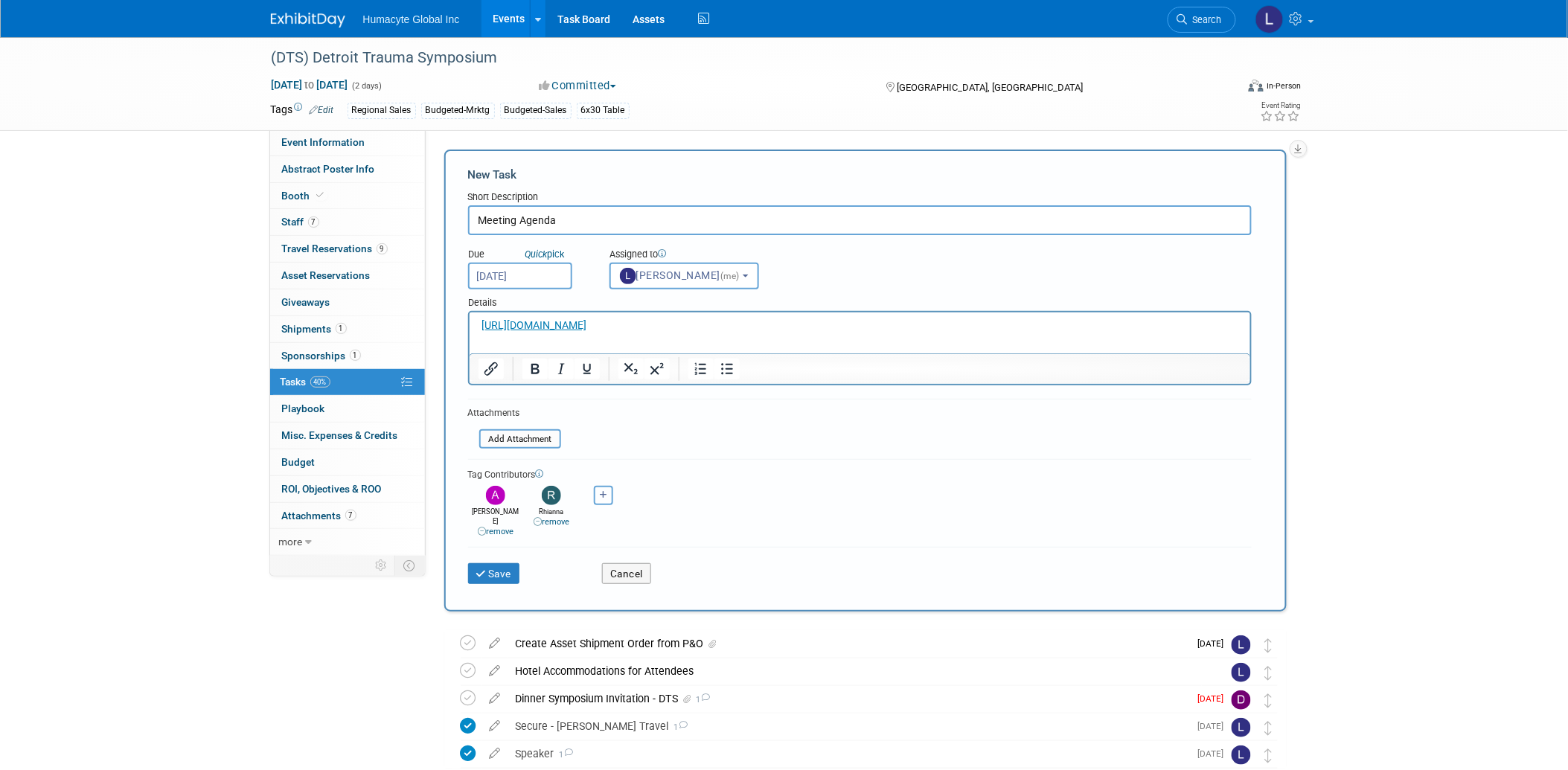
click at [606, 494] on icon "button" at bounding box center [604, 494] width 8 height 8
select select
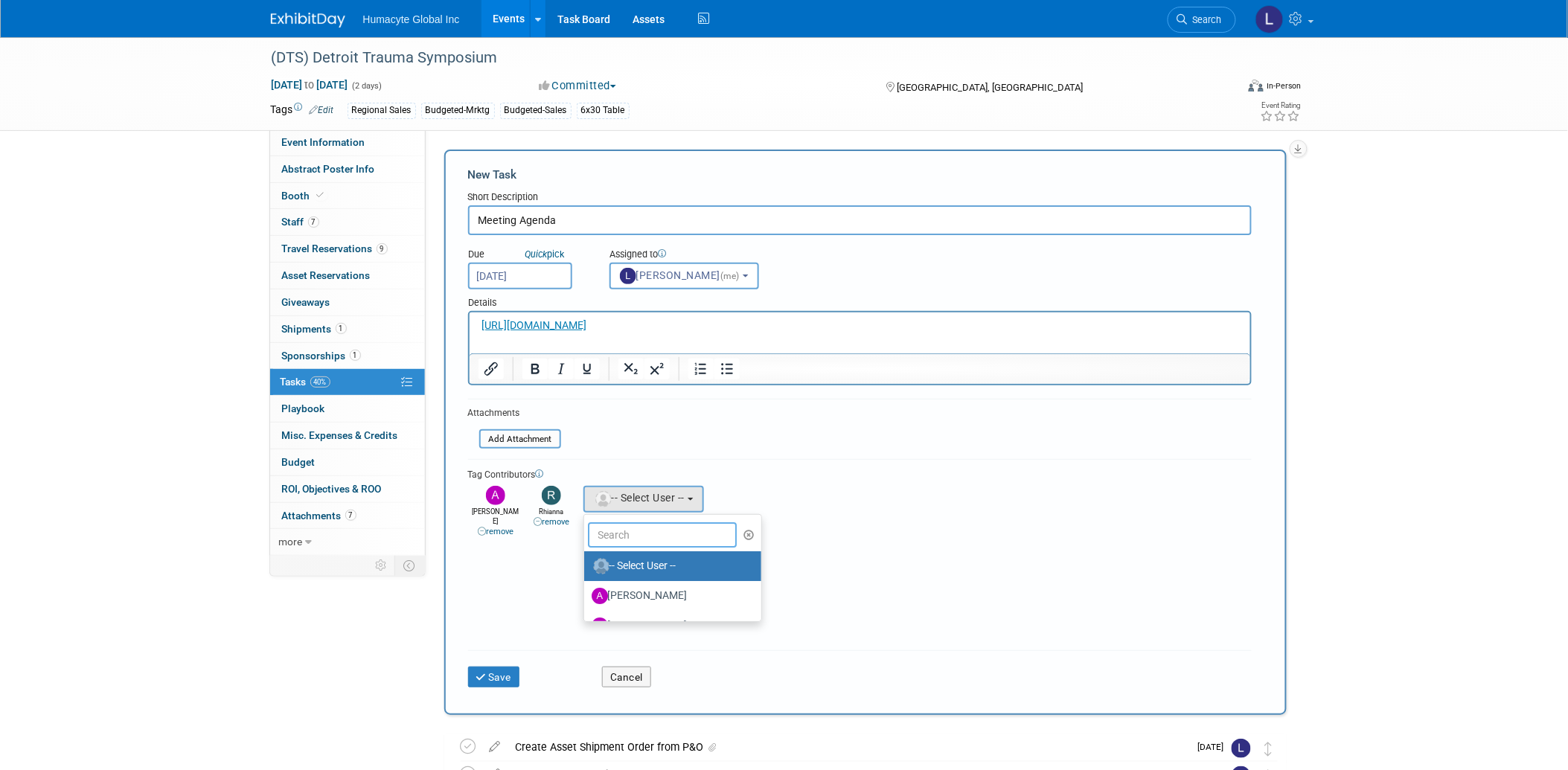
click at [617, 522] on input "text" at bounding box center [663, 534] width 149 height 25
type input "Carlos"
click at [646, 554] on label "[PERSON_NAME]" at bounding box center [669, 565] width 156 height 24
click at [586, 560] on input "[PERSON_NAME]" at bounding box center [582, 564] width 9 height 9
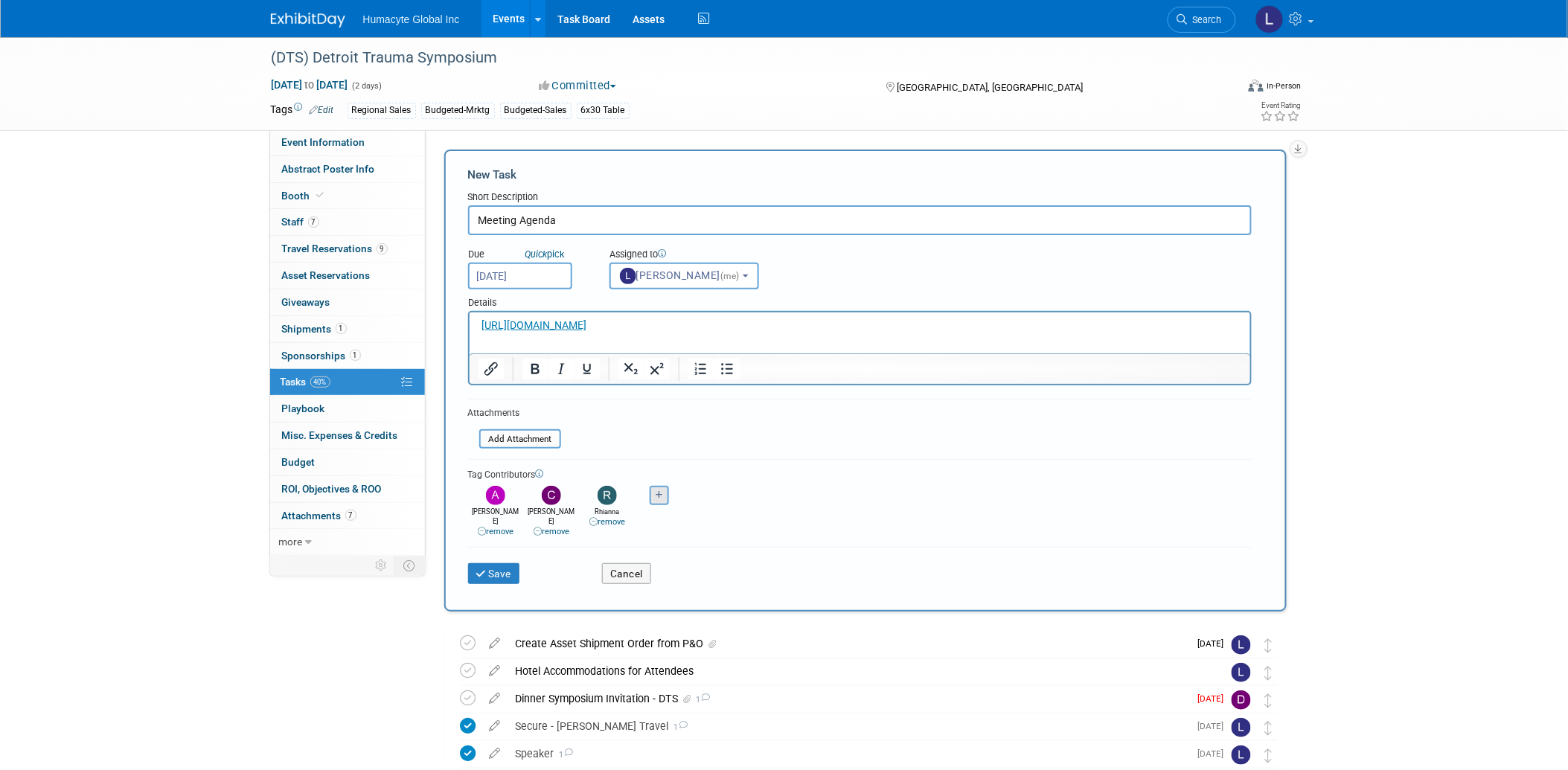
click at [653, 485] on div "Adrian remove Anthony remove" at bounding box center [860, 510] width 784 height 56
click at [656, 491] on icon "button" at bounding box center [660, 494] width 8 height 8
select select
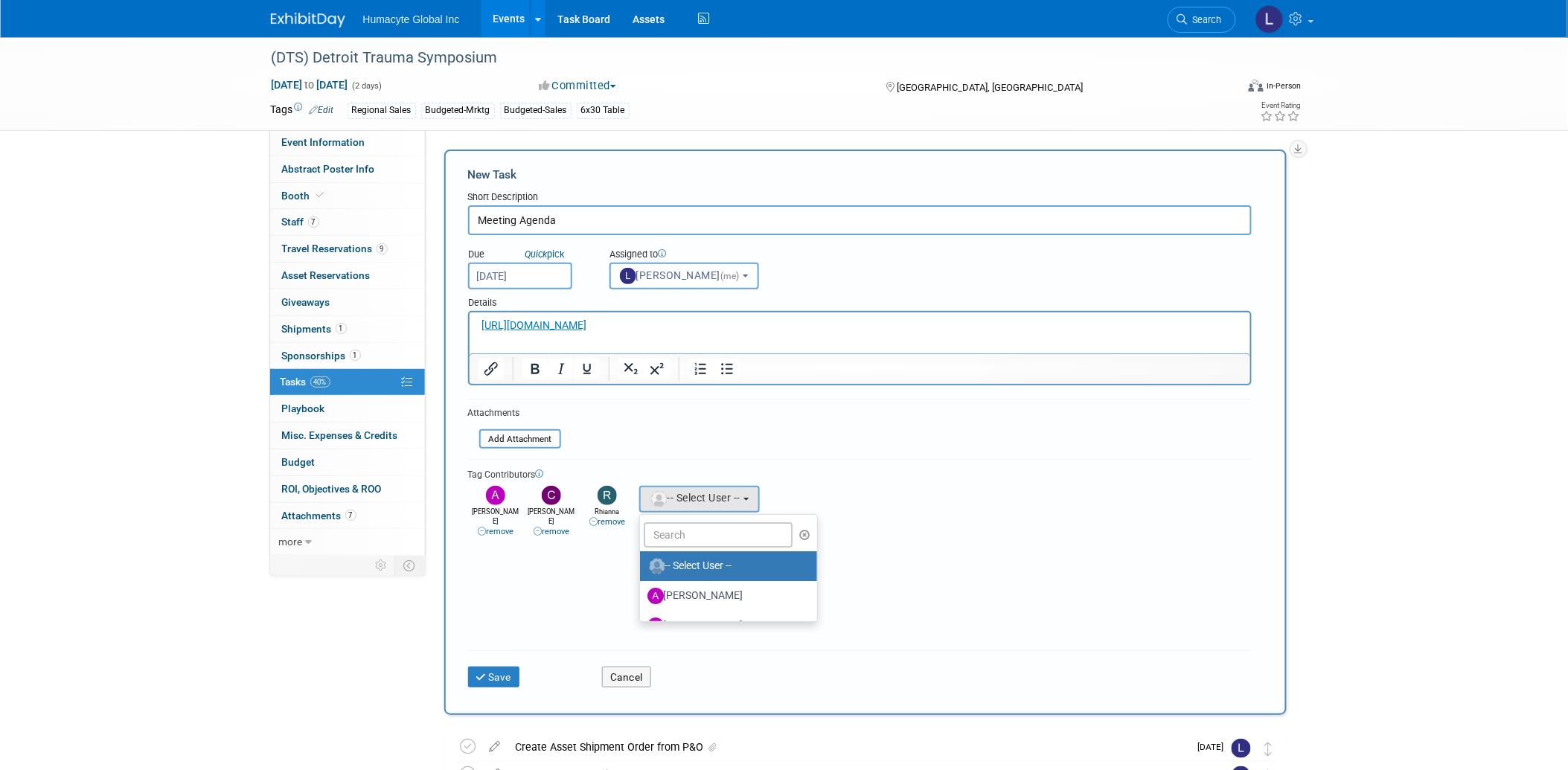
click at [885, 466] on div "Tag Contributors" at bounding box center [860, 473] width 784 height 16
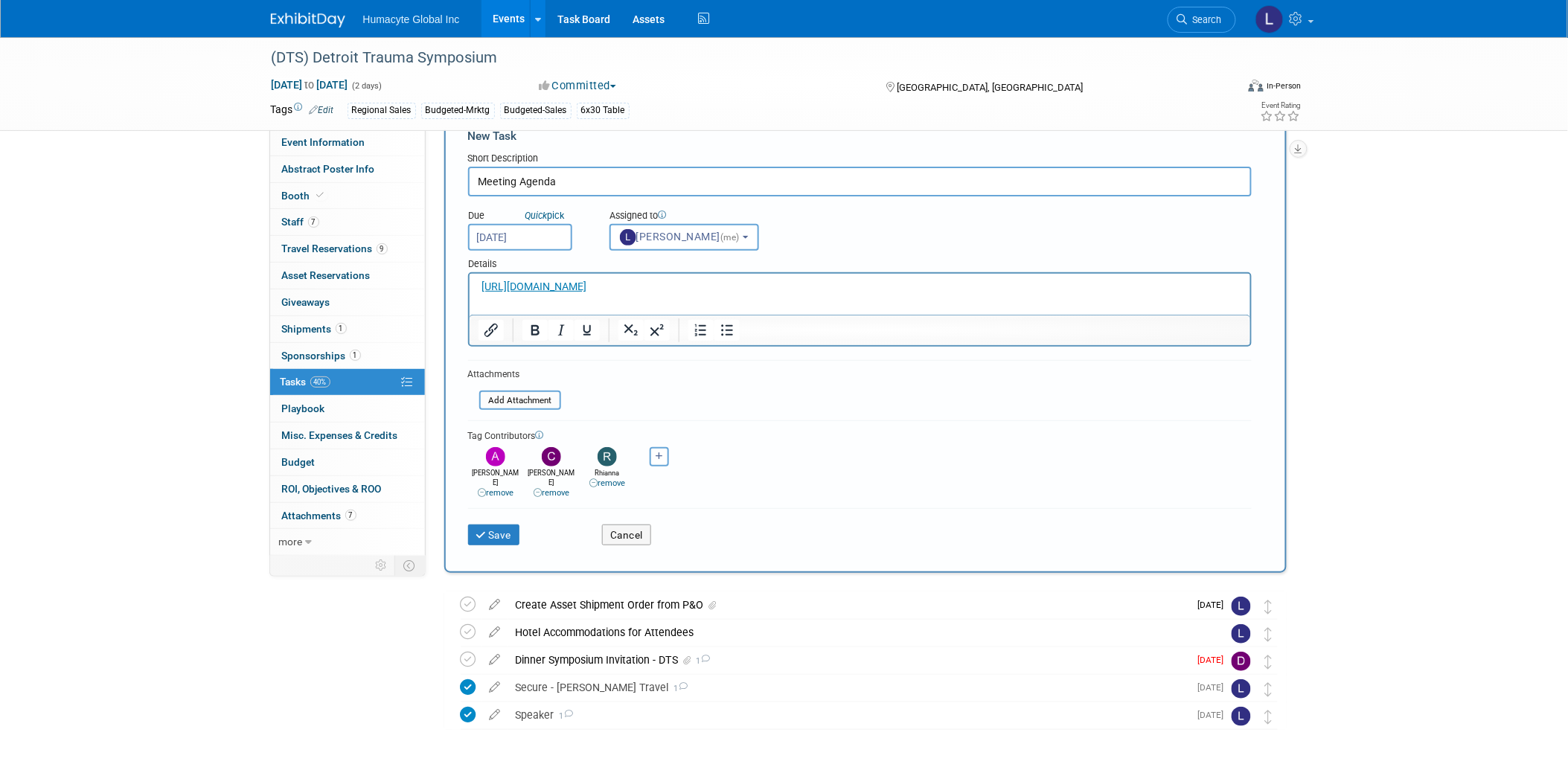
scroll to position [75, 0]
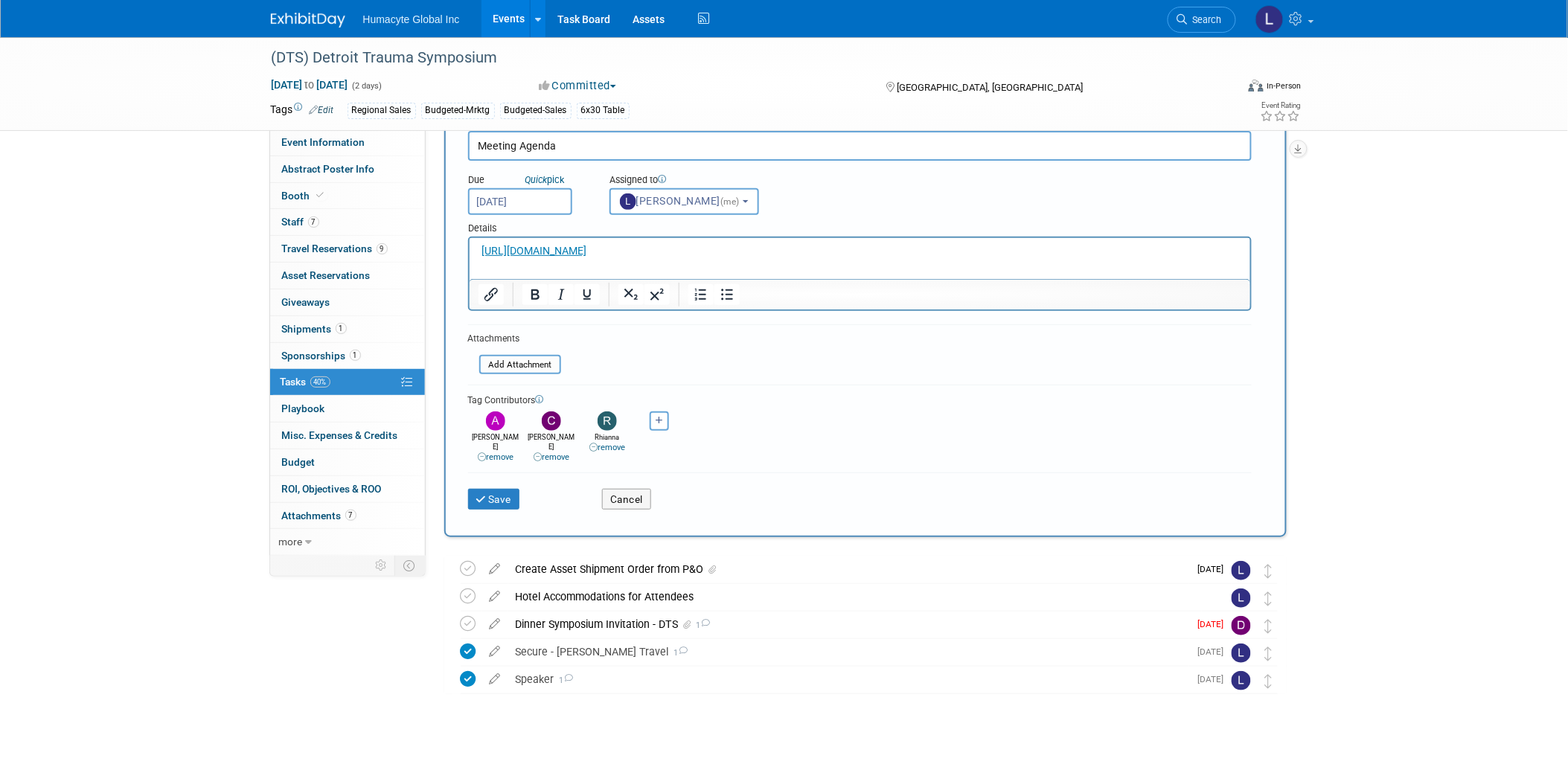
click at [478, 248] on p "https://custom.cvent.com/1190D1E72B3847B3AB241880E7E41301/files/0ecc29c4ccd14a3…" at bounding box center [859, 251] width 764 height 15
click at [485, 286] on icon "Insert/edit link" at bounding box center [490, 294] width 18 height 18
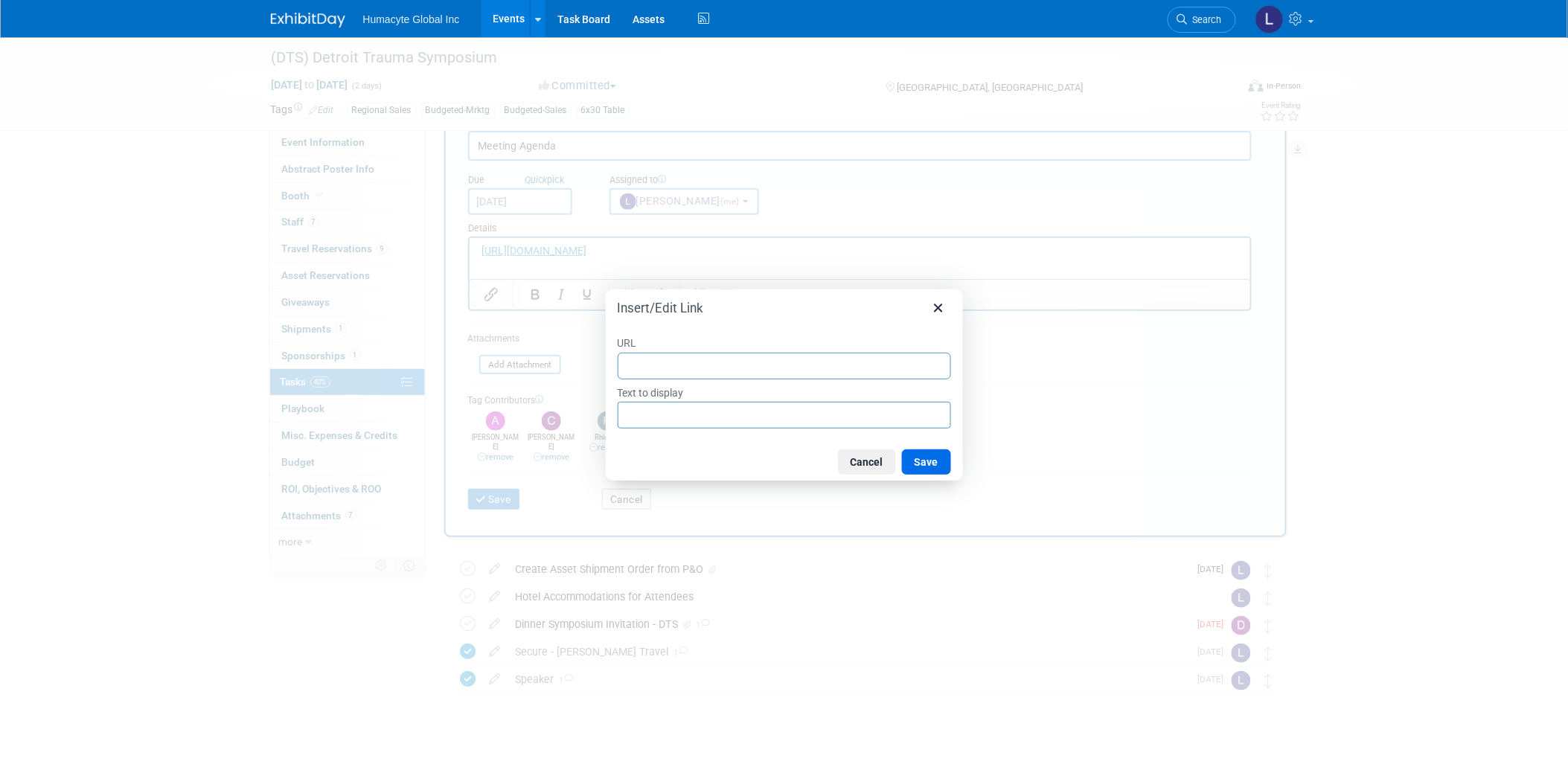
click at [651, 366] on input "URL" at bounding box center [784, 366] width 333 height 26
type input "https://custom.cvent.com/1190D1E72B3847B3AB241880E7E41301/files/0ecc29c4ccd14a3…"
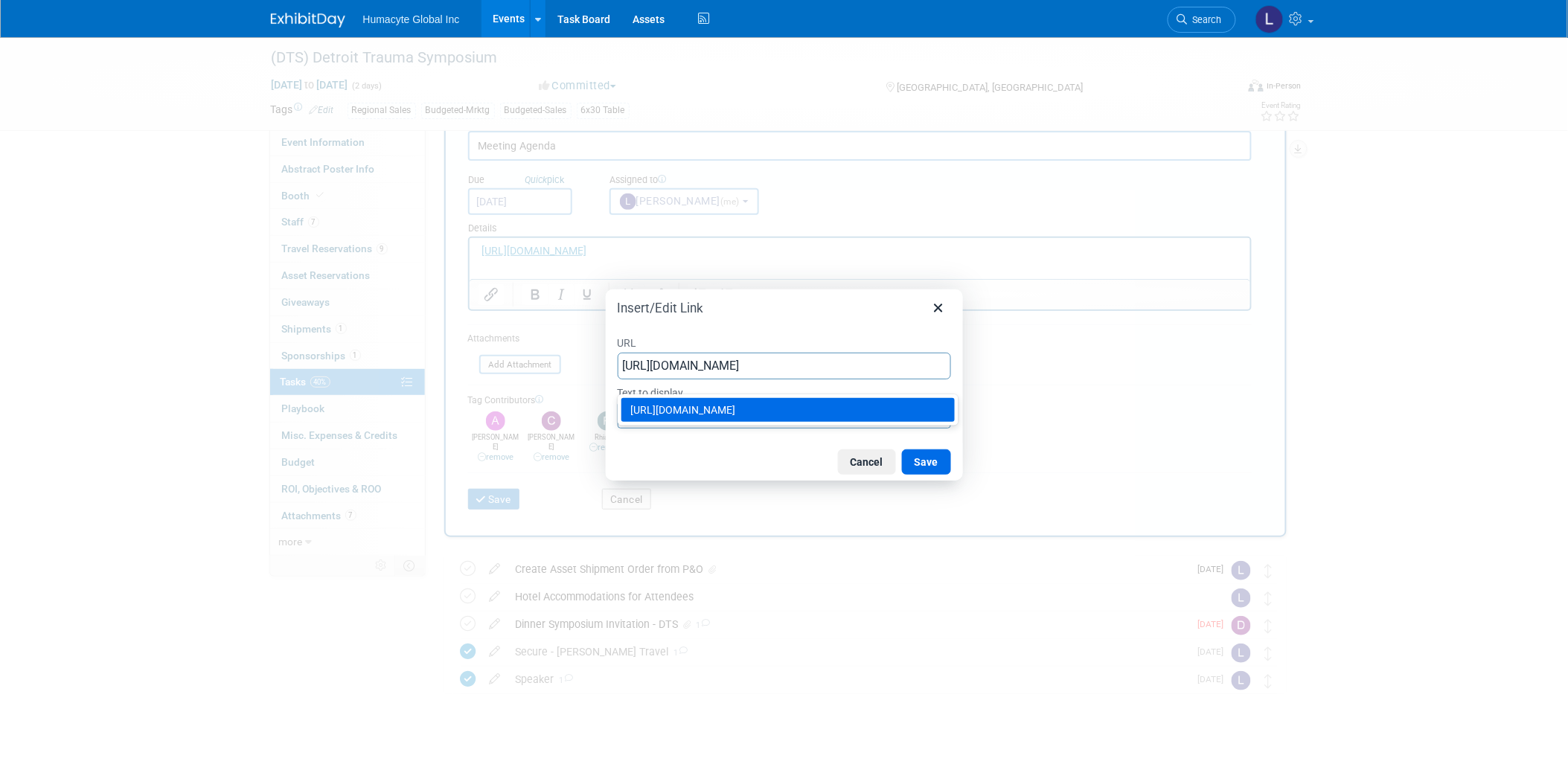
type input "https://custom.cvent.com/1190D1E72B3847B3AB241880E7E41301/files/0ecc29c4ccd14a3…"
click at [1139, 329] on div at bounding box center [784, 385] width 1568 height 770
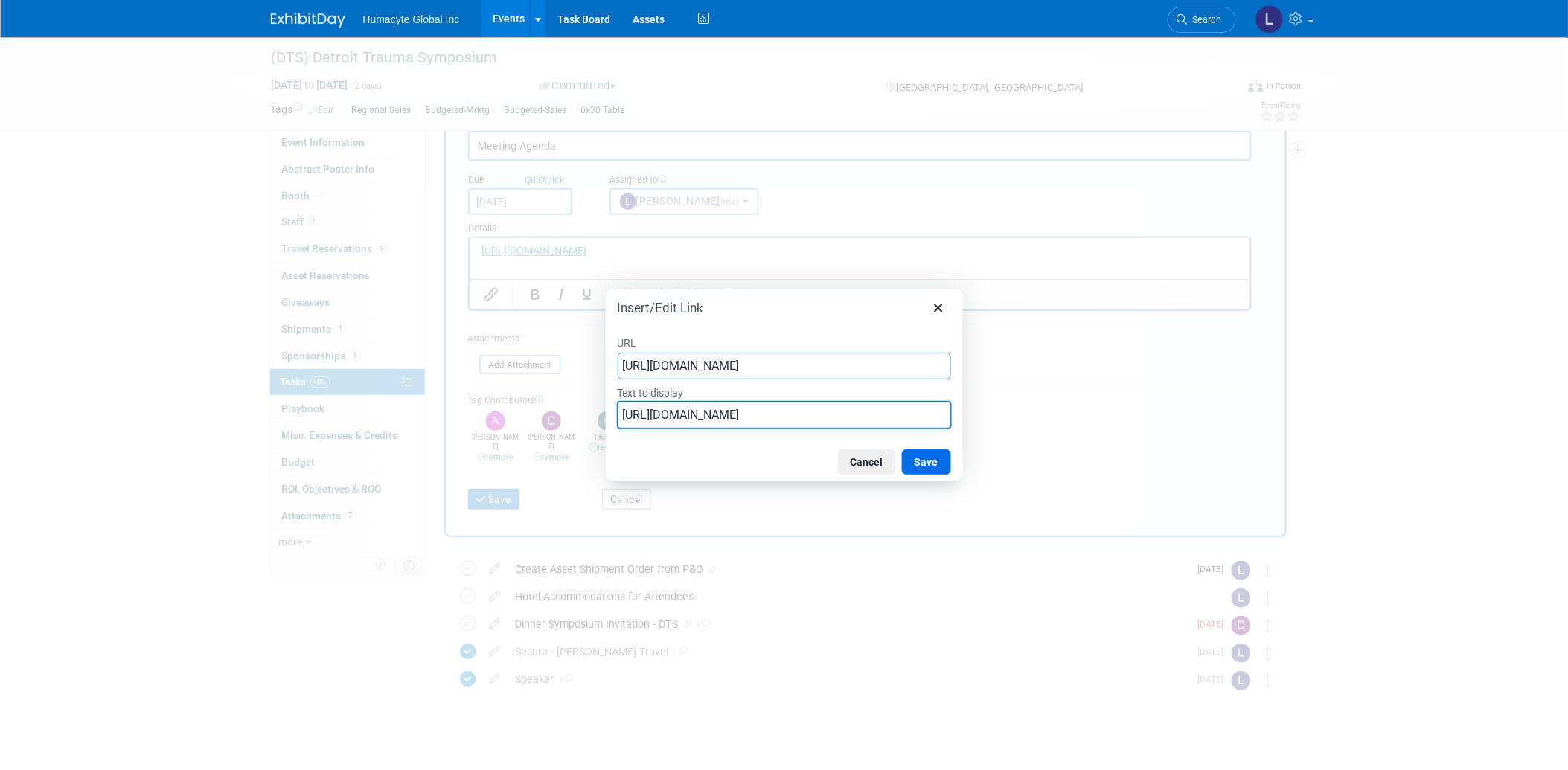
click at [678, 405] on input "https://custom.cvent.com/1190D1E72B3847B3AB241880E7E41301/files/0ecc29c4ccd14a3…" at bounding box center [784, 415] width 333 height 26
type input "Detroit Trauma Current Meeting Agenda"
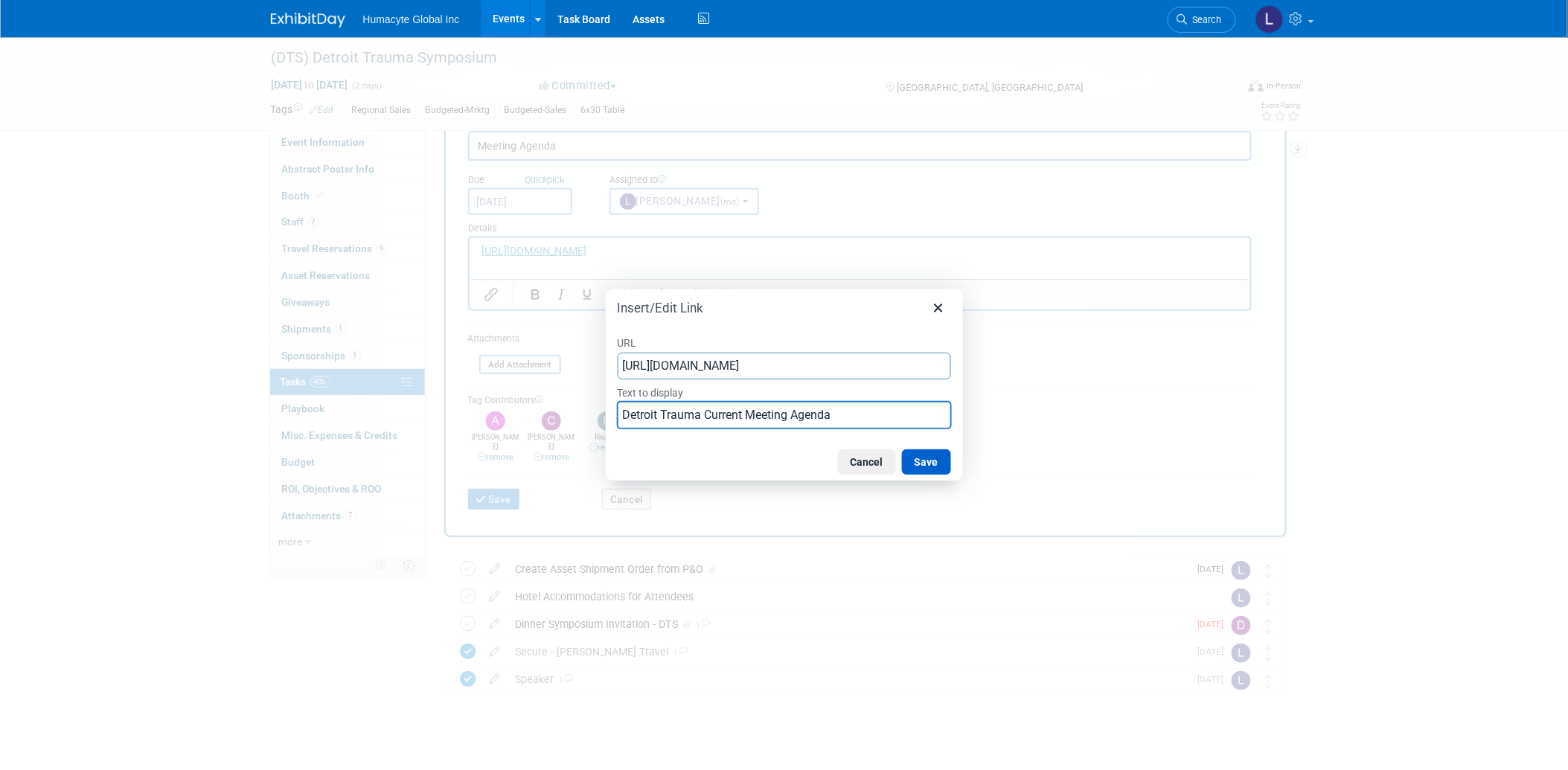
click at [912, 459] on button "Save" at bounding box center [926, 461] width 49 height 25
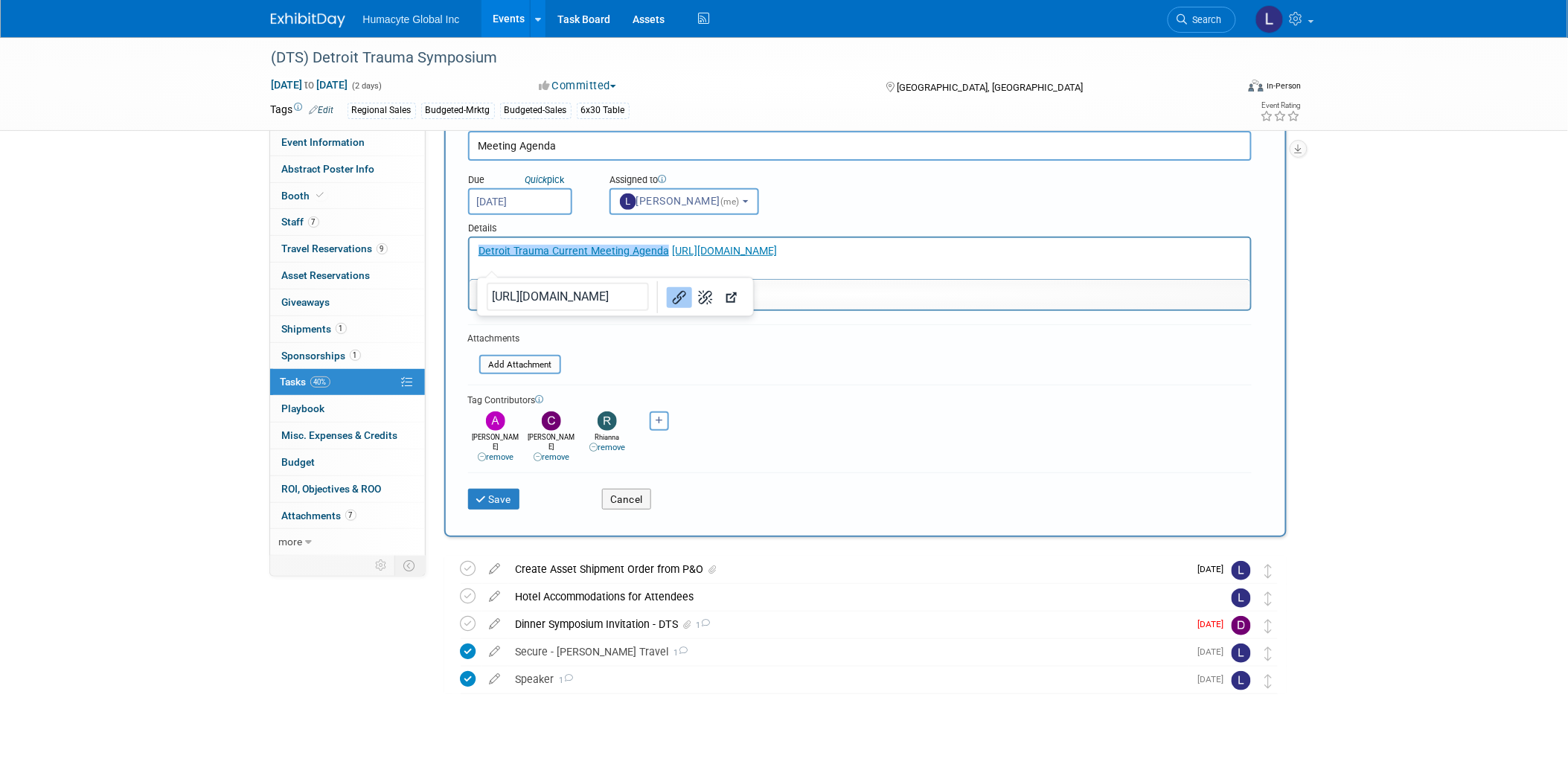
click at [664, 241] on html "﻿Detroit Trauma Current Meeting Agenda https://custom.cvent.com/1190D1E72B3847B…" at bounding box center [859, 247] width 781 height 21
drag, startPoint x: 666, startPoint y: 248, endPoint x: 1361, endPoint y: 328, distance: 699.6
click at [1249, 259] on html "Detroit Trauma Current Meeting Agenda https://custom.cvent.com/1190D1E72B3847B3…" at bounding box center [859, 247] width 781 height 21
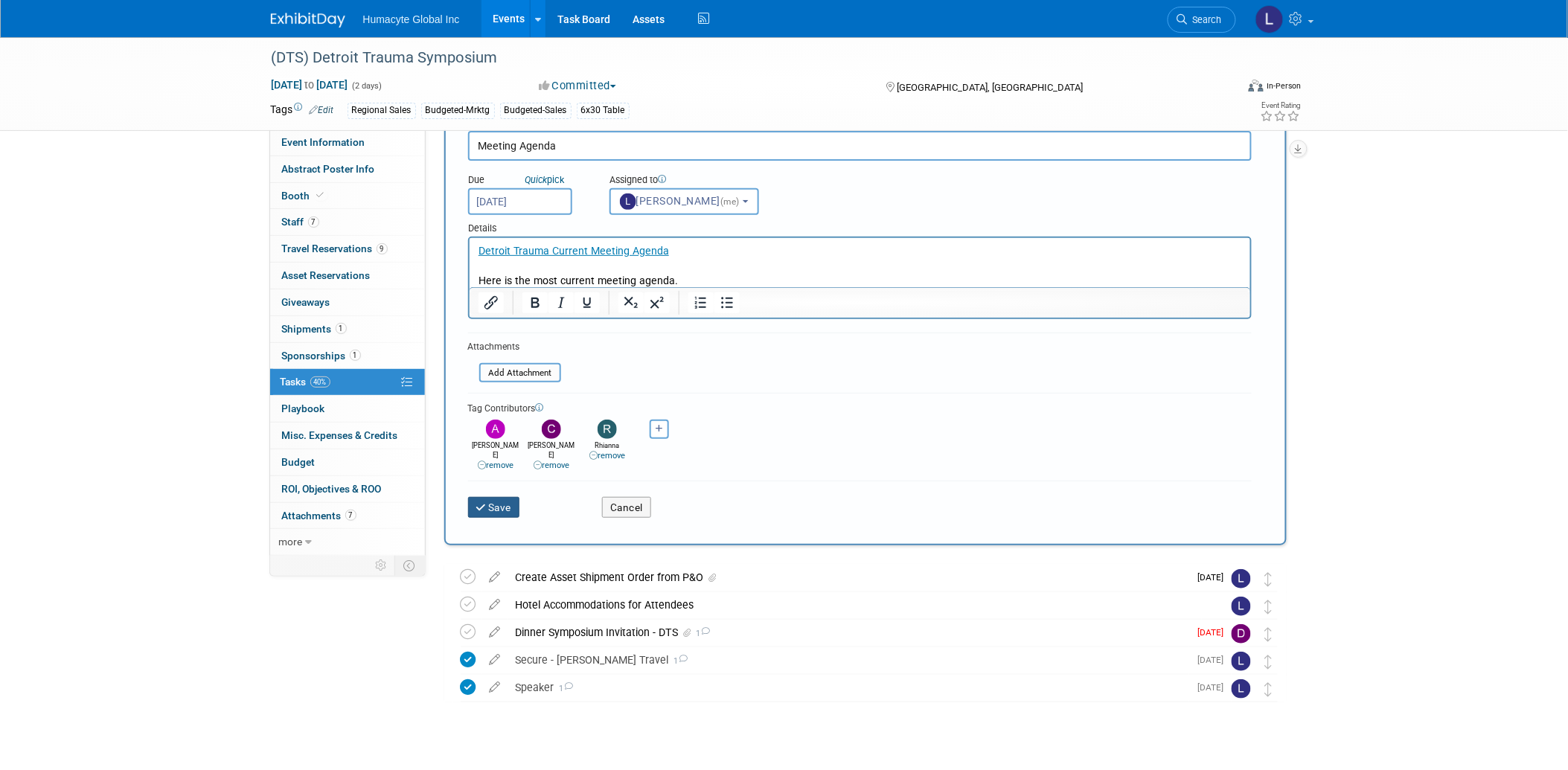
click at [495, 497] on button "Save" at bounding box center [494, 508] width 52 height 21
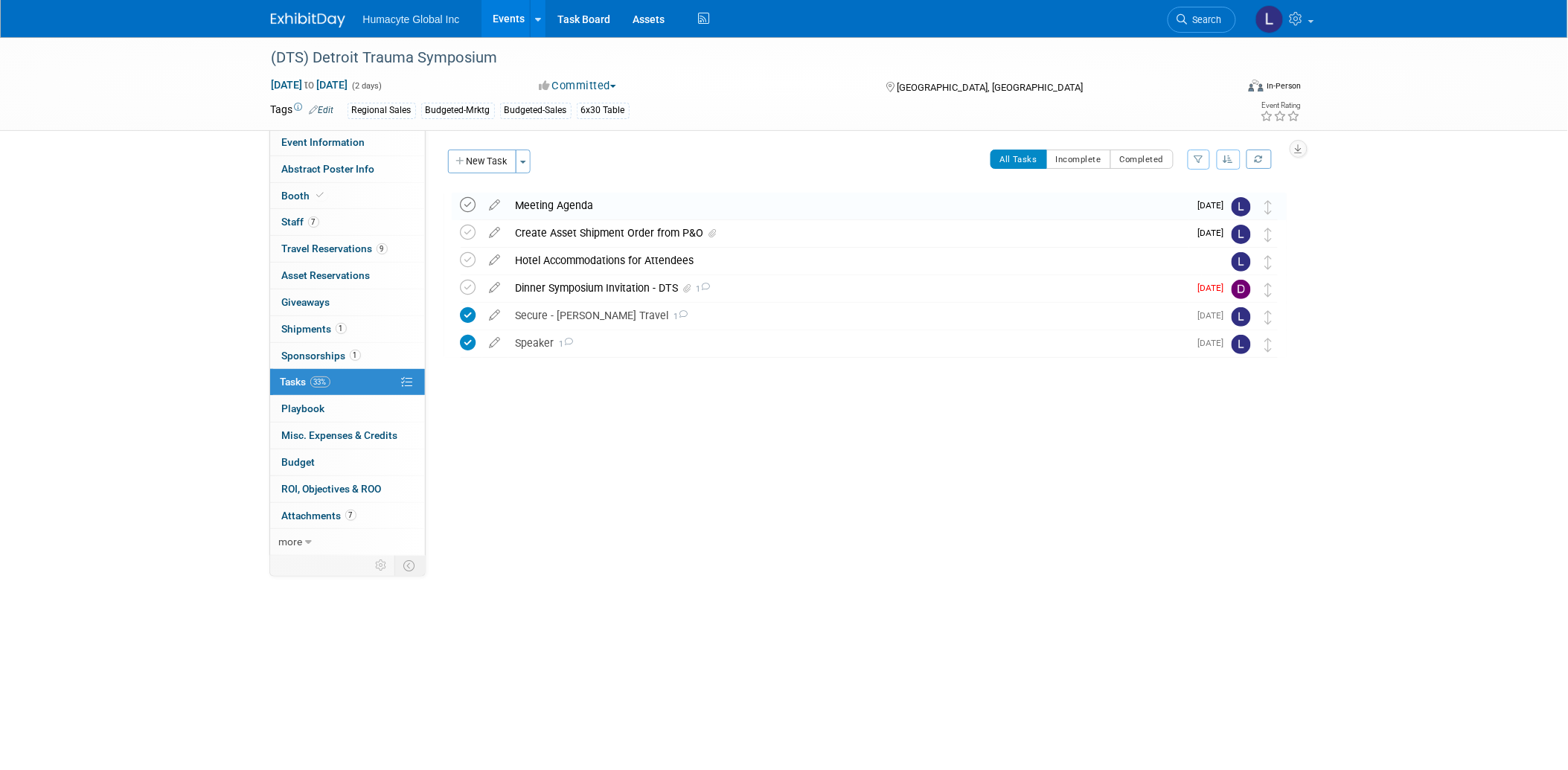
click at [464, 207] on icon at bounding box center [468, 205] width 16 height 16
click at [564, 189] on div "(DTS) Detroit Trauma Symposium Detroit, MI Nov 6, 2025 to Nov 7, 2025 (Going) M…" at bounding box center [862, 303] width 850 height 230
click at [563, 202] on div "Meeting Agenda" at bounding box center [848, 205] width 681 height 25
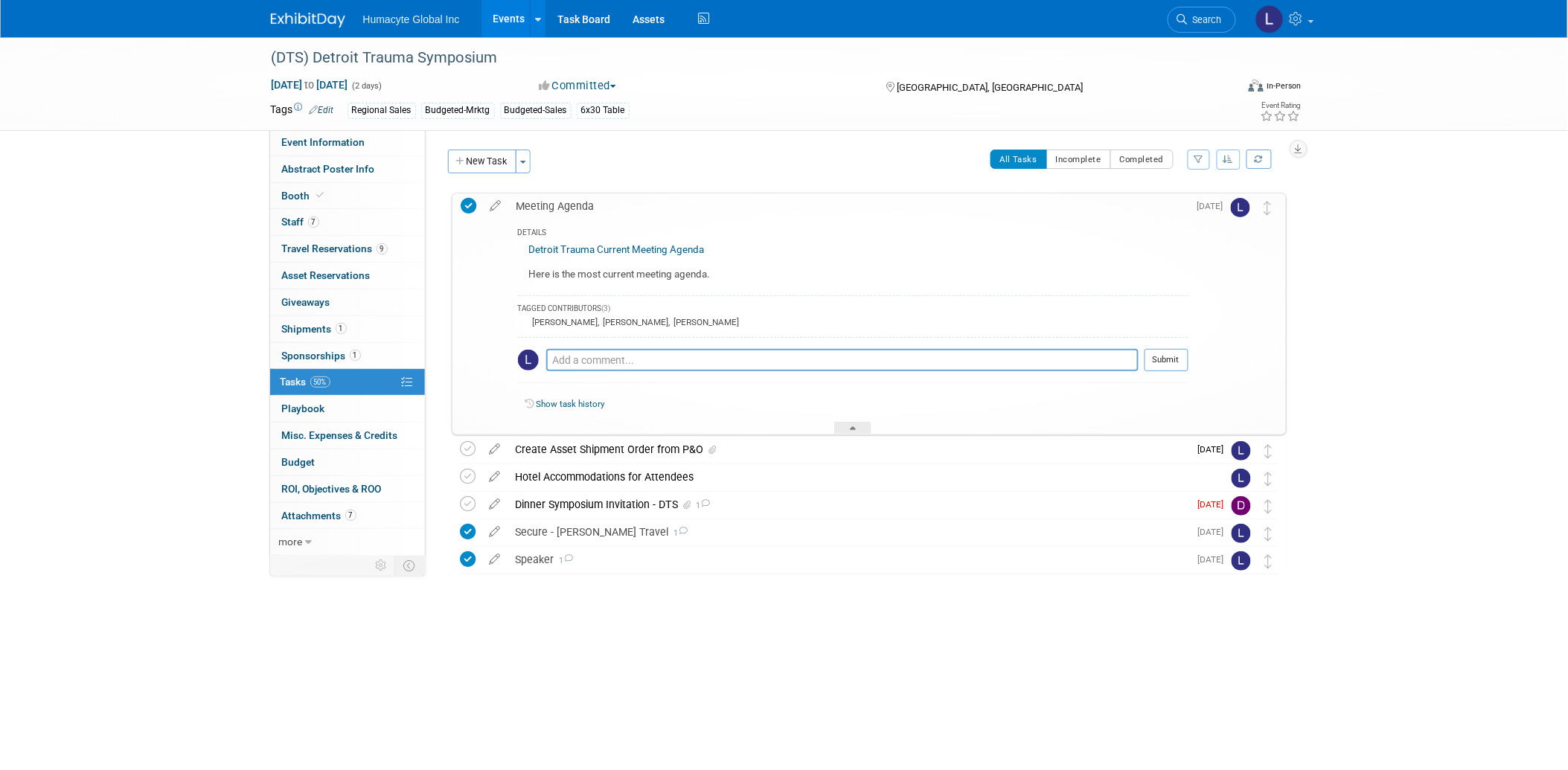
click at [644, 249] on link "Detroit Trauma Current Meeting Agenda" at bounding box center [616, 250] width 176 height 11
click at [1444, 223] on div "(DTS) Detroit Trauma Symposium Nov 6, 2025 to Nov 7, 2025 (2 days) Nov 6, 2025 …" at bounding box center [784, 350] width 1568 height 628
click at [304, 377] on span "Tasks 50%" at bounding box center [305, 381] width 50 height 12
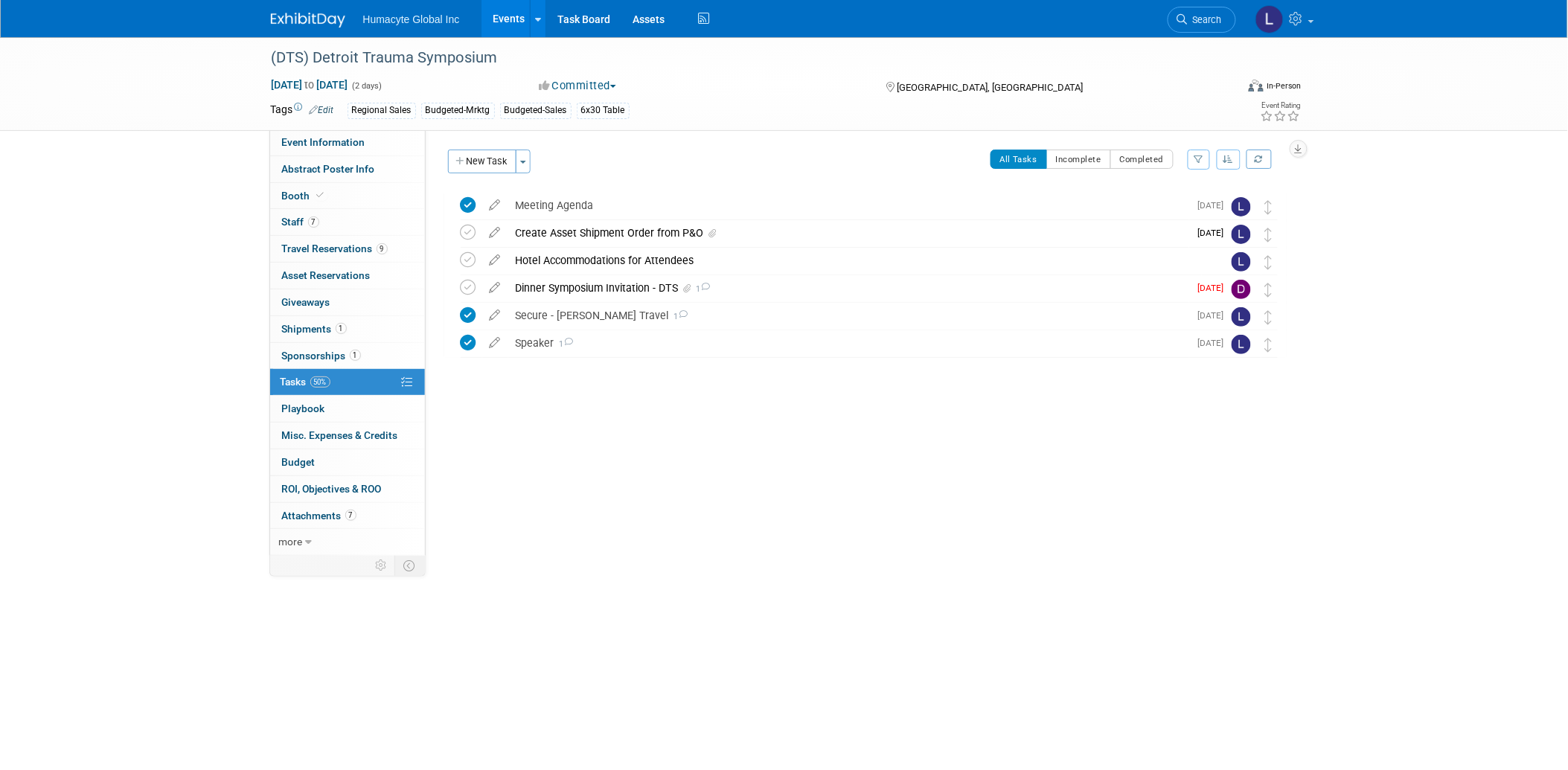
click at [902, 396] on div "(DTS) Detroit Trauma Symposium Detroit, MI Nov 6, 2025 to Nov 7, 2025 (Going) M…" at bounding box center [866, 304] width 842 height 226
click at [467, 259] on icon at bounding box center [468, 259] width 16 height 16
click at [704, 492] on div "Initiator: Specify initiator Department: Discovery & Pipeline Commercial Manage…" at bounding box center [862, 343] width 872 height 427
click at [521, 23] on link "Events" at bounding box center [509, 18] width 55 height 37
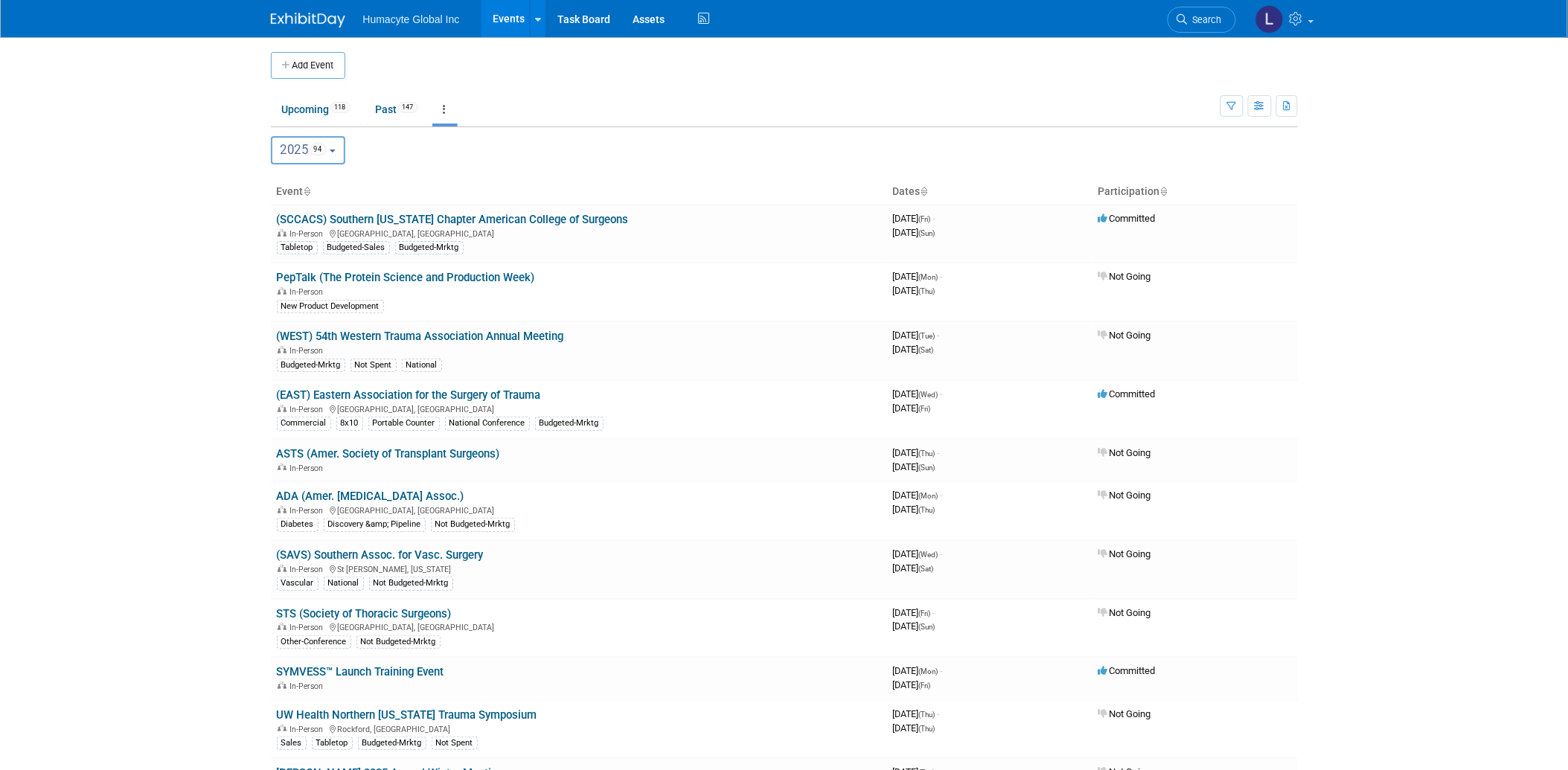
click at [896, 194] on th "Dates" at bounding box center [990, 192] width 206 height 25
click at [931, 195] on th "Dates" at bounding box center [990, 192] width 206 height 25
click at [925, 191] on icon at bounding box center [924, 192] width 8 height 9
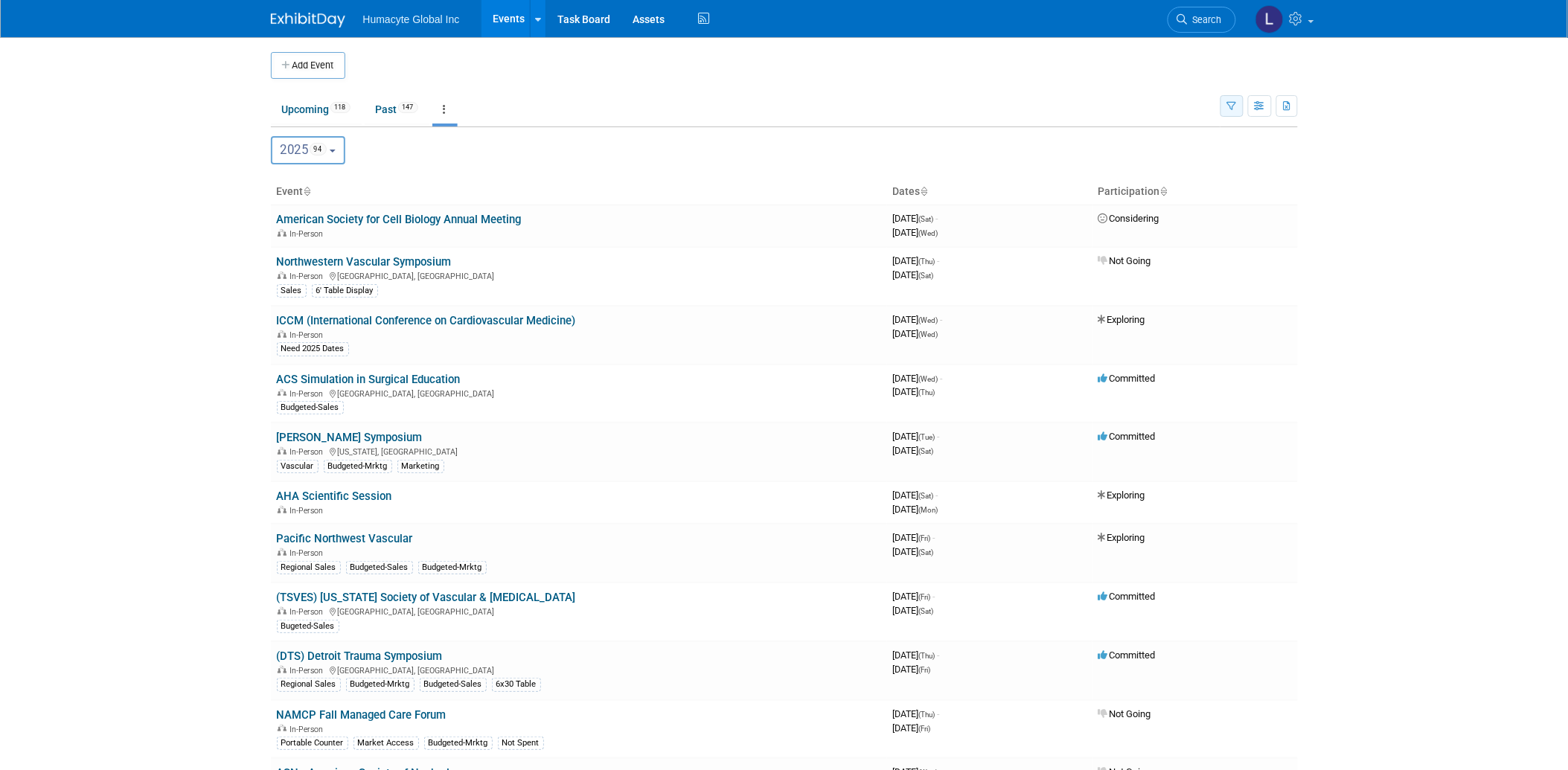
click at [1224, 104] on button "button" at bounding box center [1232, 106] width 23 height 22
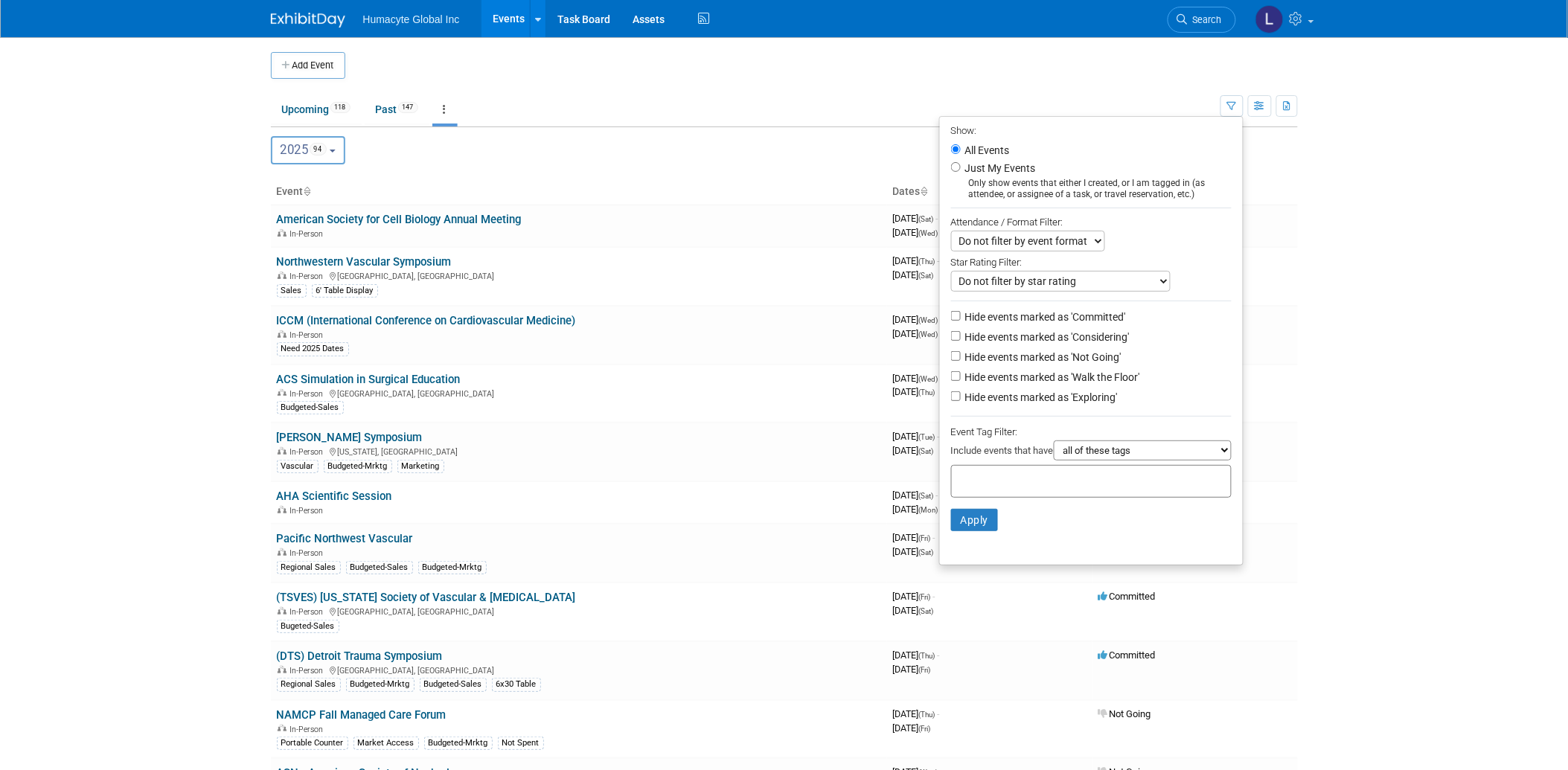
click at [1006, 332] on label "Hide events marked as 'Considering'" at bounding box center [1045, 337] width 167 height 15
click at [961, 332] on input "Hide events marked as 'Considering'" at bounding box center [955, 336] width 9 height 9
checkbox input "true"
click at [993, 353] on label "Hide events marked as 'Not Going'" at bounding box center [1041, 357] width 160 height 15
click at [961, 353] on input "Hide events marked as 'Not Going'" at bounding box center [955, 356] width 9 height 9
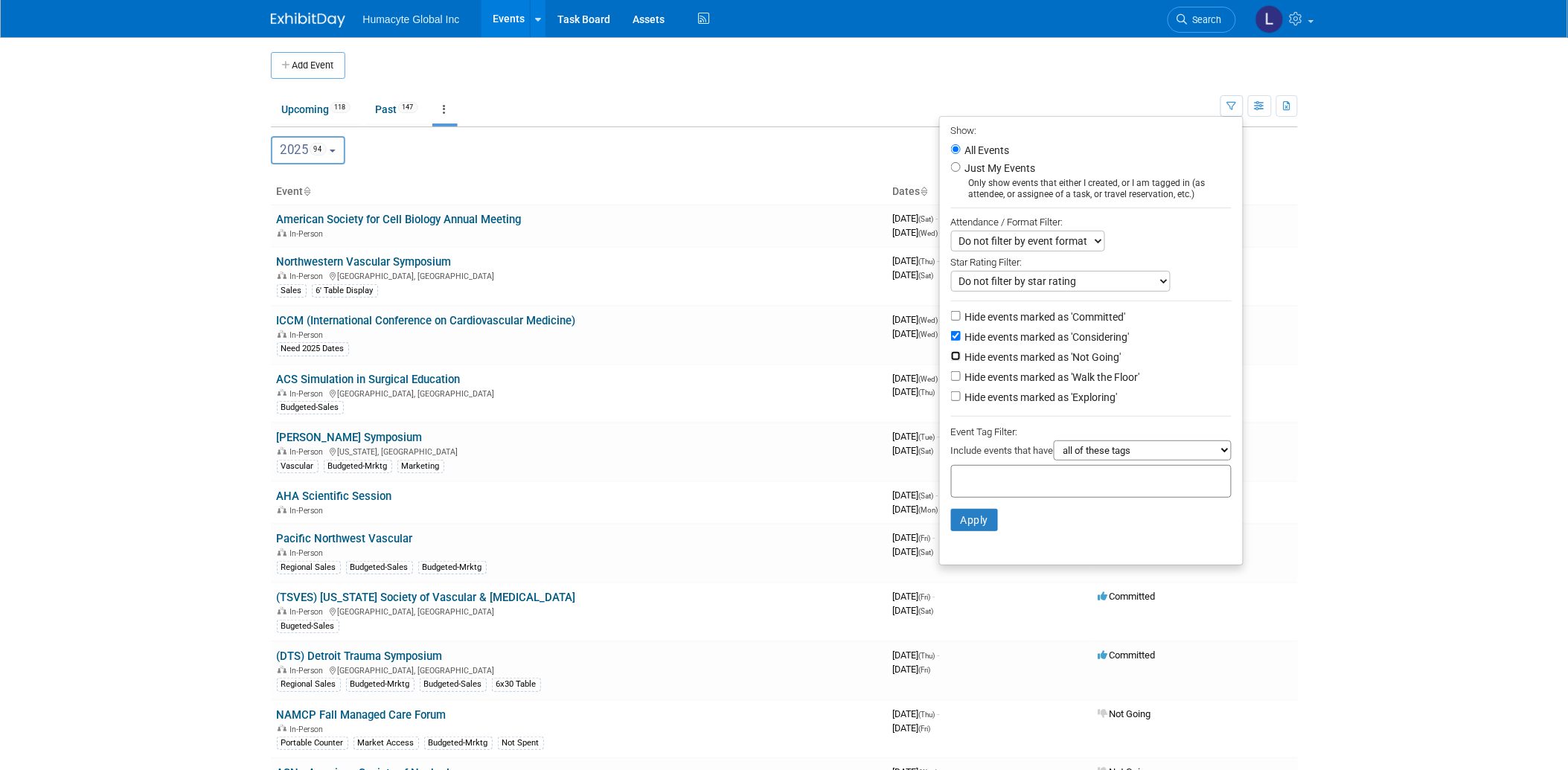
checkbox input "true"
click at [992, 379] on label "Hide events marked as 'Walk the Floor'" at bounding box center [1051, 377] width 177 height 15
click at [961, 379] on input "Hide events marked as 'Walk the Floor'" at bounding box center [955, 376] width 9 height 9
checkbox input "true"
click at [991, 400] on label "Hide events marked as 'Exploring'" at bounding box center [1039, 397] width 156 height 15
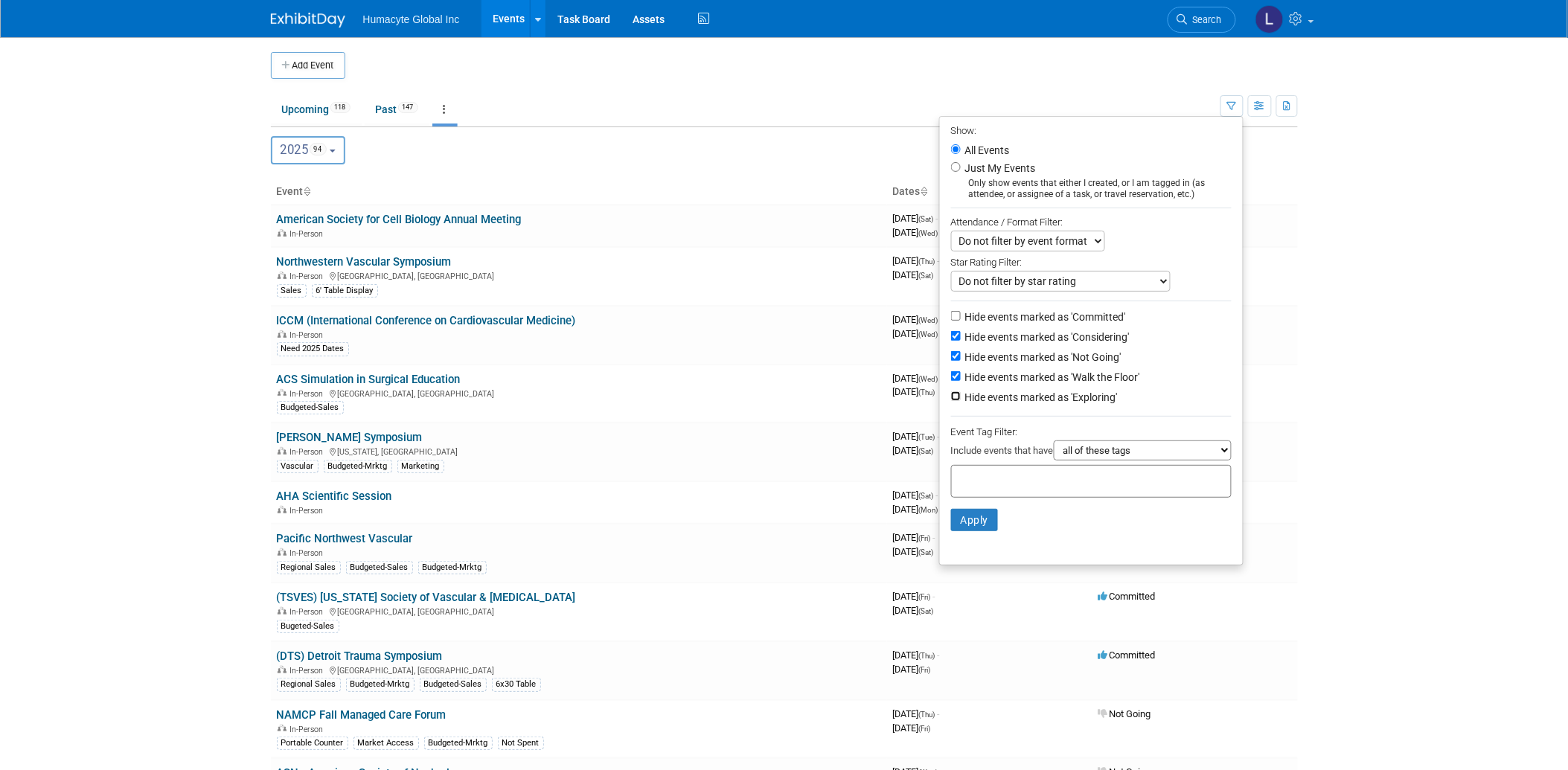
click at [961, 400] on input "Hide events marked as 'Exploring'" at bounding box center [955, 396] width 9 height 9
checkbox input "true"
click at [951, 513] on button "Apply" at bounding box center [974, 520] width 47 height 23
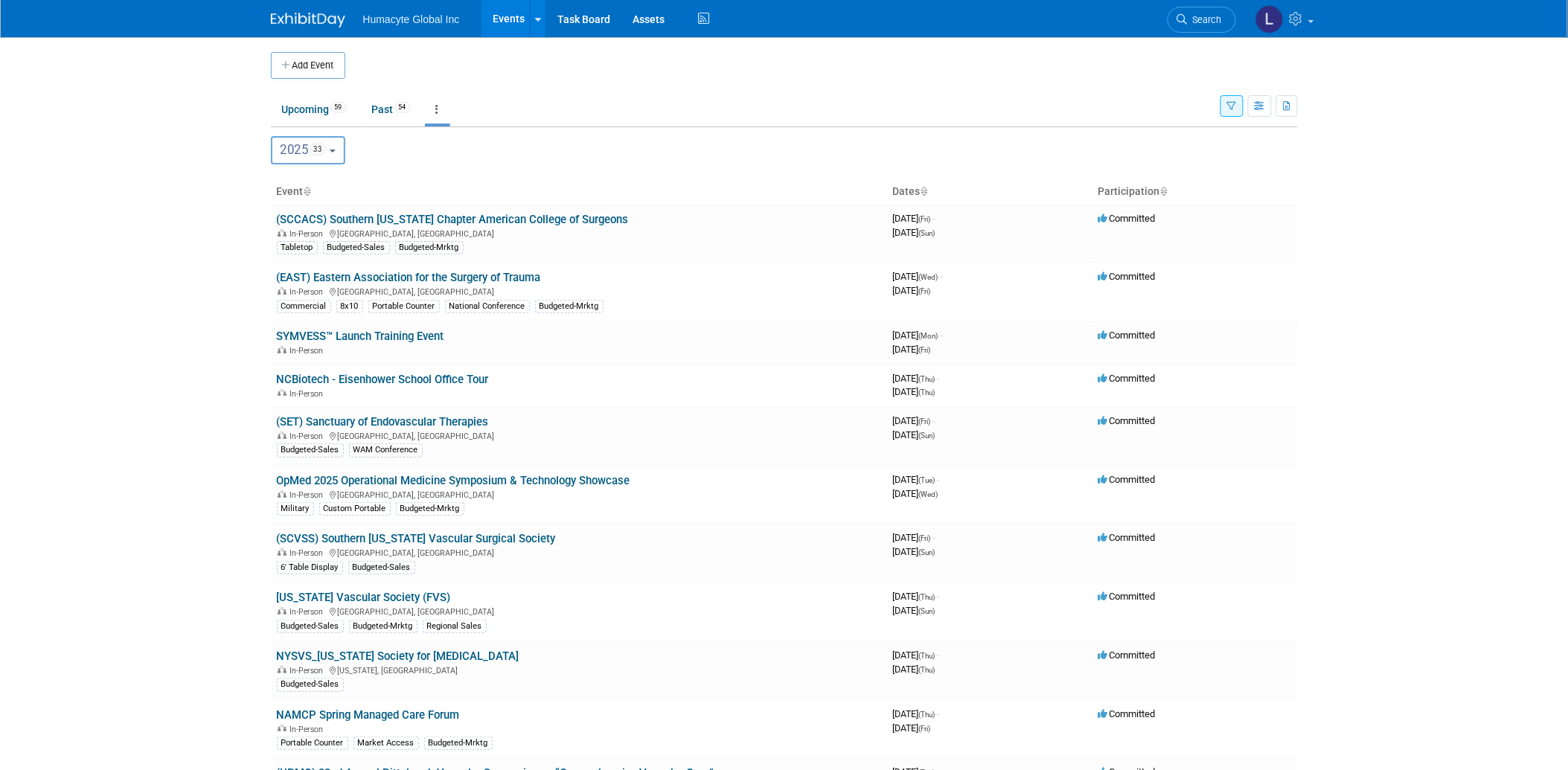
click at [924, 193] on icon at bounding box center [924, 192] width 8 height 9
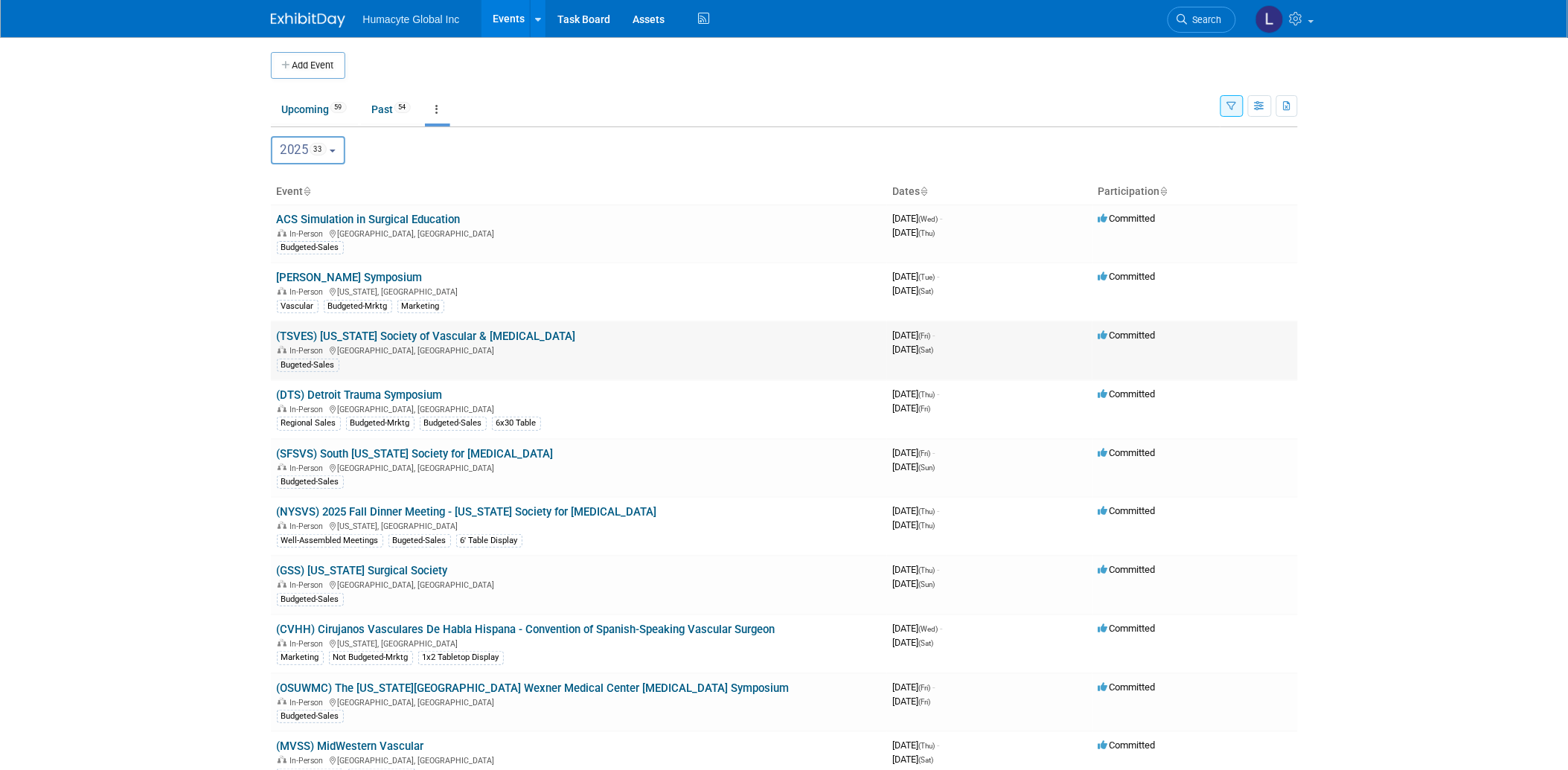
click at [374, 335] on link "(TSVES) [US_STATE] Society of Vascular & [MEDICAL_DATA]" at bounding box center [426, 336] width 299 height 13
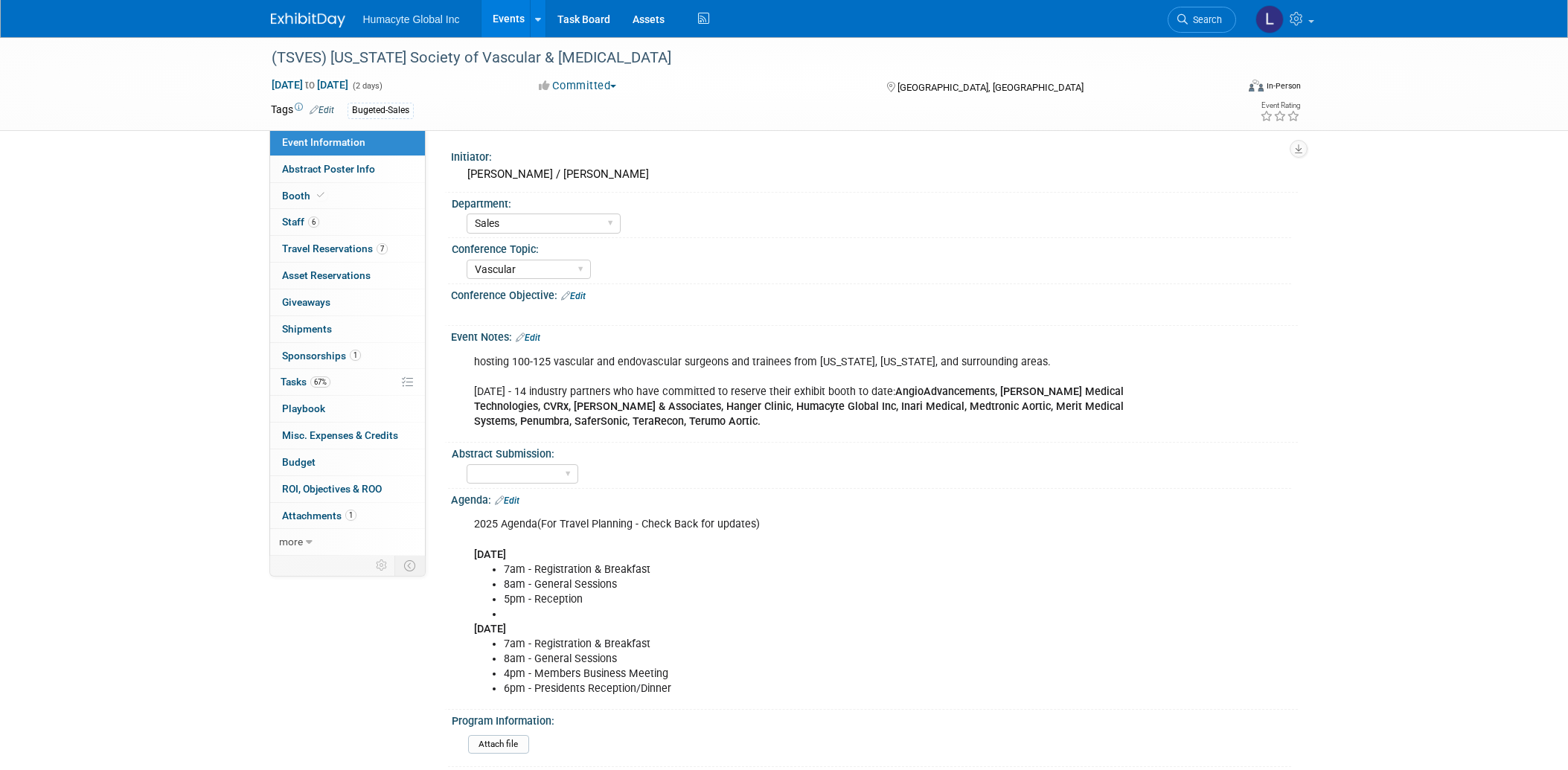
select select "Sales"
select select "Vascular"
click at [308, 244] on span "Travel Reservations 7" at bounding box center [335, 248] width 106 height 12
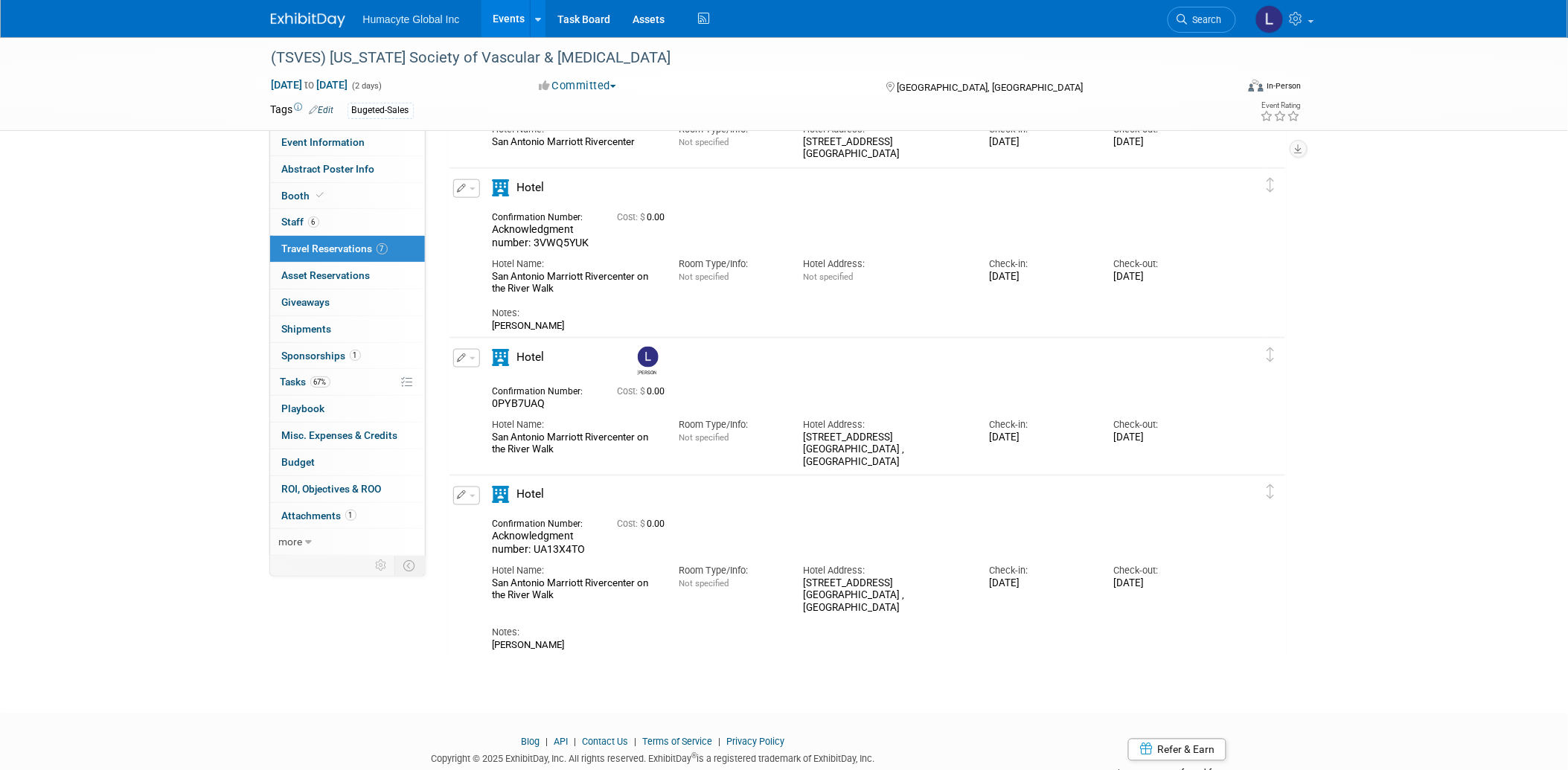
scroll to position [578, 0]
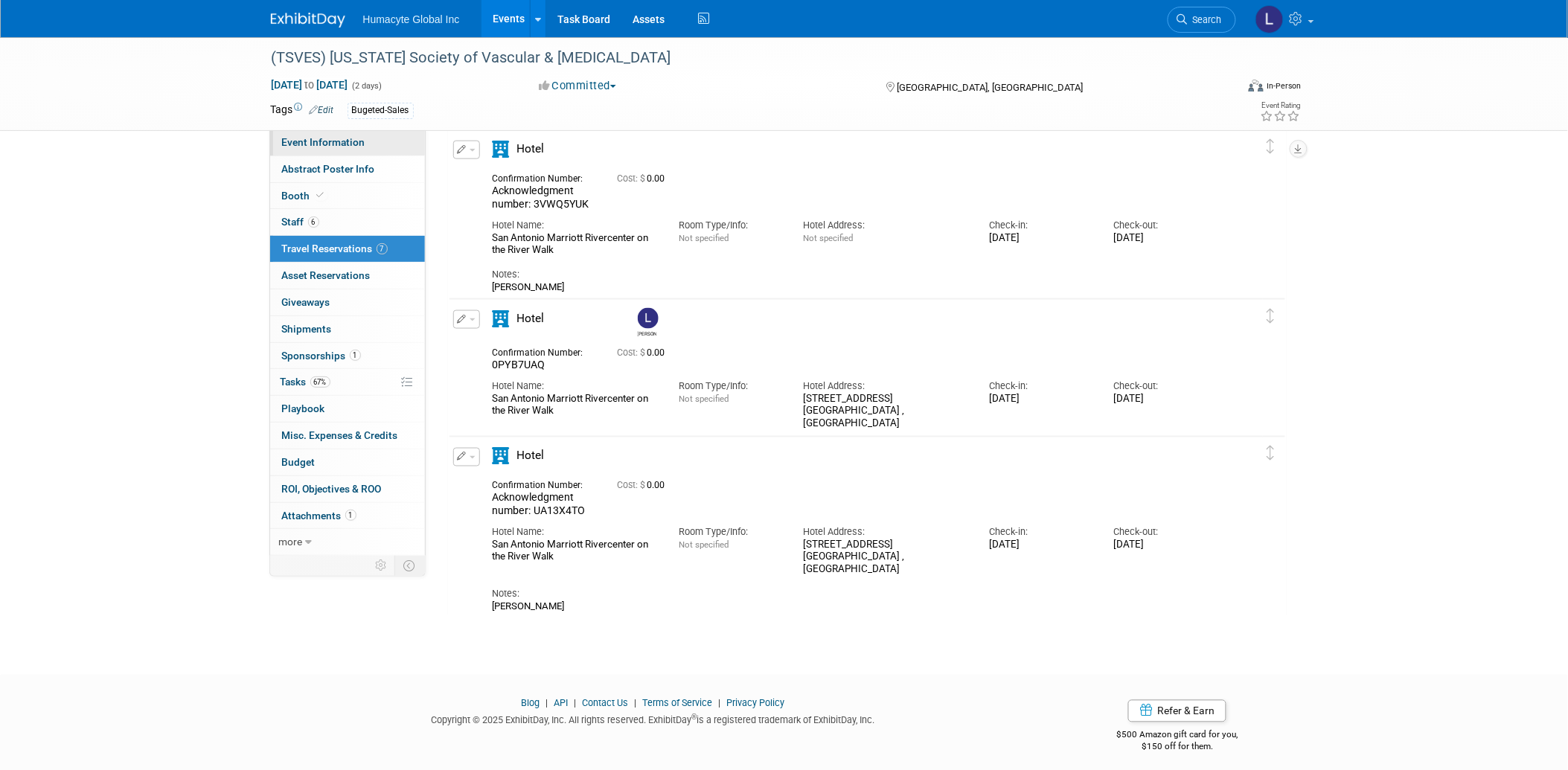
click at [298, 144] on span "Event Information" at bounding box center [324, 142] width 83 height 12
select select "Sales"
select select "Vascular"
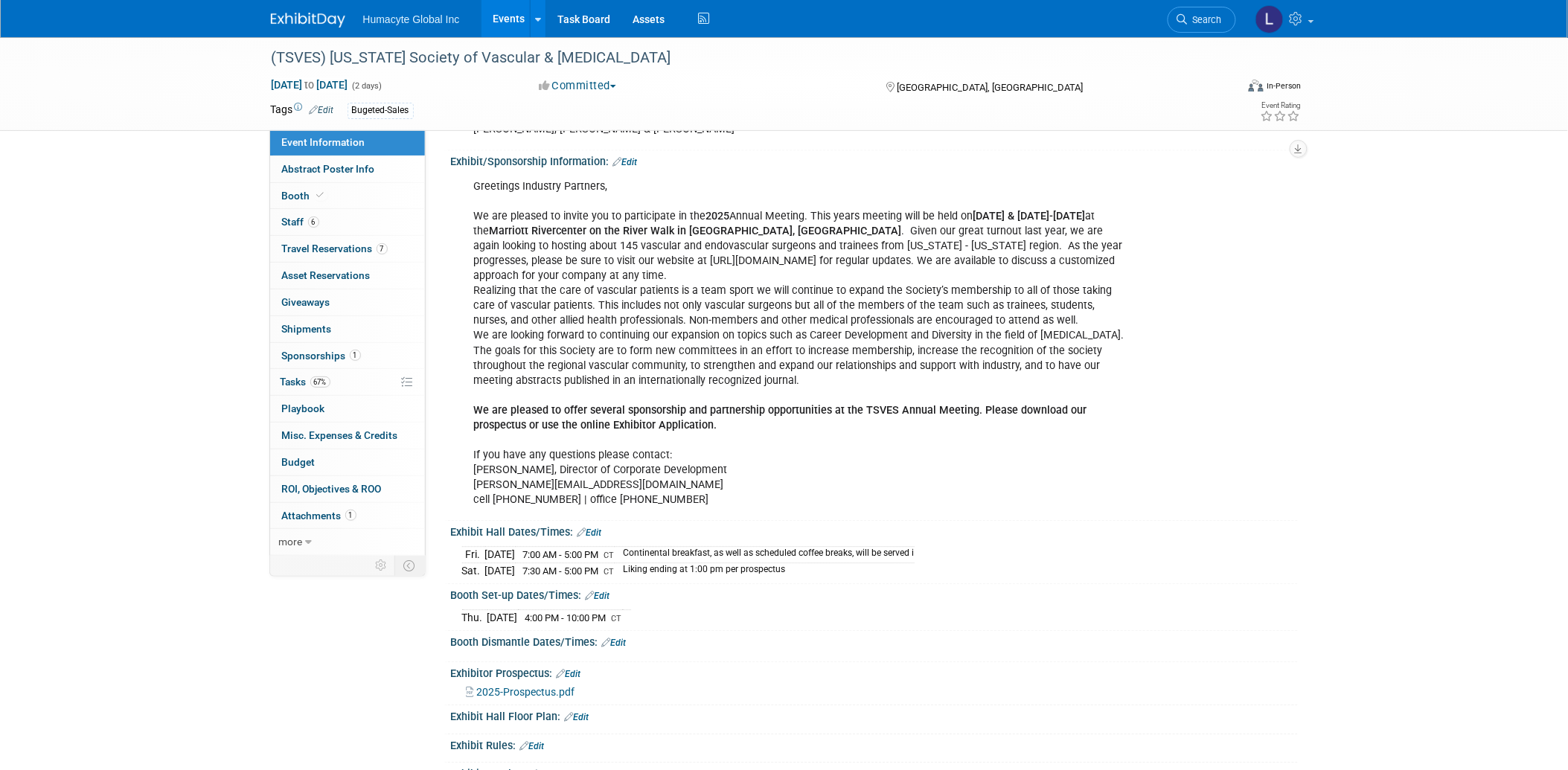
scroll to position [1074, 0]
